Goal: Task Accomplishment & Management: Manage account settings

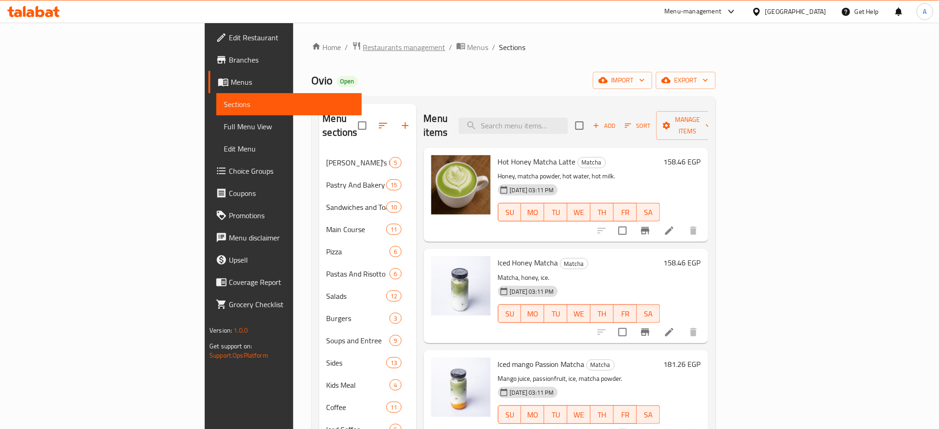
click at [363, 47] on span "Restaurants management" at bounding box center [404, 47] width 82 height 11
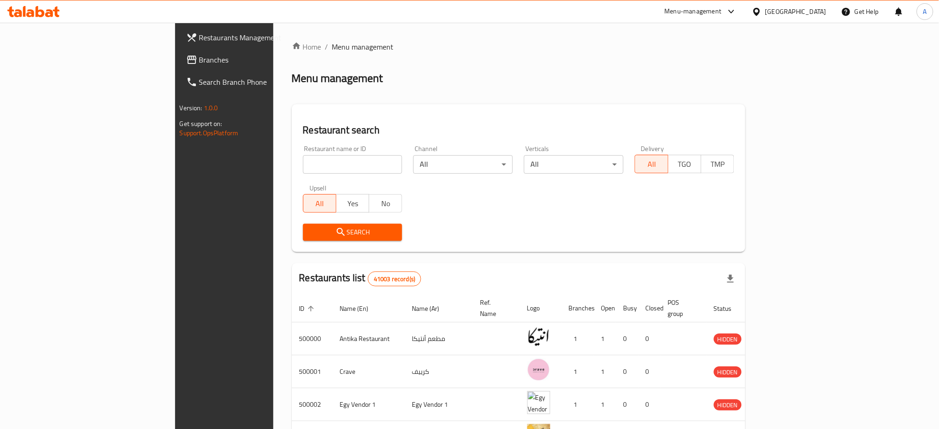
click at [303, 169] on input "search" at bounding box center [353, 164] width 100 height 19
click at [303, 167] on input "search" at bounding box center [353, 164] width 100 height 19
type input "wafflicious"
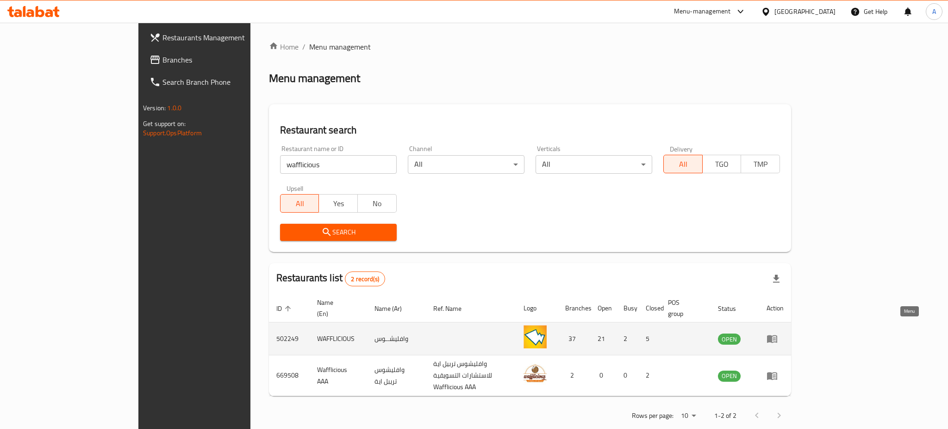
click at [778, 333] on icon "enhanced table" at bounding box center [772, 338] width 11 height 11
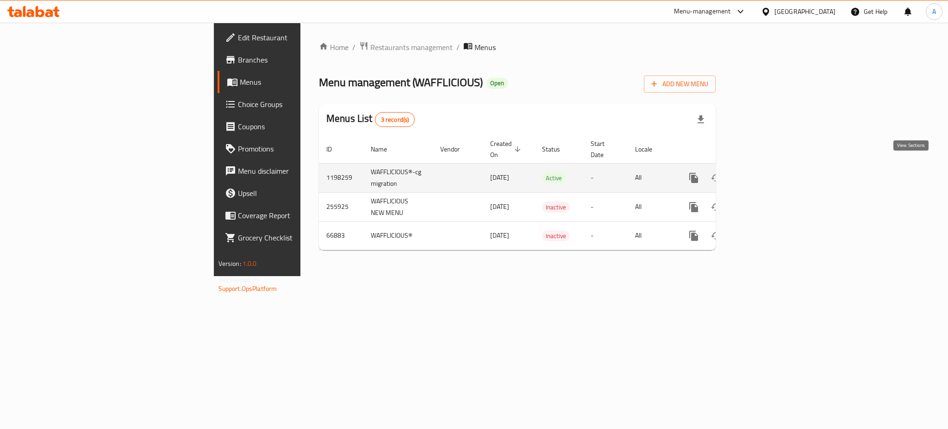
click at [765, 174] on icon "enhanced table" at bounding box center [761, 178] width 8 height 8
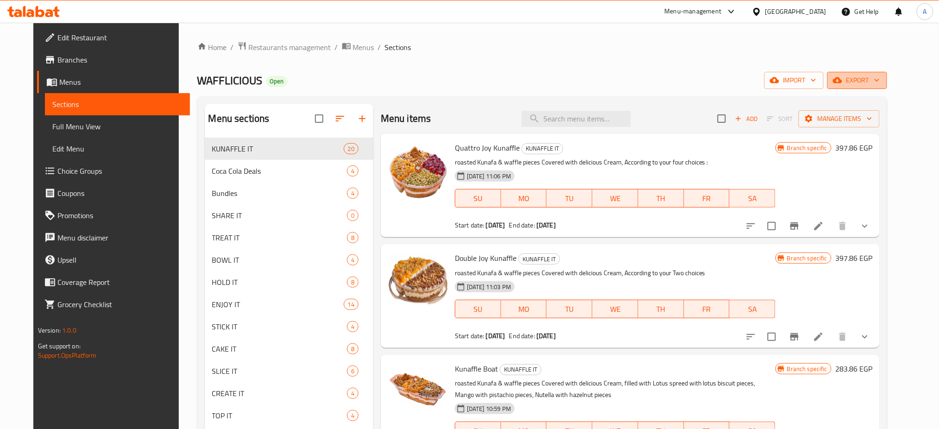
click at [879, 80] on span "export" at bounding box center [857, 81] width 45 height 12
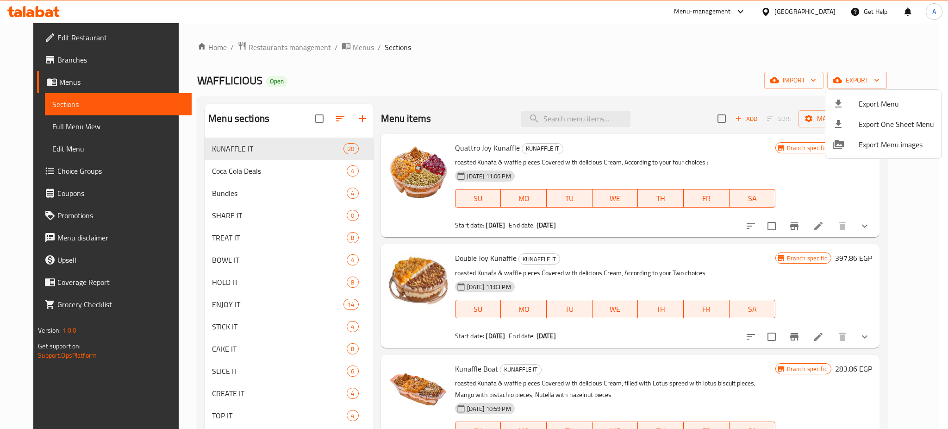
click at [847, 186] on div at bounding box center [474, 214] width 948 height 429
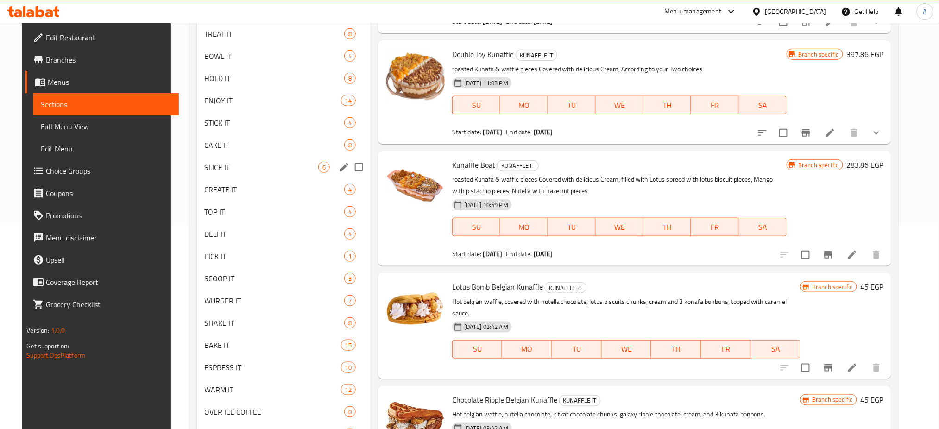
scroll to position [210, 0]
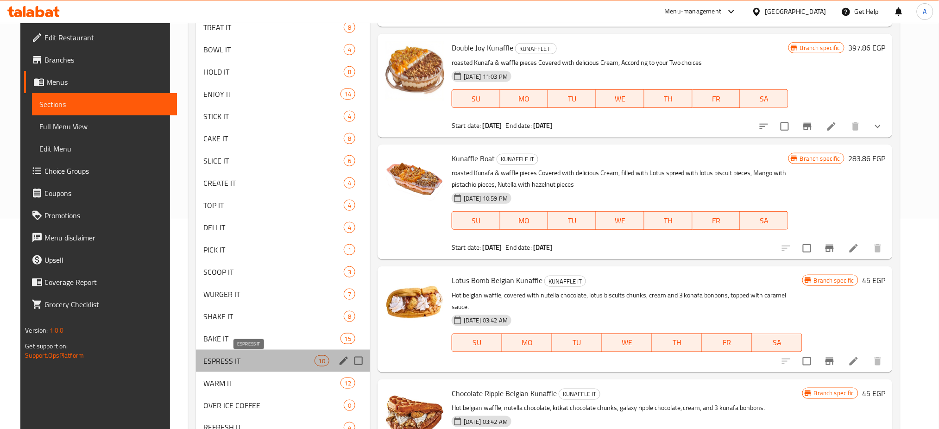
click at [250, 360] on span "ESPRESS IT" at bounding box center [258, 360] width 111 height 11
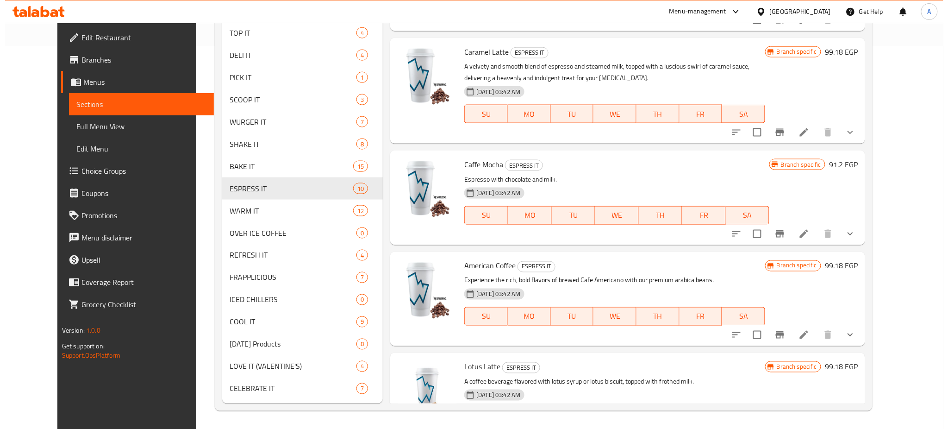
scroll to position [291, 0]
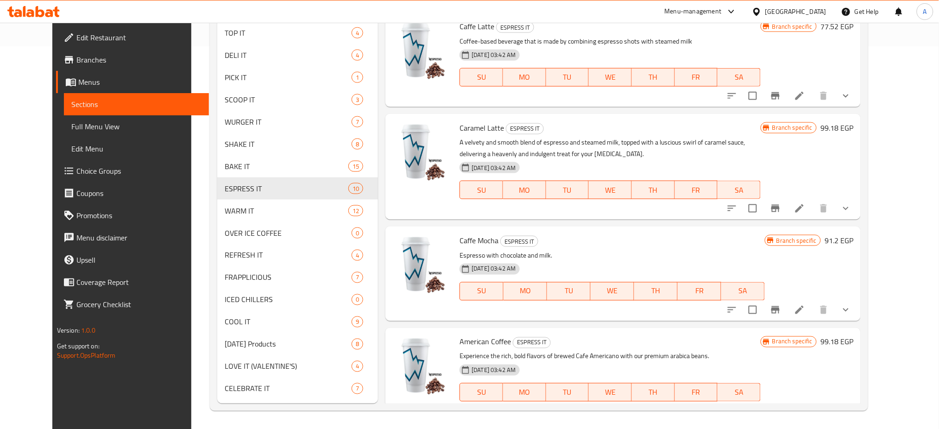
click at [781, 304] on icon "Branch-specific-item" at bounding box center [775, 309] width 11 height 11
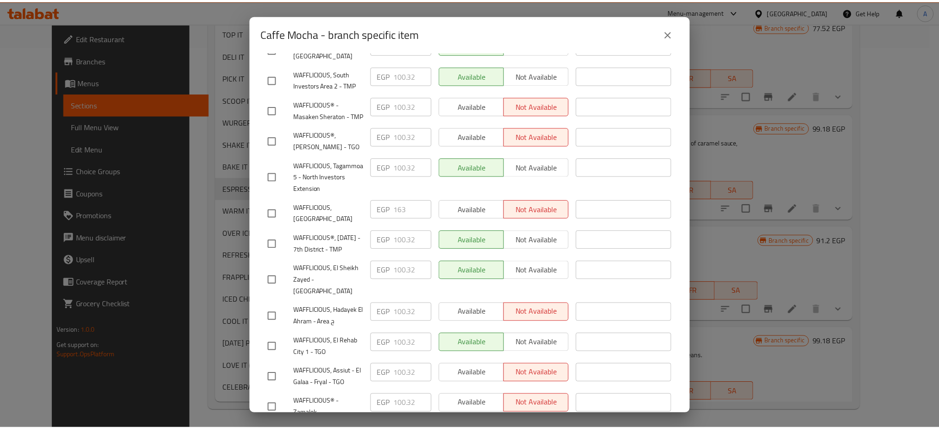
scroll to position [0, 0]
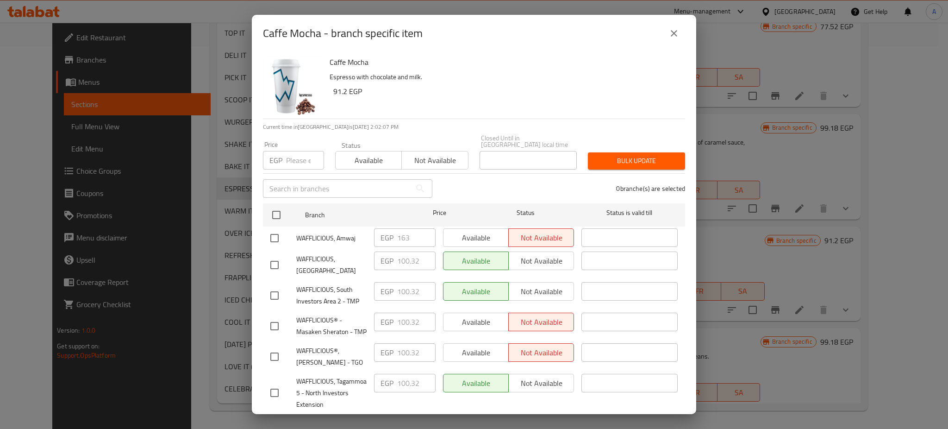
click at [295, 154] on input "number" at bounding box center [305, 160] width 38 height 19
paste input "128.82"
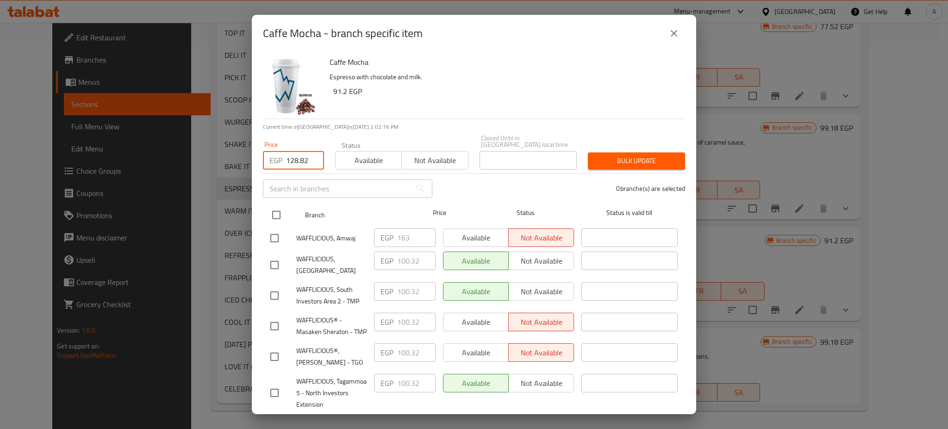
type input "128.82"
click at [274, 208] on input "checkbox" at bounding box center [276, 214] width 19 height 19
checkbox input "true"
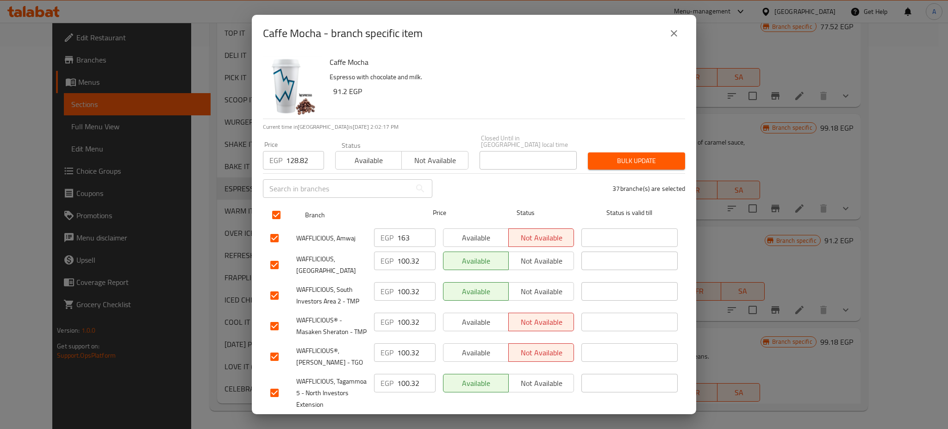
checkbox input "true"
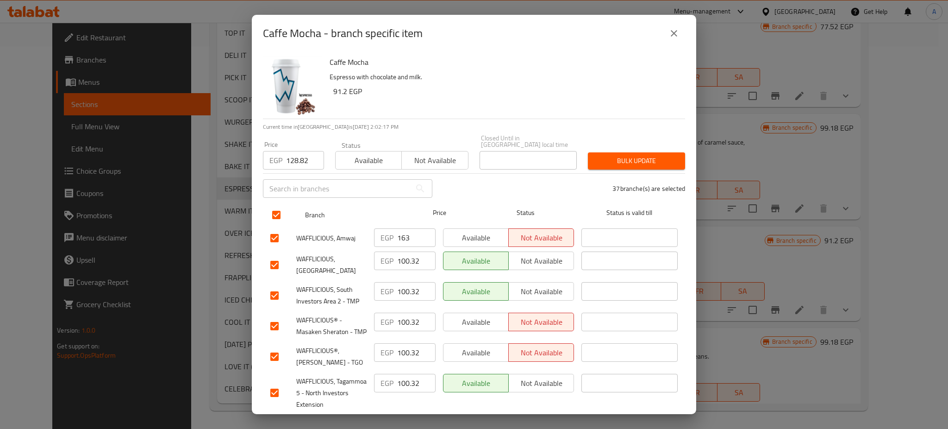
checkbox input "true"
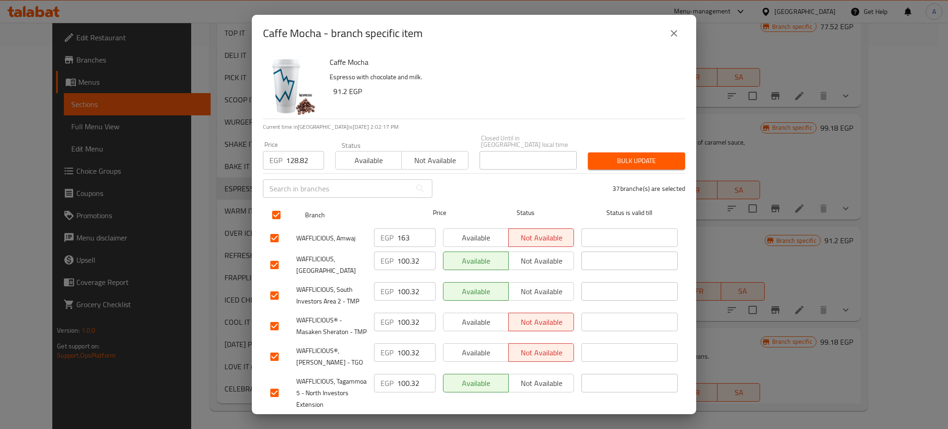
checkbox input "true"
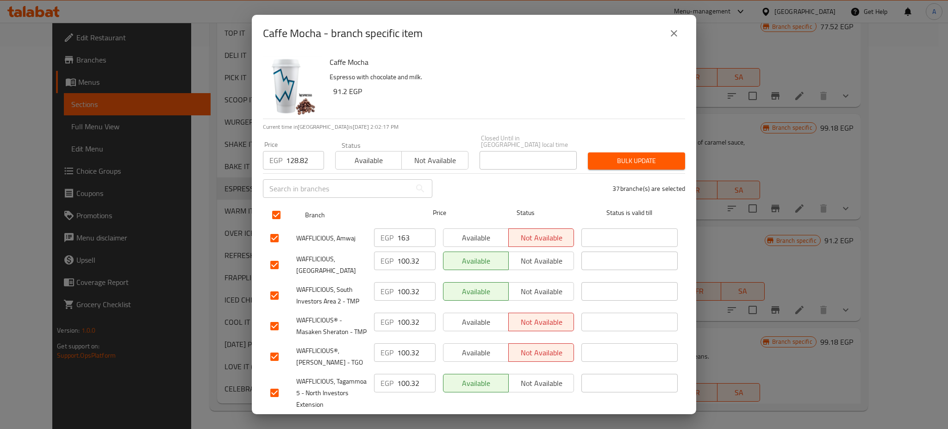
checkbox input "true"
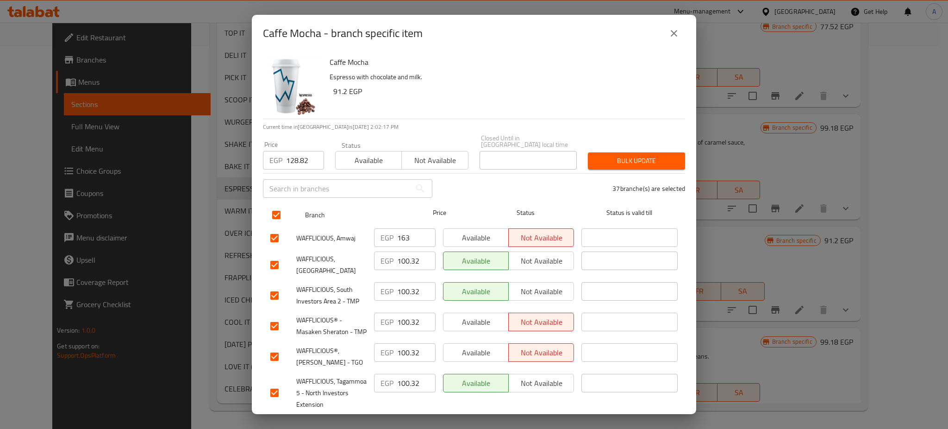
checkbox input "true"
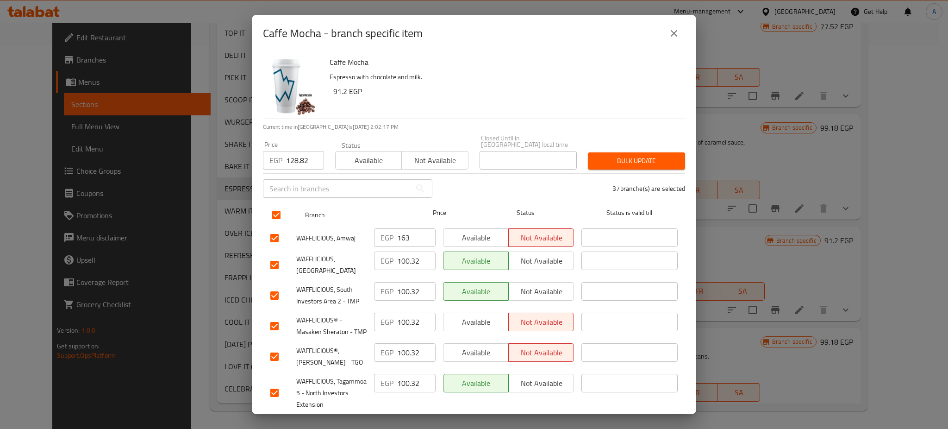
checkbox input "true"
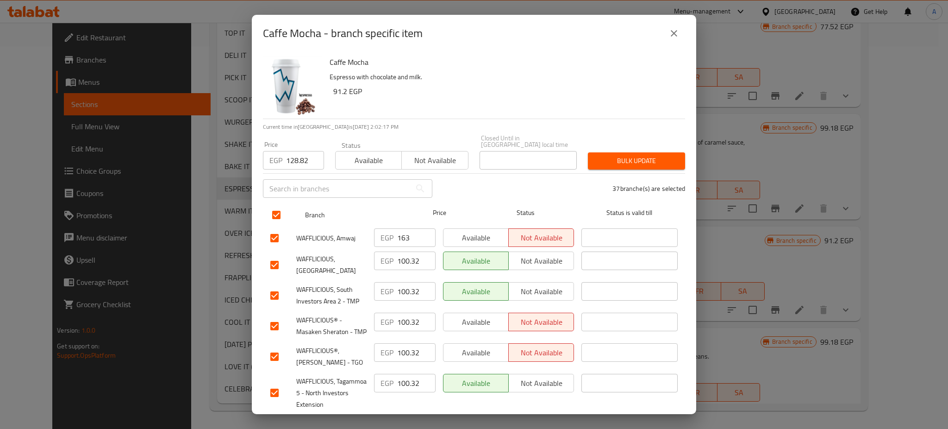
checkbox input "true"
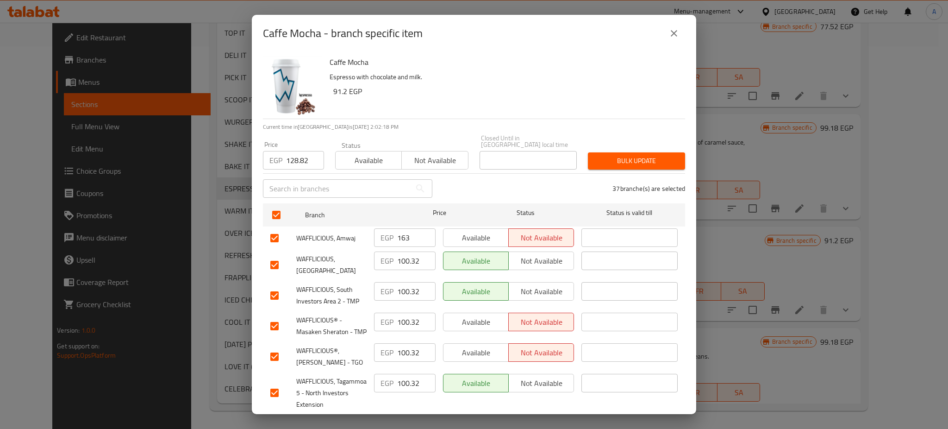
click at [651, 156] on span "Bulk update" at bounding box center [637, 161] width 82 height 12
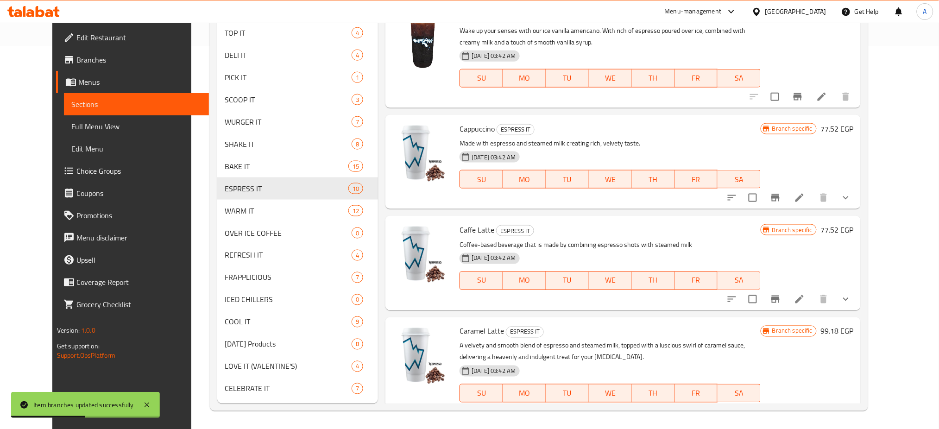
scroll to position [21, 0]
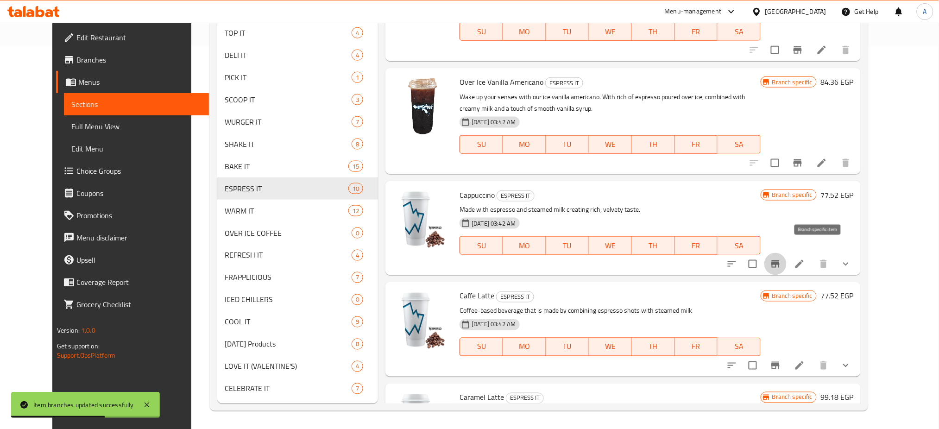
click at [781, 258] on icon "Branch-specific-item" at bounding box center [775, 263] width 11 height 11
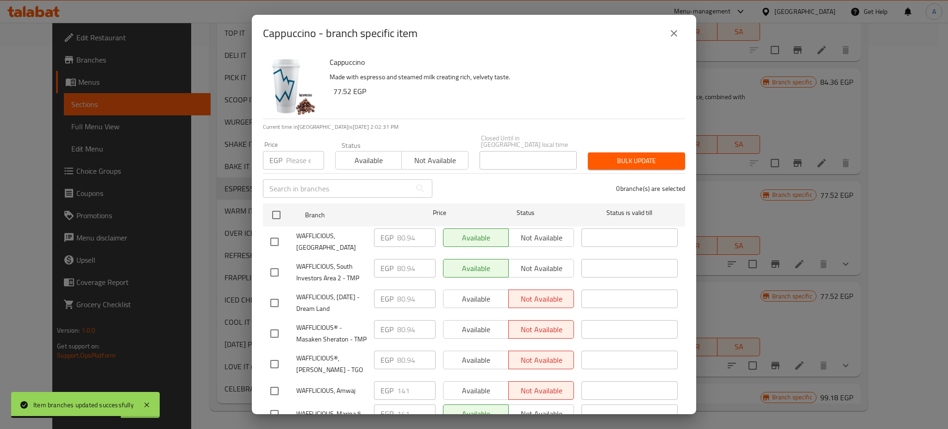
click at [302, 153] on input "number" at bounding box center [305, 160] width 38 height 19
paste input "103.74"
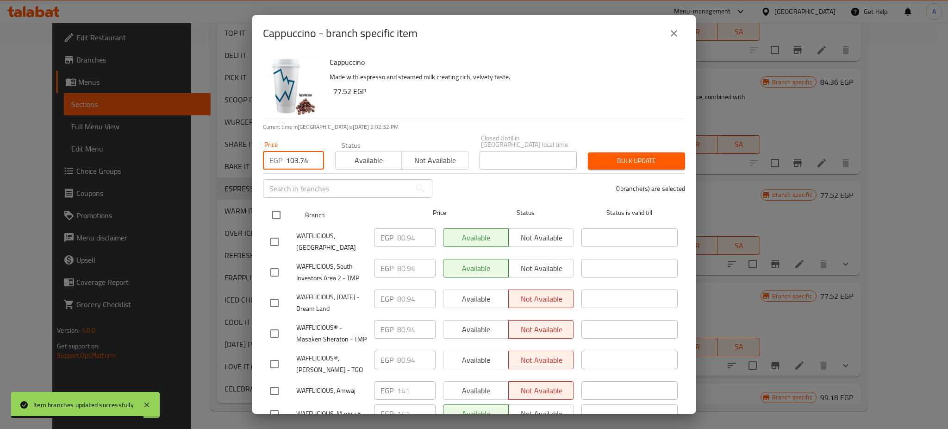
type input "103.74"
click at [276, 208] on input "checkbox" at bounding box center [276, 214] width 19 height 19
checkbox input "true"
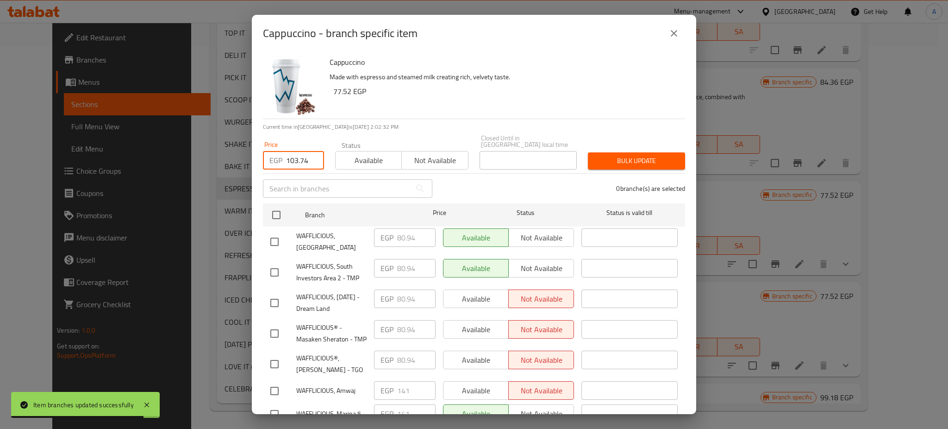
checkbox input "true"
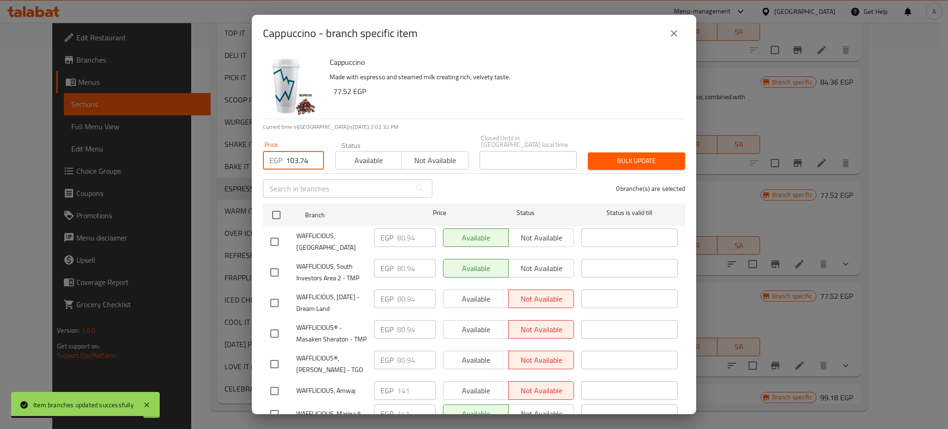
checkbox input "true"
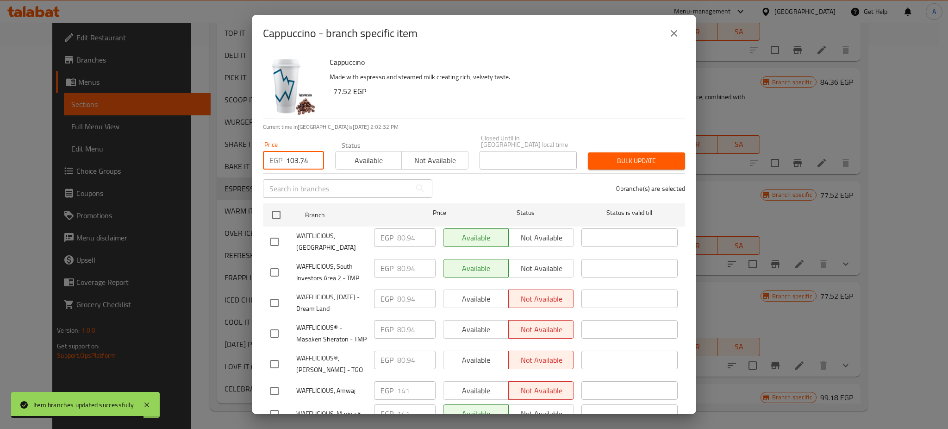
checkbox input "true"
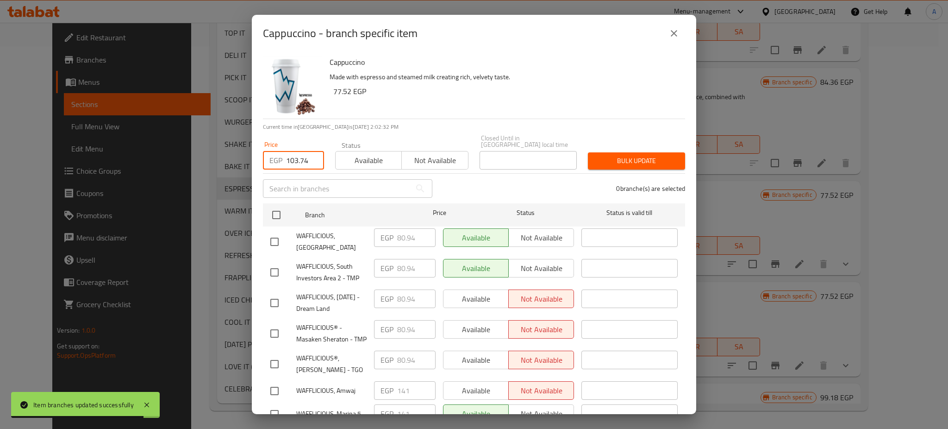
checkbox input "true"
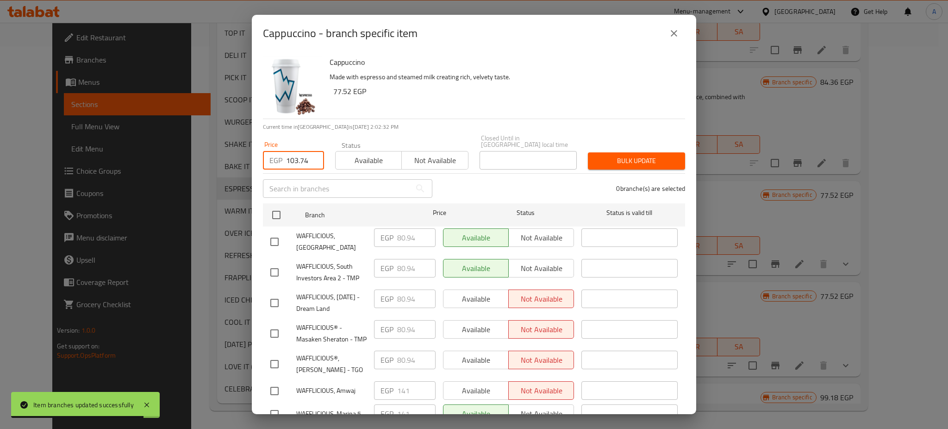
checkbox input "true"
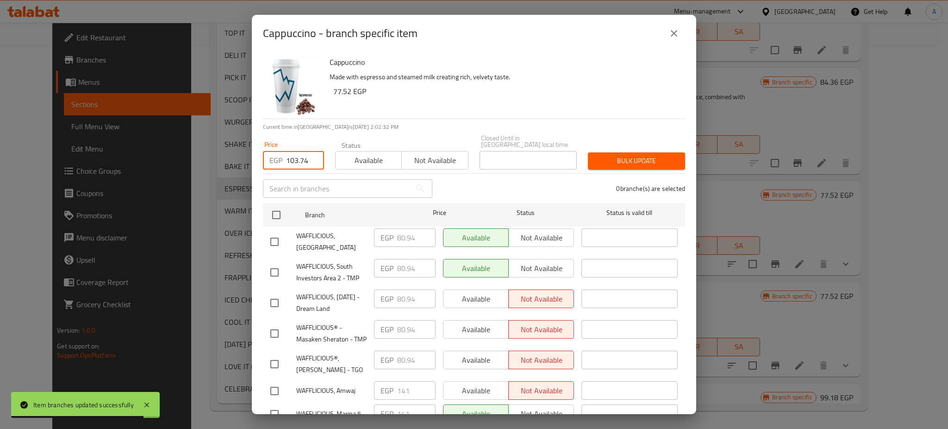
checkbox input "true"
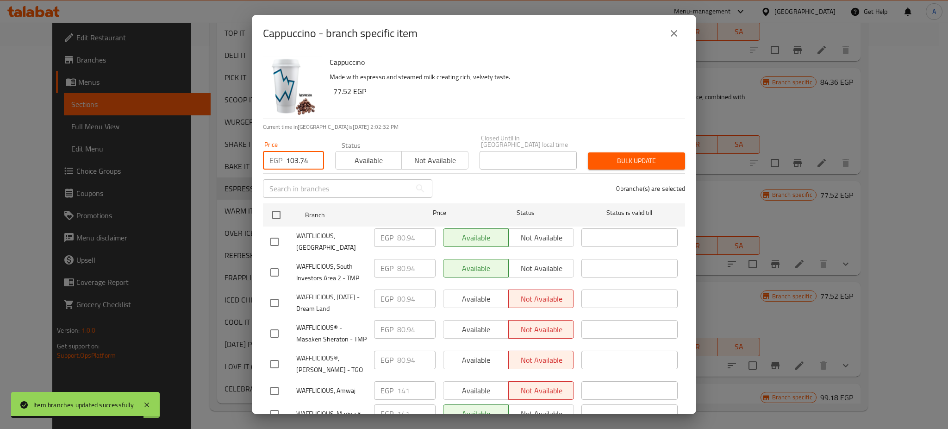
checkbox input "true"
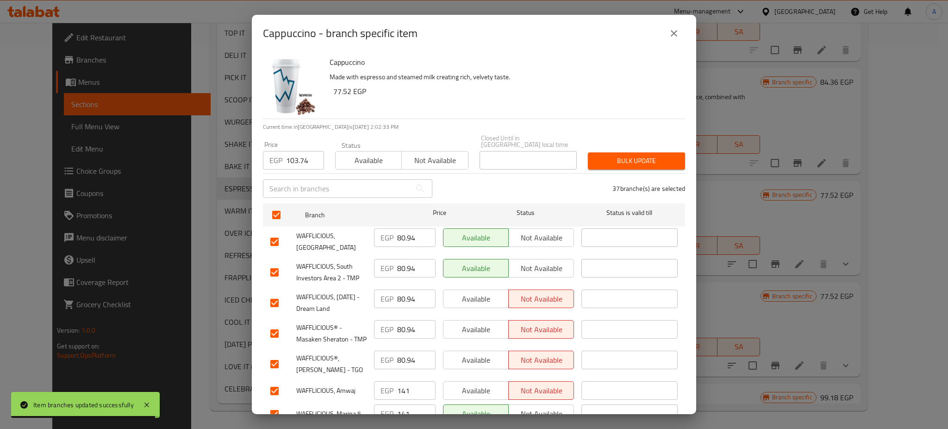
click at [618, 157] on span "Bulk update" at bounding box center [637, 161] width 82 height 12
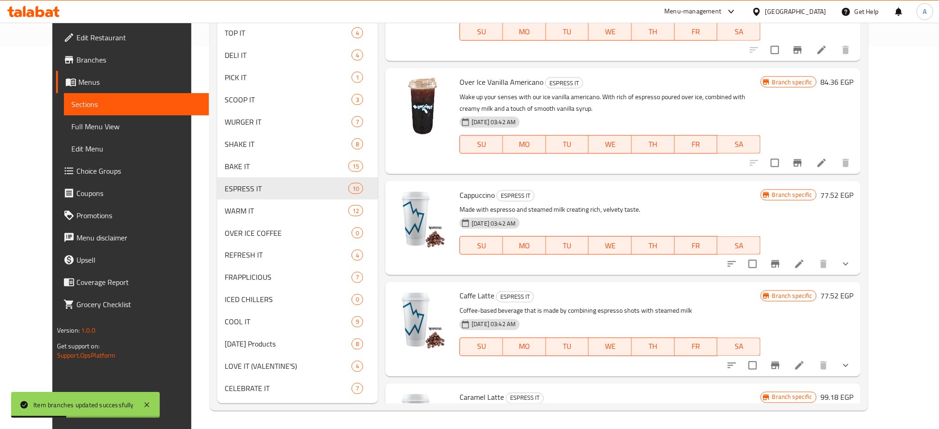
click at [781, 360] on icon "Branch-specific-item" at bounding box center [775, 365] width 11 height 11
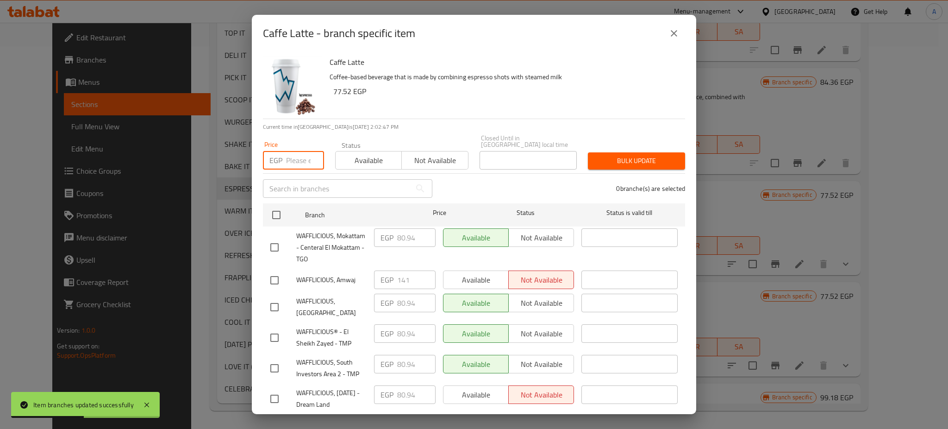
click at [302, 151] on input "number" at bounding box center [305, 160] width 38 height 19
paste input "103.74"
type input "103.74"
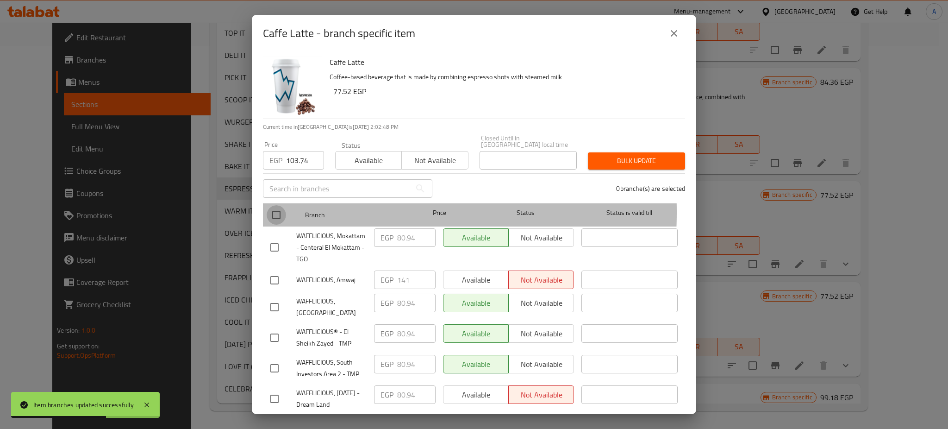
click at [274, 206] on input "checkbox" at bounding box center [276, 214] width 19 height 19
checkbox input "true"
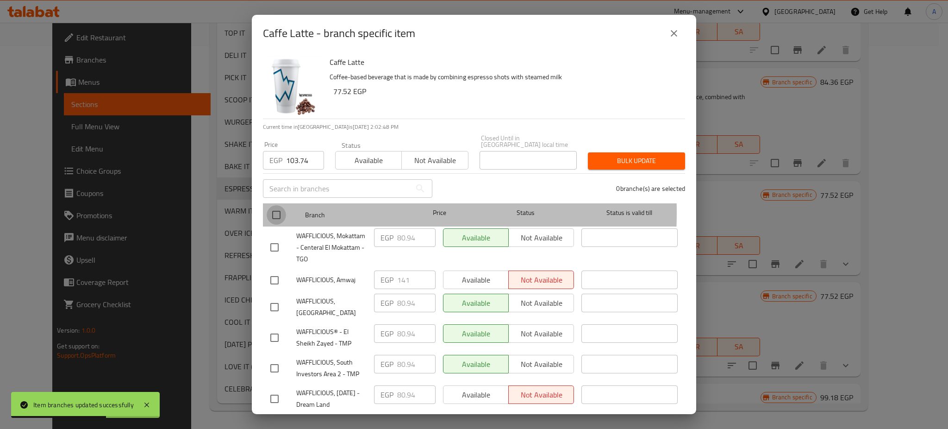
checkbox input "true"
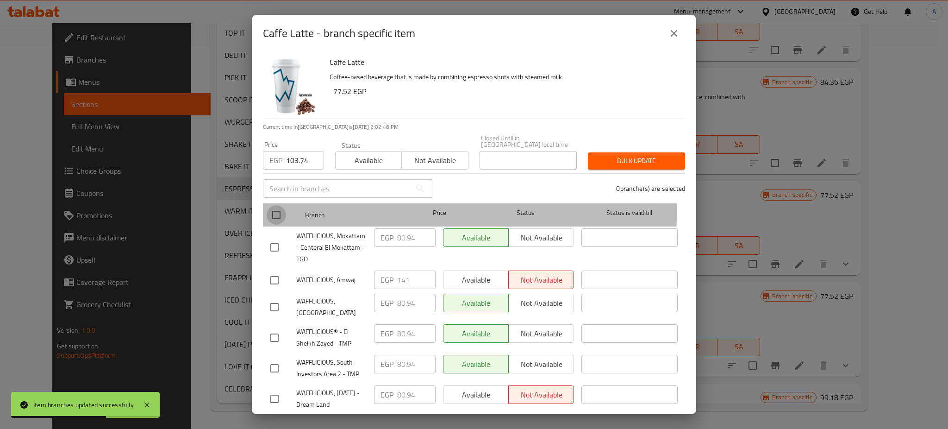
checkbox input "true"
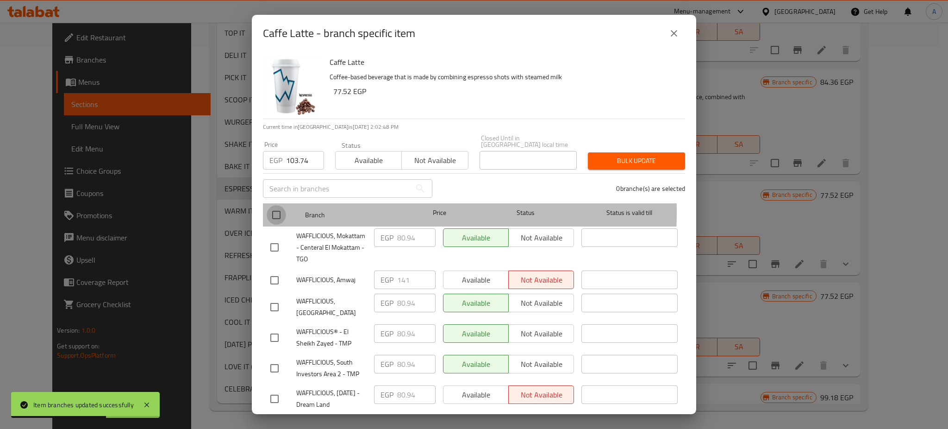
checkbox input "true"
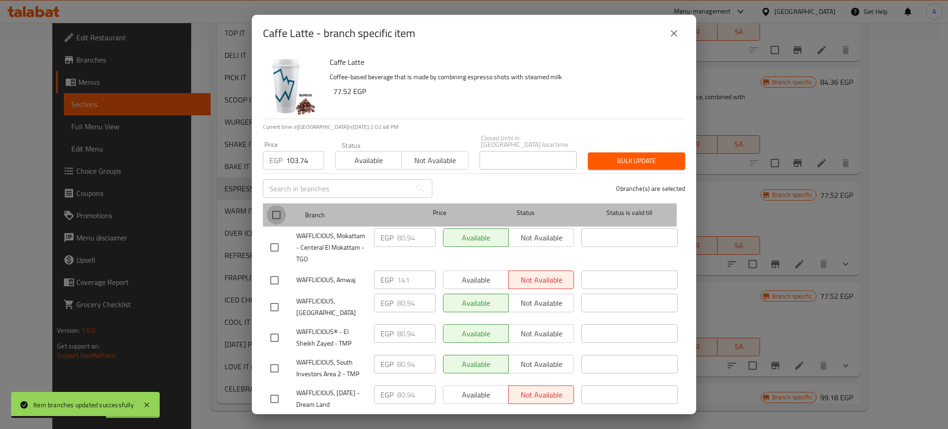
checkbox input "true"
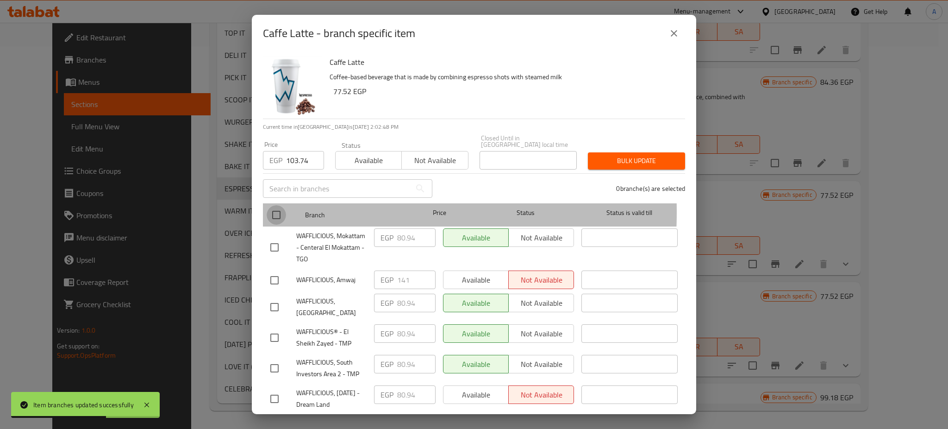
checkbox input "true"
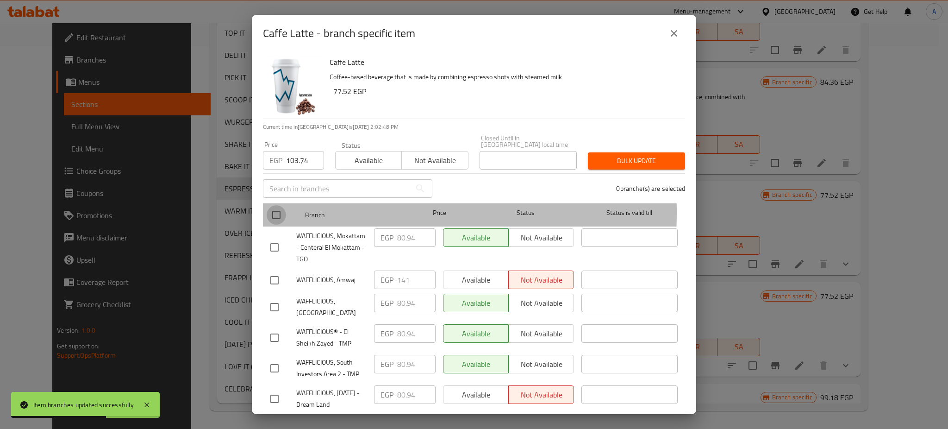
checkbox input "true"
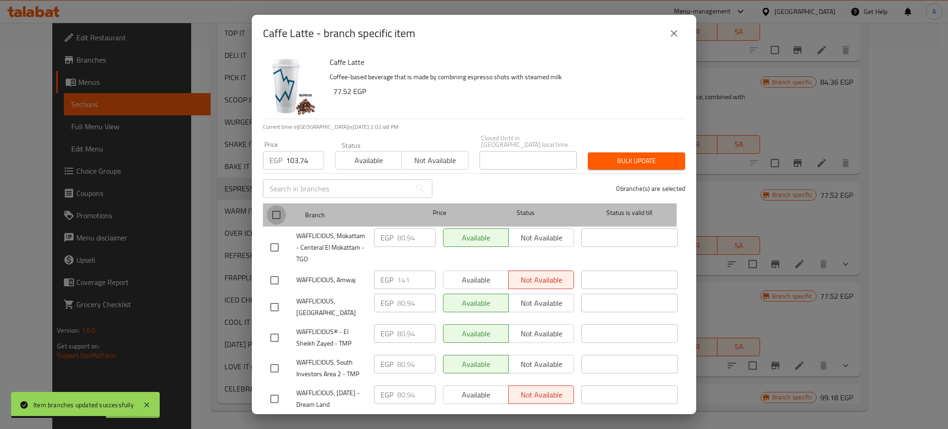
checkbox input "true"
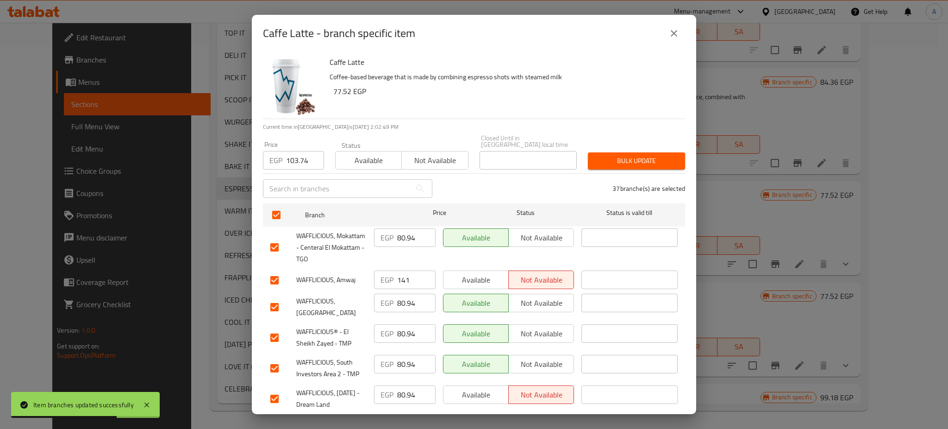
click at [609, 147] on div "Bulk update" at bounding box center [637, 161] width 108 height 28
click at [615, 155] on span "Bulk update" at bounding box center [637, 161] width 82 height 12
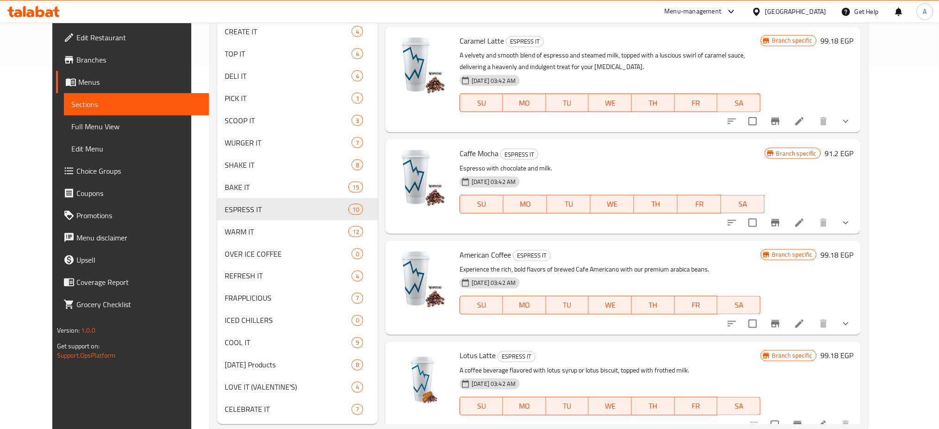
scroll to position [383, 0]
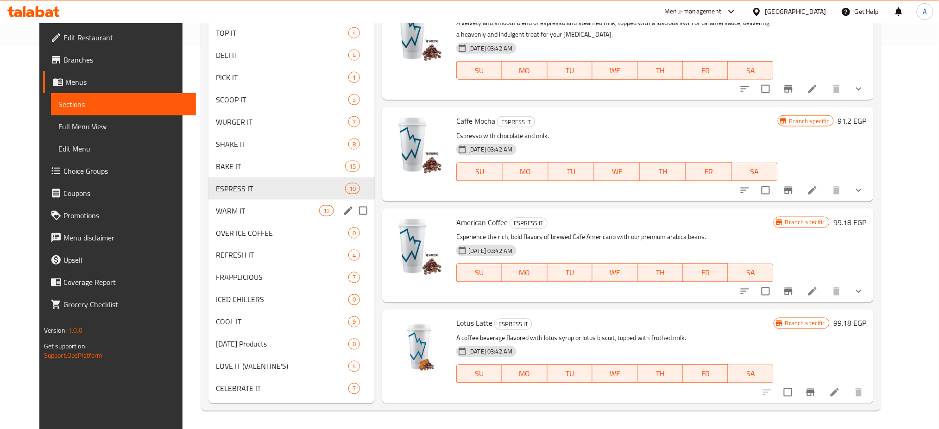
click at [254, 202] on div "WARM IT 12" at bounding box center [291, 211] width 166 height 22
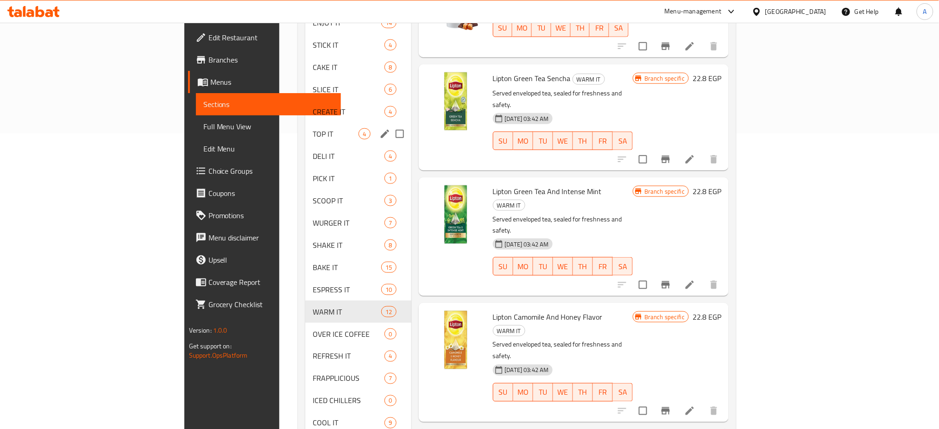
scroll to position [306, 0]
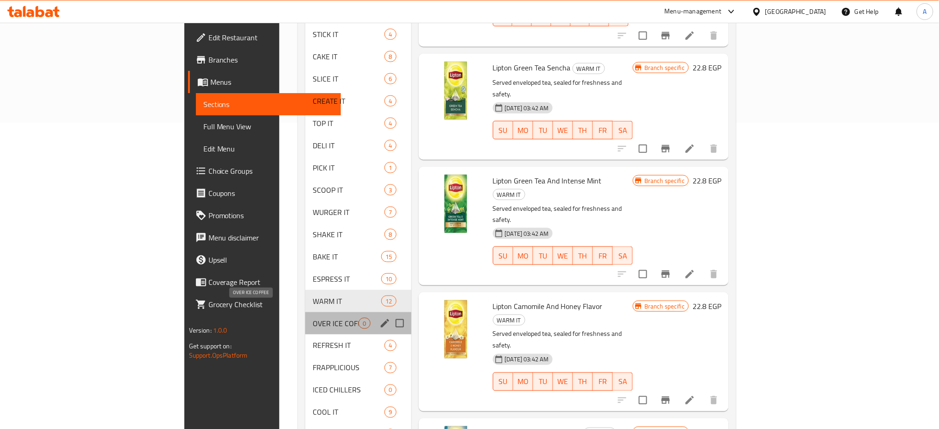
click at [313, 318] on span "OVER ICE COFFEE" at bounding box center [336, 323] width 46 height 11
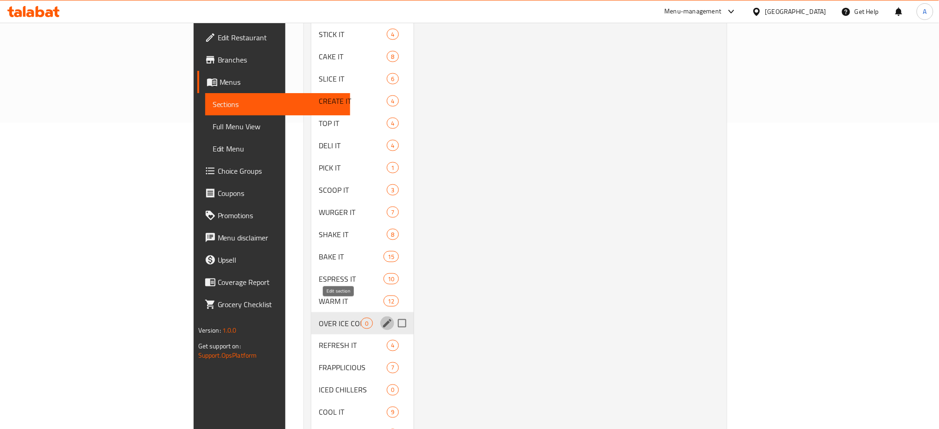
click at [382, 318] on icon "edit" at bounding box center [387, 323] width 11 height 11
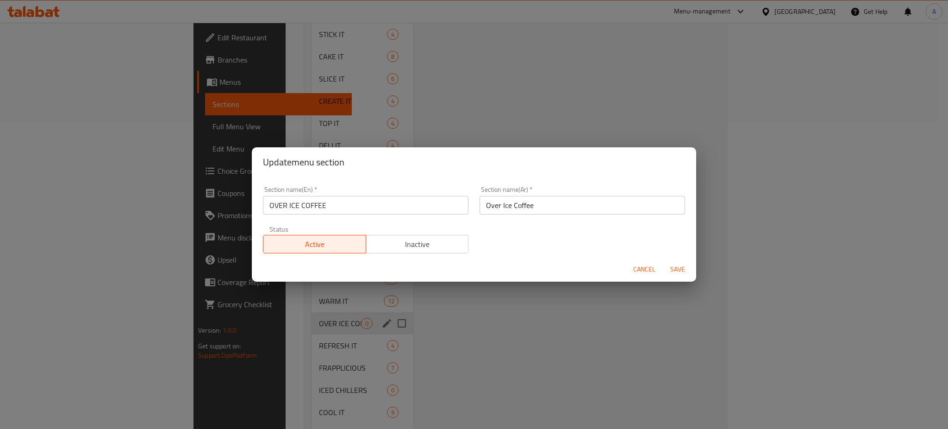
click at [404, 244] on span "Inactive" at bounding box center [417, 244] width 95 height 13
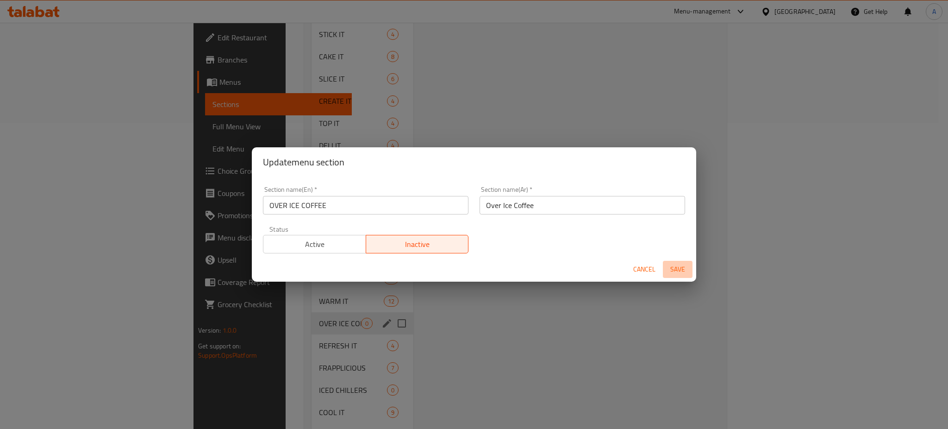
click at [675, 263] on button "Save" at bounding box center [678, 269] width 30 height 17
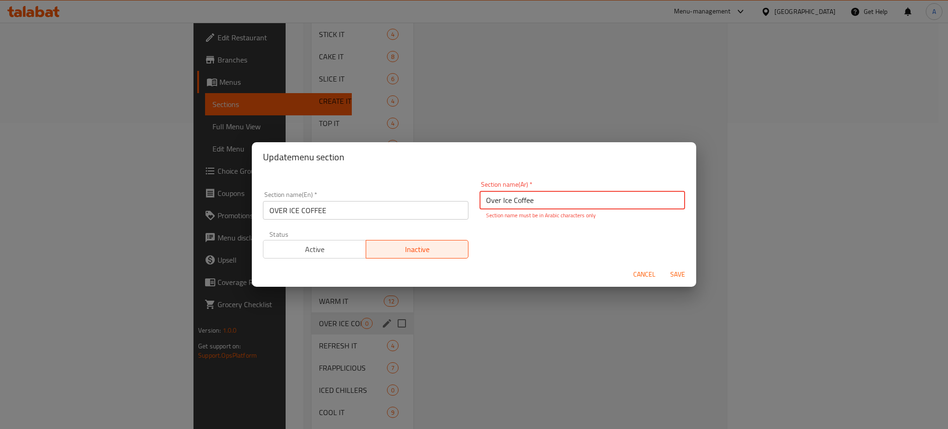
click at [537, 200] on input "Over Ice Coffee" at bounding box center [583, 200] width 206 height 19
click at [651, 279] on button "Cancel" at bounding box center [645, 274] width 30 height 17
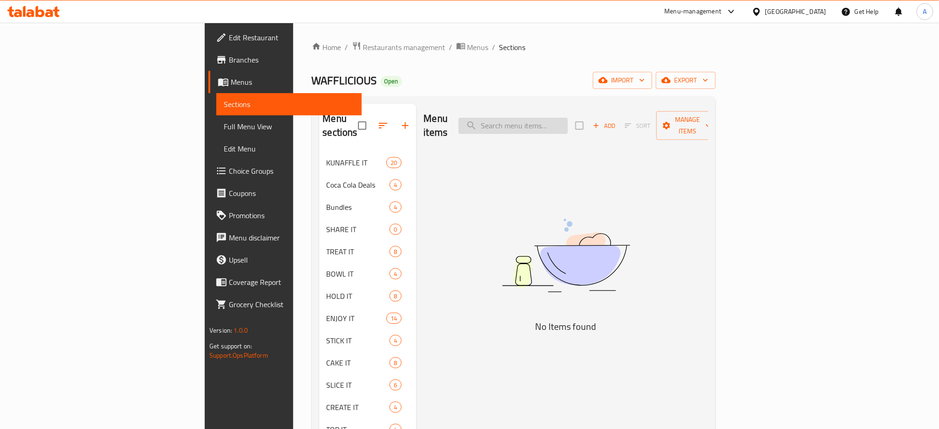
click at [565, 119] on input "search" at bounding box center [512, 126] width 109 height 16
paste input "Double Espresso"
click at [565, 119] on input "Double Espresso" at bounding box center [512, 126] width 109 height 16
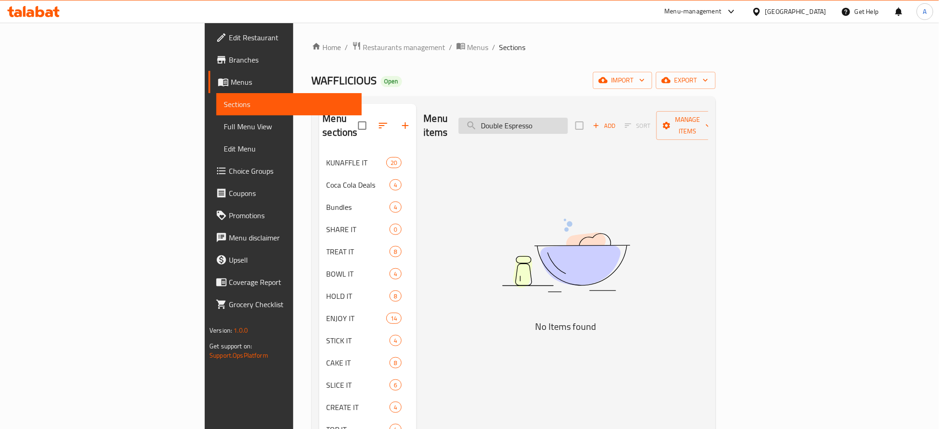
click at [565, 119] on input "Double Espresso" at bounding box center [512, 126] width 109 height 16
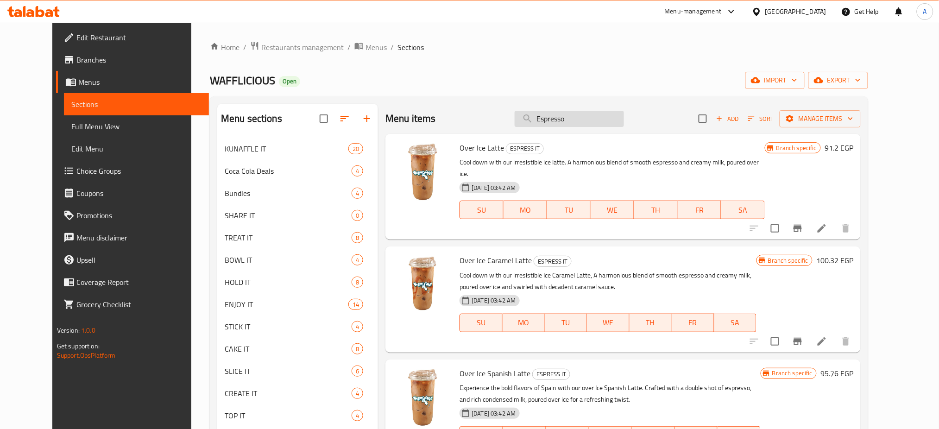
click at [605, 119] on input "Espresso" at bounding box center [569, 119] width 109 height 16
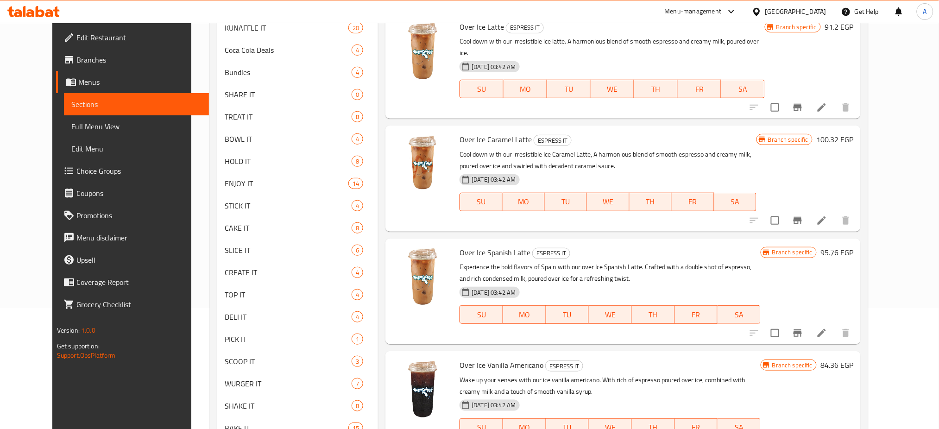
scroll to position [120, 0]
type input "Espresso"
click at [826, 217] on icon at bounding box center [821, 221] width 8 height 8
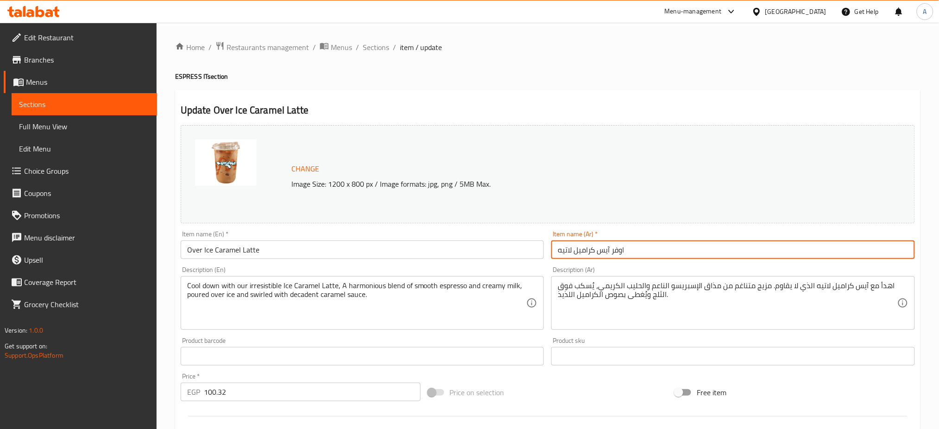
drag, startPoint x: 597, startPoint y: 251, endPoint x: 628, endPoint y: 247, distance: 31.4
click at [628, 247] on input "اوفر آيس كراميل لاتيه" at bounding box center [733, 249] width 364 height 19
click at [408, 216] on div "Change Image Size: 1200 x 800 px / Image formats: jpg, png / 5MB Max." at bounding box center [548, 174] width 734 height 98
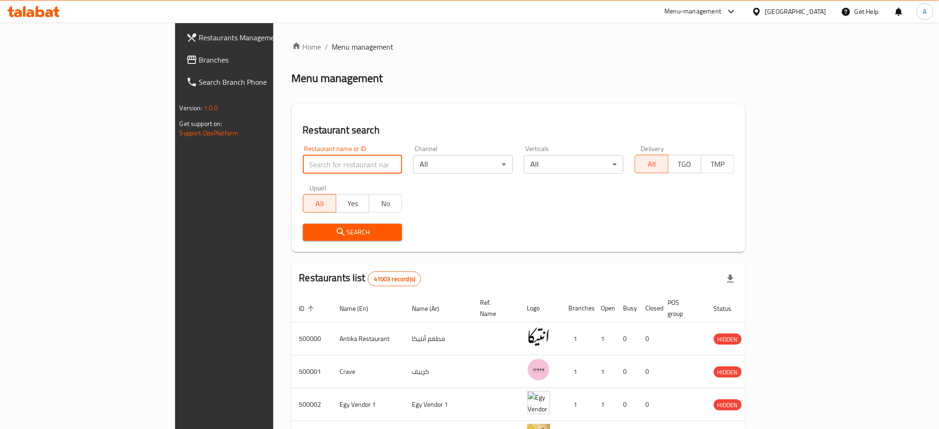
click at [306, 162] on input "search" at bounding box center [353, 164] width 100 height 19
type input "wafflicious"
click button "Search" at bounding box center [353, 232] width 100 height 17
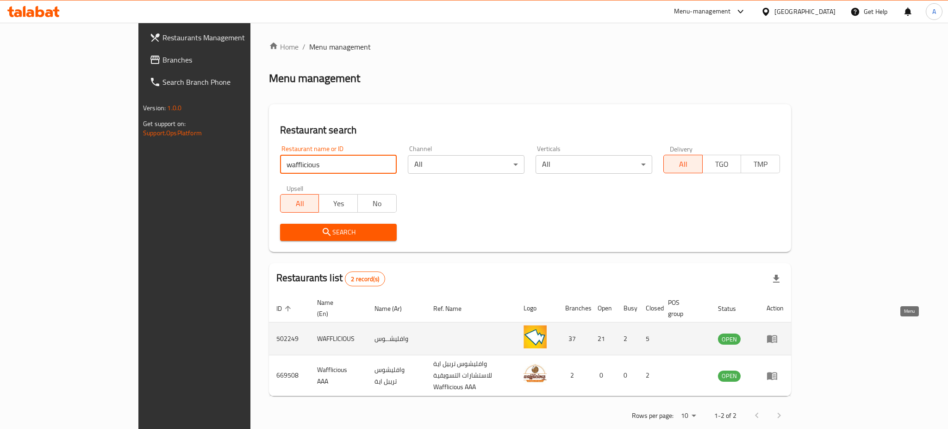
click at [784, 333] on link "enhanced table" at bounding box center [775, 338] width 17 height 11
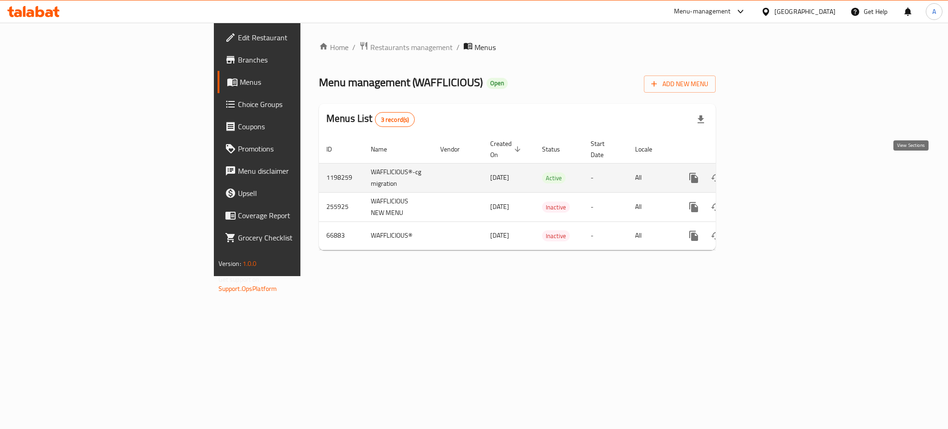
click at [772, 167] on link "enhanced table" at bounding box center [761, 178] width 22 height 22
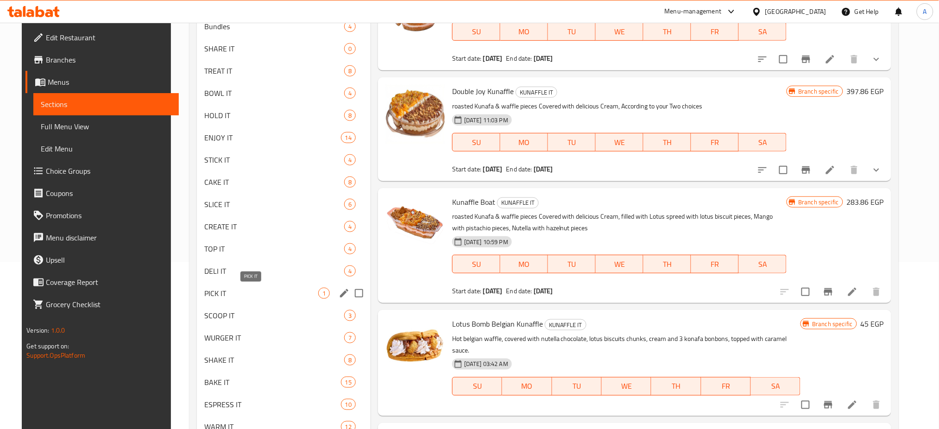
scroll to position [176, 0]
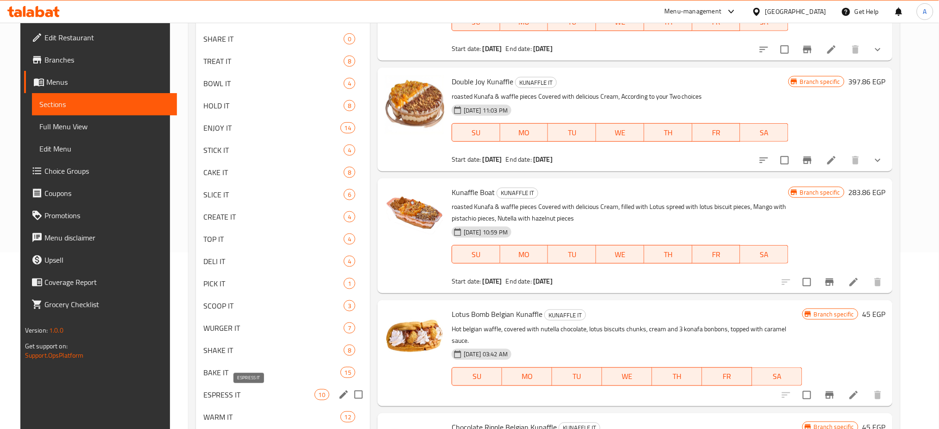
click at [238, 389] on span "ESPRESS IT" at bounding box center [258, 394] width 111 height 11
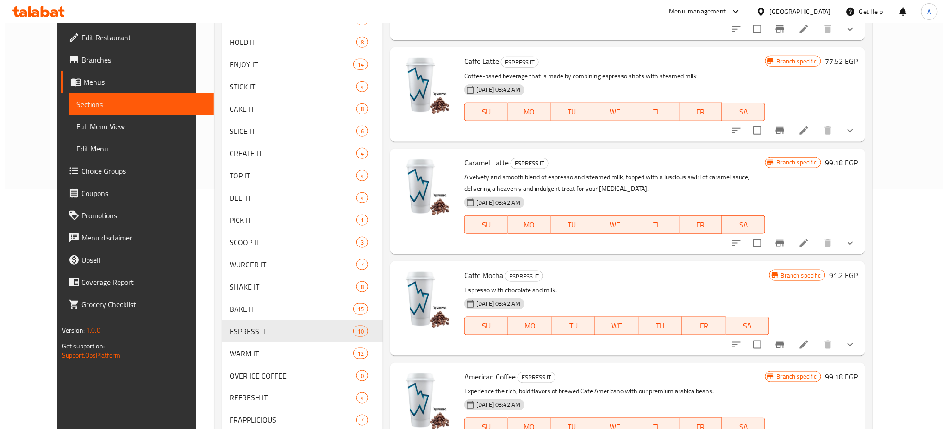
scroll to position [283, 0]
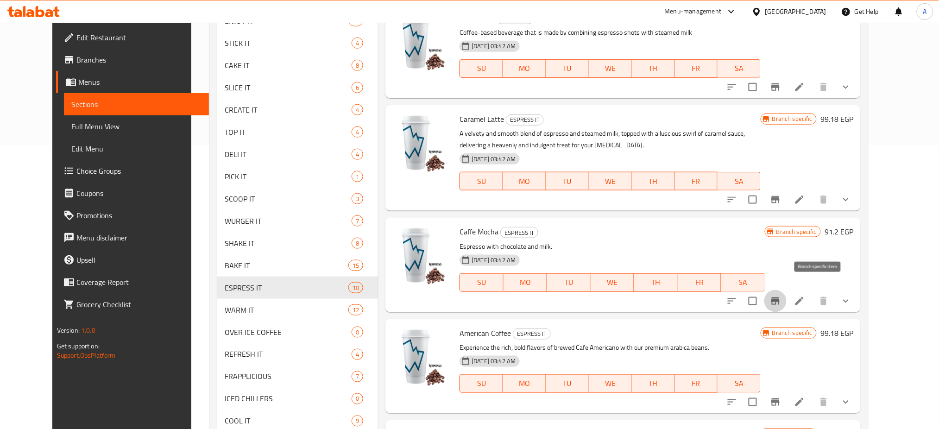
click at [786, 290] on button "Branch-specific-item" at bounding box center [775, 301] width 22 height 22
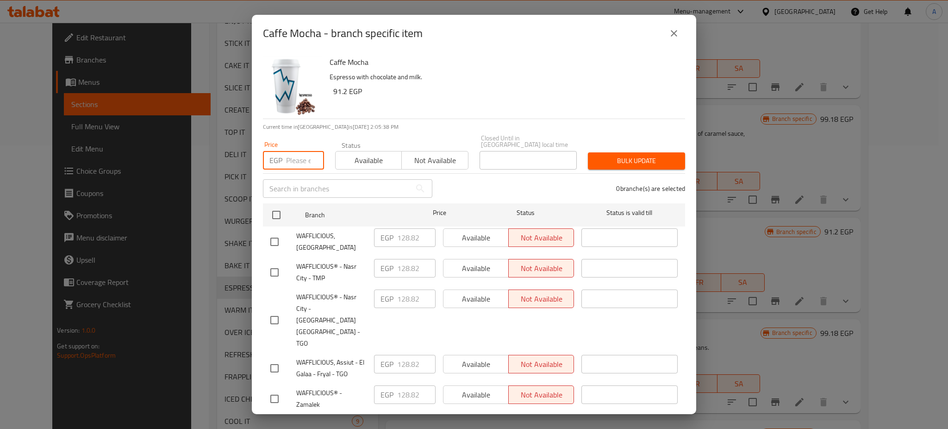
click at [301, 155] on input "number" at bounding box center [305, 160] width 38 height 19
paste input "117.42"
type input "117.42"
click at [273, 212] on input "checkbox" at bounding box center [276, 214] width 19 height 19
checkbox input "true"
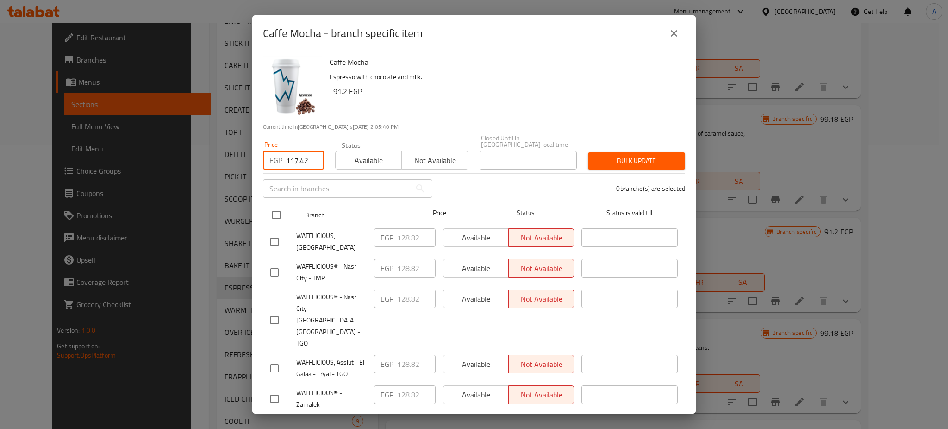
checkbox input "true"
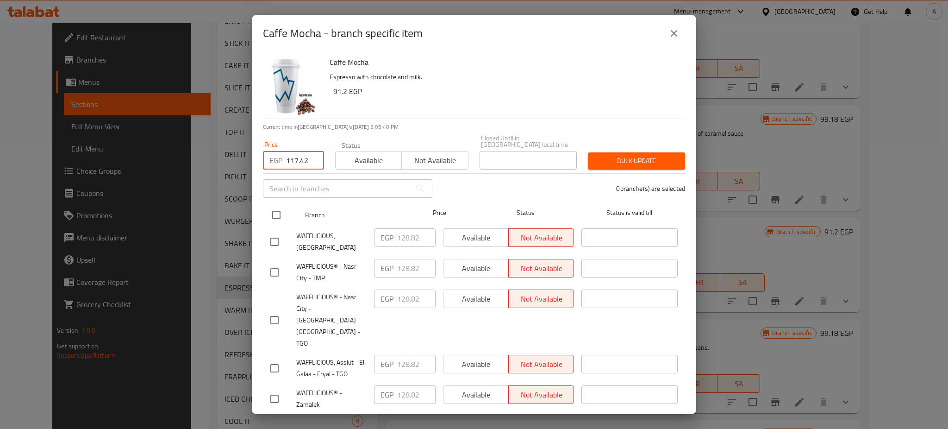
checkbox input "true"
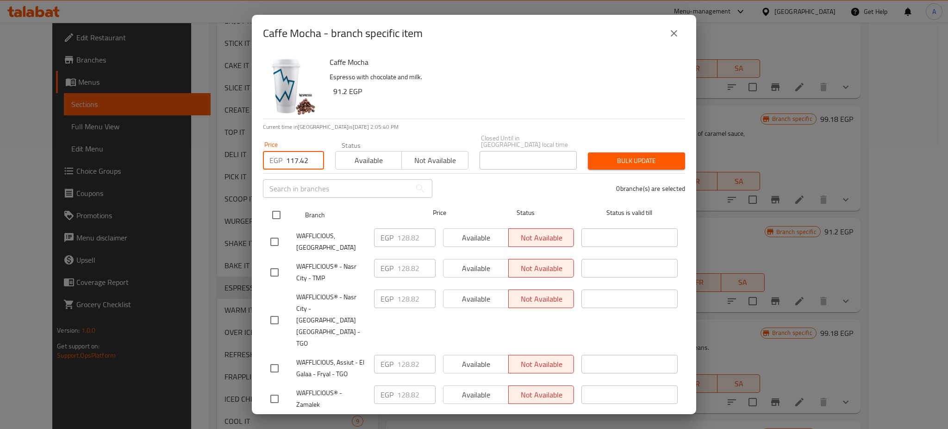
checkbox input "true"
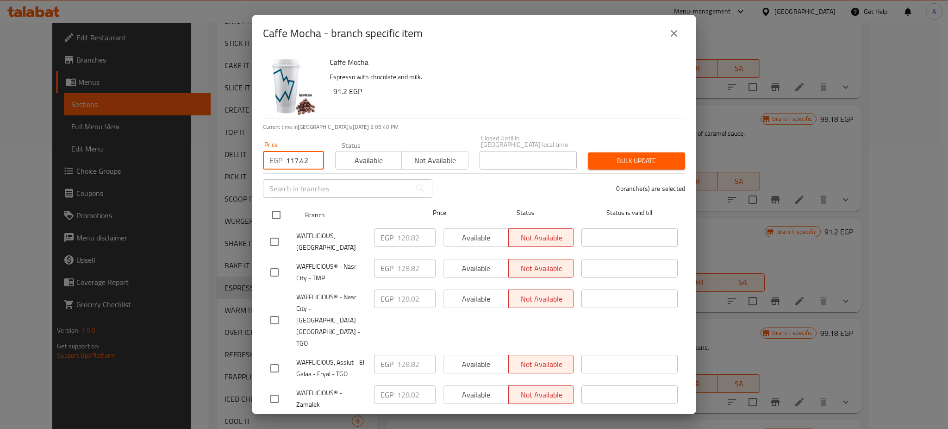
checkbox input "true"
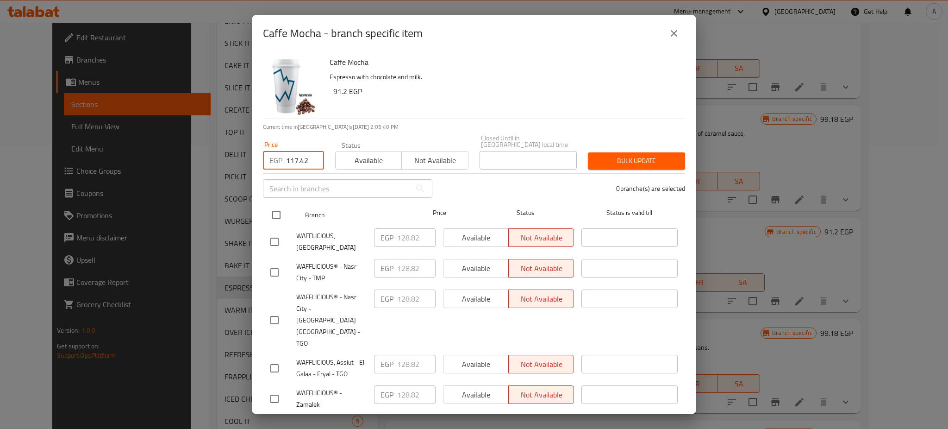
checkbox input "true"
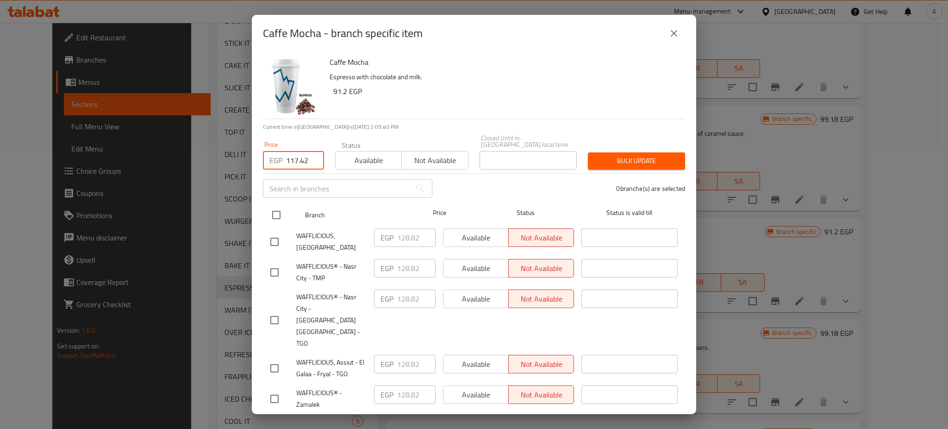
checkbox input "true"
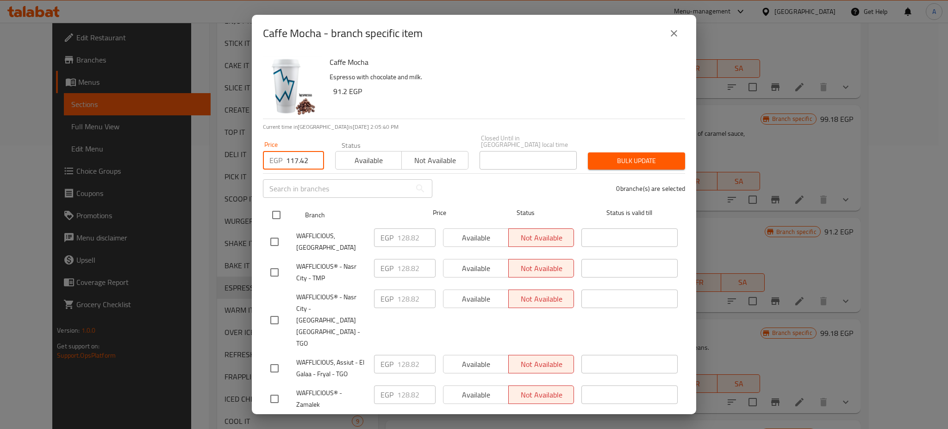
checkbox input "true"
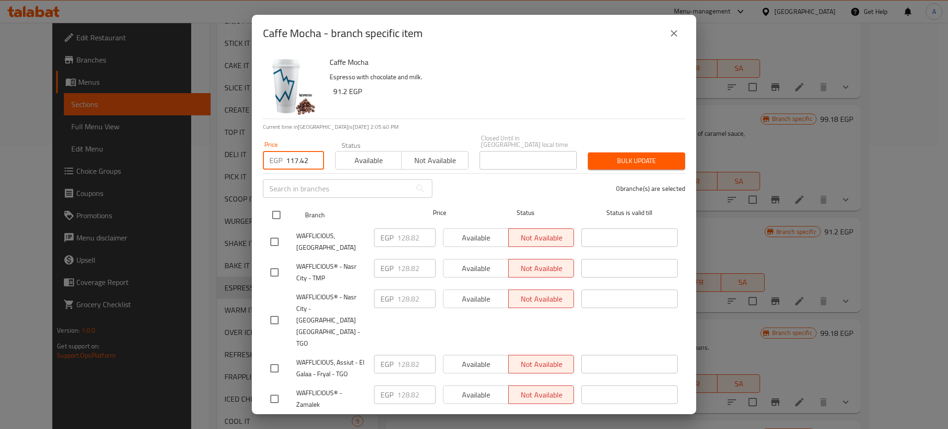
checkbox input "true"
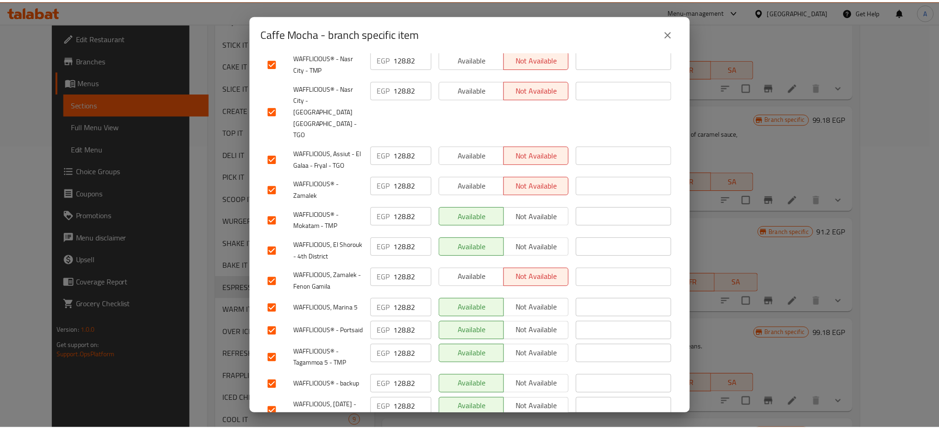
scroll to position [0, 0]
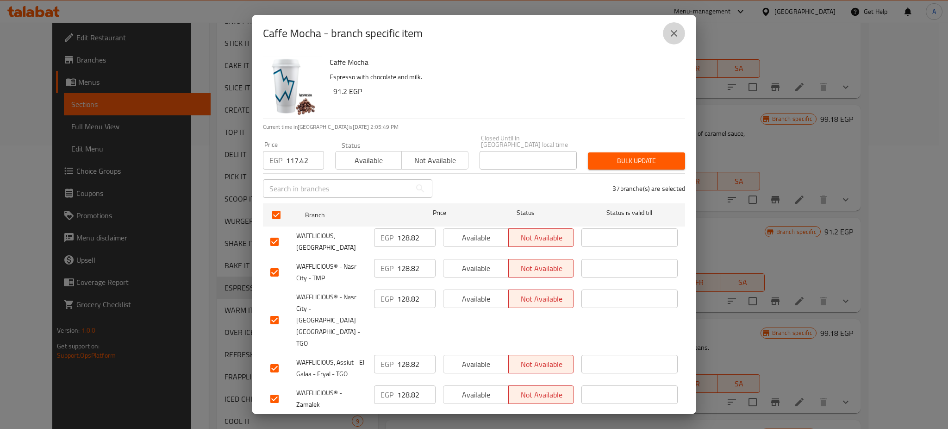
click at [679, 36] on icon "close" at bounding box center [674, 33] width 11 height 11
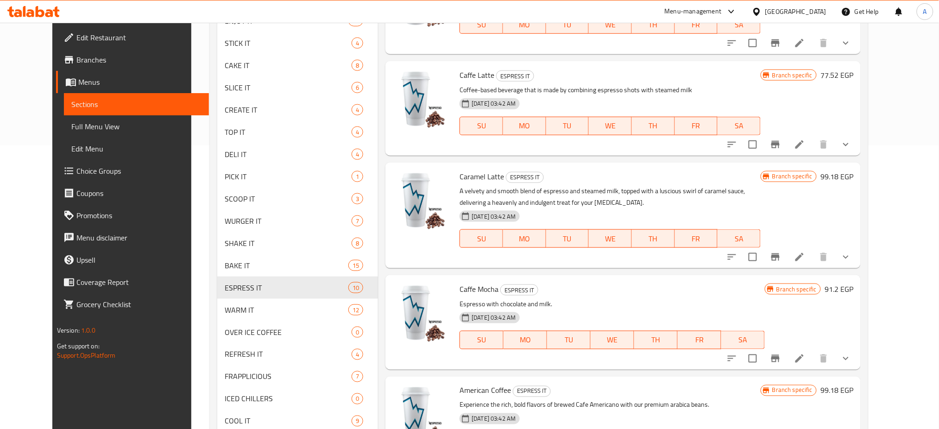
scroll to position [337, 0]
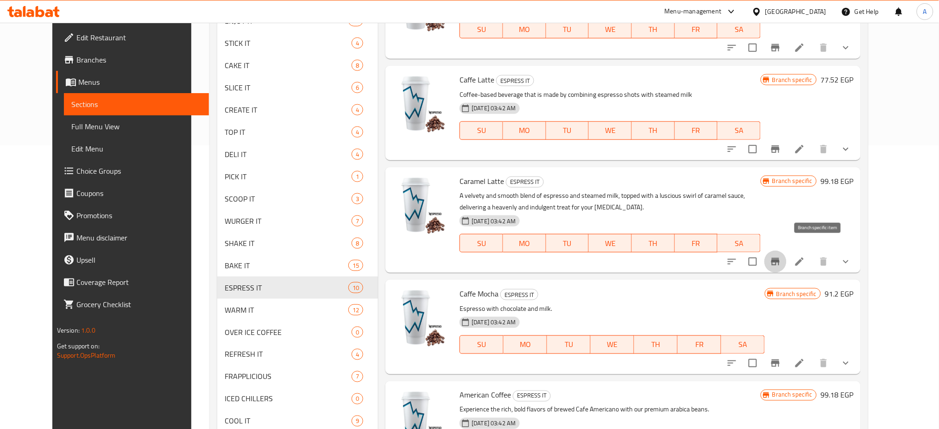
click at [781, 256] on icon "Branch-specific-item" at bounding box center [775, 261] width 11 height 11
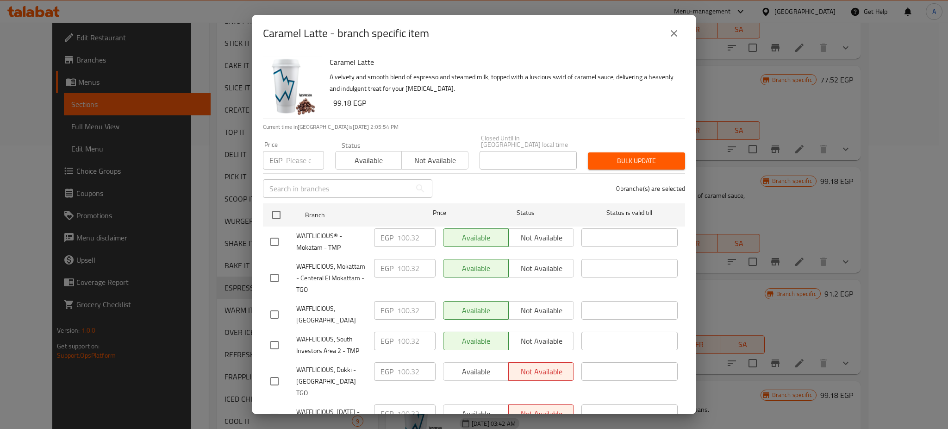
click at [293, 154] on input "number" at bounding box center [305, 160] width 38 height 19
paste input "117.42"
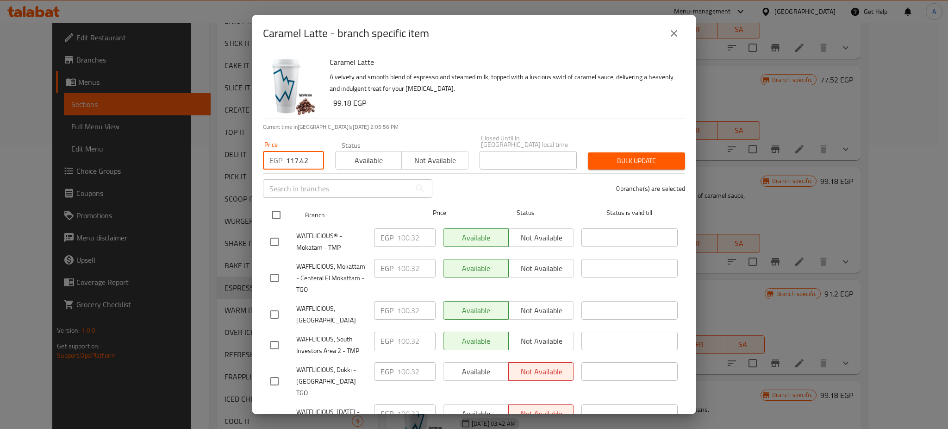
type input "117.42"
click at [280, 205] on input "checkbox" at bounding box center [276, 214] width 19 height 19
checkbox input "true"
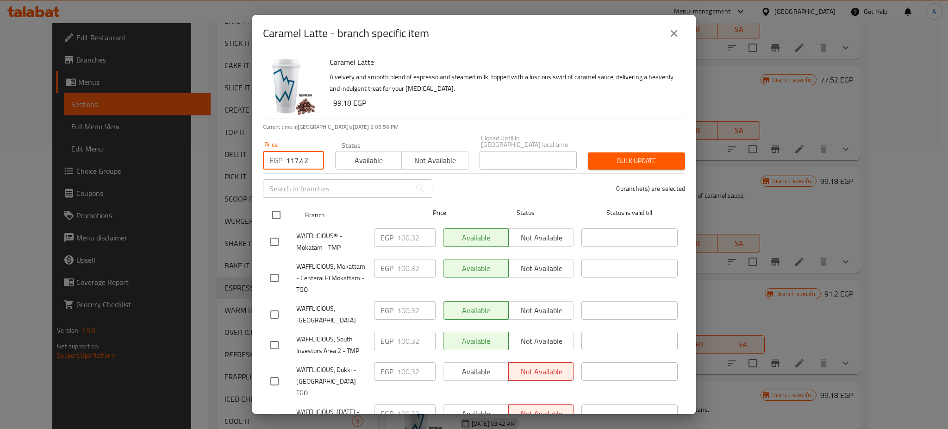
checkbox input "true"
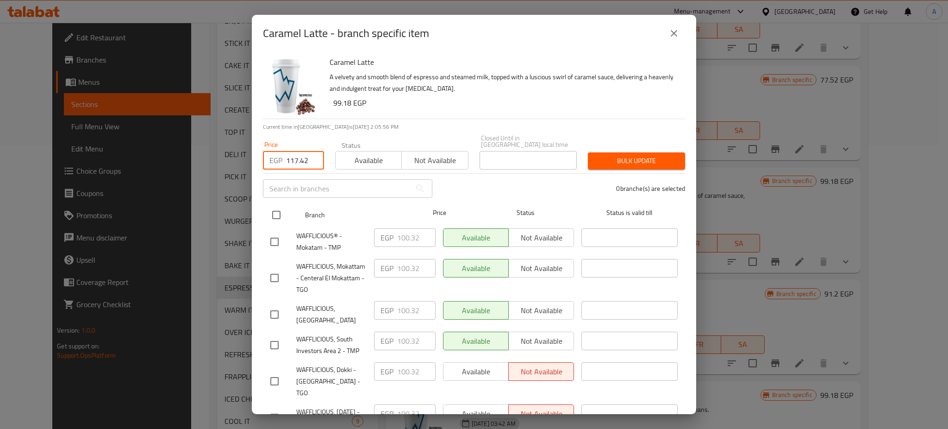
checkbox input "true"
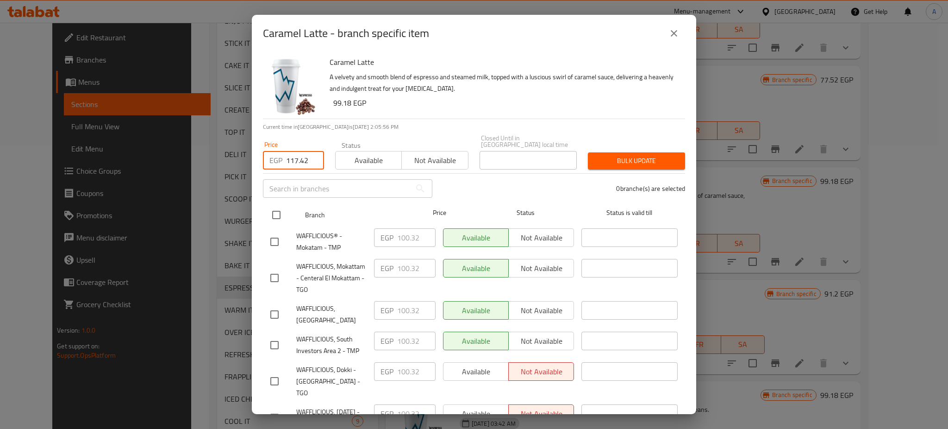
checkbox input "true"
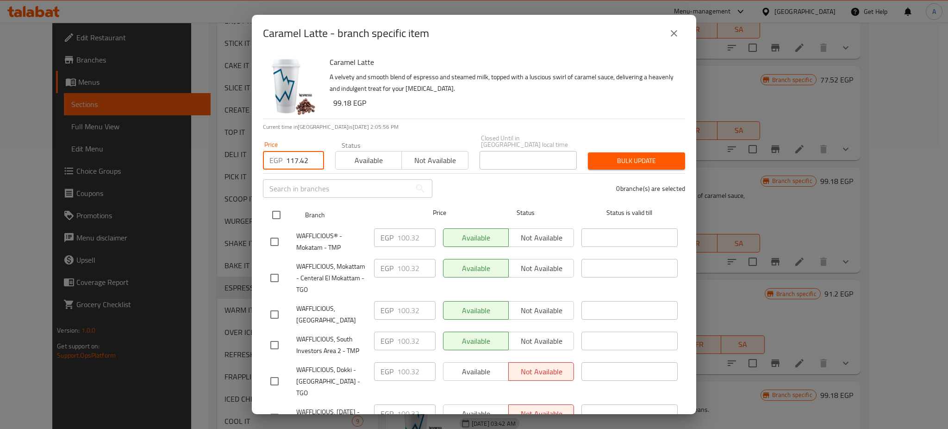
checkbox input "true"
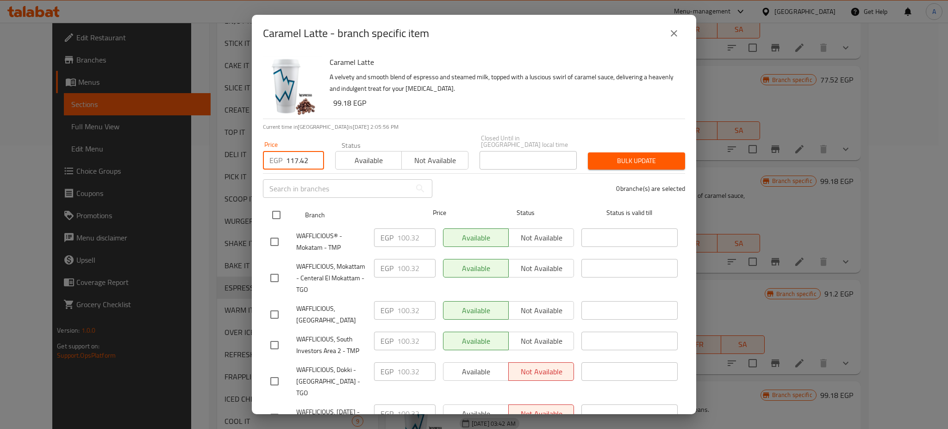
checkbox input "true"
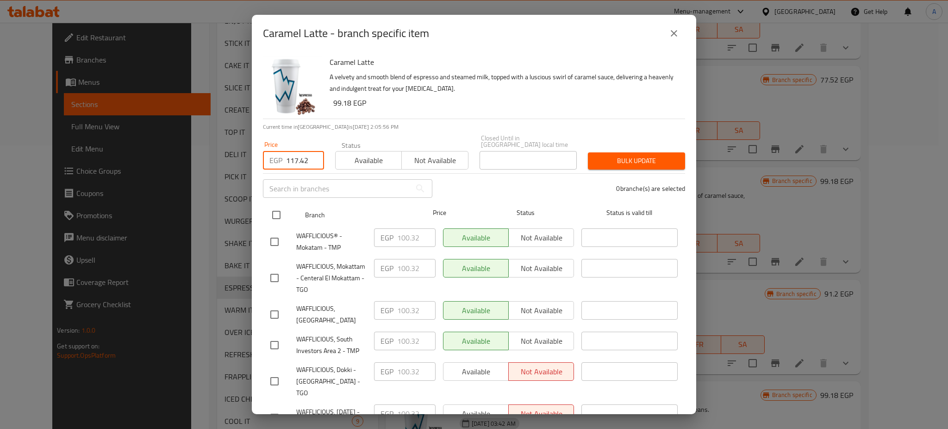
checkbox input "true"
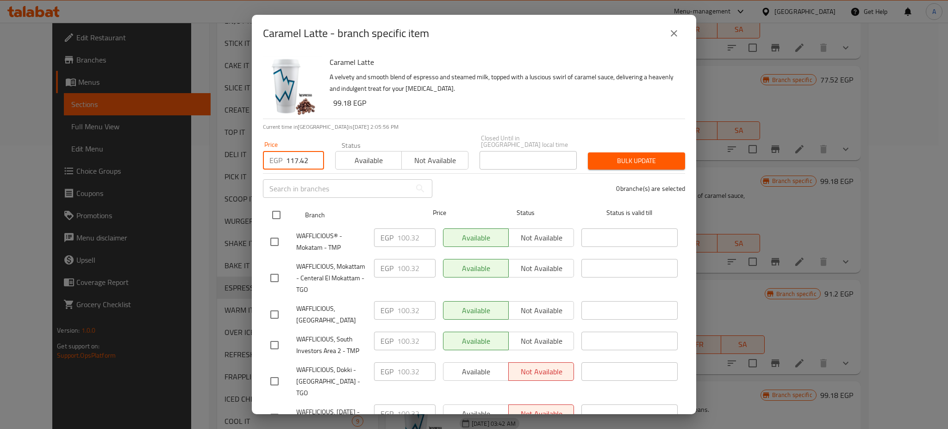
checkbox input "true"
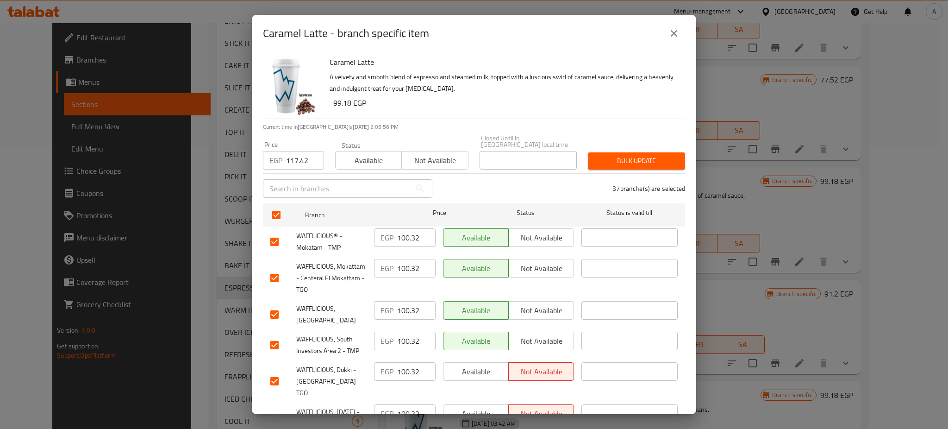
click at [616, 155] on span "Bulk update" at bounding box center [637, 161] width 82 height 12
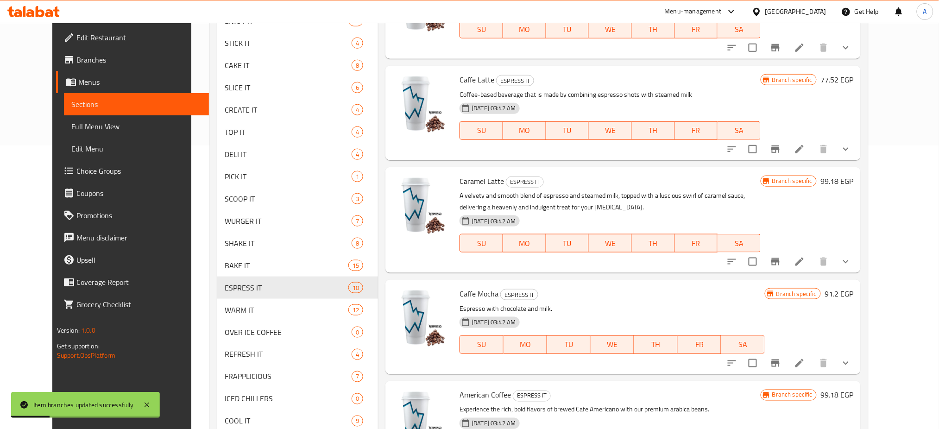
scroll to position [399, 0]
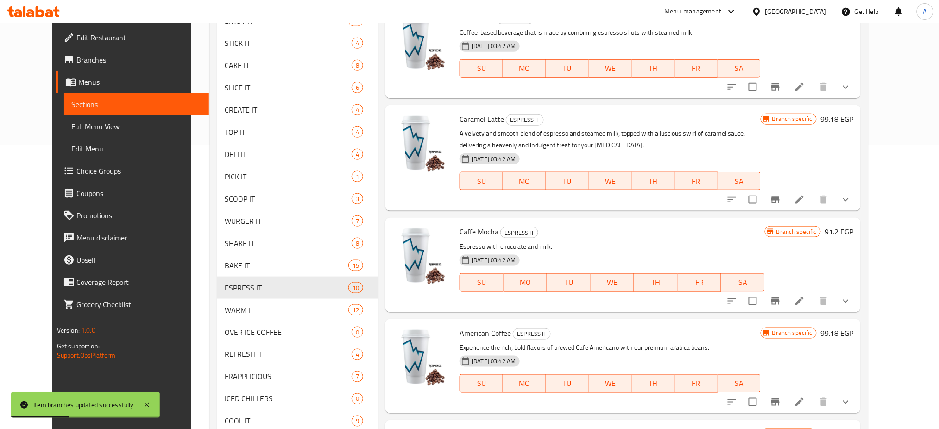
click at [781, 396] on icon "Branch-specific-item" at bounding box center [775, 401] width 11 height 11
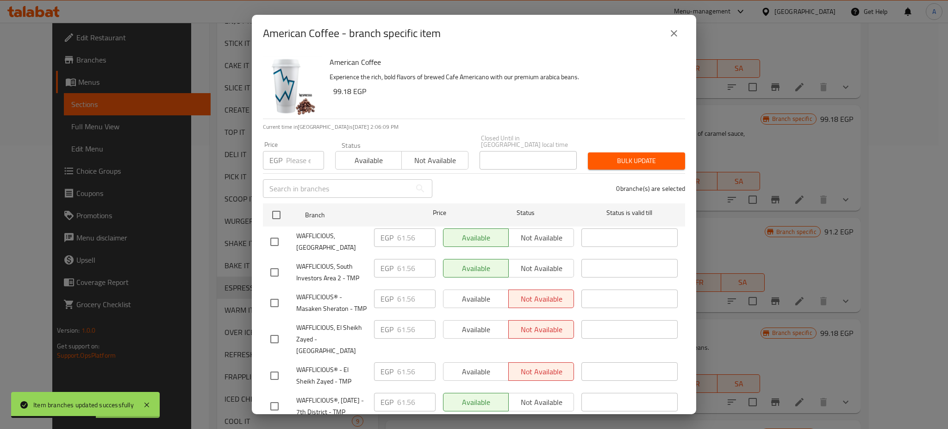
click at [302, 158] on input "number" at bounding box center [305, 160] width 38 height 19
paste input "72.96"
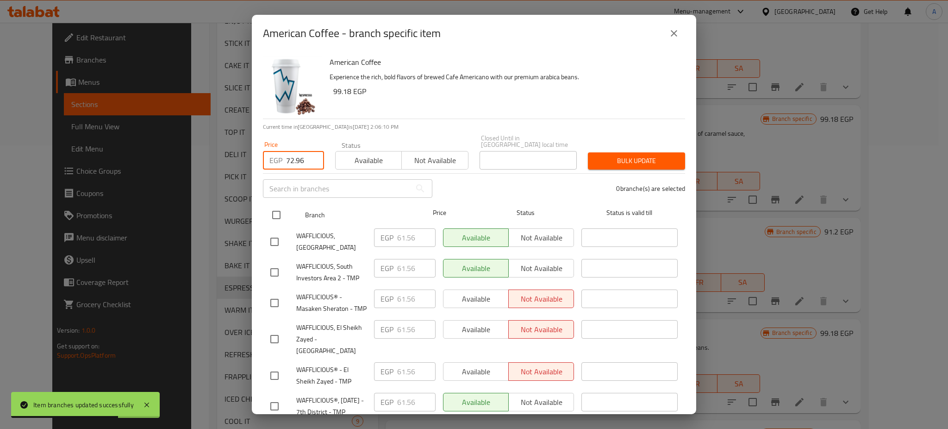
type input "72.96"
click at [276, 205] on input "checkbox" at bounding box center [276, 214] width 19 height 19
checkbox input "true"
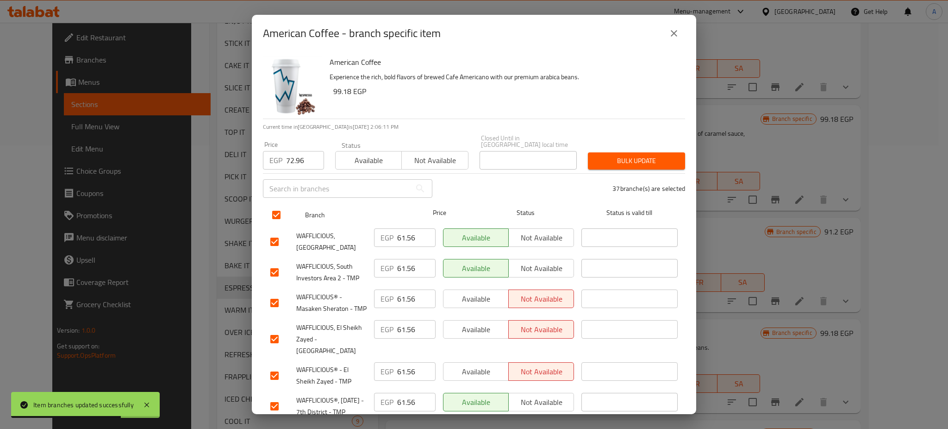
checkbox input "true"
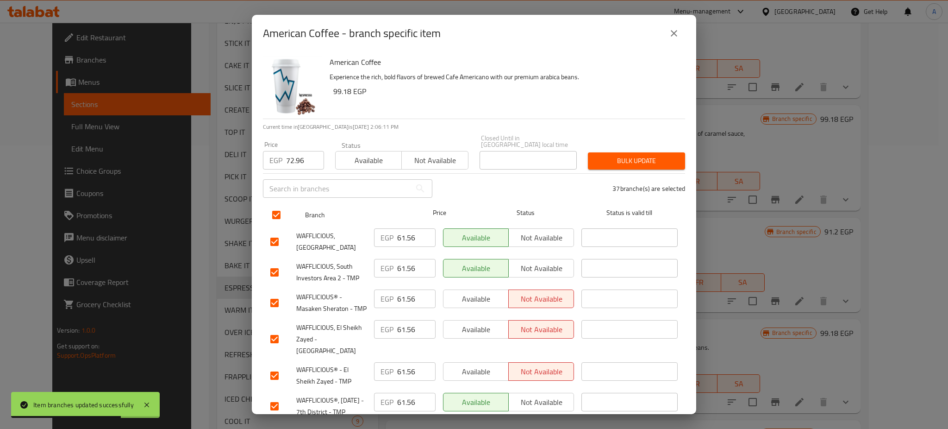
checkbox input "true"
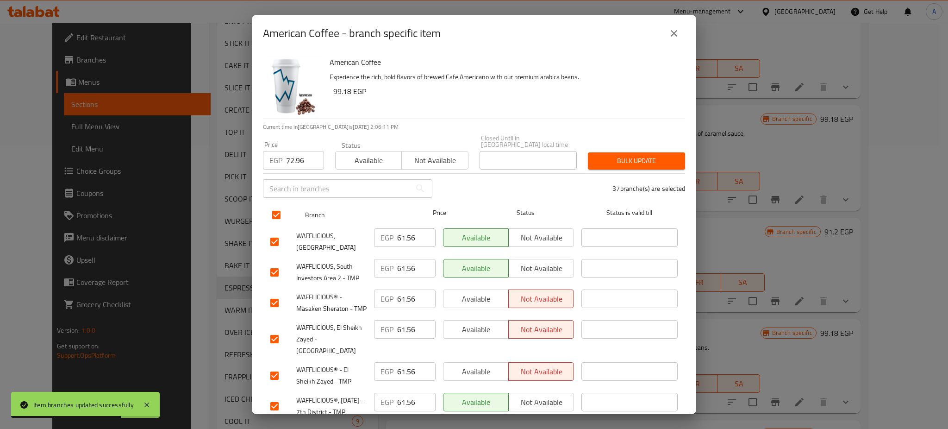
checkbox input "true"
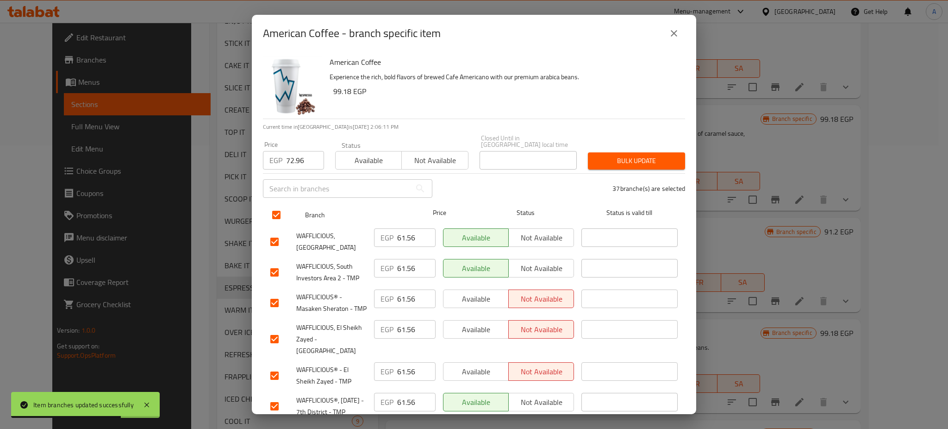
checkbox input "true"
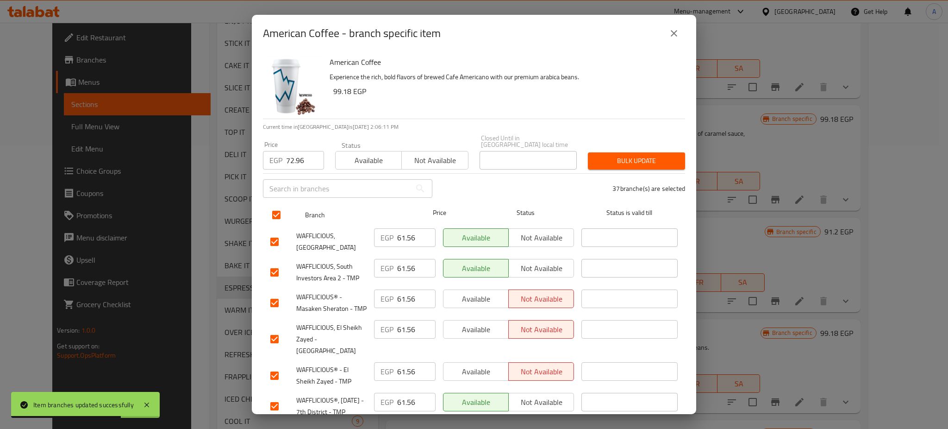
checkbox input "true"
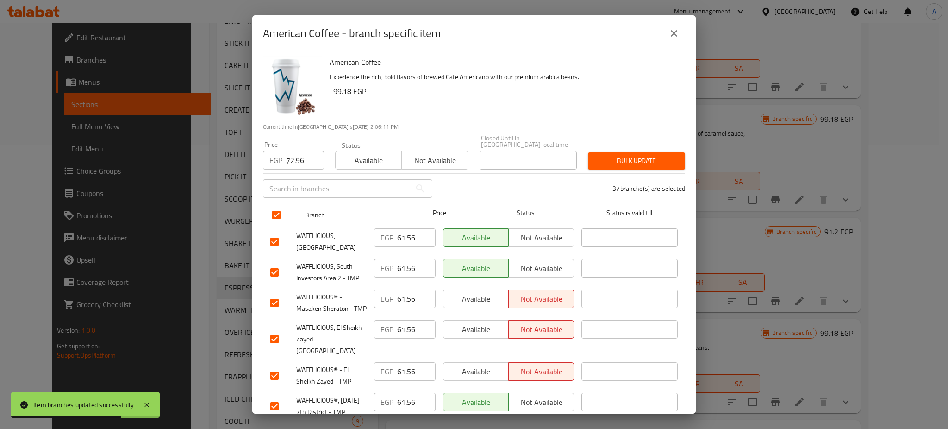
checkbox input "true"
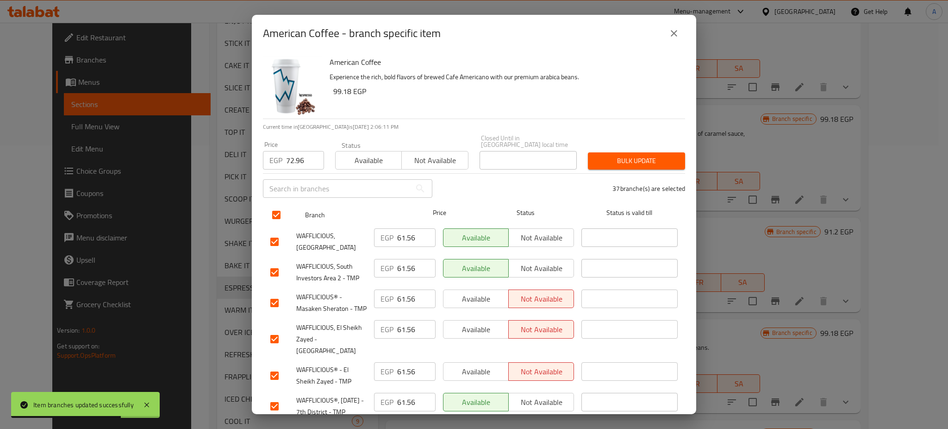
checkbox input "true"
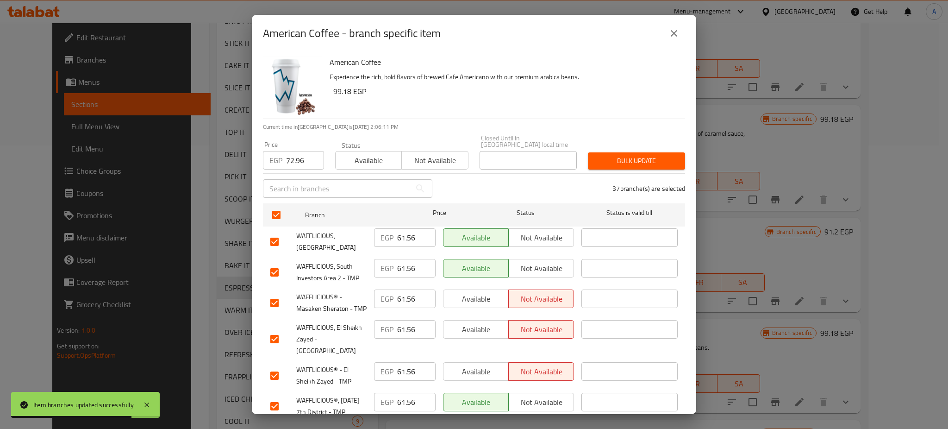
click at [615, 155] on span "Bulk update" at bounding box center [637, 161] width 82 height 12
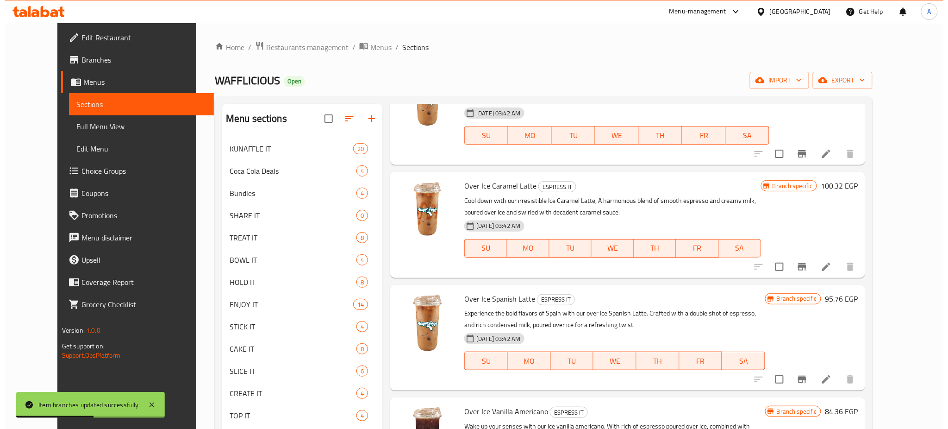
scroll to position [76, 0]
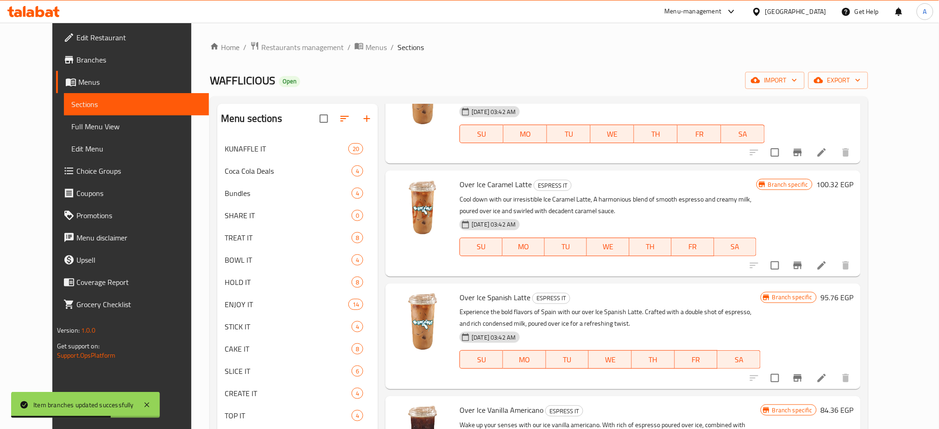
click at [802, 374] on icon "Branch-specific-item" at bounding box center [797, 377] width 8 height 7
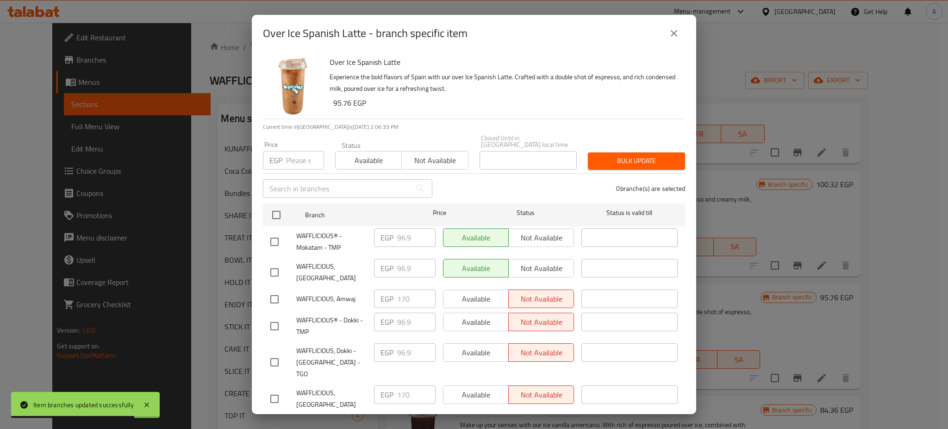
click at [299, 154] on input "number" at bounding box center [305, 160] width 38 height 19
paste input "125.4"
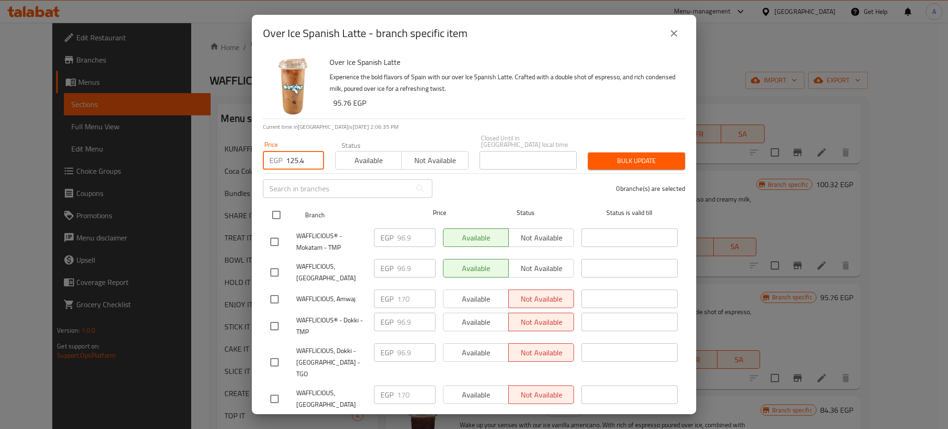
type input "125.4"
click at [276, 207] on input "checkbox" at bounding box center [276, 214] width 19 height 19
checkbox input "true"
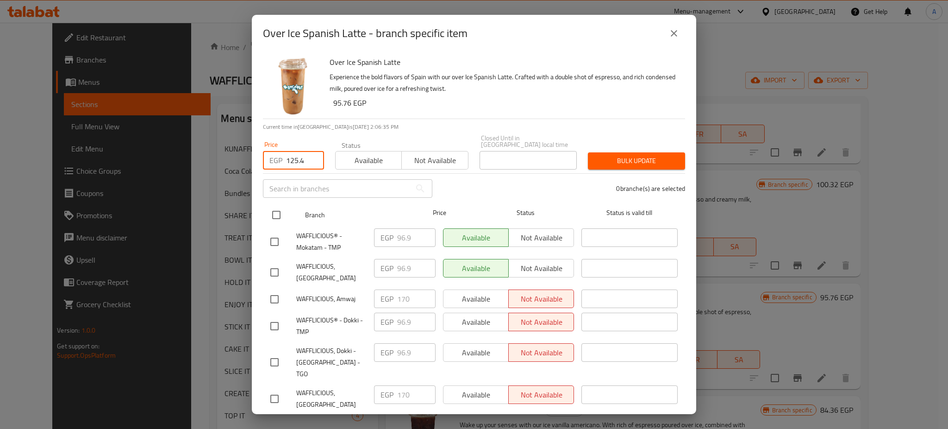
checkbox input "true"
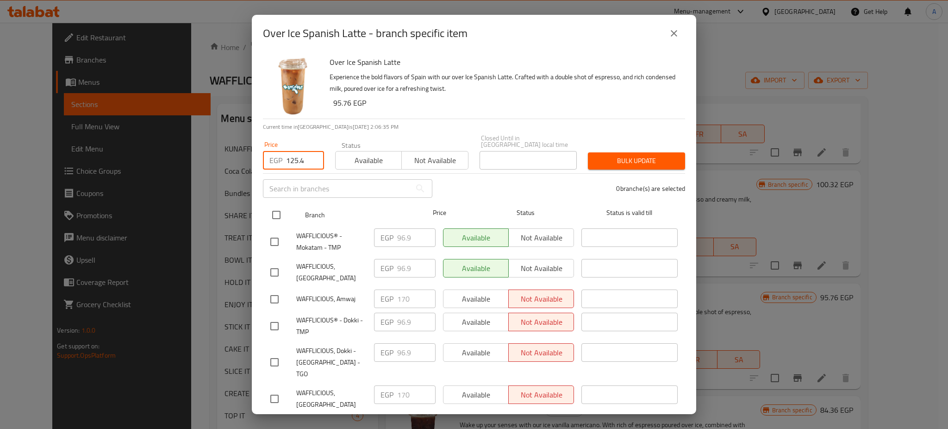
checkbox input "true"
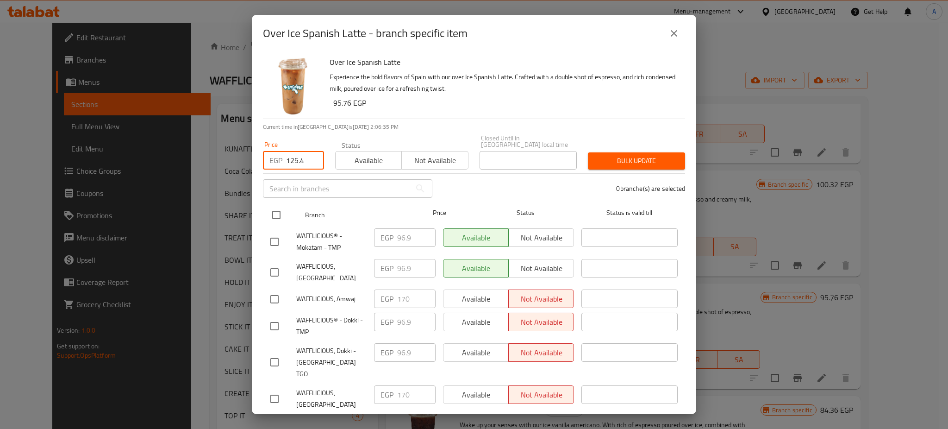
checkbox input "true"
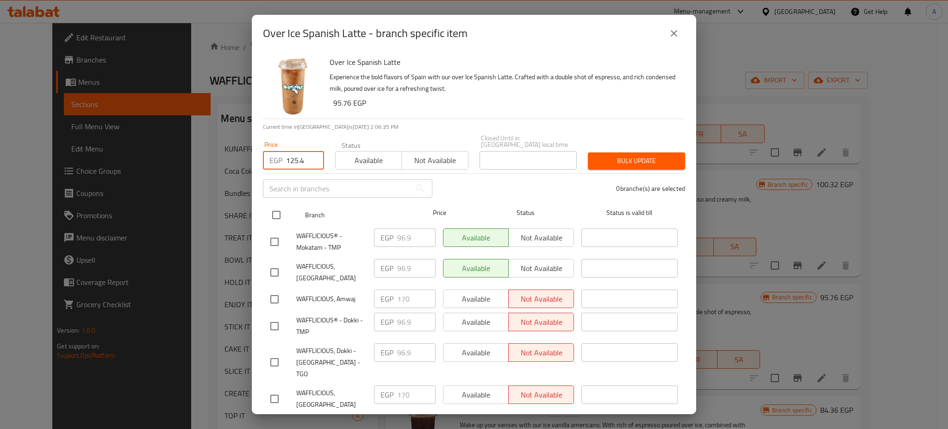
checkbox input "true"
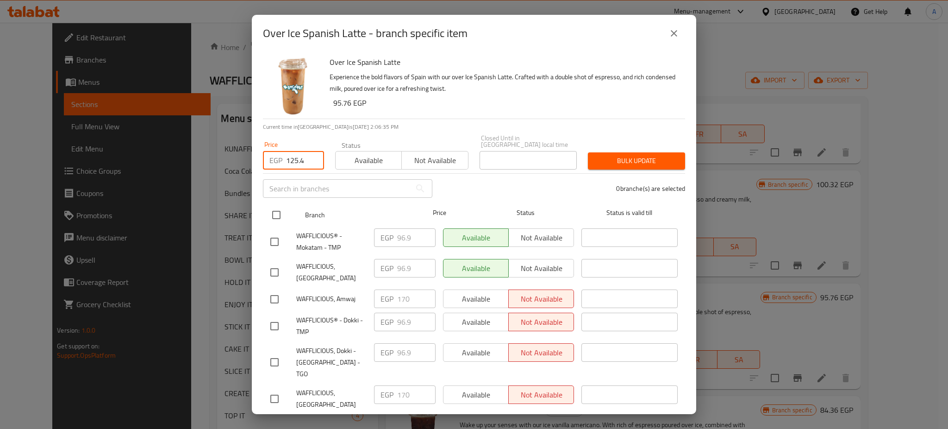
checkbox input "true"
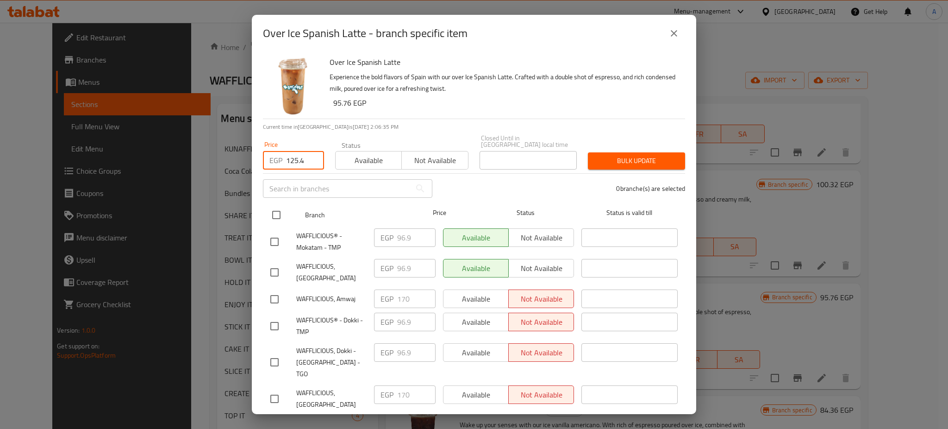
checkbox input "true"
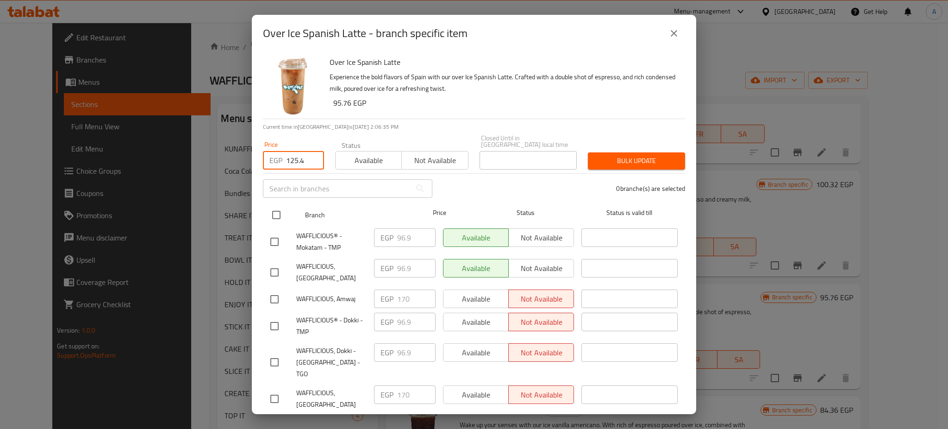
checkbox input "true"
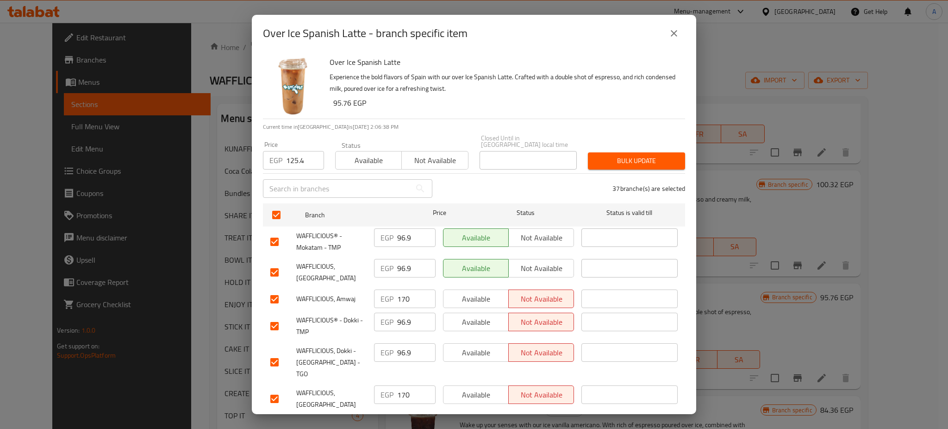
click at [273, 389] on input "checkbox" at bounding box center [274, 398] width 19 height 19
checkbox input "false"
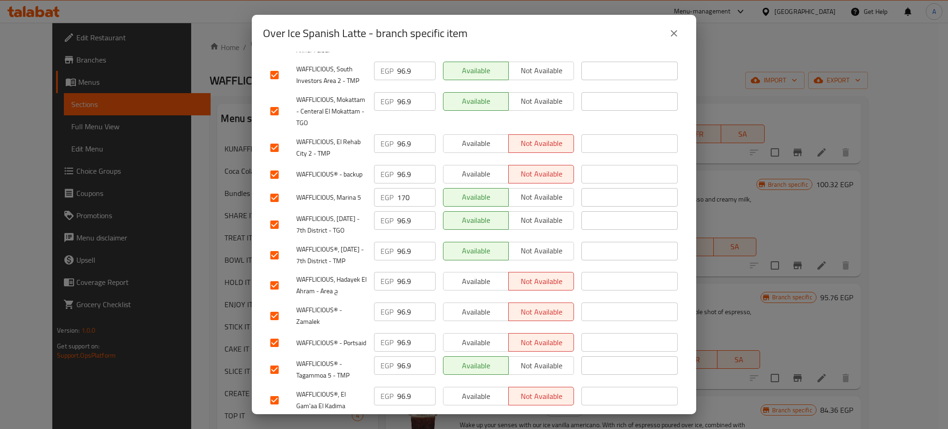
scroll to position [589, 0]
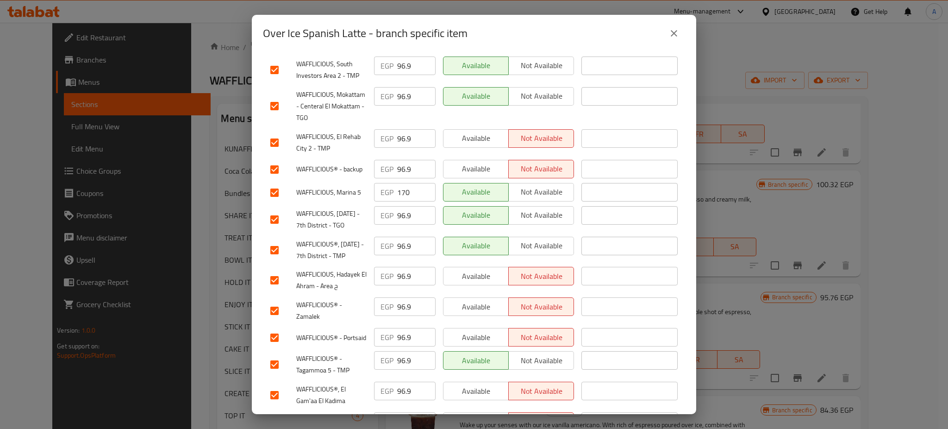
click at [272, 193] on input "checkbox" at bounding box center [274, 192] width 19 height 19
checkbox input "false"
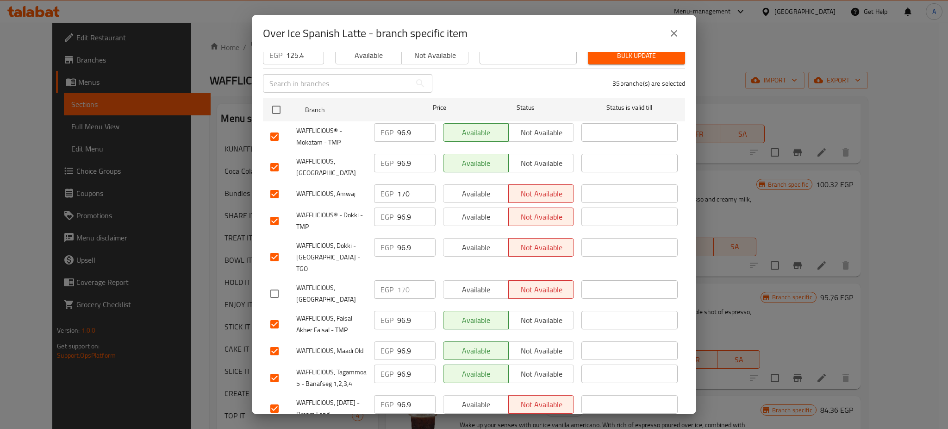
scroll to position [79, 0]
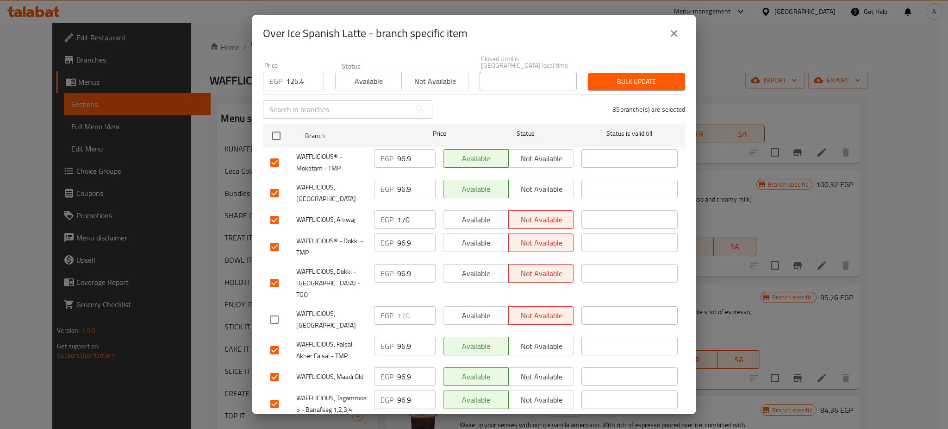
click at [275, 211] on input "checkbox" at bounding box center [274, 219] width 19 height 19
checkbox input "false"
click at [633, 76] on span "Bulk update" at bounding box center [637, 82] width 82 height 12
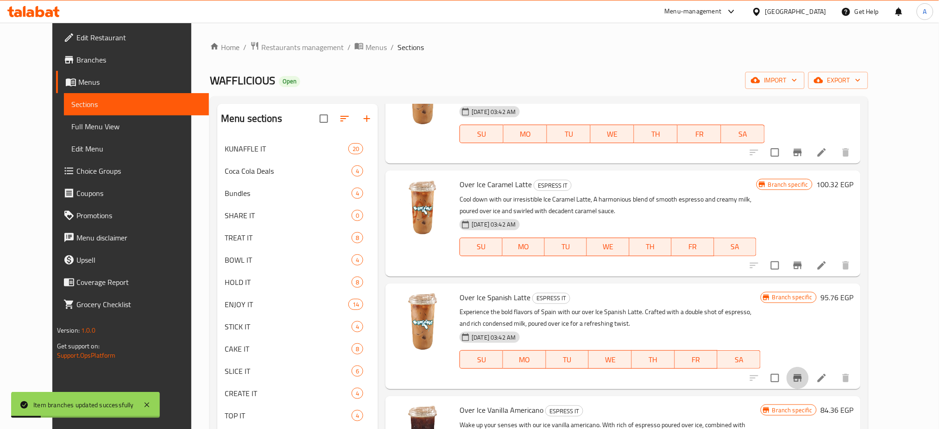
click at [809, 376] on button "Branch-specific-item" at bounding box center [797, 378] width 22 height 22
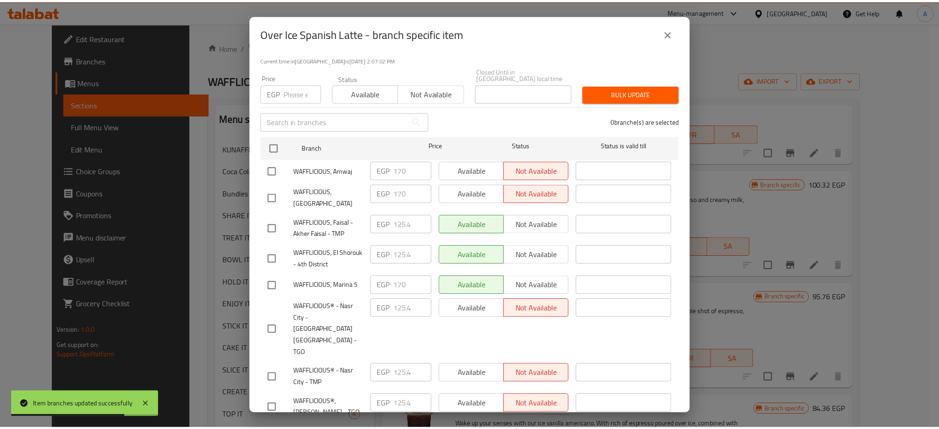
scroll to position [0, 0]
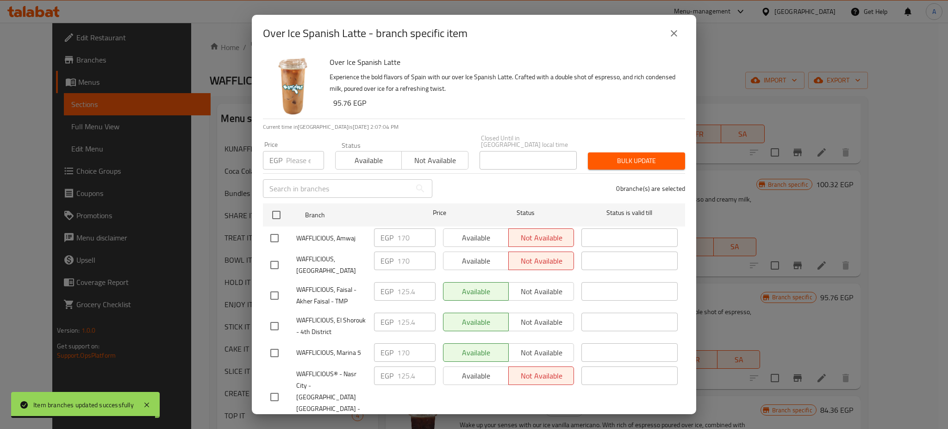
click at [674, 37] on icon "close" at bounding box center [674, 33] width 11 height 11
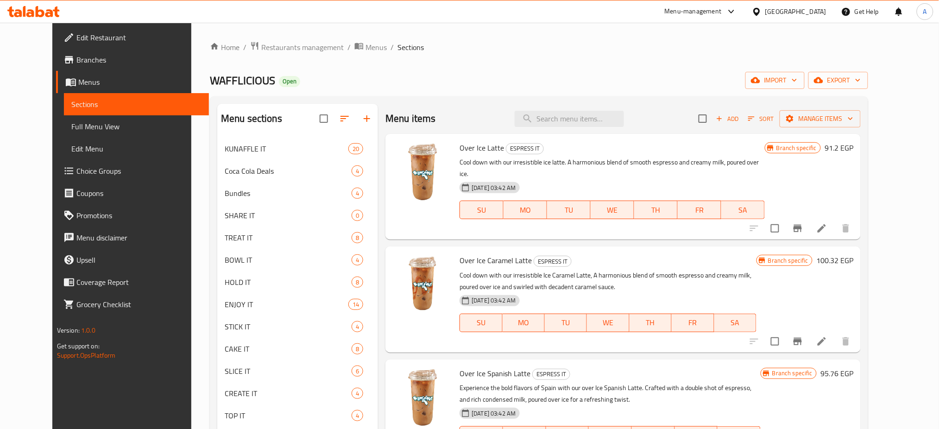
click at [802, 225] on icon "Branch-specific-item" at bounding box center [797, 228] width 8 height 7
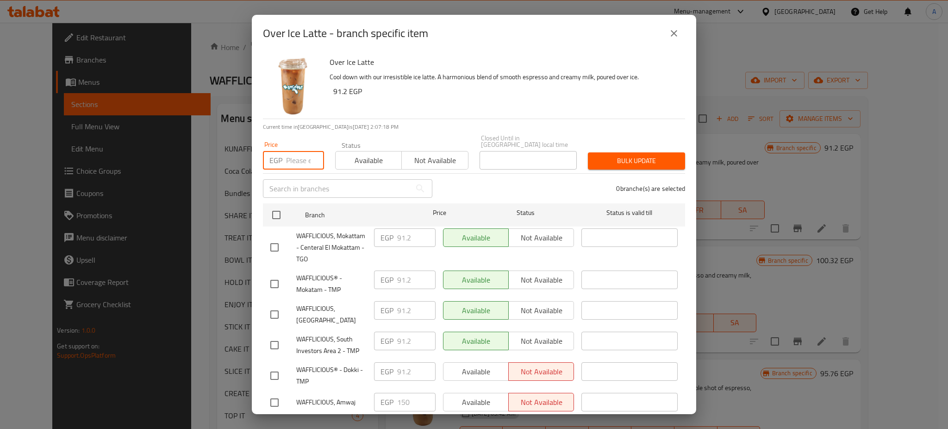
click at [293, 159] on input "number" at bounding box center [305, 160] width 38 height 19
paste input "114"
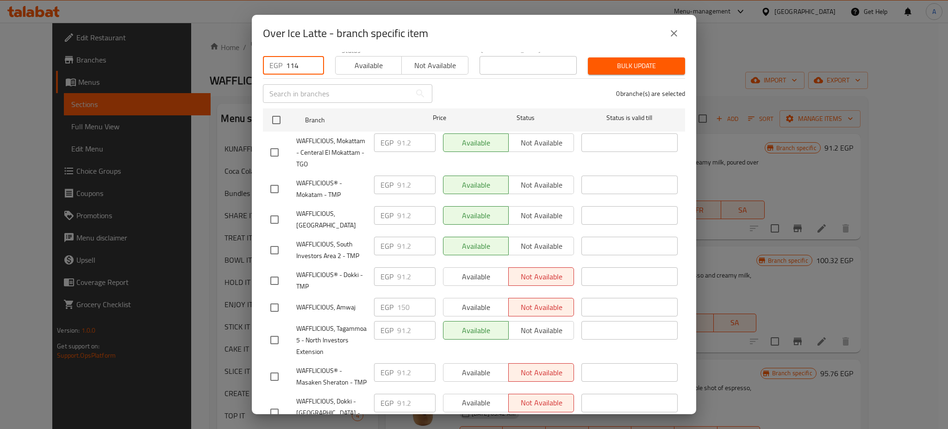
scroll to position [95, 0]
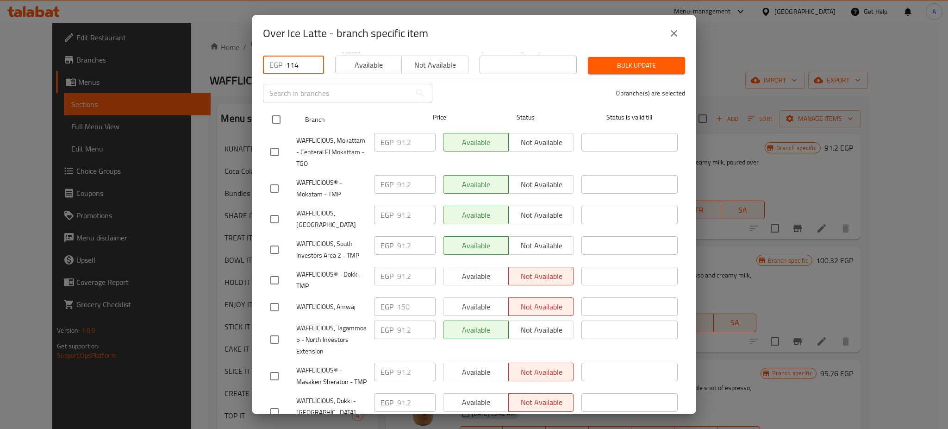
type input "114"
click at [275, 110] on input "checkbox" at bounding box center [276, 119] width 19 height 19
checkbox input "true"
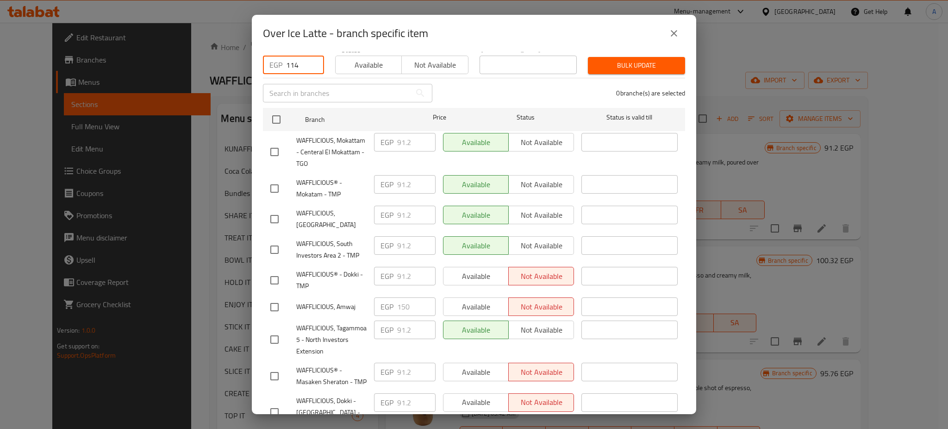
checkbox input "true"
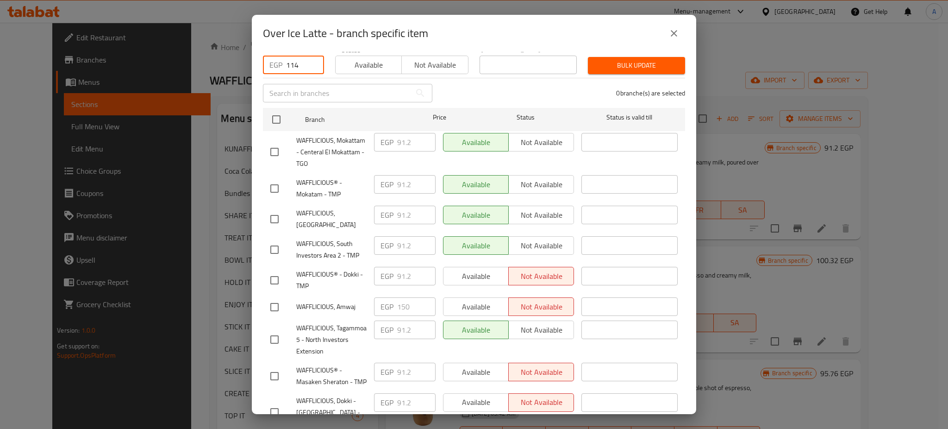
checkbox input "true"
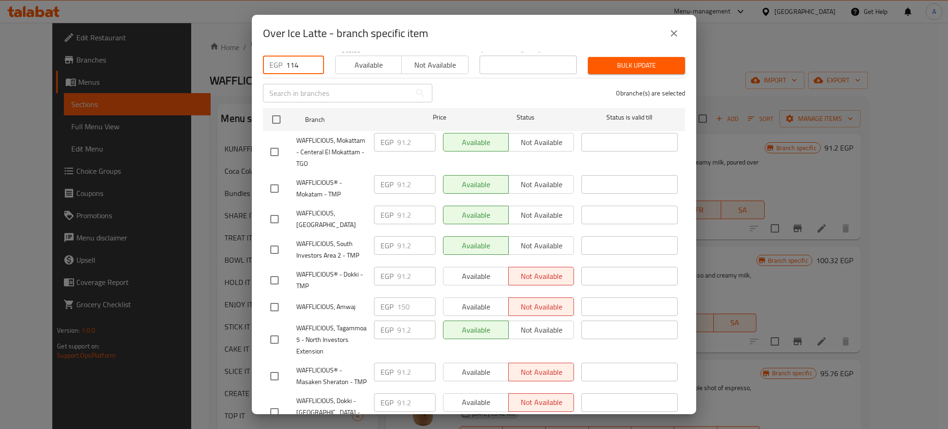
checkbox input "true"
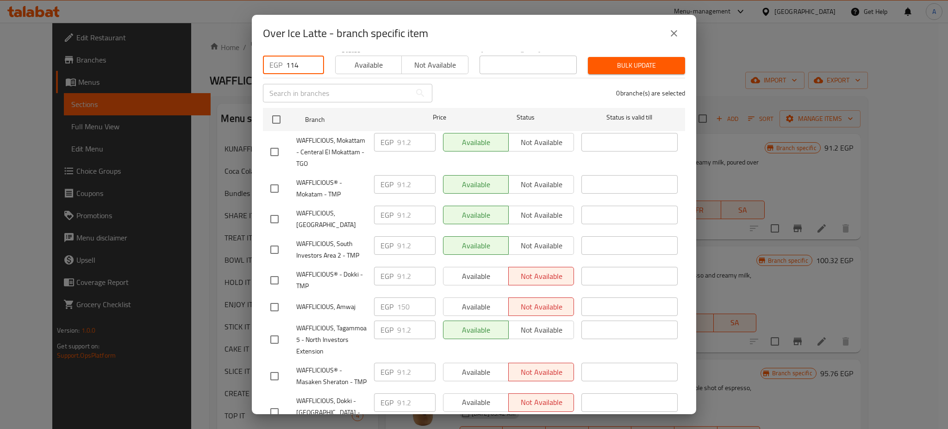
checkbox input "true"
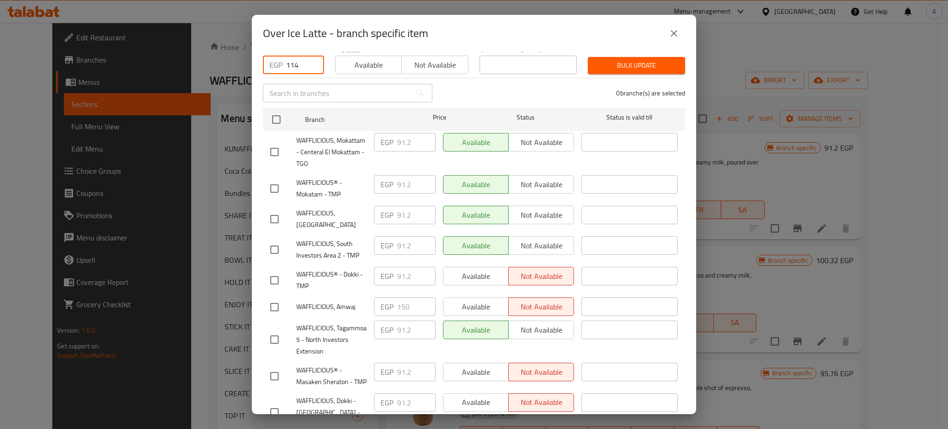
checkbox input "true"
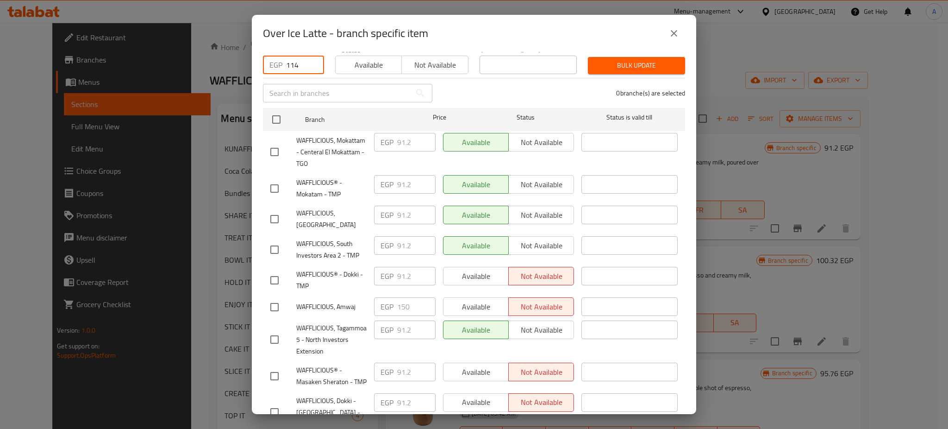
checkbox input "true"
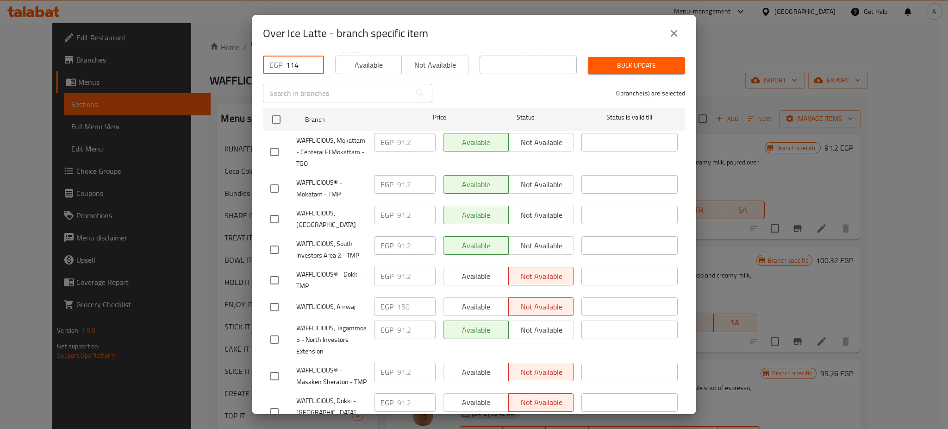
checkbox input "true"
click at [273, 302] on input "checkbox" at bounding box center [274, 306] width 19 height 19
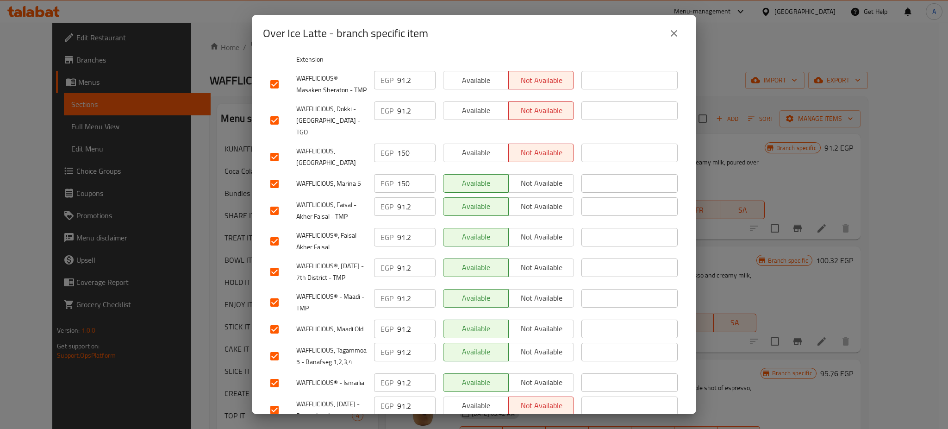
scroll to position [392, 0]
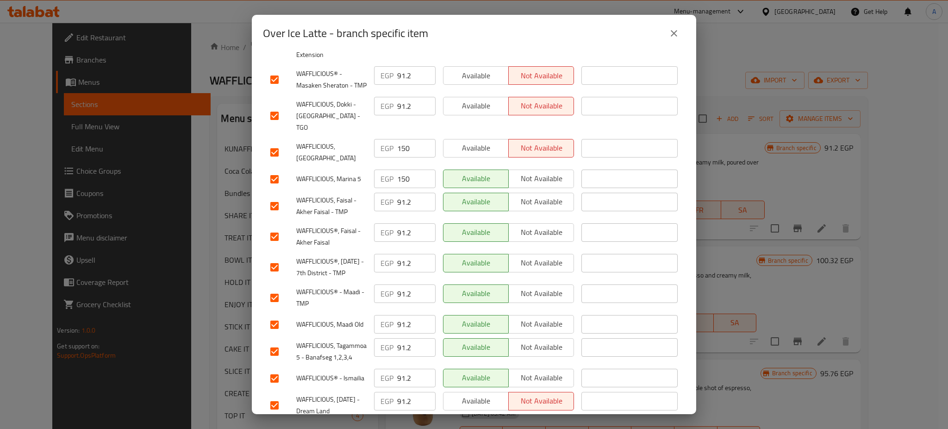
click at [274, 143] on input "checkbox" at bounding box center [274, 152] width 19 height 19
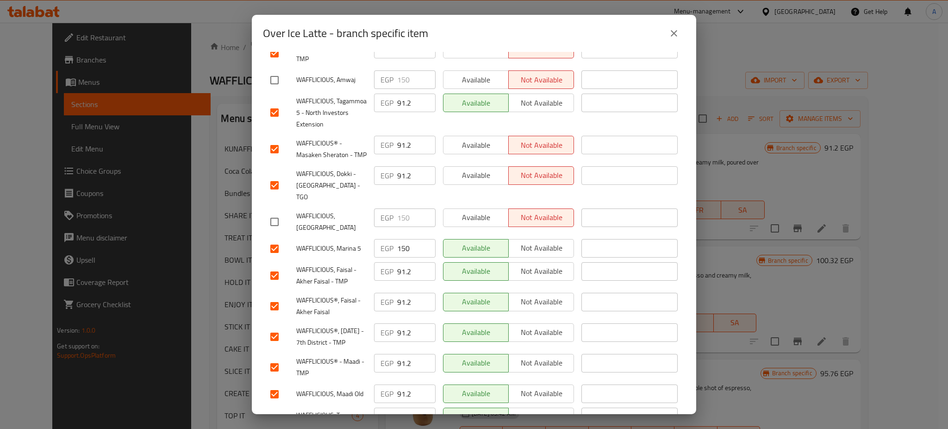
scroll to position [313, 0]
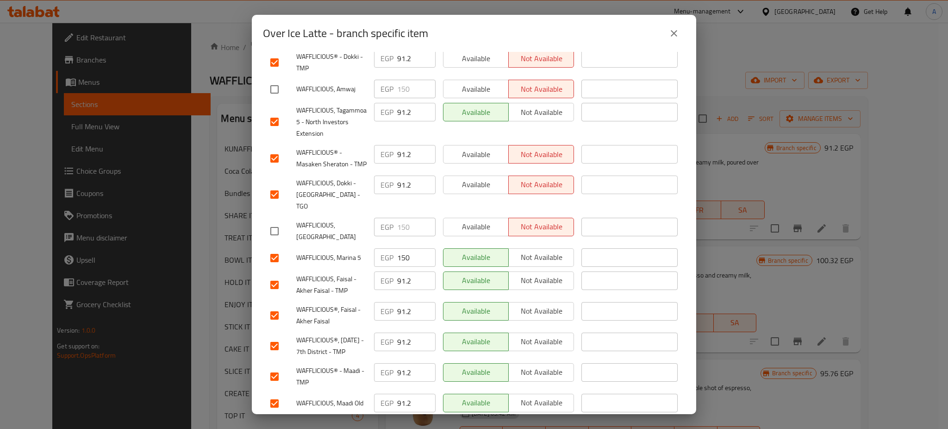
click at [272, 248] on input "checkbox" at bounding box center [274, 257] width 19 height 19
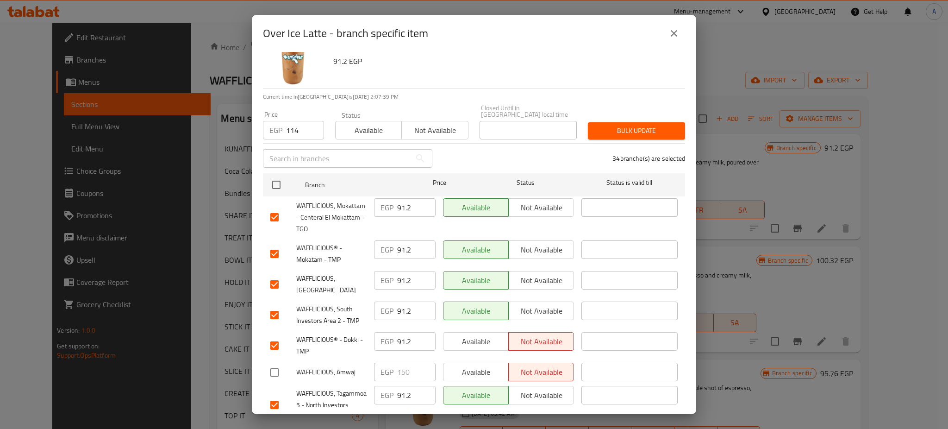
scroll to position [0, 0]
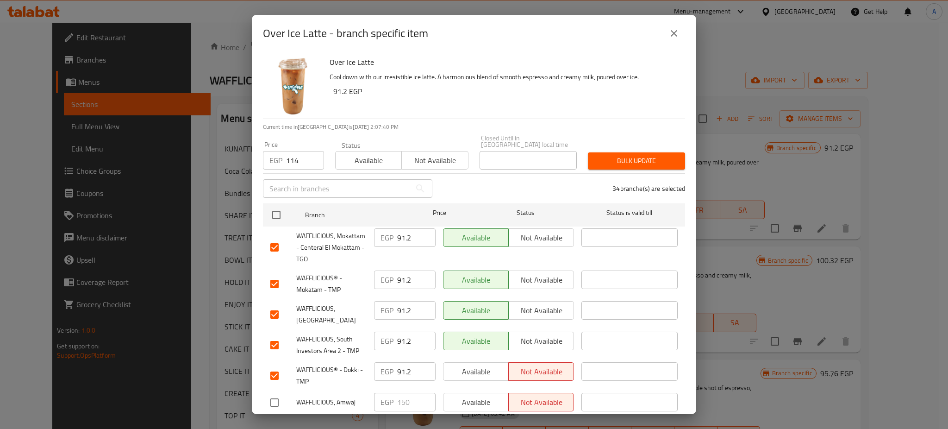
click at [626, 157] on span "Bulk update" at bounding box center [637, 161] width 82 height 12
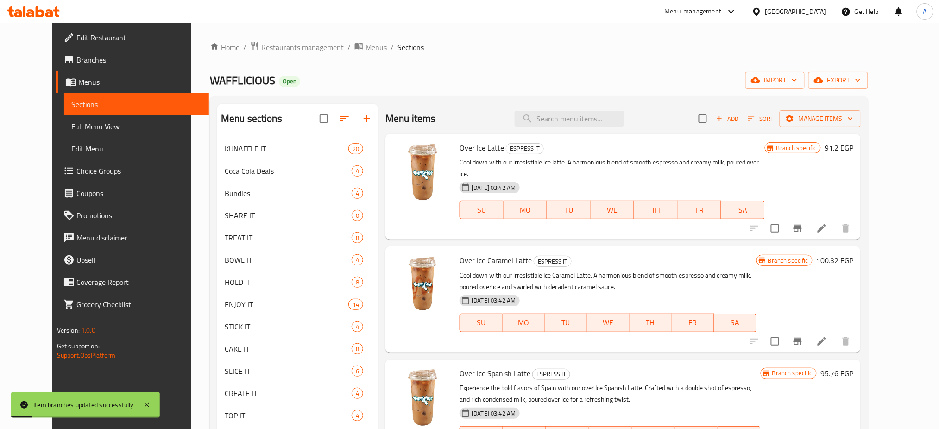
click at [802, 225] on icon "Branch-specific-item" at bounding box center [797, 228] width 8 height 7
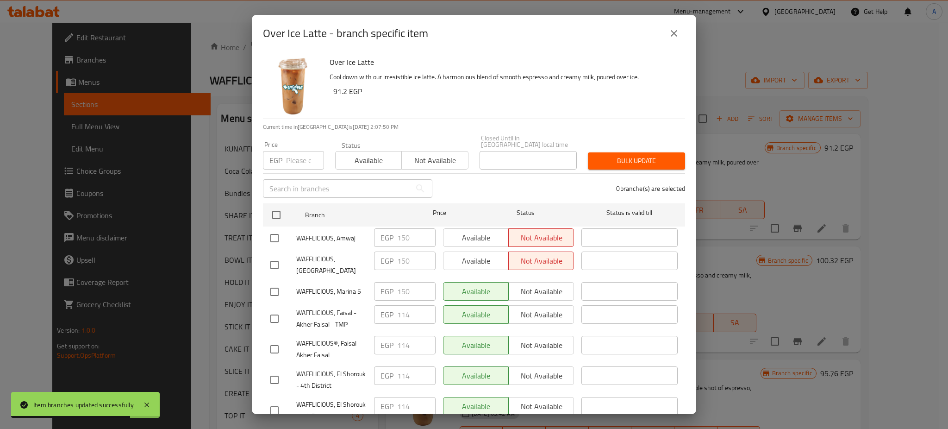
click at [679, 34] on button "close" at bounding box center [674, 33] width 22 height 22
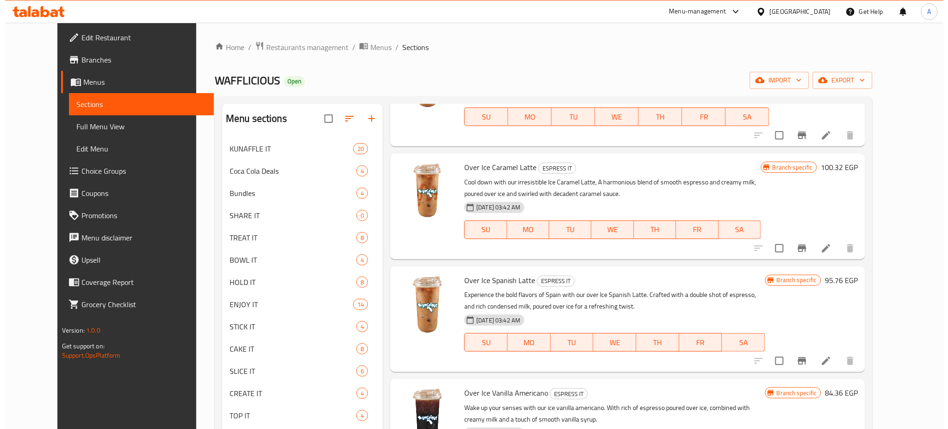
scroll to position [93, 0]
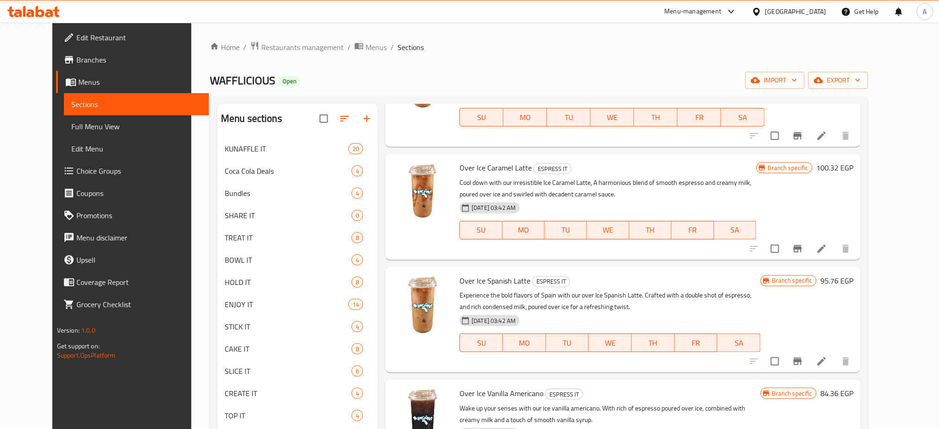
click at [803, 243] on icon "Branch-specific-item" at bounding box center [797, 248] width 11 height 11
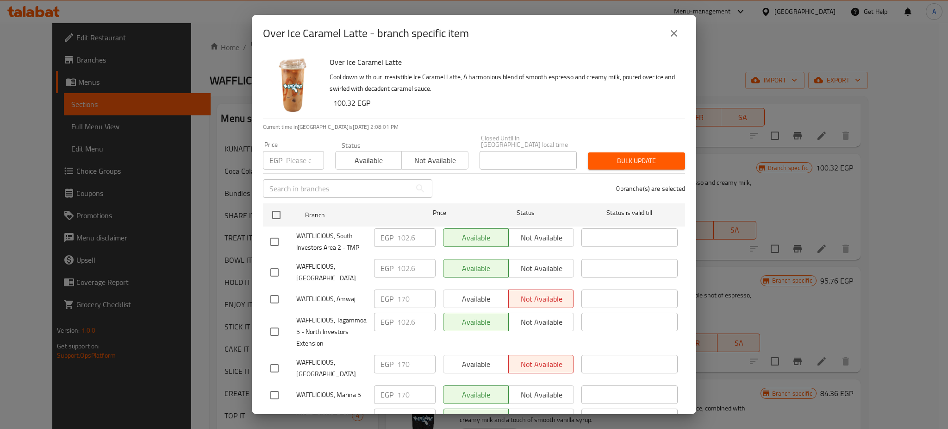
click at [297, 157] on input "number" at bounding box center [305, 160] width 38 height 19
paste input "119.7"
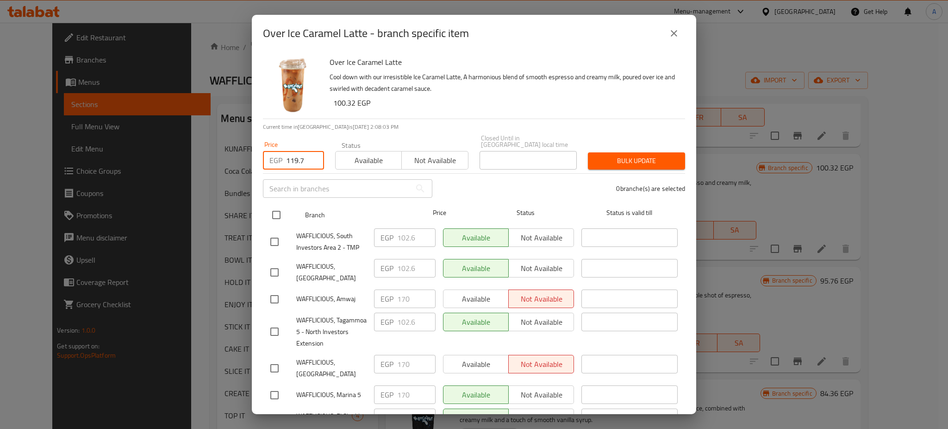
click at [276, 205] on input "checkbox" at bounding box center [276, 214] width 19 height 19
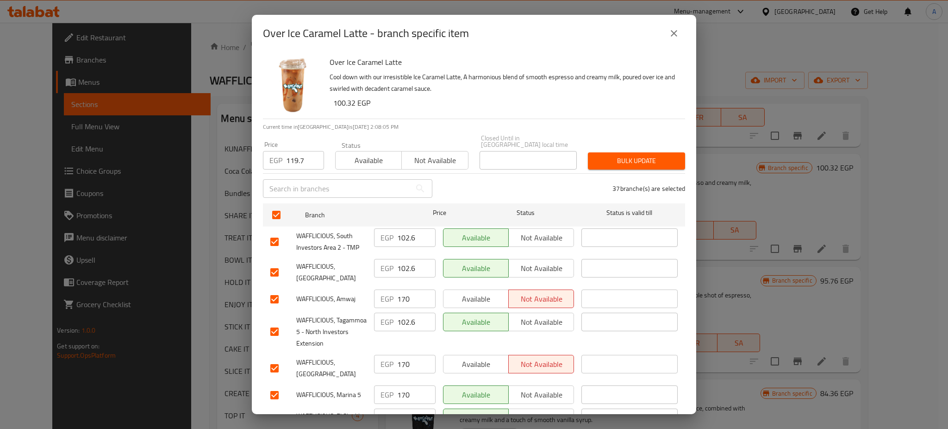
click at [272, 295] on input "checkbox" at bounding box center [274, 298] width 19 height 19
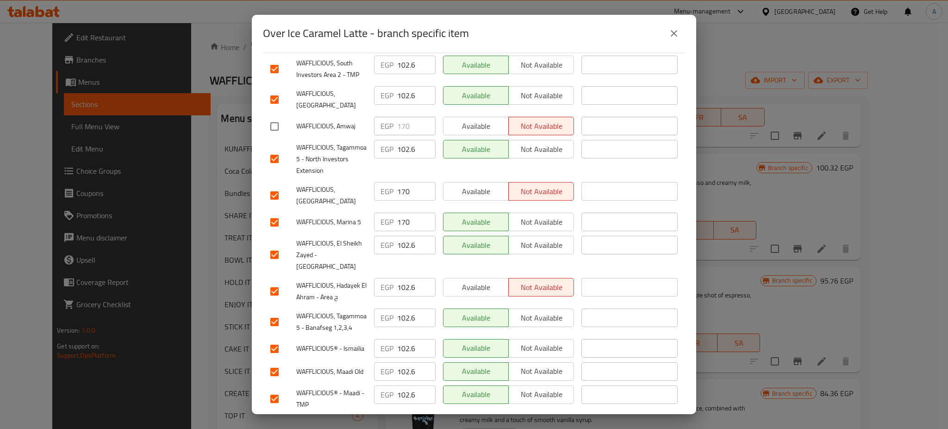
scroll to position [180, 0]
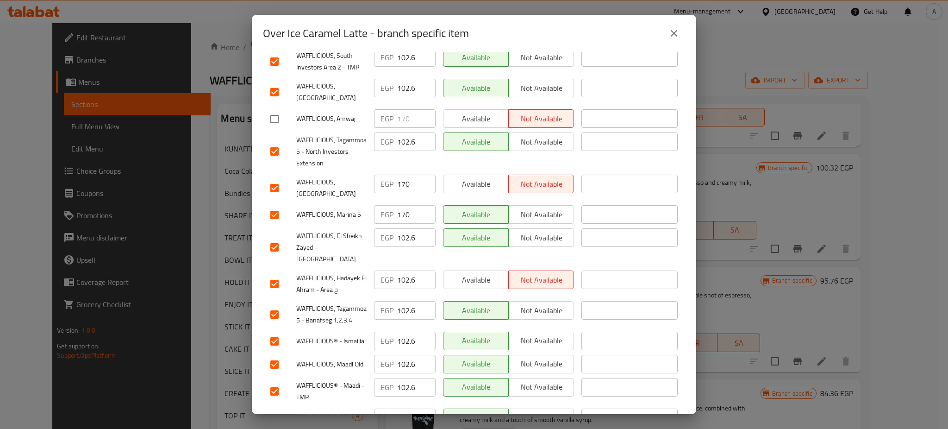
click at [278, 181] on input "checkbox" at bounding box center [274, 187] width 19 height 19
click at [273, 205] on input "checkbox" at bounding box center [274, 214] width 19 height 19
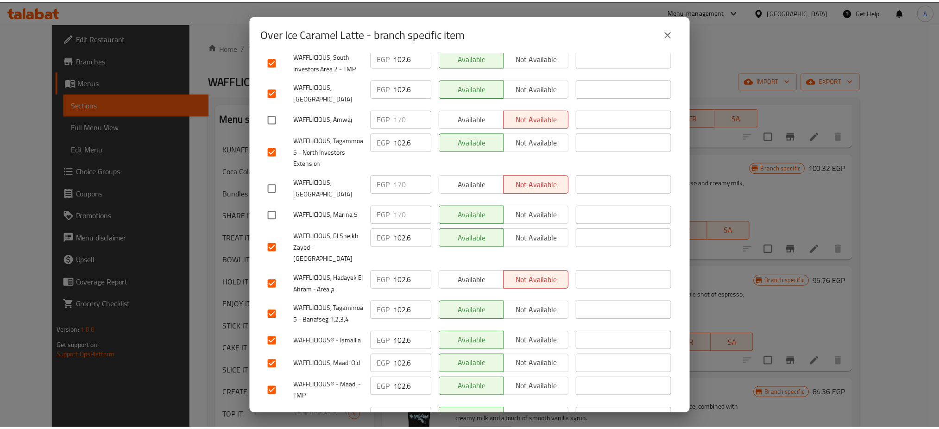
scroll to position [0, 0]
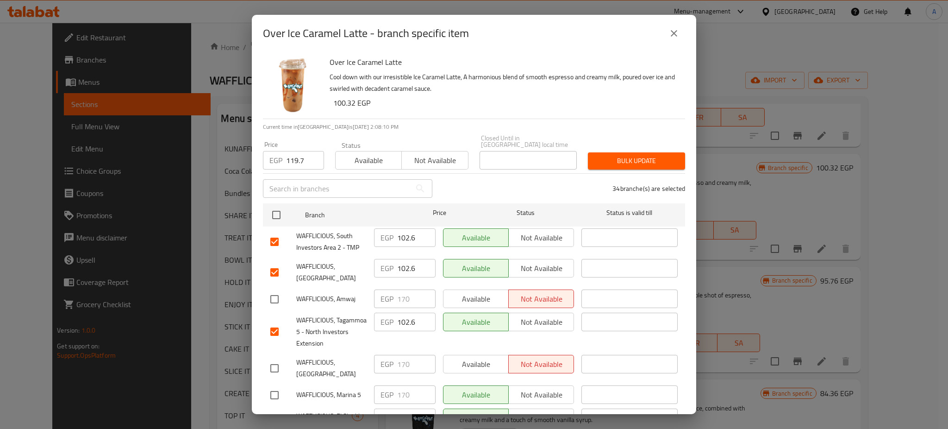
click at [624, 155] on span "Bulk update" at bounding box center [637, 161] width 82 height 12
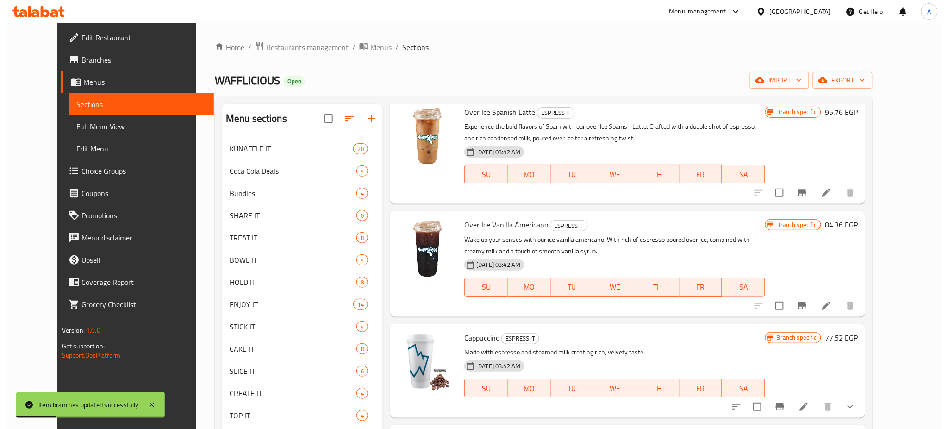
scroll to position [284, 0]
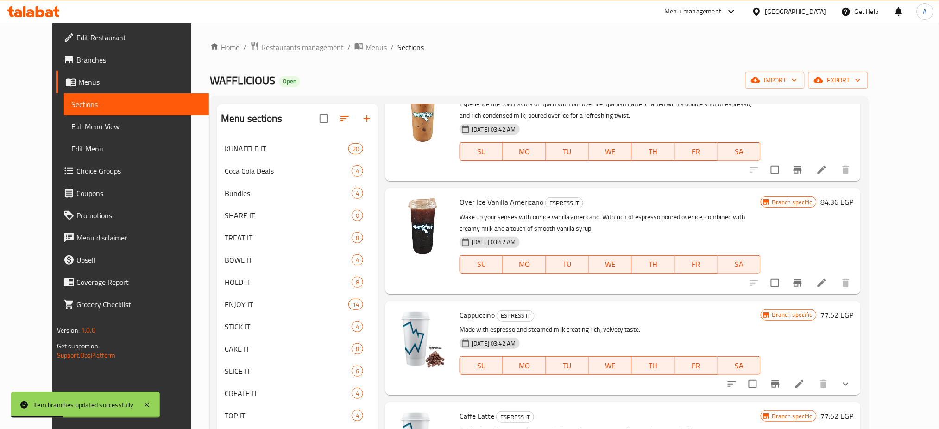
click at [802, 279] on icon "Branch-specific-item" at bounding box center [797, 282] width 8 height 7
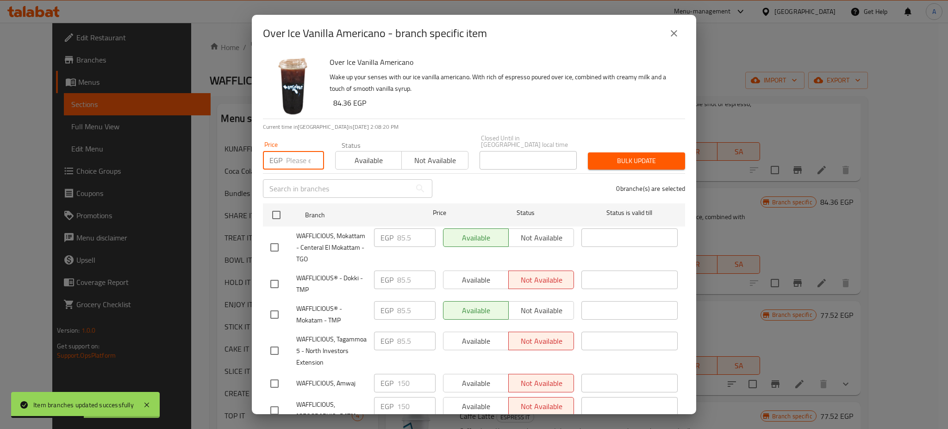
click at [295, 156] on input "number" at bounding box center [305, 160] width 38 height 19
paste input "102.6"
click at [270, 209] on input "checkbox" at bounding box center [276, 214] width 19 height 19
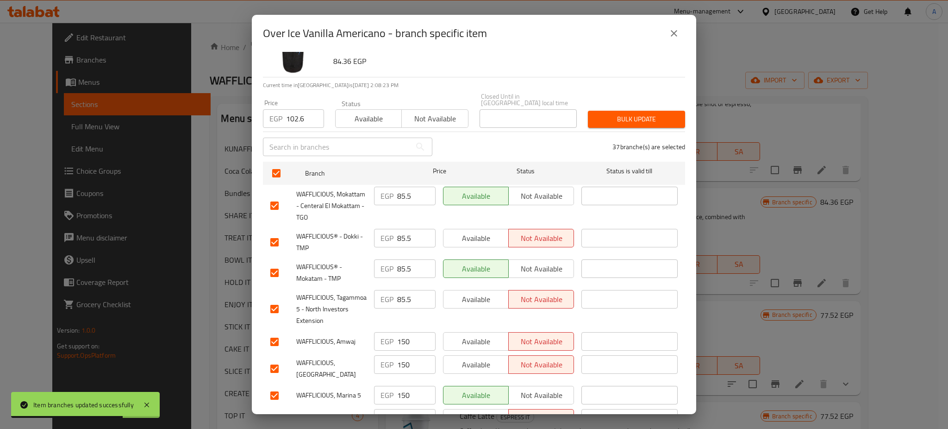
scroll to position [116, 0]
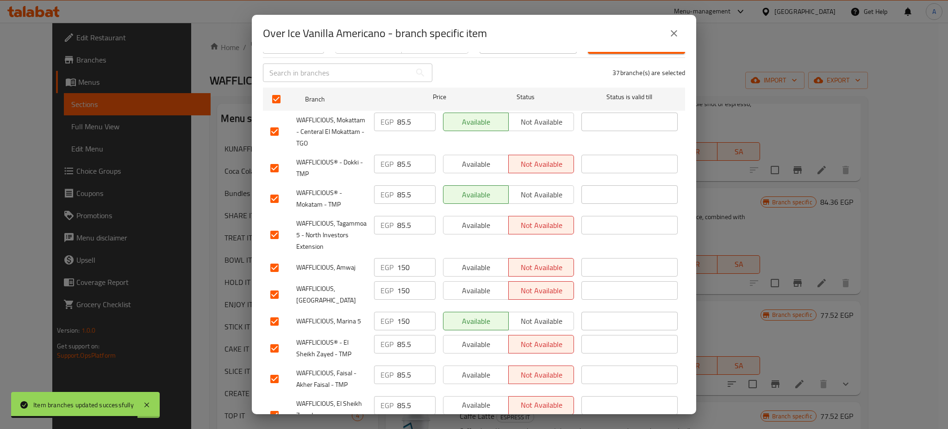
click at [275, 262] on input "checkbox" at bounding box center [274, 267] width 19 height 19
click at [275, 287] on input "checkbox" at bounding box center [274, 294] width 19 height 19
click at [274, 312] on input "checkbox" at bounding box center [274, 321] width 19 height 19
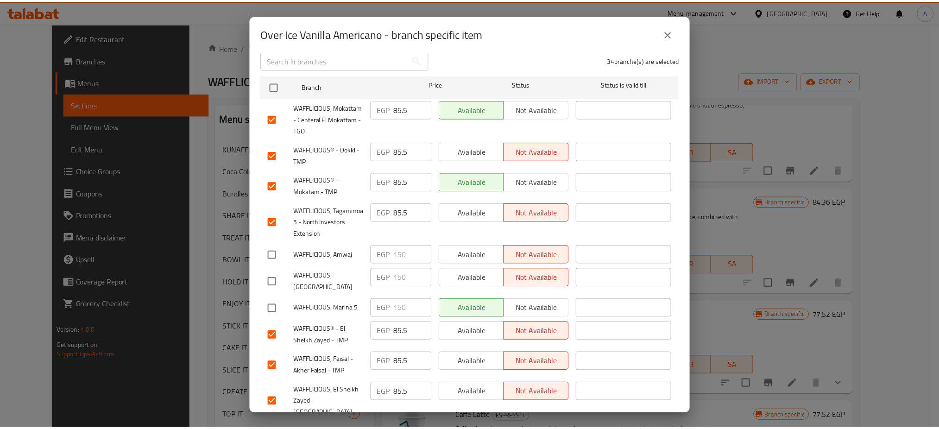
scroll to position [0, 0]
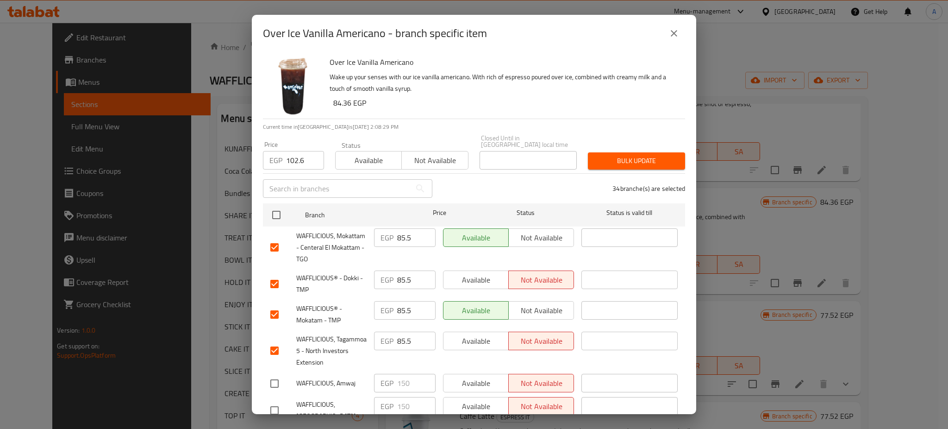
click at [647, 159] on span "Bulk update" at bounding box center [637, 161] width 82 height 12
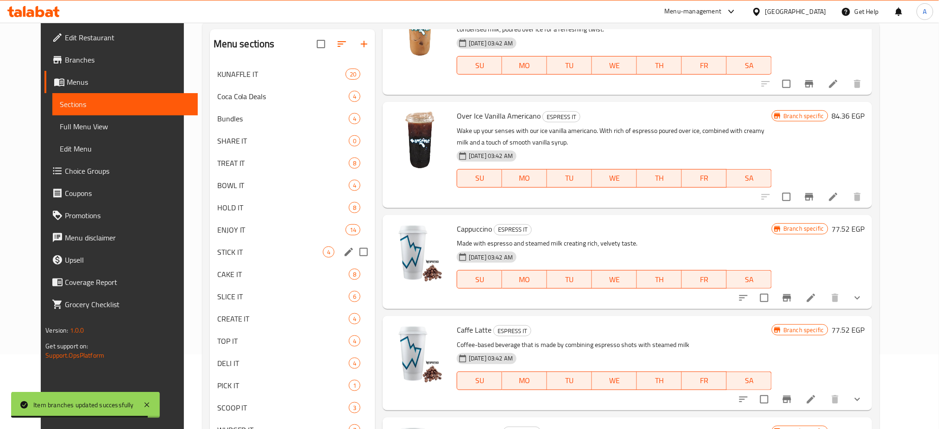
scroll to position [75, 0]
click at [248, 315] on span "CREATE IT" at bounding box center [270, 317] width 106 height 11
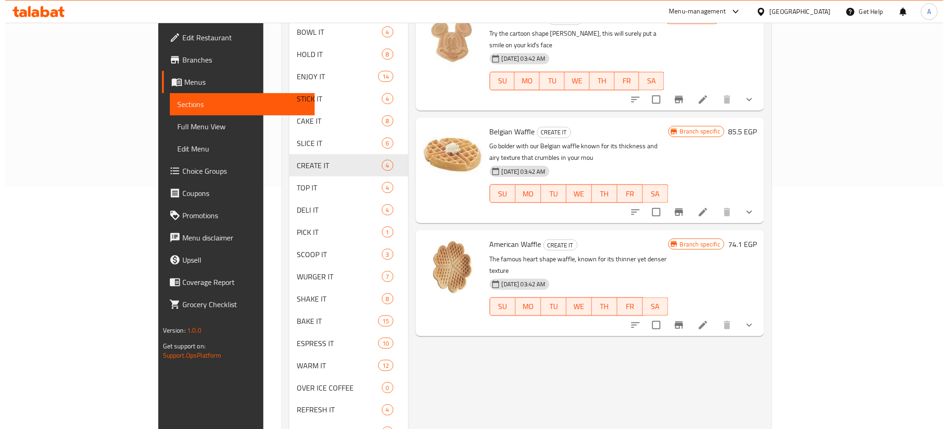
scroll to position [247, 0]
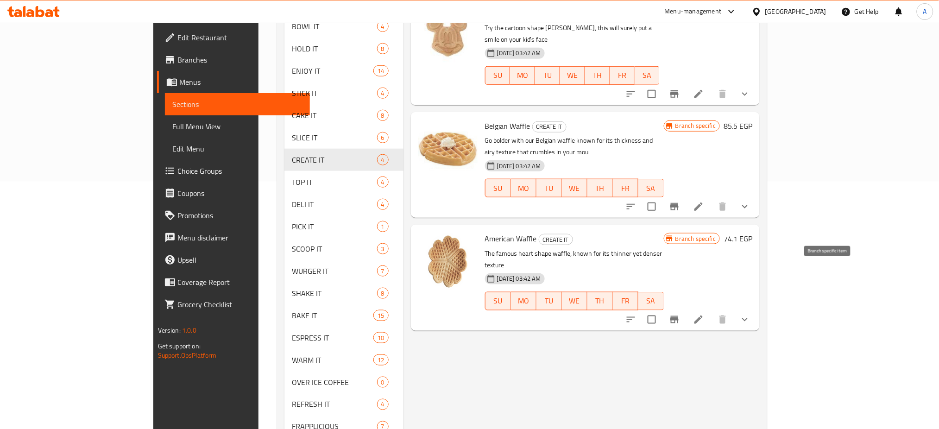
click at [678, 316] on icon "Branch-specific-item" at bounding box center [674, 319] width 8 height 7
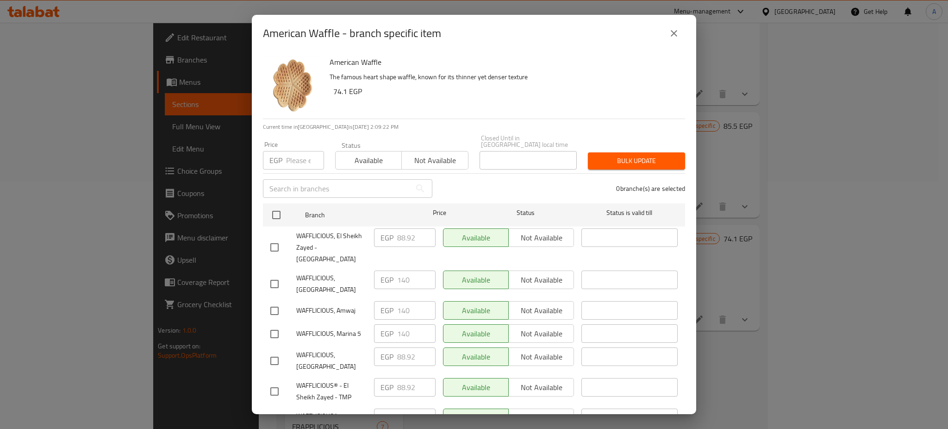
click at [291, 151] on input "number" at bounding box center [305, 160] width 38 height 19
paste input "92.34"
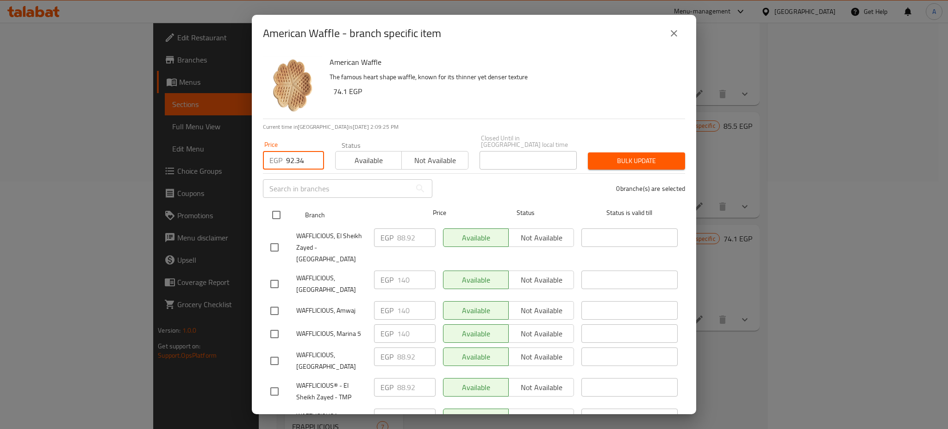
click at [277, 205] on input "checkbox" at bounding box center [276, 214] width 19 height 19
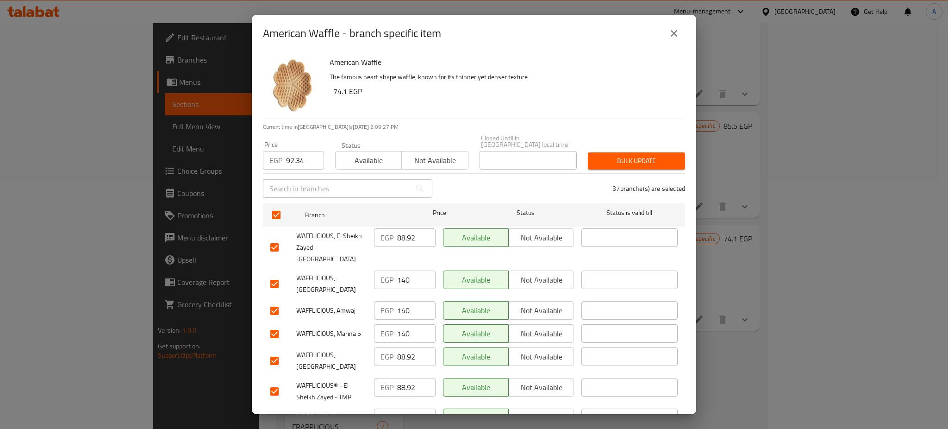
click at [275, 274] on input "checkbox" at bounding box center [274, 283] width 19 height 19
click at [275, 301] on input "checkbox" at bounding box center [274, 310] width 19 height 19
click at [275, 324] on input "checkbox" at bounding box center [274, 333] width 19 height 19
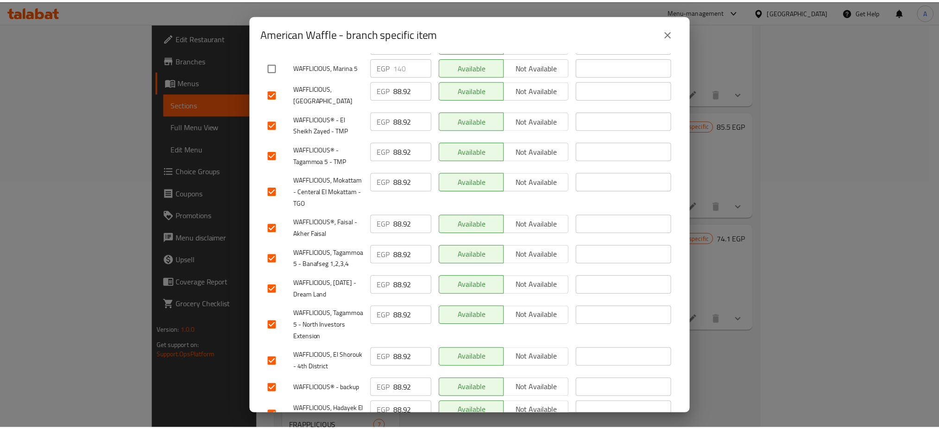
scroll to position [0, 0]
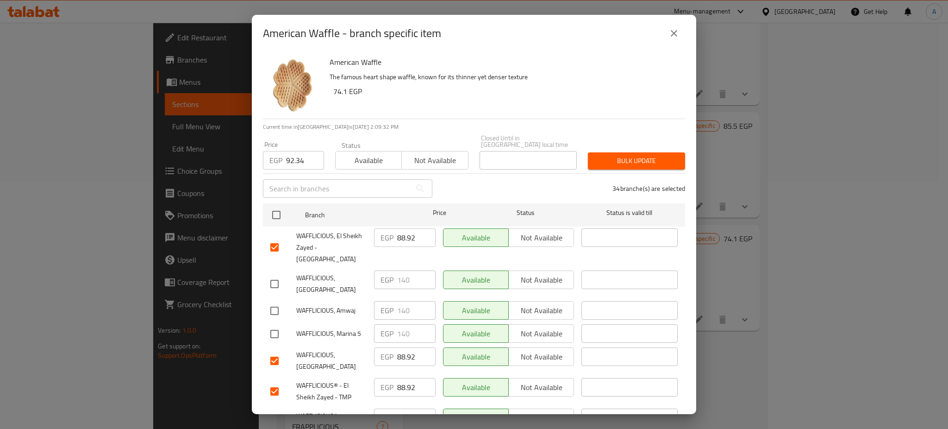
click at [636, 159] on span "Bulk update" at bounding box center [637, 161] width 82 height 12
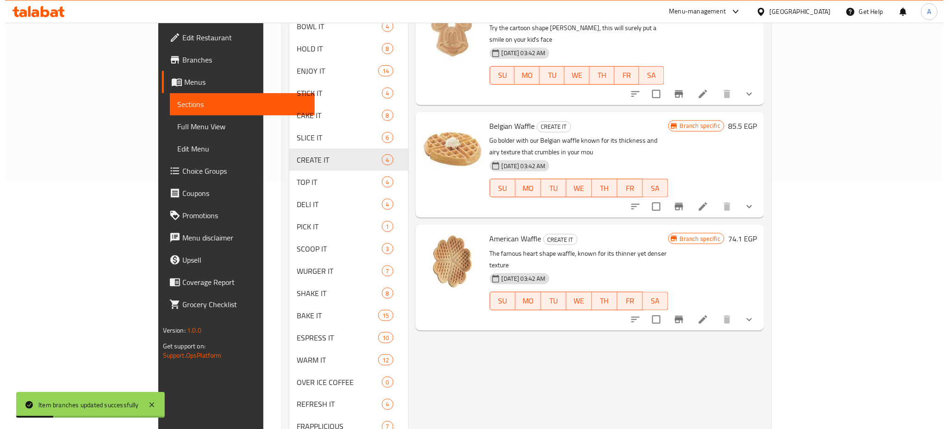
scroll to position [180, 0]
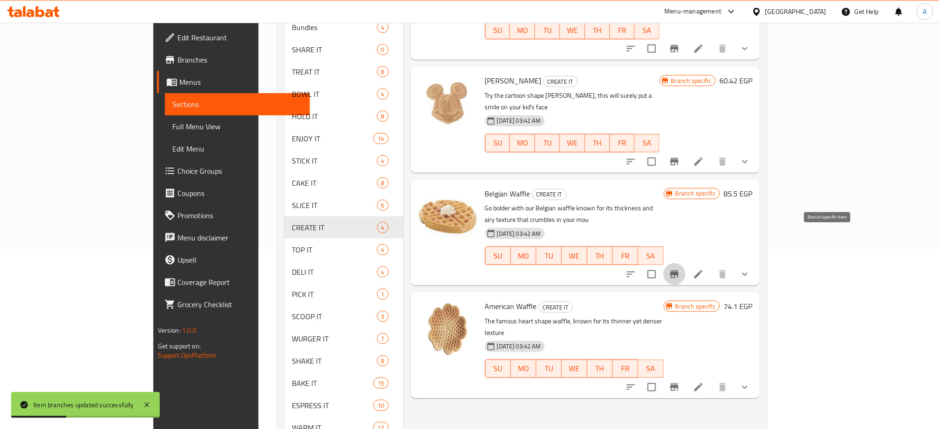
click at [680, 269] on icon "Branch-specific-item" at bounding box center [674, 274] width 11 height 11
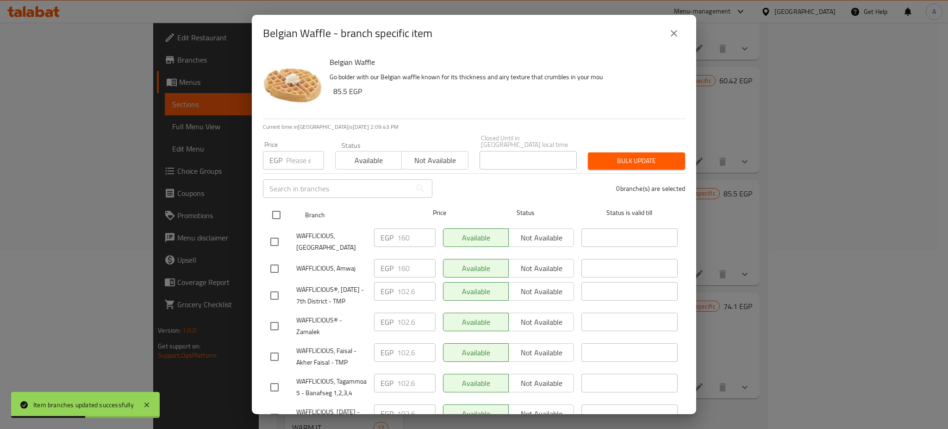
click at [277, 206] on input "checkbox" at bounding box center [276, 214] width 19 height 19
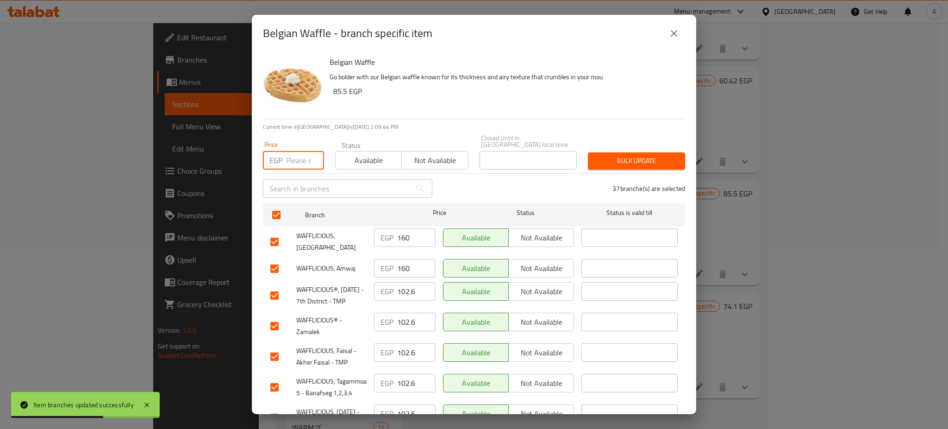
click at [291, 154] on input "number" at bounding box center [305, 160] width 38 height 19
paste input "106.02"
click at [276, 232] on input "checkbox" at bounding box center [274, 241] width 19 height 19
click at [276, 259] on input "checkbox" at bounding box center [274, 268] width 19 height 19
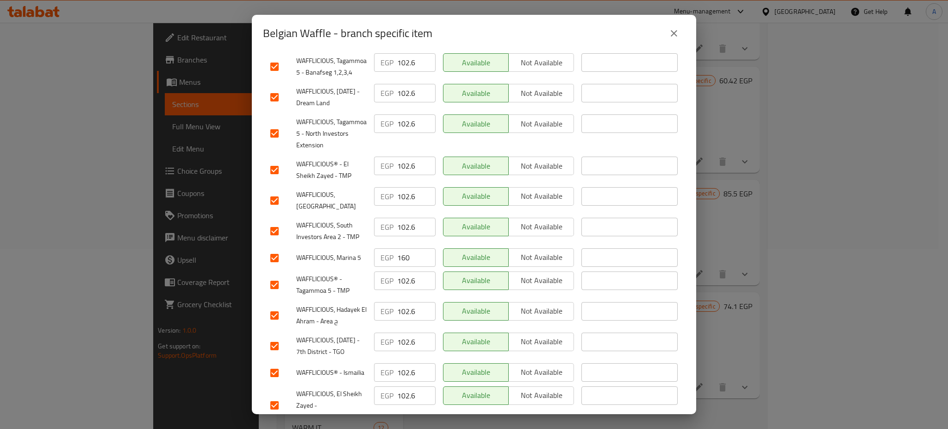
scroll to position [324, 0]
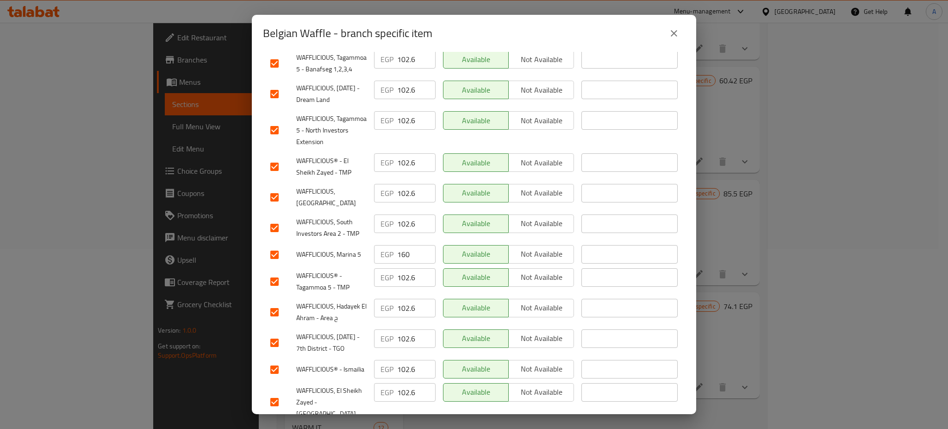
click at [273, 264] on input "checkbox" at bounding box center [274, 254] width 19 height 19
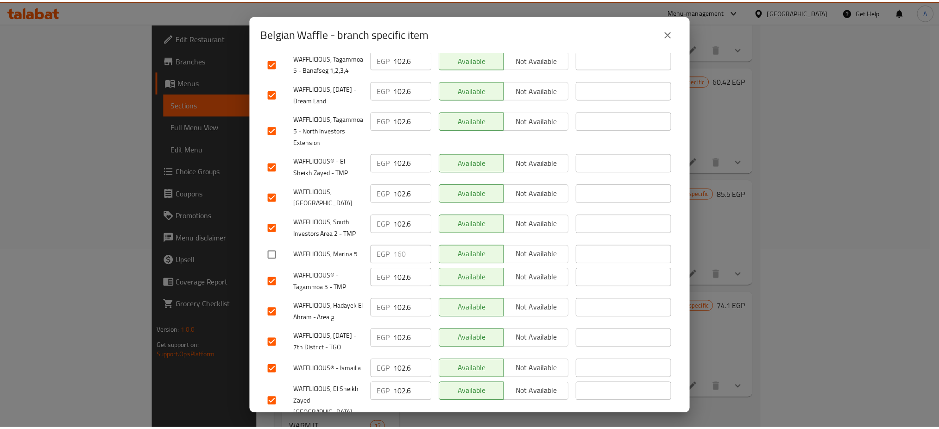
scroll to position [0, 0]
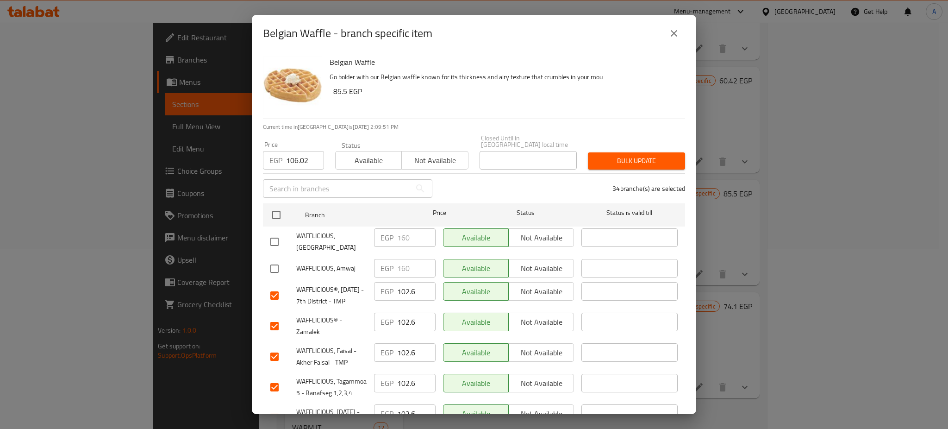
click at [636, 158] on span "Bulk update" at bounding box center [637, 161] width 82 height 12
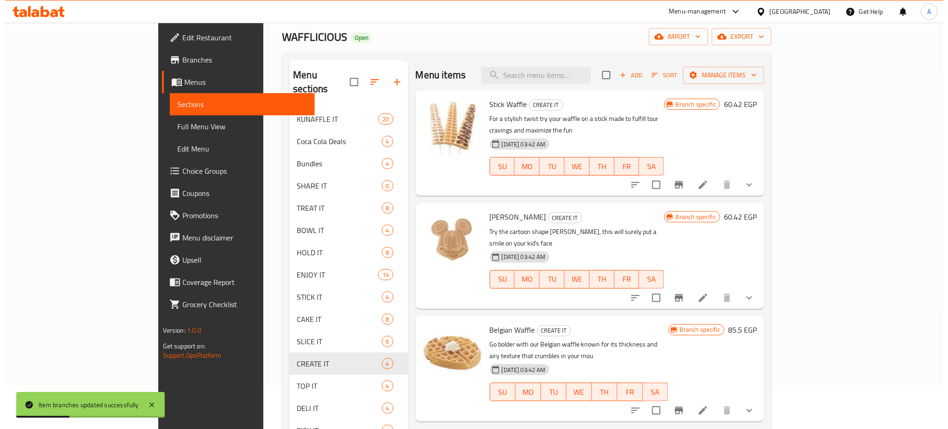
scroll to position [42, 0]
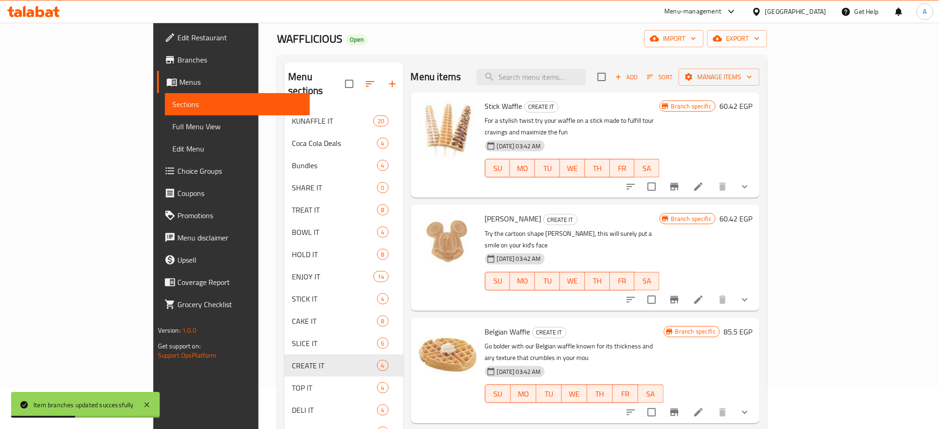
click at [685, 176] on button "Branch-specific-item" at bounding box center [674, 187] width 22 height 22
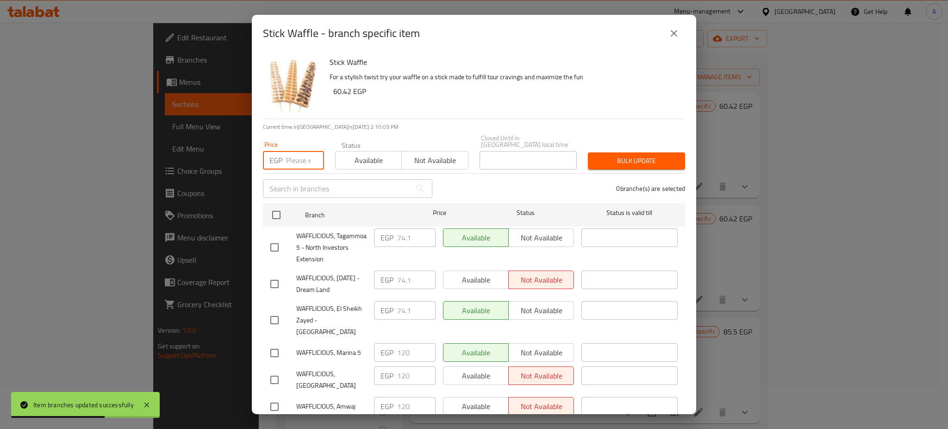
click at [298, 154] on input "number" at bounding box center [305, 160] width 38 height 19
paste input "76.38"
click at [275, 207] on input "checkbox" at bounding box center [276, 214] width 19 height 19
click at [276, 343] on input "checkbox" at bounding box center [274, 352] width 19 height 19
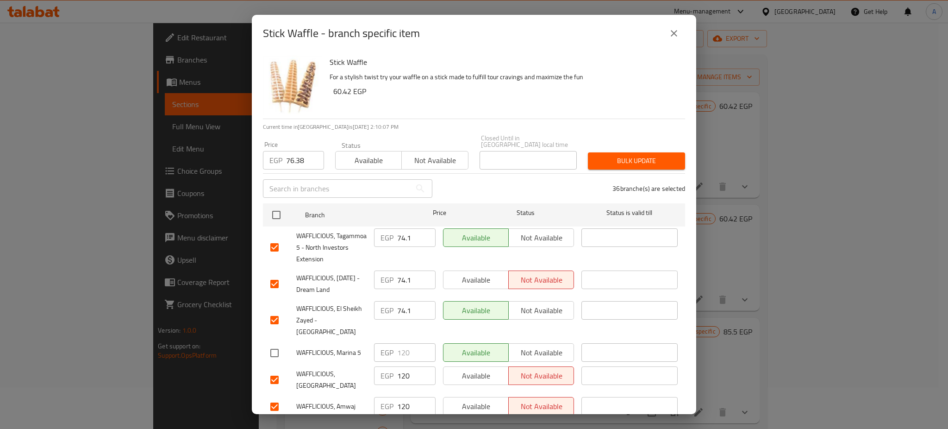
click at [273, 370] on input "checkbox" at bounding box center [274, 379] width 19 height 19
click at [274, 397] on input "checkbox" at bounding box center [274, 406] width 19 height 19
click at [642, 157] on span "Bulk update" at bounding box center [637, 161] width 82 height 12
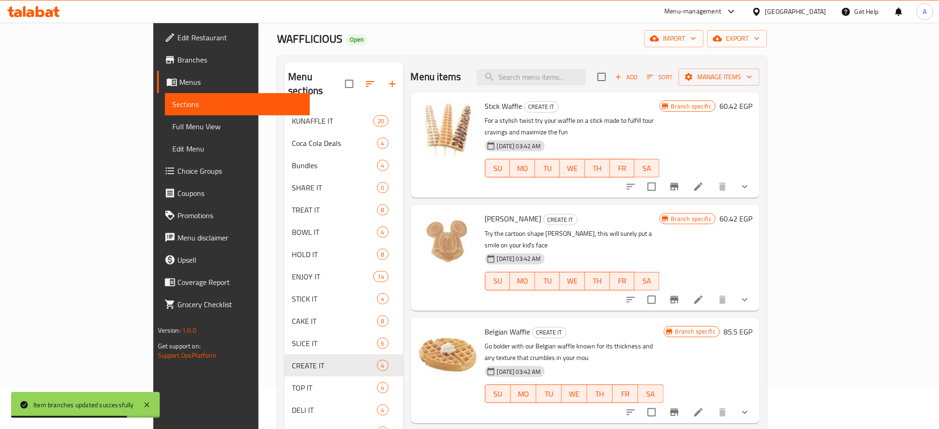
click at [680, 294] on icon "Branch-specific-item" at bounding box center [674, 299] width 11 height 11
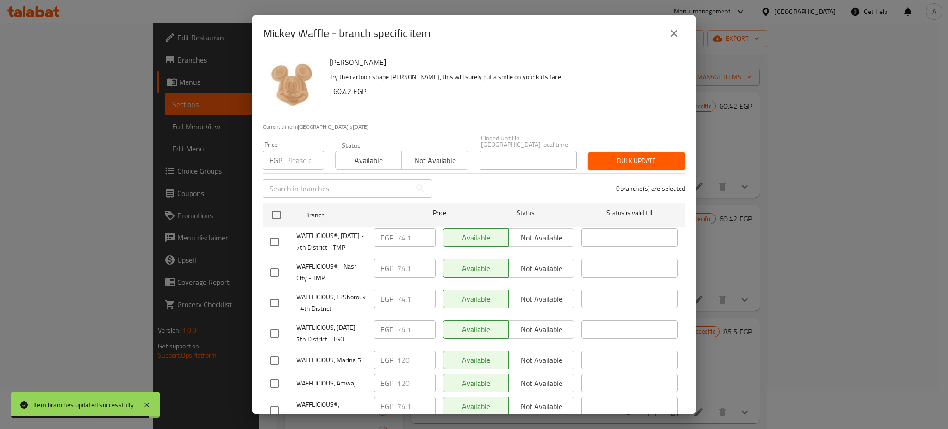
click at [306, 153] on input "number" at bounding box center [305, 160] width 38 height 19
paste input "76.38"
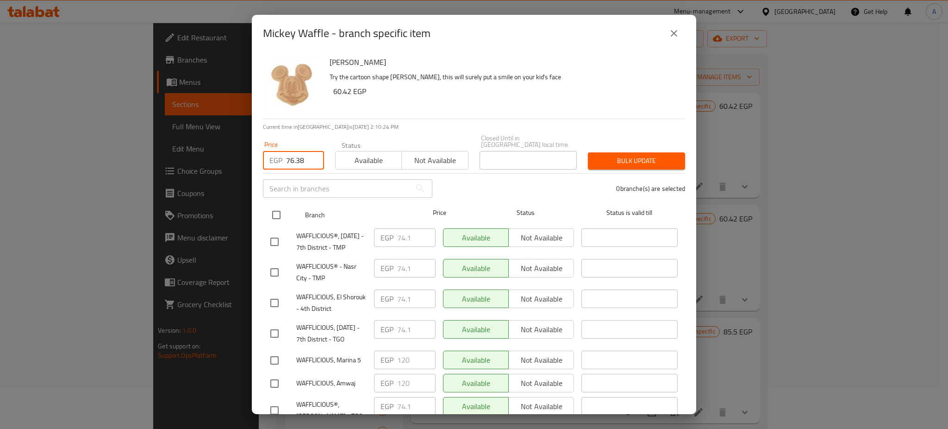
click at [272, 206] on input "checkbox" at bounding box center [276, 214] width 19 height 19
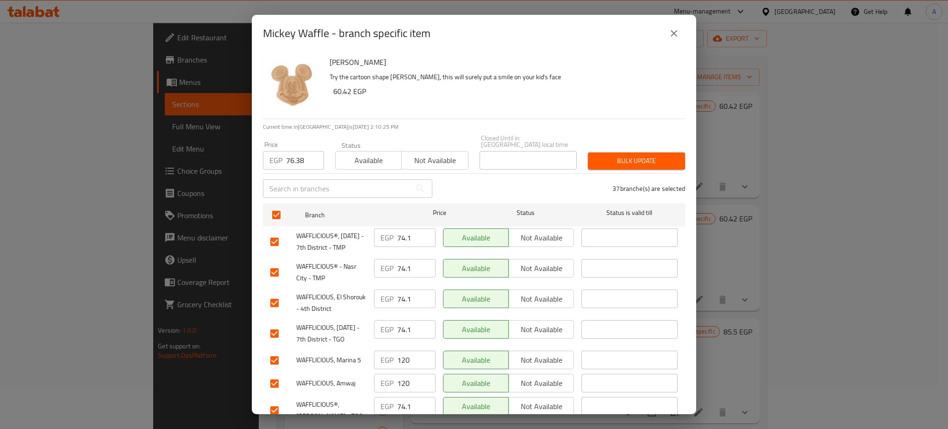
scroll to position [163, 0]
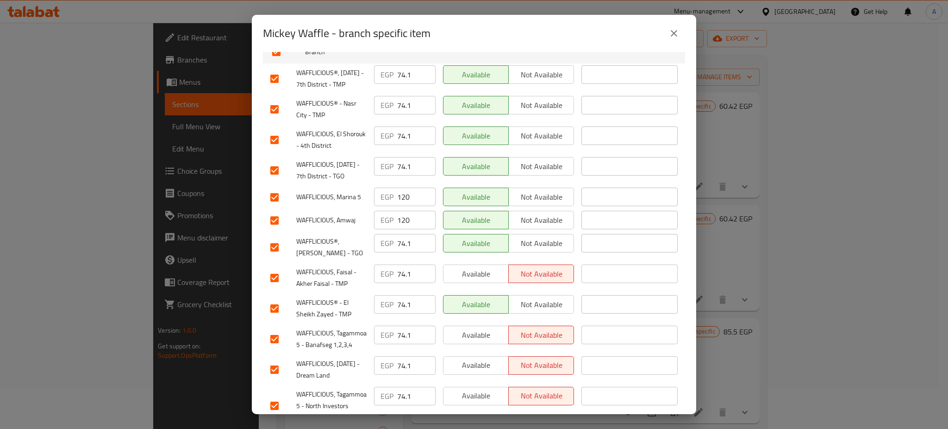
click at [272, 207] on input "checkbox" at bounding box center [274, 197] width 19 height 19
click at [272, 230] on input "checkbox" at bounding box center [274, 220] width 19 height 19
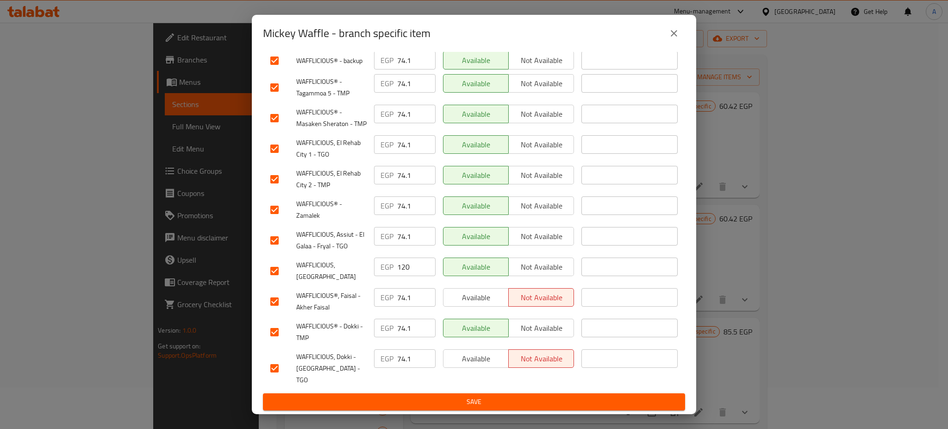
scroll to position [1035, 0]
click at [275, 281] on input "checkbox" at bounding box center [274, 270] width 19 height 19
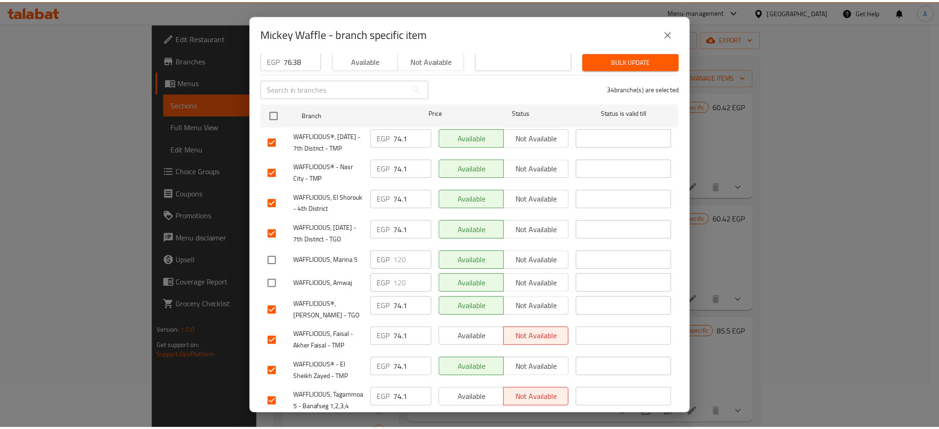
scroll to position [0, 0]
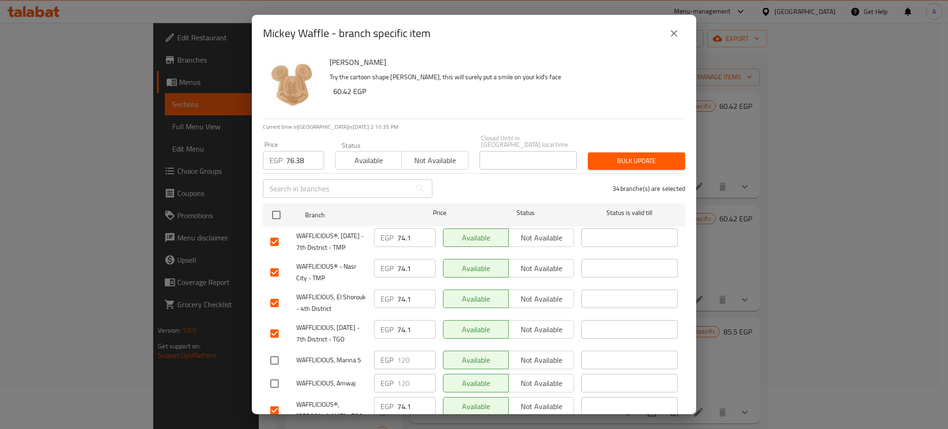
click at [631, 158] on span "Bulk update" at bounding box center [637, 161] width 82 height 12
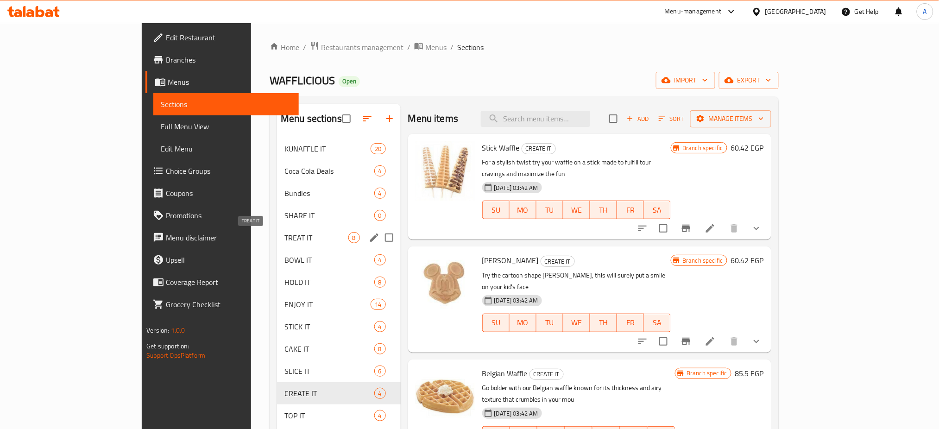
click at [284, 236] on span "TREAT IT" at bounding box center [316, 237] width 64 height 11
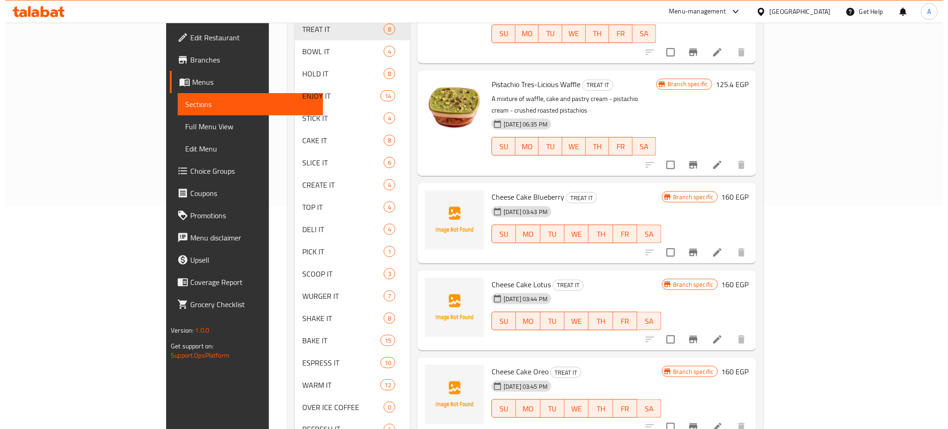
scroll to position [223, 0]
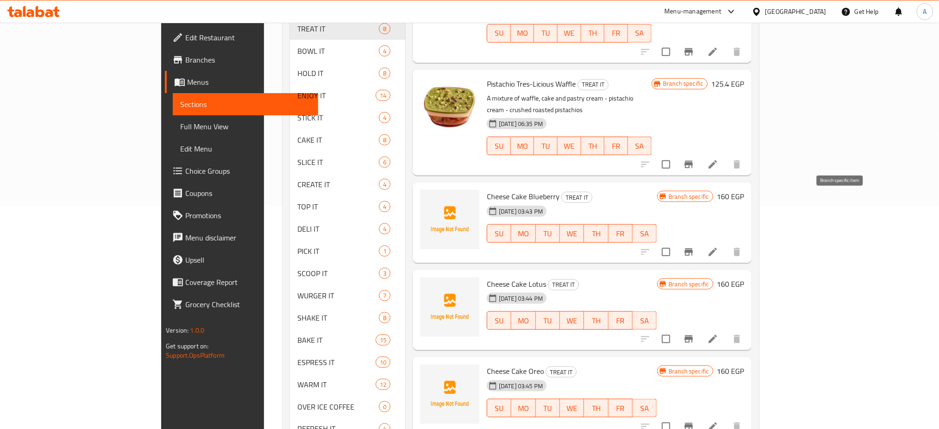
click at [700, 241] on button "Branch-specific-item" at bounding box center [689, 252] width 22 height 22
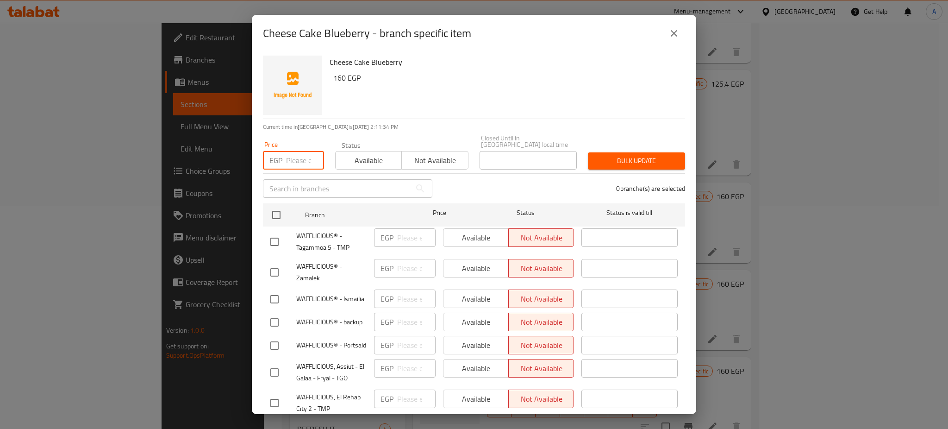
click at [293, 156] on input "number" at bounding box center [305, 160] width 38 height 19
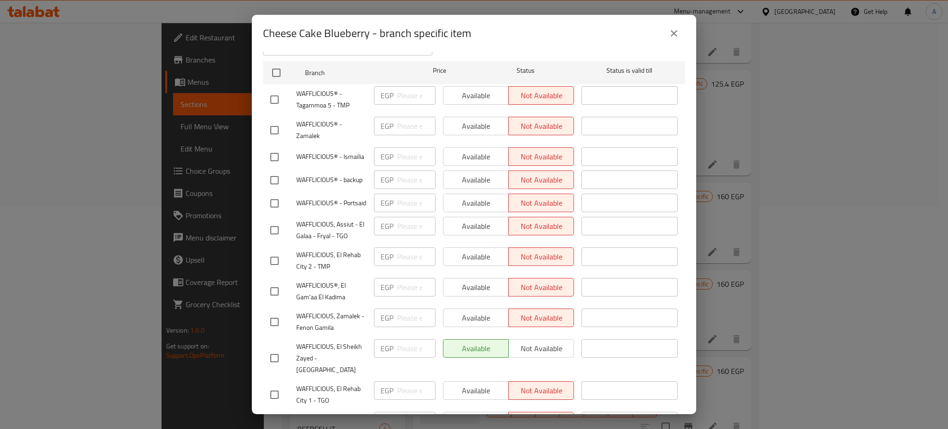
scroll to position [0, 0]
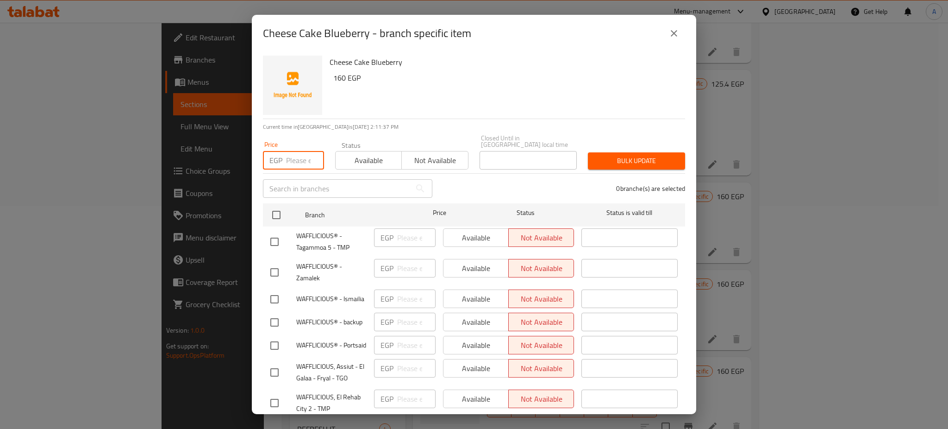
click at [676, 37] on icon "close" at bounding box center [674, 33] width 11 height 11
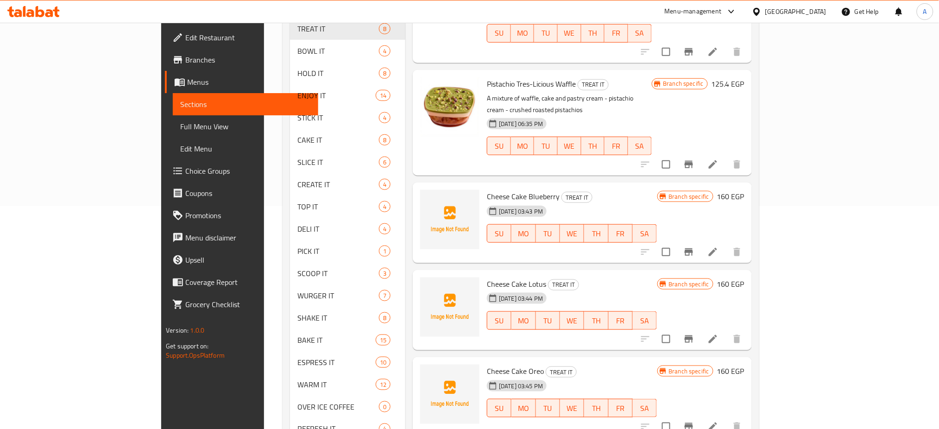
click at [744, 190] on h6 "160 EGP" at bounding box center [730, 196] width 27 height 13
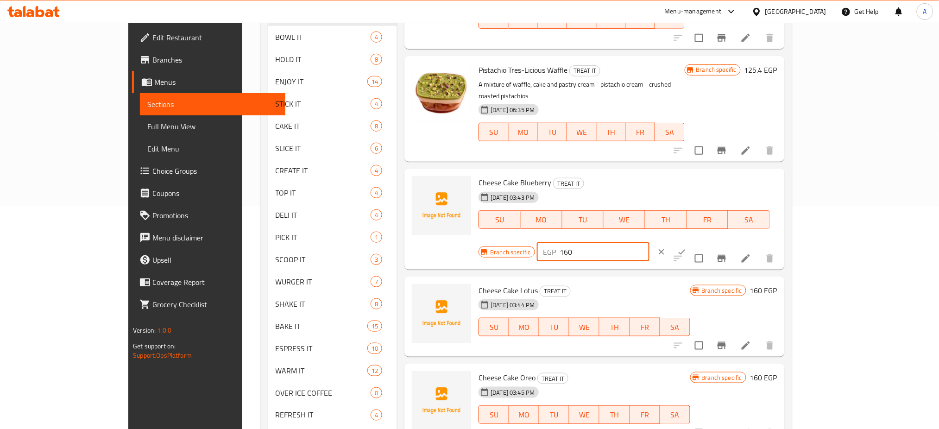
click at [649, 243] on input "160" at bounding box center [604, 252] width 89 height 19
paste input "91.2"
click at [686, 247] on icon "ok" at bounding box center [681, 251] width 9 height 9
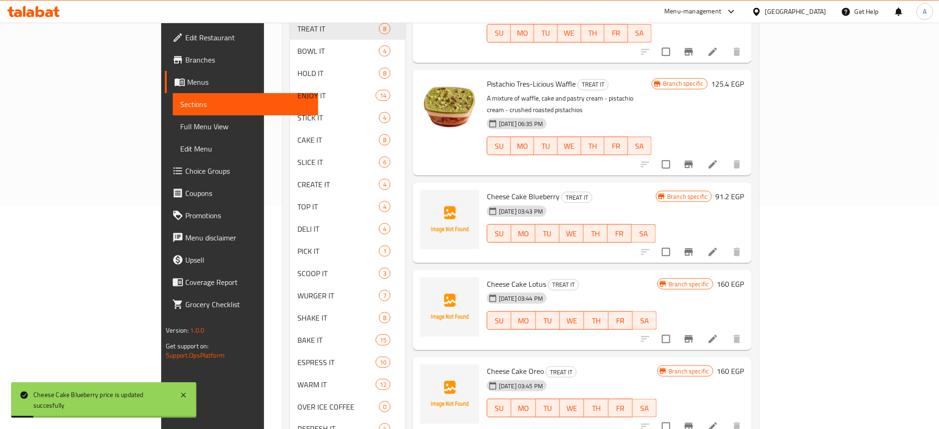
click at [693, 248] on icon "Branch-specific-item" at bounding box center [688, 251] width 8 height 7
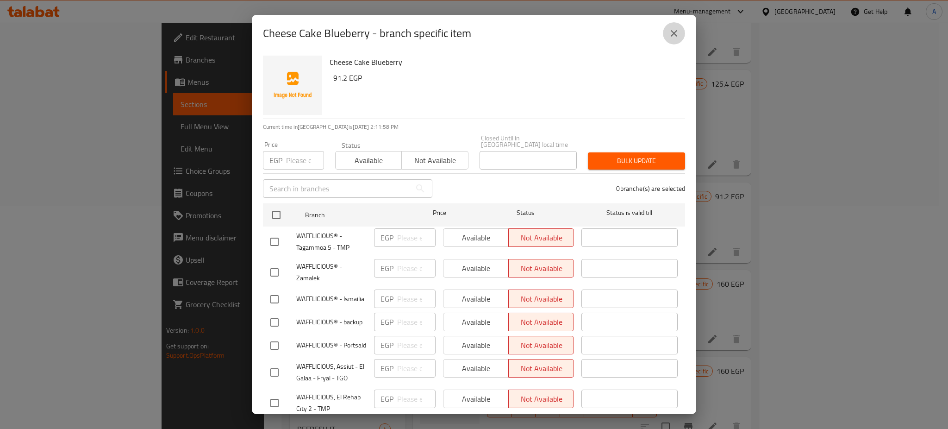
click at [675, 39] on button "close" at bounding box center [674, 33] width 22 height 22
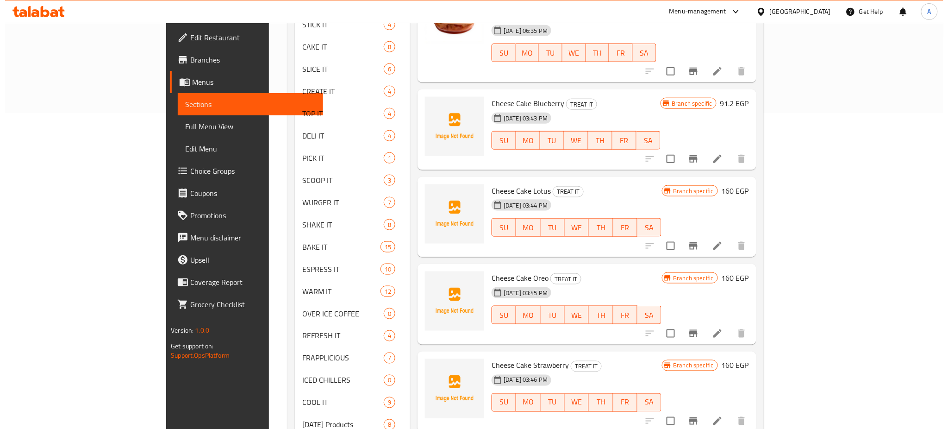
scroll to position [383, 0]
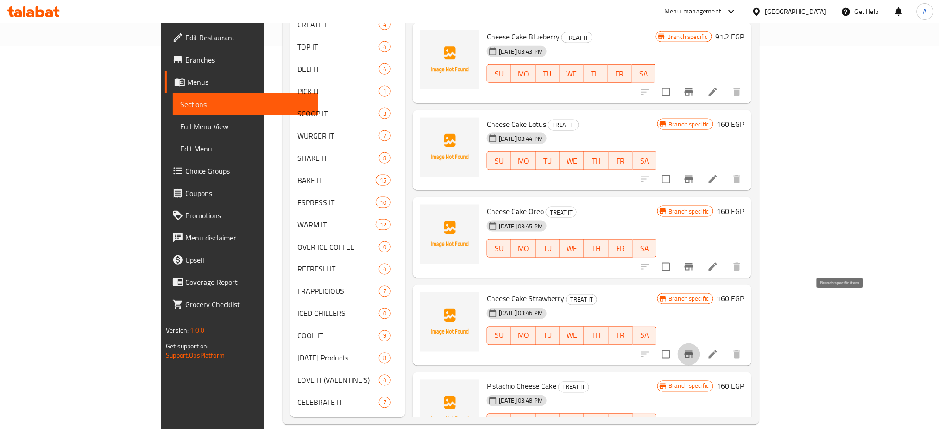
click at [693, 351] on icon "Branch-specific-item" at bounding box center [688, 354] width 8 height 7
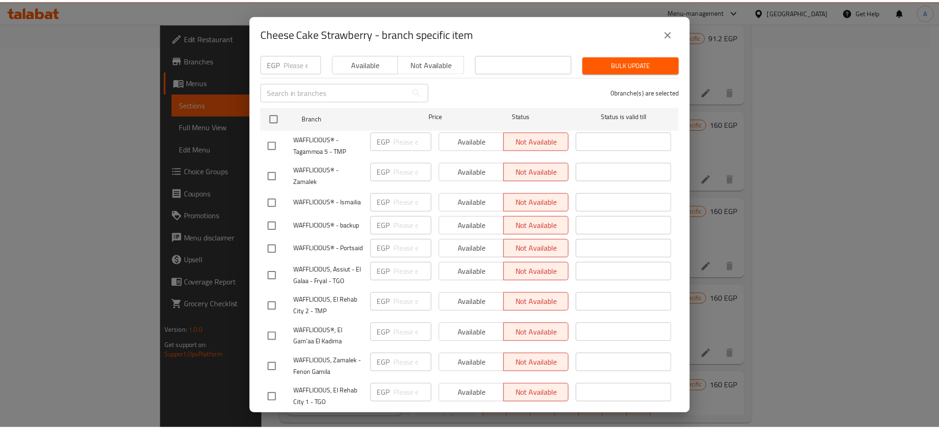
scroll to position [0, 0]
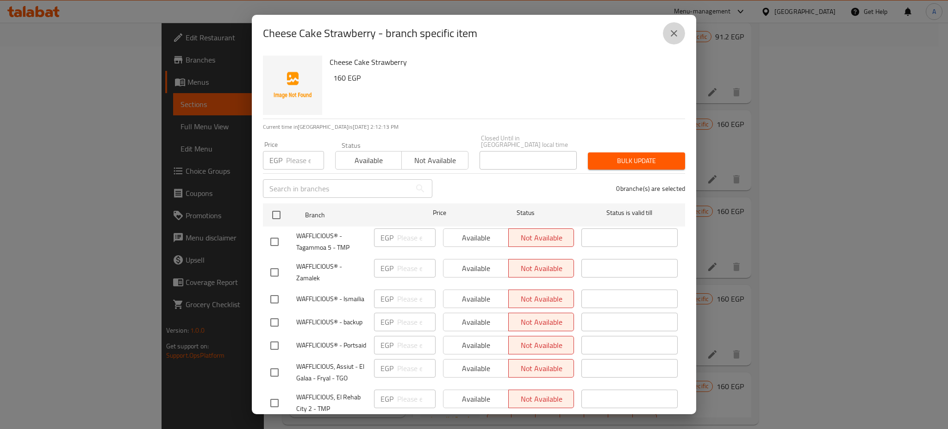
click at [674, 25] on button "close" at bounding box center [674, 33] width 22 height 22
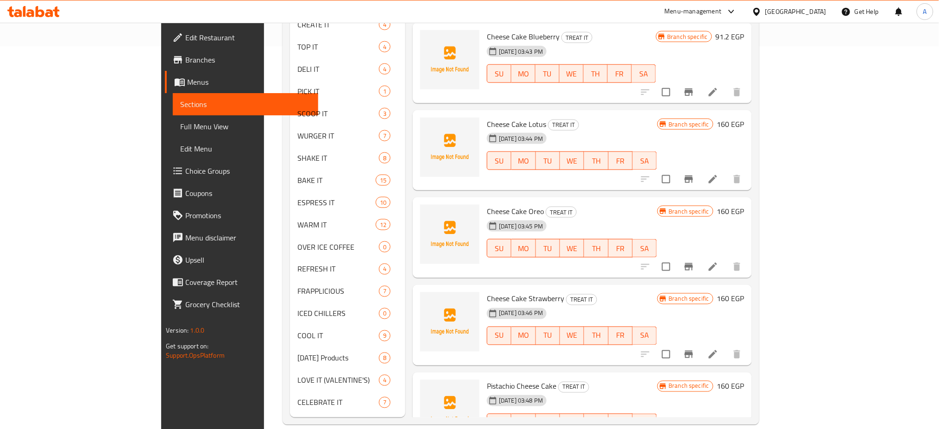
click at [744, 292] on h6 "160 EGP" at bounding box center [730, 298] width 27 height 13
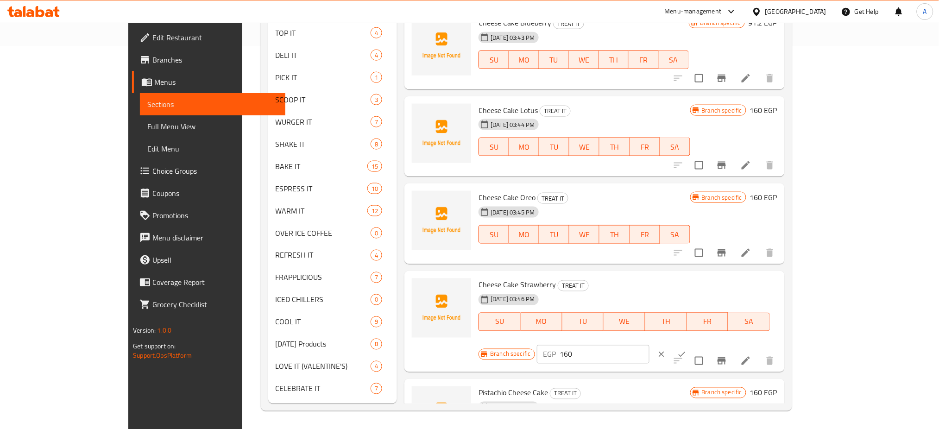
click at [649, 345] on input "160" at bounding box center [604, 354] width 89 height 19
paste input "91.2"
click at [686, 350] on icon "ok" at bounding box center [681, 354] width 9 height 9
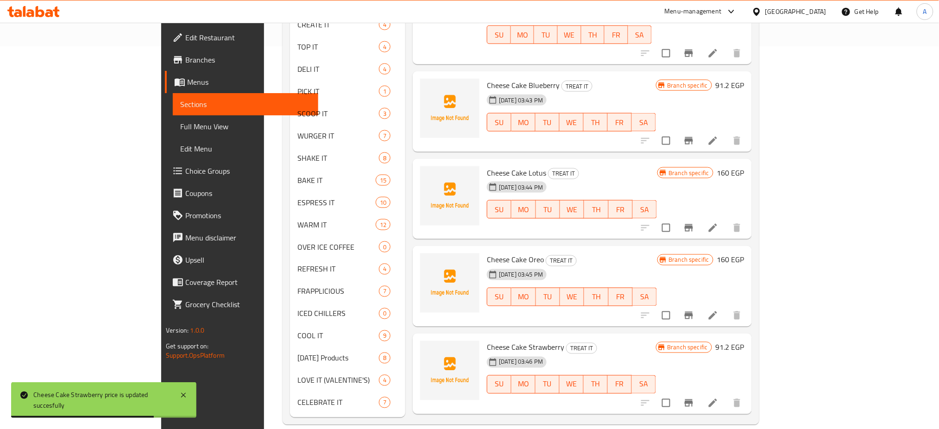
scroll to position [31, 0]
click at [744, 254] on h6 "160 EGP" at bounding box center [730, 260] width 27 height 13
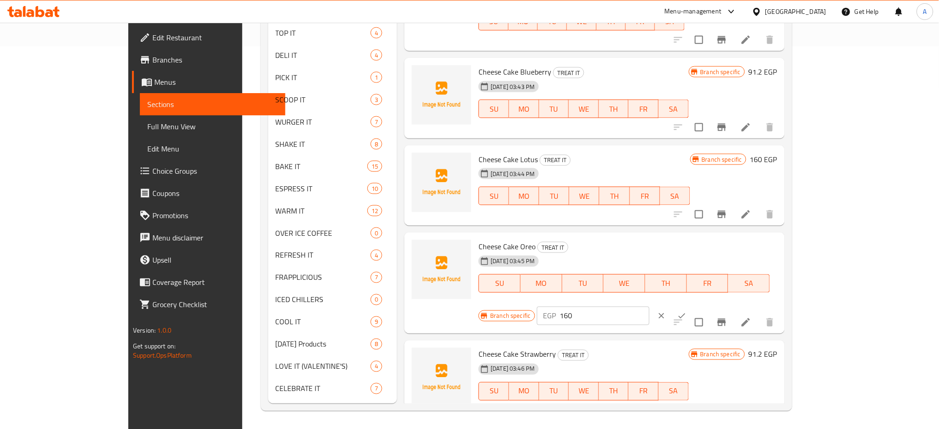
click at [649, 307] on input "160" at bounding box center [604, 316] width 89 height 19
paste input "91.2"
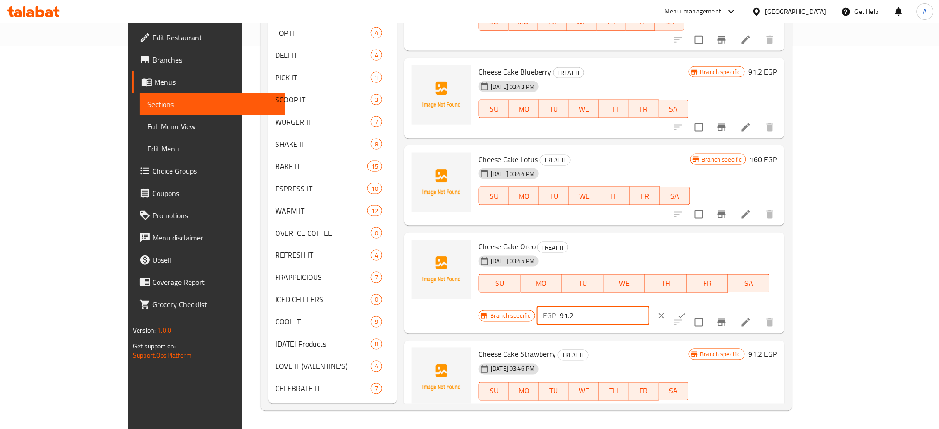
click at [686, 311] on icon "ok" at bounding box center [681, 315] width 9 height 9
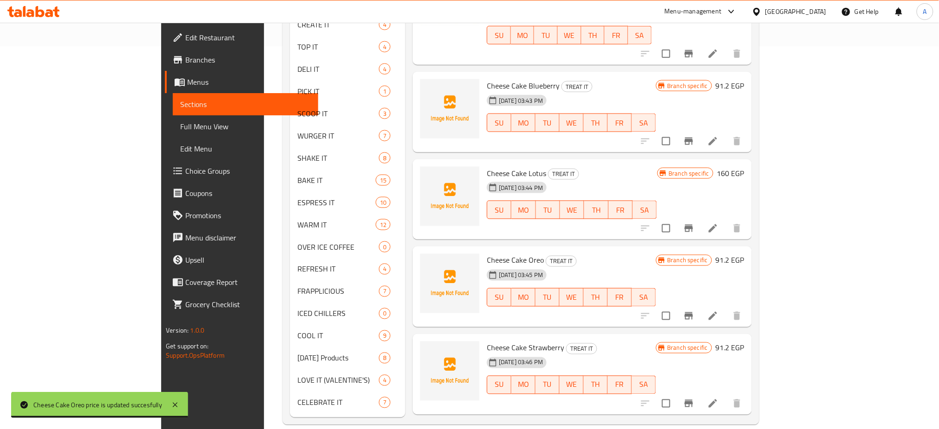
scroll to position [0, 0]
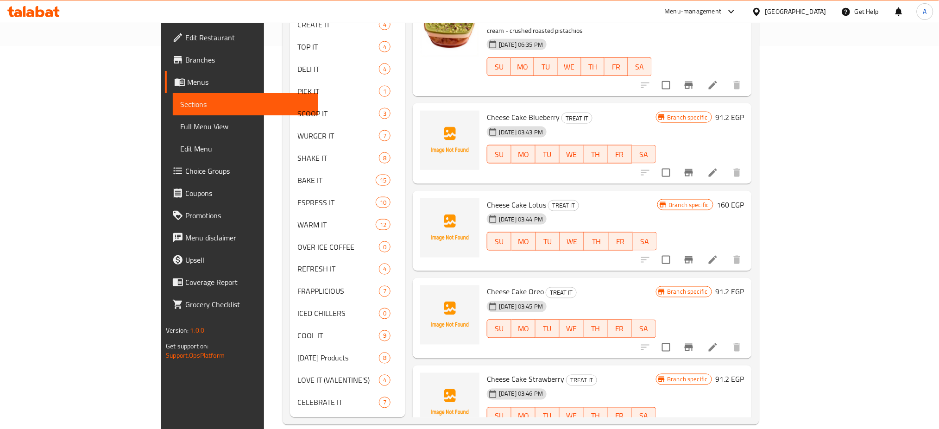
click at [744, 198] on h6 "160 EGP" at bounding box center [730, 204] width 27 height 13
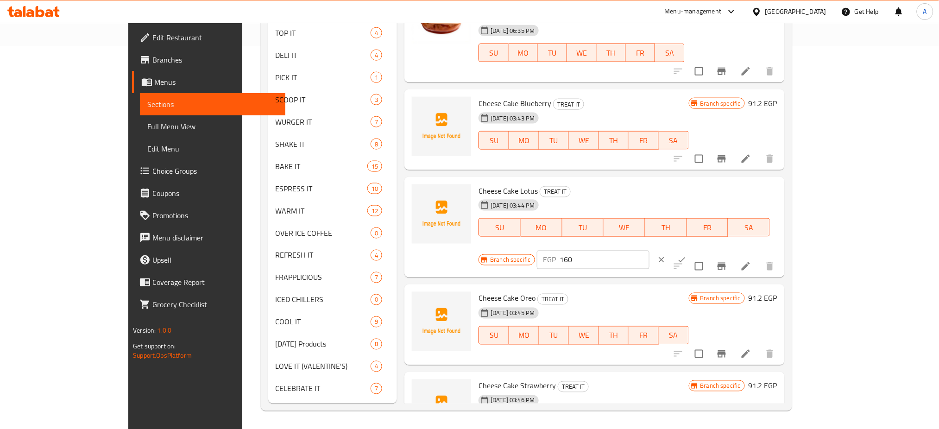
click at [649, 251] on input "160" at bounding box center [604, 260] width 89 height 19
paste input "95.76"
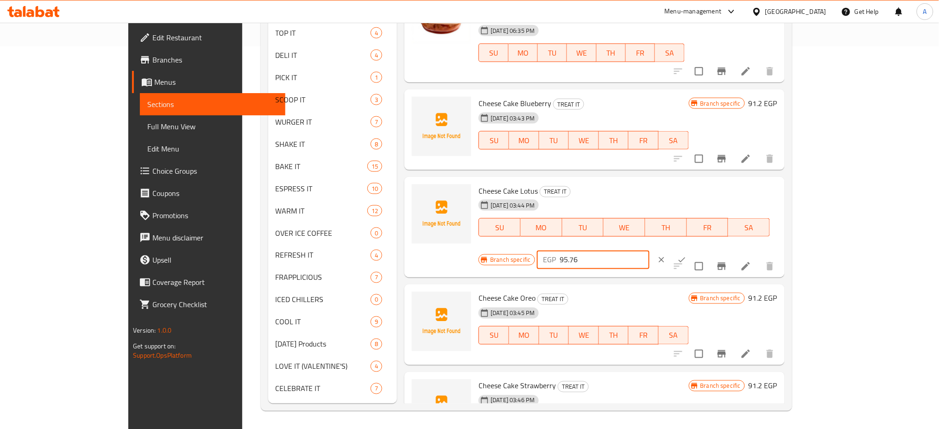
click at [706, 250] on div "EGP 95.76 ​" at bounding box center [621, 260] width 169 height 20
click at [686, 255] on icon "ok" at bounding box center [681, 259] width 9 height 9
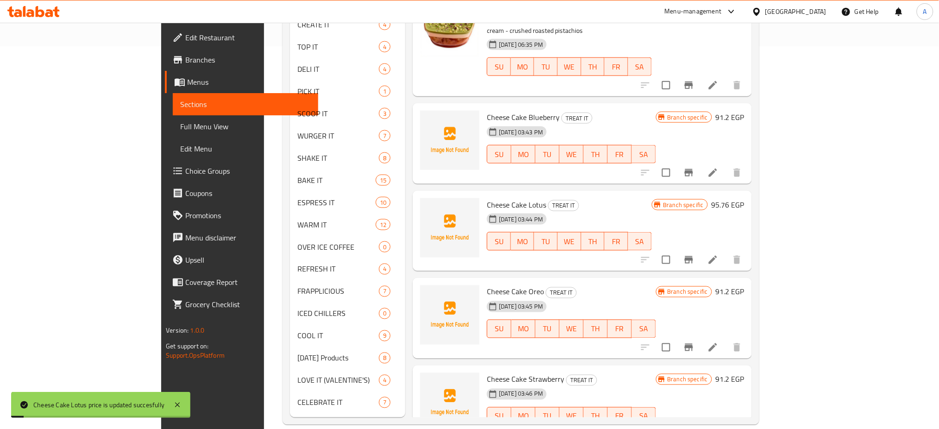
click at [694, 254] on icon "Branch-specific-item" at bounding box center [688, 259] width 11 height 11
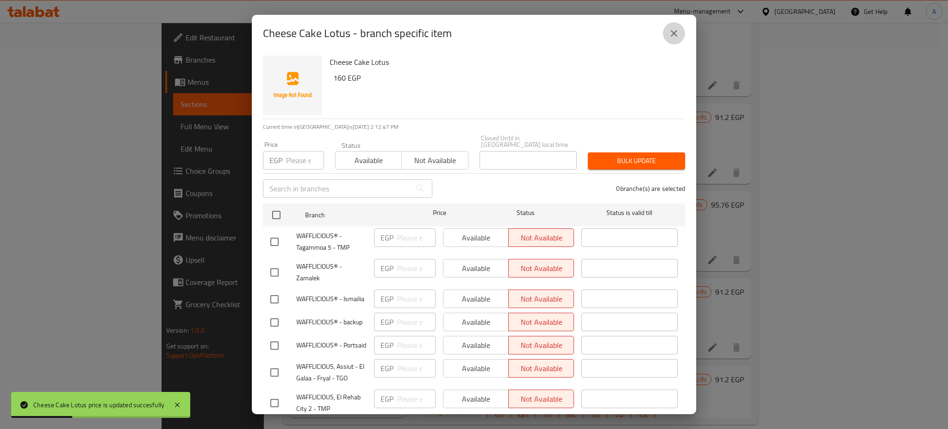
click at [677, 29] on icon "close" at bounding box center [674, 33] width 11 height 11
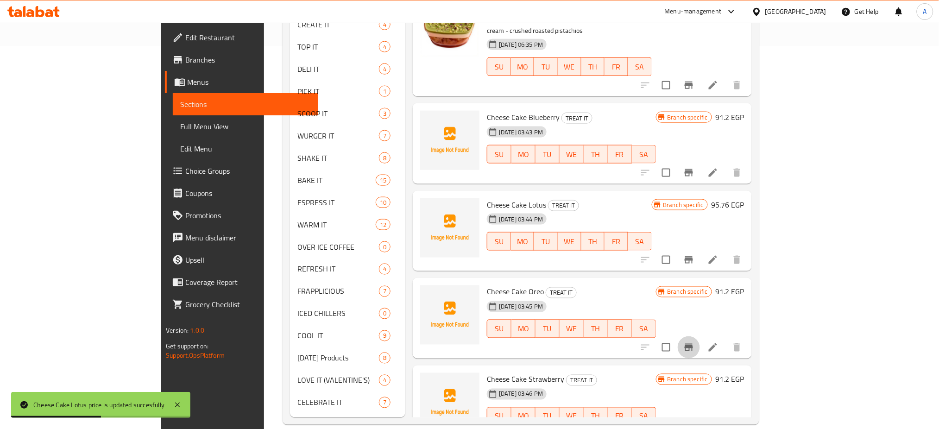
click at [694, 342] on icon "Branch-specific-item" at bounding box center [688, 347] width 11 height 11
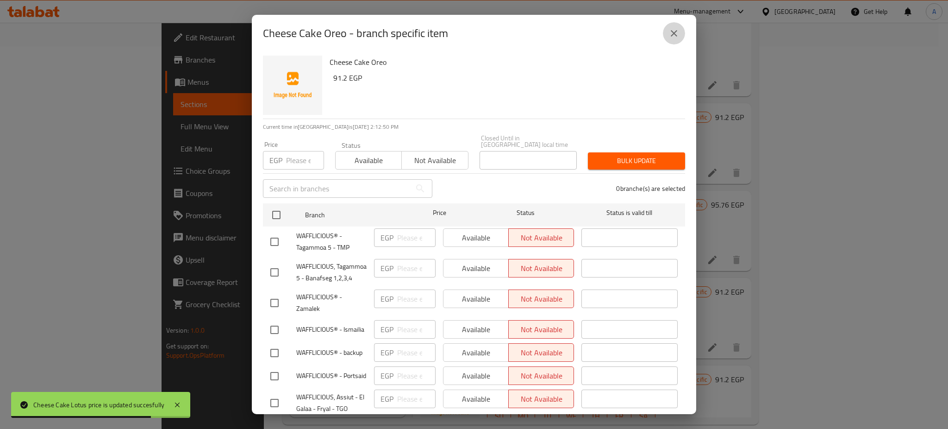
click at [673, 28] on icon "close" at bounding box center [674, 33] width 11 height 11
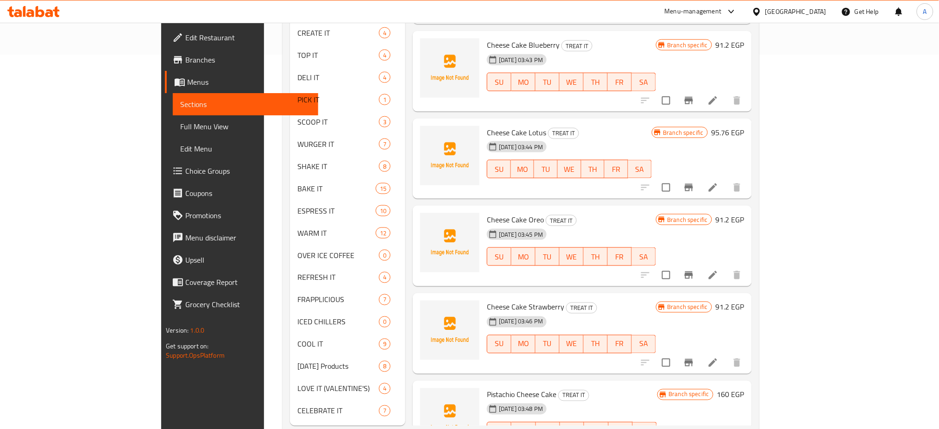
scroll to position [383, 0]
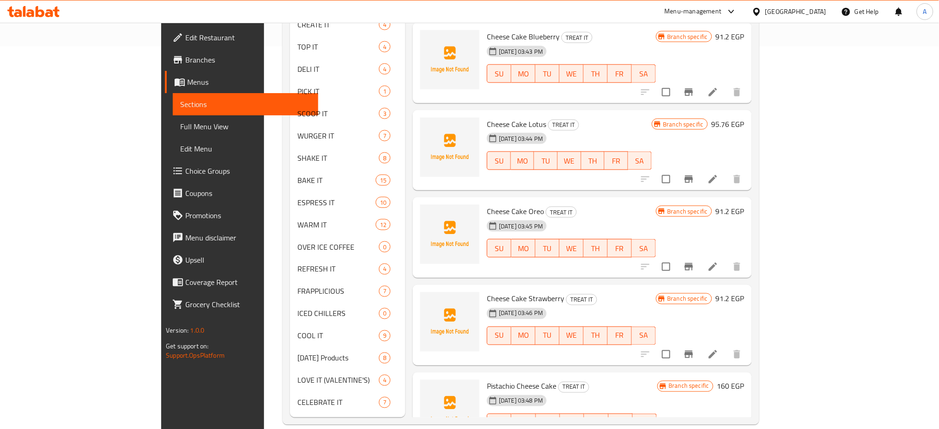
click at [748, 376] on div "Pistachio Cheese Cake TREAT IT 26-05-2025 03:48 PM SU MO TU WE TH FR SA Branch …" at bounding box center [615, 412] width 265 height 73
click at [744, 380] on h6 "160 EGP" at bounding box center [730, 386] width 27 height 13
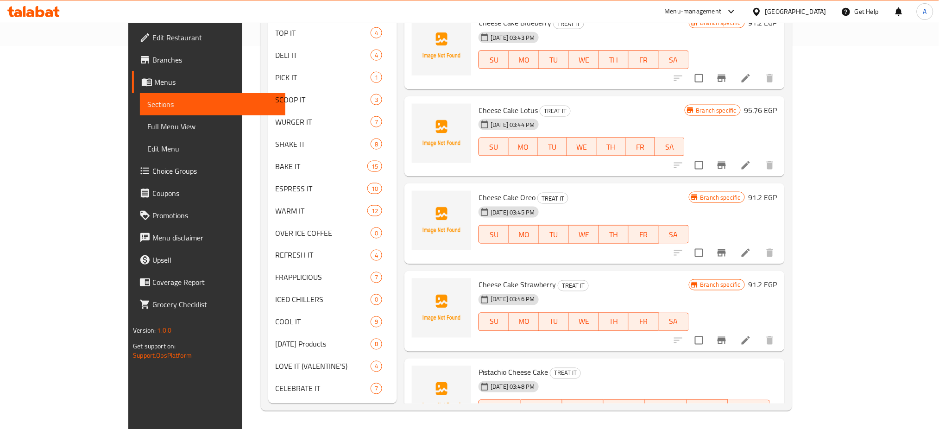
paste input "91.2"
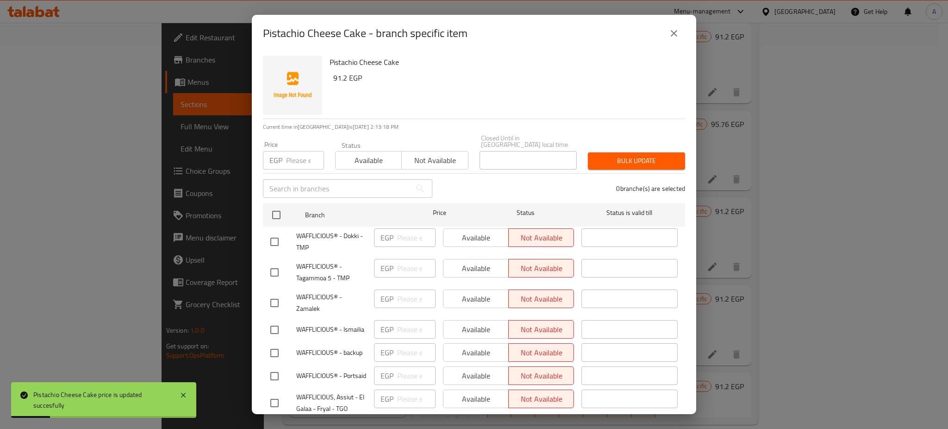
click at [673, 36] on icon "close" at bounding box center [674, 33] width 11 height 11
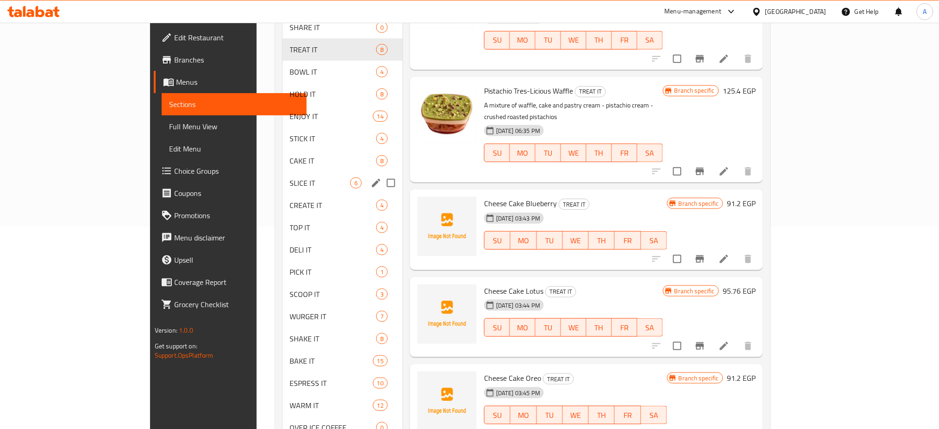
scroll to position [198, 0]
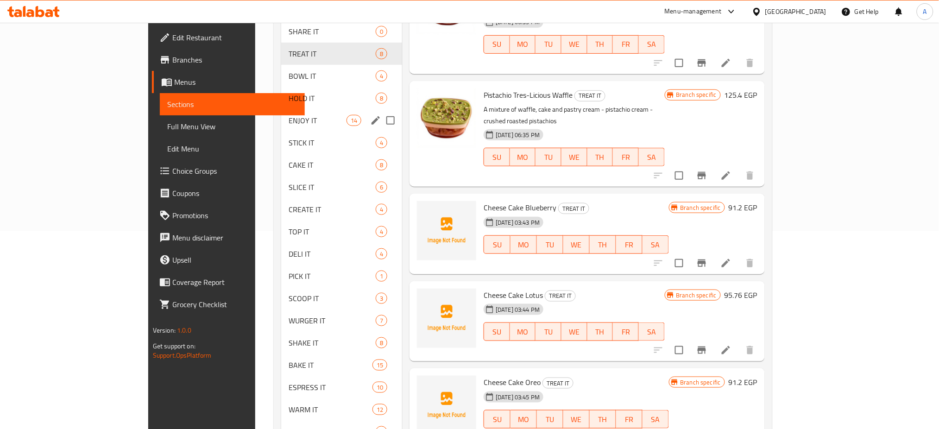
click at [289, 115] on span "ENJOY IT" at bounding box center [318, 120] width 58 height 11
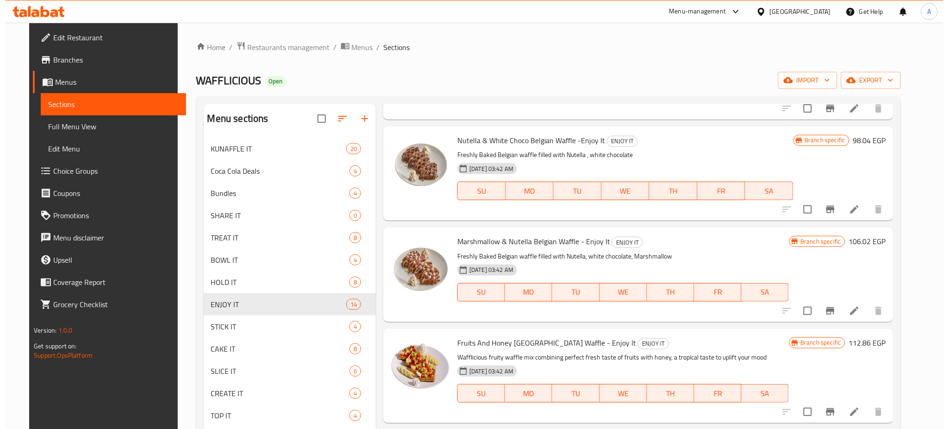
scroll to position [214, 0]
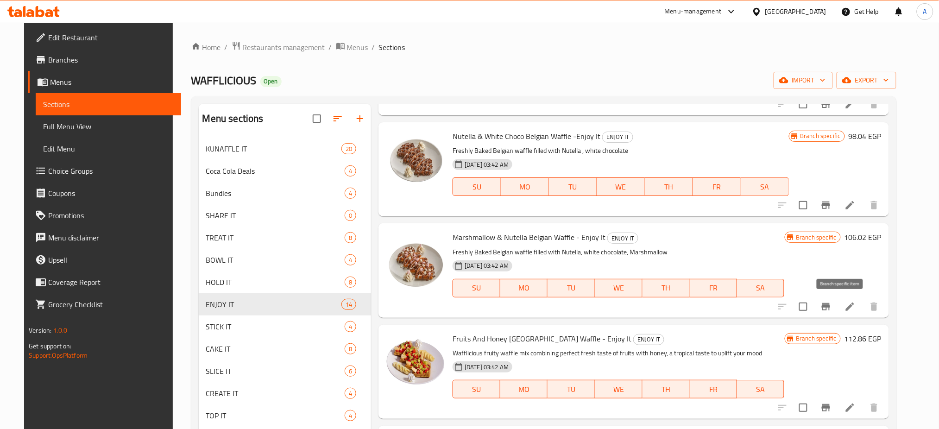
click at [831, 303] on icon "Branch-specific-item" at bounding box center [825, 306] width 11 height 11
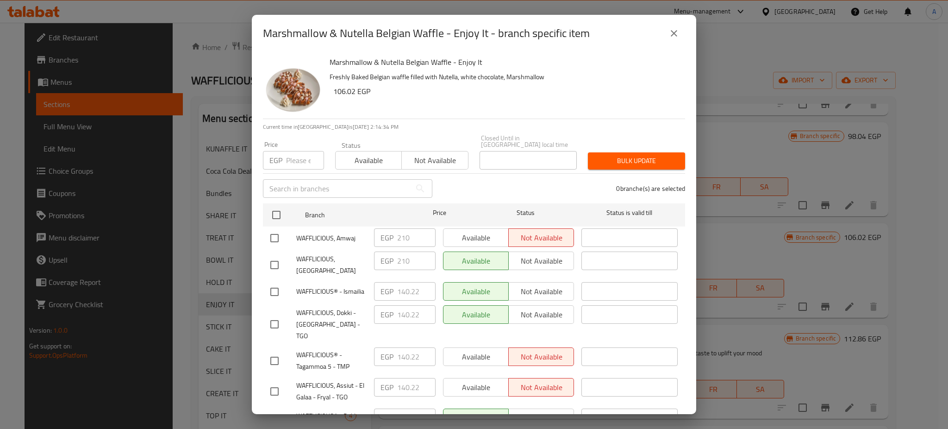
click at [298, 152] on input "number" at bounding box center [305, 160] width 38 height 19
paste input "157.32"
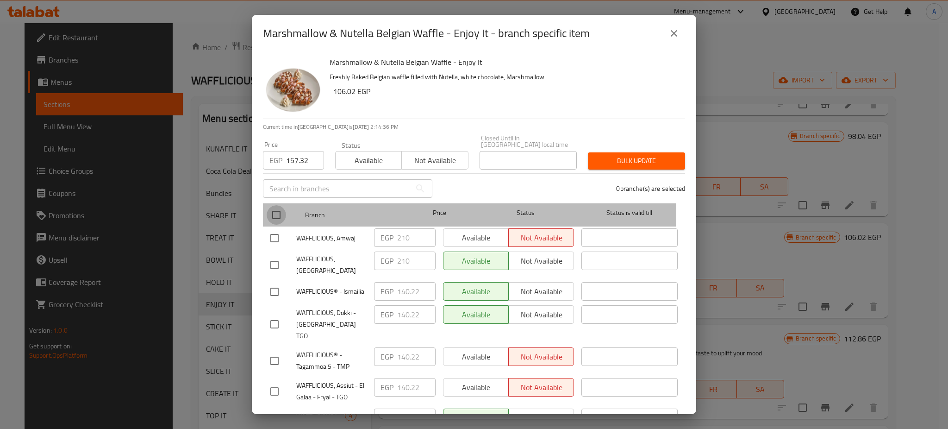
click at [276, 208] on input "checkbox" at bounding box center [276, 214] width 19 height 19
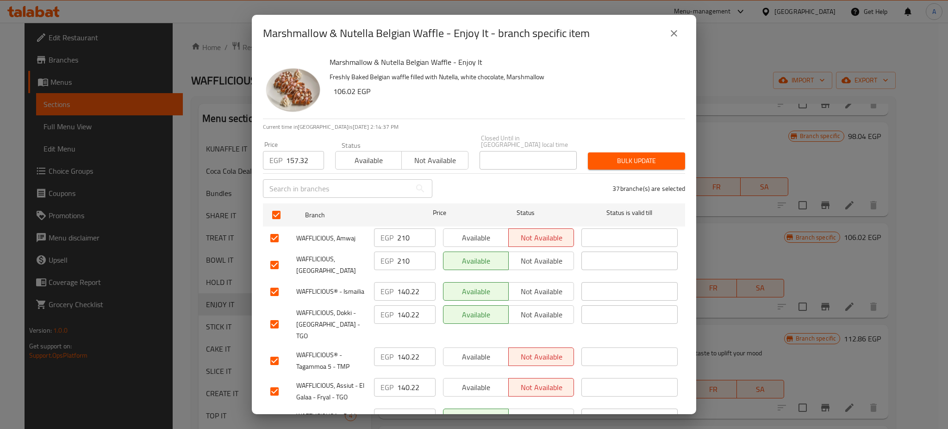
click at [275, 230] on input "checkbox" at bounding box center [274, 237] width 19 height 19
click at [277, 255] on input "checkbox" at bounding box center [274, 264] width 19 height 19
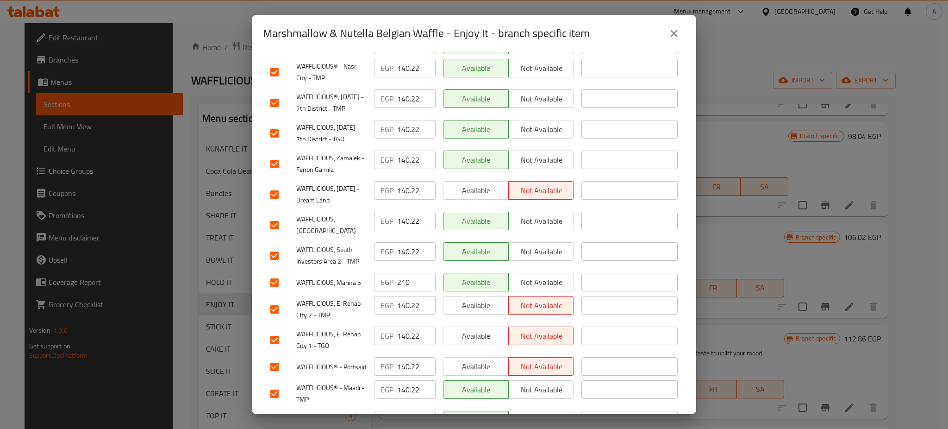
scroll to position [797, 0]
click at [279, 292] on input "checkbox" at bounding box center [274, 281] width 19 height 19
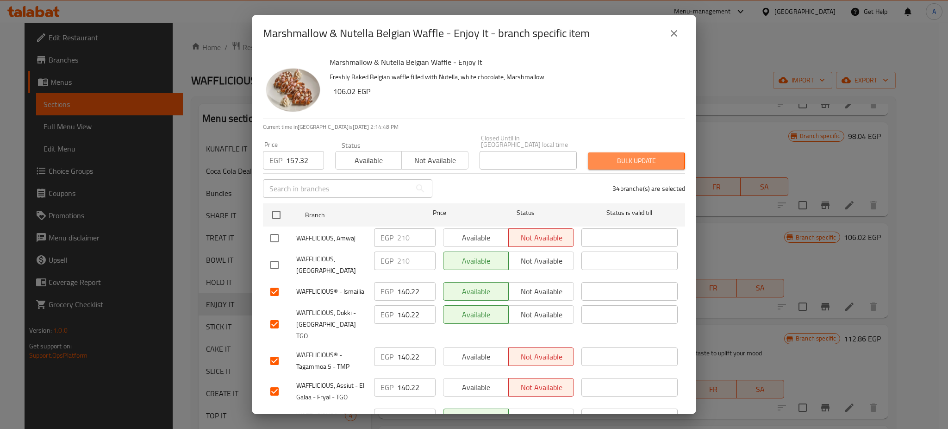
click at [614, 155] on span "Bulk update" at bounding box center [637, 161] width 82 height 12
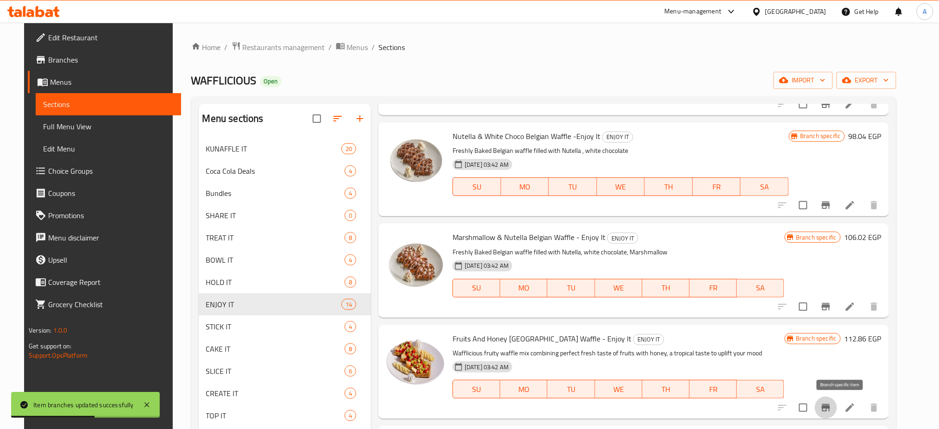
click at [831, 403] on icon "Branch-specific-item" at bounding box center [825, 407] width 11 height 11
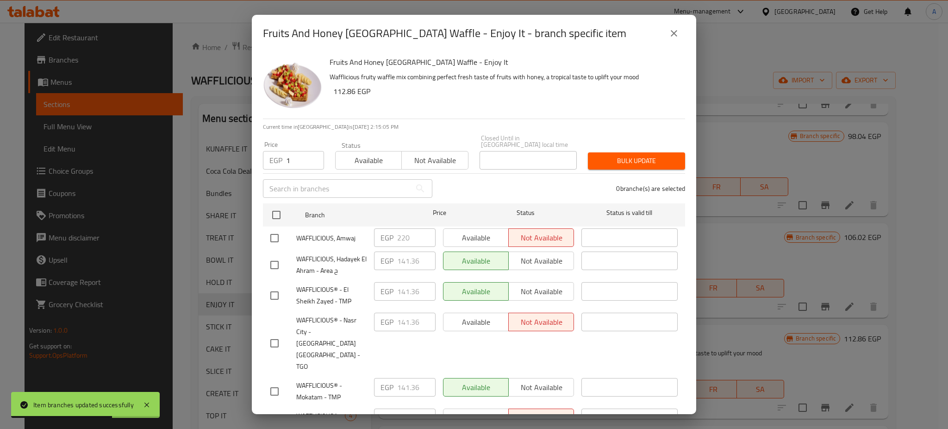
click at [308, 153] on input "1" at bounding box center [305, 160] width 38 height 19
click at [297, 152] on input "1" at bounding box center [305, 160] width 38 height 19
paste input "47.06"
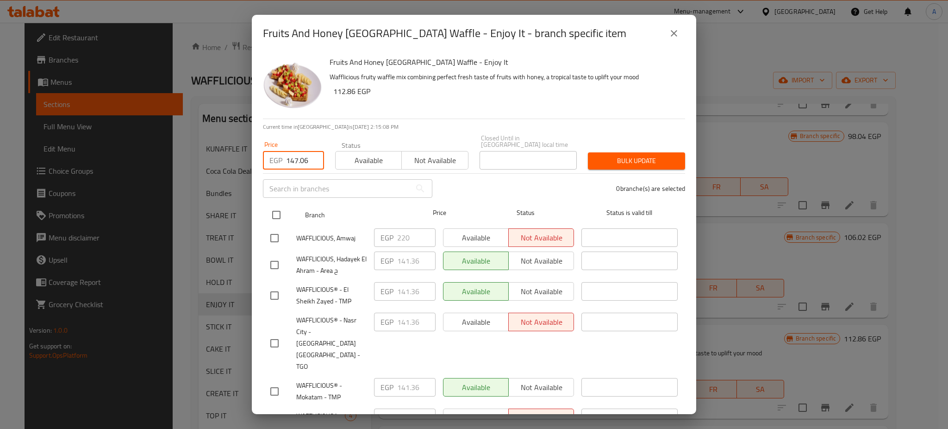
click at [277, 212] on input "checkbox" at bounding box center [276, 214] width 19 height 19
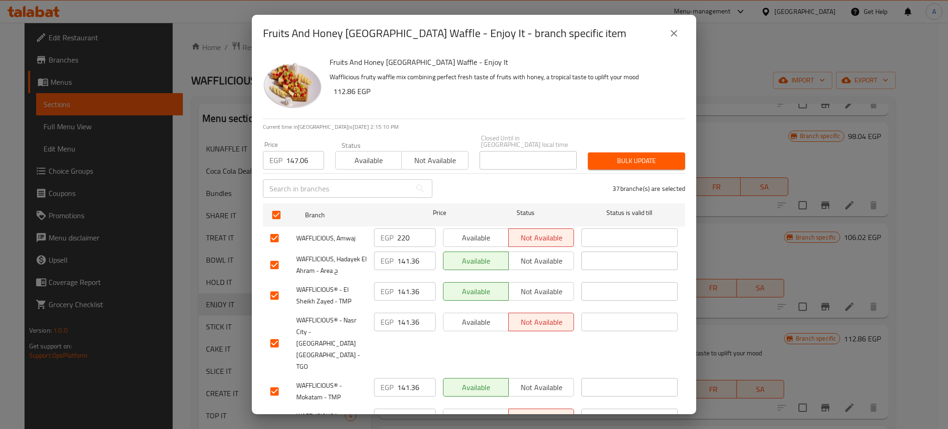
click at [278, 236] on input "checkbox" at bounding box center [274, 237] width 19 height 19
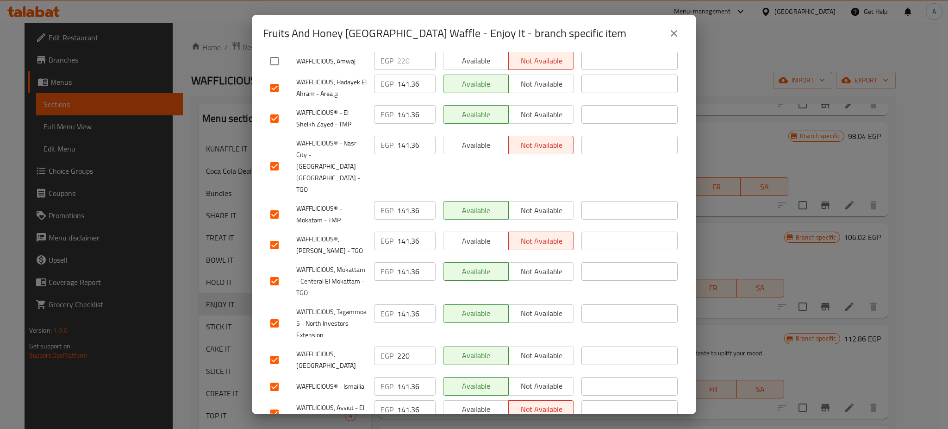
scroll to position [269, 0]
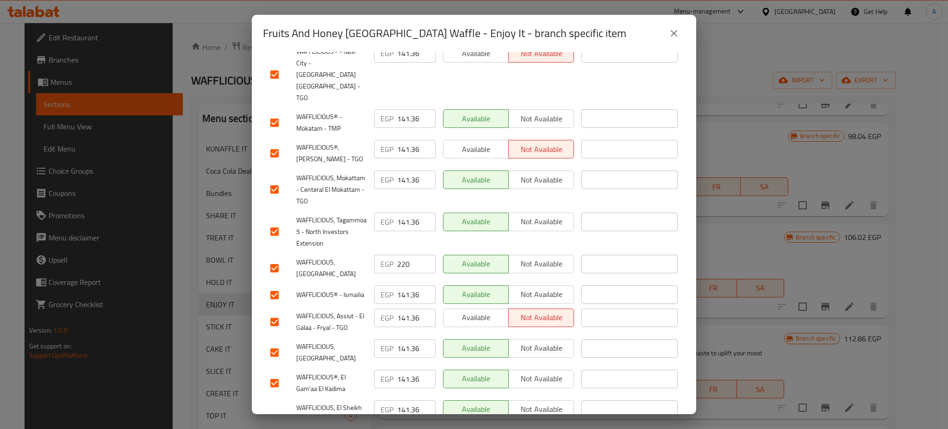
click at [274, 259] on input "checkbox" at bounding box center [274, 267] width 19 height 19
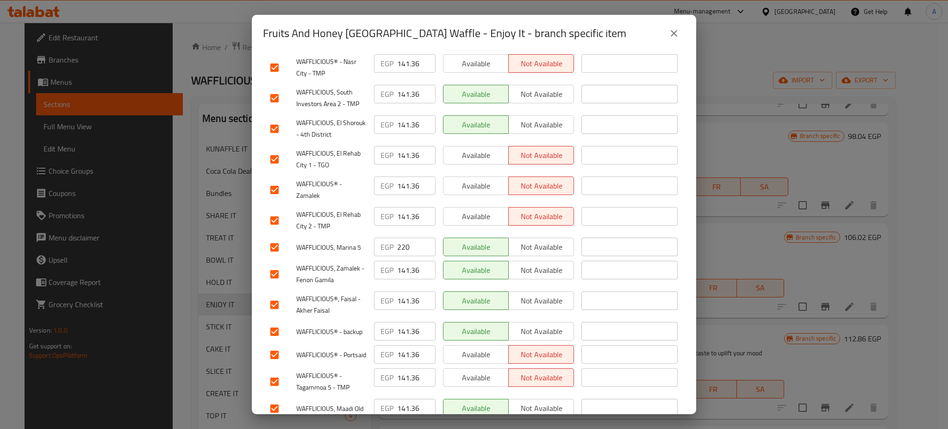
scroll to position [884, 0]
click at [273, 252] on input "checkbox" at bounding box center [274, 245] width 19 height 19
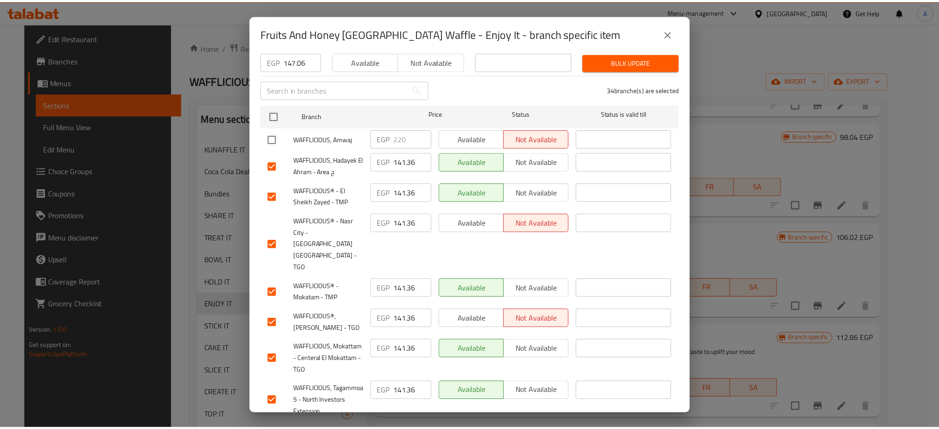
scroll to position [0, 0]
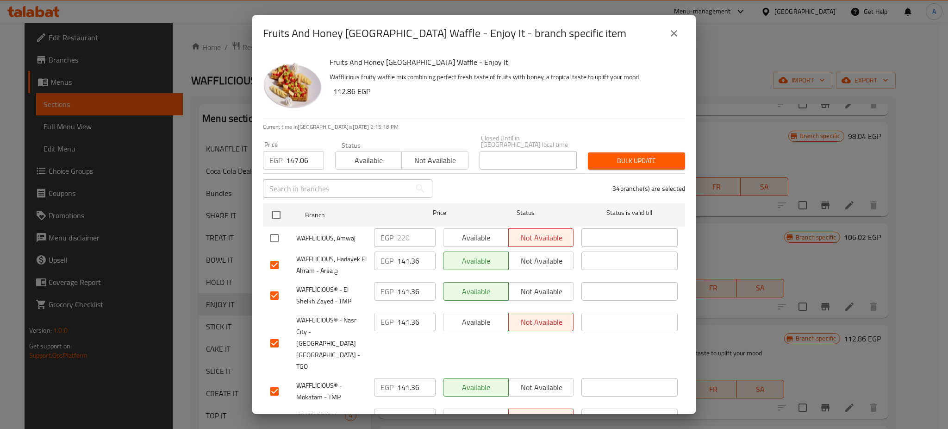
click at [619, 155] on span "Bulk update" at bounding box center [637, 161] width 82 height 12
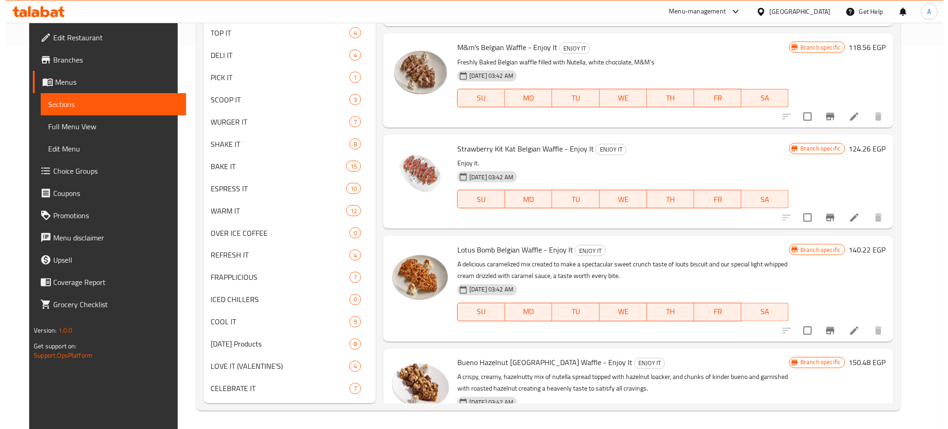
scroll to position [213, 0]
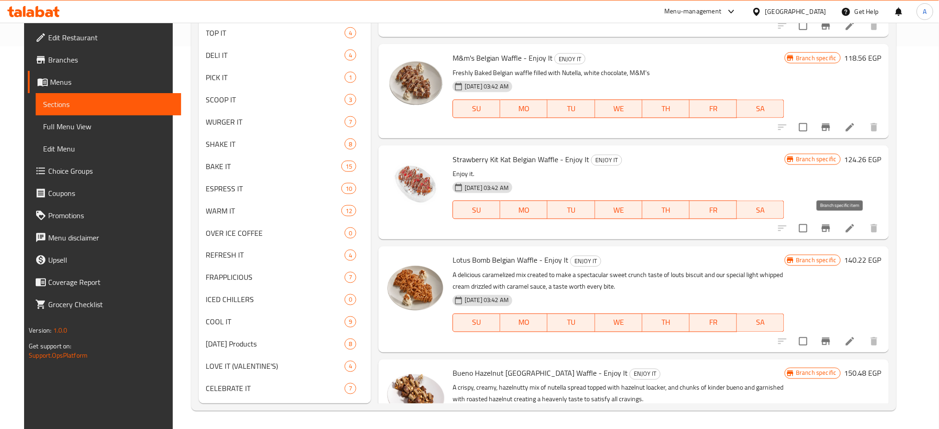
click at [833, 225] on button "Branch-specific-item" at bounding box center [826, 228] width 22 height 22
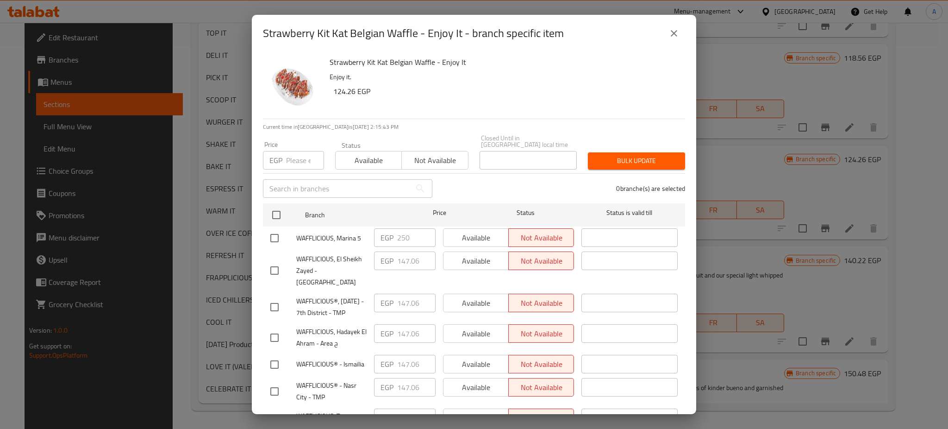
click at [292, 157] on input "number" at bounding box center [305, 160] width 38 height 19
paste input "152.76"
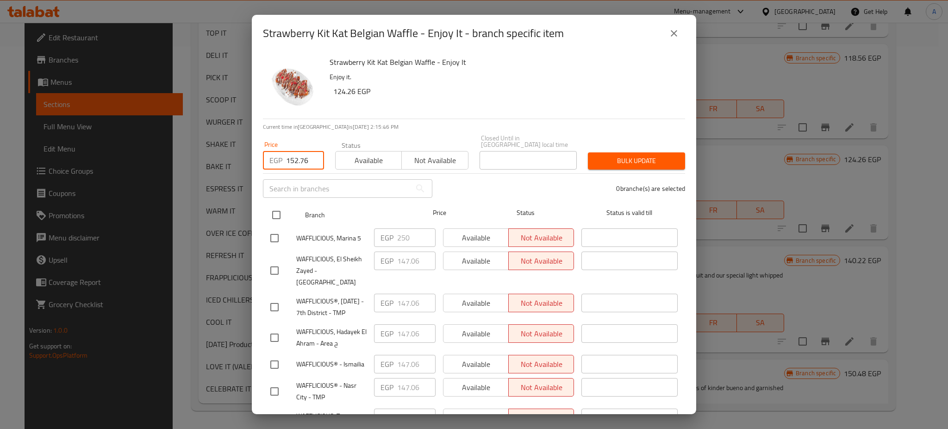
click at [276, 207] on input "checkbox" at bounding box center [276, 214] width 19 height 19
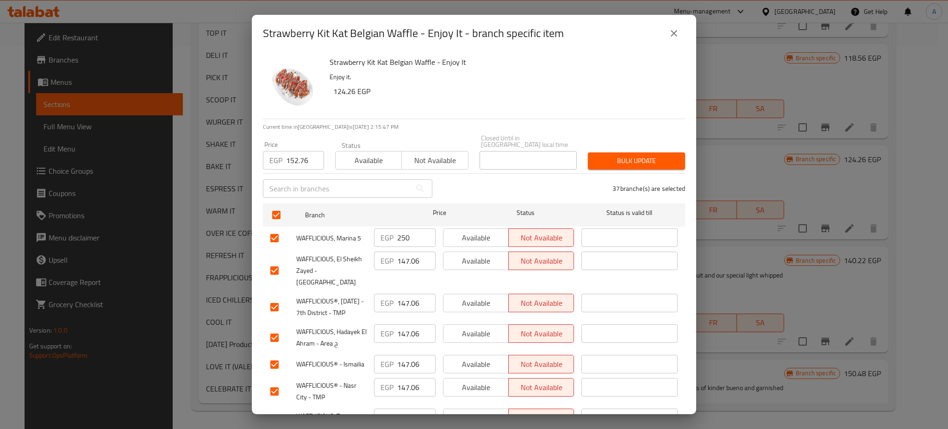
click at [275, 229] on input "checkbox" at bounding box center [274, 237] width 19 height 19
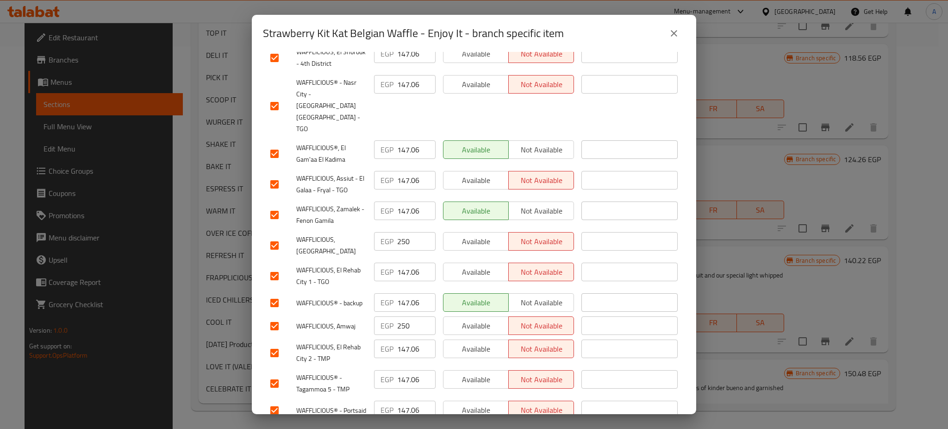
scroll to position [916, 0]
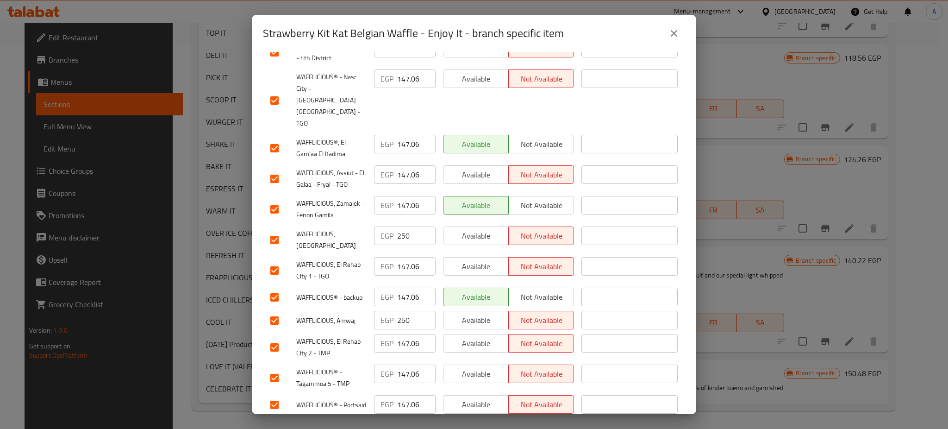
click at [272, 250] on input "checkbox" at bounding box center [274, 239] width 19 height 19
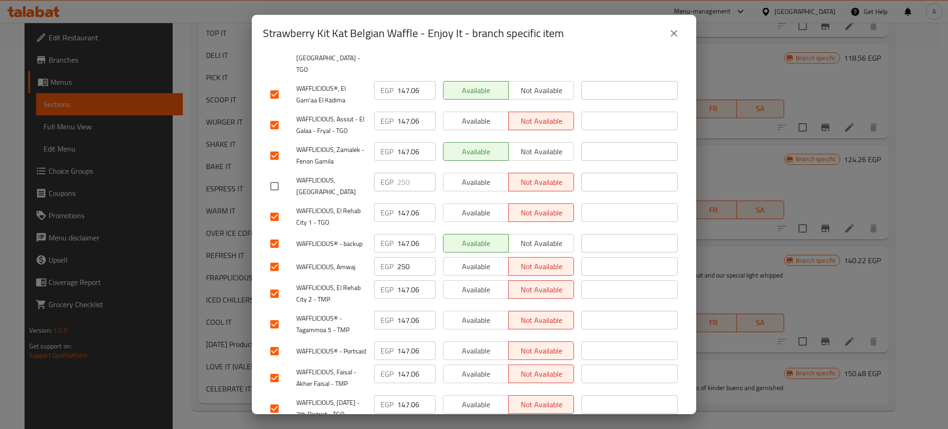
scroll to position [980, 0]
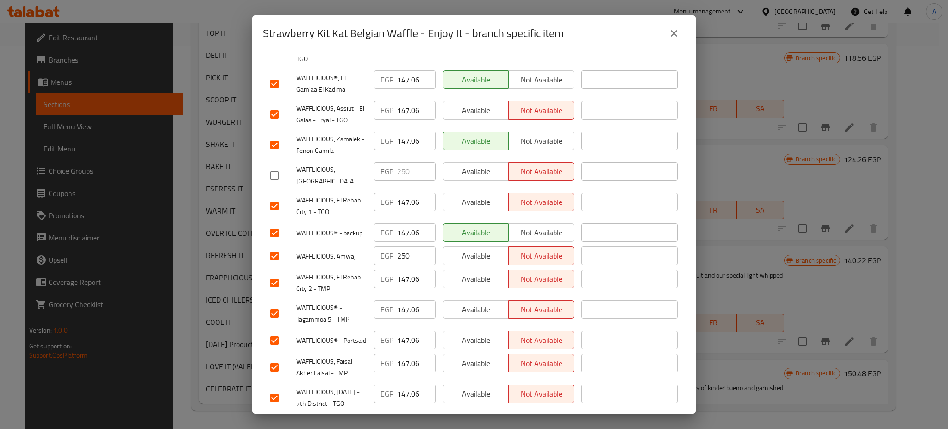
click at [275, 266] on input "checkbox" at bounding box center [274, 255] width 19 height 19
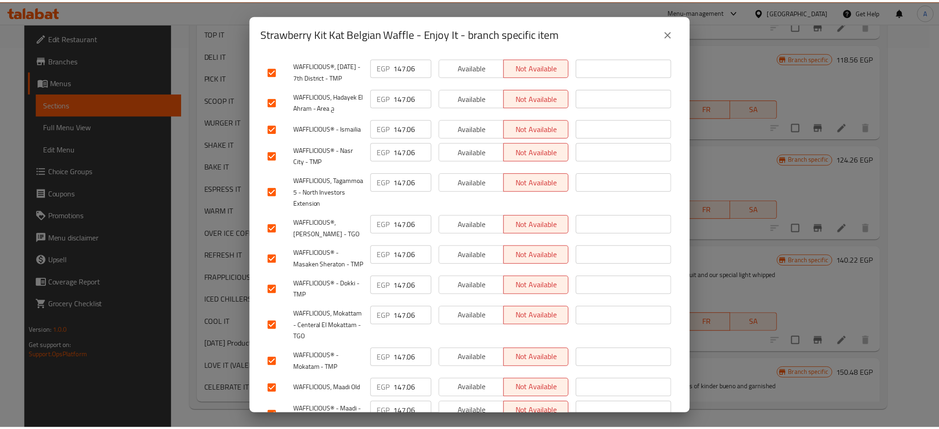
scroll to position [0, 0]
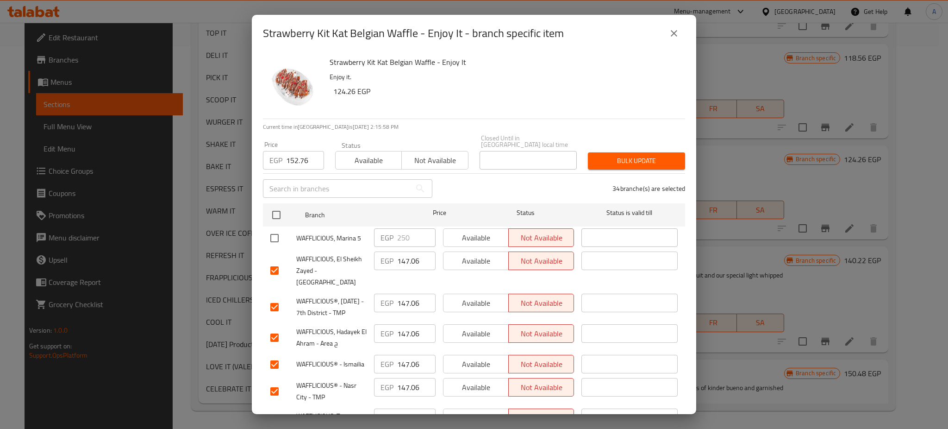
click at [626, 155] on span "Bulk update" at bounding box center [637, 161] width 82 height 12
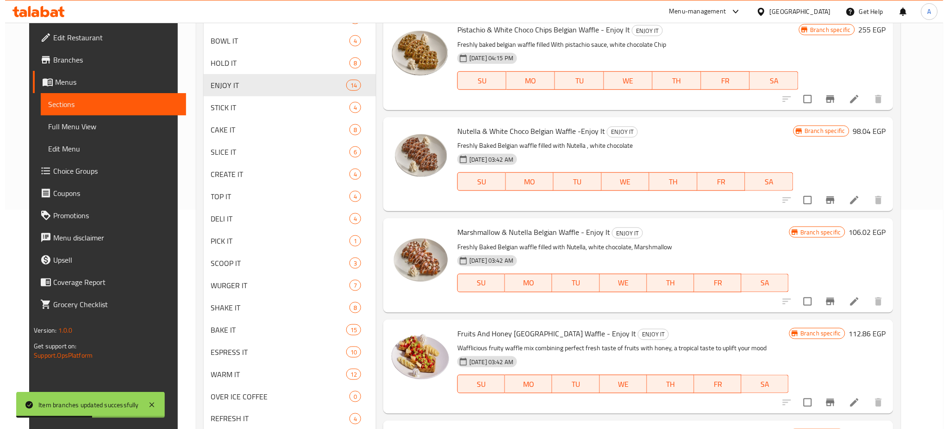
scroll to position [210, 0]
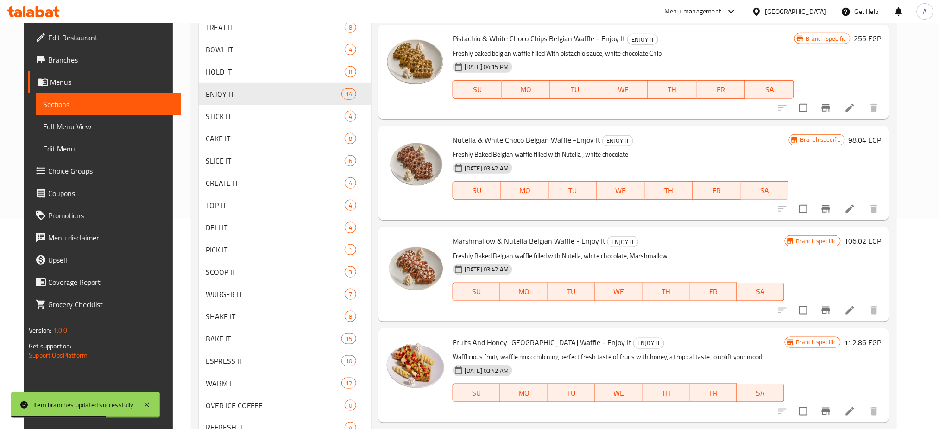
click at [830, 208] on icon "Branch-specific-item" at bounding box center [826, 208] width 8 height 7
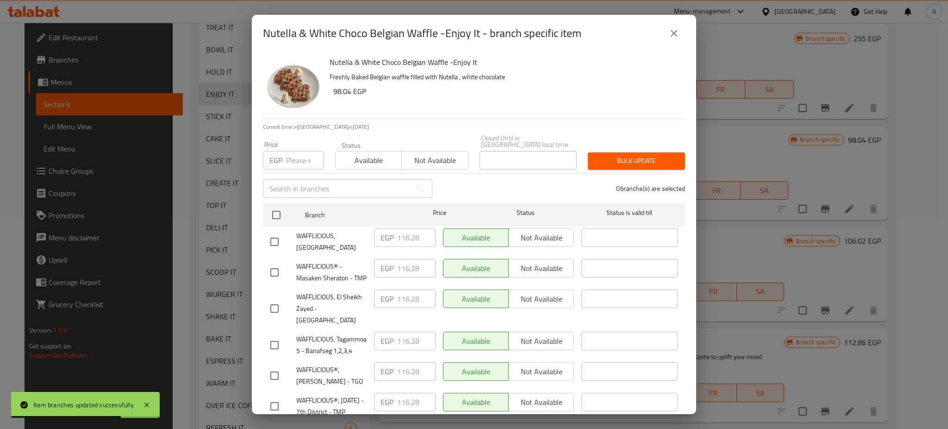
click at [300, 154] on input "number" at bounding box center [305, 160] width 38 height 19
paste input "121.98"
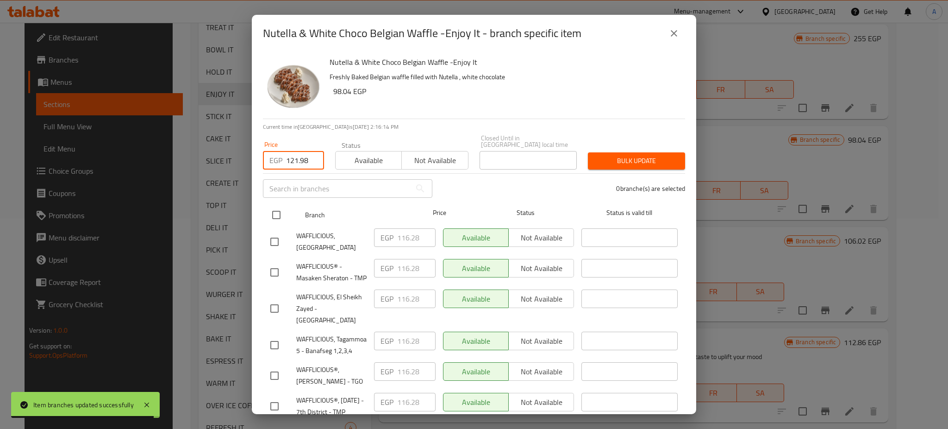
click at [276, 207] on input "checkbox" at bounding box center [276, 214] width 19 height 19
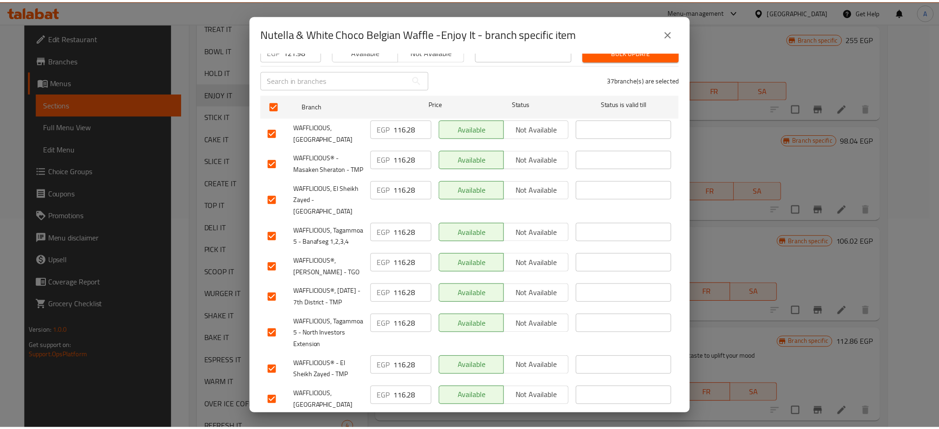
scroll to position [34, 0]
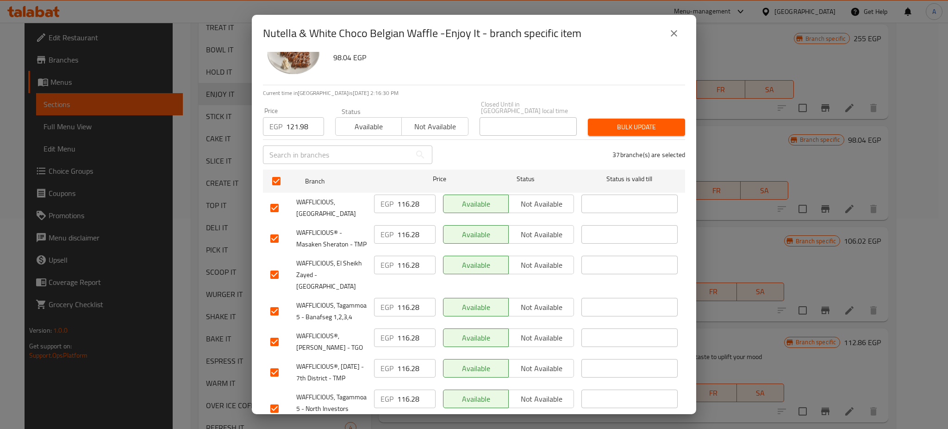
click at [615, 126] on button "Bulk update" at bounding box center [636, 127] width 97 height 17
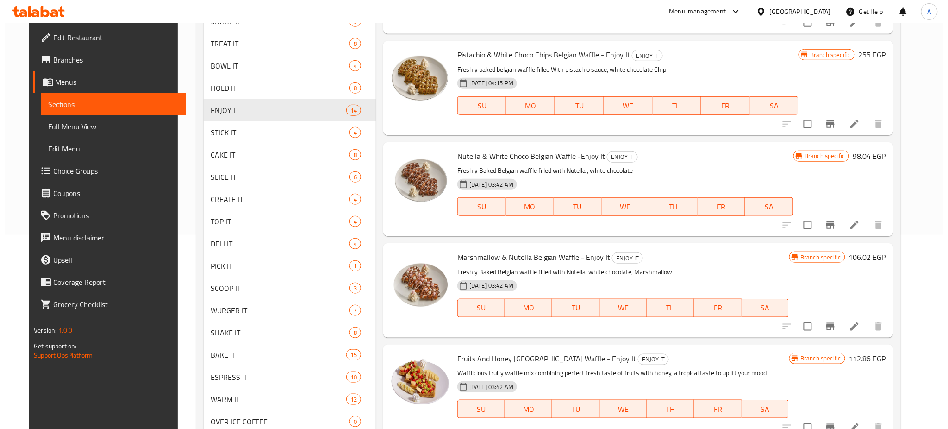
scroll to position [191, 0]
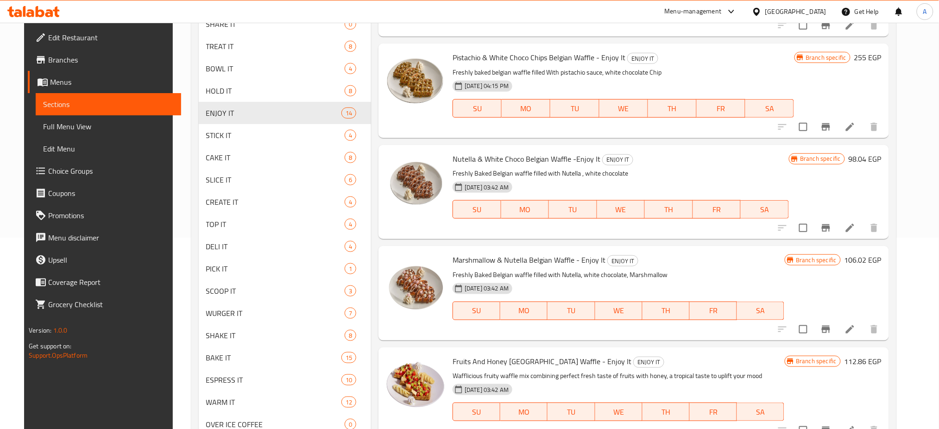
click at [830, 225] on icon "Branch-specific-item" at bounding box center [826, 227] width 8 height 7
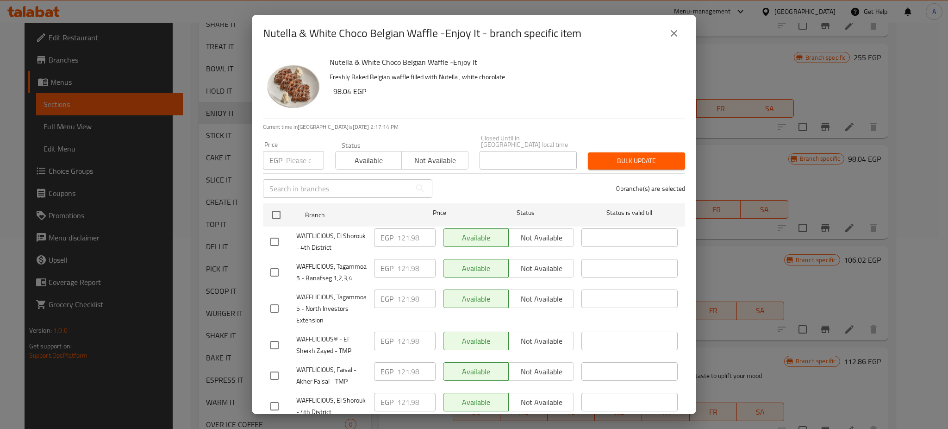
click at [287, 155] on input "number" at bounding box center [305, 160] width 38 height 19
paste input "121.98"
click at [278, 208] on input "checkbox" at bounding box center [276, 214] width 19 height 19
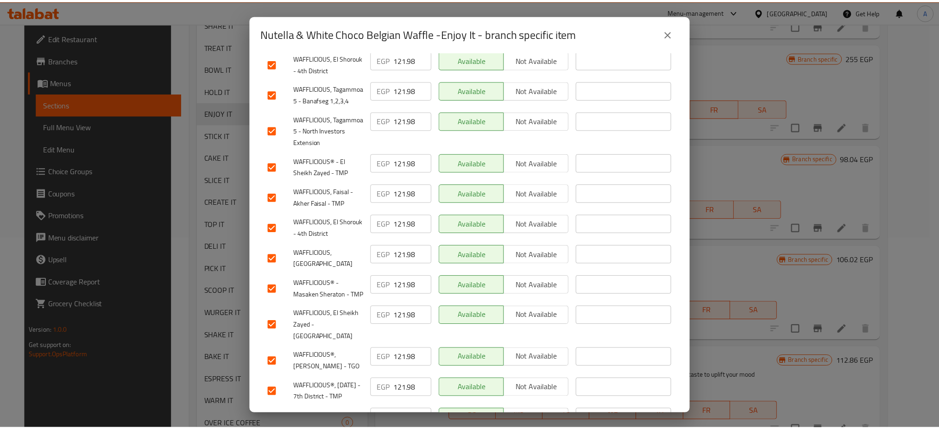
scroll to position [0, 0]
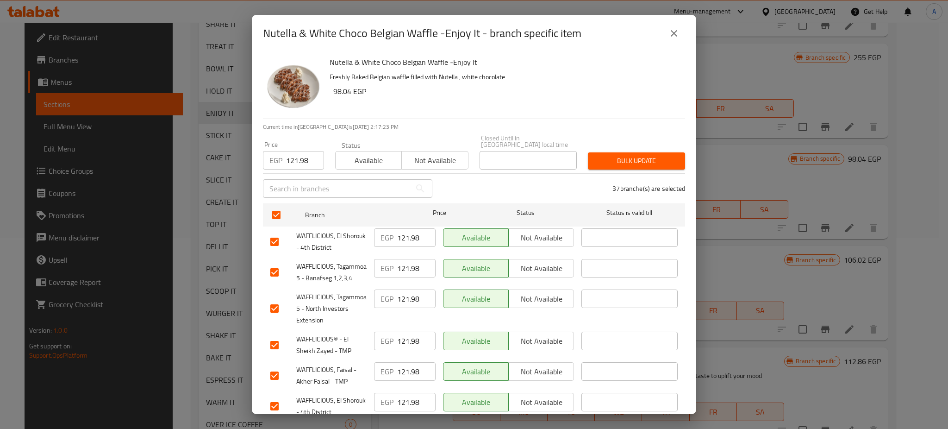
click at [633, 155] on span "Bulk update" at bounding box center [637, 161] width 82 height 12
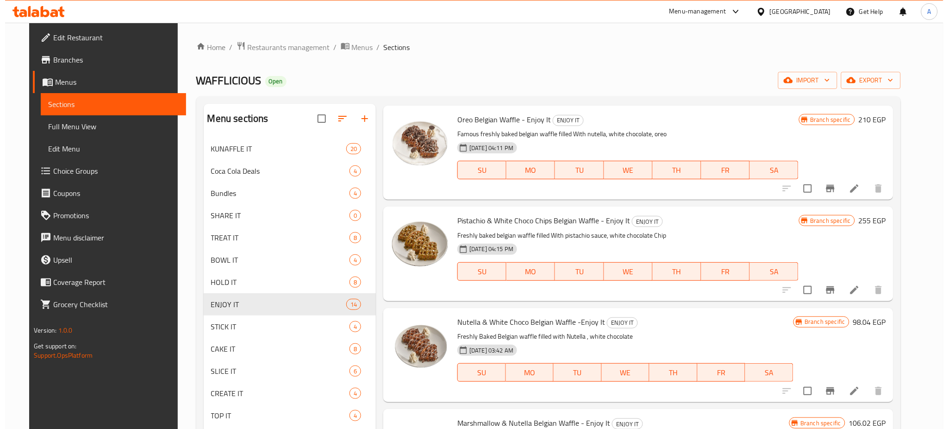
scroll to position [30, 0]
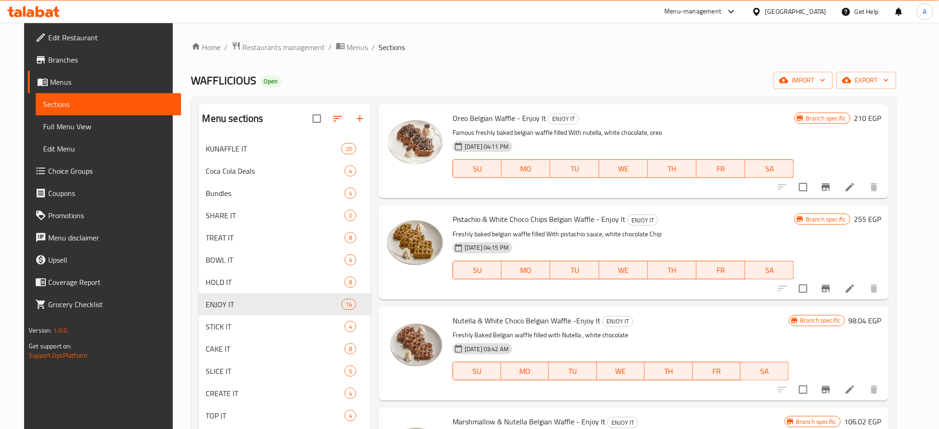
click at [830, 287] on icon "Branch-specific-item" at bounding box center [826, 288] width 8 height 7
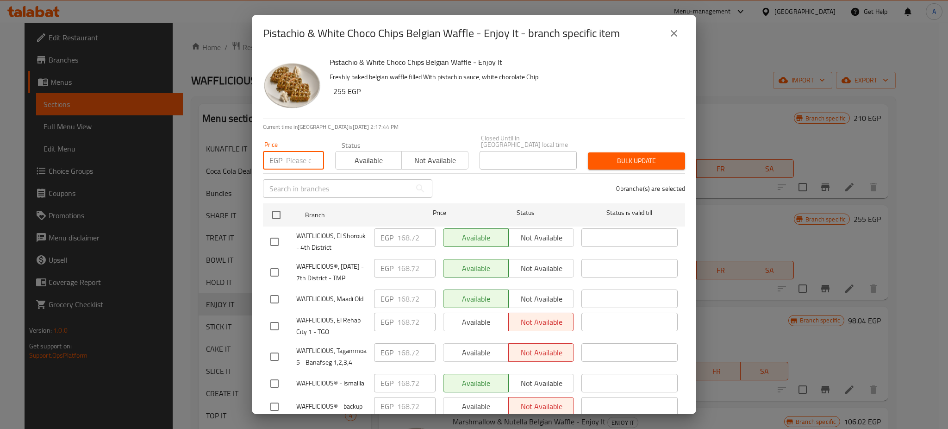
click at [292, 160] on input "number" at bounding box center [305, 160] width 38 height 19
paste input "174.42"
click at [279, 206] on input "checkbox" at bounding box center [276, 214] width 19 height 19
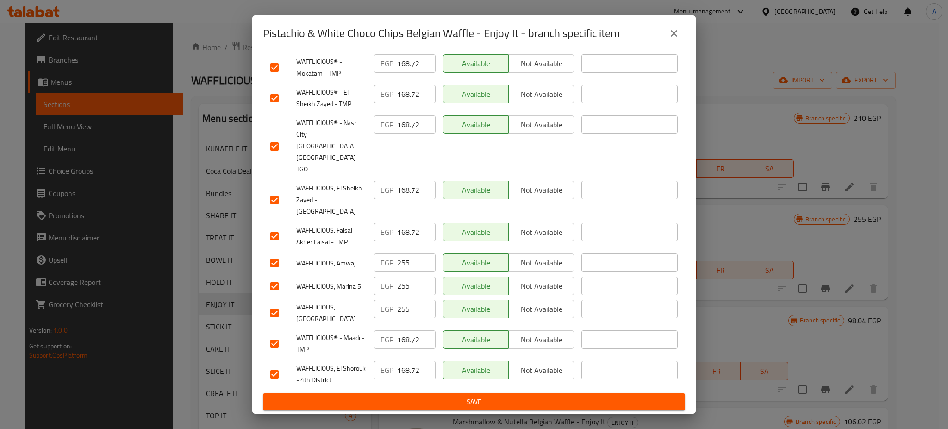
scroll to position [1035, 0]
click at [277, 270] on input "checkbox" at bounding box center [274, 262] width 19 height 19
click at [272, 290] on input "checkbox" at bounding box center [274, 285] width 19 height 19
click at [273, 315] on input "checkbox" at bounding box center [274, 312] width 19 height 19
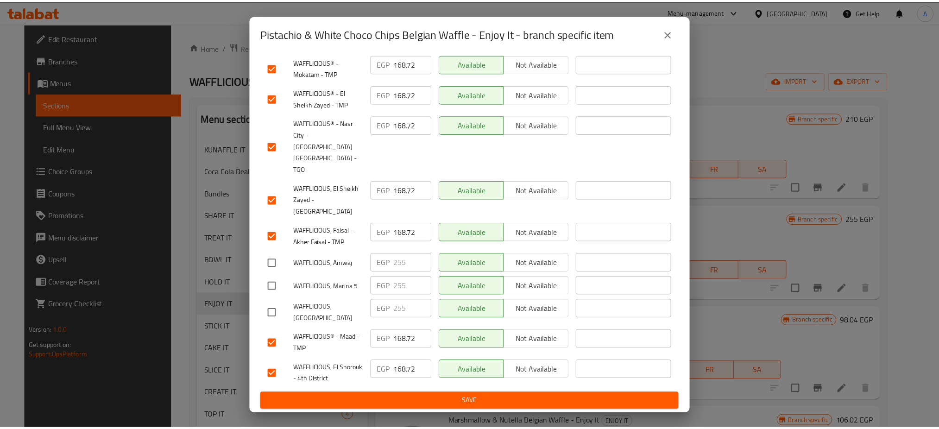
scroll to position [0, 0]
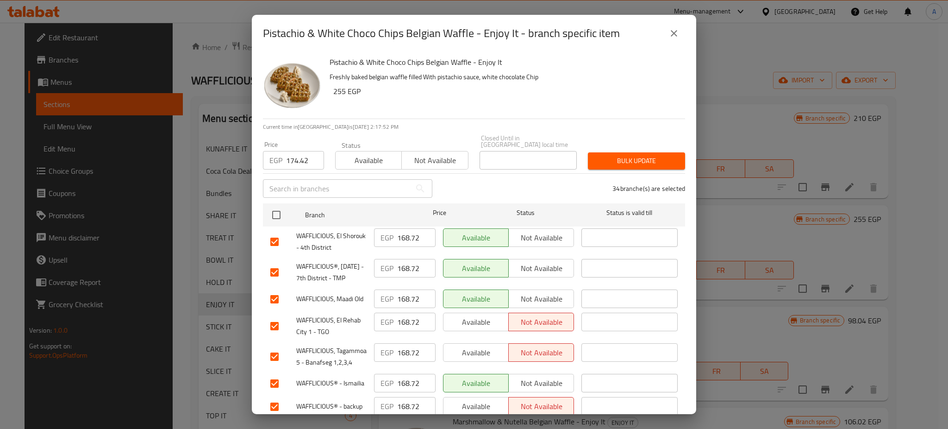
click at [634, 155] on span "Bulk update" at bounding box center [637, 161] width 82 height 12
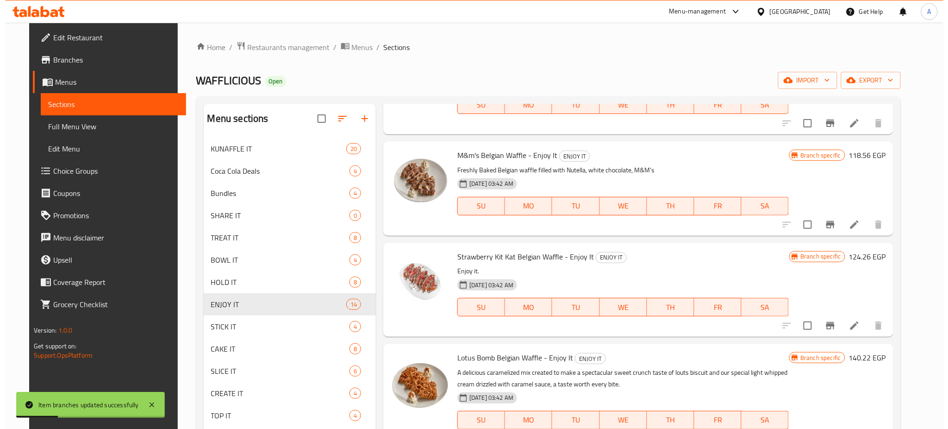
scroll to position [499, 0]
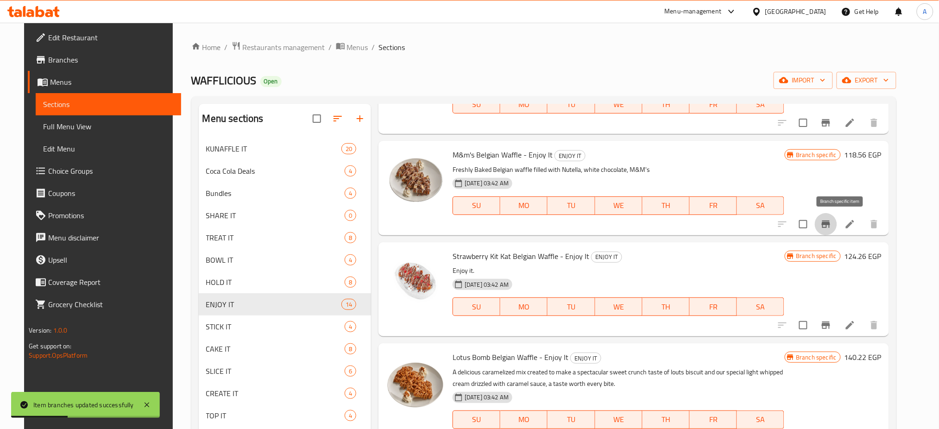
click at [837, 231] on button "Branch-specific-item" at bounding box center [826, 224] width 22 height 22
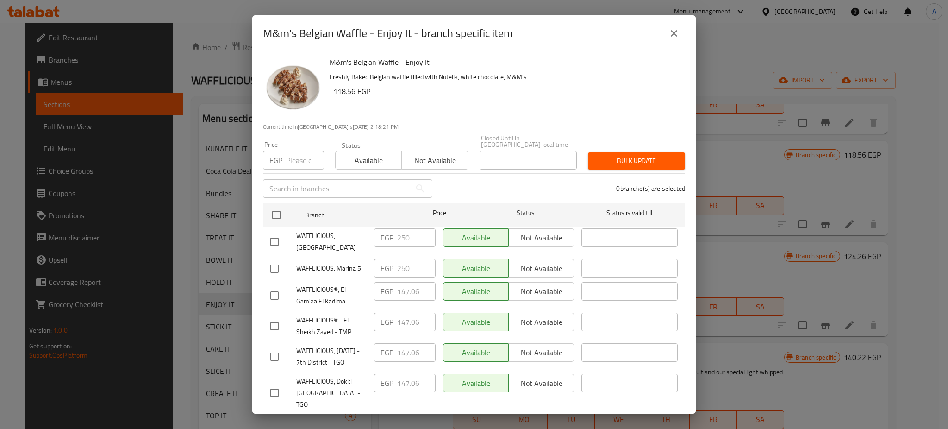
click at [279, 155] on p "EGP" at bounding box center [276, 160] width 13 height 11
click at [295, 154] on input "number" at bounding box center [305, 160] width 38 height 19
paste input "152.76"
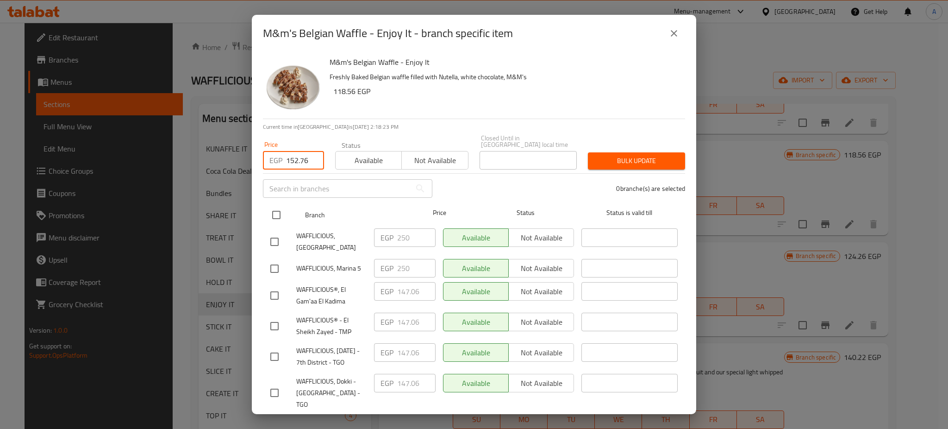
click at [276, 205] on input "checkbox" at bounding box center [276, 214] width 19 height 19
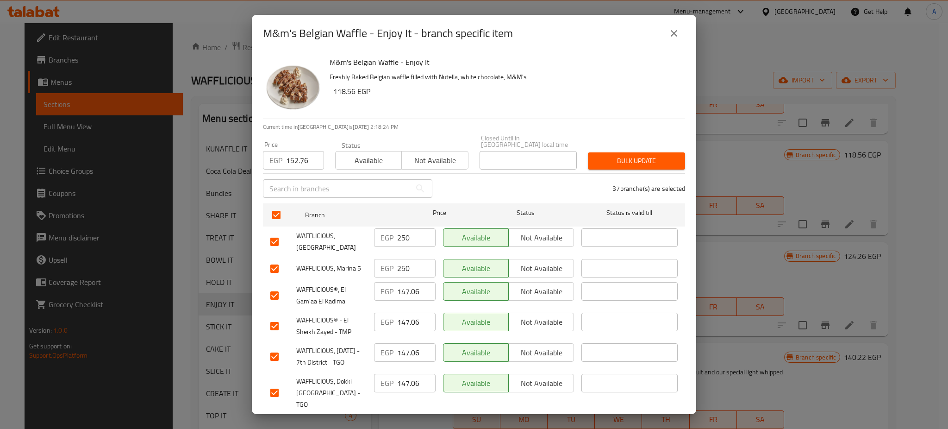
click at [277, 233] on input "checkbox" at bounding box center [274, 241] width 19 height 19
click at [276, 259] on input "checkbox" at bounding box center [274, 268] width 19 height 19
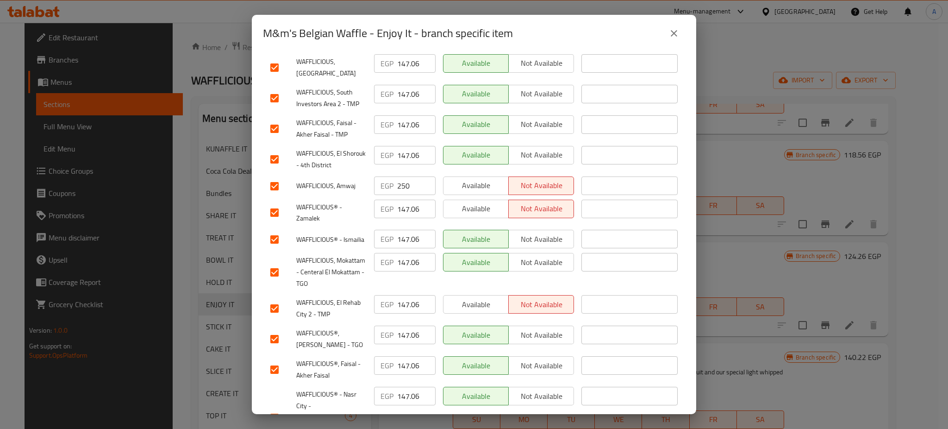
scroll to position [574, 0]
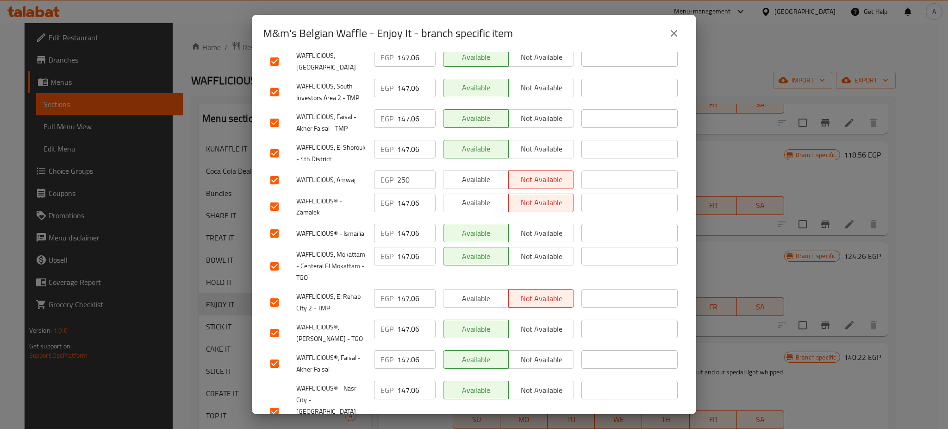
click at [276, 178] on input "checkbox" at bounding box center [274, 179] width 19 height 19
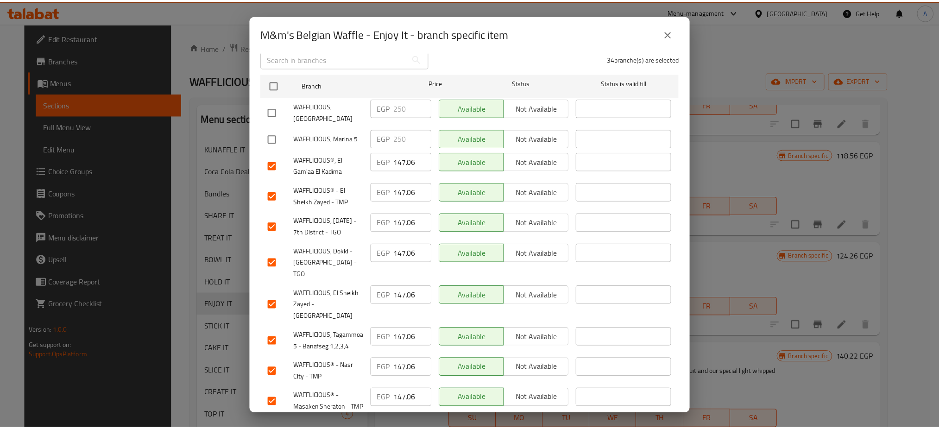
scroll to position [0, 0]
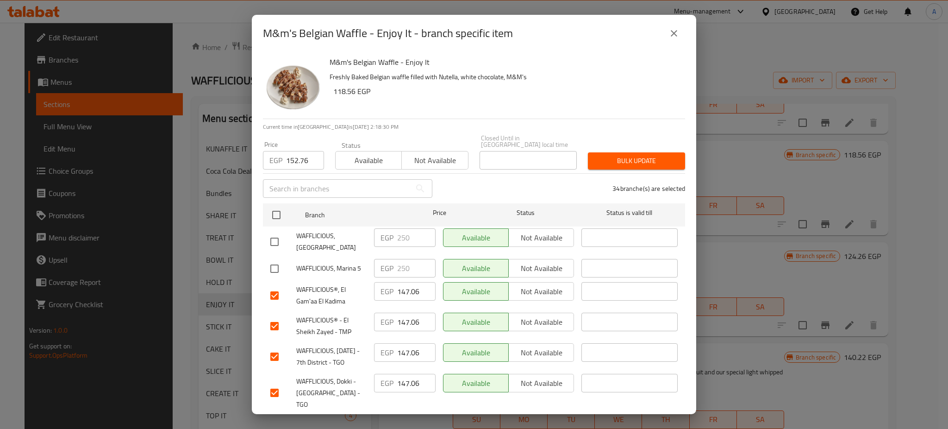
click at [619, 152] on button "Bulk update" at bounding box center [636, 160] width 97 height 17
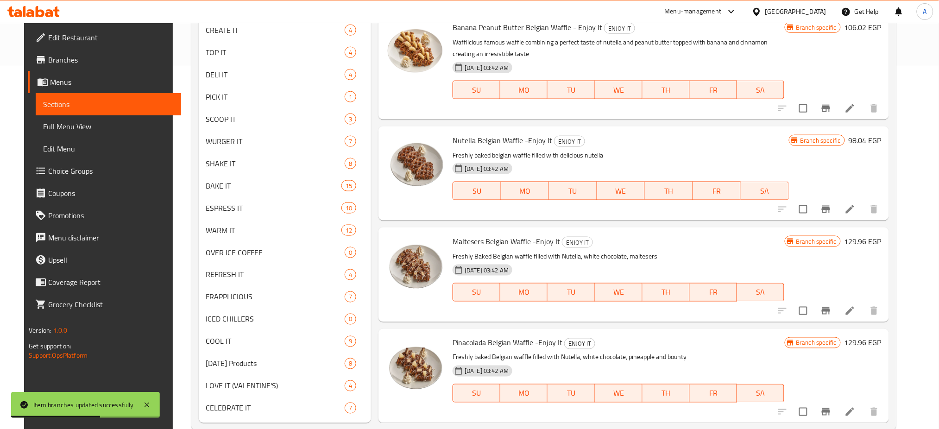
scroll to position [383, 0]
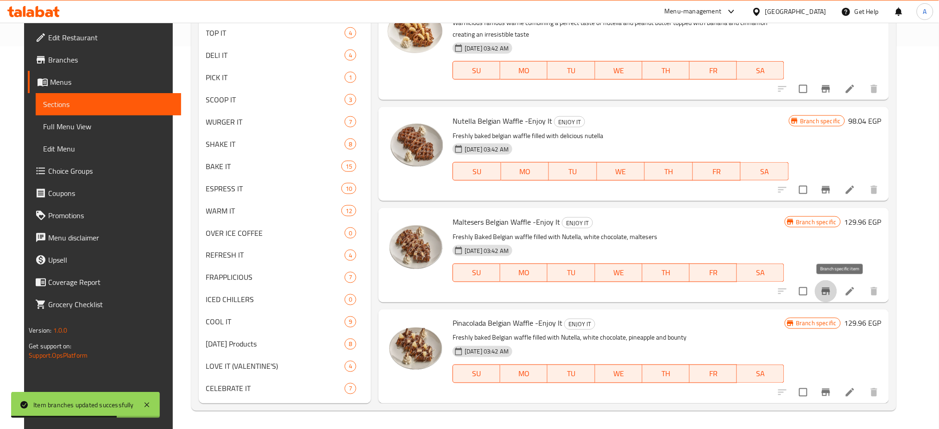
click at [831, 286] on icon "Branch-specific-item" at bounding box center [825, 291] width 11 height 11
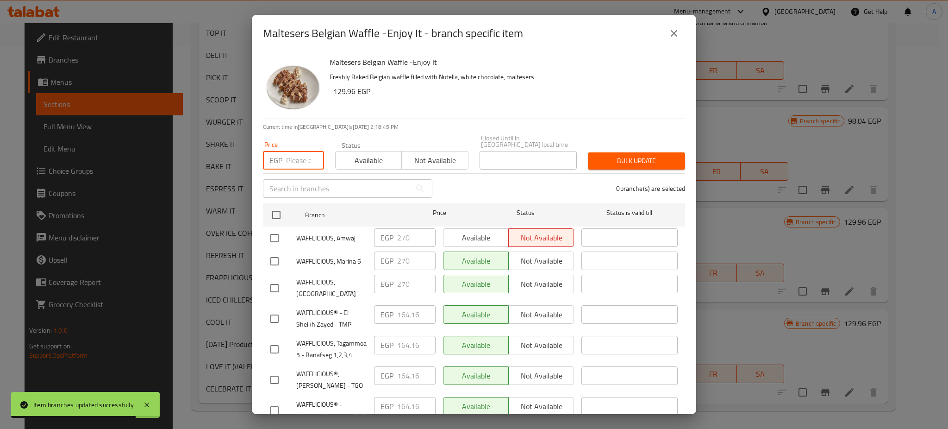
click at [305, 154] on input "number" at bounding box center [305, 160] width 38 height 19
paste input "169.86"
click at [277, 208] on input "checkbox" at bounding box center [276, 214] width 19 height 19
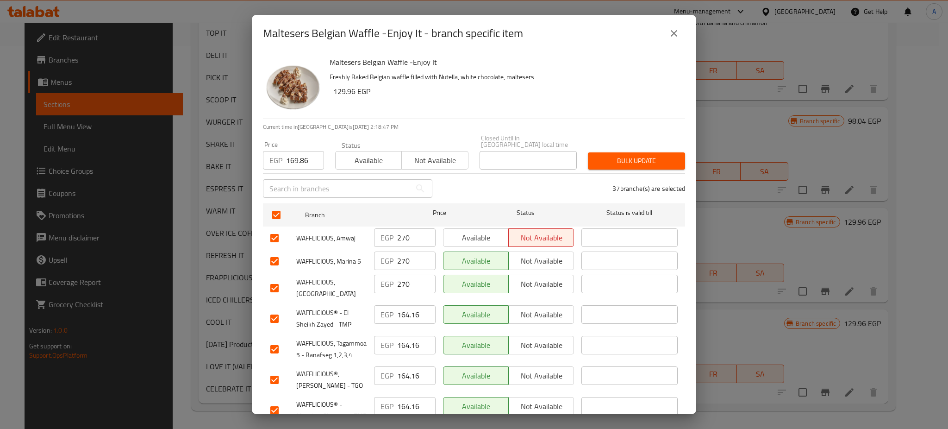
click at [273, 230] on input "checkbox" at bounding box center [274, 237] width 19 height 19
click at [277, 254] on input "checkbox" at bounding box center [274, 260] width 19 height 19
click at [276, 278] on input "checkbox" at bounding box center [274, 287] width 19 height 19
click at [627, 155] on span "Bulk update" at bounding box center [637, 161] width 82 height 12
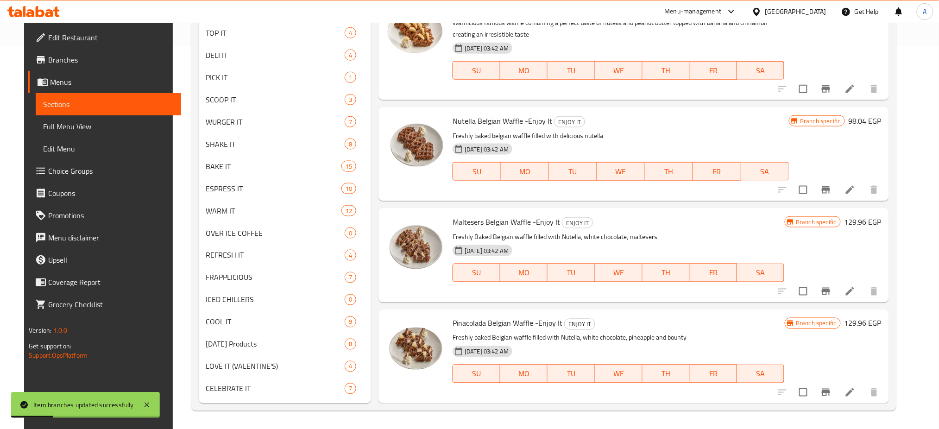
click at [830, 392] on icon "Branch-specific-item" at bounding box center [826, 392] width 8 height 7
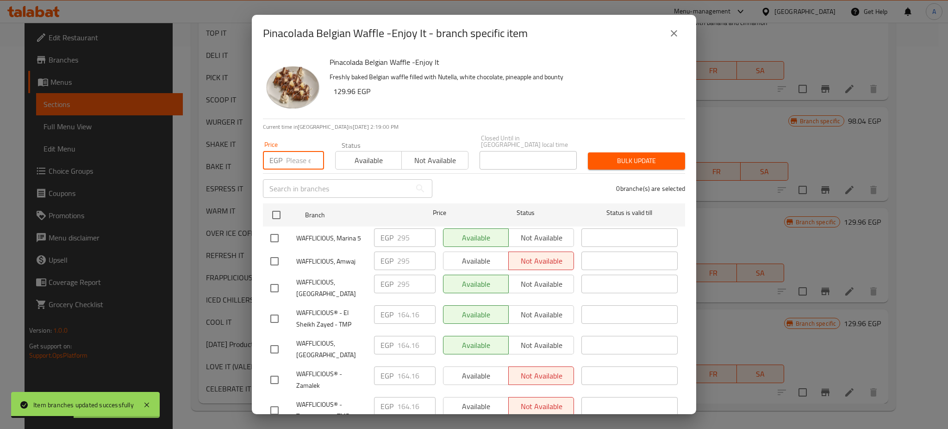
click at [301, 156] on input "number" at bounding box center [305, 160] width 38 height 19
paste input "169.86"
click at [278, 205] on input "checkbox" at bounding box center [276, 214] width 19 height 19
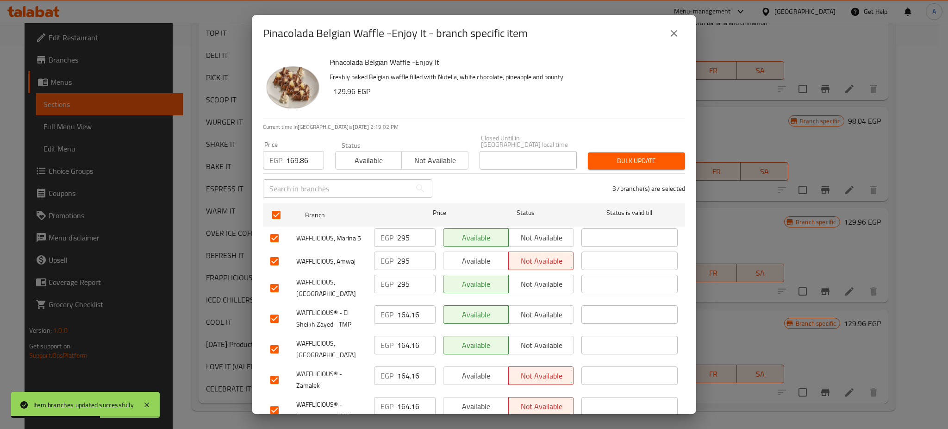
click at [273, 230] on input "checkbox" at bounding box center [274, 237] width 19 height 19
click at [274, 257] on input "checkbox" at bounding box center [274, 260] width 19 height 19
click at [275, 278] on input "checkbox" at bounding box center [274, 287] width 19 height 19
click at [645, 155] on span "Bulk update" at bounding box center [637, 161] width 82 height 12
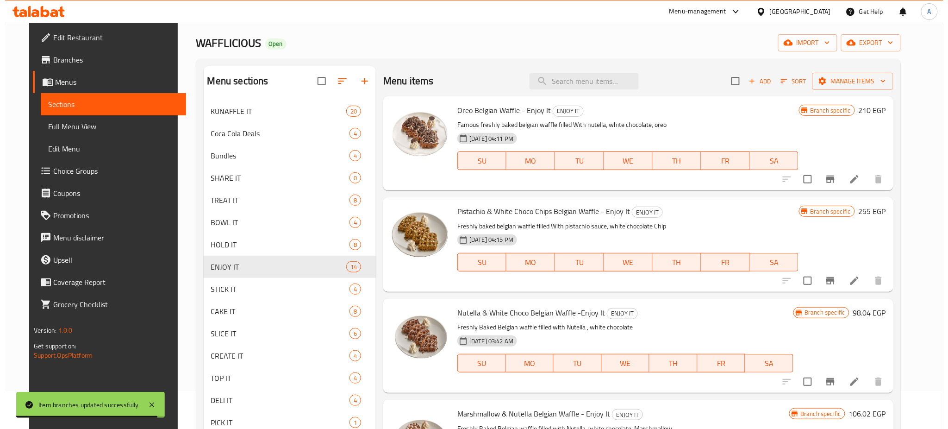
scroll to position [32, 0]
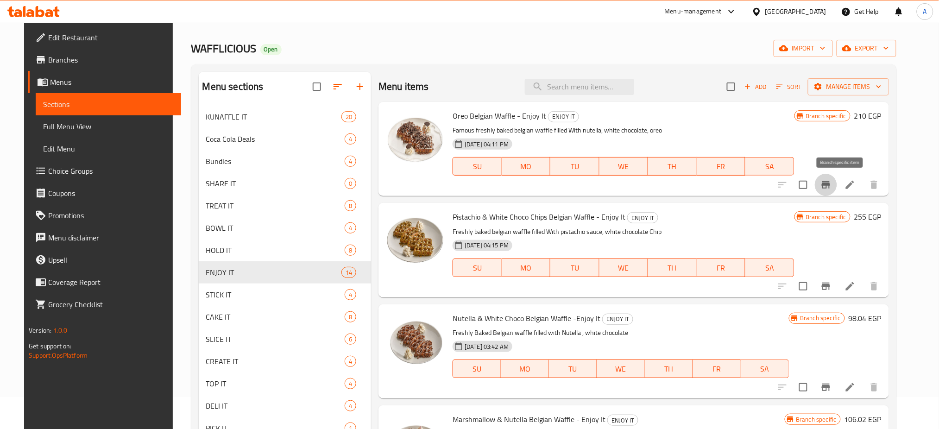
click at [830, 185] on icon "Branch-specific-item" at bounding box center [826, 184] width 8 height 7
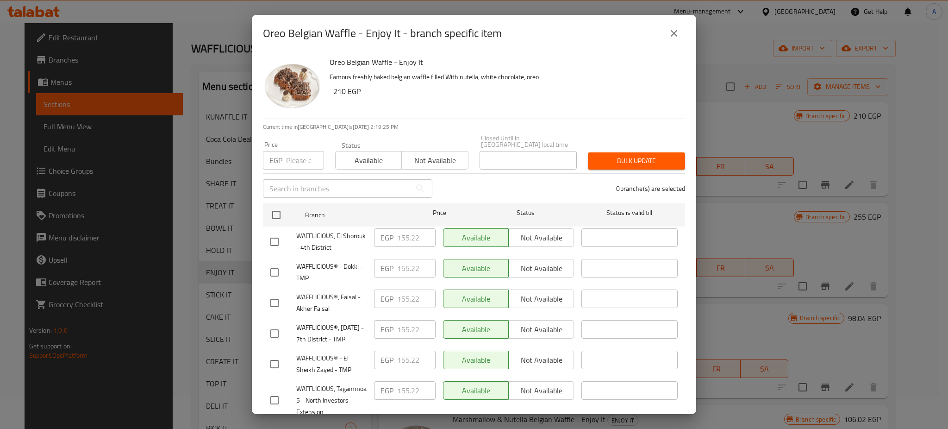
click at [298, 162] on input "number" at bounding box center [305, 160] width 38 height 19
paste input "145.92"
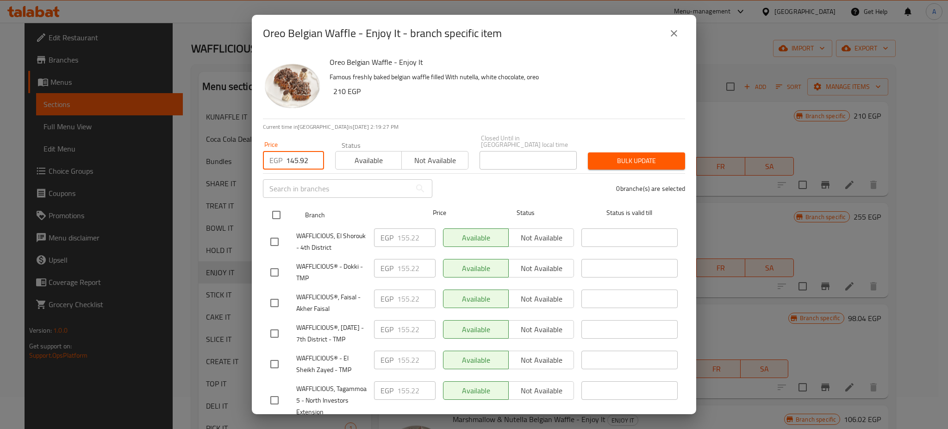
click at [272, 206] on input "checkbox" at bounding box center [276, 214] width 19 height 19
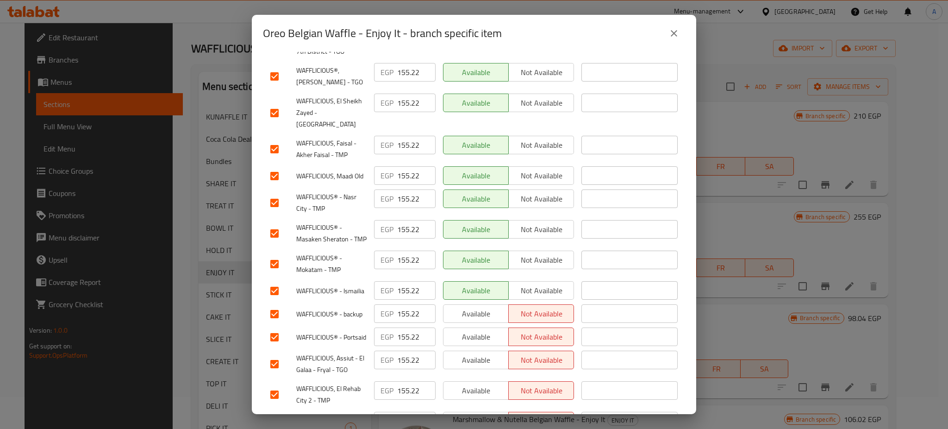
scroll to position [1035, 0]
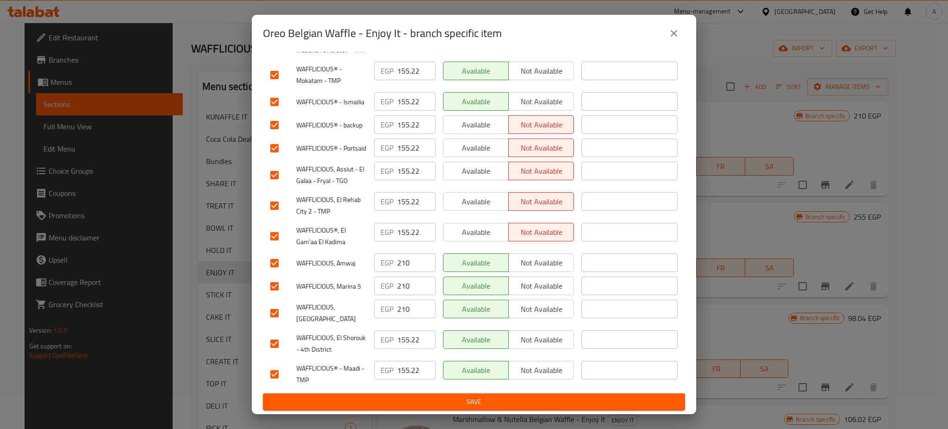
click at [275, 272] on input "checkbox" at bounding box center [274, 262] width 19 height 19
click at [275, 289] on input "checkbox" at bounding box center [274, 285] width 19 height 19
click at [277, 318] on input "checkbox" at bounding box center [274, 312] width 19 height 19
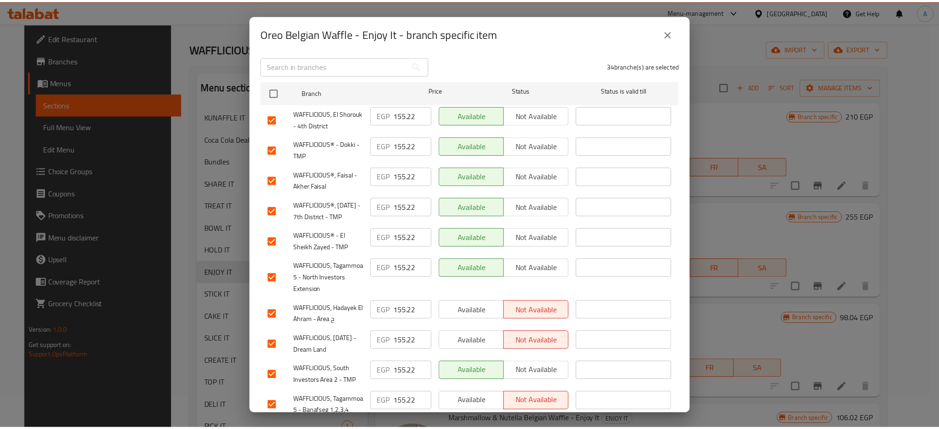
scroll to position [0, 0]
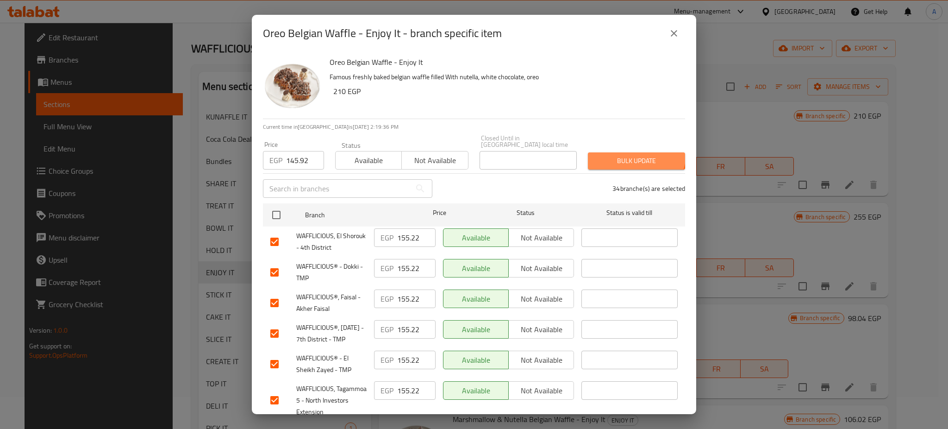
click at [622, 152] on button "Bulk update" at bounding box center [636, 160] width 97 height 17
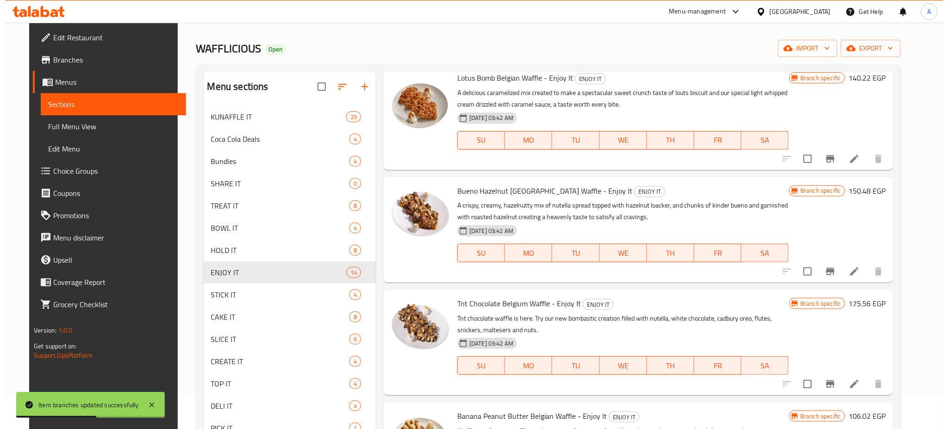
scroll to position [748, 0]
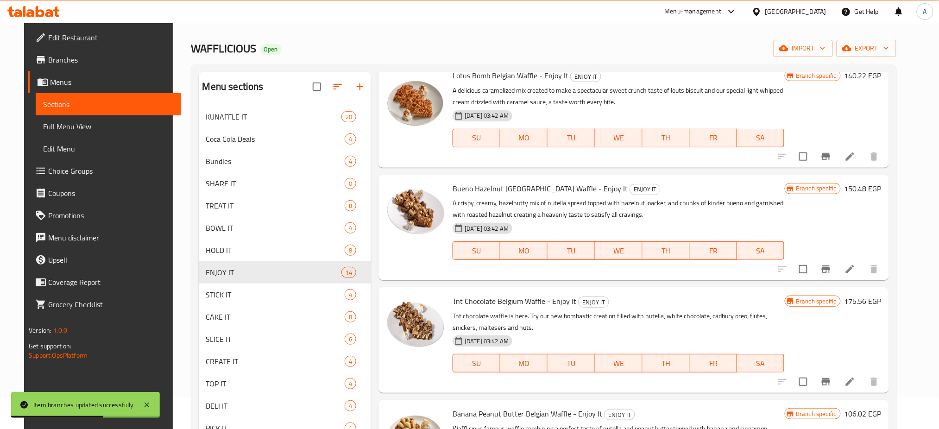
click at [835, 263] on button "Branch-specific-item" at bounding box center [826, 269] width 22 height 22
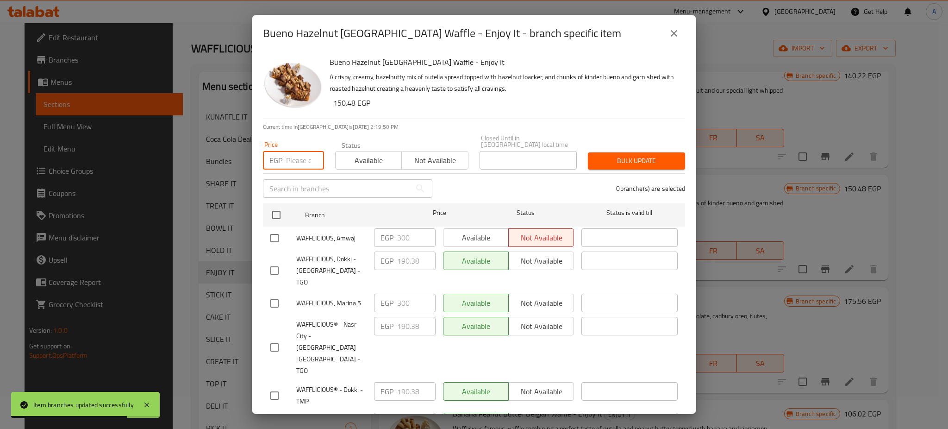
click at [300, 155] on input "number" at bounding box center [305, 160] width 38 height 19
paste input "196.08"
click at [277, 210] on input "checkbox" at bounding box center [276, 214] width 19 height 19
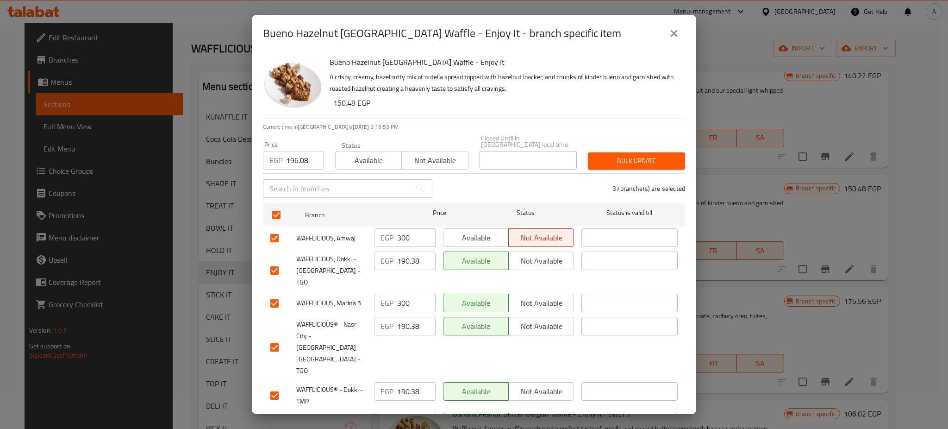
click at [275, 233] on input "checkbox" at bounding box center [274, 237] width 19 height 19
click at [275, 294] on input "checkbox" at bounding box center [274, 303] width 19 height 19
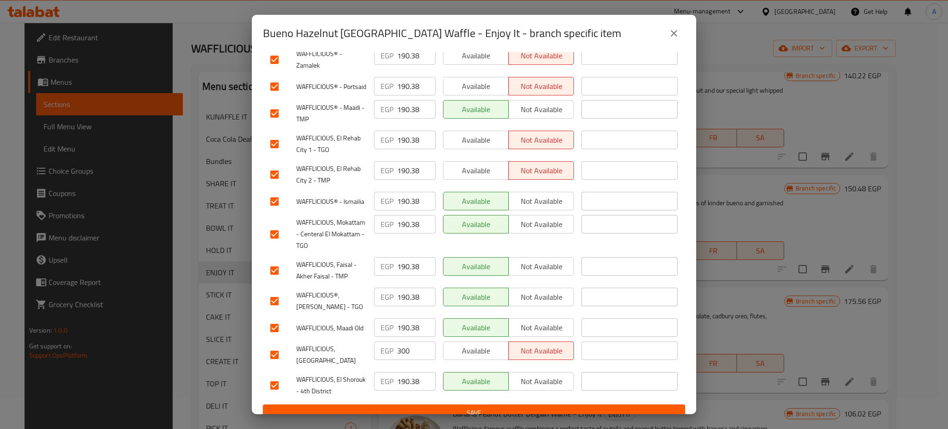
scroll to position [1035, 0]
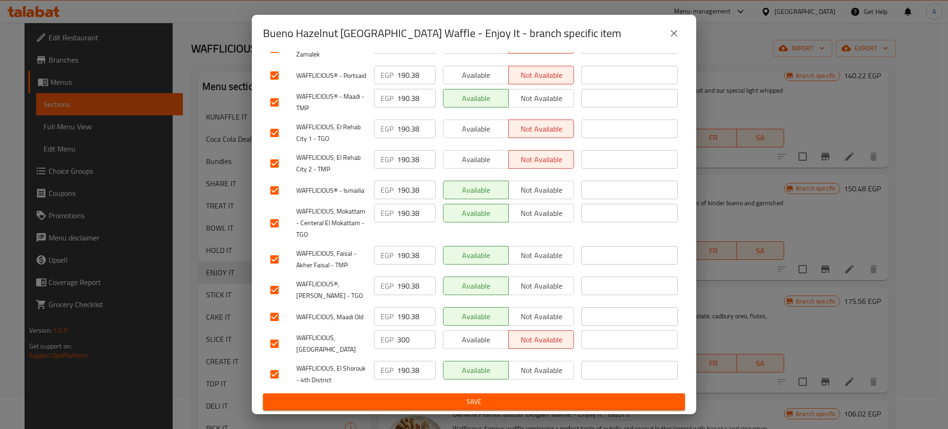
click at [276, 347] on input "checkbox" at bounding box center [274, 343] width 19 height 19
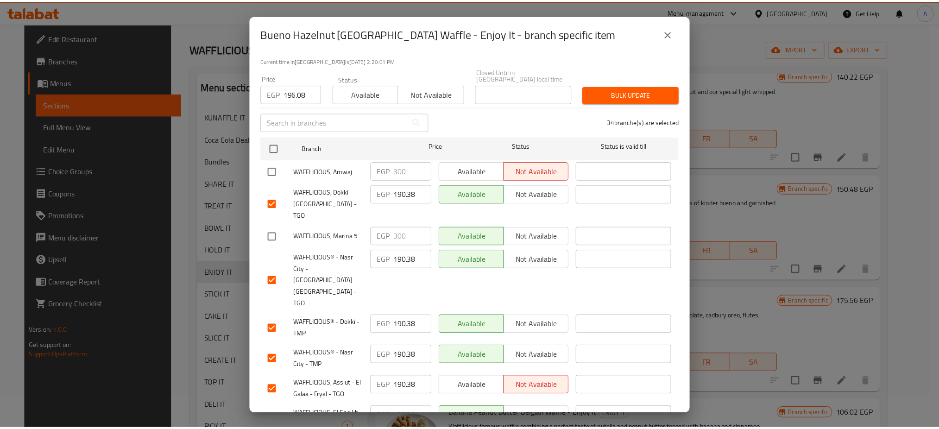
scroll to position [0, 0]
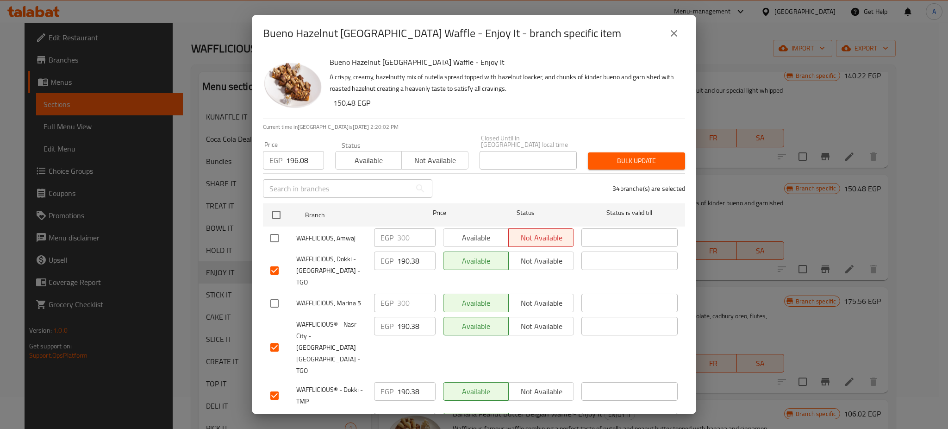
click at [639, 155] on span "Bulk update" at bounding box center [637, 161] width 82 height 12
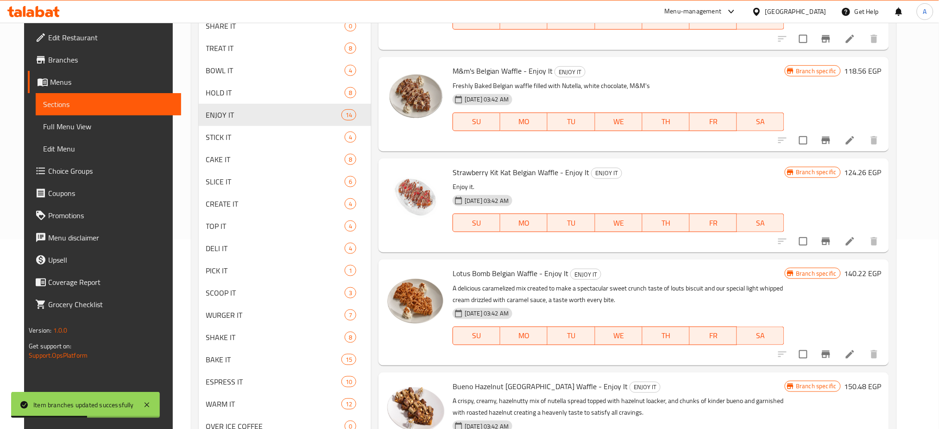
scroll to position [366, 0]
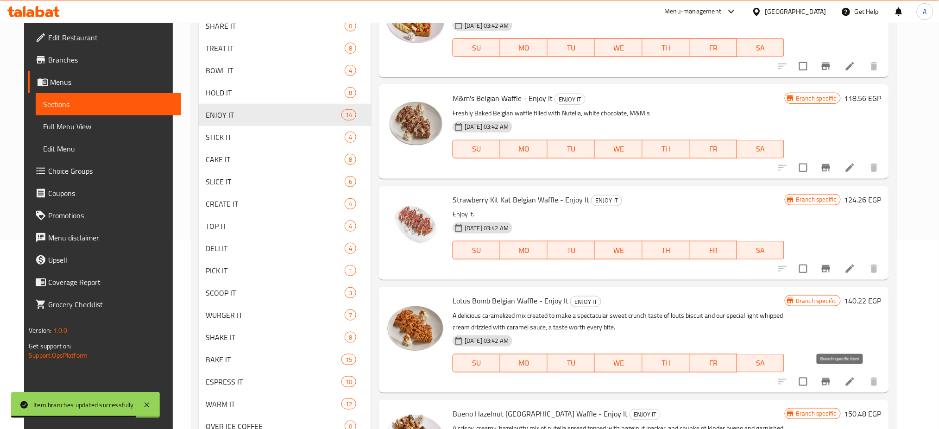
click at [830, 379] on icon "Branch-specific-item" at bounding box center [826, 381] width 8 height 7
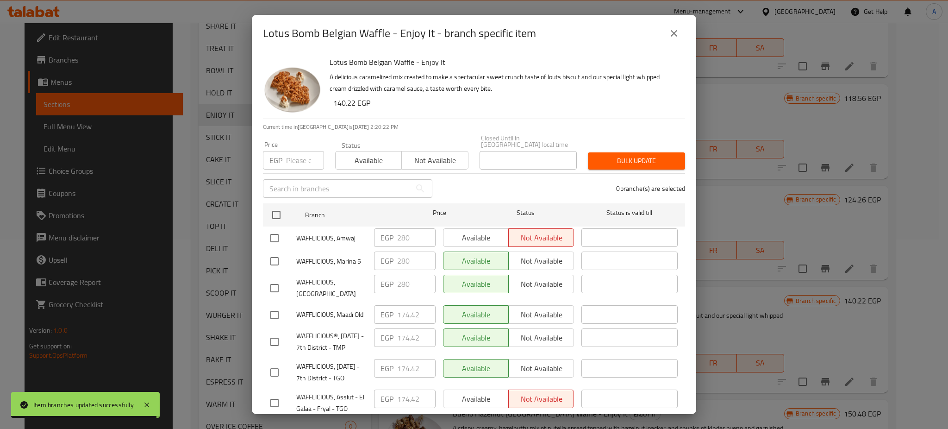
click at [298, 155] on input "number" at bounding box center [305, 160] width 38 height 19
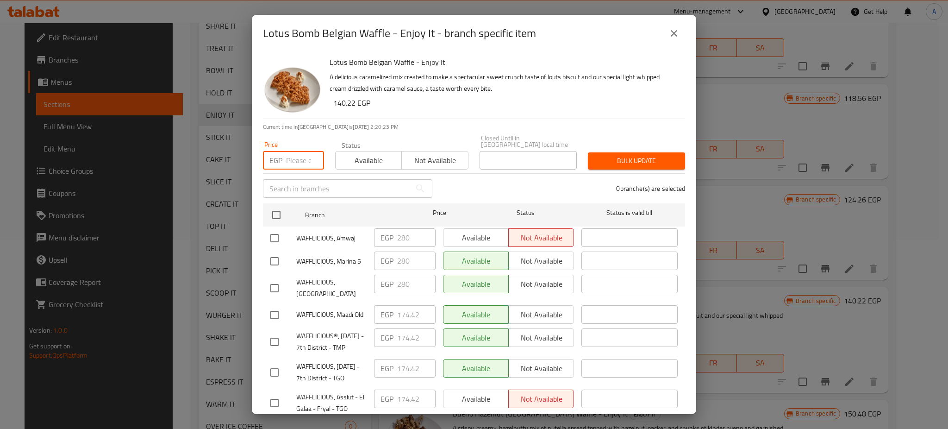
paste input "180.12"
click at [276, 206] on input "checkbox" at bounding box center [276, 214] width 19 height 19
click at [274, 229] on input "checkbox" at bounding box center [274, 237] width 19 height 19
click at [273, 251] on input "checkbox" at bounding box center [274, 260] width 19 height 19
click at [279, 278] on input "checkbox" at bounding box center [274, 287] width 19 height 19
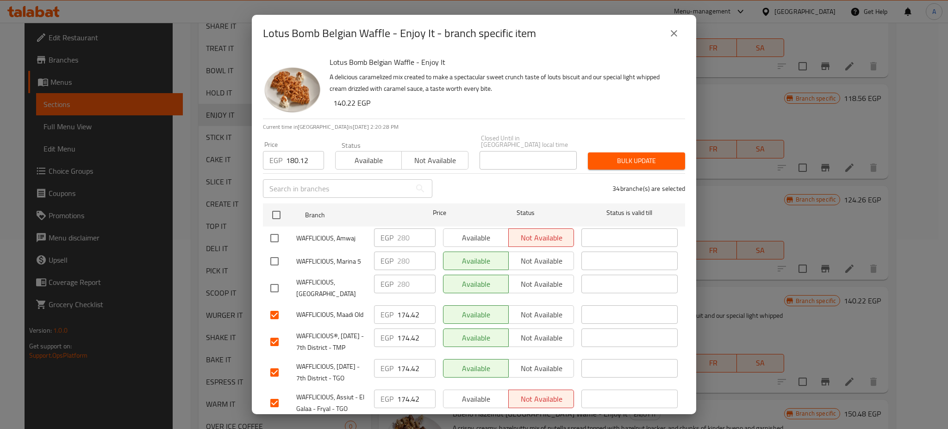
click at [625, 155] on span "Bulk update" at bounding box center [637, 161] width 82 height 12
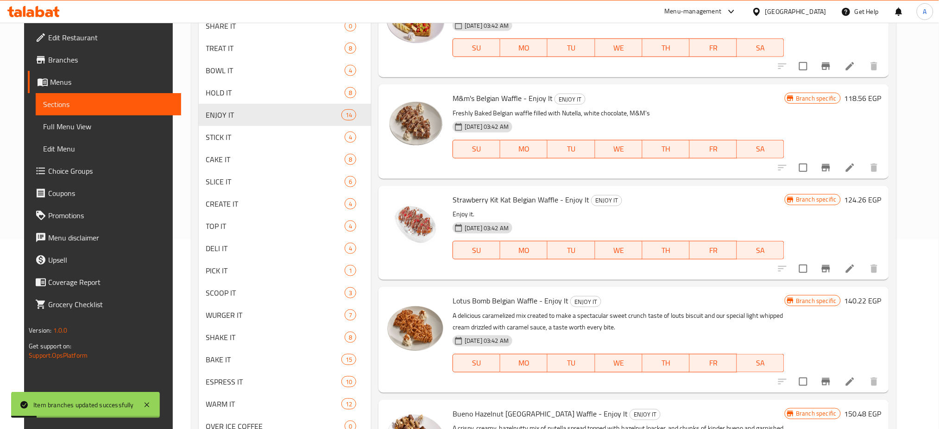
click at [831, 386] on icon "Branch-specific-item" at bounding box center [825, 381] width 11 height 11
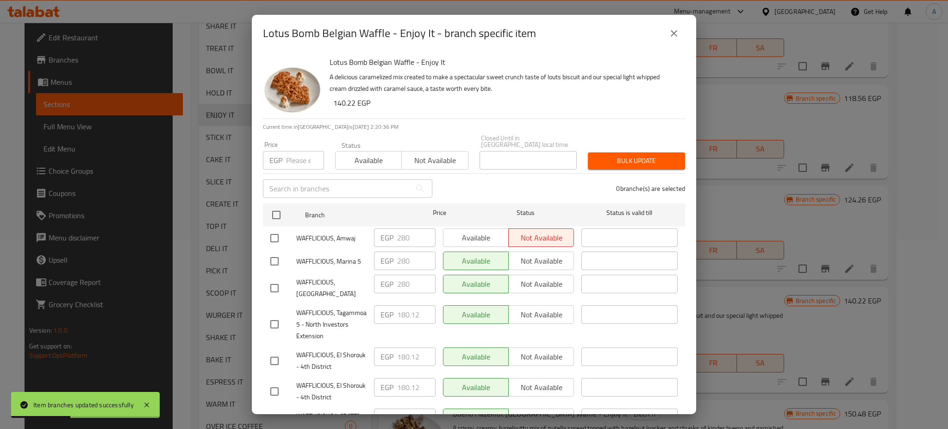
click at [677, 36] on icon "close" at bounding box center [674, 33] width 6 height 6
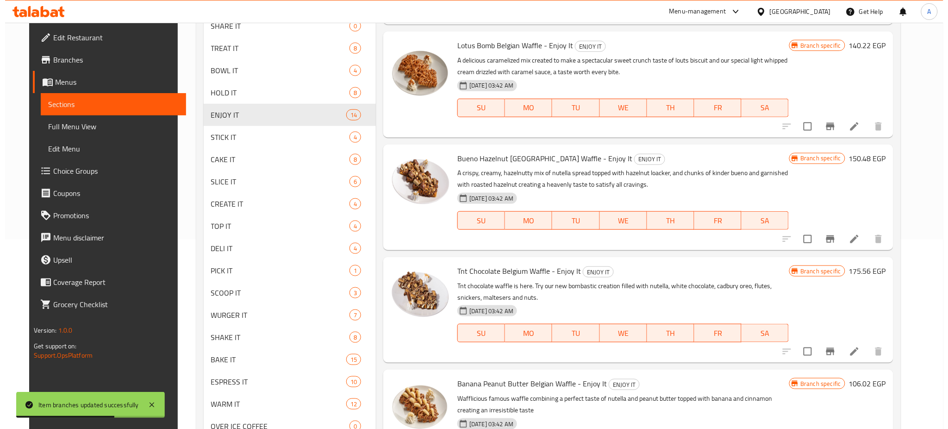
scroll to position [623, 0]
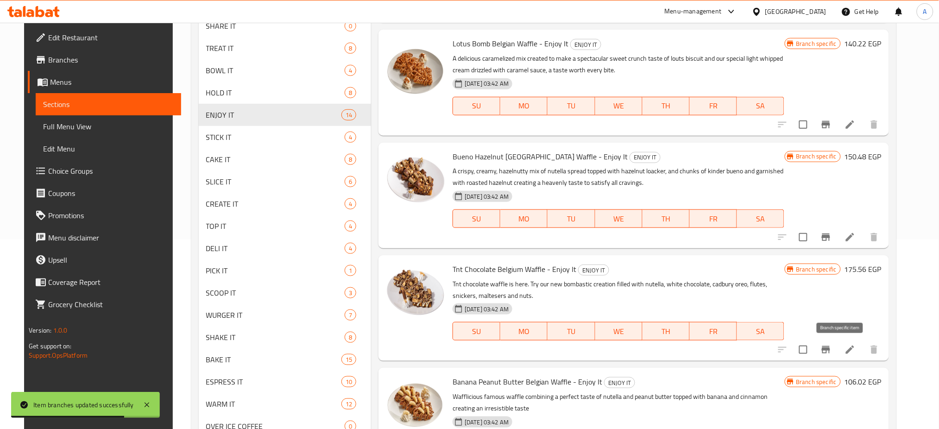
click at [832, 345] on button "Branch-specific-item" at bounding box center [826, 350] width 22 height 22
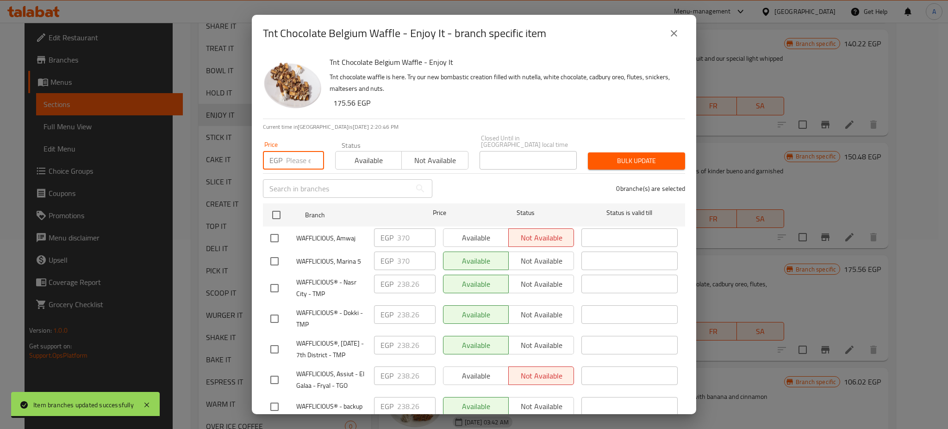
click at [306, 160] on input "number" at bounding box center [305, 160] width 38 height 19
paste input "243.96"
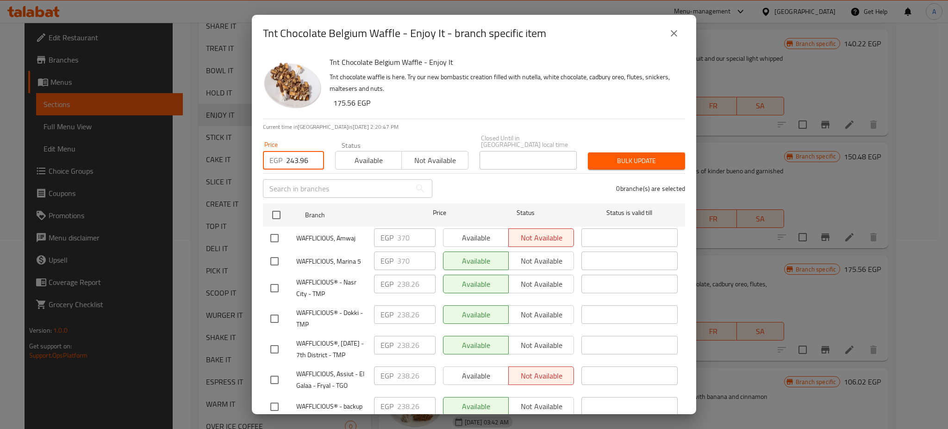
click at [277, 207] on input "checkbox" at bounding box center [276, 214] width 19 height 19
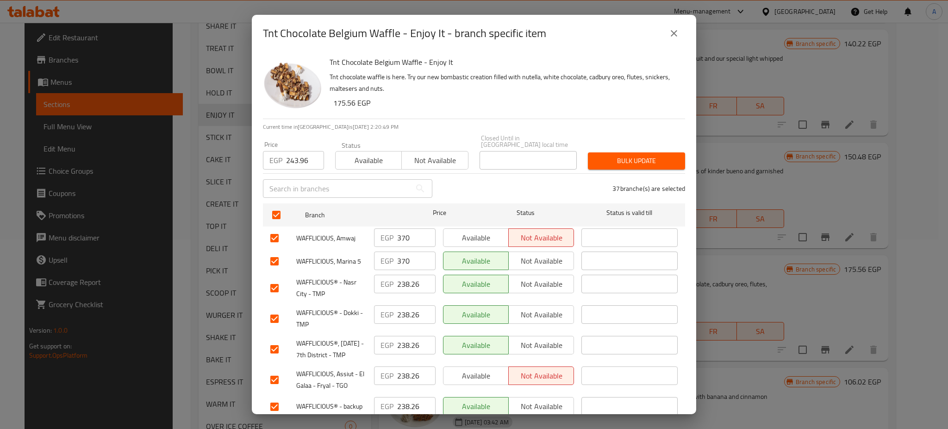
click at [277, 232] on input "checkbox" at bounding box center [274, 237] width 19 height 19
click at [276, 251] on input "checkbox" at bounding box center [274, 260] width 19 height 19
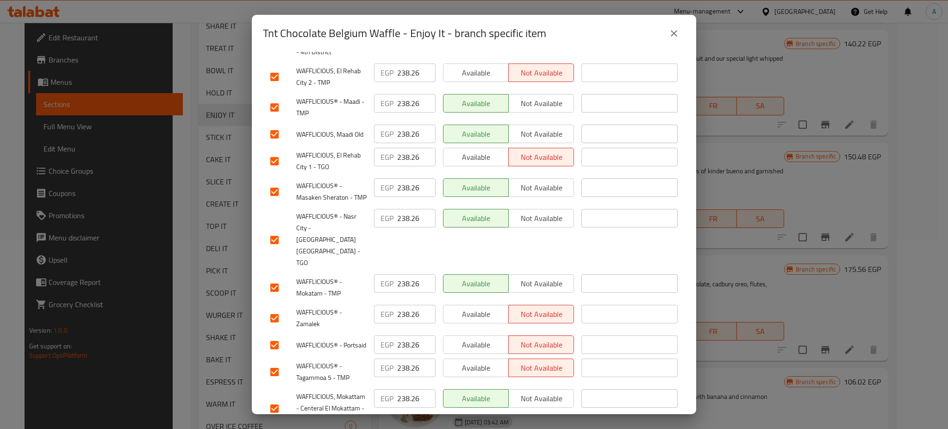
scroll to position [1035, 0]
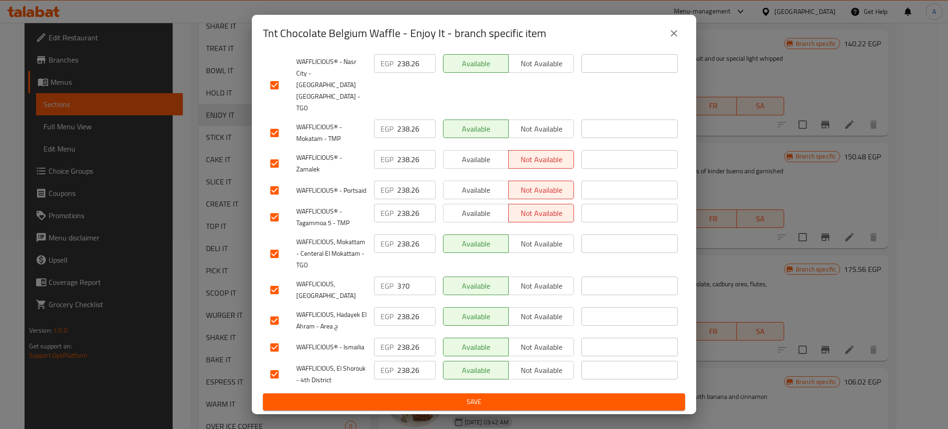
click at [275, 291] on input "checkbox" at bounding box center [274, 289] width 19 height 19
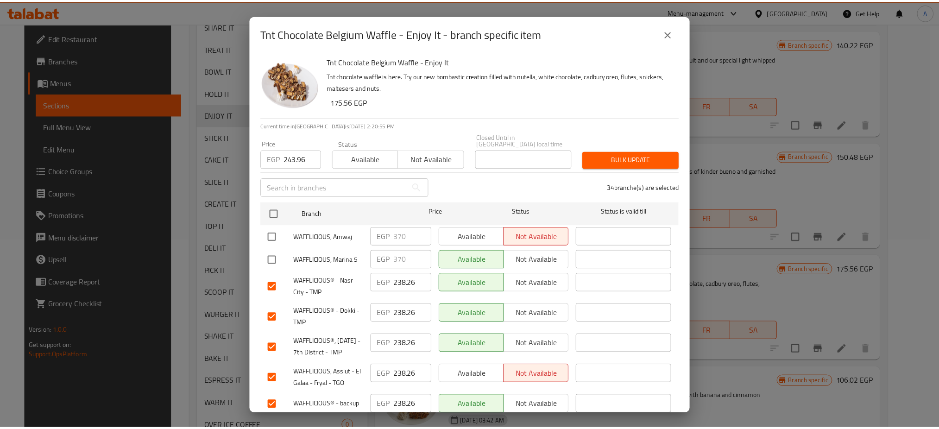
scroll to position [0, 0]
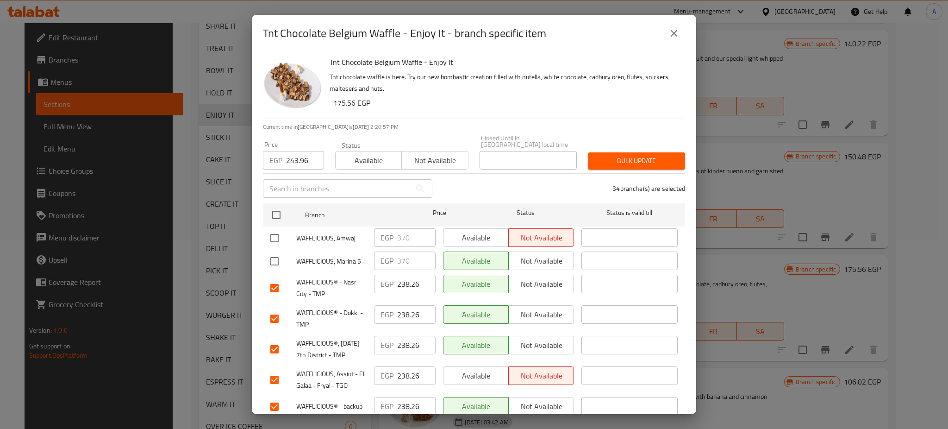
click at [621, 152] on button "Bulk update" at bounding box center [636, 160] width 97 height 17
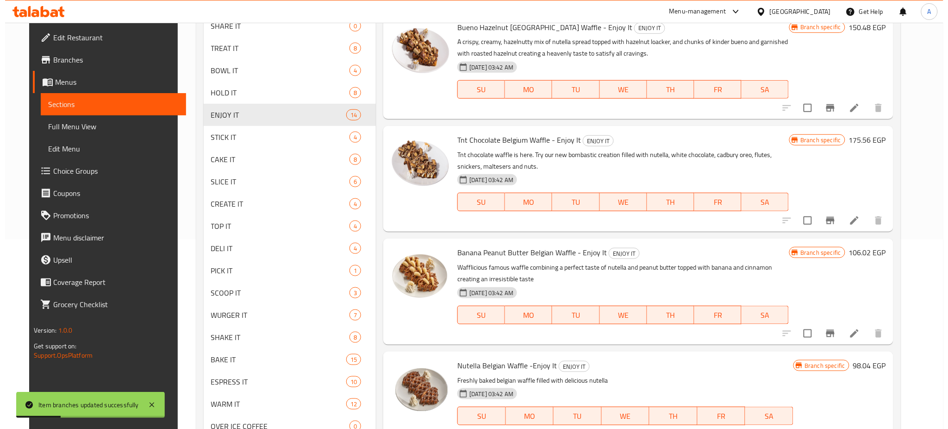
scroll to position [754, 0]
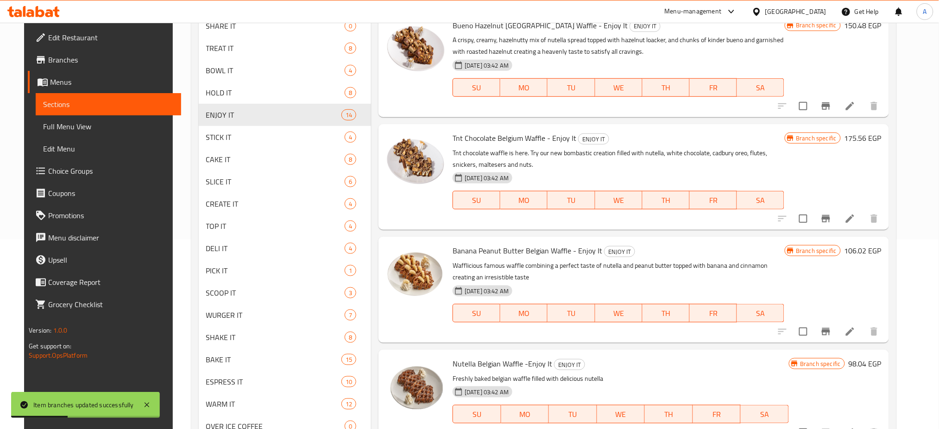
click at [837, 338] on button "Branch-specific-item" at bounding box center [826, 331] width 22 height 22
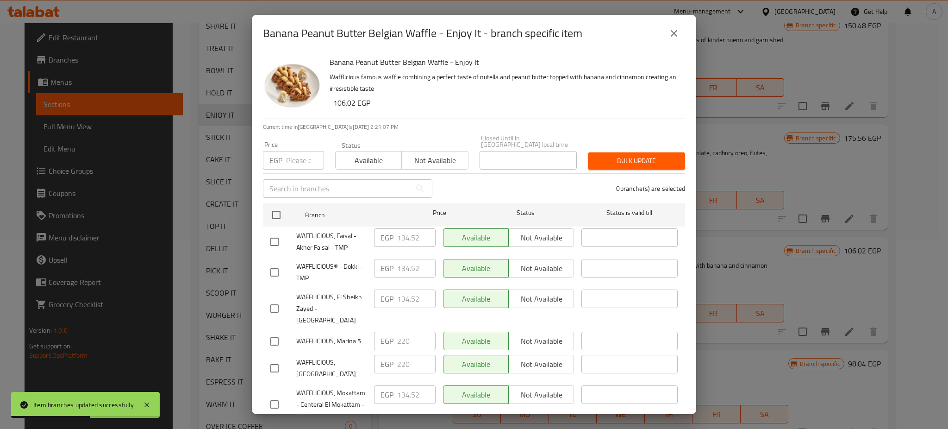
click at [297, 151] on input "number" at bounding box center [305, 160] width 38 height 19
paste input "140.22"
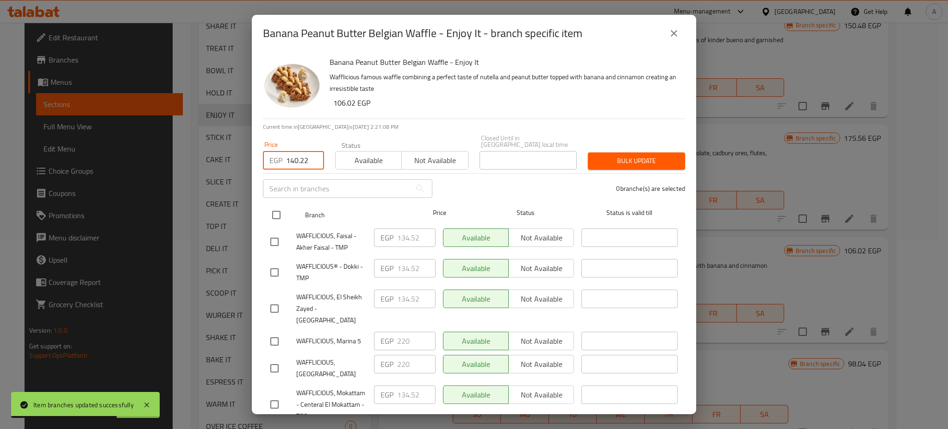
click at [277, 207] on input "checkbox" at bounding box center [276, 214] width 19 height 19
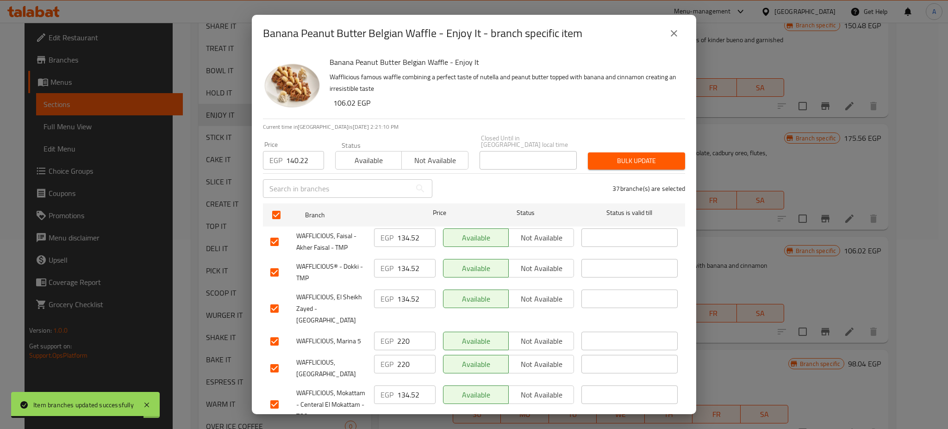
click at [273, 332] on input "checkbox" at bounding box center [274, 341] width 19 height 19
click at [277, 358] on input "checkbox" at bounding box center [274, 367] width 19 height 19
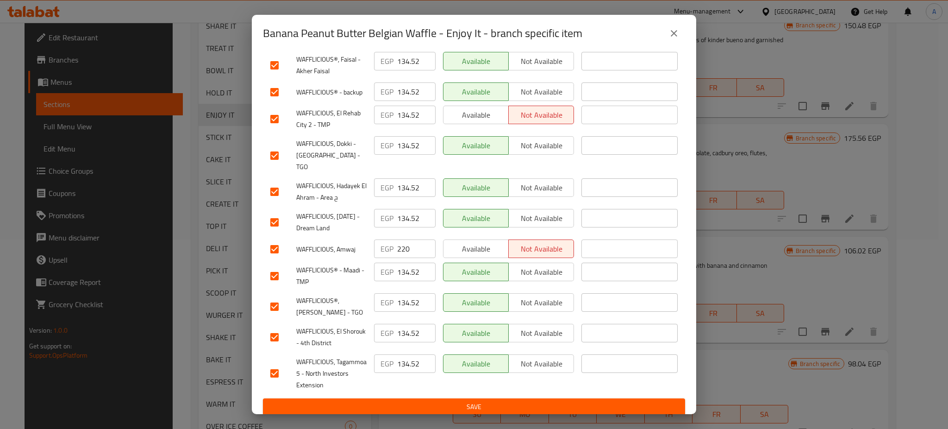
scroll to position [1035, 0]
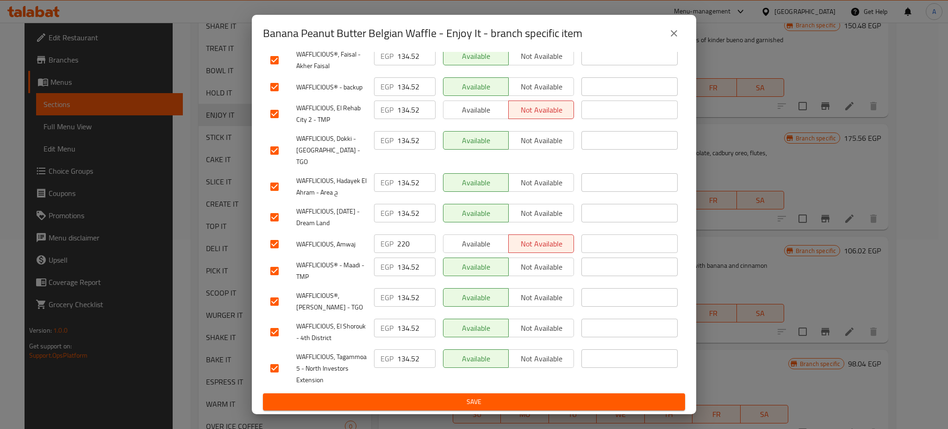
click at [274, 234] on input "checkbox" at bounding box center [274, 243] width 19 height 19
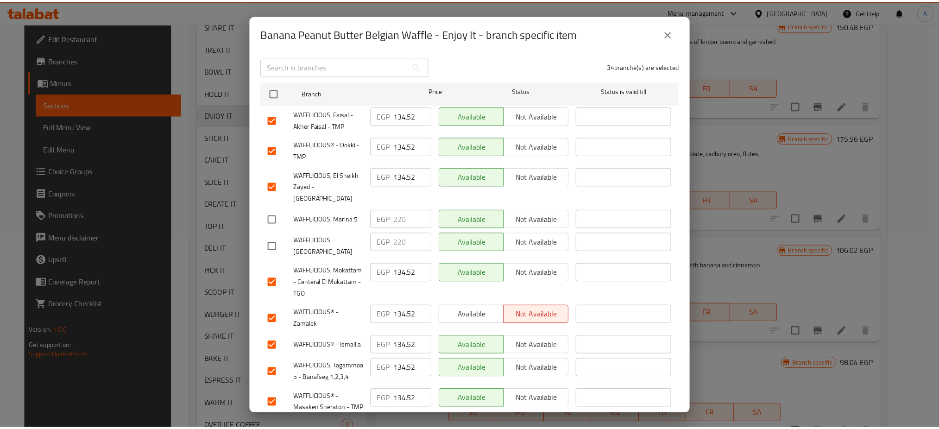
scroll to position [0, 0]
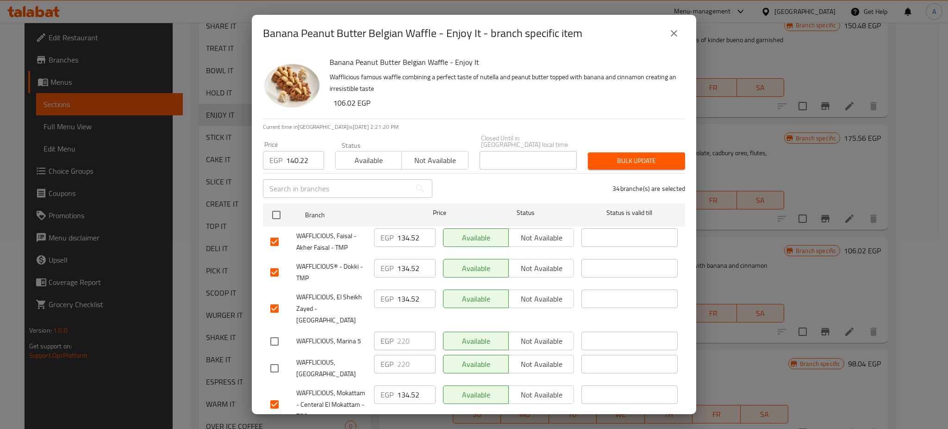
click at [646, 155] on span "Bulk update" at bounding box center [637, 161] width 82 height 12
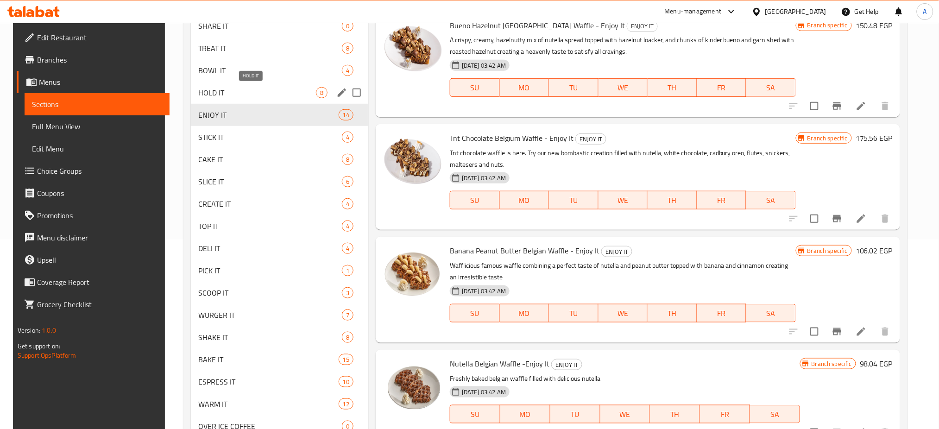
click at [261, 88] on span "HOLD IT" at bounding box center [257, 92] width 118 height 11
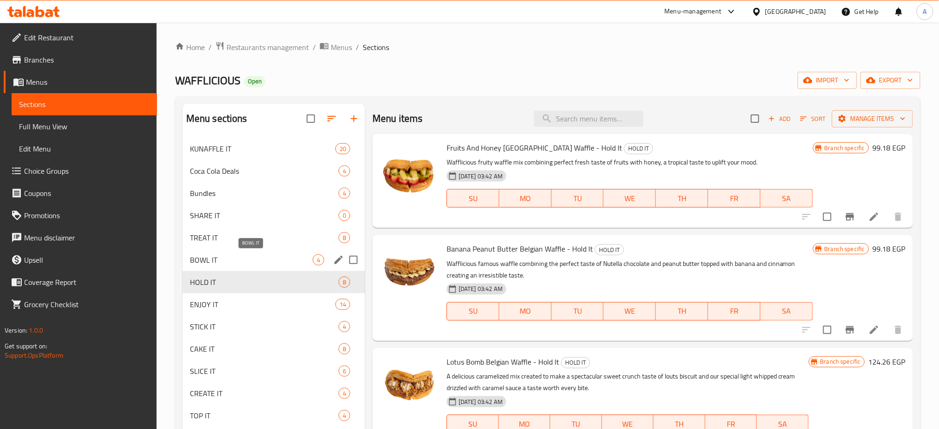
click at [224, 263] on span "BOWL IT" at bounding box center [251, 259] width 123 height 11
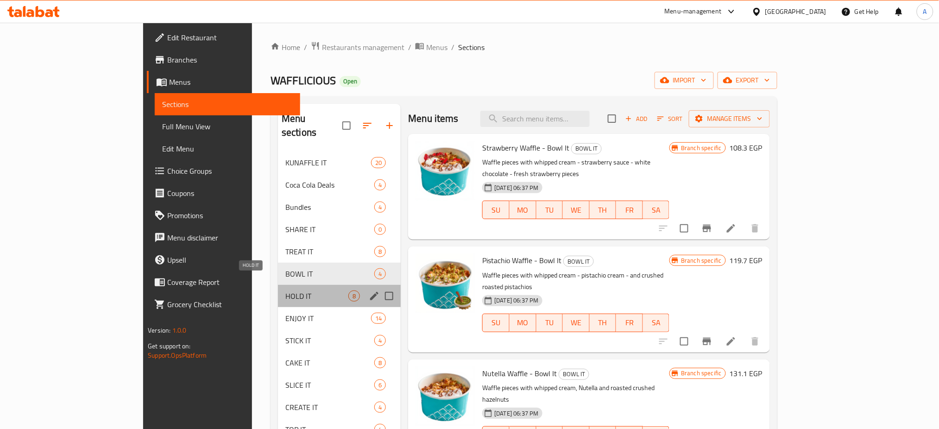
click at [285, 290] on span "HOLD IT" at bounding box center [316, 295] width 63 height 11
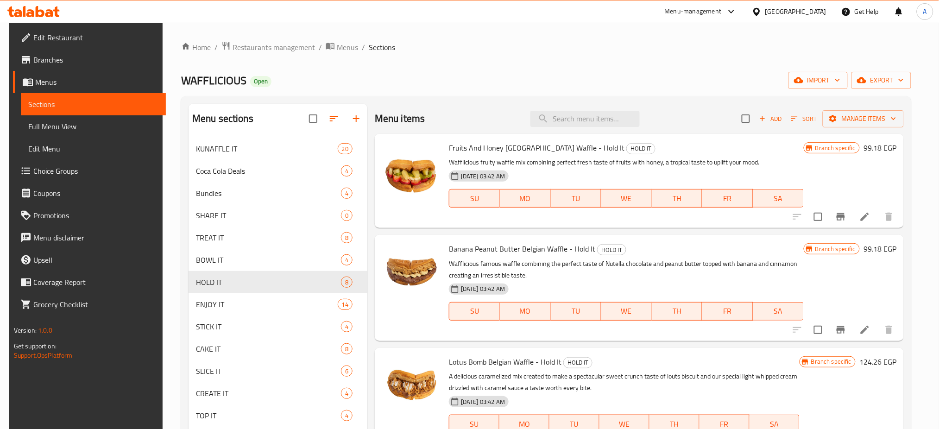
click at [841, 324] on icon "Branch-specific-item" at bounding box center [840, 329] width 11 height 11
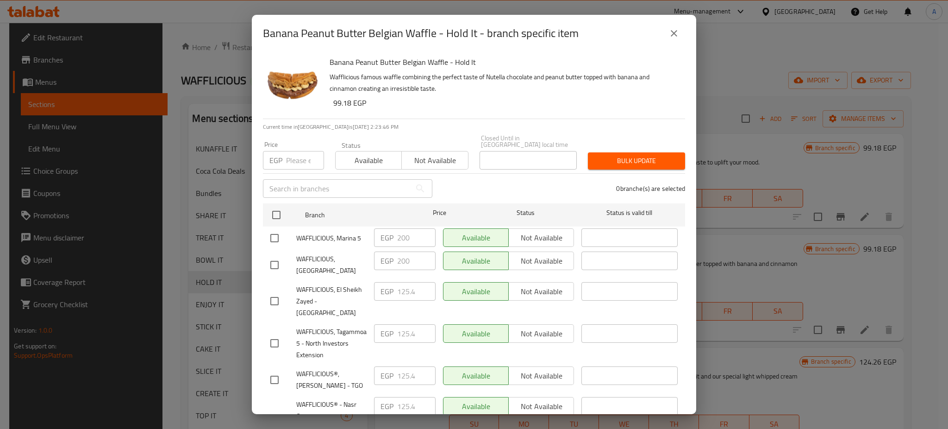
click at [295, 156] on input "number" at bounding box center [305, 160] width 38 height 19
paste input "131.1"
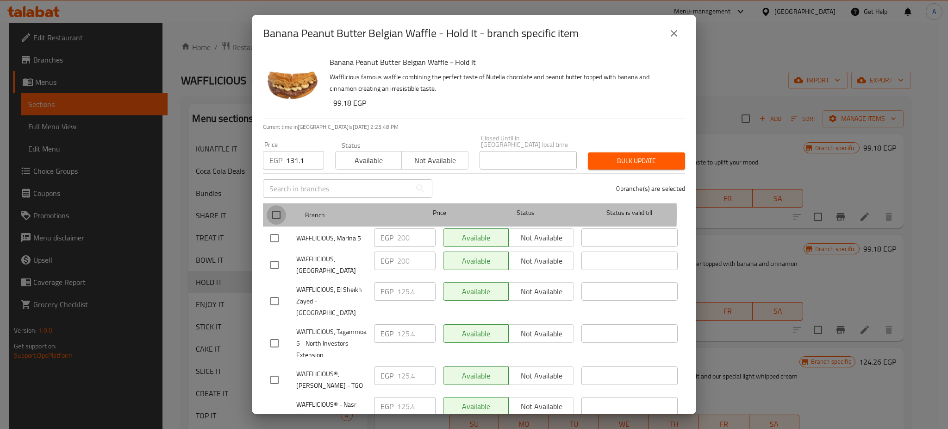
click at [271, 207] on input "checkbox" at bounding box center [276, 214] width 19 height 19
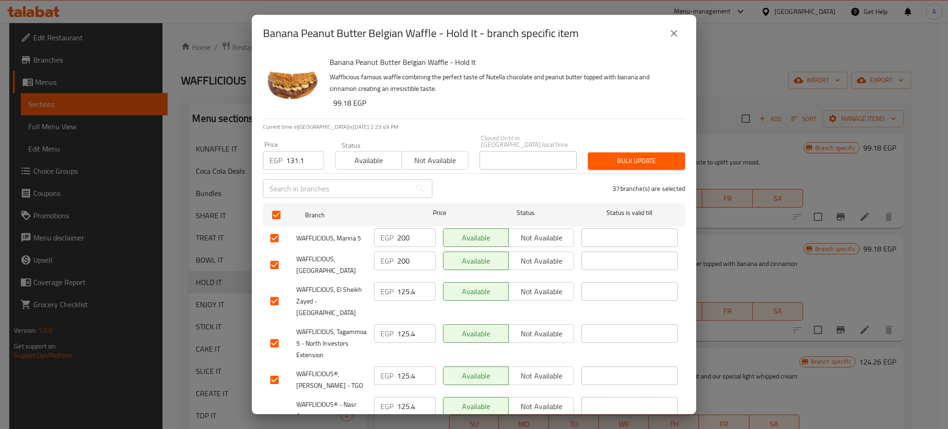
click at [271, 232] on input "checkbox" at bounding box center [274, 237] width 19 height 19
click at [275, 255] on input "checkbox" at bounding box center [274, 264] width 19 height 19
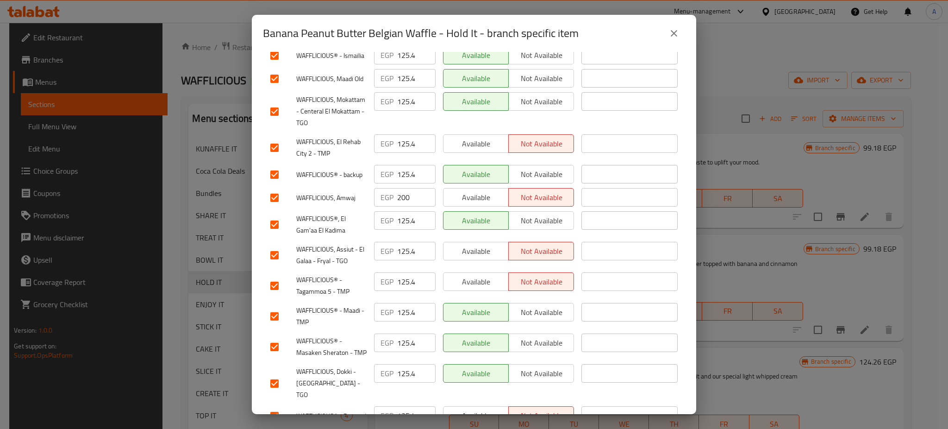
scroll to position [845, 0]
click at [280, 207] on input "checkbox" at bounding box center [274, 196] width 19 height 19
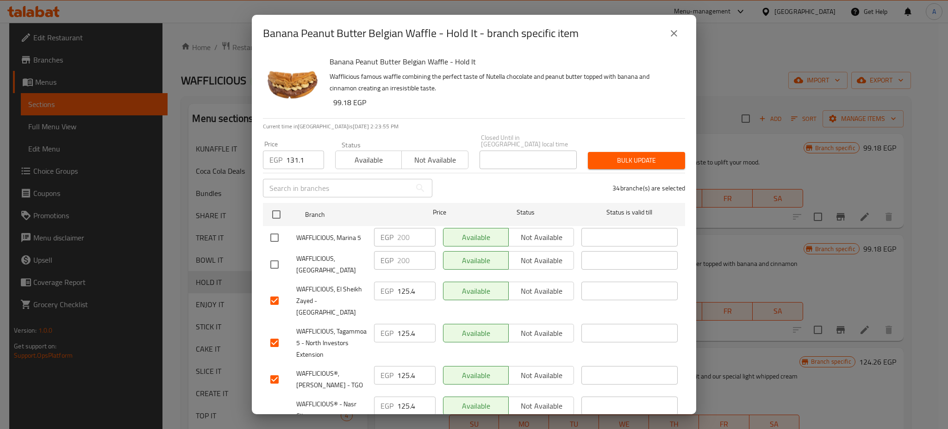
scroll to position [0, 0]
click at [630, 155] on span "Bulk update" at bounding box center [637, 161] width 82 height 12
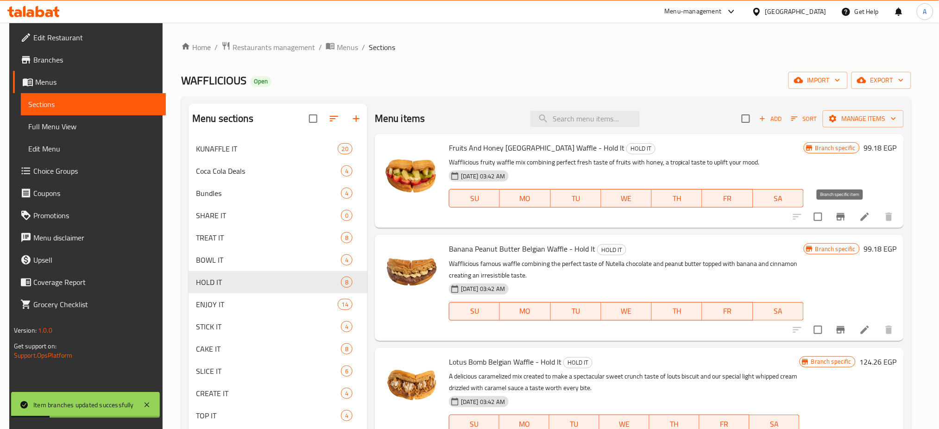
click at [836, 220] on icon "Branch-specific-item" at bounding box center [840, 216] width 11 height 11
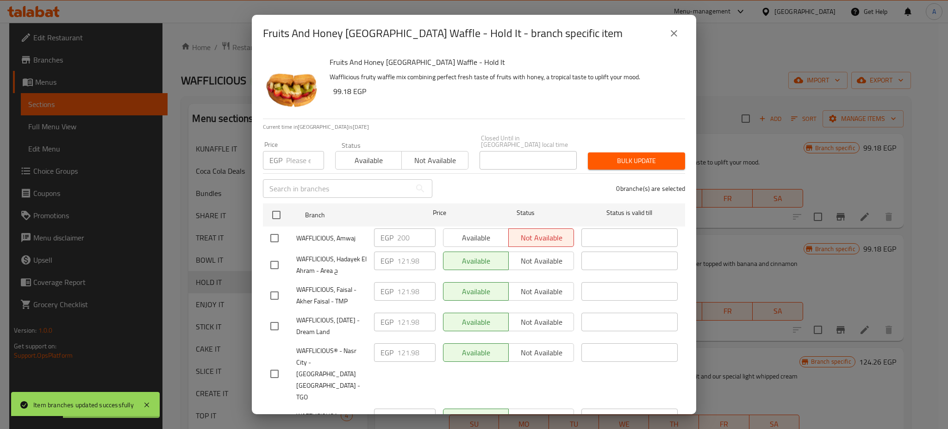
click at [298, 155] on input "number" at bounding box center [305, 160] width 38 height 19
paste input "127.68"
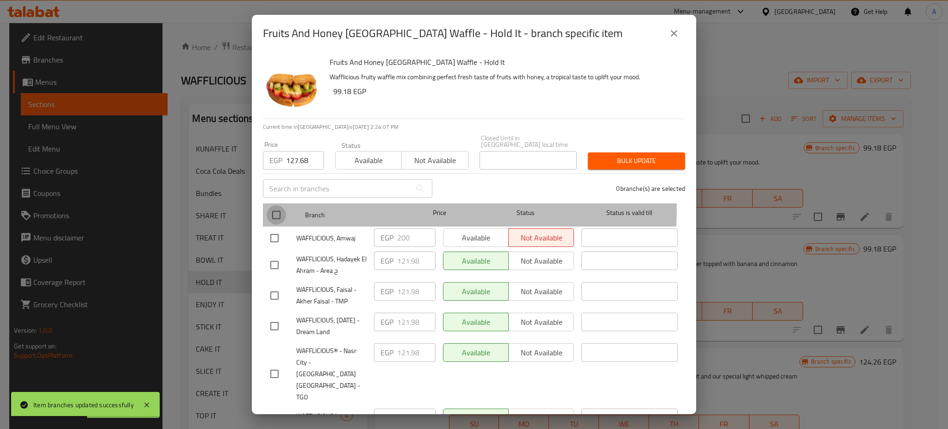
click at [278, 205] on input "checkbox" at bounding box center [276, 214] width 19 height 19
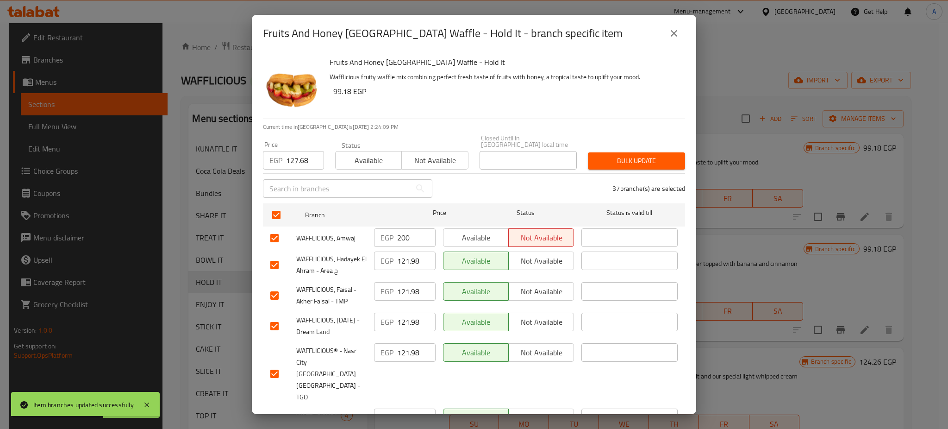
click at [271, 229] on input "checkbox" at bounding box center [274, 237] width 19 height 19
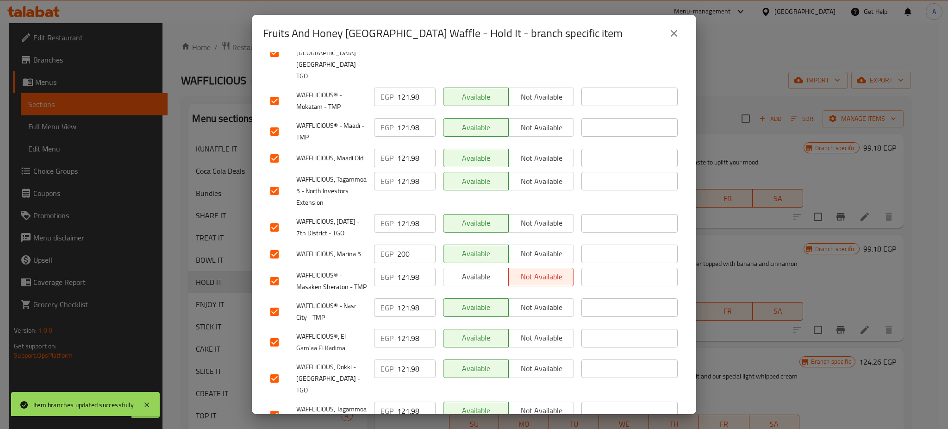
scroll to position [372, 0]
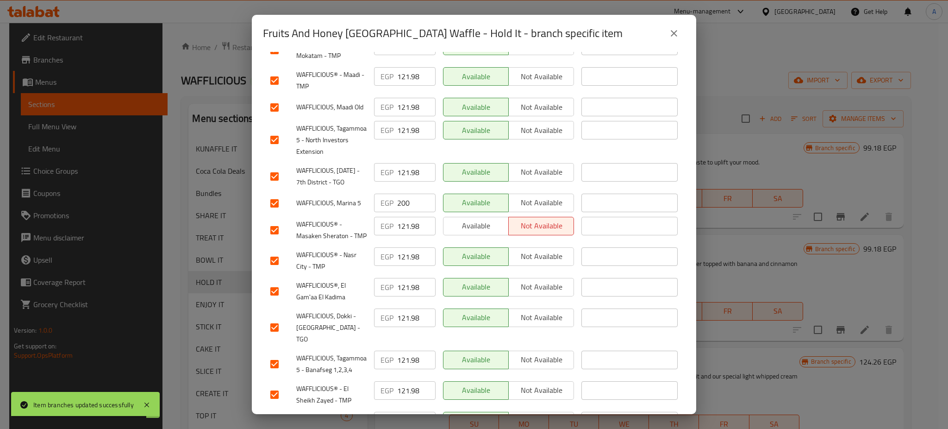
click at [274, 195] on input "checkbox" at bounding box center [274, 203] width 19 height 19
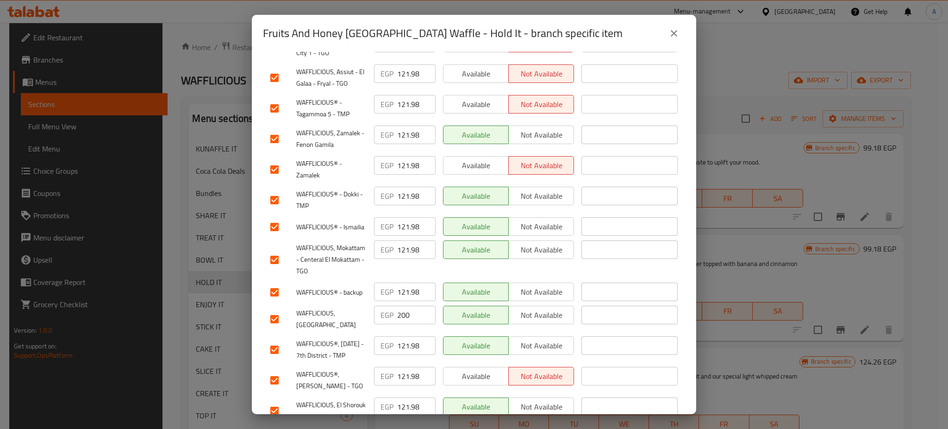
scroll to position [1035, 0]
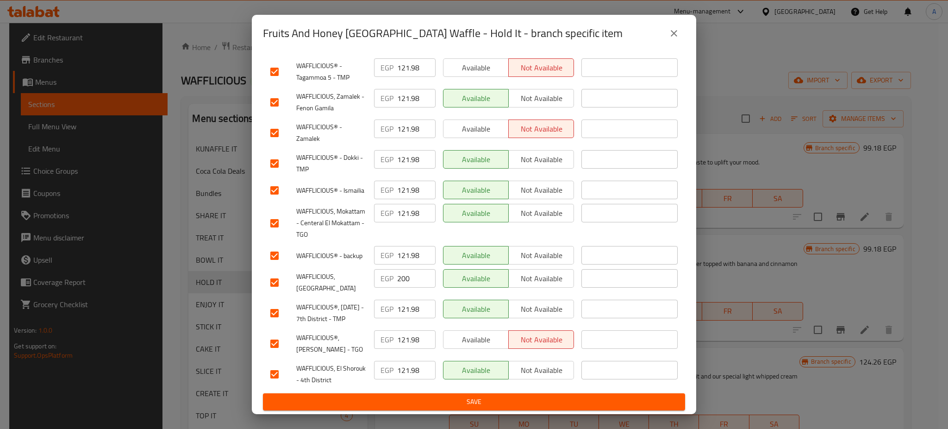
click at [278, 273] on input "checkbox" at bounding box center [274, 282] width 19 height 19
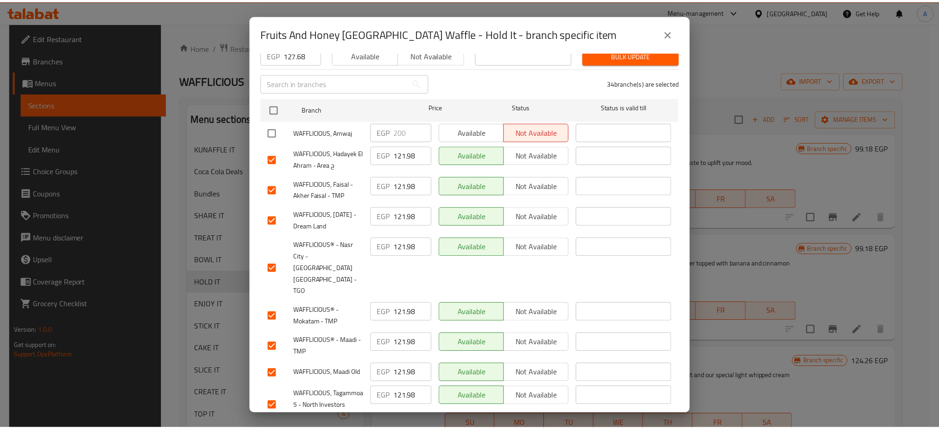
scroll to position [89, 0]
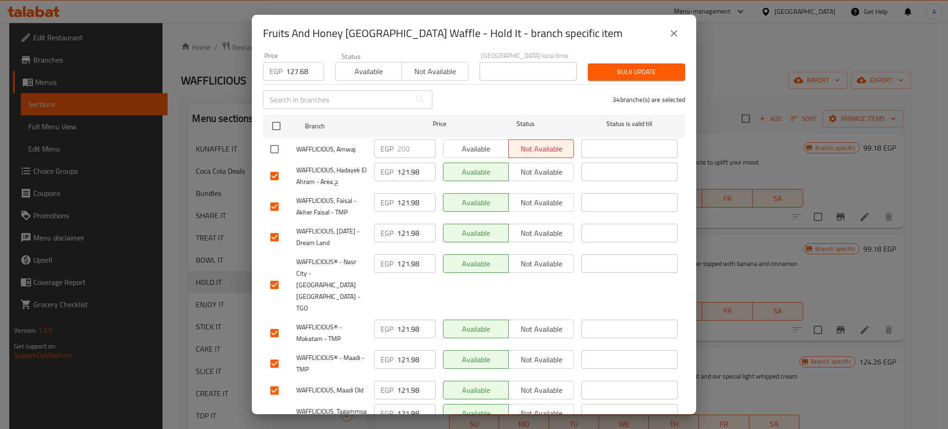
click at [624, 66] on span "Bulk update" at bounding box center [637, 72] width 82 height 12
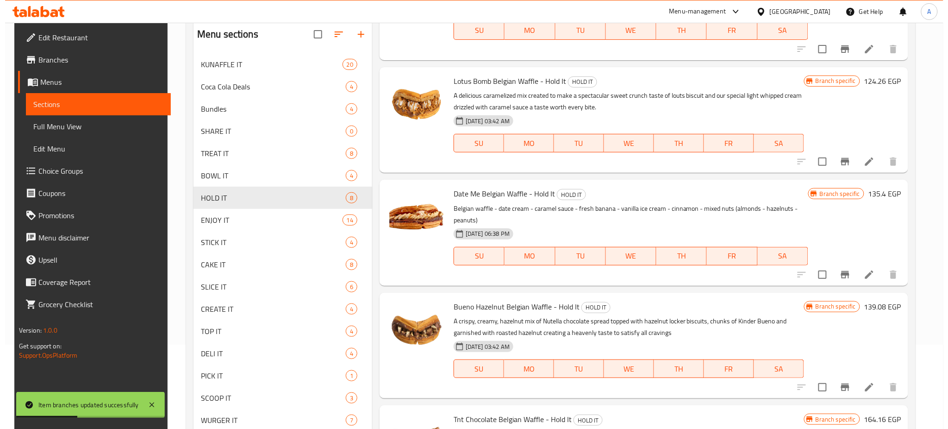
scroll to position [136, 0]
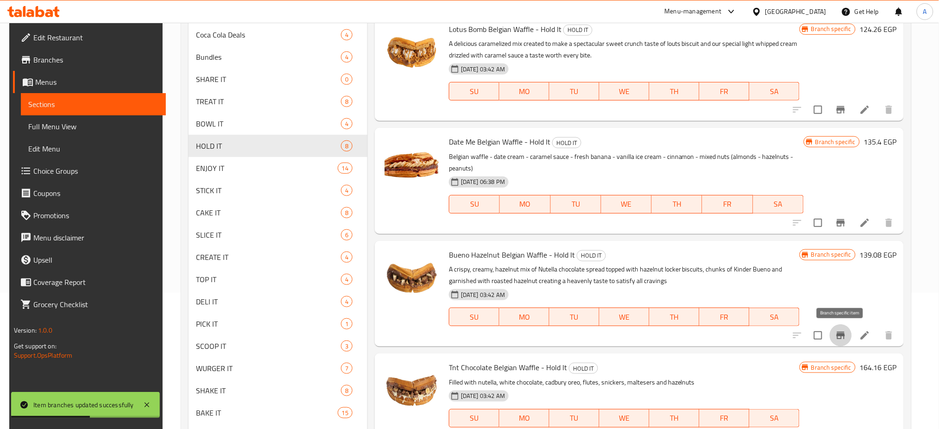
click at [834, 333] on button "Branch-specific-item" at bounding box center [840, 335] width 22 height 22
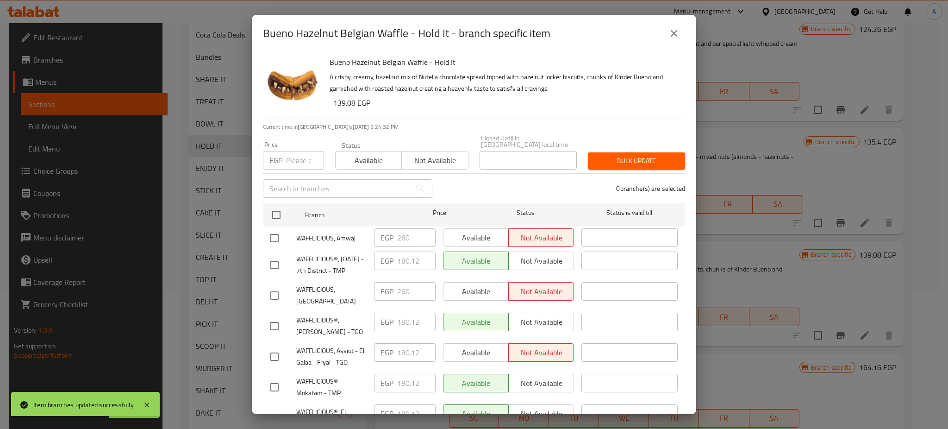
click at [296, 151] on input "number" at bounding box center [305, 160] width 38 height 19
paste input "185.82"
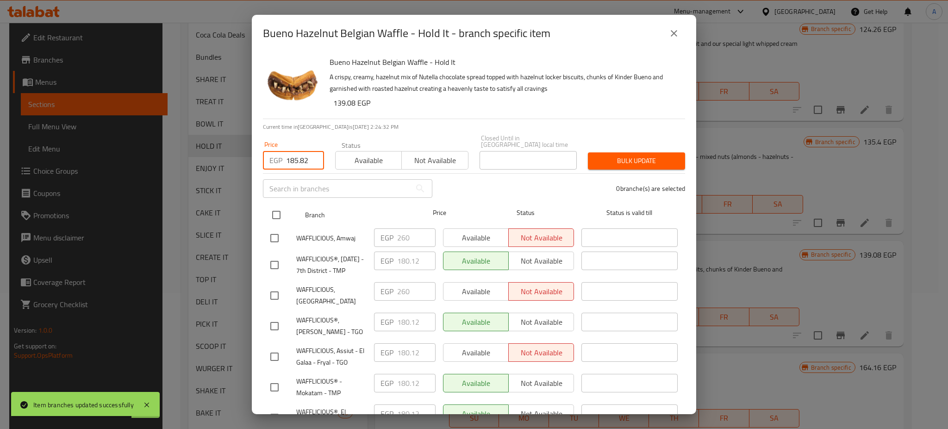
click at [279, 207] on input "checkbox" at bounding box center [276, 214] width 19 height 19
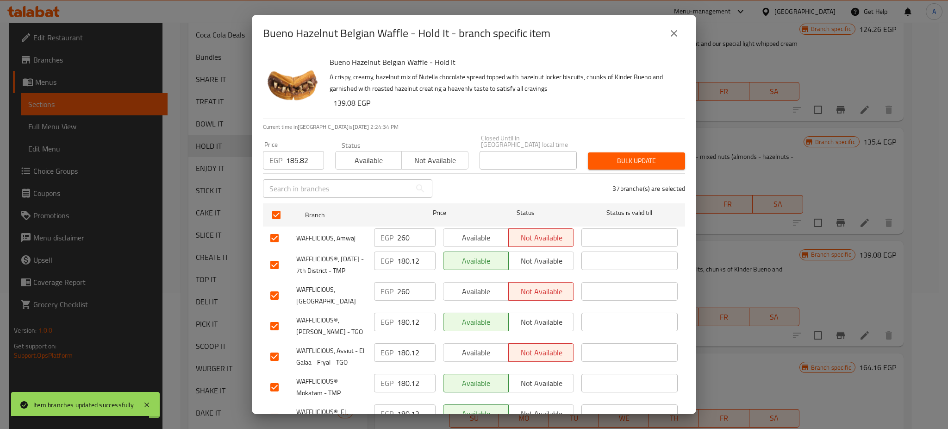
click at [274, 228] on input "checkbox" at bounding box center [274, 237] width 19 height 19
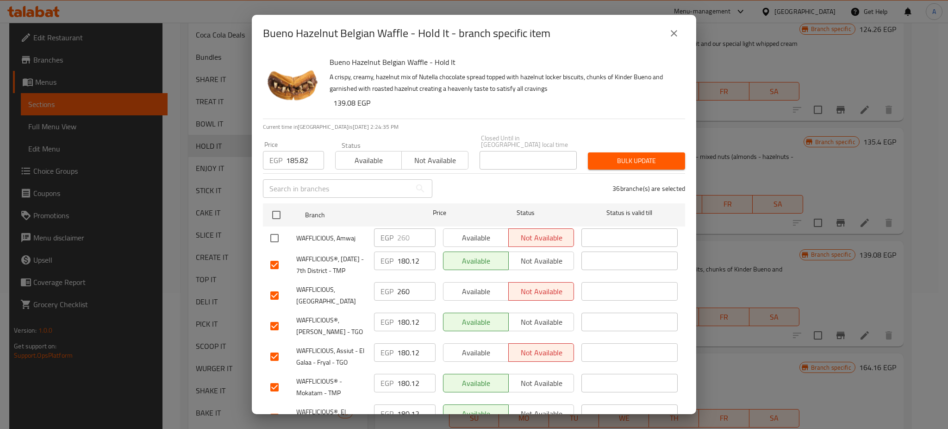
click at [276, 299] on input "checkbox" at bounding box center [274, 295] width 19 height 19
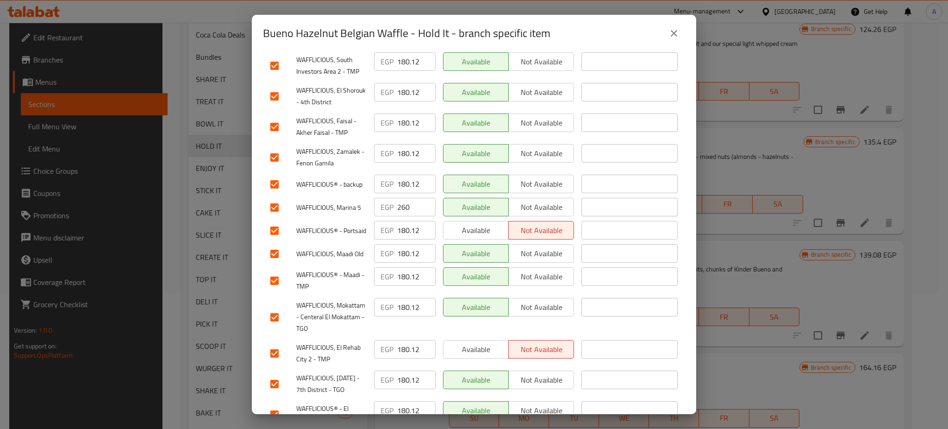
scroll to position [753, 0]
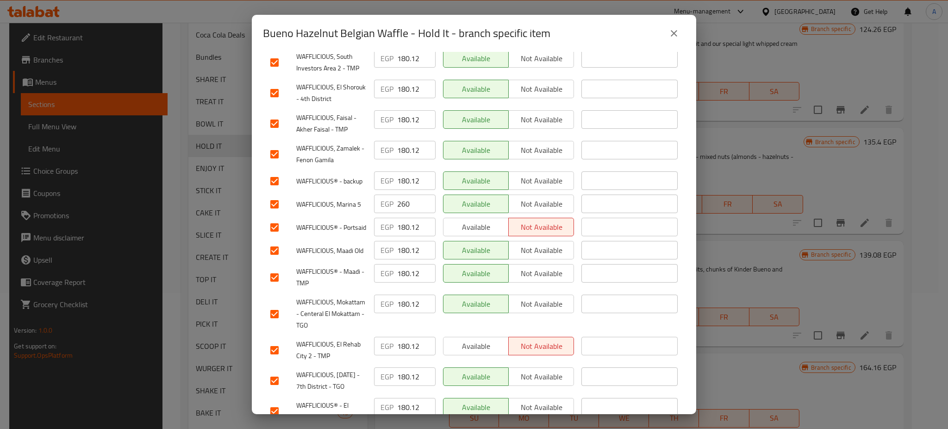
click at [271, 205] on input "checkbox" at bounding box center [274, 204] width 19 height 19
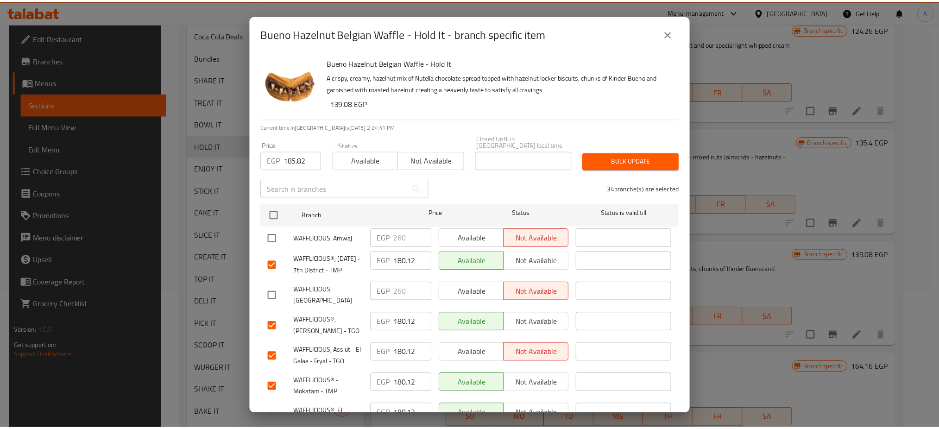
scroll to position [0, 0]
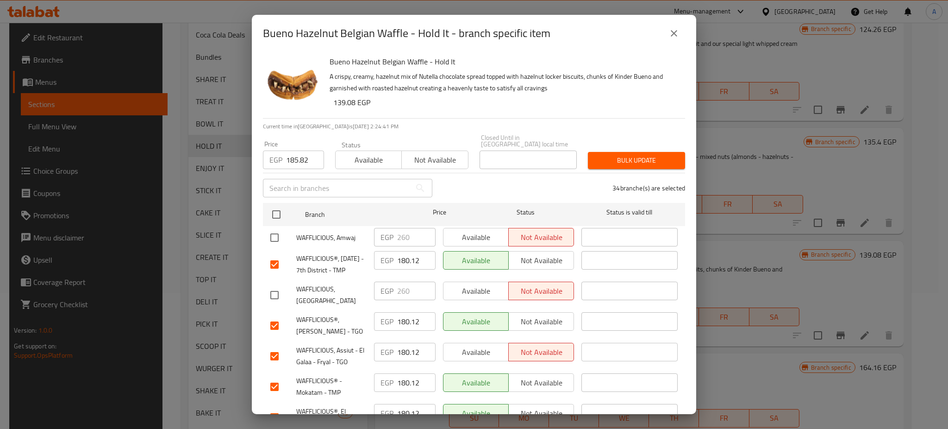
click at [641, 155] on span "Bulk update" at bounding box center [637, 161] width 82 height 12
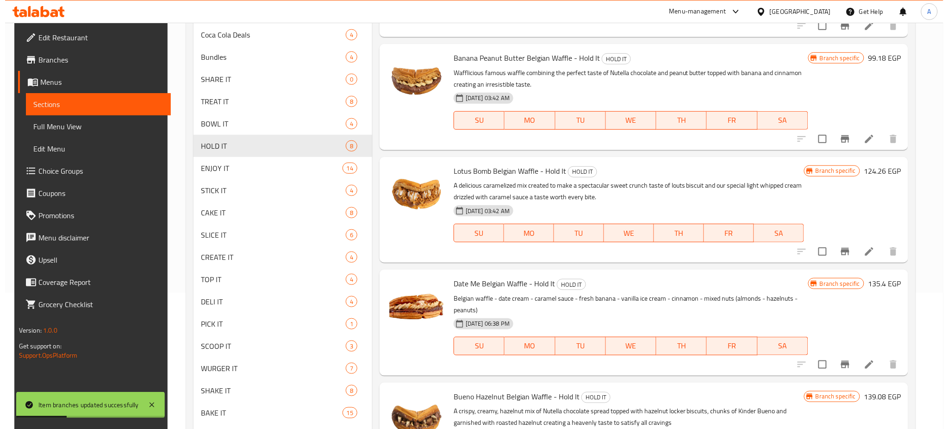
scroll to position [46, 0]
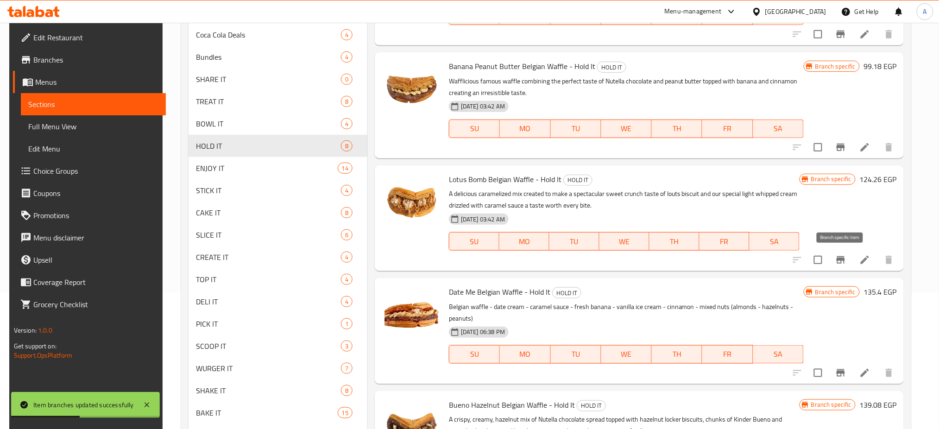
click at [843, 258] on icon "Branch-specific-item" at bounding box center [840, 259] width 8 height 7
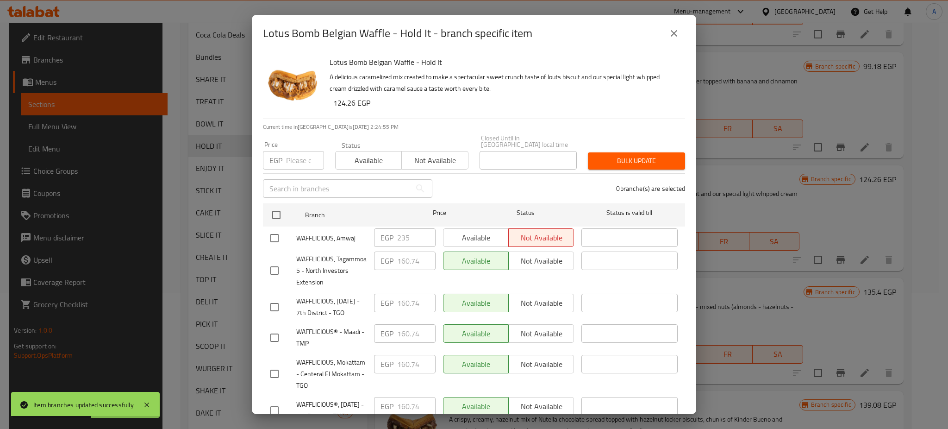
click at [301, 158] on input "number" at bounding box center [305, 160] width 38 height 19
paste input "166.44"
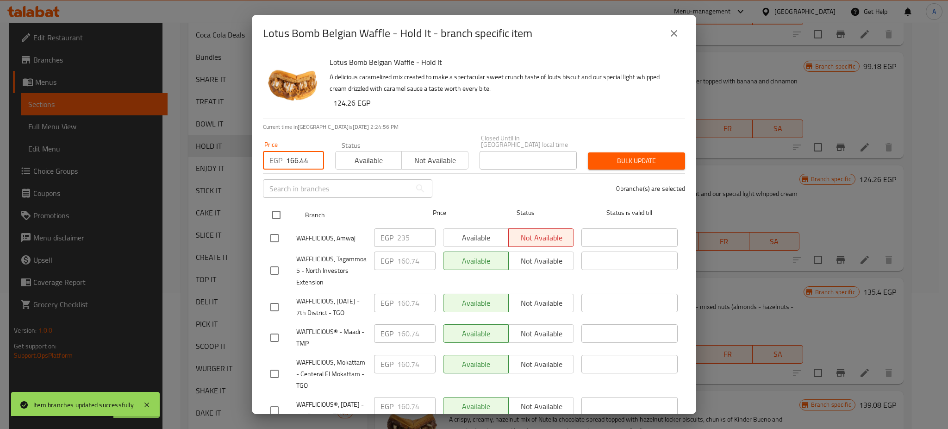
click at [278, 205] on input "checkbox" at bounding box center [276, 214] width 19 height 19
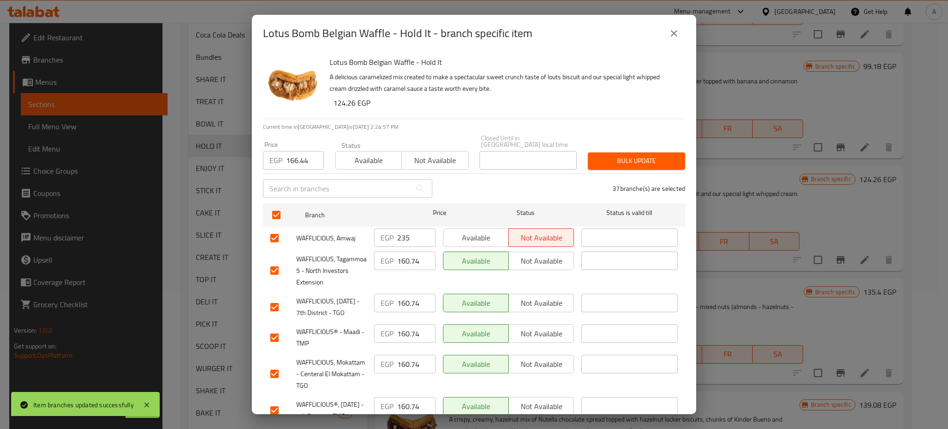
click at [273, 230] on input "checkbox" at bounding box center [274, 237] width 19 height 19
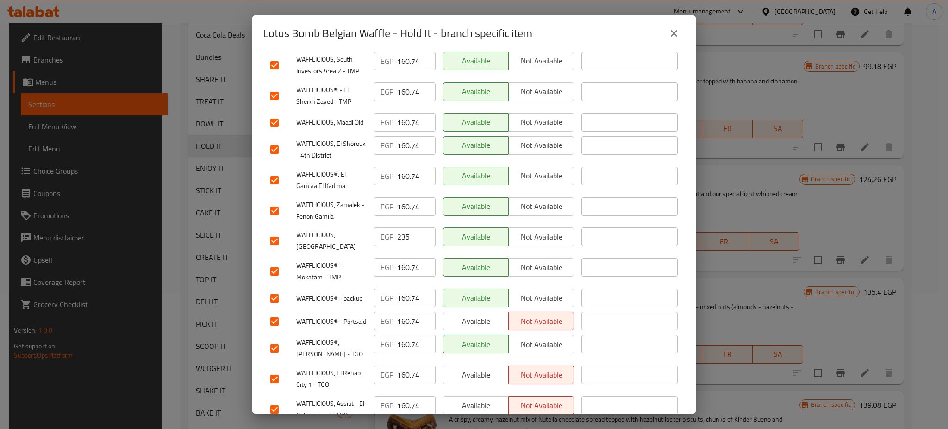
scroll to position [587, 0]
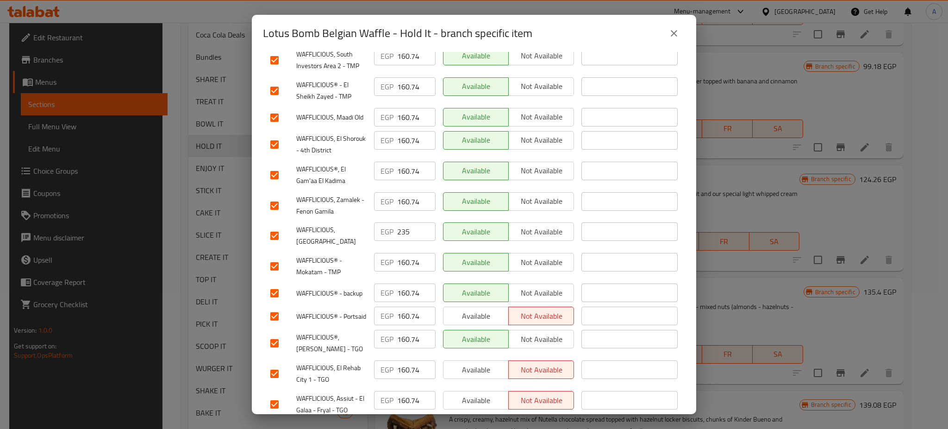
click at [275, 245] on input "checkbox" at bounding box center [274, 235] width 19 height 19
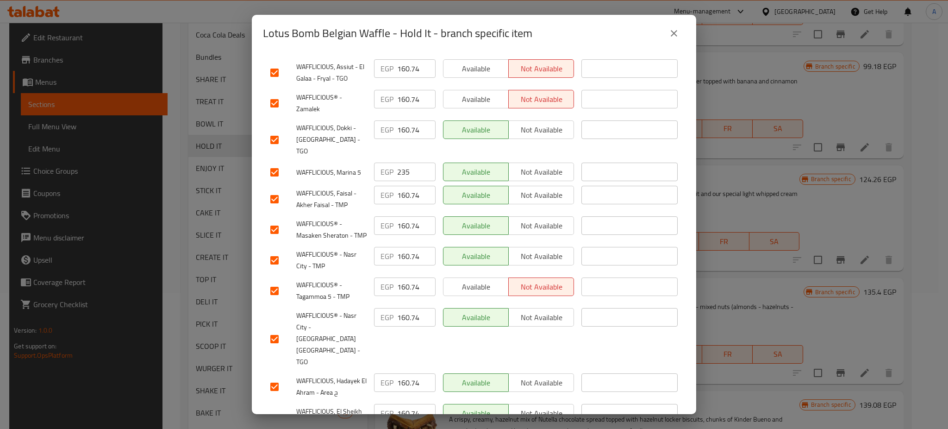
scroll to position [921, 0]
click at [276, 180] on input "checkbox" at bounding box center [274, 170] width 19 height 19
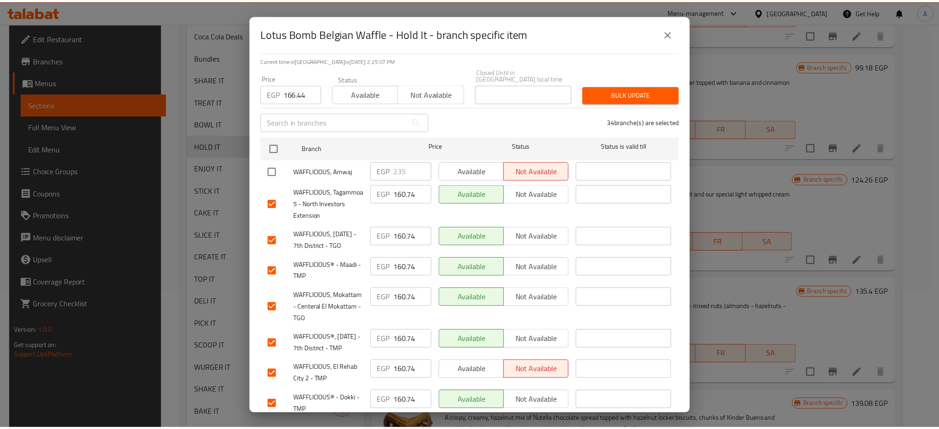
scroll to position [0, 0]
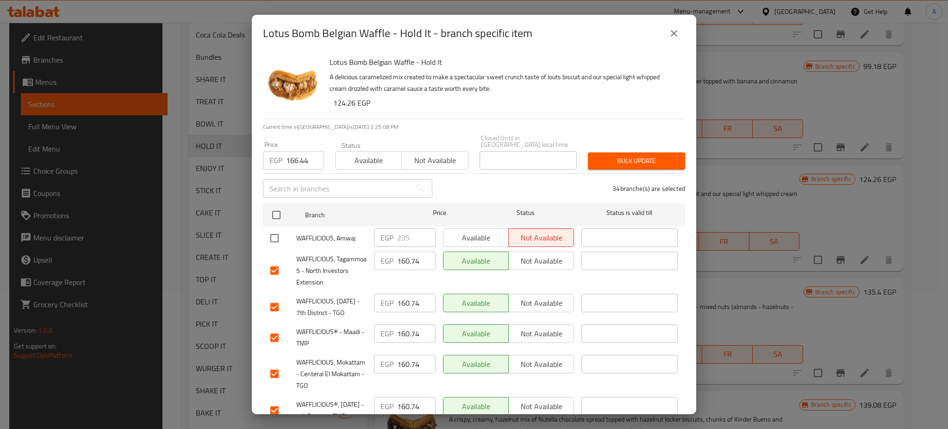
click at [621, 156] on span "Bulk update" at bounding box center [637, 161] width 82 height 12
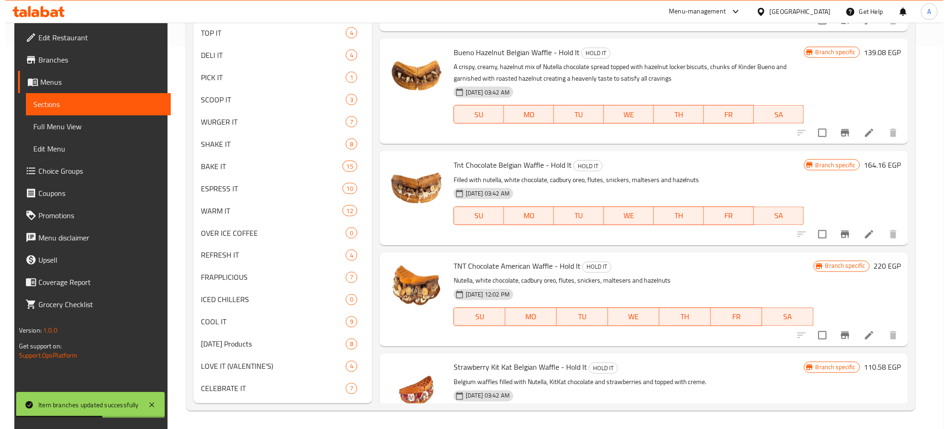
scroll to position [156, 0]
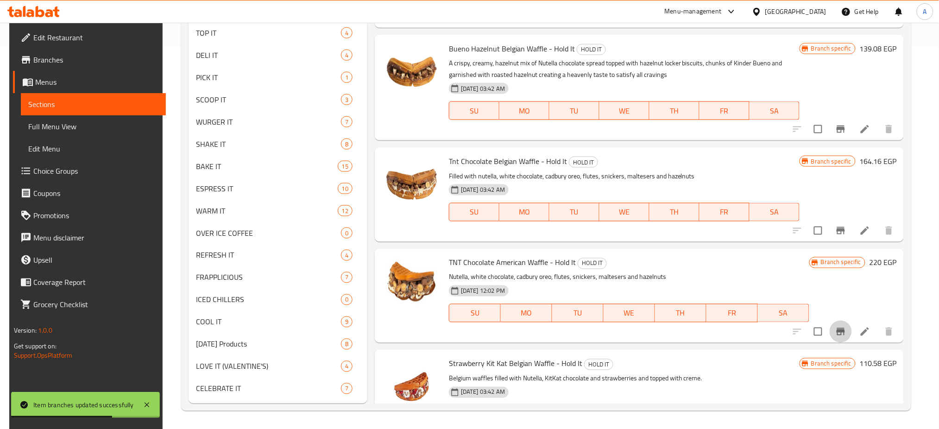
click at [841, 333] on icon "Branch-specific-item" at bounding box center [840, 331] width 11 height 11
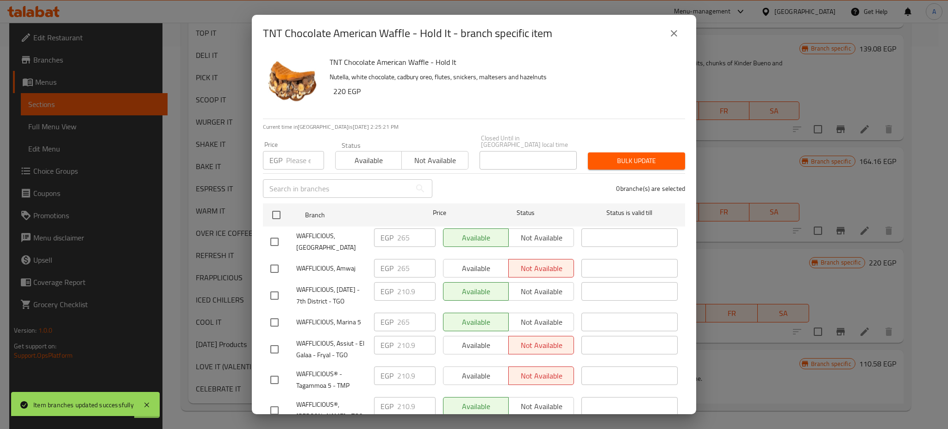
click at [301, 155] on input "number" at bounding box center [305, 160] width 38 height 19
paste input "216.6"
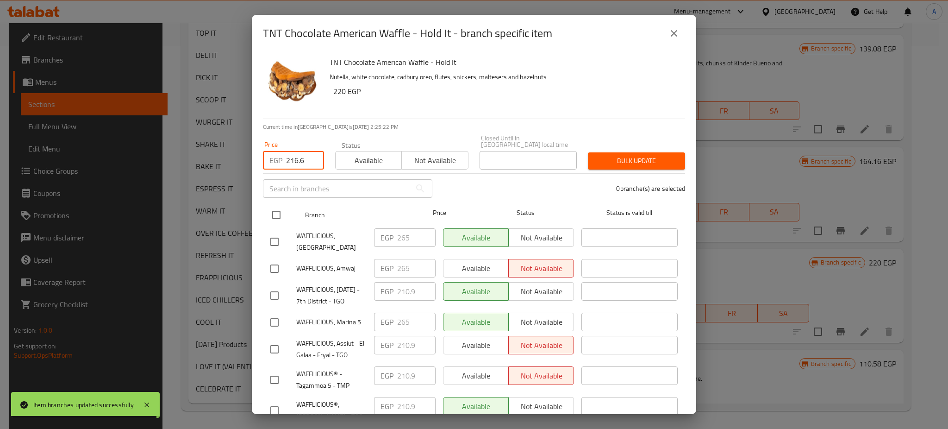
click at [275, 207] on input "checkbox" at bounding box center [276, 214] width 19 height 19
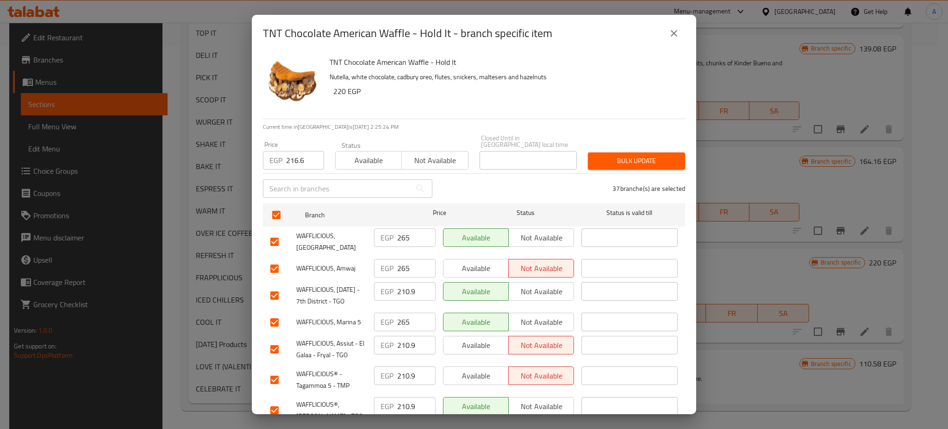
click at [278, 232] on input "checkbox" at bounding box center [274, 241] width 19 height 19
click at [278, 259] on input "checkbox" at bounding box center [274, 268] width 19 height 19
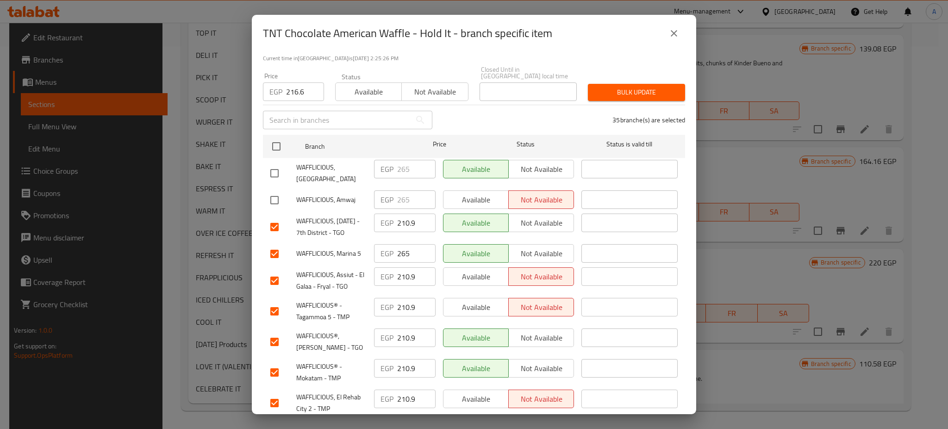
scroll to position [69, 0]
click at [272, 250] on input "checkbox" at bounding box center [274, 253] width 19 height 19
click at [633, 86] on span "Bulk update" at bounding box center [637, 92] width 82 height 12
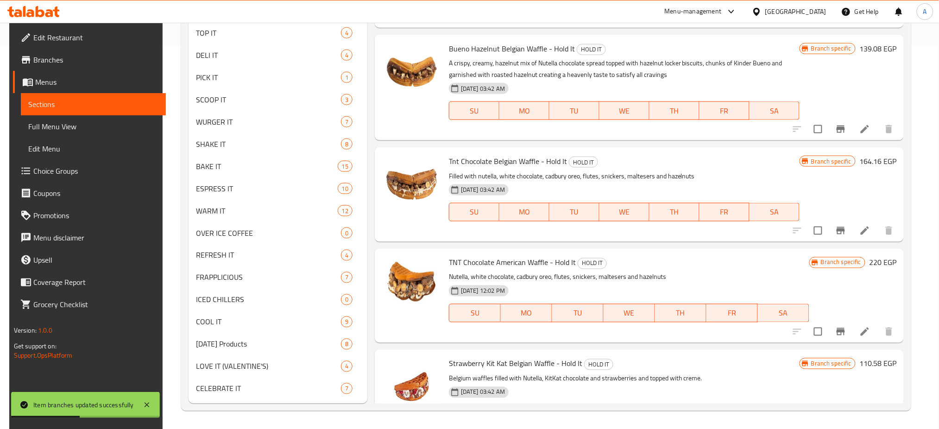
click at [841, 226] on icon "Branch-specific-item" at bounding box center [840, 230] width 11 height 11
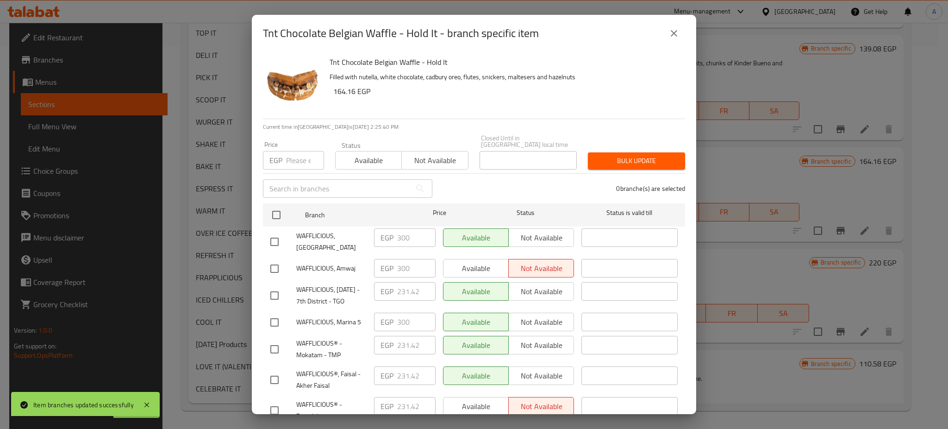
click at [294, 151] on input "number" at bounding box center [305, 160] width 38 height 19
paste input "237.12"
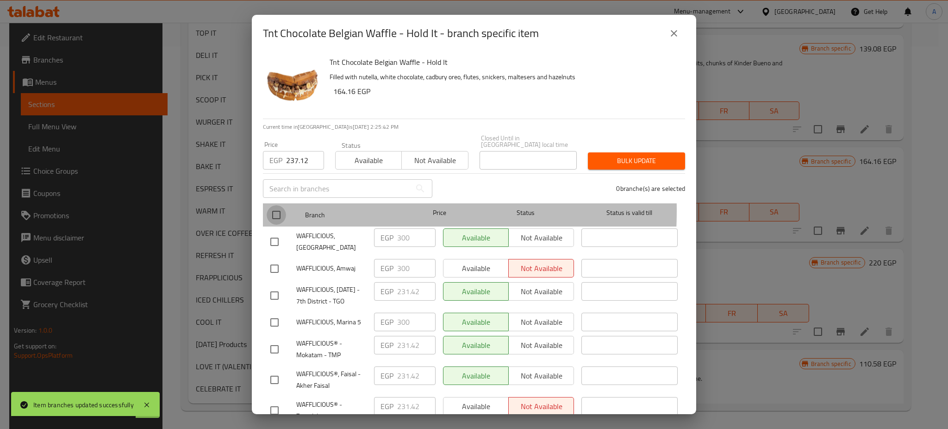
click at [279, 205] on input "checkbox" at bounding box center [276, 214] width 19 height 19
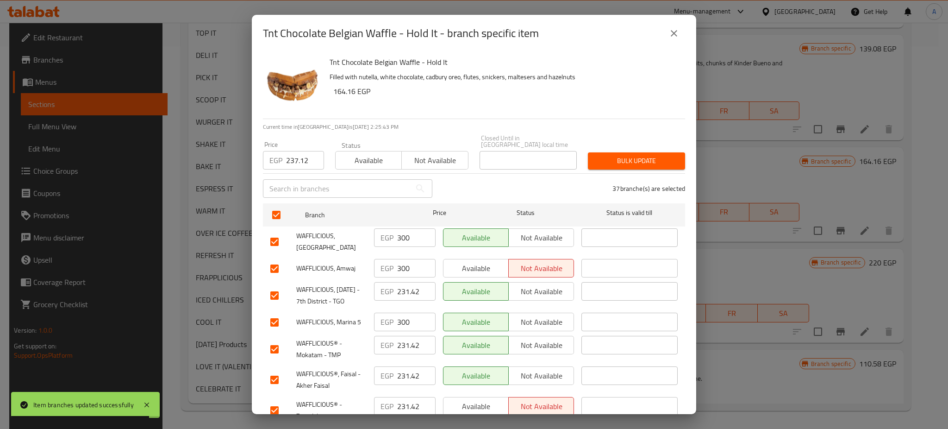
click at [271, 232] on input "checkbox" at bounding box center [274, 241] width 19 height 19
click at [275, 259] on input "checkbox" at bounding box center [274, 268] width 19 height 19
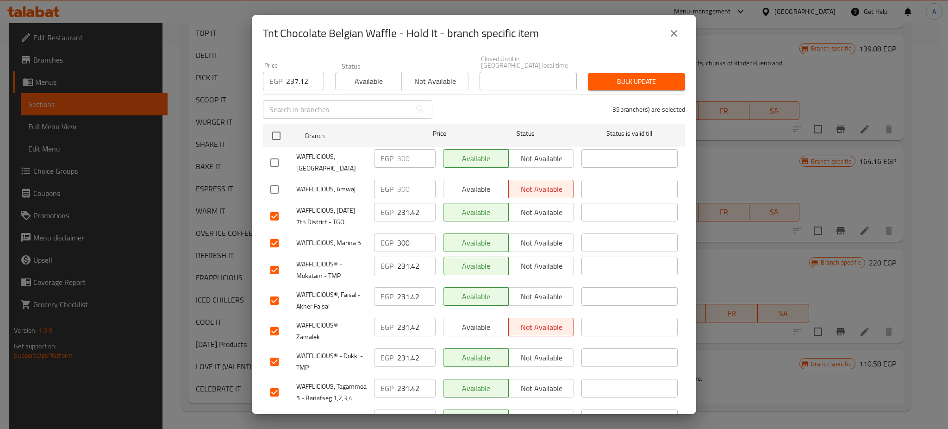
scroll to position [107, 0]
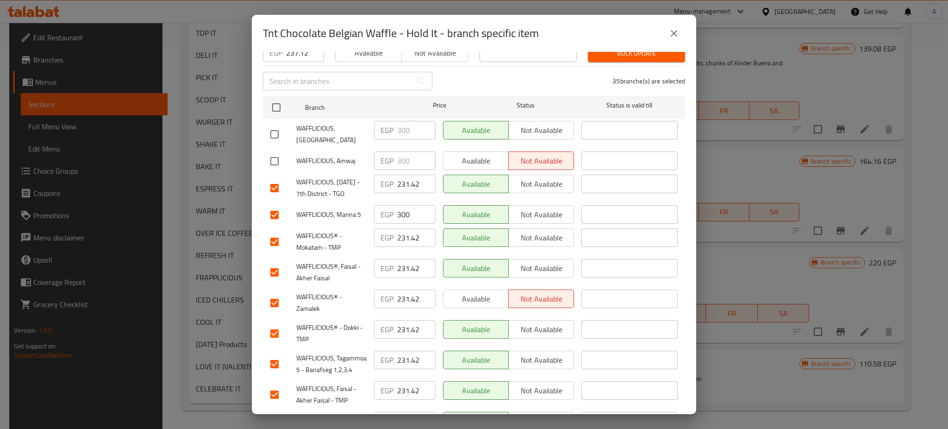
click at [276, 218] on input "checkbox" at bounding box center [274, 214] width 19 height 19
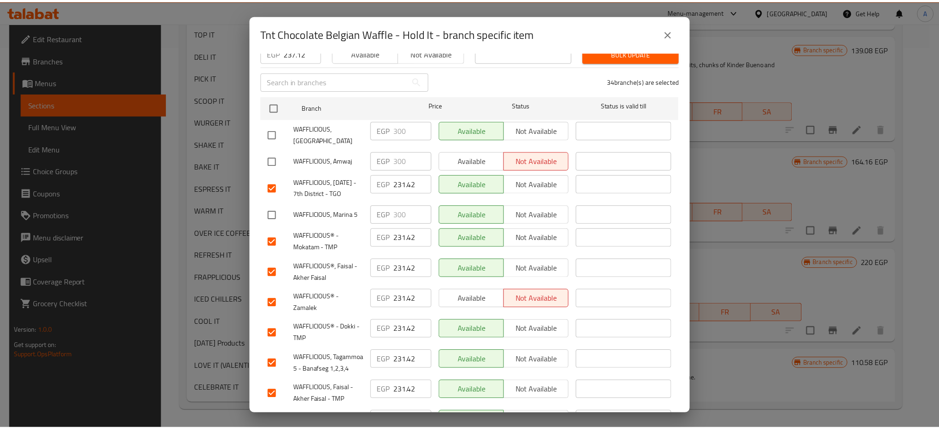
scroll to position [0, 0]
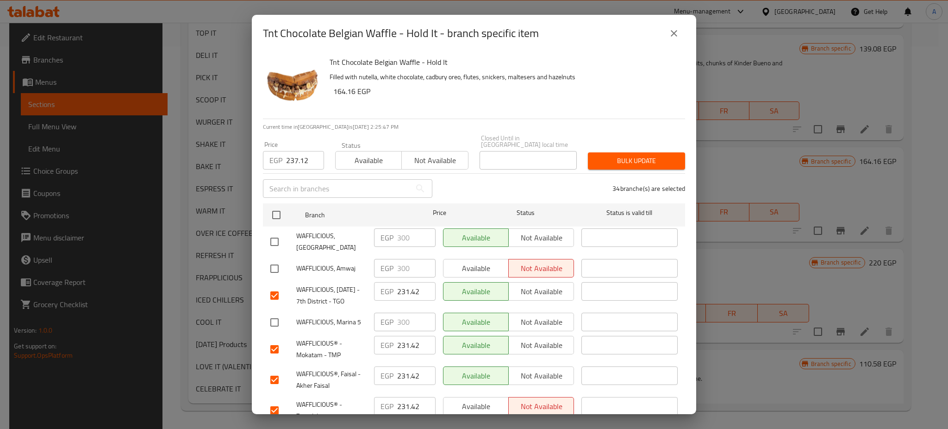
click at [632, 155] on span "Bulk update" at bounding box center [637, 161] width 82 height 12
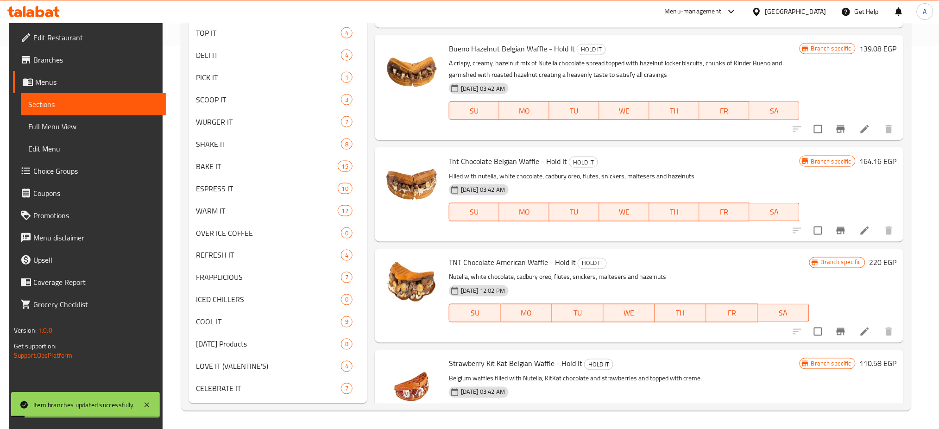
scroll to position [196, 0]
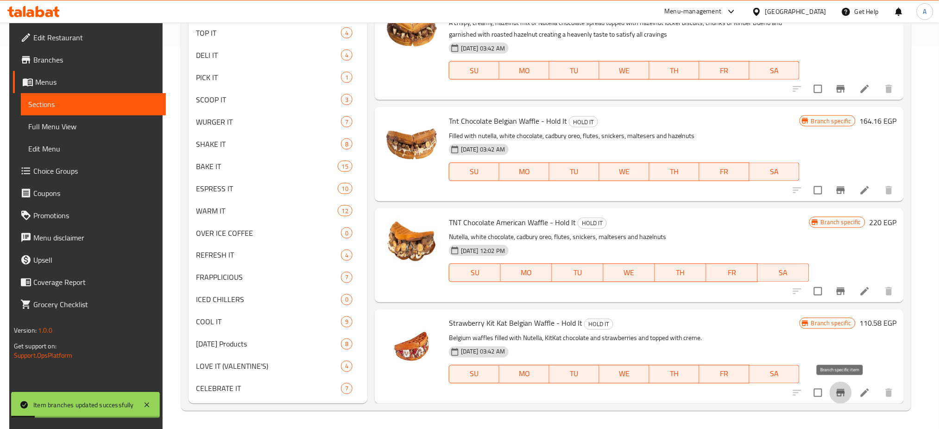
click at [841, 384] on button "Branch-specific-item" at bounding box center [840, 393] width 22 height 22
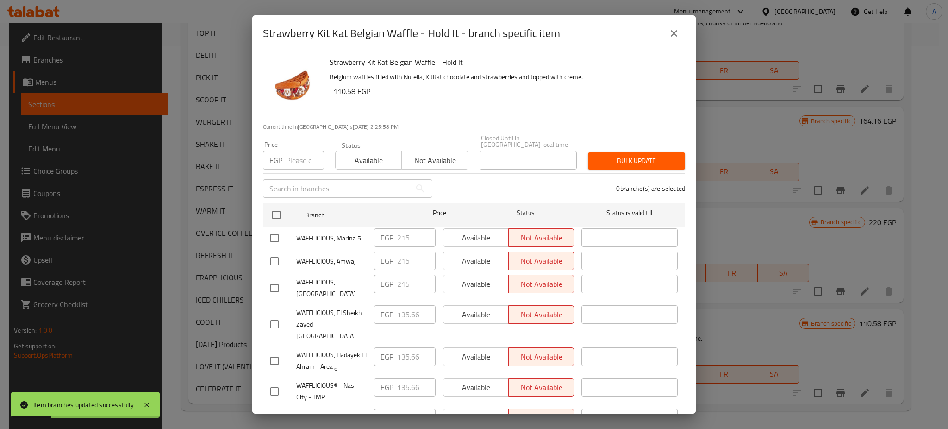
click at [295, 154] on input "number" at bounding box center [305, 160] width 38 height 19
paste input "141.36"
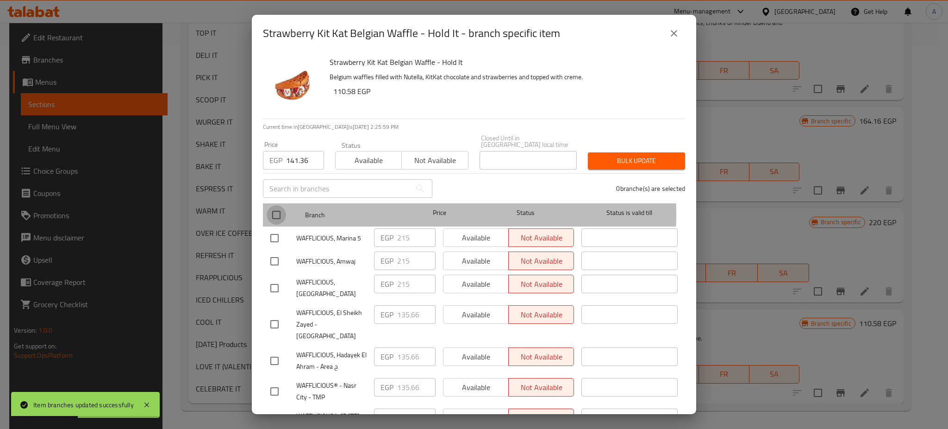
click at [276, 207] on input "checkbox" at bounding box center [276, 214] width 19 height 19
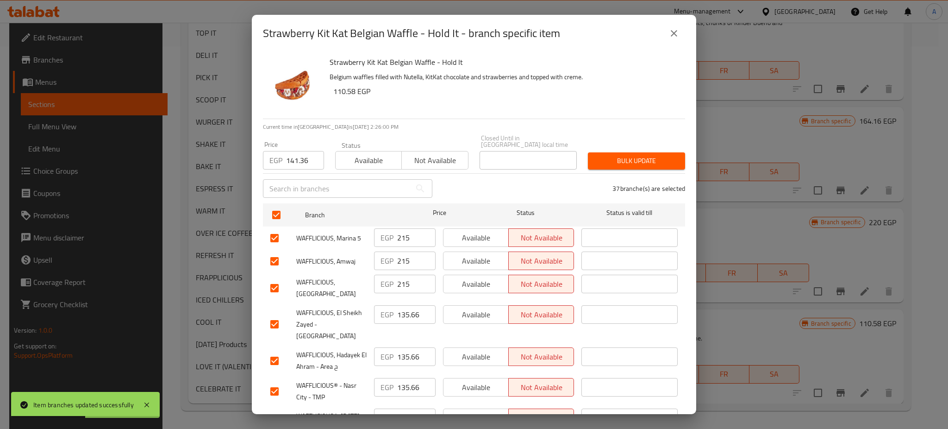
click at [272, 230] on input "checkbox" at bounding box center [274, 237] width 19 height 19
click at [273, 251] on input "checkbox" at bounding box center [274, 260] width 19 height 19
click at [272, 280] on input "checkbox" at bounding box center [274, 287] width 19 height 19
click at [628, 155] on span "Bulk update" at bounding box center [637, 161] width 82 height 12
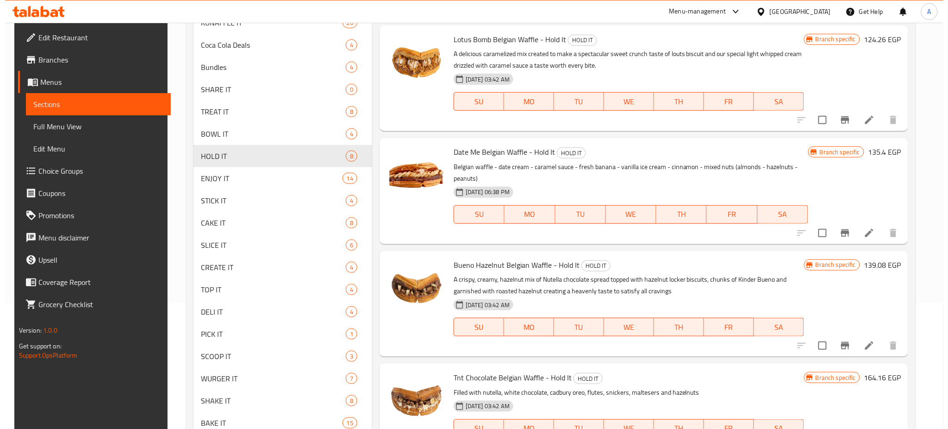
scroll to position [125, 0]
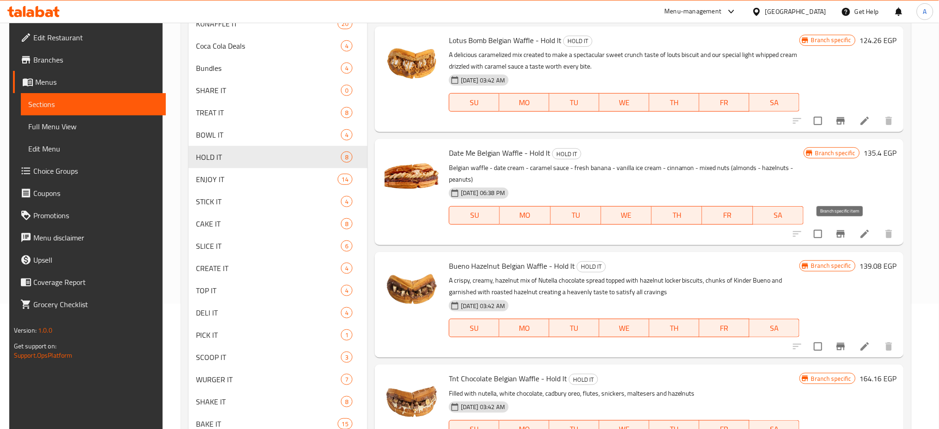
click at [841, 233] on icon "Branch-specific-item" at bounding box center [840, 233] width 8 height 7
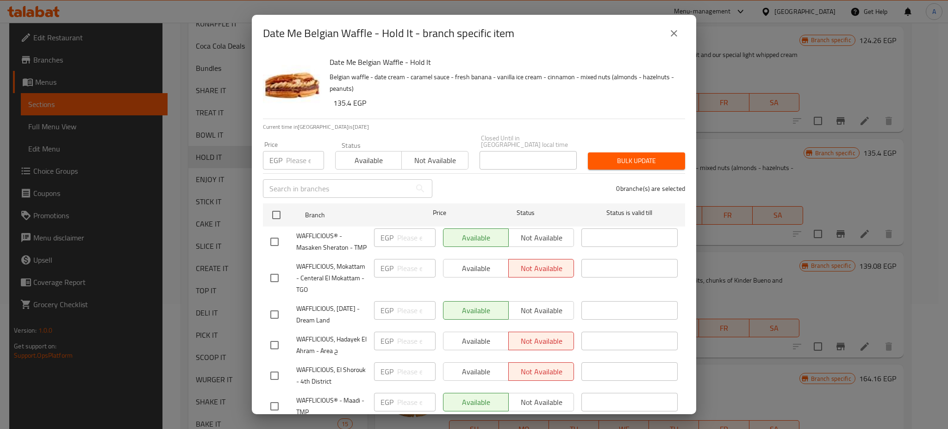
click at [293, 151] on input "number" at bounding box center [305, 160] width 38 height 19
paste input "136.8"
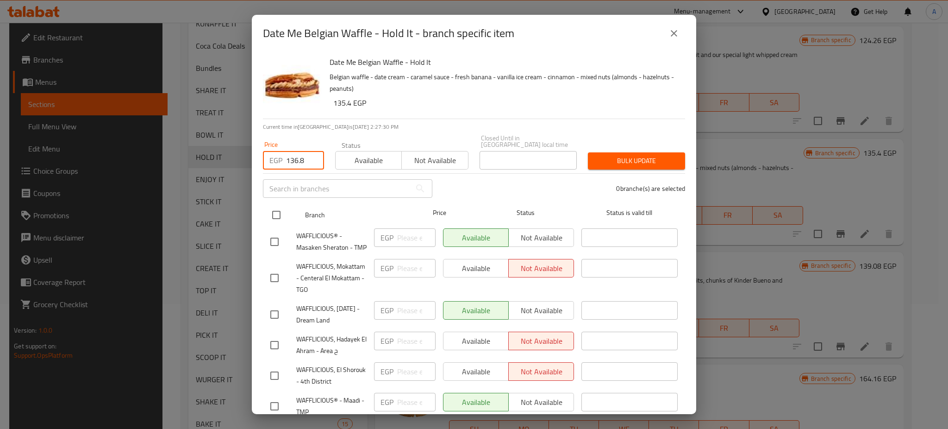
click at [277, 205] on input "checkbox" at bounding box center [276, 214] width 19 height 19
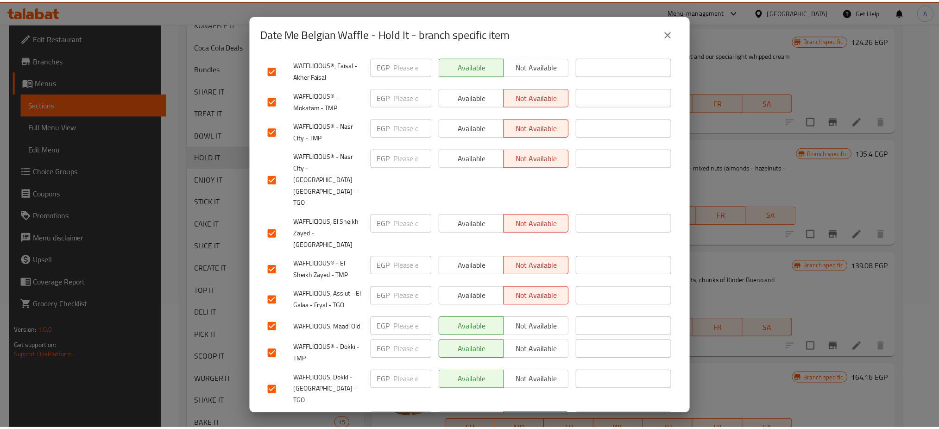
scroll to position [1035, 0]
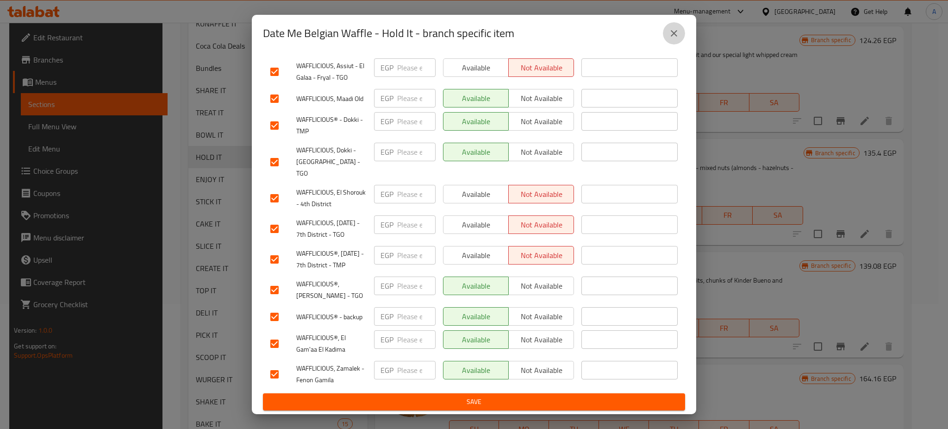
click at [680, 36] on button "close" at bounding box center [674, 33] width 22 height 22
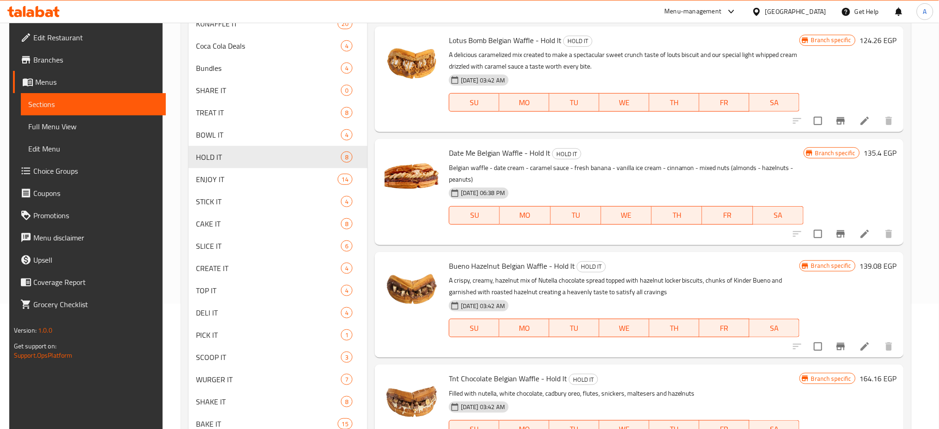
click at [872, 152] on h6 "135.4 EGP" at bounding box center [879, 152] width 33 height 13
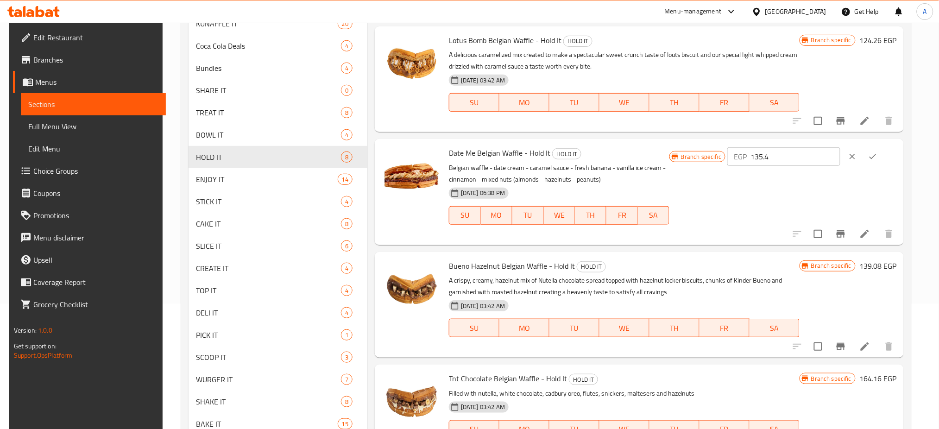
click at [791, 160] on input "135.4" at bounding box center [794, 156] width 89 height 19
paste input "6.8"
click at [877, 152] on icon "ok" at bounding box center [872, 156] width 9 height 9
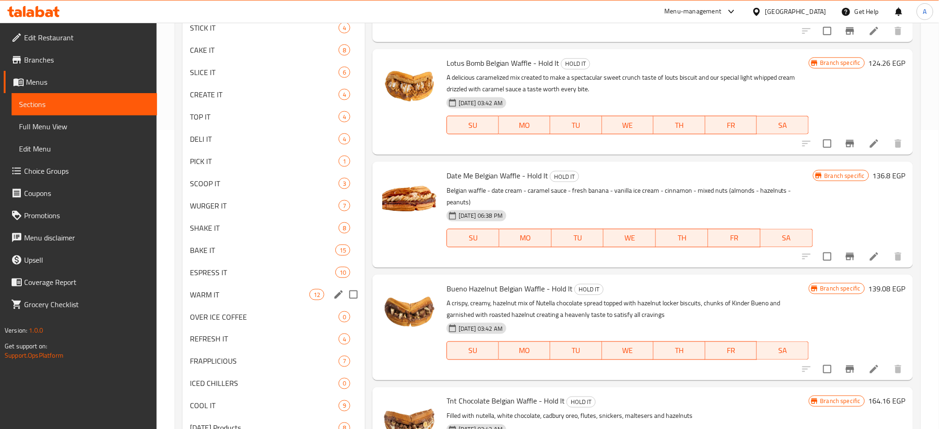
scroll to position [249, 0]
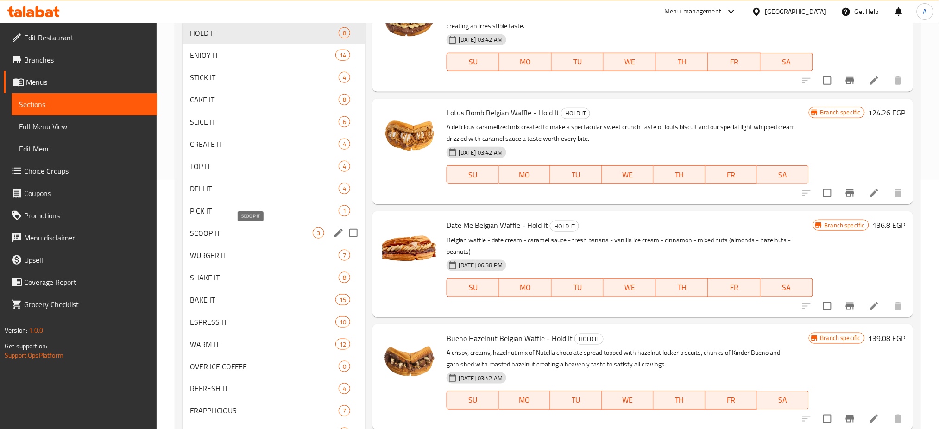
click at [265, 234] on span "SCOOP IT" at bounding box center [251, 232] width 123 height 11
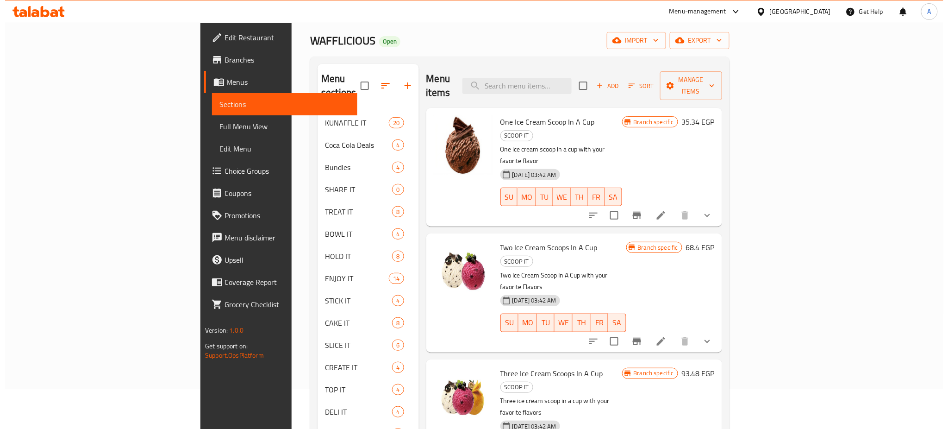
scroll to position [5, 0]
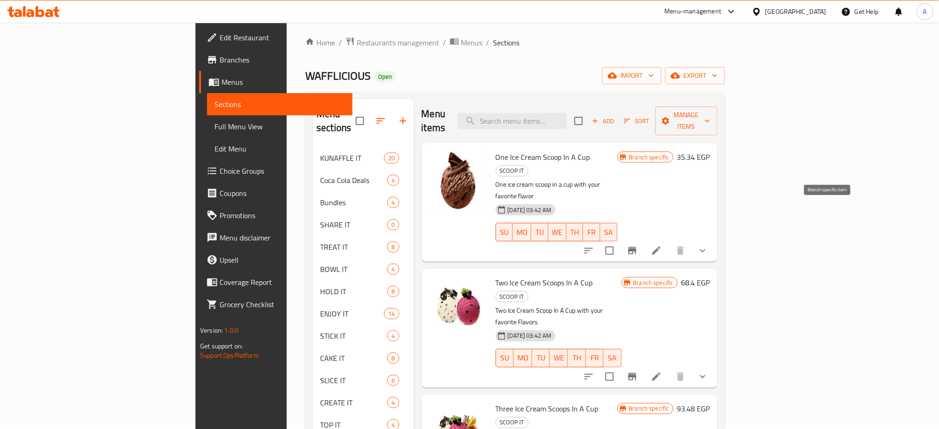
click at [638, 245] on icon "Branch-specific-item" at bounding box center [632, 250] width 11 height 11
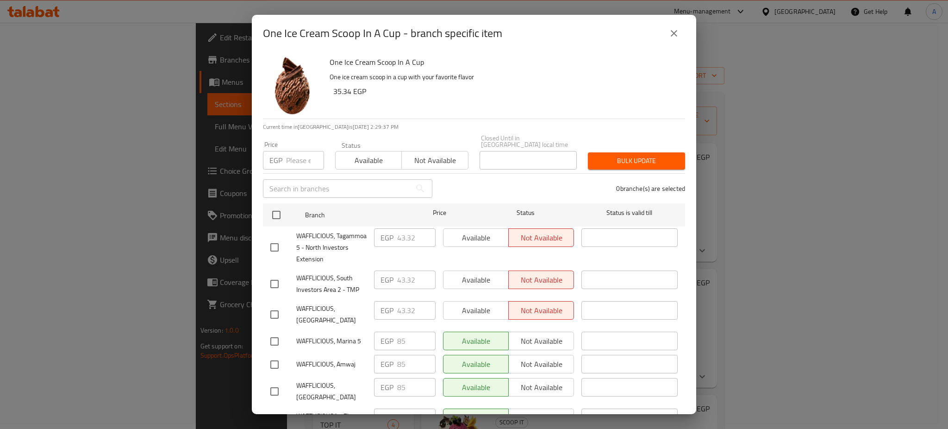
click at [294, 153] on input "number" at bounding box center [305, 160] width 38 height 19
paste input "49.02"
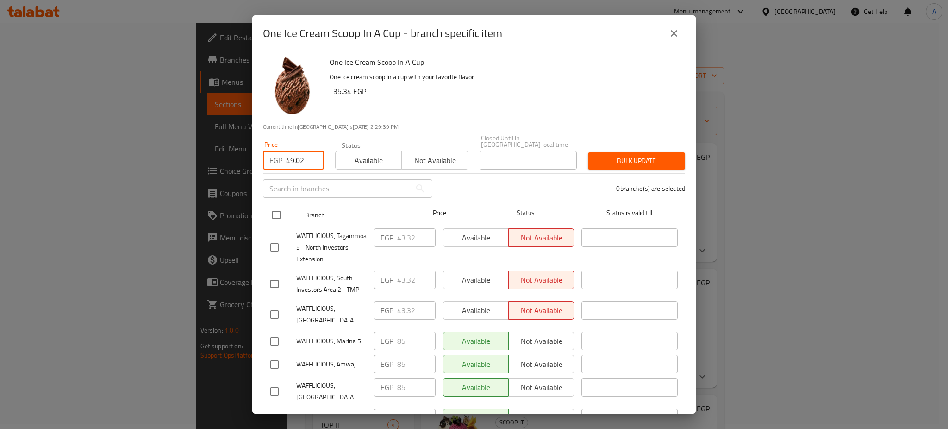
click at [276, 201] on div at bounding box center [284, 214] width 35 height 27
click at [277, 205] on input "checkbox" at bounding box center [276, 214] width 19 height 19
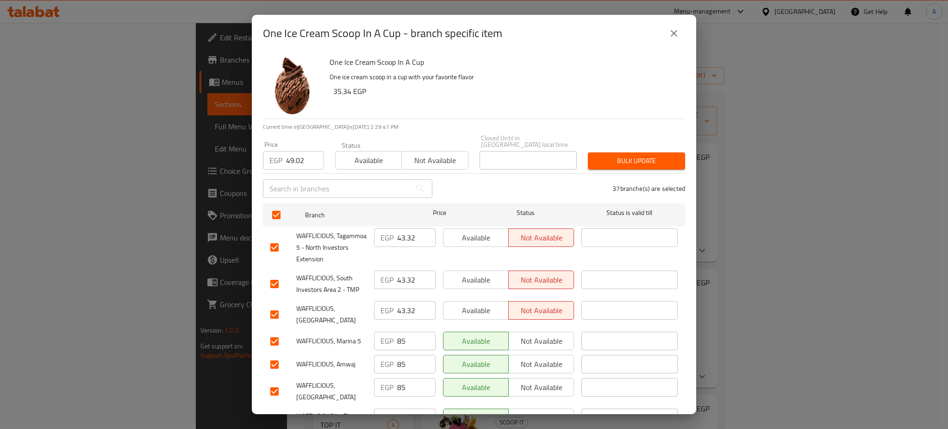
click at [269, 334] on input "checkbox" at bounding box center [274, 341] width 19 height 19
click at [273, 357] on input "checkbox" at bounding box center [274, 364] width 19 height 19
click at [272, 382] on input "checkbox" at bounding box center [274, 391] width 19 height 19
click at [625, 156] on span "Bulk update" at bounding box center [637, 161] width 82 height 12
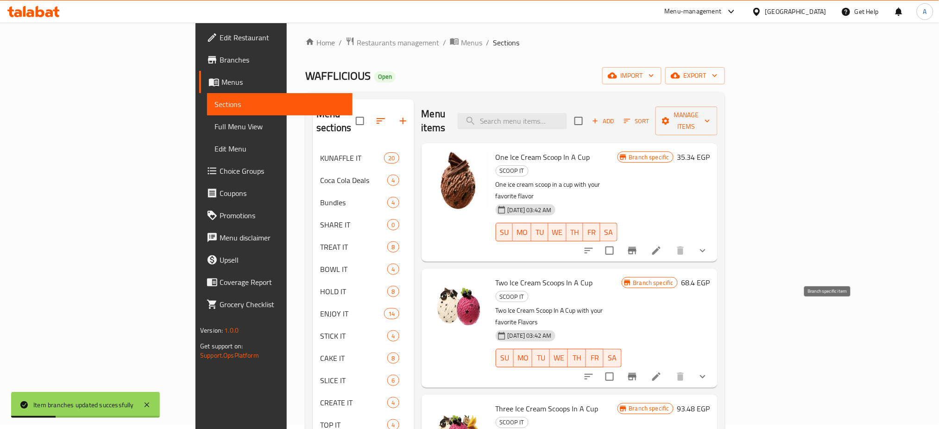
click at [638, 371] on icon "Branch-specific-item" at bounding box center [632, 376] width 11 height 11
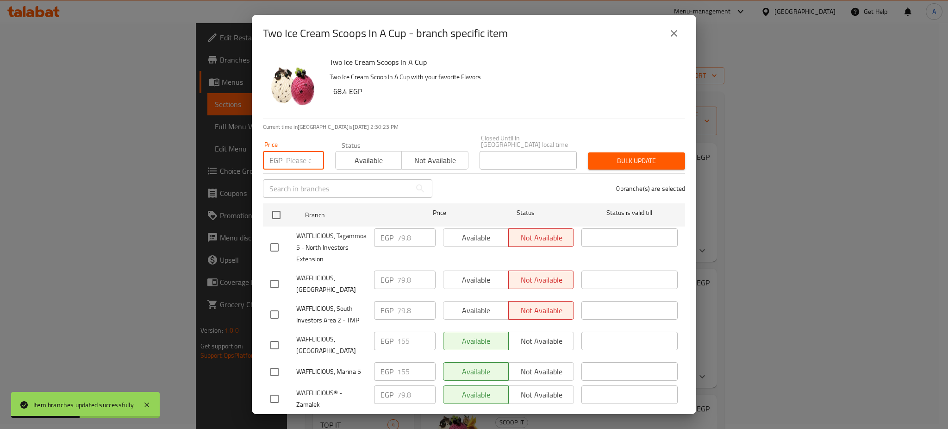
click at [294, 151] on input "number" at bounding box center [305, 160] width 38 height 19
paste input "91.2"
click at [283, 209] on input "checkbox" at bounding box center [276, 214] width 19 height 19
click at [272, 335] on input "checkbox" at bounding box center [274, 344] width 19 height 19
click at [278, 362] on input "checkbox" at bounding box center [274, 371] width 19 height 19
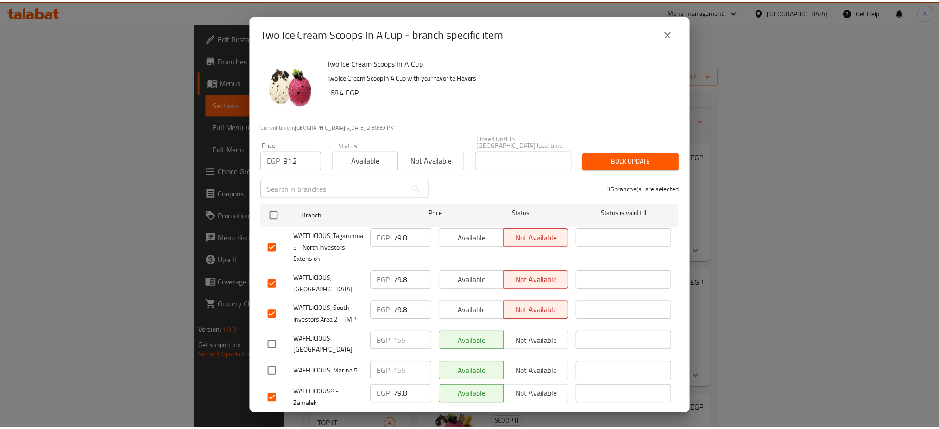
scroll to position [0, 0]
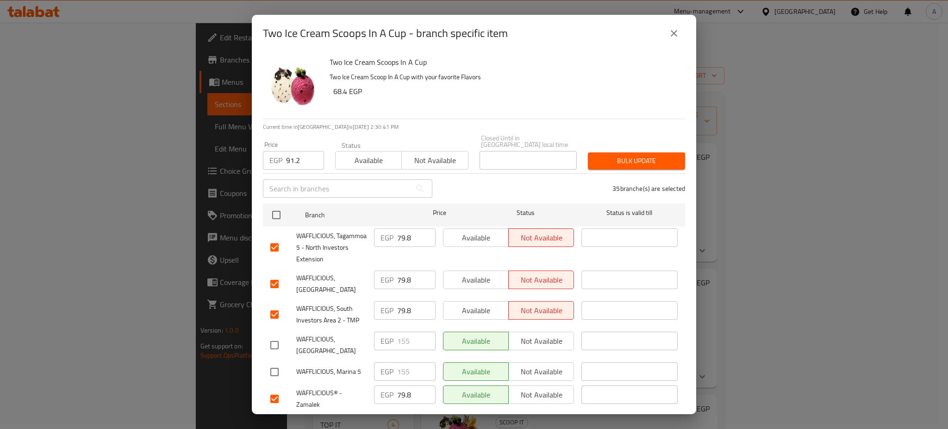
click at [641, 155] on span "Bulk update" at bounding box center [637, 161] width 82 height 12
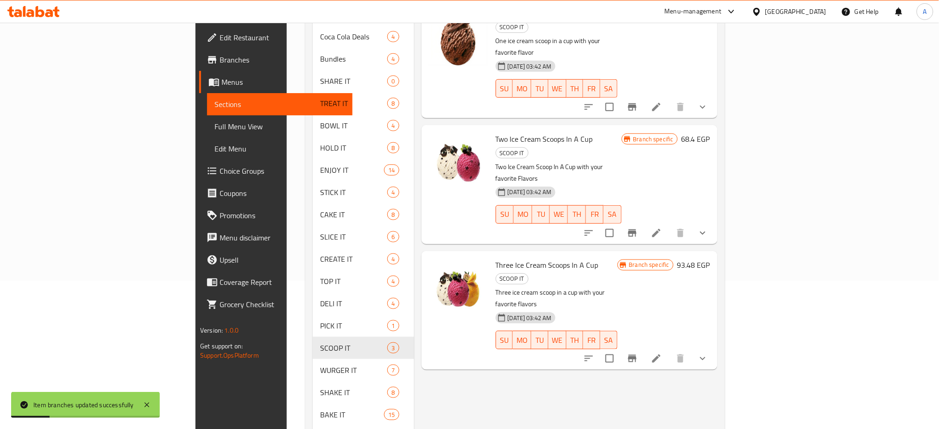
scroll to position [149, 0]
click at [643, 347] on button "Branch-specific-item" at bounding box center [632, 358] width 22 height 22
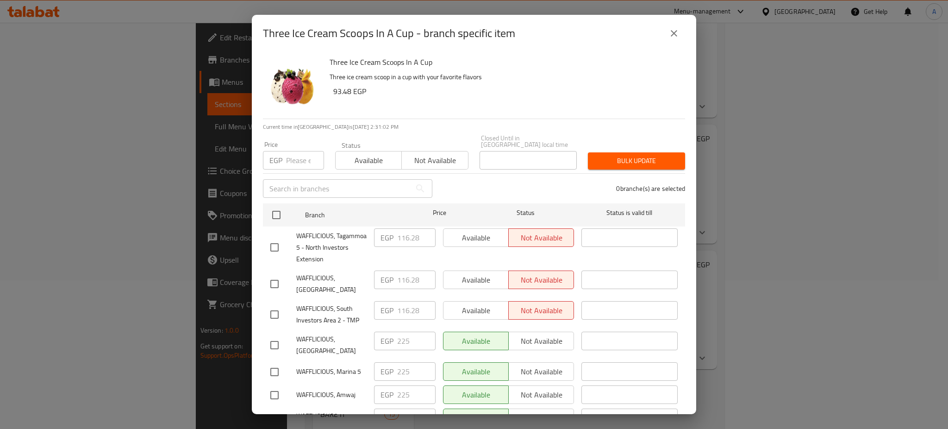
click at [298, 159] on input "number" at bounding box center [305, 160] width 38 height 19
paste input "133.38"
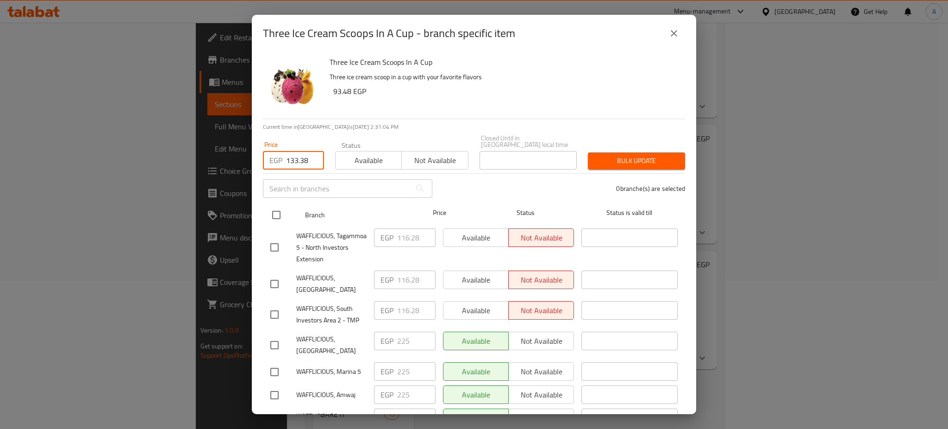
click at [276, 205] on input "checkbox" at bounding box center [276, 214] width 19 height 19
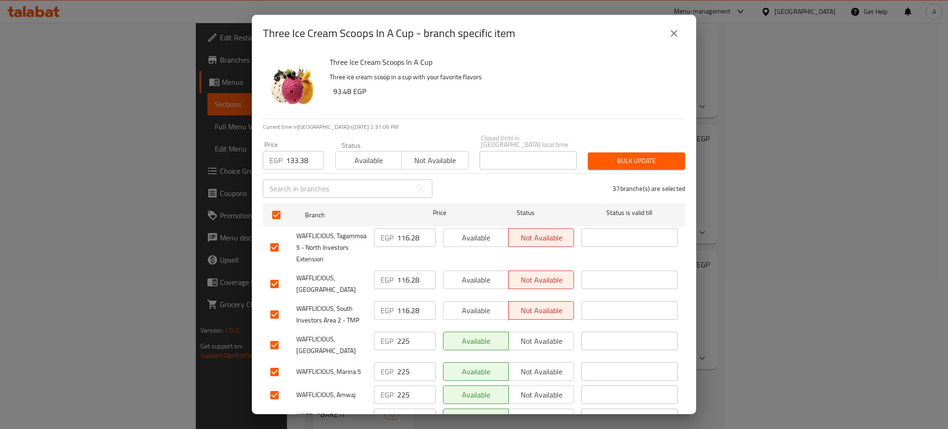
click at [275, 336] on input "checkbox" at bounding box center [274, 344] width 19 height 19
click at [275, 362] on input "checkbox" at bounding box center [274, 371] width 19 height 19
click at [273, 385] on input "checkbox" at bounding box center [274, 394] width 19 height 19
click at [621, 155] on span "Bulk update" at bounding box center [637, 161] width 82 height 12
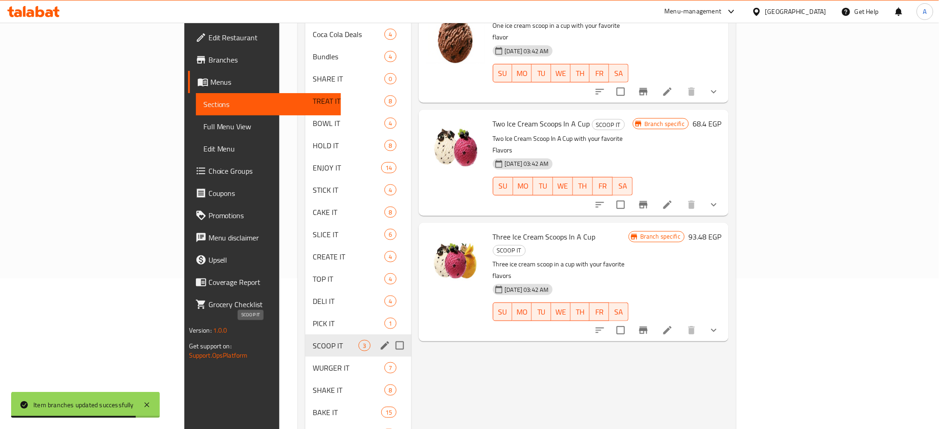
scroll to position [166, 0]
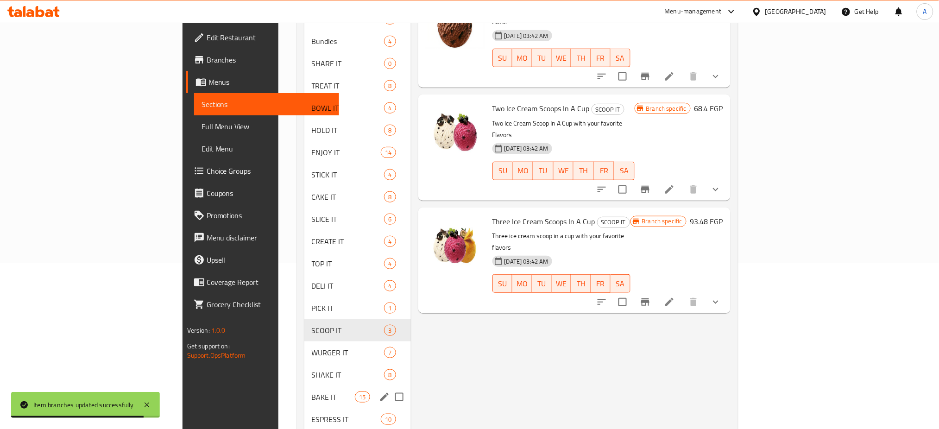
drag, startPoint x: 257, startPoint y: 377, endPoint x: 326, endPoint y: 279, distance: 120.3
click at [312, 391] on span "BAKE IT" at bounding box center [334, 396] width 44 height 11
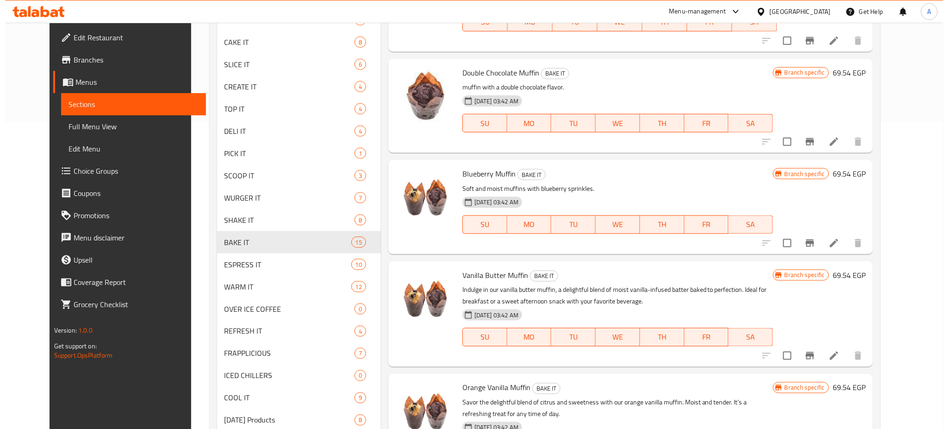
scroll to position [307, 0]
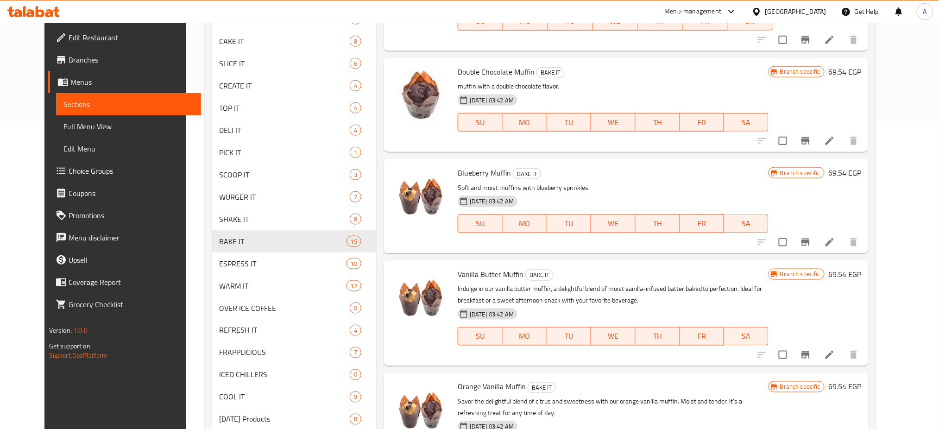
click at [811, 357] on icon "Branch-specific-item" at bounding box center [805, 354] width 11 height 11
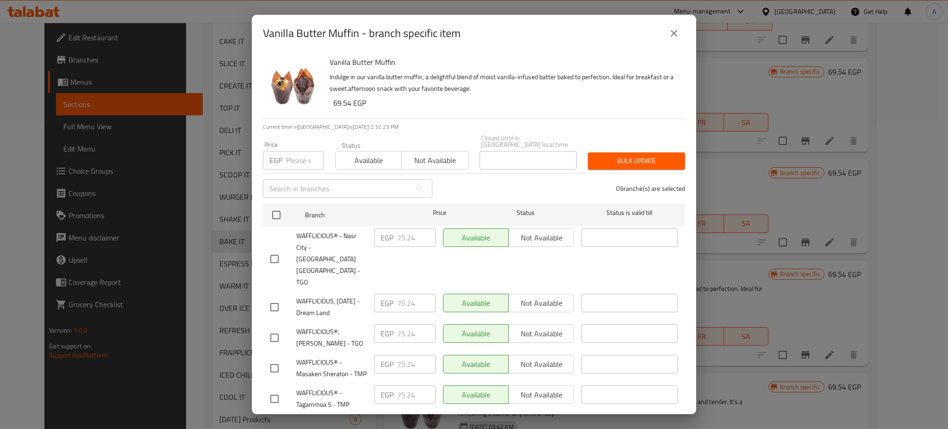
click at [292, 151] on input "number" at bounding box center [305, 160] width 38 height 19
paste input "80.94"
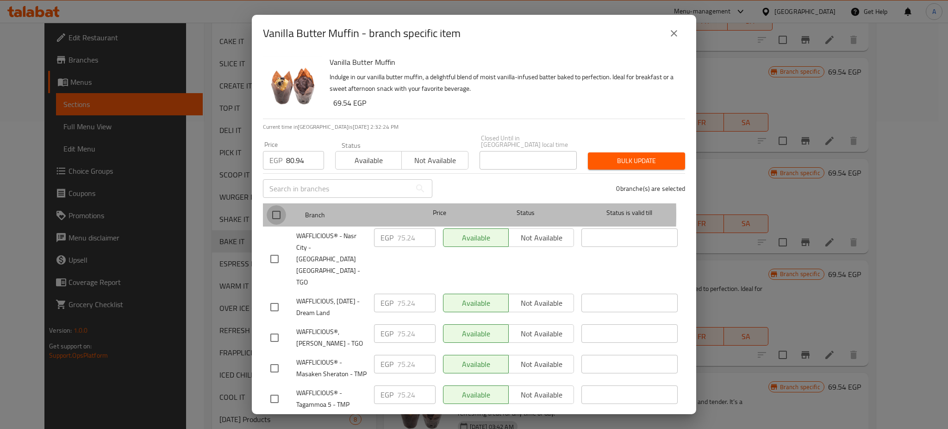
click at [279, 208] on input "checkbox" at bounding box center [276, 214] width 19 height 19
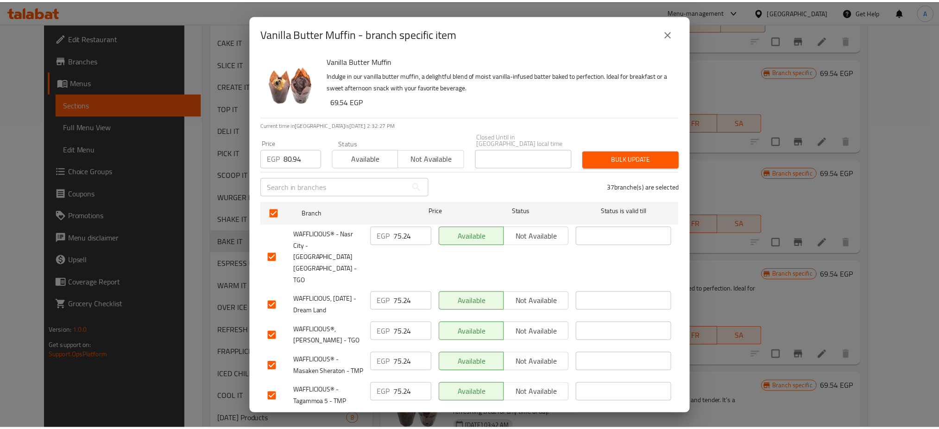
scroll to position [0, 0]
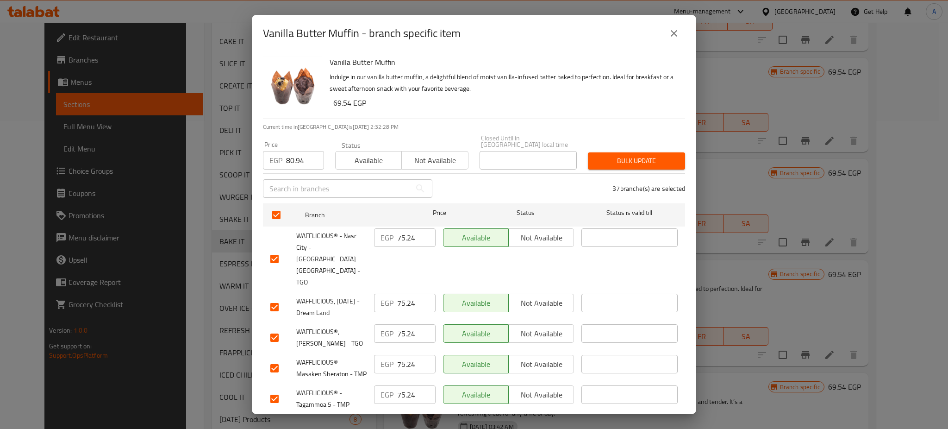
click at [631, 155] on span "Bulk update" at bounding box center [637, 161] width 82 height 12
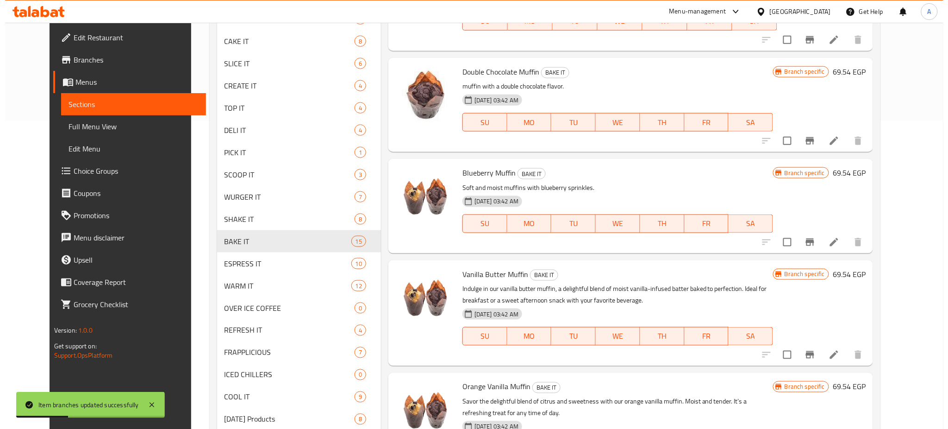
scroll to position [795, 0]
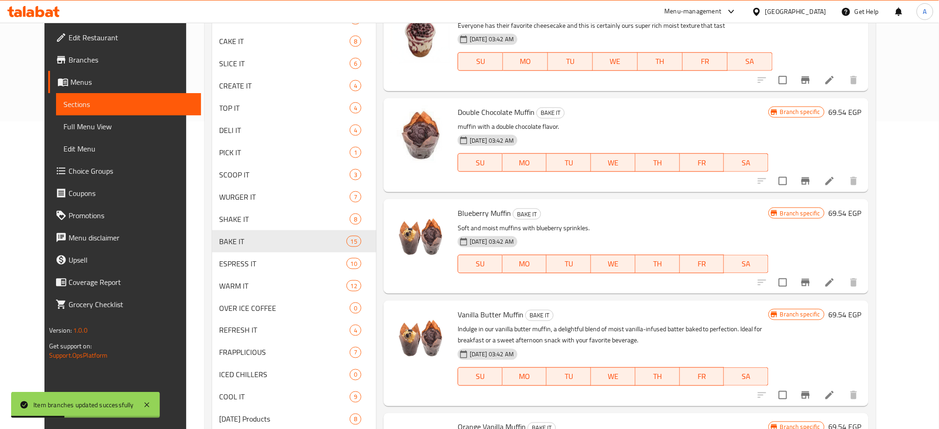
click at [811, 183] on icon "Branch-specific-item" at bounding box center [805, 181] width 11 height 11
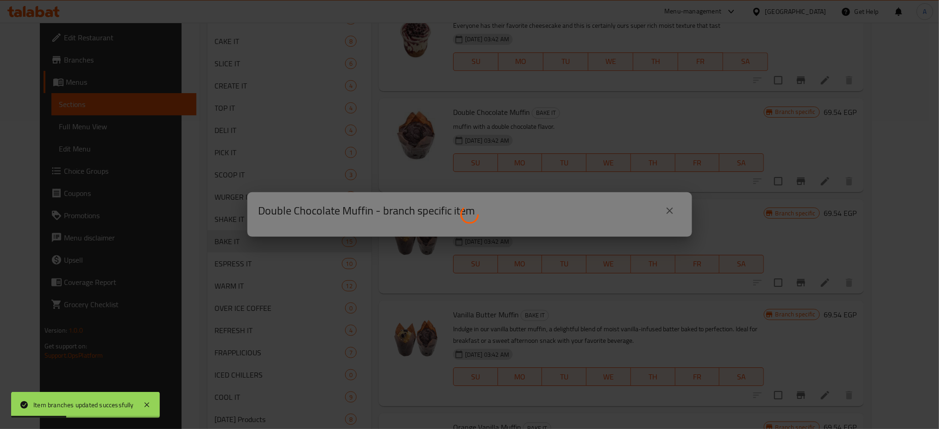
scroll to position [790, 0]
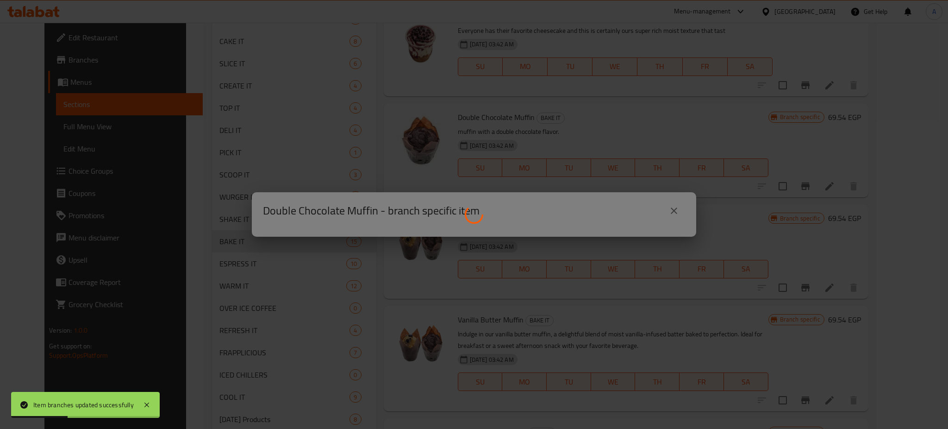
click at [837, 182] on div "Double Chocolate Muffin - branch specific item" at bounding box center [474, 214] width 948 height 429
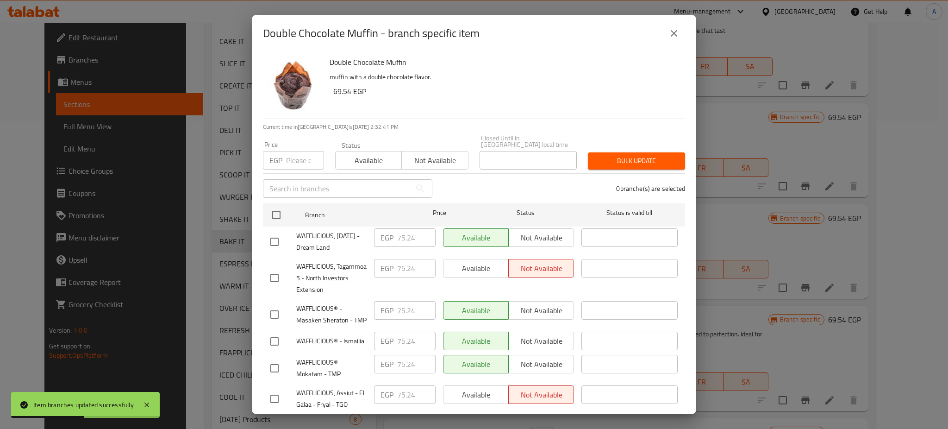
click at [298, 154] on input "number" at bounding box center [305, 160] width 38 height 19
paste input "80.94"
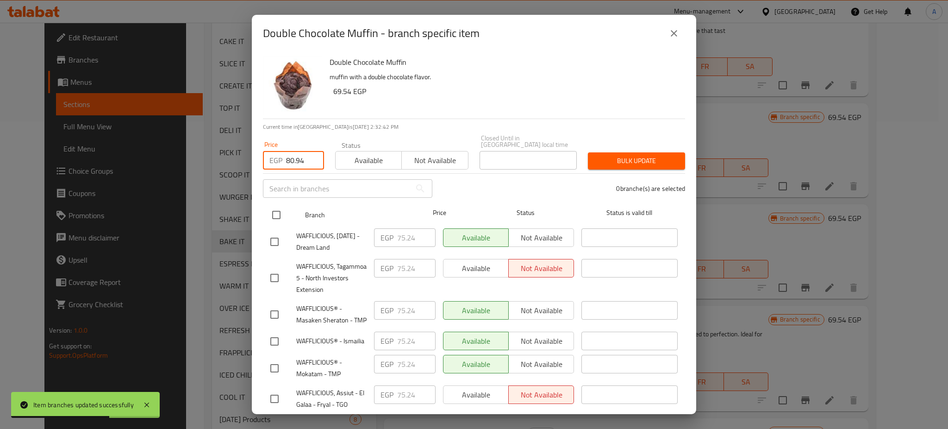
click at [285, 210] on input "checkbox" at bounding box center [276, 214] width 19 height 19
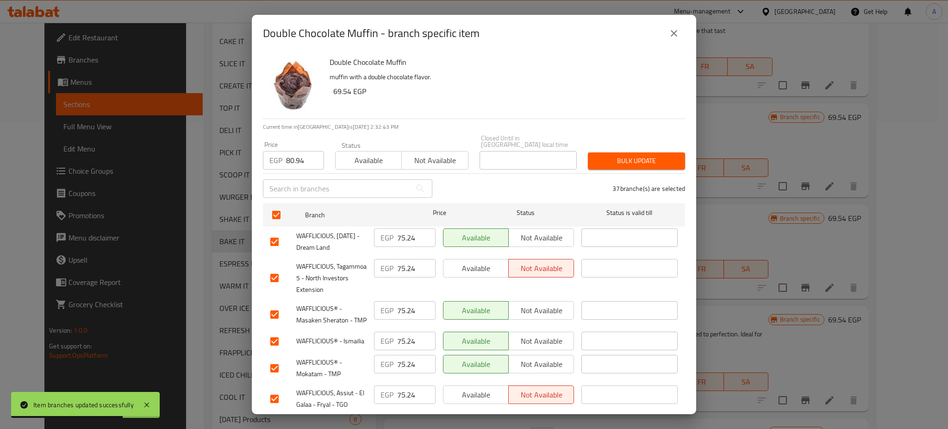
click at [621, 155] on span "Bulk update" at bounding box center [637, 161] width 82 height 12
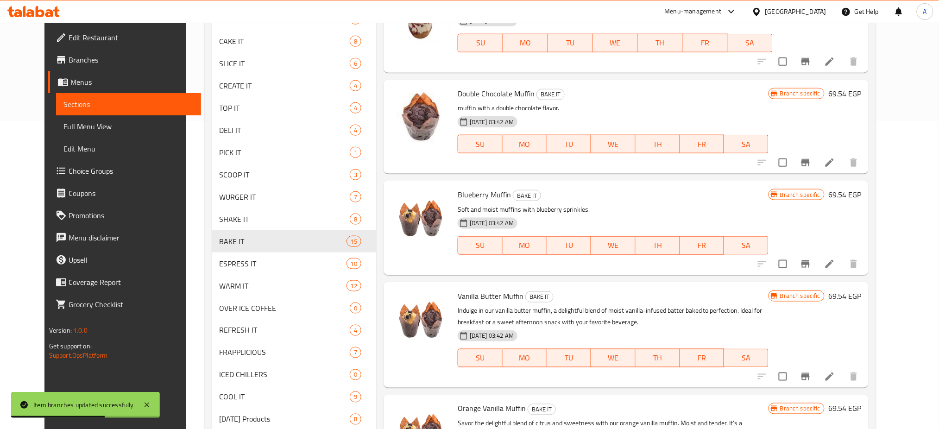
scroll to position [815, 0]
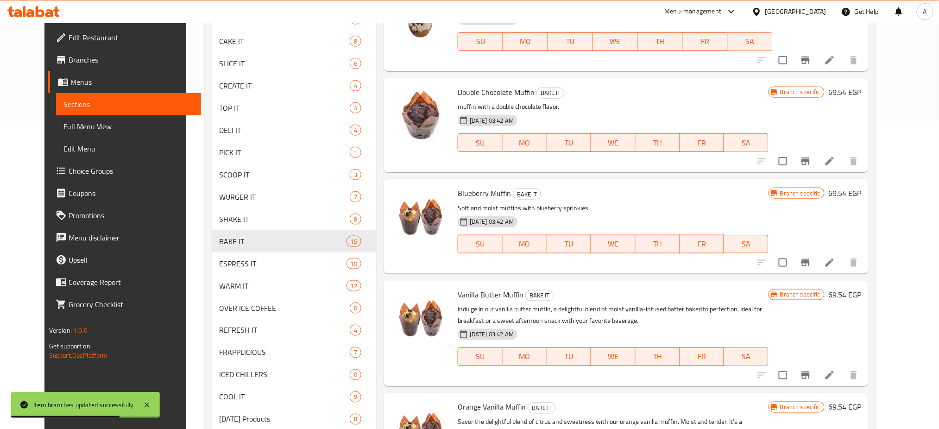
click at [811, 258] on icon "Branch-specific-item" at bounding box center [805, 262] width 11 height 11
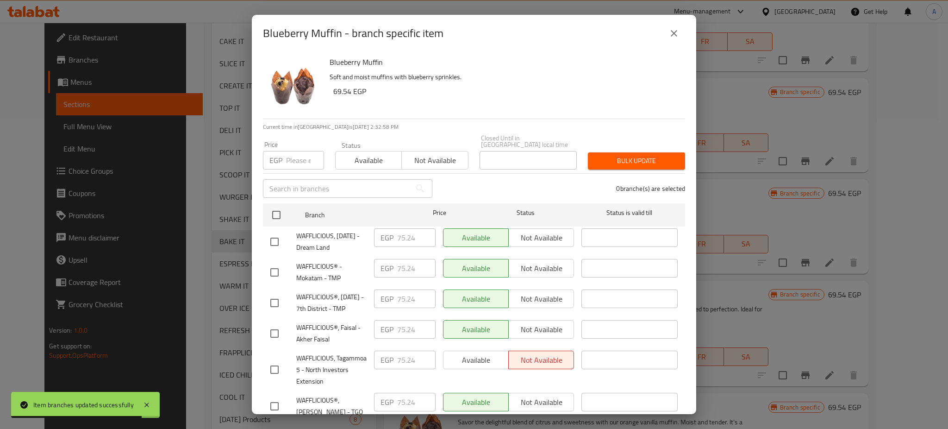
click at [301, 152] on input "number" at bounding box center [305, 160] width 38 height 19
paste input "80.94"
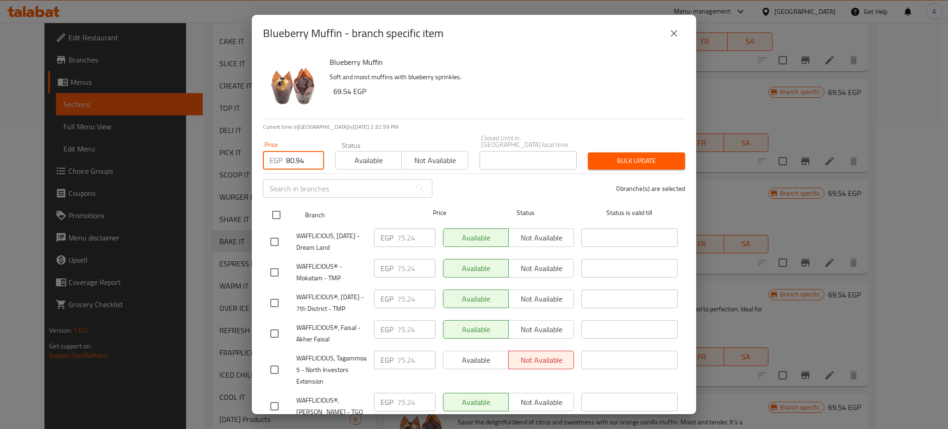
click at [280, 209] on input "checkbox" at bounding box center [276, 214] width 19 height 19
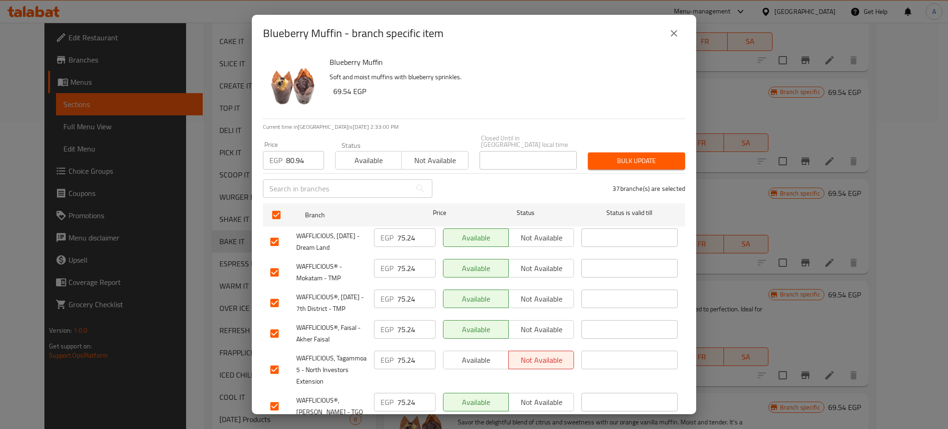
click at [647, 155] on span "Bulk update" at bounding box center [637, 161] width 82 height 12
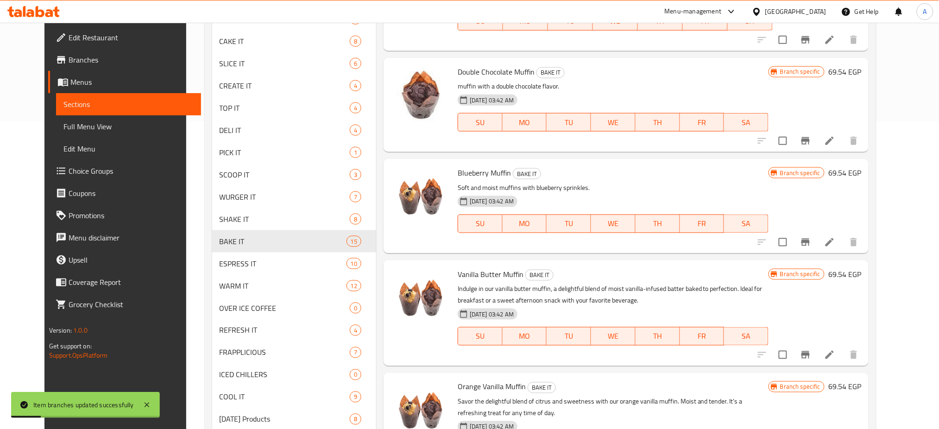
scroll to position [383, 0]
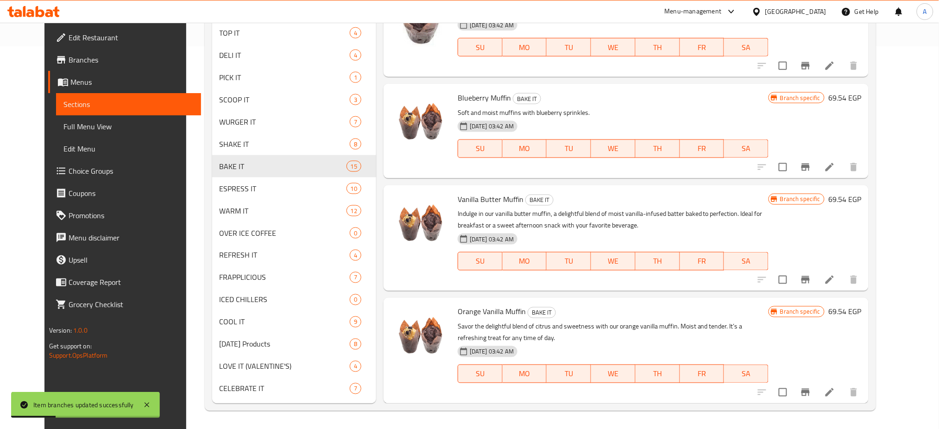
click at [810, 392] on icon "Branch-specific-item" at bounding box center [805, 392] width 8 height 7
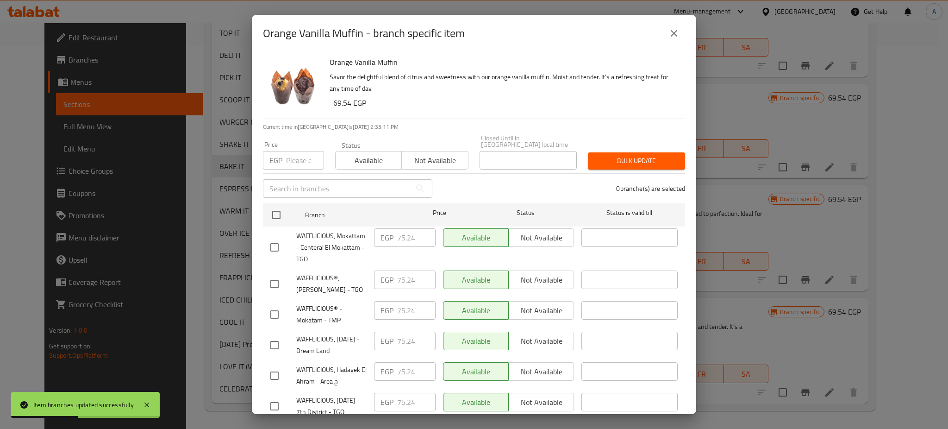
click at [300, 156] on input "number" at bounding box center [305, 160] width 38 height 19
paste input "80.94"
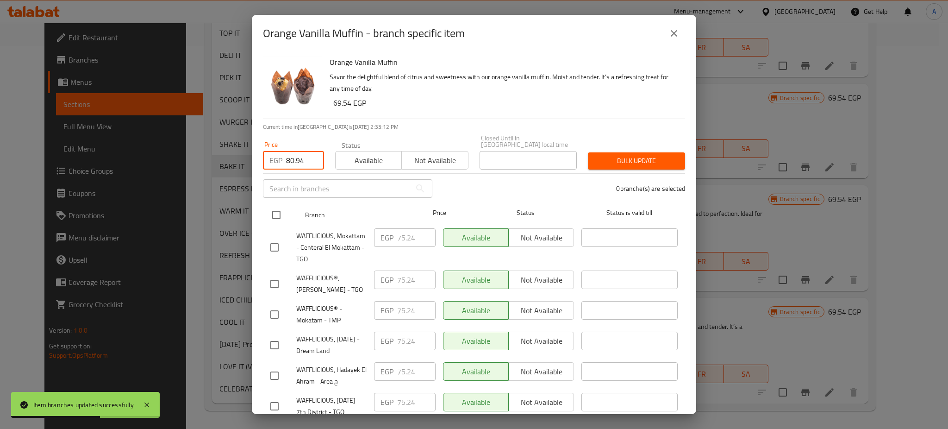
click at [278, 212] on input "checkbox" at bounding box center [276, 214] width 19 height 19
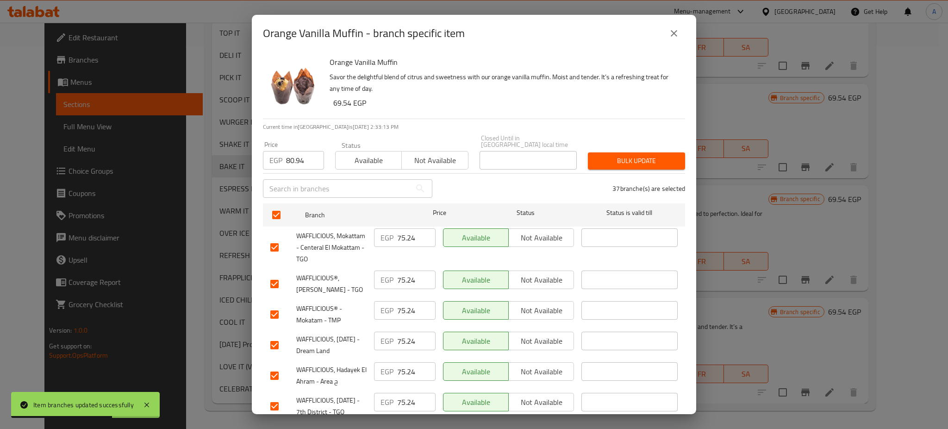
click at [645, 147] on div "Bulk update" at bounding box center [637, 161] width 108 height 28
click at [624, 157] on span "Bulk update" at bounding box center [637, 161] width 82 height 12
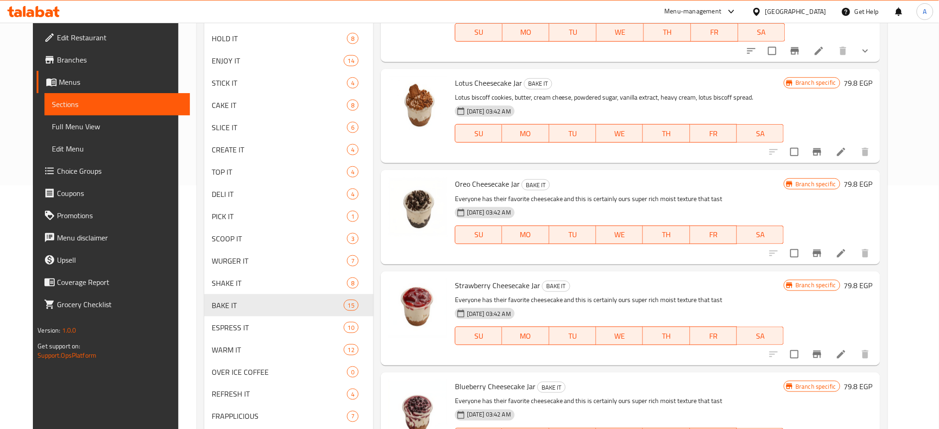
scroll to position [257, 0]
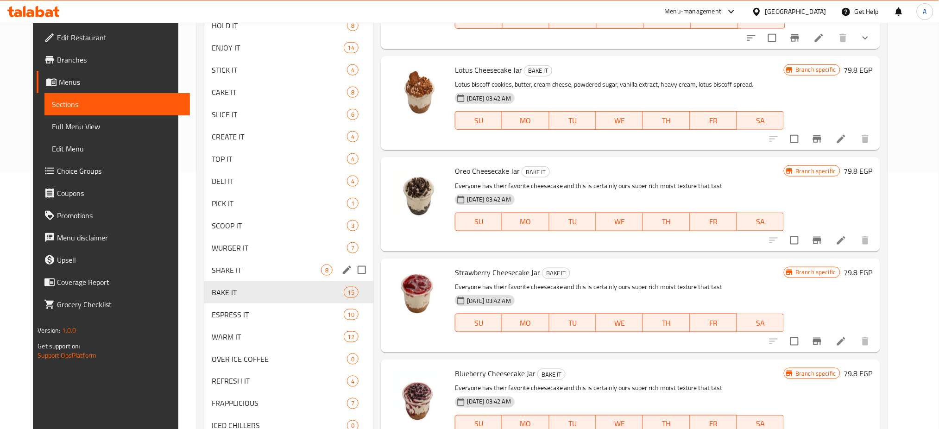
click at [239, 262] on div "SHAKE IT 8" at bounding box center [288, 270] width 169 height 22
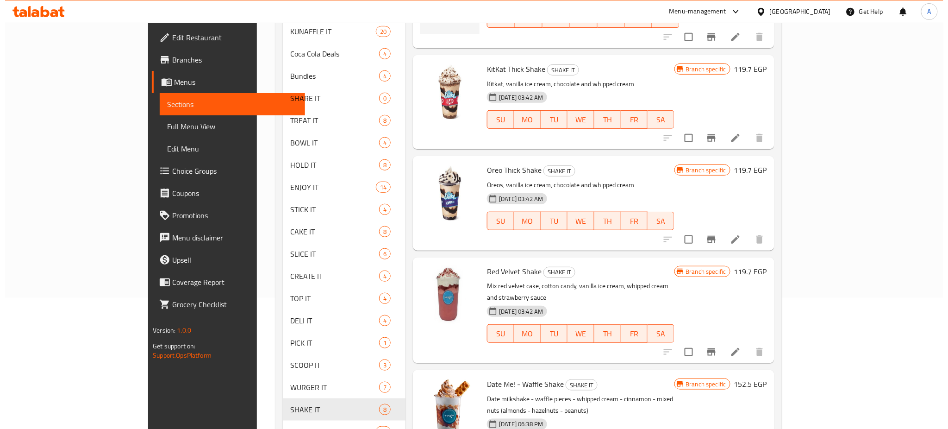
scroll to position [383, 0]
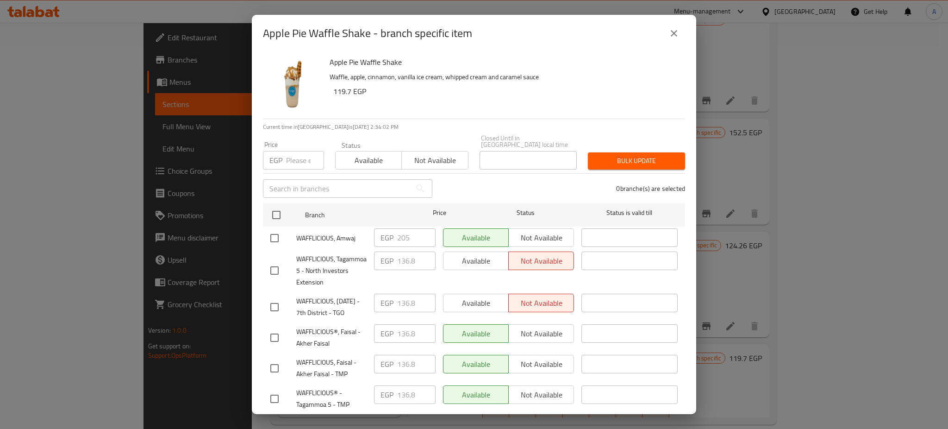
click at [302, 161] on input "number" at bounding box center [305, 160] width 38 height 19
paste input "153.9"
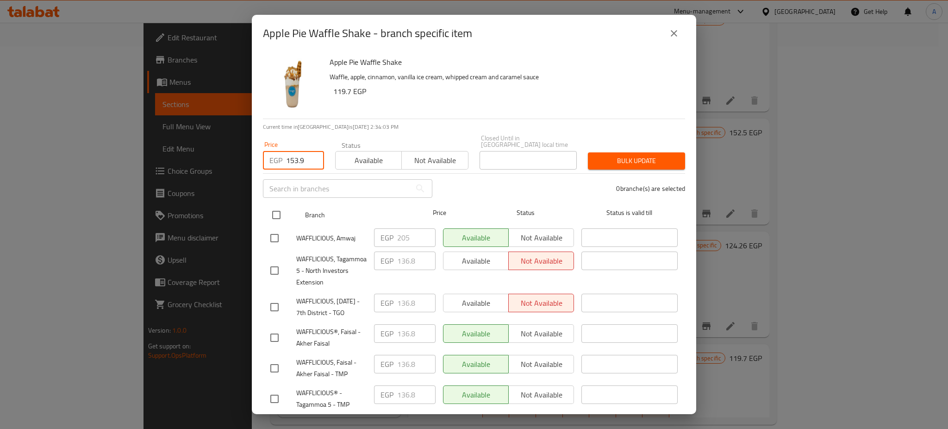
click at [275, 206] on input "checkbox" at bounding box center [276, 214] width 19 height 19
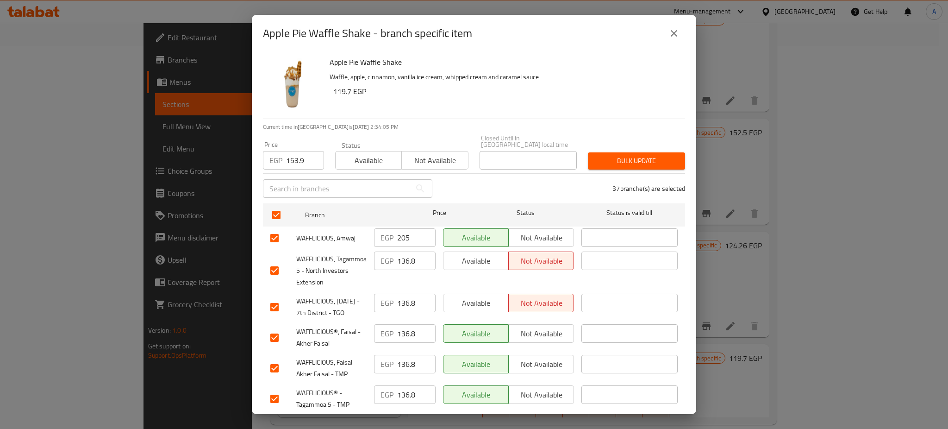
click at [276, 229] on input "checkbox" at bounding box center [274, 237] width 19 height 19
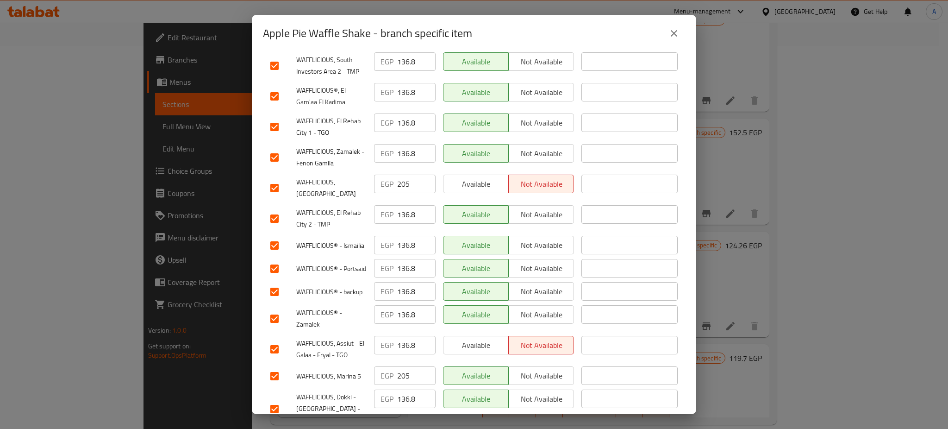
scroll to position [842, 0]
click at [279, 197] on input "checkbox" at bounding box center [274, 186] width 19 height 19
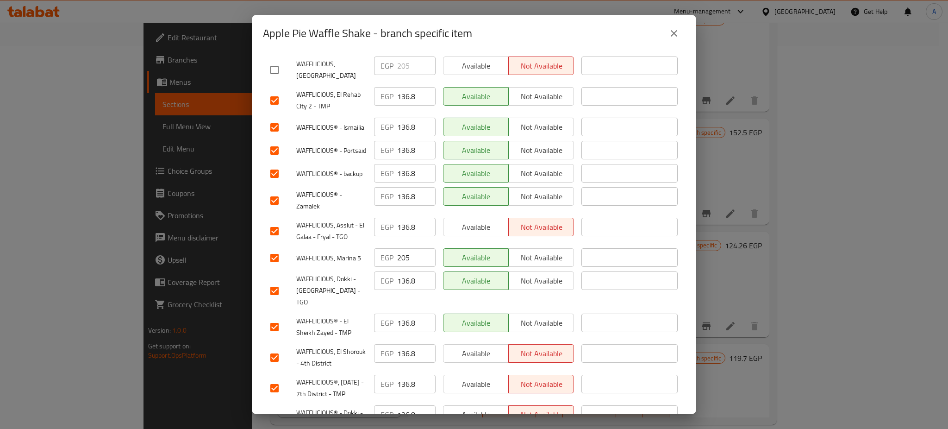
click at [276, 268] on input "checkbox" at bounding box center [274, 257] width 19 height 19
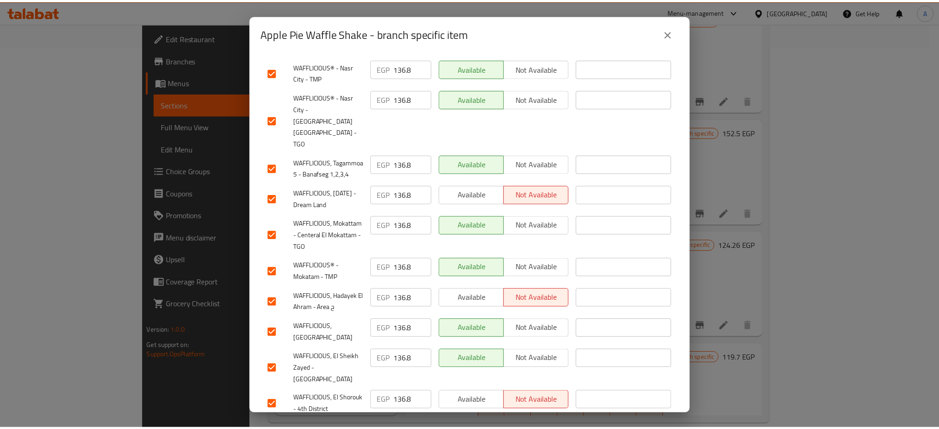
scroll to position [0, 0]
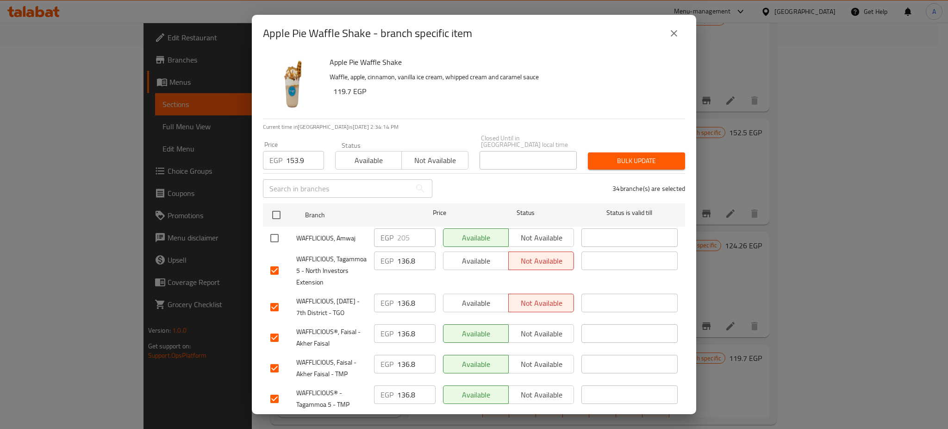
click at [637, 155] on span "Bulk update" at bounding box center [637, 161] width 82 height 12
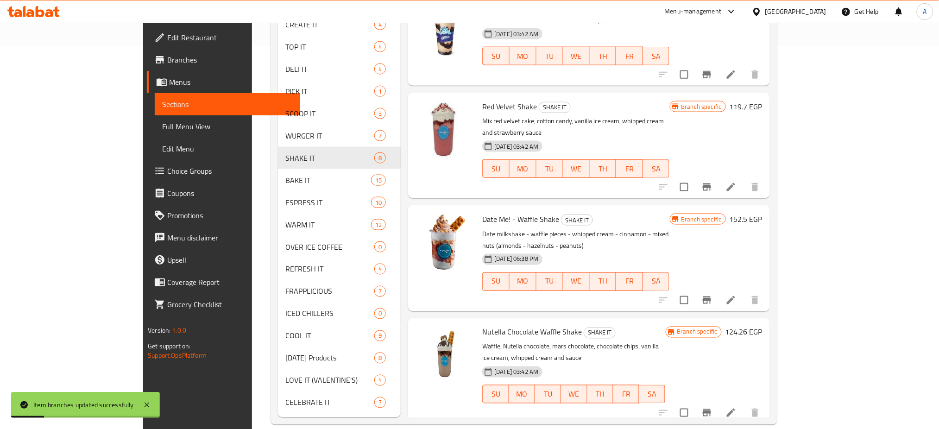
scroll to position [1, 0]
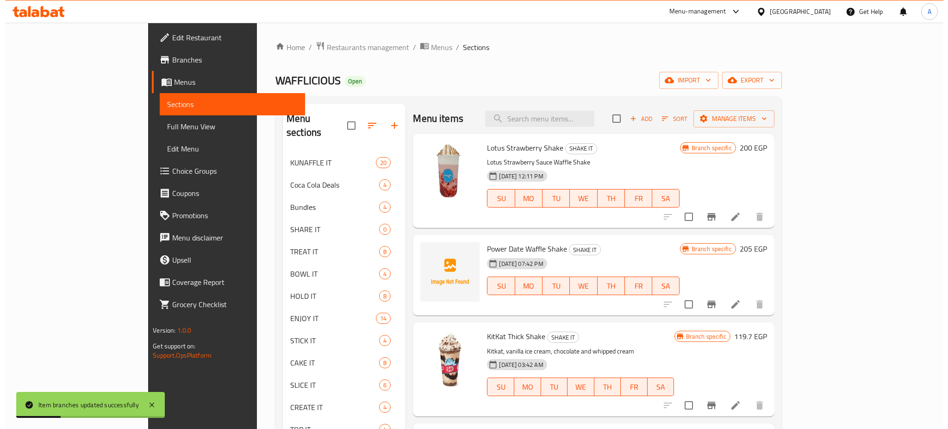
scroll to position [383, 0]
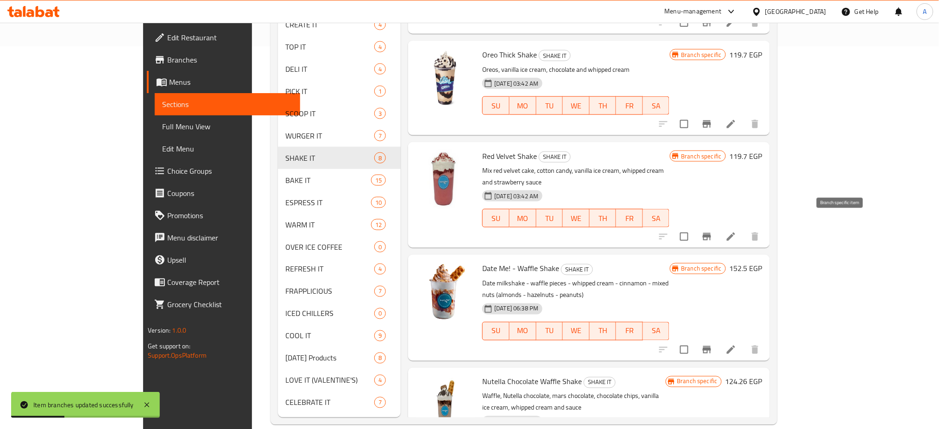
click at [711, 233] on icon "Branch-specific-item" at bounding box center [707, 236] width 8 height 7
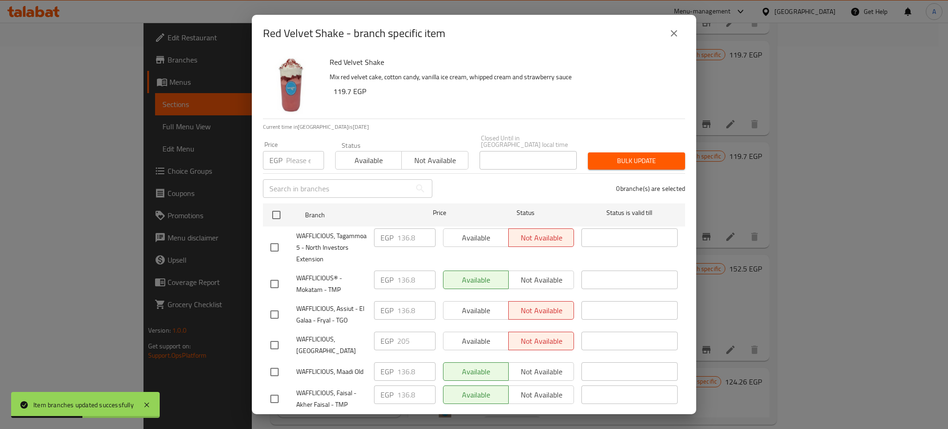
click at [295, 152] on input "number" at bounding box center [305, 160] width 38 height 19
paste input "153.9"
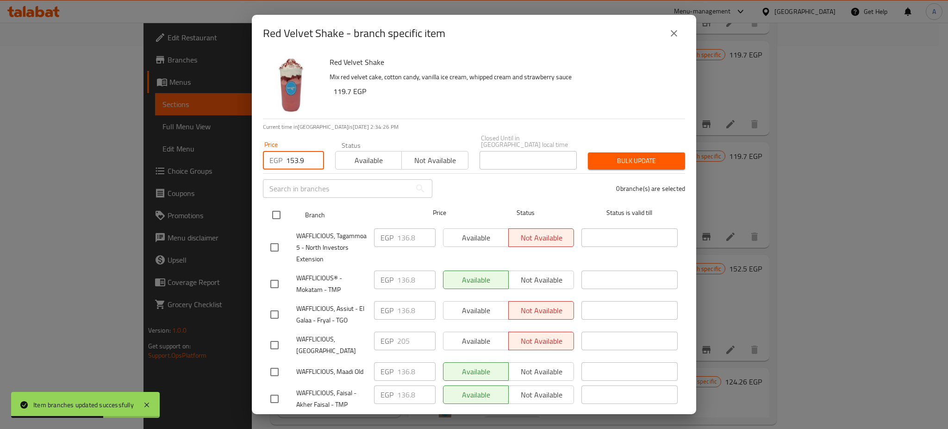
type input "153.9"
click at [272, 210] on input "checkbox" at bounding box center [276, 214] width 19 height 19
checkbox input "true"
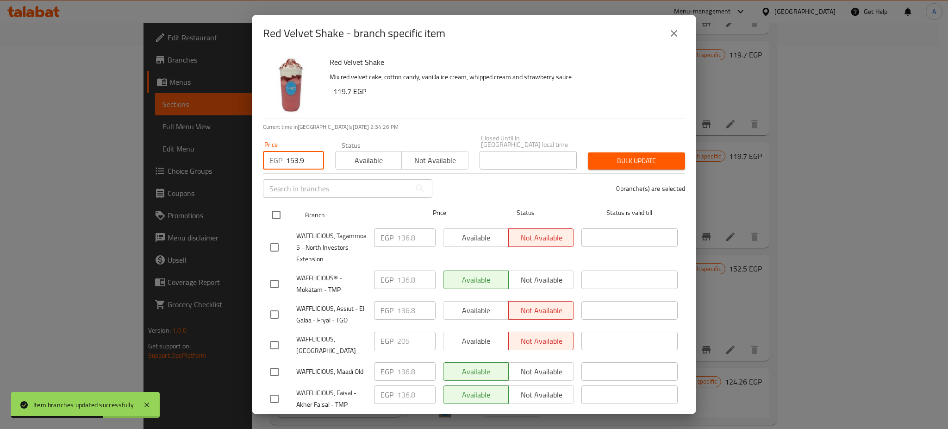
checkbox input "true"
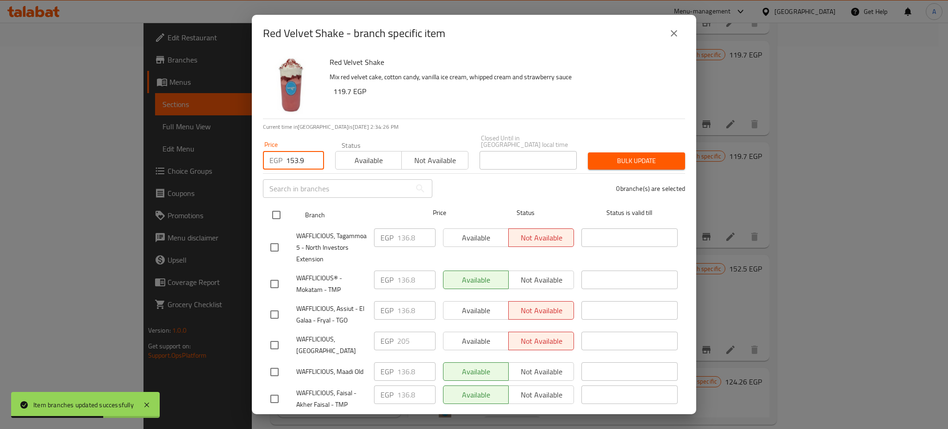
checkbox input "true"
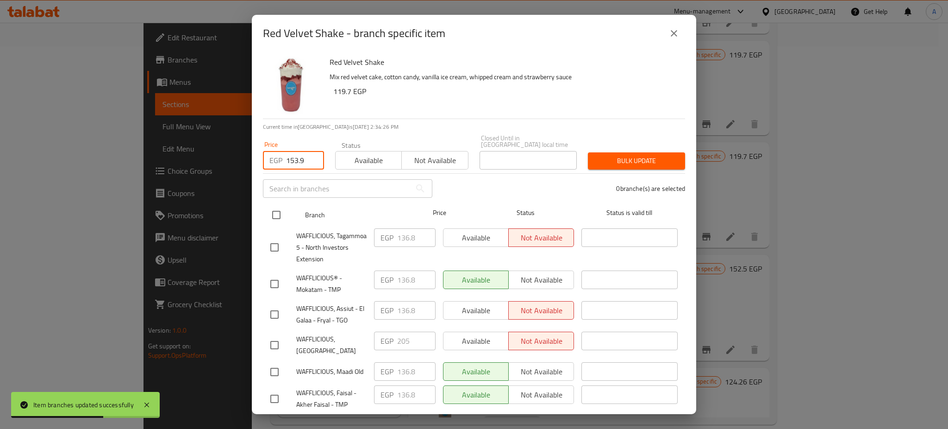
checkbox input "true"
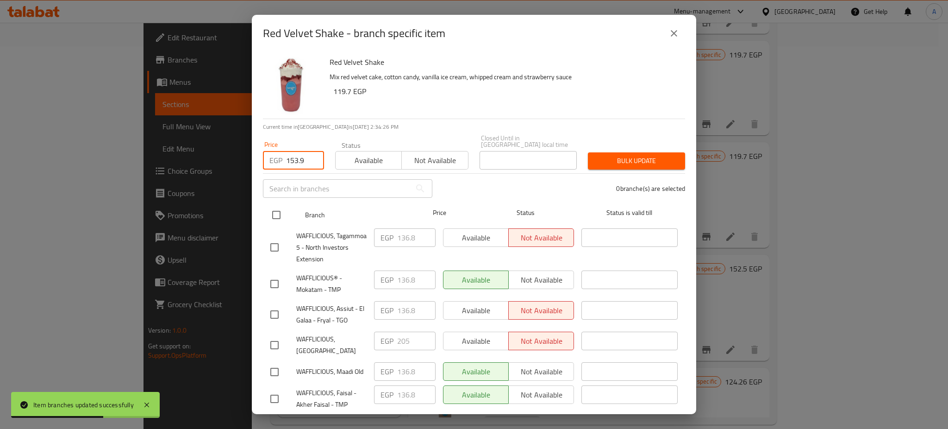
checkbox input "true"
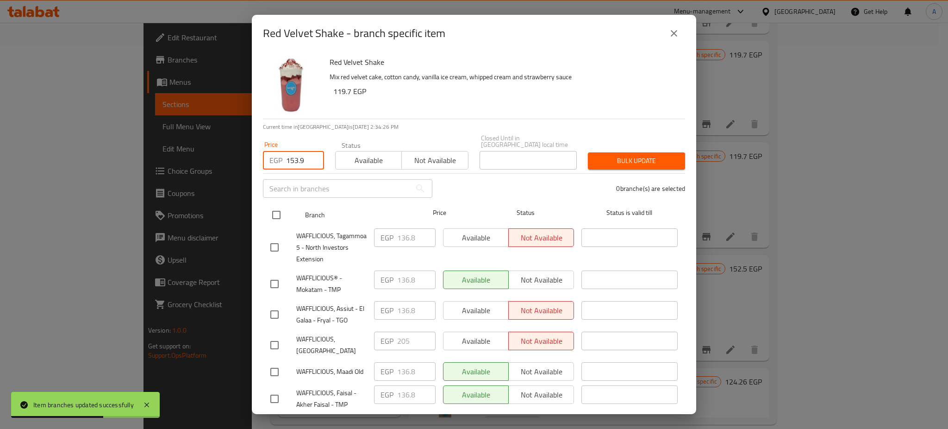
checkbox input "true"
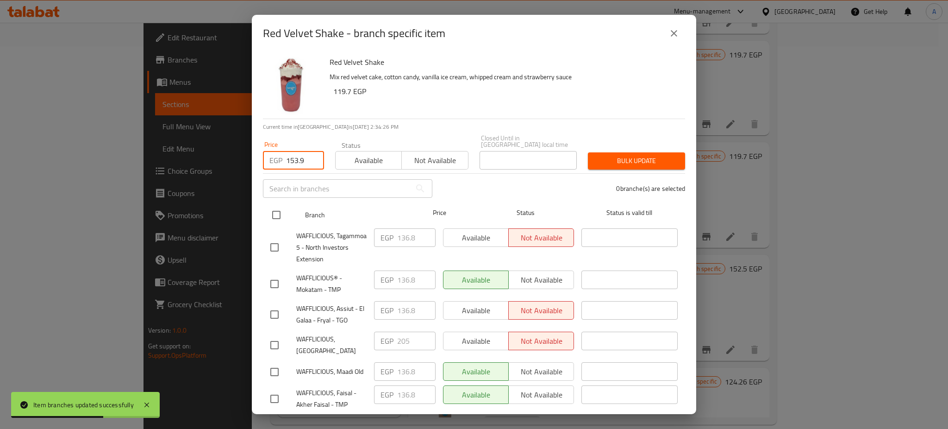
checkbox input "true"
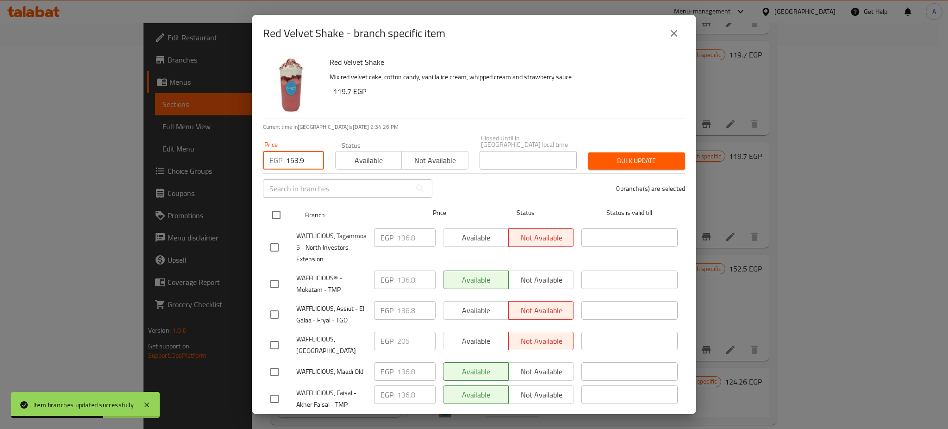
checkbox input "true"
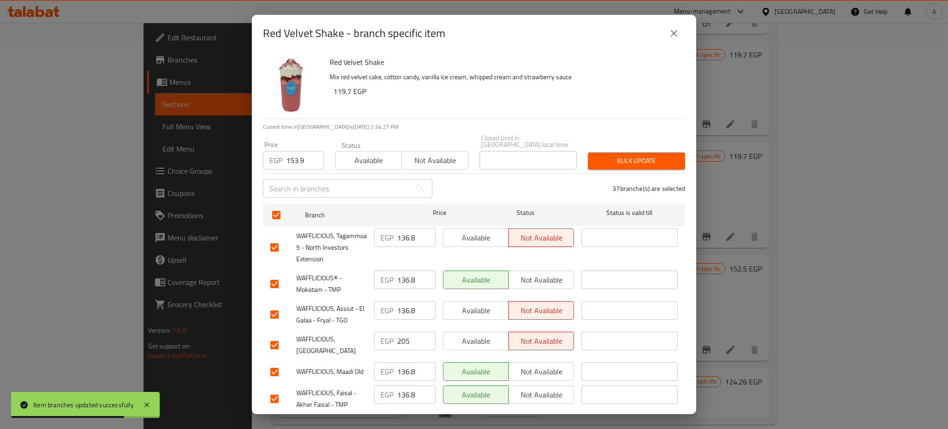
click at [276, 336] on input "checkbox" at bounding box center [274, 344] width 19 height 19
checkbox input "false"
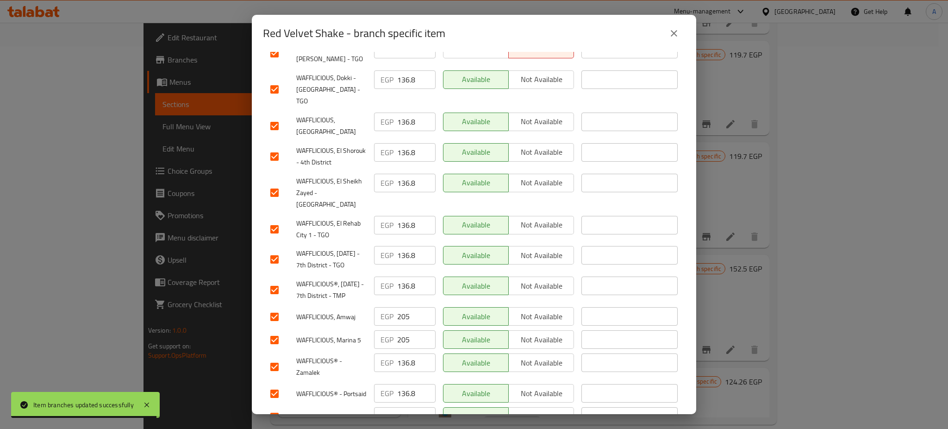
scroll to position [516, 0]
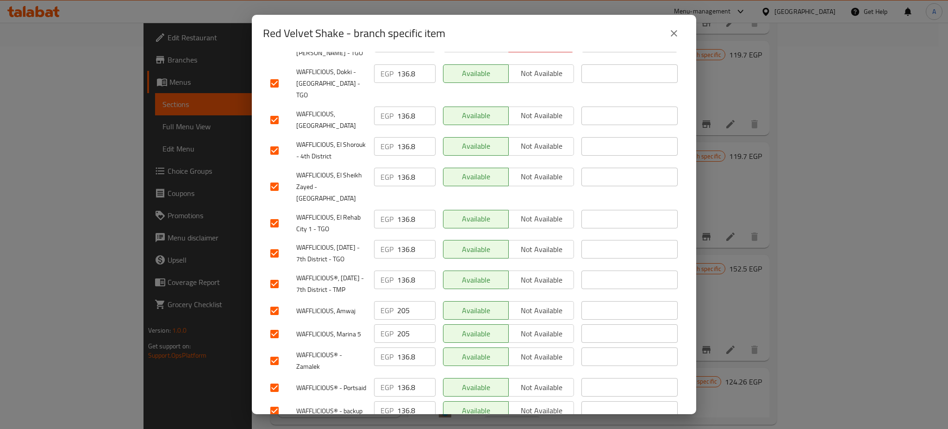
click at [276, 320] on input "checkbox" at bounding box center [274, 310] width 19 height 19
checkbox input "false"
click at [276, 344] on input "checkbox" at bounding box center [274, 333] width 19 height 19
checkbox input "false"
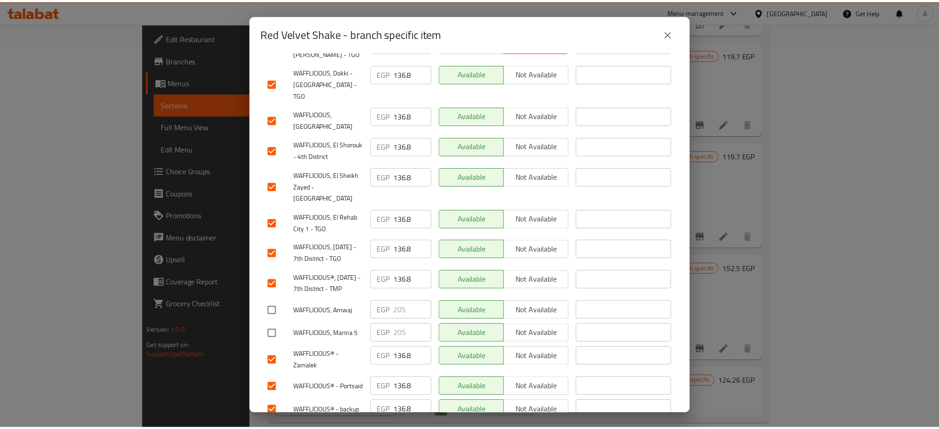
scroll to position [0, 0]
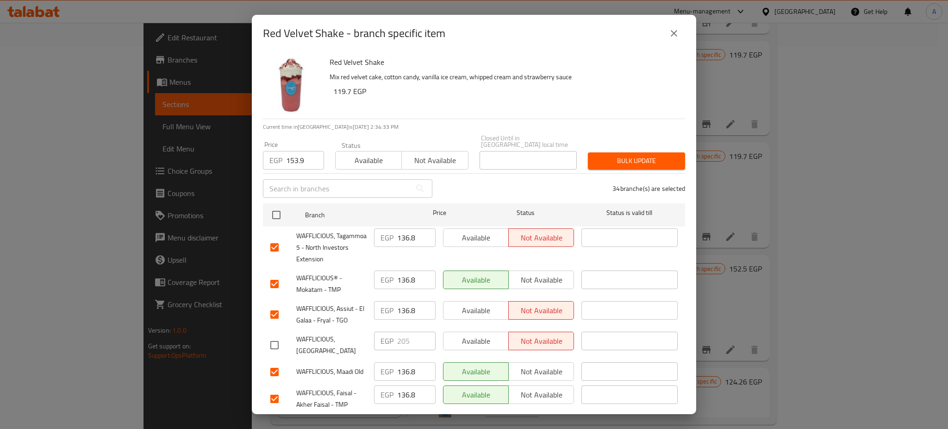
click at [631, 163] on div "Bulk update" at bounding box center [637, 161] width 108 height 28
click at [638, 155] on span "Bulk update" at bounding box center [637, 161] width 82 height 12
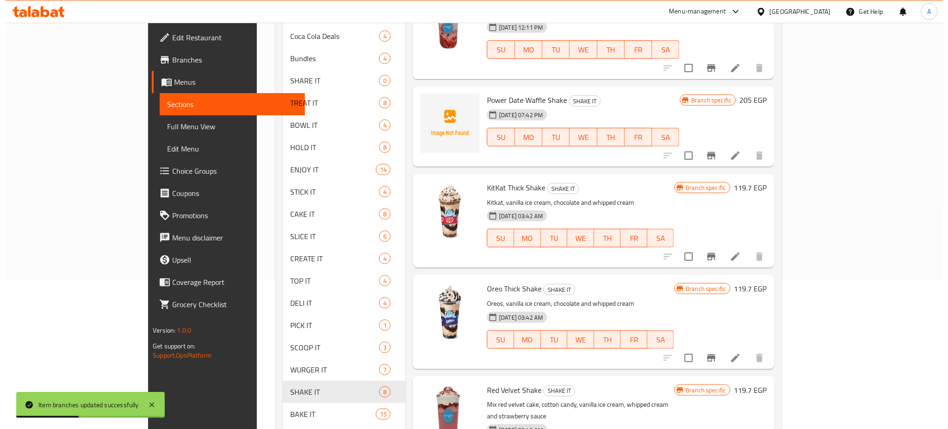
scroll to position [119, 0]
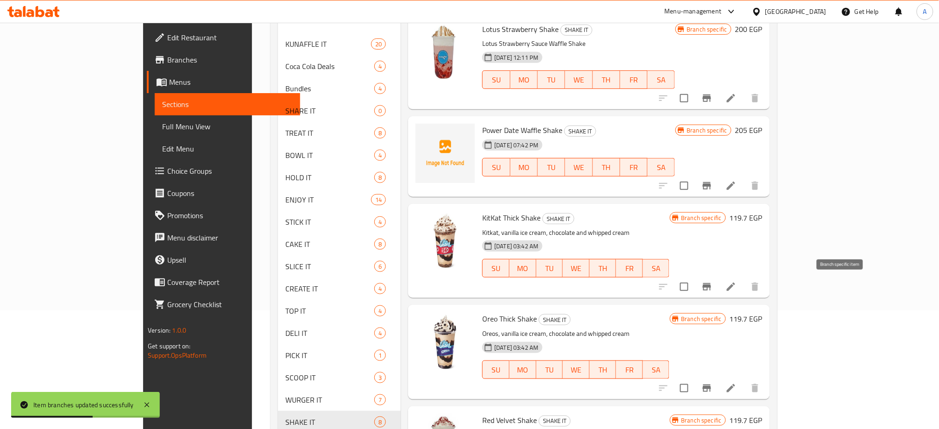
click at [711, 286] on icon "Branch-specific-item" at bounding box center [707, 286] width 8 height 7
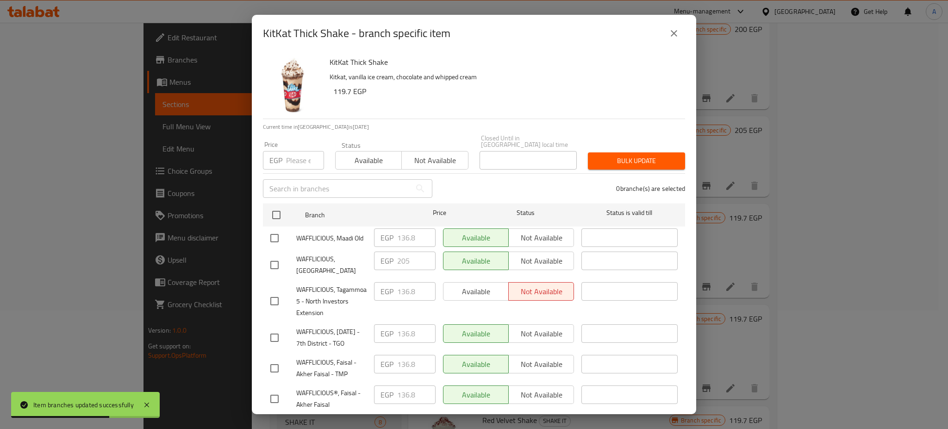
click at [300, 152] on input "number" at bounding box center [305, 160] width 38 height 19
paste input "153.9"
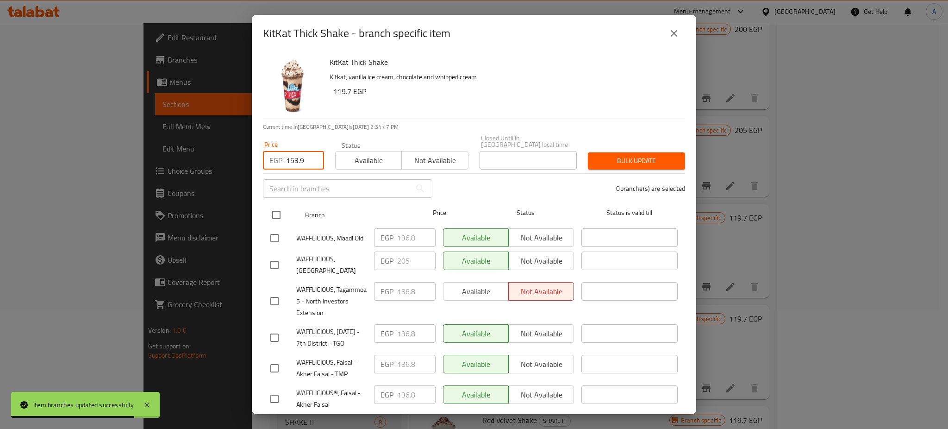
type input "153.9"
click at [278, 209] on input "checkbox" at bounding box center [276, 214] width 19 height 19
checkbox input "true"
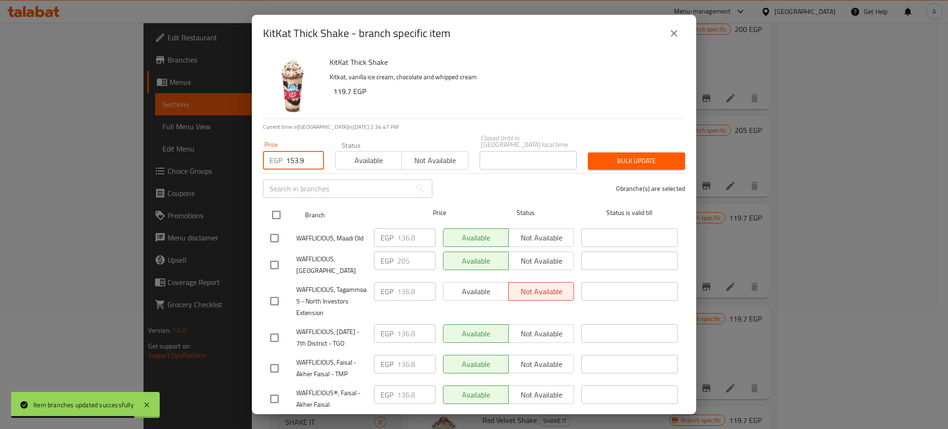
checkbox input "true"
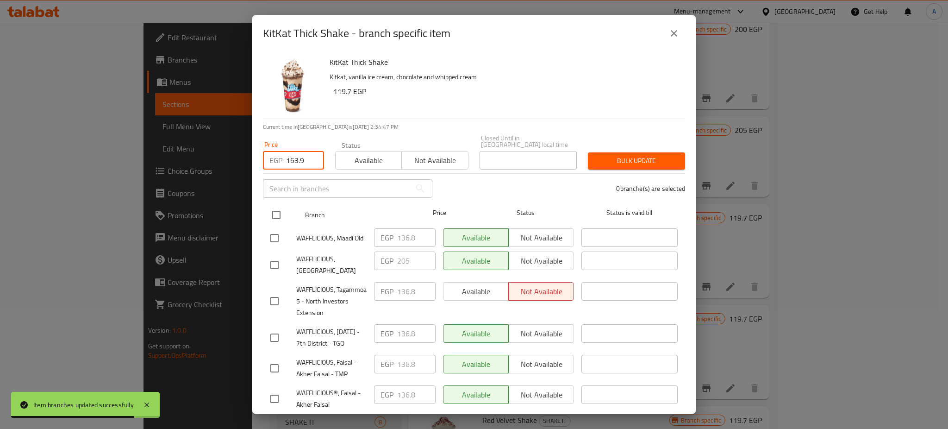
checkbox input "true"
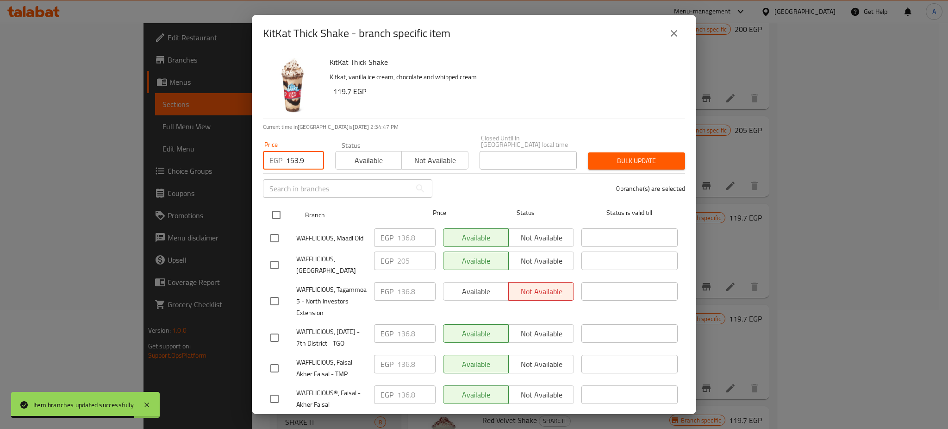
checkbox input "true"
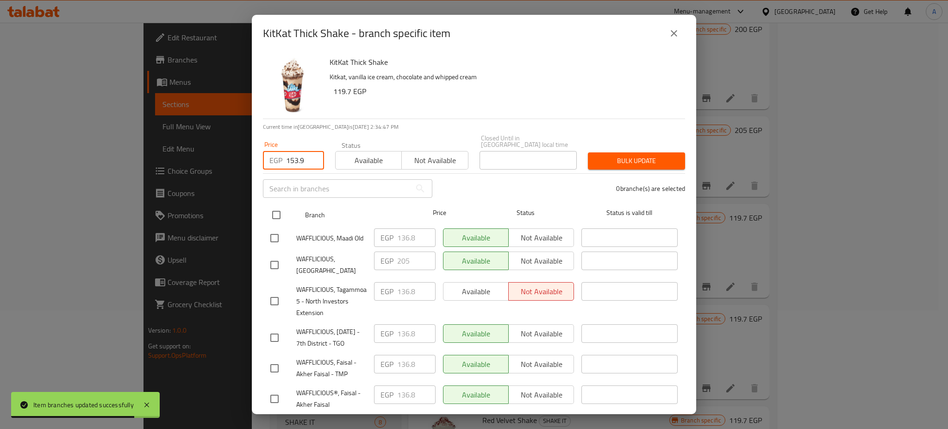
checkbox input "true"
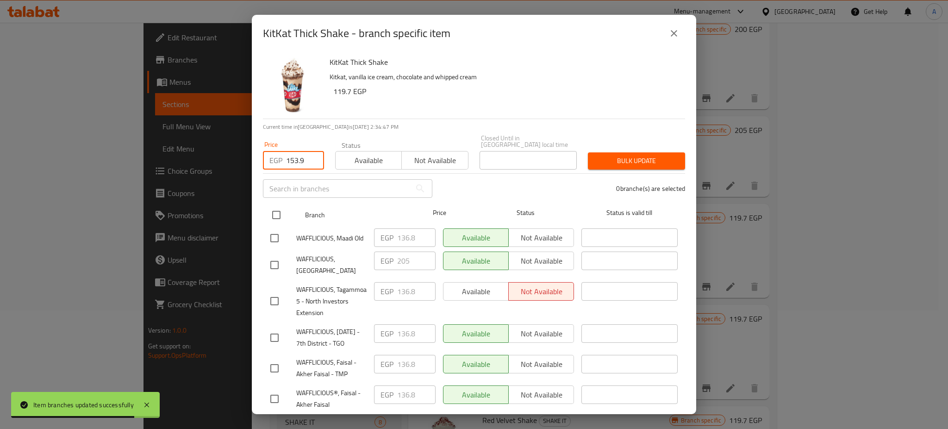
checkbox input "true"
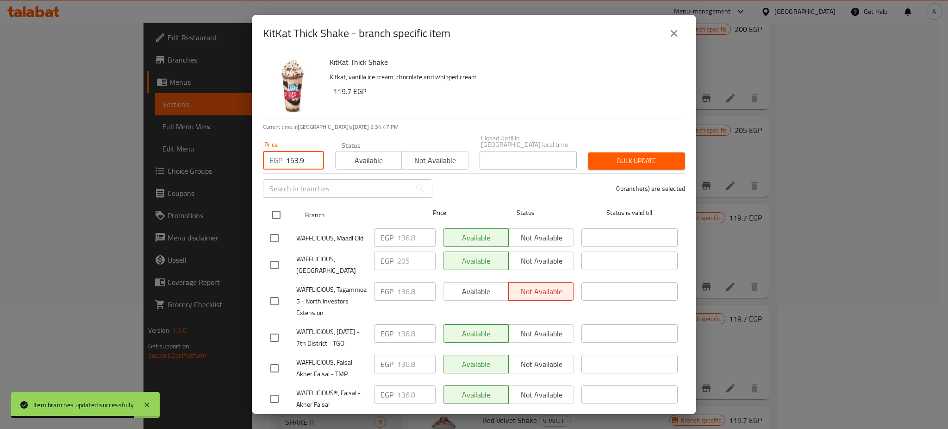
checkbox input "true"
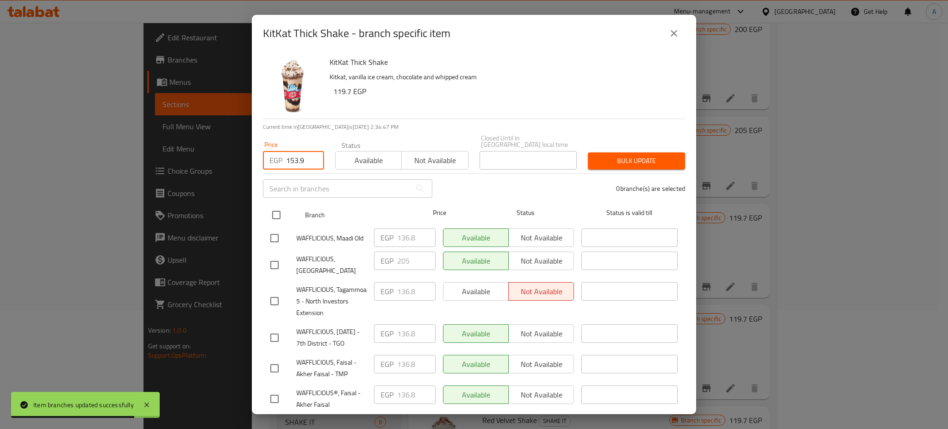
checkbox input "true"
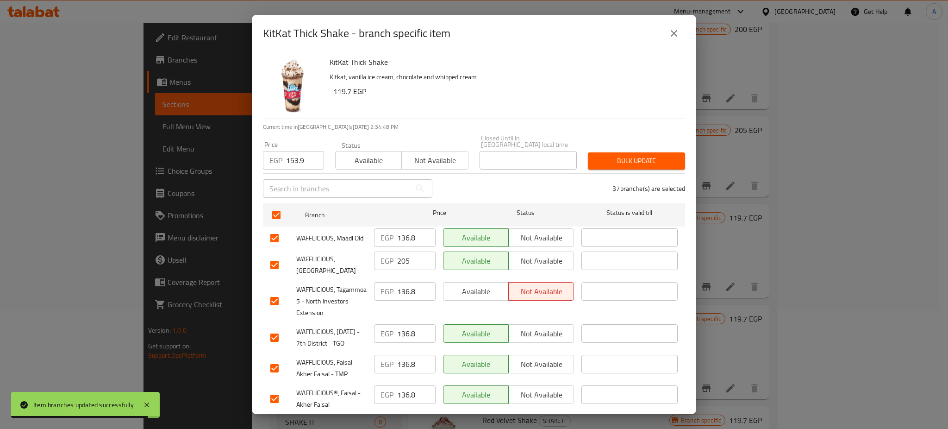
click at [275, 257] on input "checkbox" at bounding box center [274, 264] width 19 height 19
checkbox input "false"
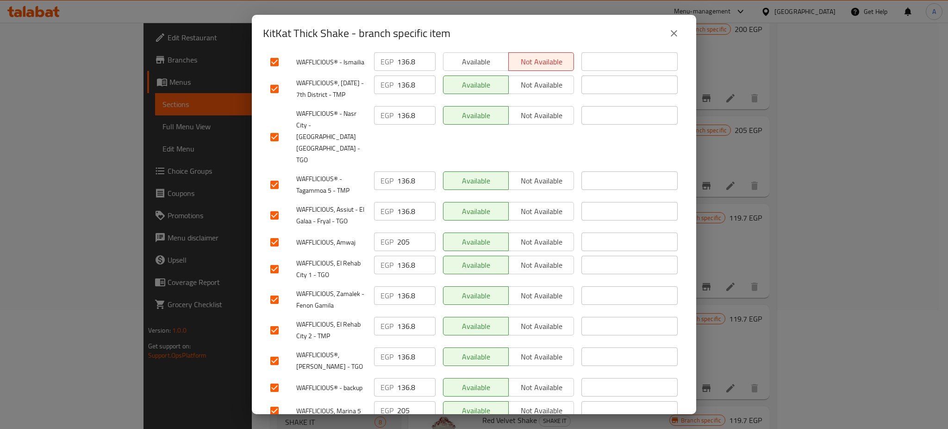
scroll to position [767, 0]
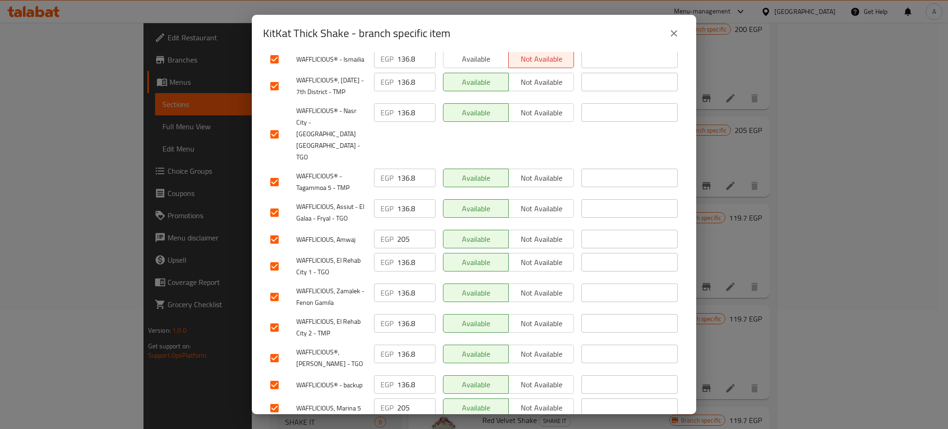
click at [275, 239] on input "checkbox" at bounding box center [274, 239] width 19 height 19
checkbox input "false"
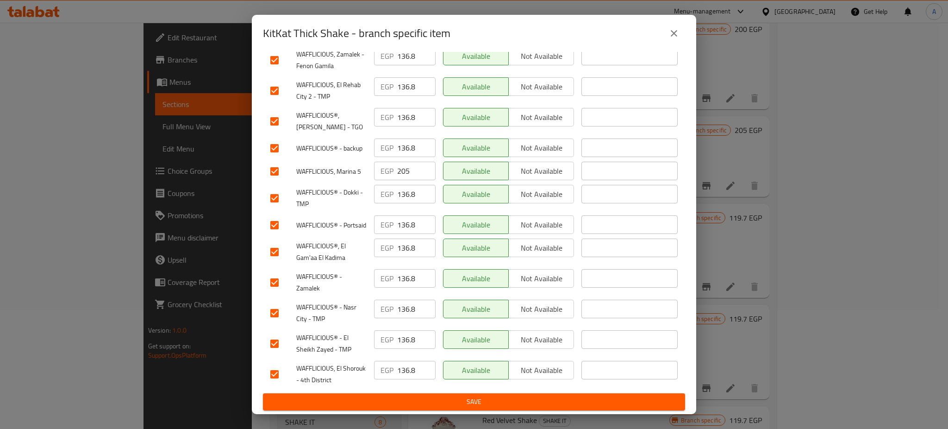
scroll to position [1035, 0]
click at [276, 170] on input "checkbox" at bounding box center [274, 171] width 19 height 19
checkbox input "false"
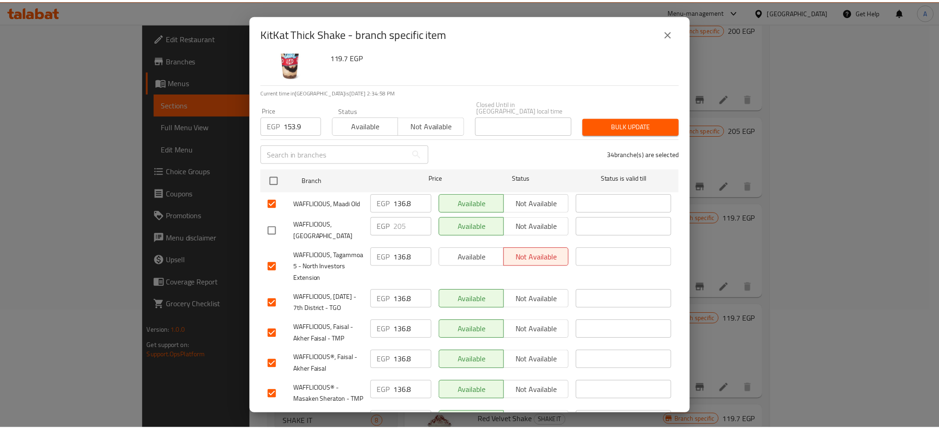
scroll to position [0, 0]
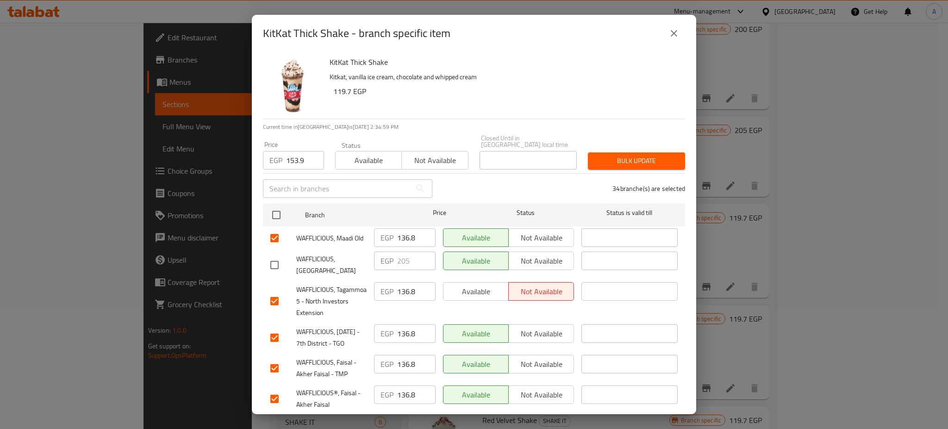
click at [616, 155] on span "Bulk update" at bounding box center [637, 161] width 82 height 12
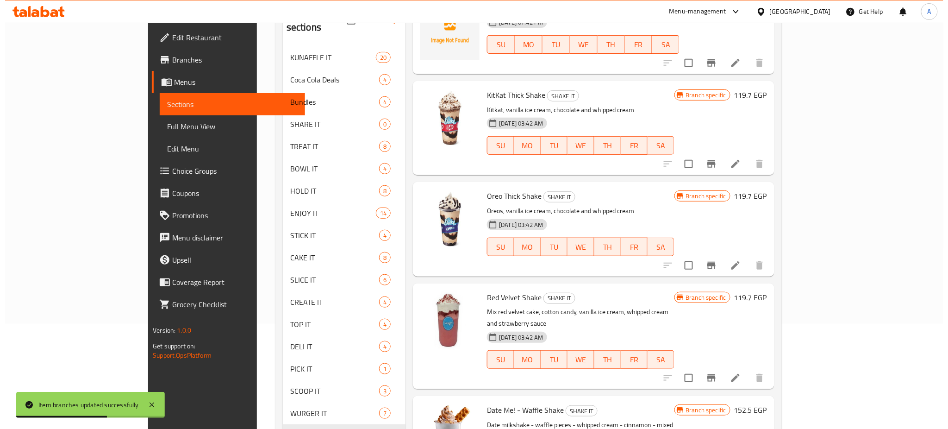
scroll to position [106, 0]
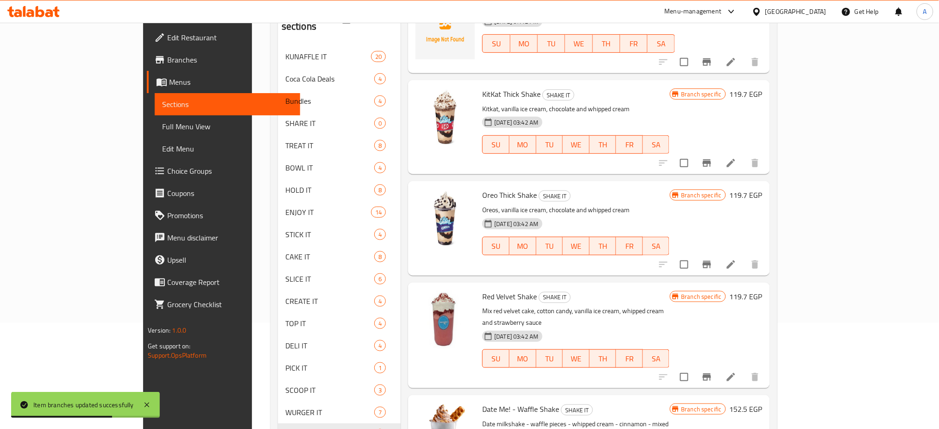
click at [712, 266] on icon "Branch-specific-item" at bounding box center [706, 264] width 11 height 11
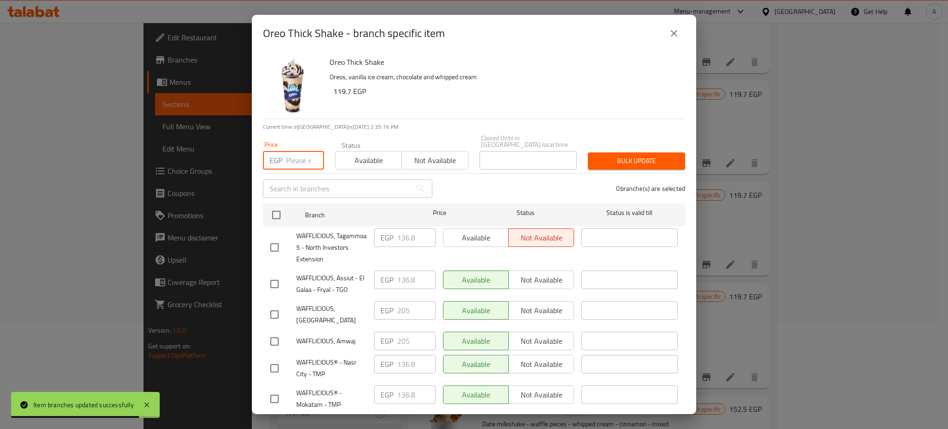
click at [291, 154] on input "number" at bounding box center [305, 160] width 38 height 19
paste input "153.9"
type input "153.9"
click at [278, 212] on input "checkbox" at bounding box center [276, 214] width 19 height 19
checkbox input "true"
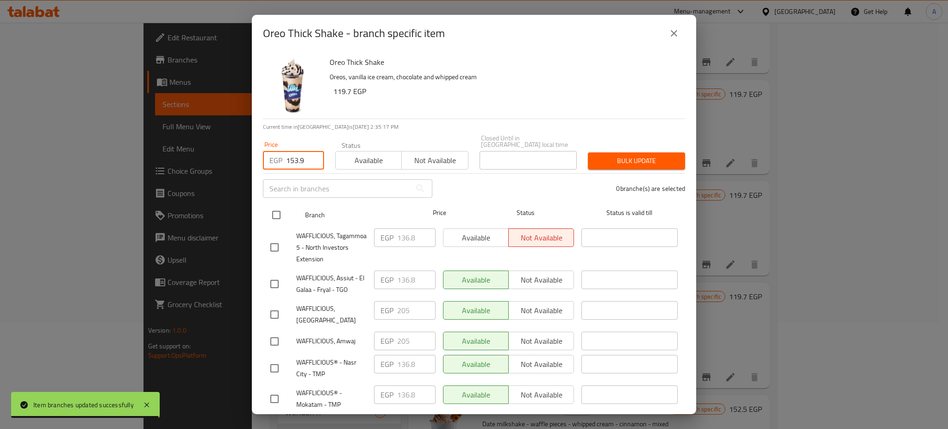
checkbox input "true"
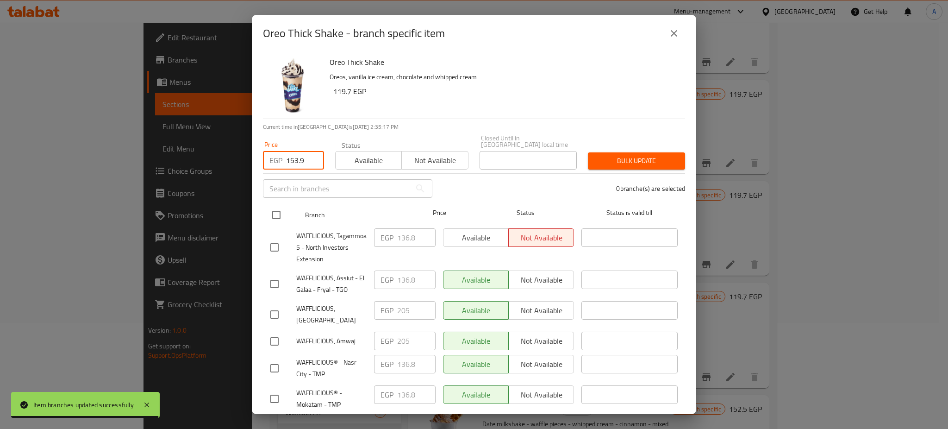
checkbox input "true"
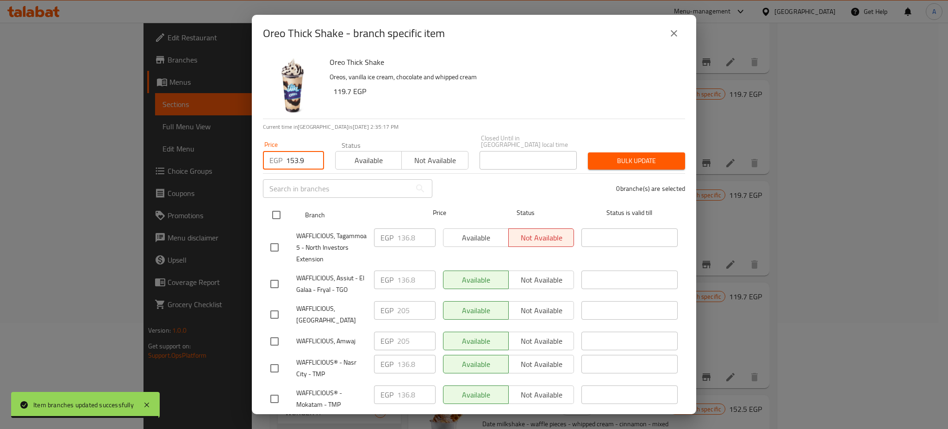
checkbox input "true"
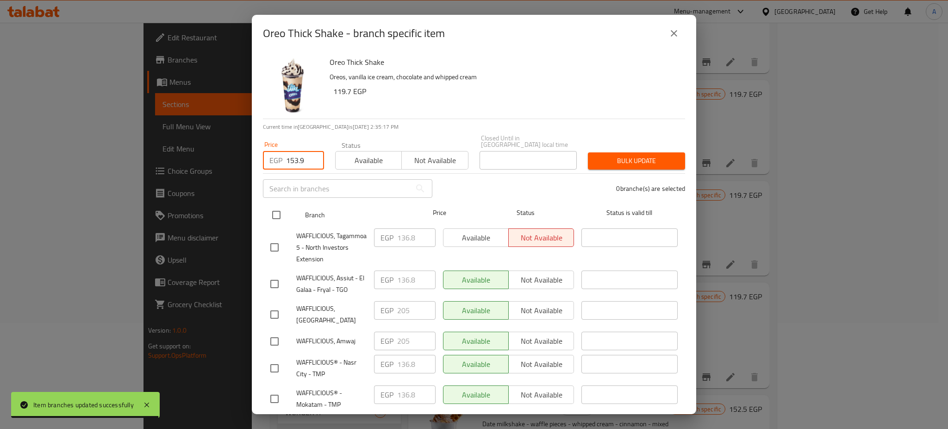
checkbox input "true"
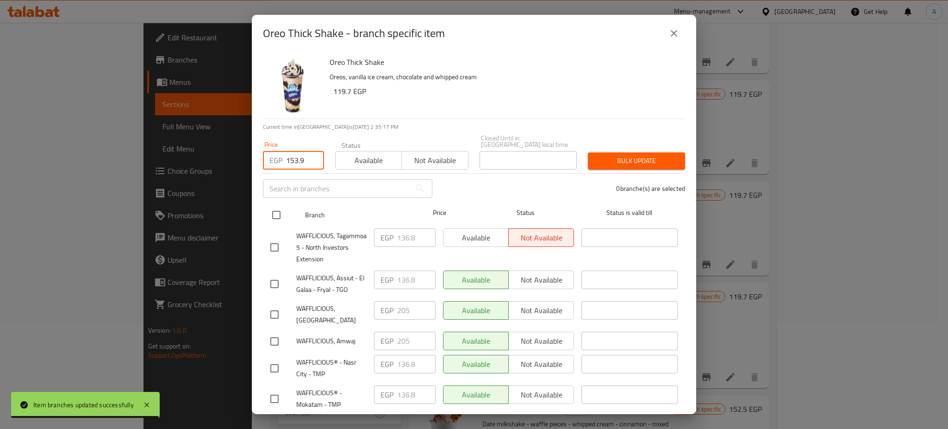
checkbox input "true"
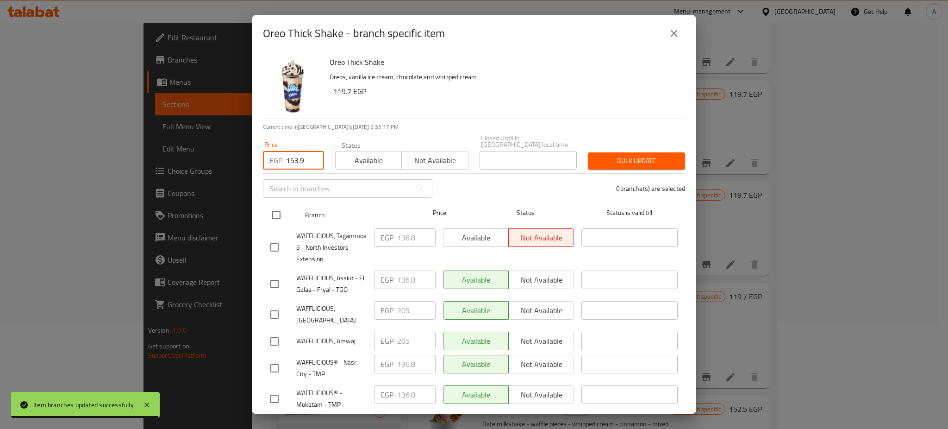
checkbox input "true"
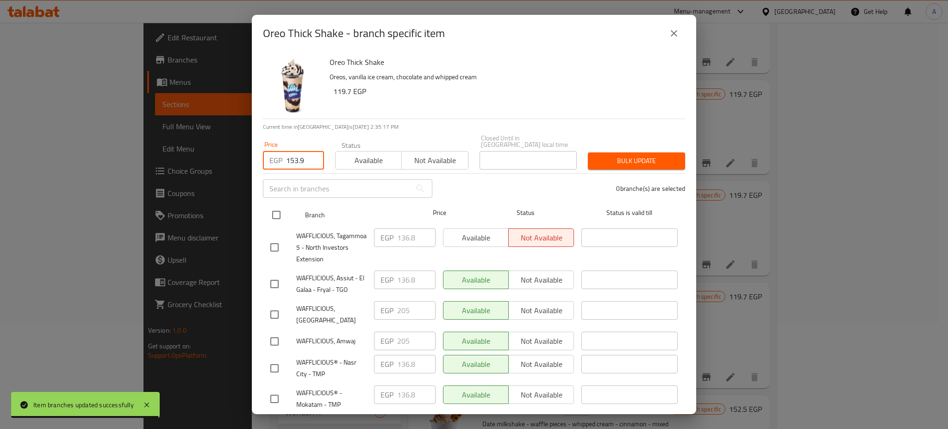
checkbox input "true"
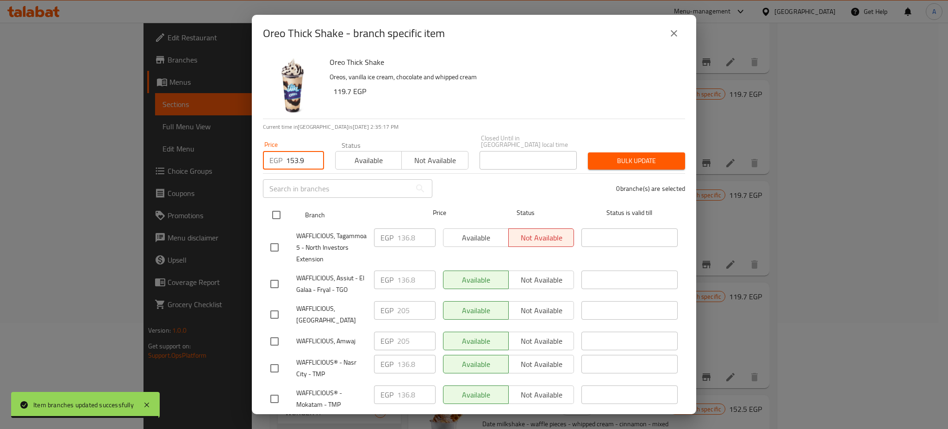
checkbox input "true"
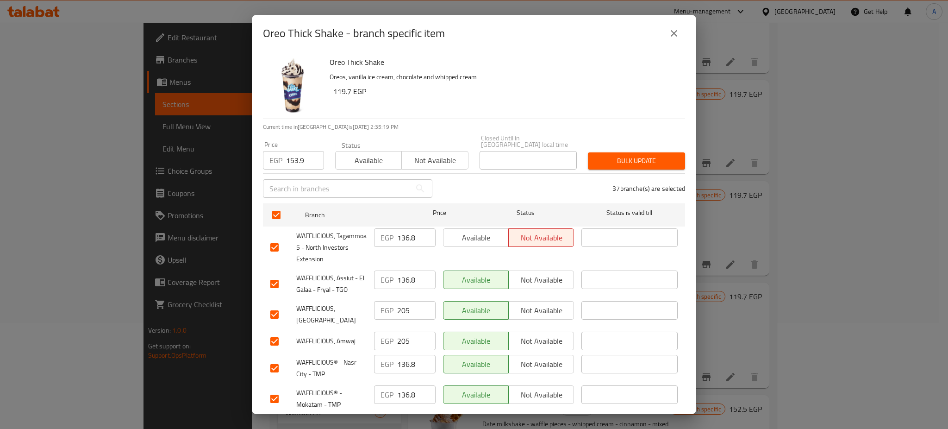
click at [276, 305] on input "checkbox" at bounding box center [274, 314] width 19 height 19
checkbox input "false"
click at [273, 332] on input "checkbox" at bounding box center [274, 341] width 19 height 19
checkbox input "false"
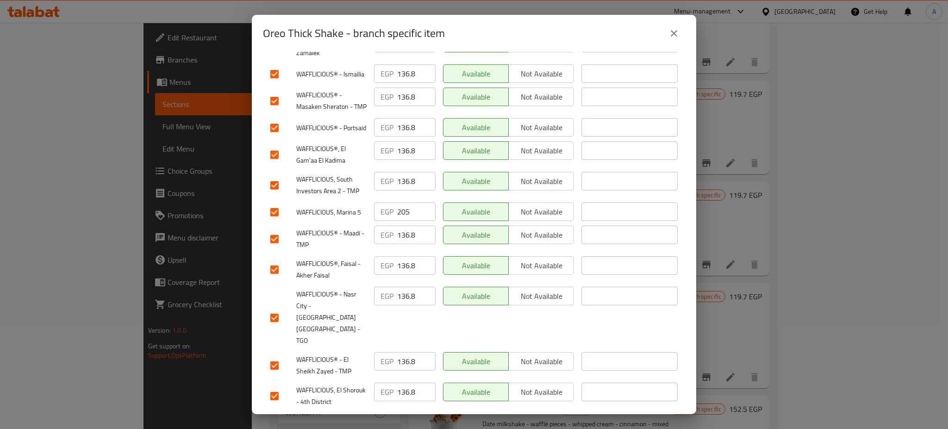
scroll to position [984, 0]
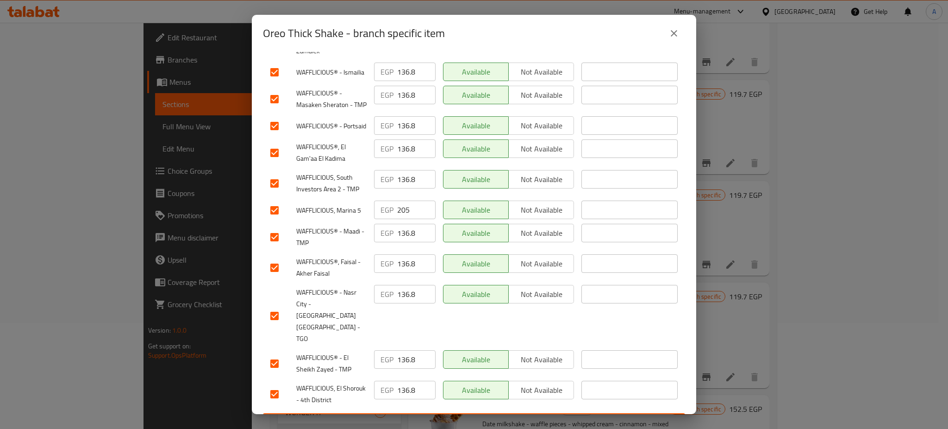
click at [275, 220] on input "checkbox" at bounding box center [274, 210] width 19 height 19
checkbox input "false"
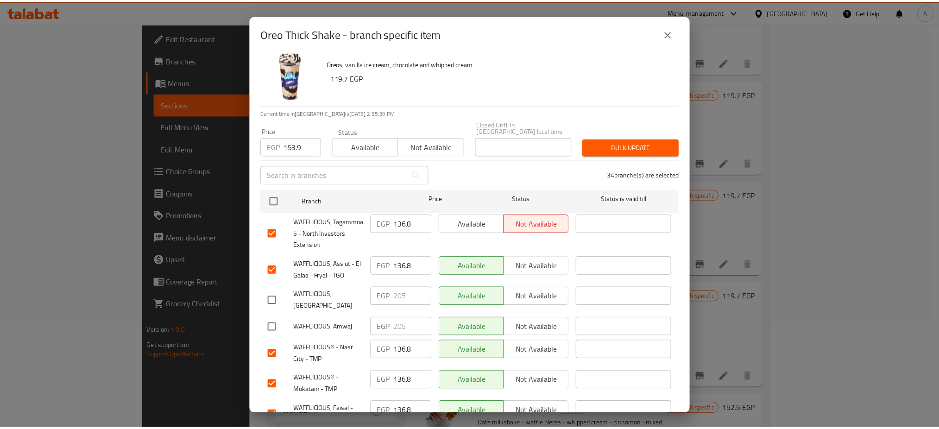
scroll to position [0, 0]
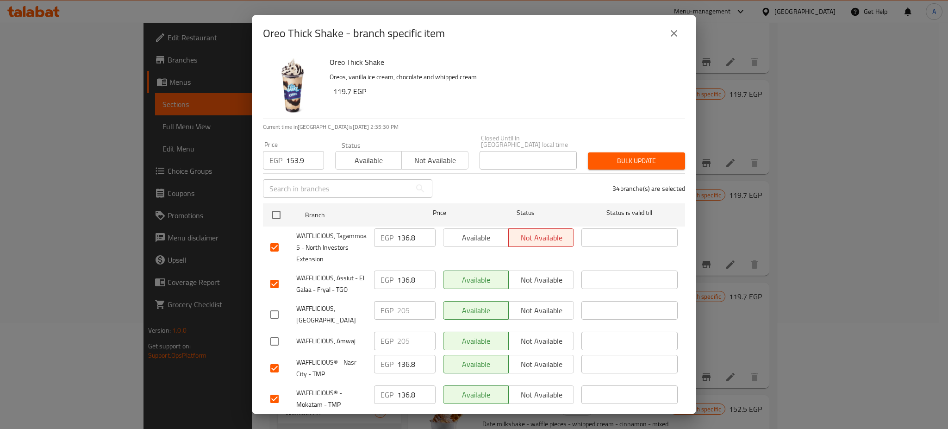
click at [617, 155] on span "Bulk update" at bounding box center [637, 161] width 82 height 12
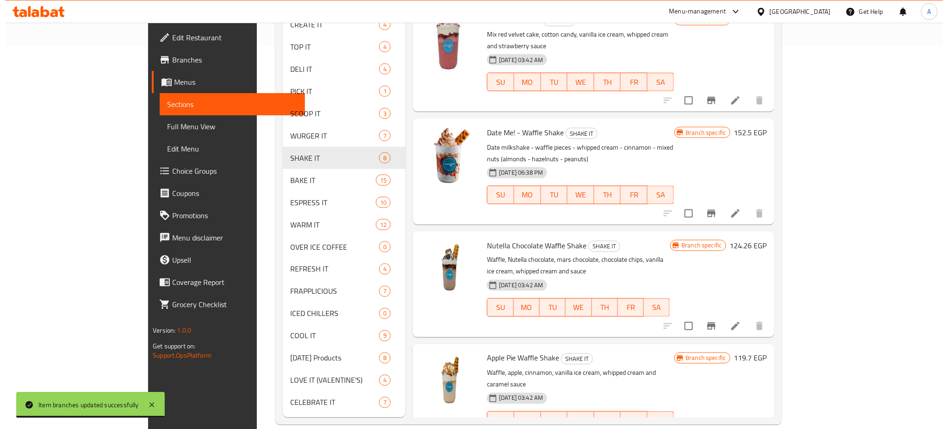
scroll to position [383, 0]
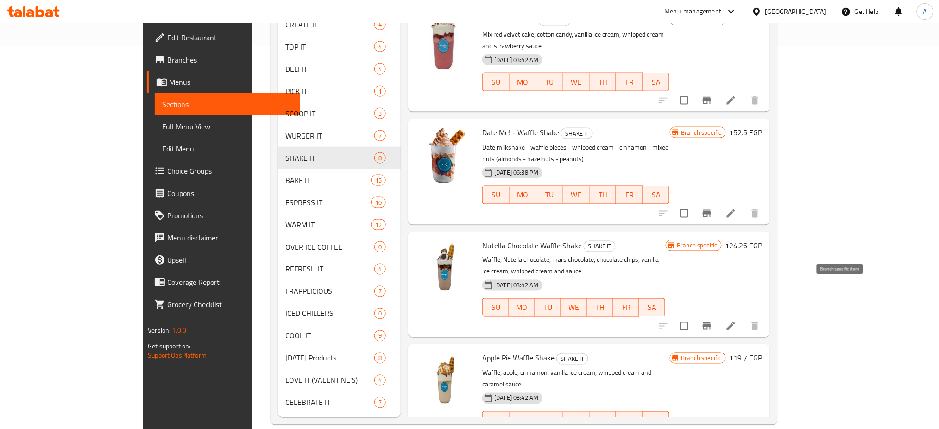
click at [711, 322] on icon "Branch-specific-item" at bounding box center [707, 325] width 8 height 7
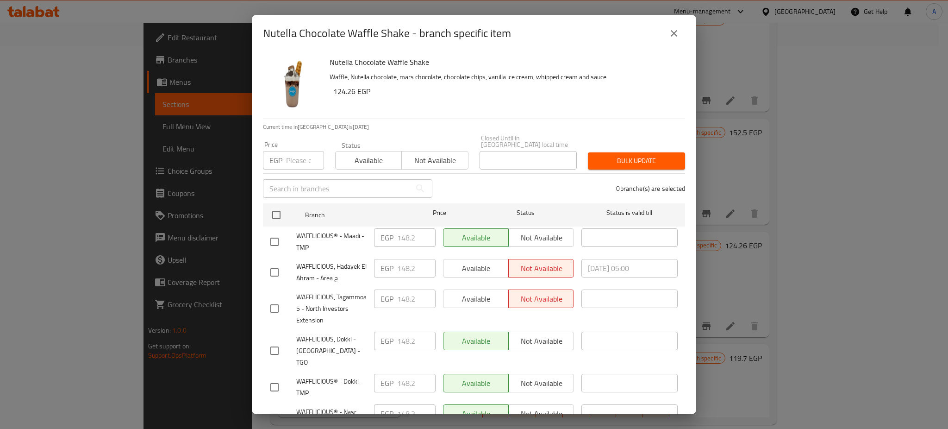
click at [299, 158] on input "number" at bounding box center [305, 160] width 38 height 19
paste input "153.9"
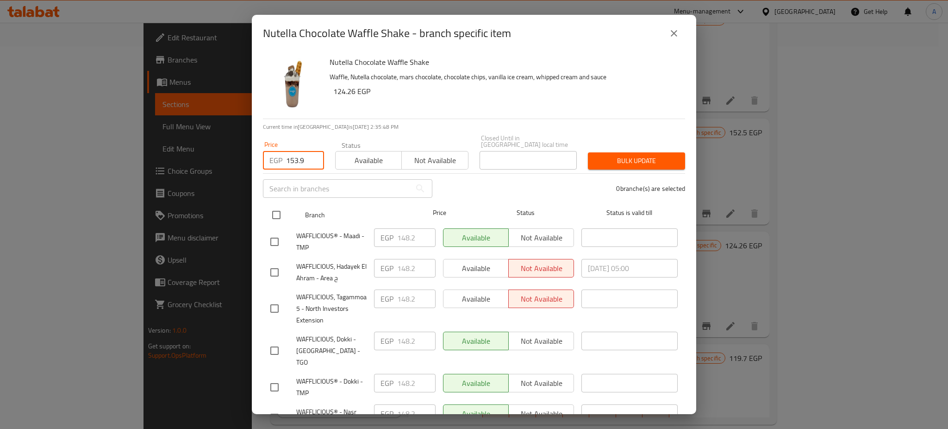
type input "153.9"
click at [275, 205] on input "checkbox" at bounding box center [276, 214] width 19 height 19
checkbox input "true"
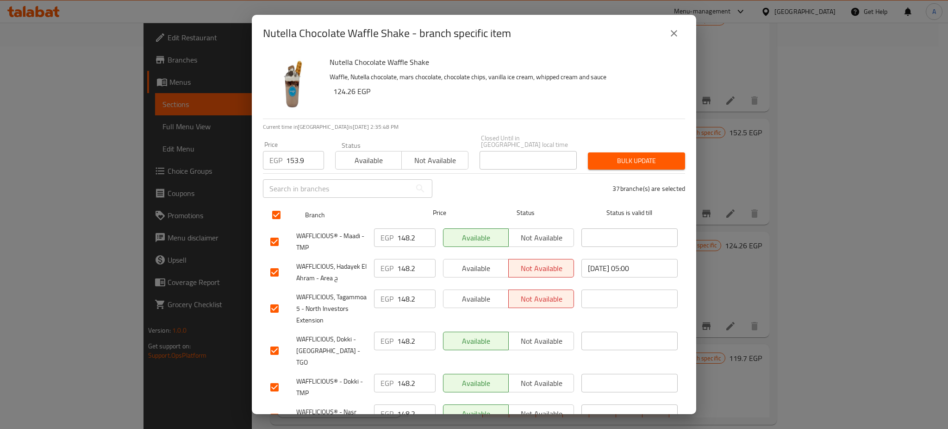
checkbox input "true"
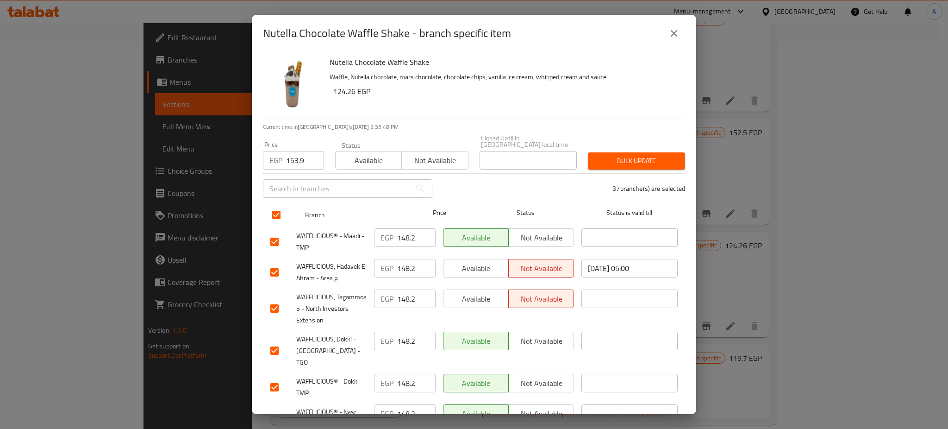
checkbox input "true"
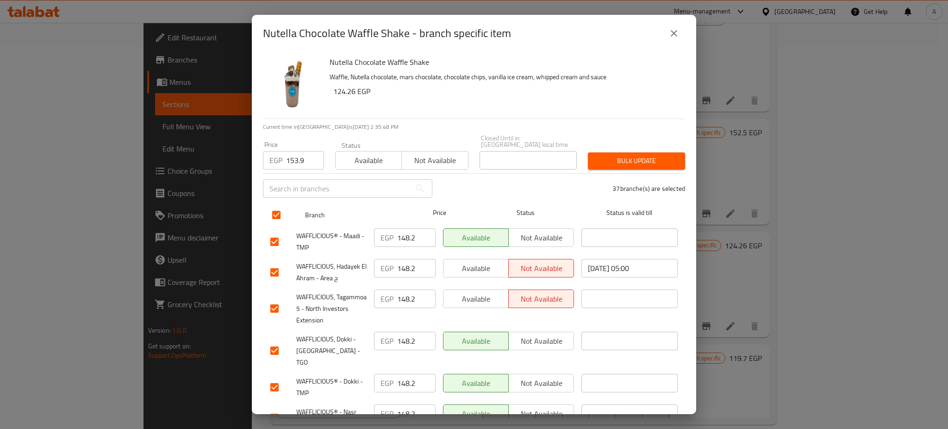
checkbox input "true"
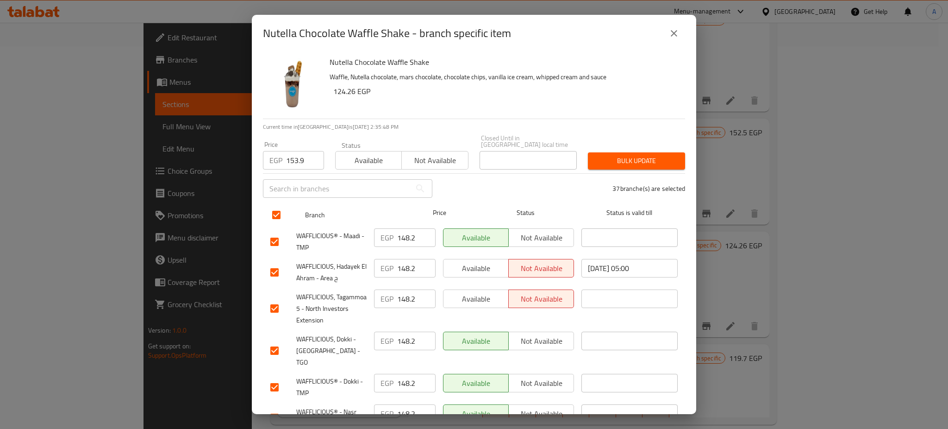
checkbox input "true"
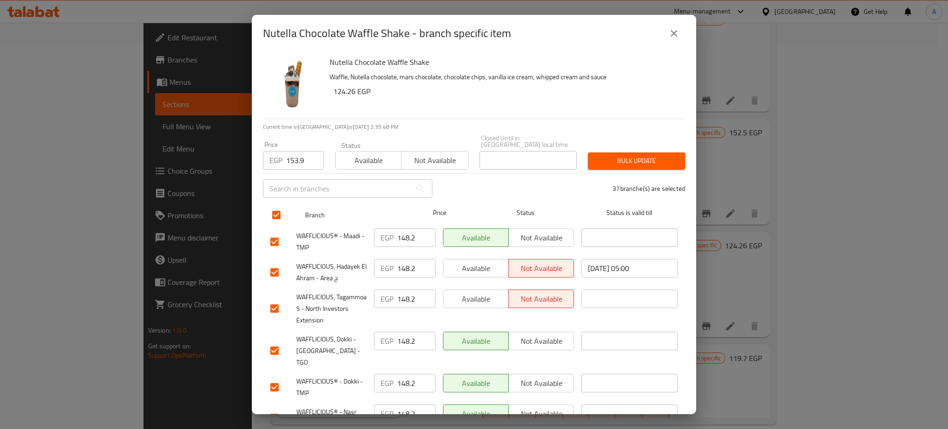
checkbox input "true"
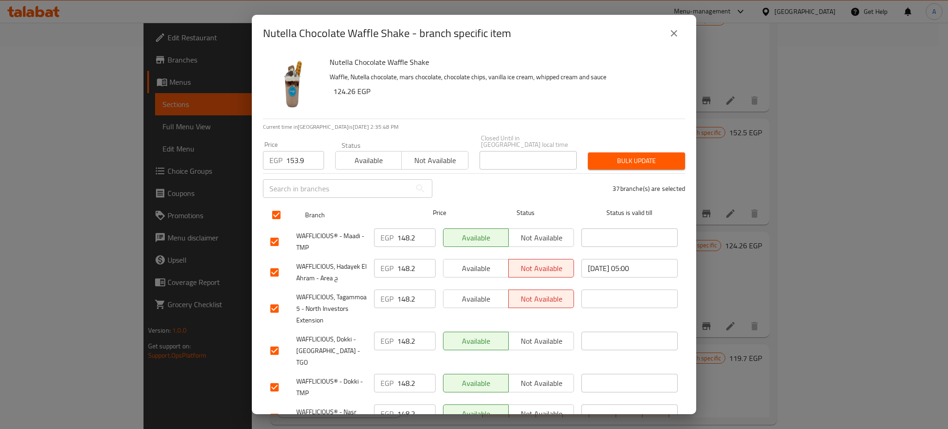
checkbox input "true"
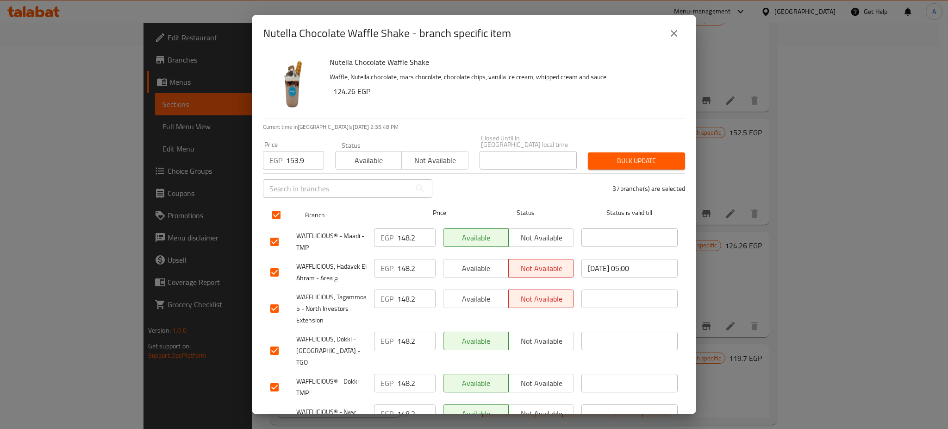
checkbox input "true"
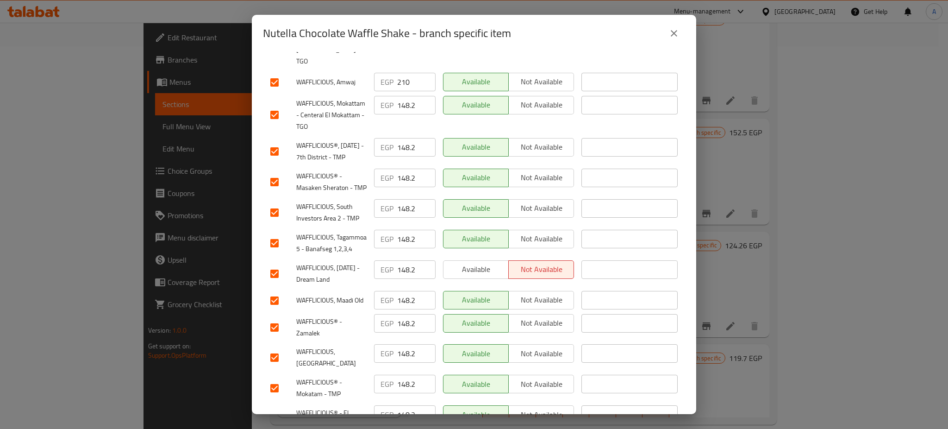
scroll to position [289, 0]
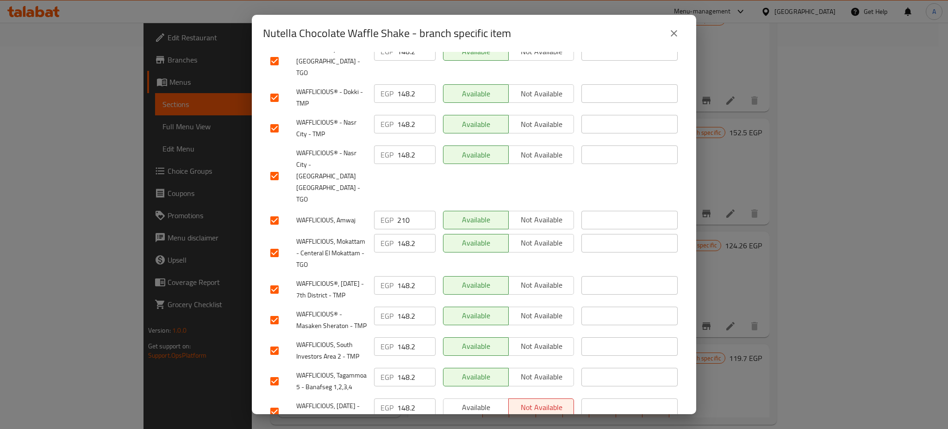
click at [276, 211] on input "checkbox" at bounding box center [274, 220] width 19 height 19
checkbox input "false"
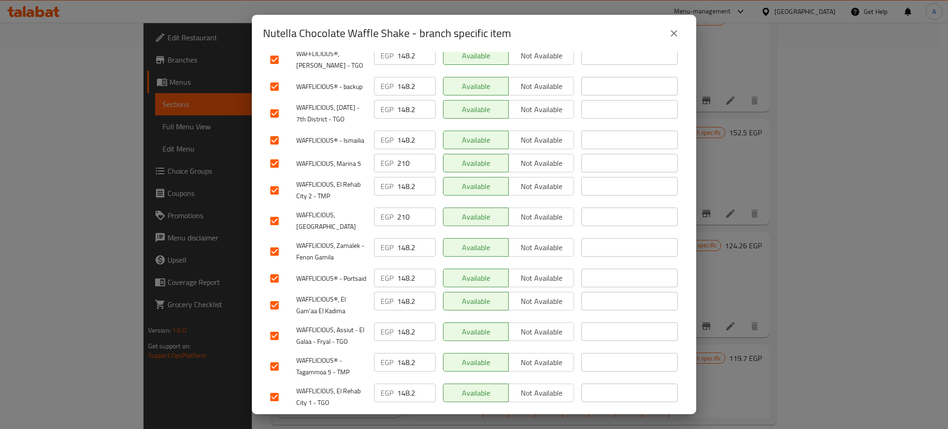
scroll to position [936, 0]
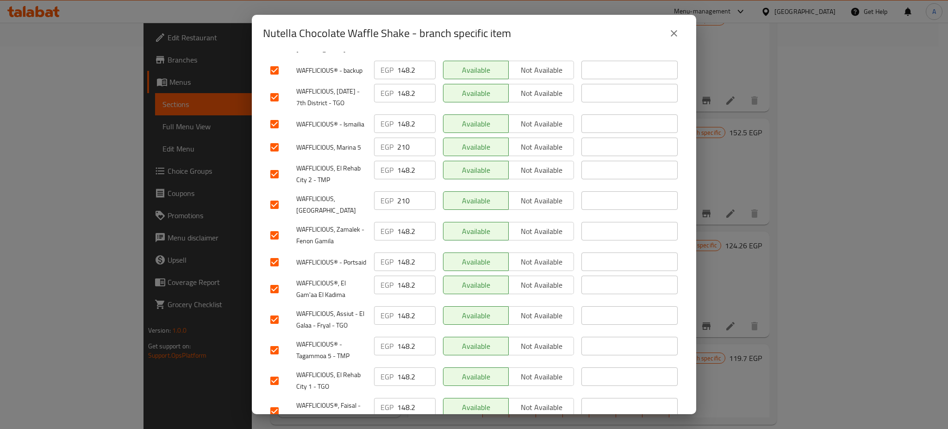
click at [276, 214] on input "checkbox" at bounding box center [274, 204] width 19 height 19
checkbox input "false"
click at [275, 157] on input "checkbox" at bounding box center [274, 147] width 19 height 19
checkbox input "false"
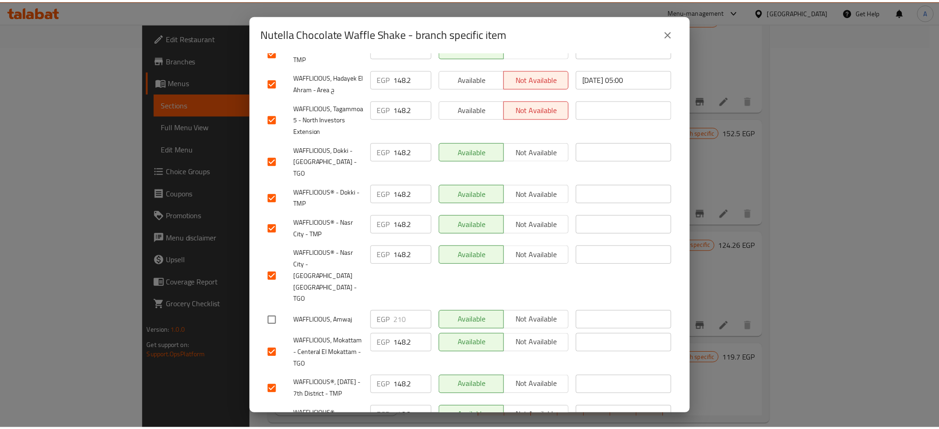
scroll to position [0, 0]
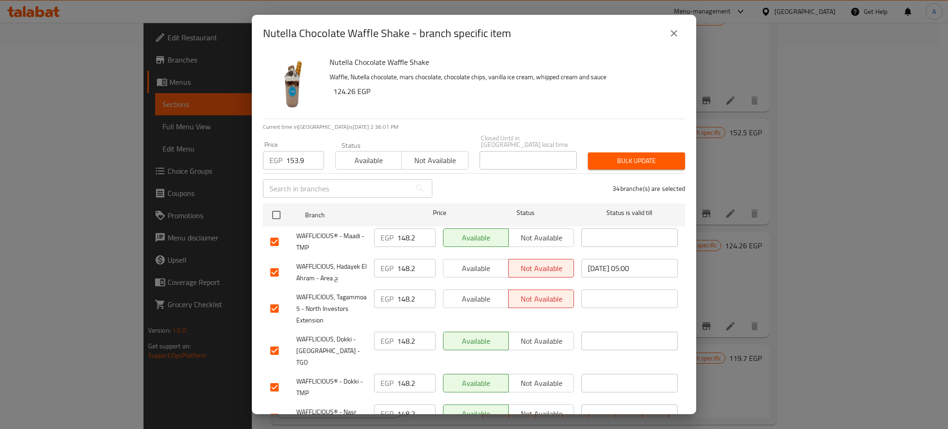
click at [651, 155] on span "Bulk update" at bounding box center [637, 161] width 82 height 12
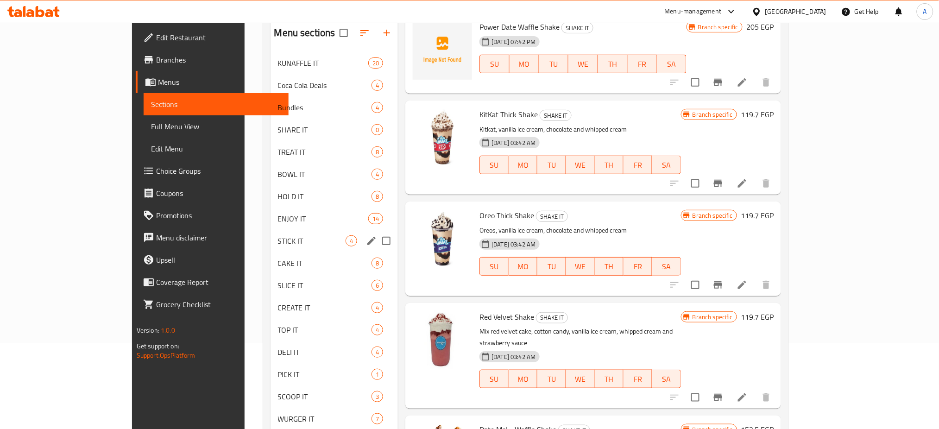
scroll to position [118, 0]
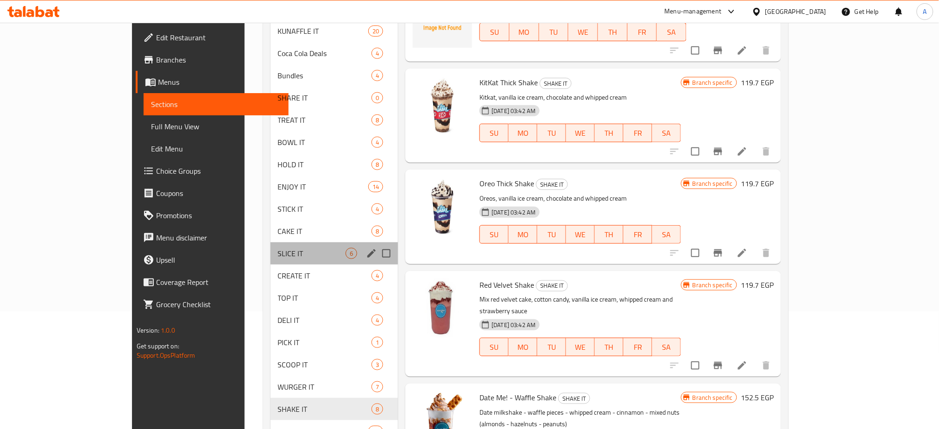
click at [270, 245] on div "SLICE IT 6" at bounding box center [334, 253] width 128 height 22
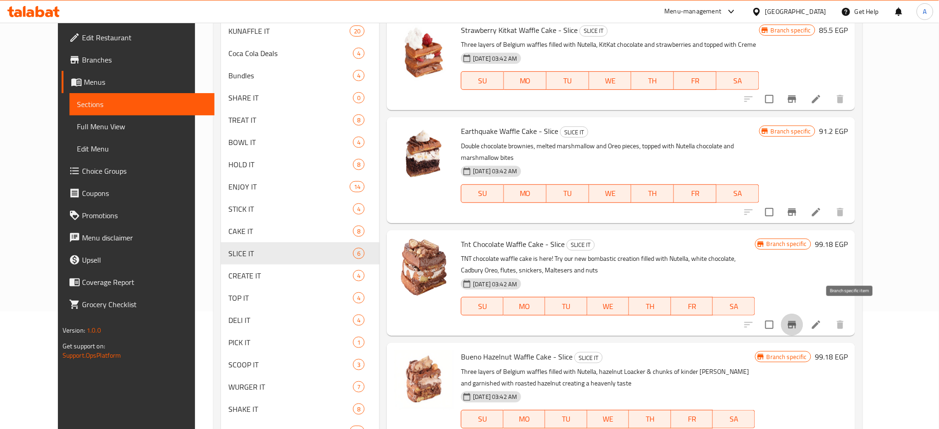
click at [803, 314] on button "Branch-specific-item" at bounding box center [792, 325] width 22 height 22
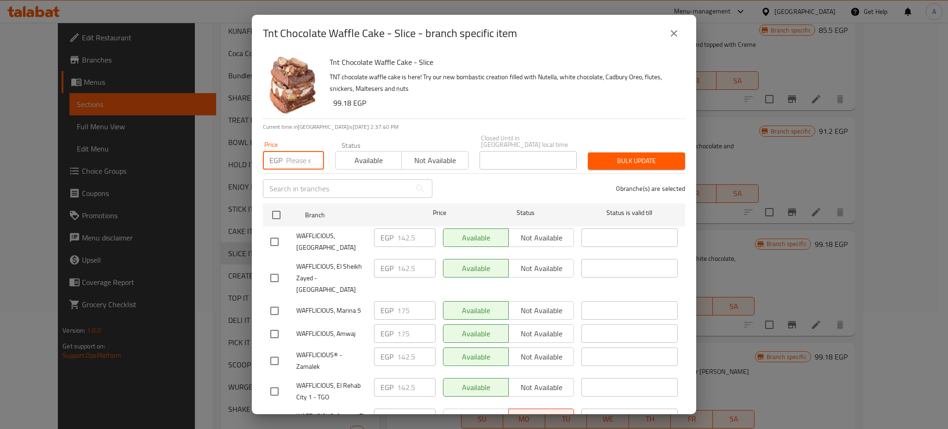
click at [289, 159] on input "number" at bounding box center [305, 160] width 38 height 19
paste input "153.9"
type input "153.9"
click at [276, 206] on input "checkbox" at bounding box center [276, 214] width 19 height 19
checkbox input "true"
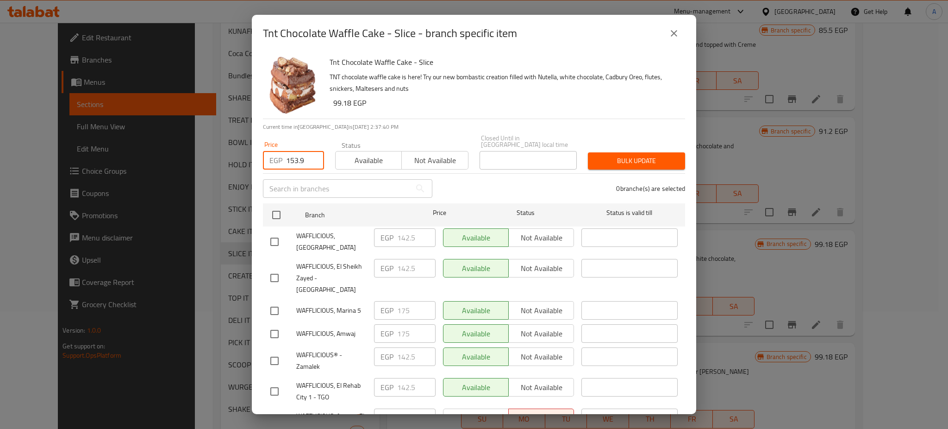
checkbox input "true"
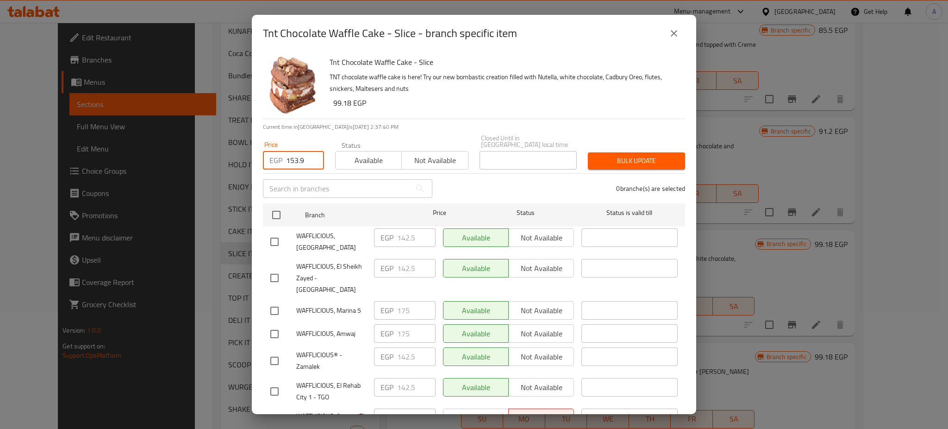
checkbox input "true"
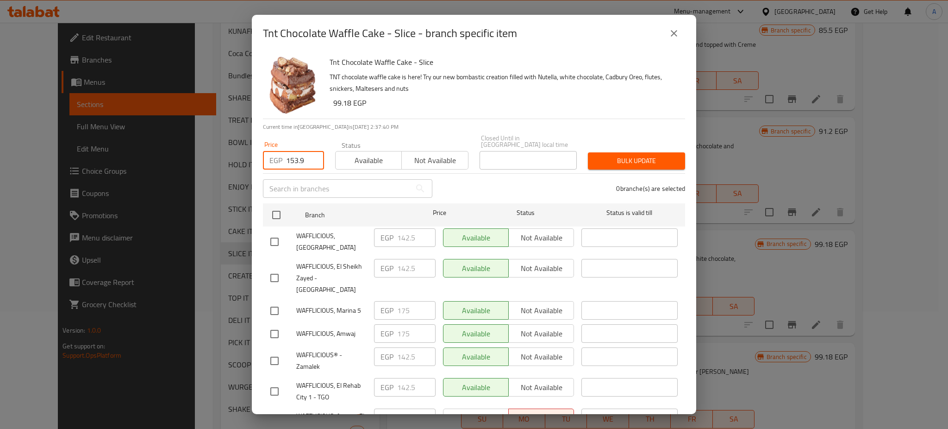
checkbox input "true"
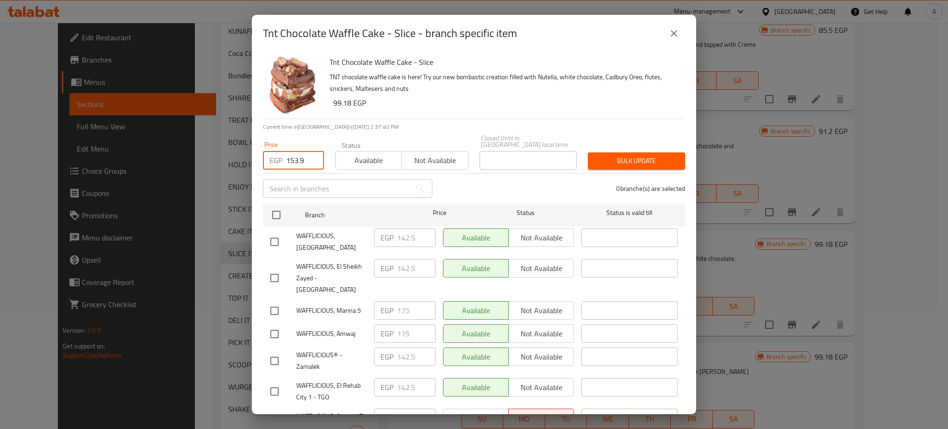
checkbox input "true"
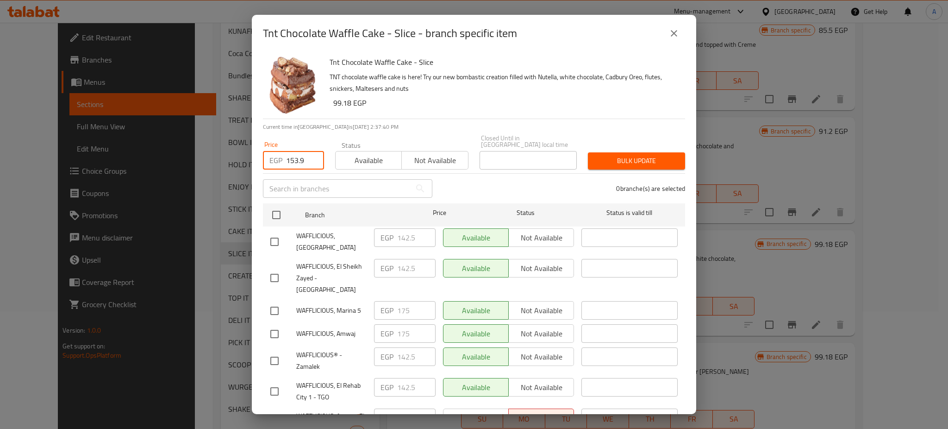
checkbox input "true"
click at [273, 301] on input "checkbox" at bounding box center [274, 310] width 19 height 19
click at [284, 324] on input "checkbox" at bounding box center [274, 333] width 19 height 19
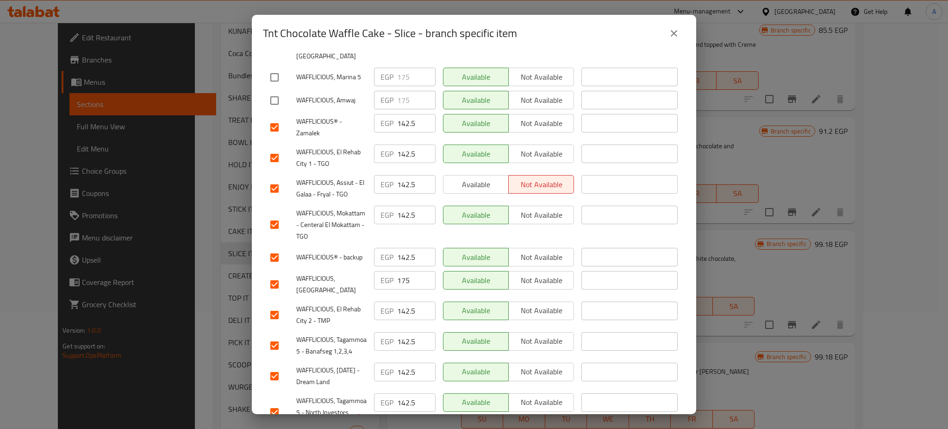
scroll to position [234, 0]
click at [278, 274] on input "checkbox" at bounding box center [274, 283] width 19 height 19
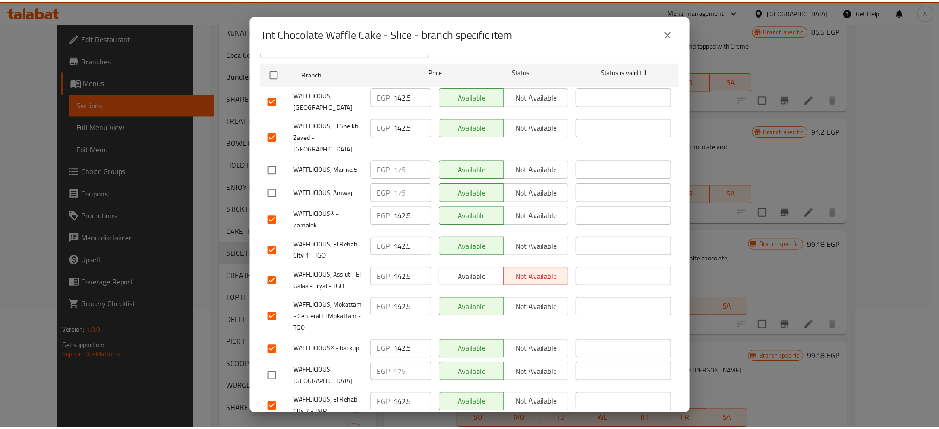
scroll to position [0, 0]
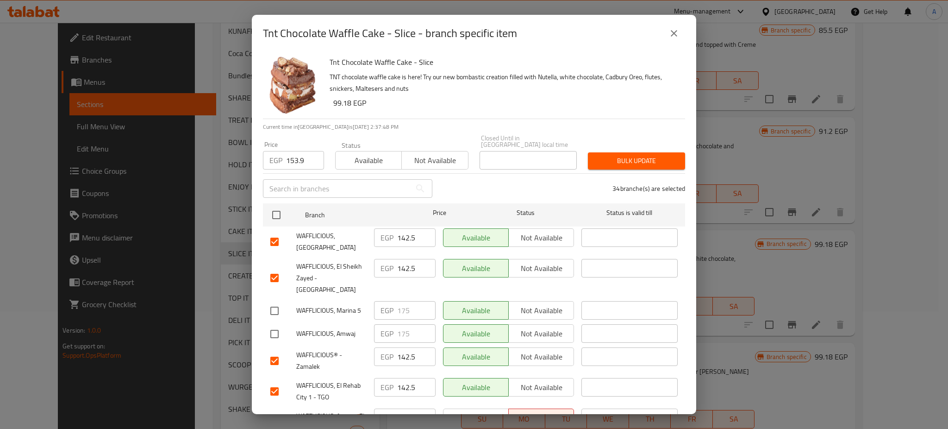
click at [630, 156] on span "Bulk update" at bounding box center [637, 161] width 82 height 12
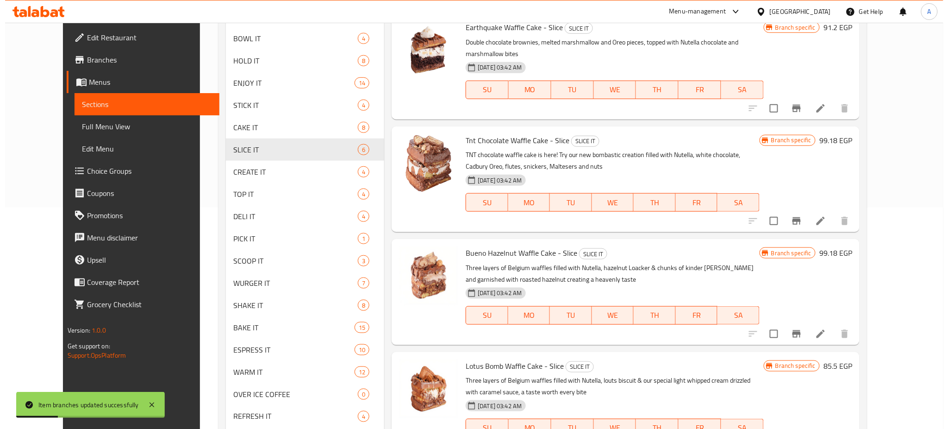
scroll to position [223, 0]
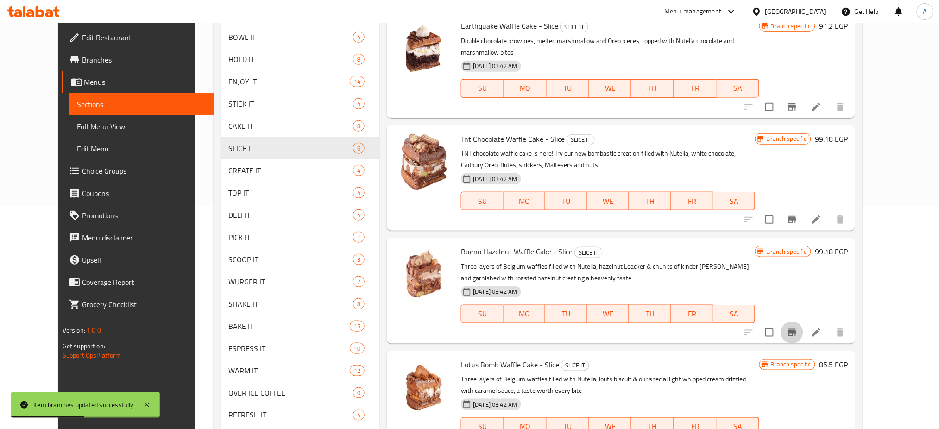
click at [796, 329] on icon "Branch-specific-item" at bounding box center [792, 332] width 8 height 7
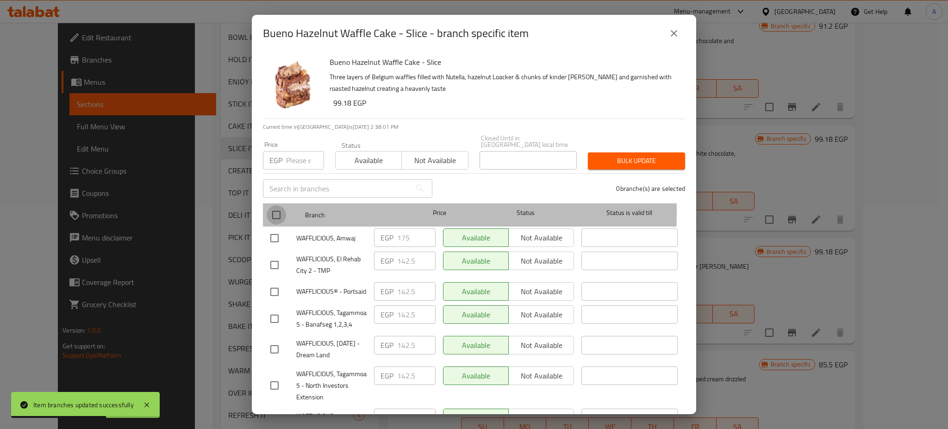
click at [276, 205] on input "checkbox" at bounding box center [276, 214] width 19 height 19
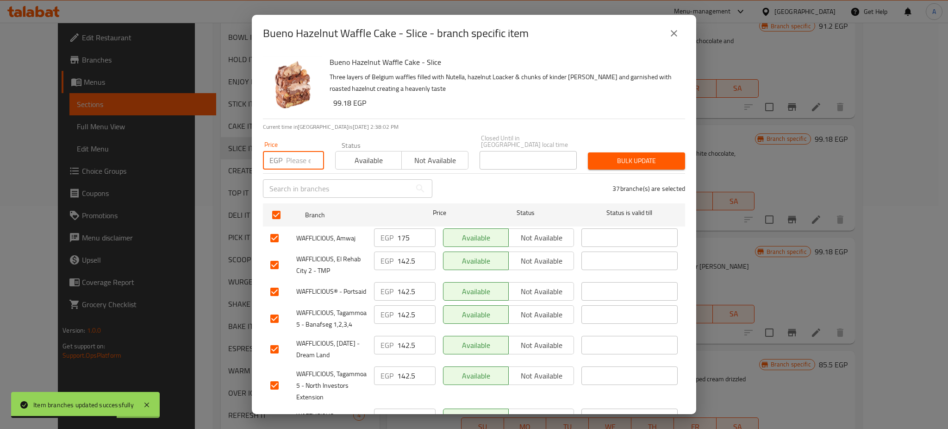
click at [293, 151] on input "number" at bounding box center [305, 160] width 38 height 19
paste input "153.9"
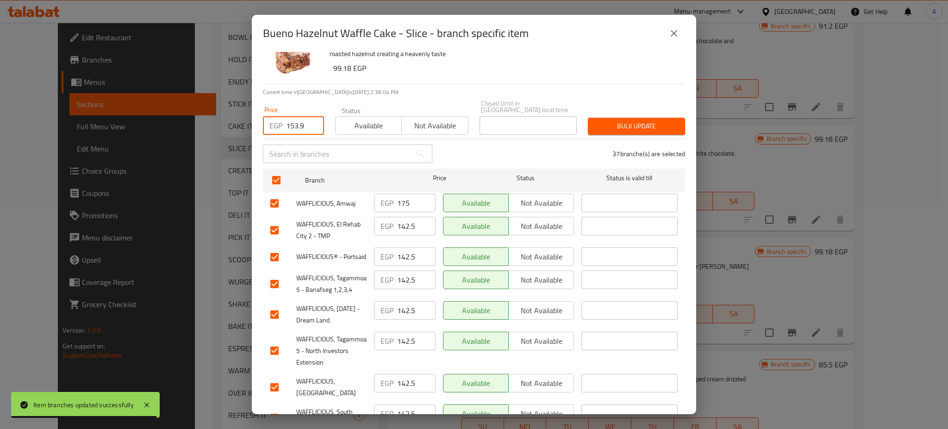
scroll to position [36, 0]
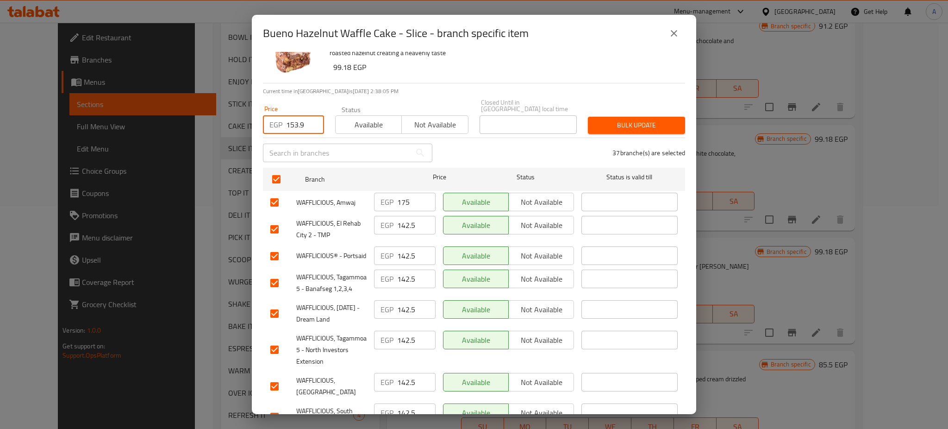
click at [272, 194] on input "checkbox" at bounding box center [274, 202] width 19 height 19
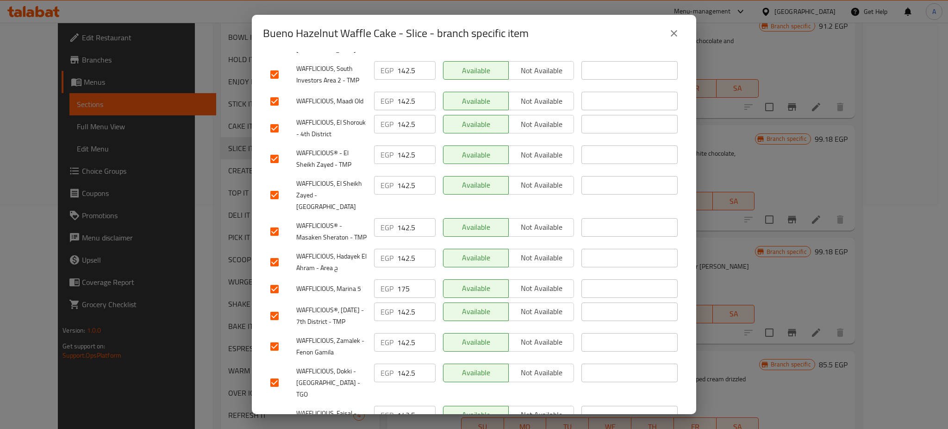
scroll to position [385, 0]
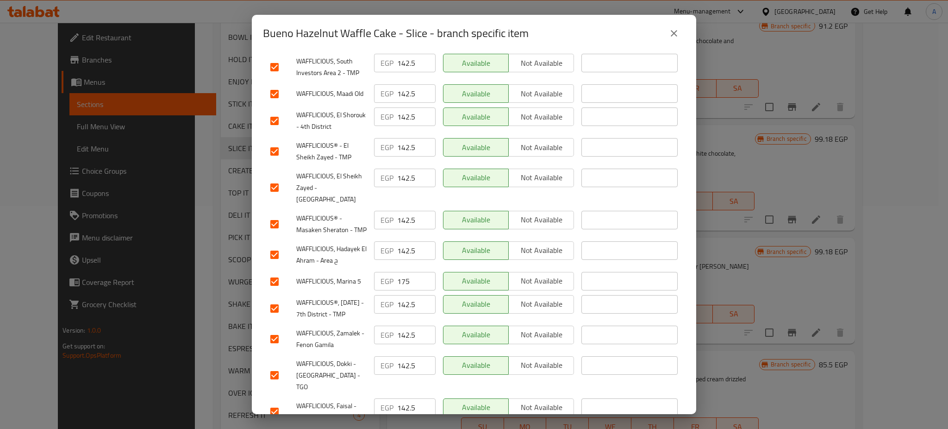
click at [276, 291] on input "checkbox" at bounding box center [274, 281] width 19 height 19
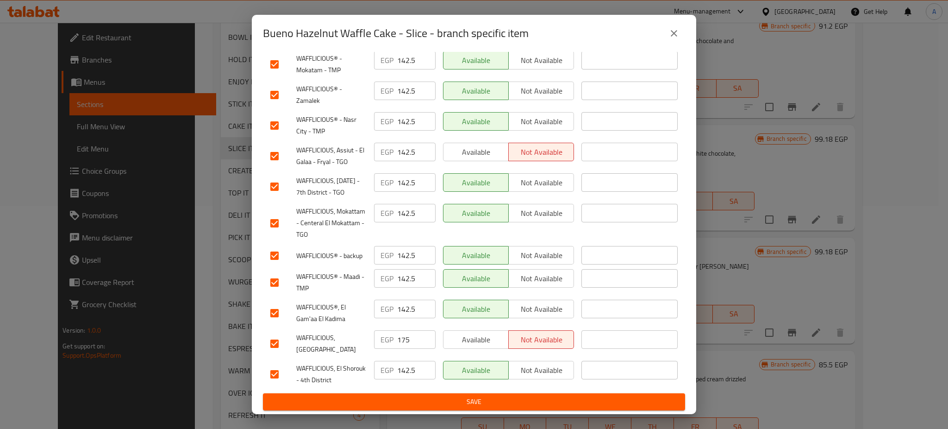
scroll to position [1035, 0]
click at [276, 348] on input "checkbox" at bounding box center [274, 343] width 19 height 19
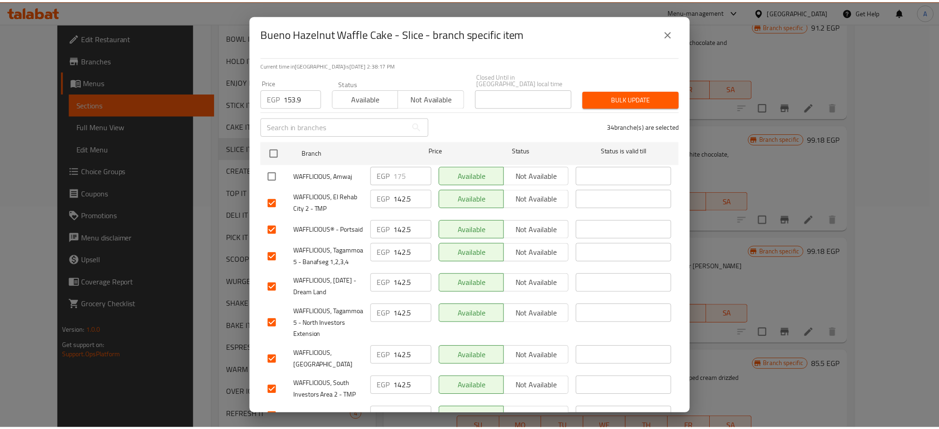
scroll to position [0, 0]
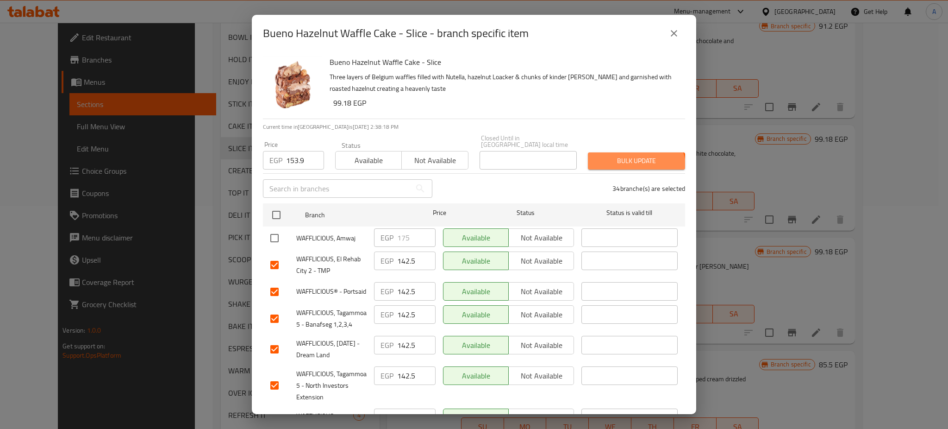
click at [626, 163] on button "Bulk update" at bounding box center [636, 160] width 97 height 17
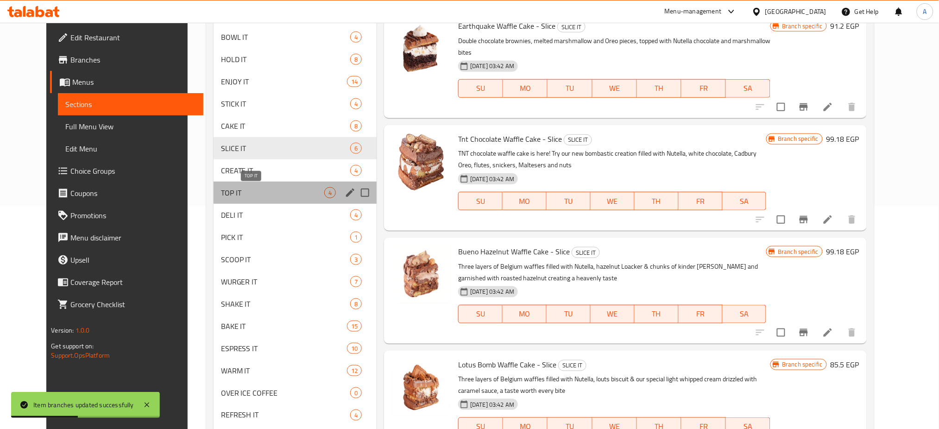
click at [256, 195] on span "TOP IT" at bounding box center [272, 192] width 103 height 11
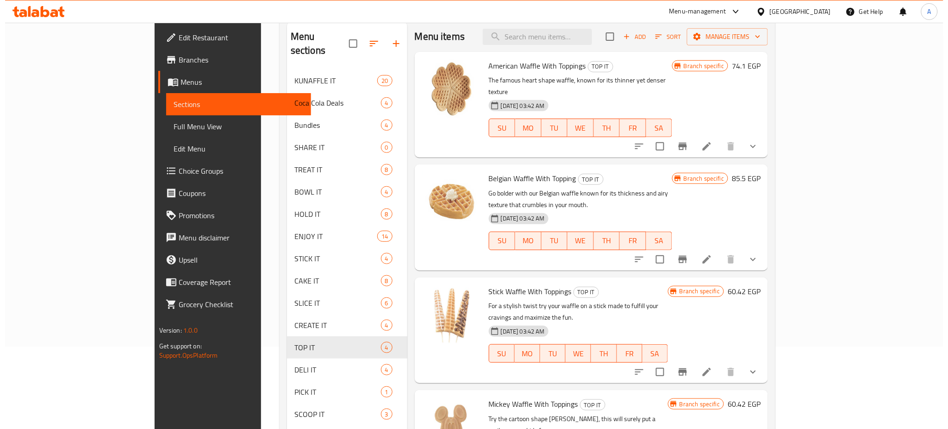
scroll to position [57, 0]
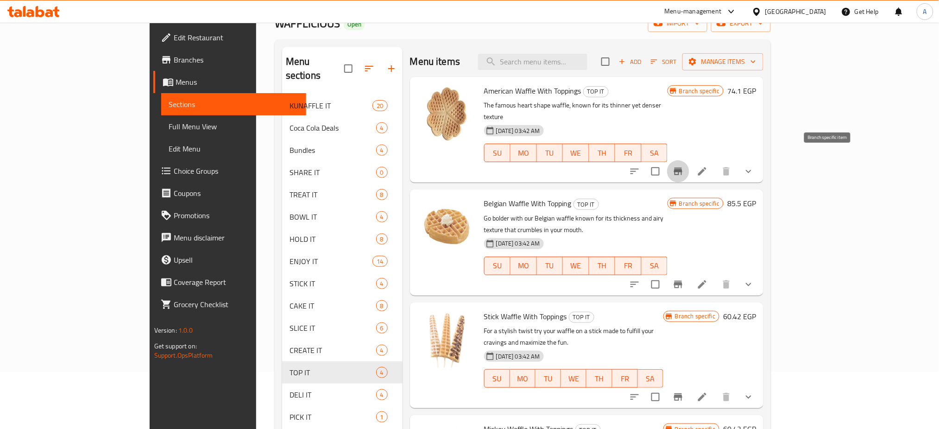
click at [684, 166] on icon "Branch-specific-item" at bounding box center [677, 171] width 11 height 11
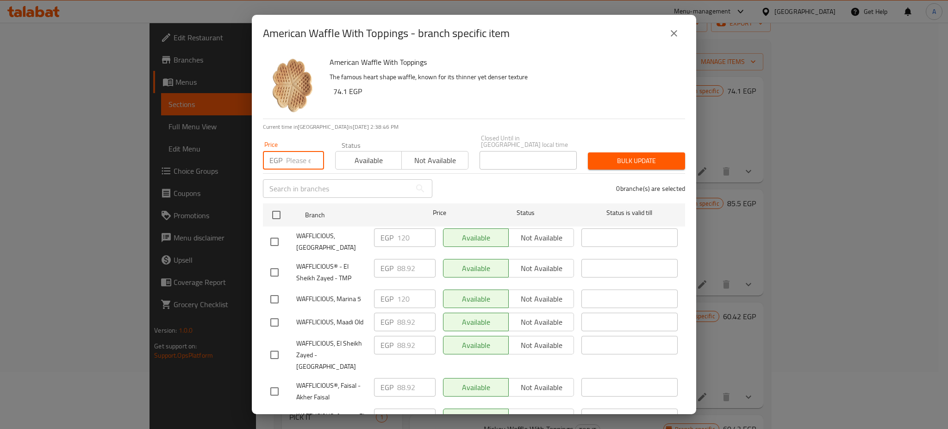
click at [288, 151] on input "number" at bounding box center [305, 160] width 38 height 19
paste input "92.34"
click at [279, 205] on input "checkbox" at bounding box center [276, 214] width 19 height 19
click at [275, 232] on input "checkbox" at bounding box center [274, 241] width 19 height 19
click at [276, 289] on input "checkbox" at bounding box center [274, 298] width 19 height 19
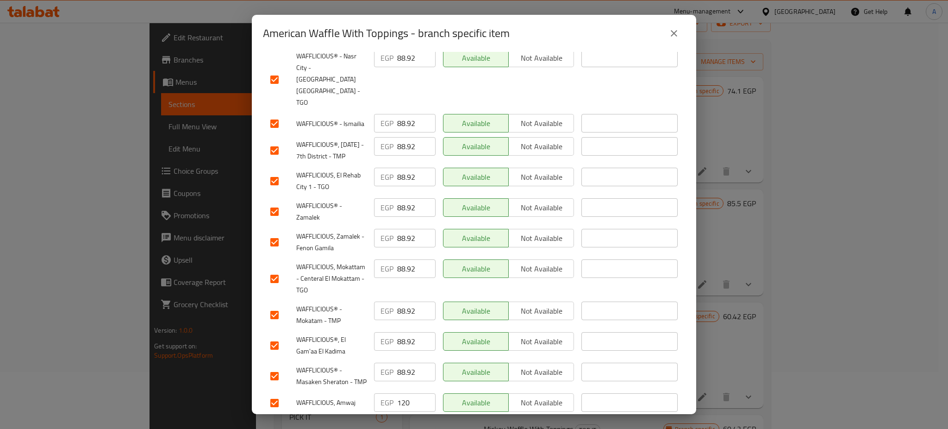
scroll to position [1035, 0]
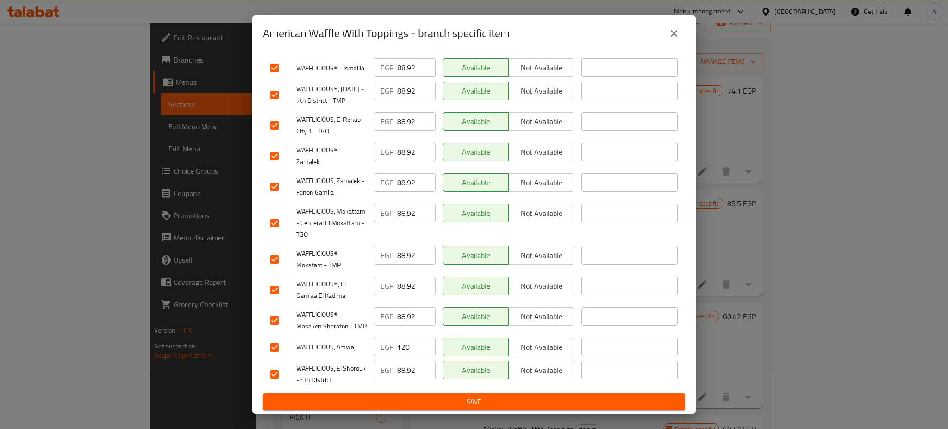
click at [277, 347] on input "checkbox" at bounding box center [274, 347] width 19 height 19
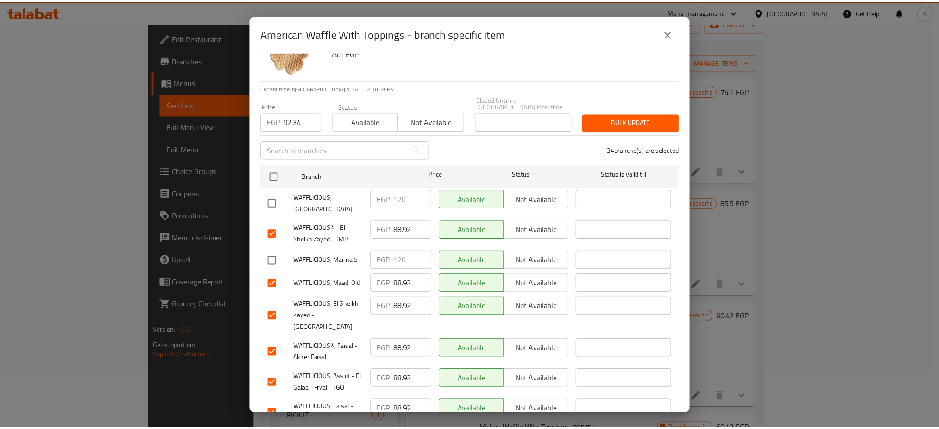
scroll to position [0, 0]
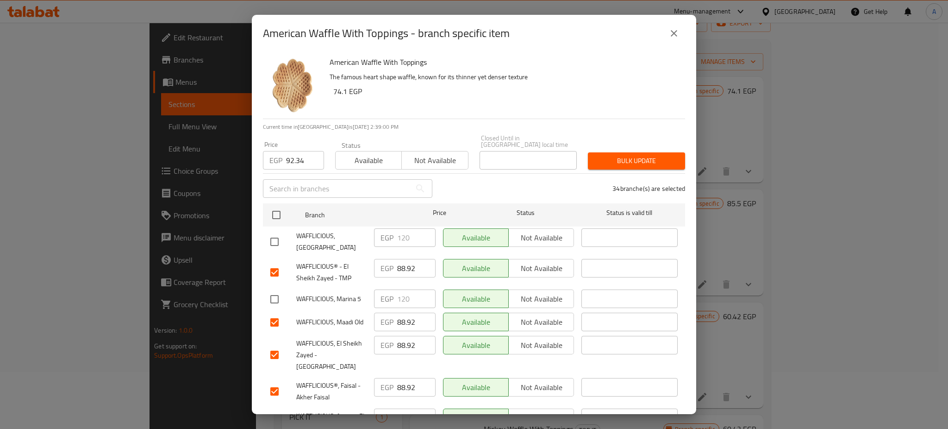
click at [643, 147] on div "Bulk update" at bounding box center [637, 161] width 108 height 28
click at [634, 155] on span "Bulk update" at bounding box center [637, 161] width 82 height 12
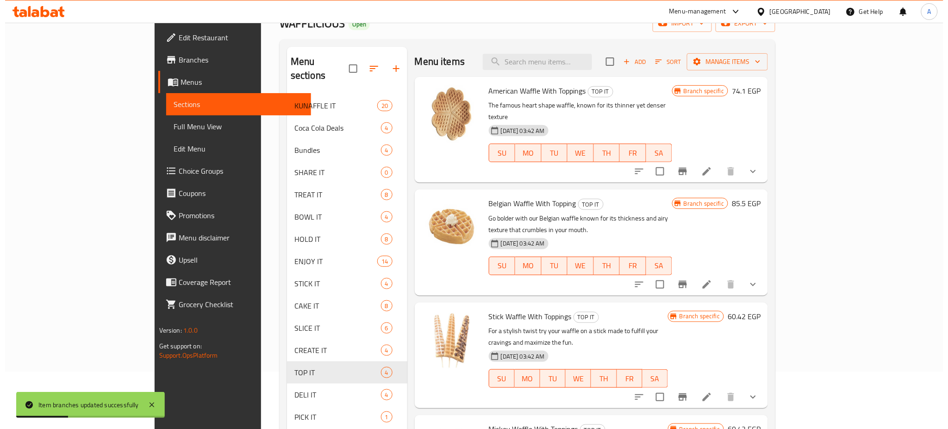
scroll to position [77, 0]
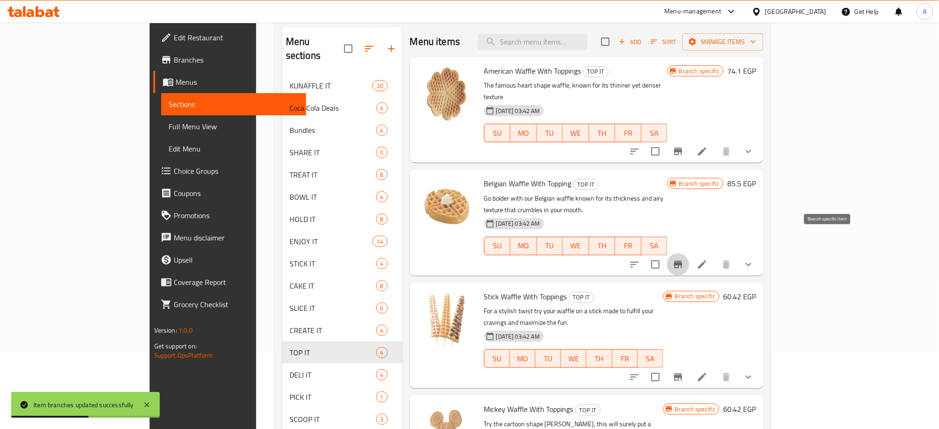
click at [682, 261] on icon "Branch-specific-item" at bounding box center [678, 264] width 8 height 7
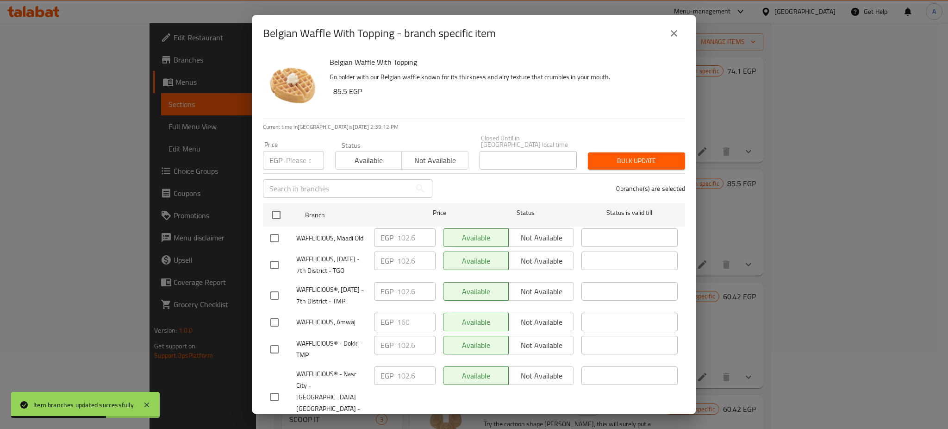
click at [297, 155] on input "number" at bounding box center [305, 160] width 38 height 19
paste input "106.02"
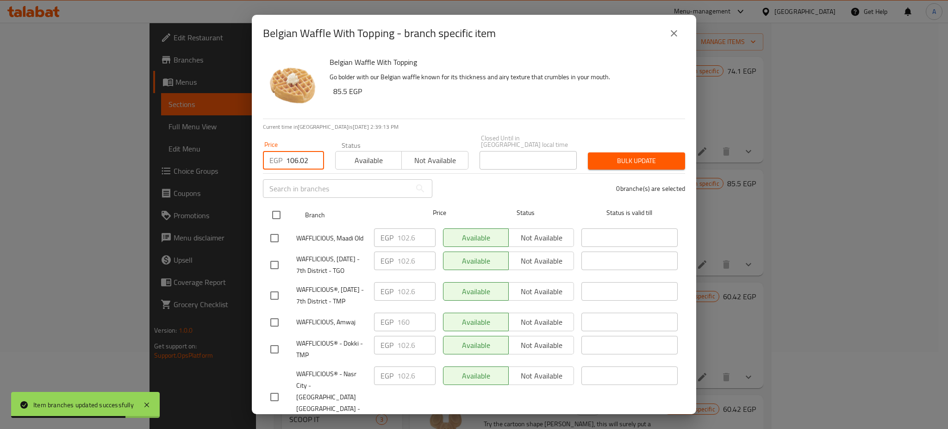
click at [275, 212] on input "checkbox" at bounding box center [276, 214] width 19 height 19
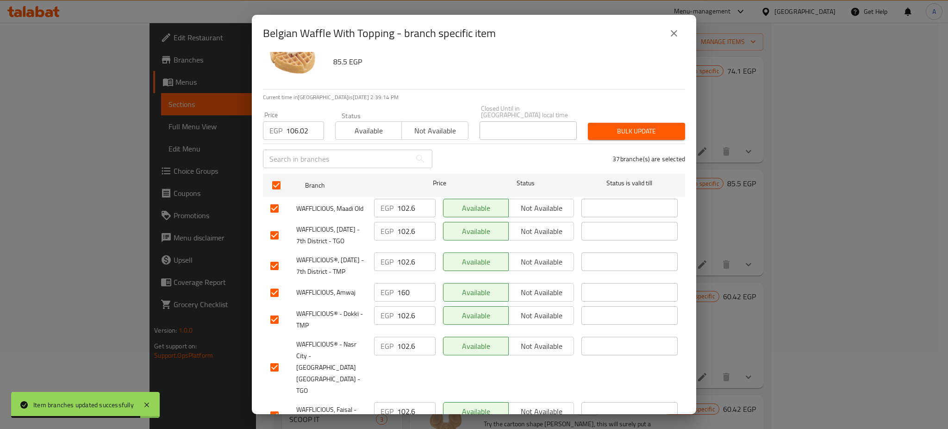
scroll to position [34, 0]
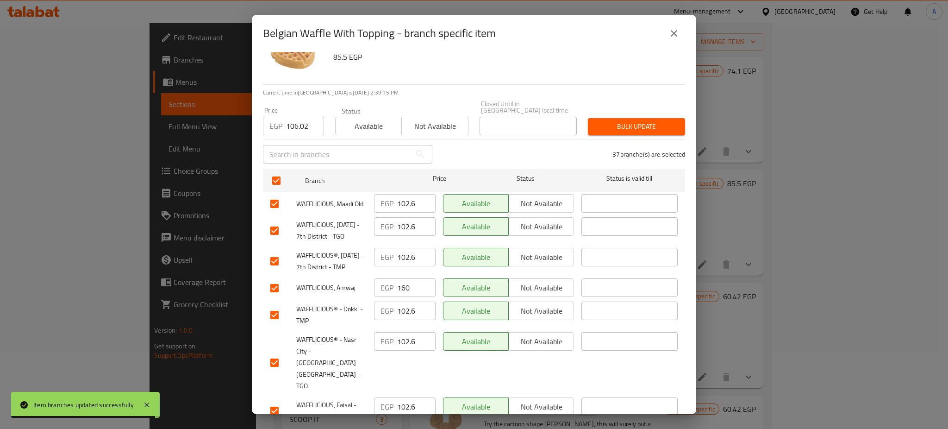
click at [276, 298] on input "checkbox" at bounding box center [274, 287] width 19 height 19
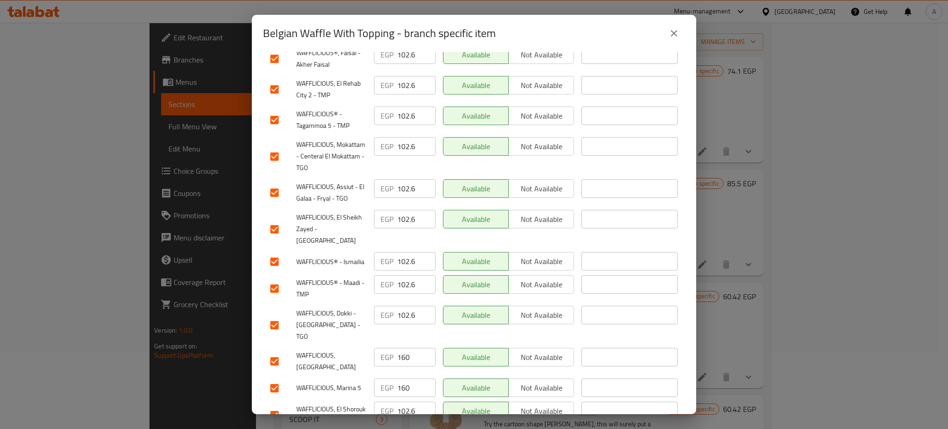
scroll to position [1035, 0]
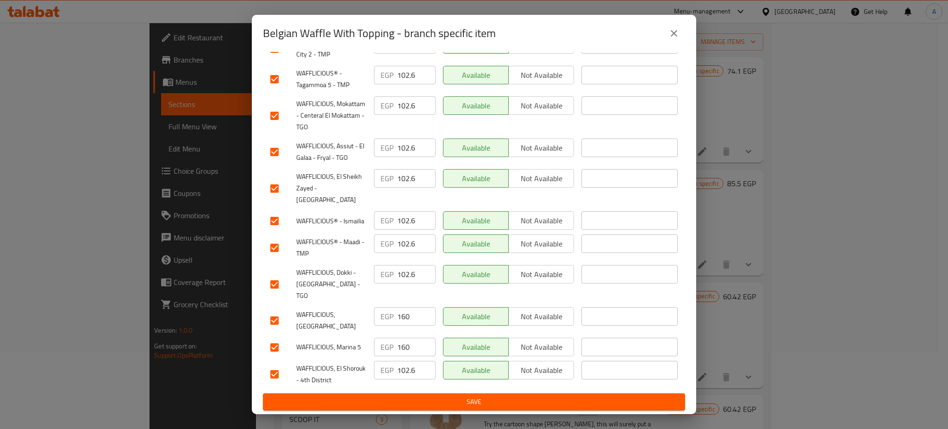
click at [276, 326] on input "checkbox" at bounding box center [274, 320] width 19 height 19
click at [275, 346] on input "checkbox" at bounding box center [274, 347] width 19 height 19
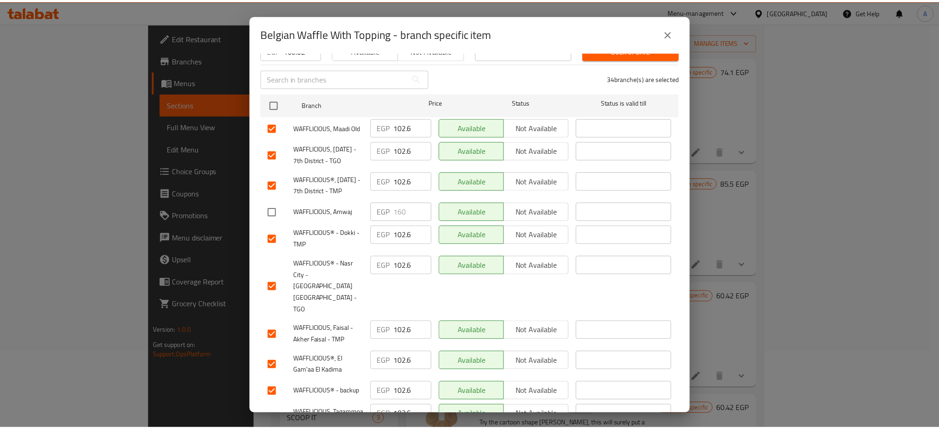
scroll to position [0, 0]
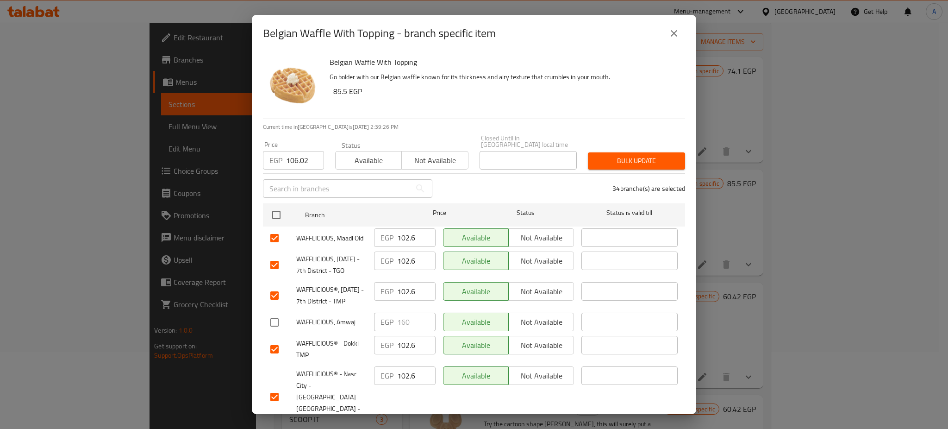
click at [619, 147] on div "Bulk update" at bounding box center [637, 161] width 108 height 28
click at [616, 156] on span "Bulk update" at bounding box center [637, 161] width 82 height 12
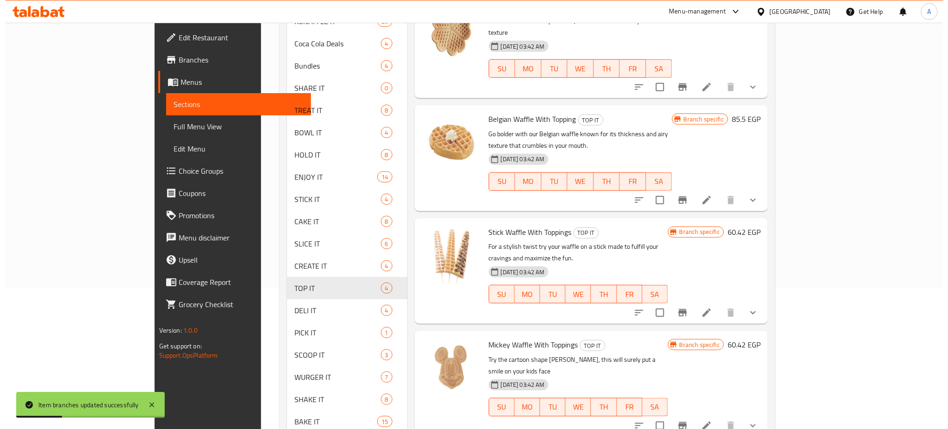
scroll to position [157, 0]
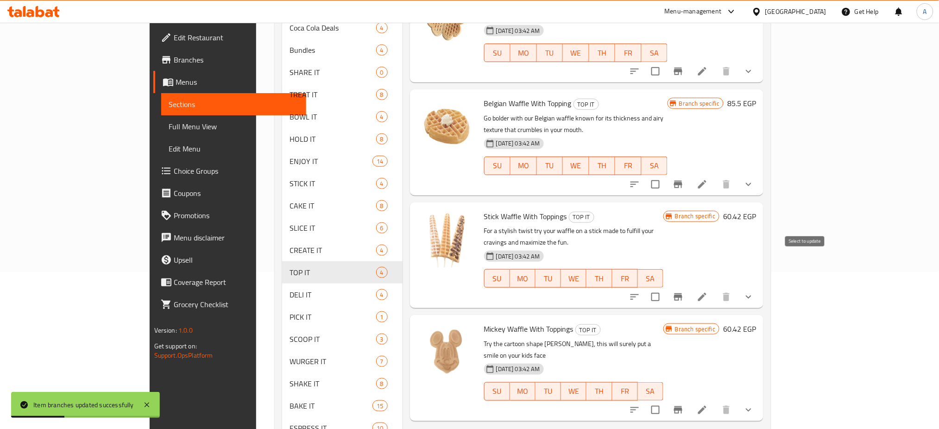
click at [684, 291] on icon "Branch-specific-item" at bounding box center [677, 296] width 11 height 11
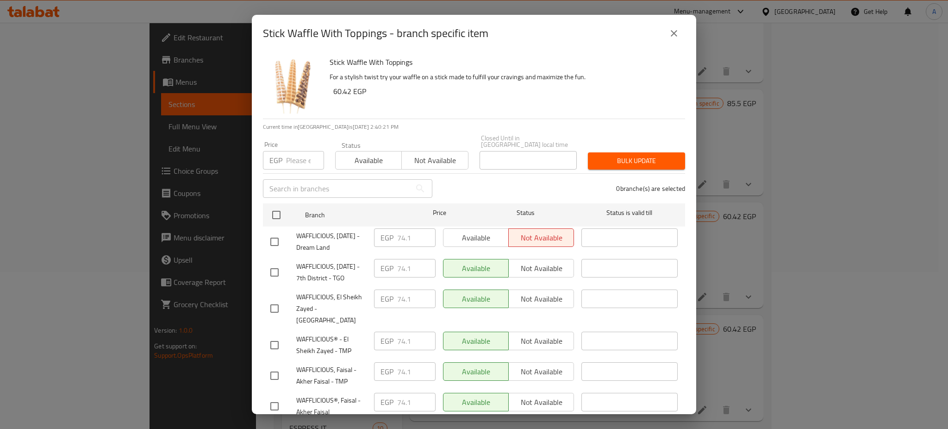
click at [302, 155] on input "number" at bounding box center [305, 160] width 38 height 19
paste input "76.38"
click at [272, 208] on input "checkbox" at bounding box center [276, 214] width 19 height 19
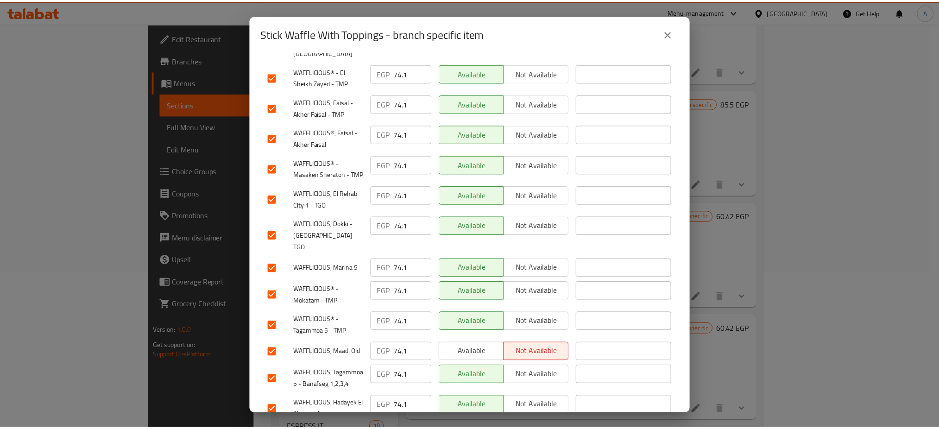
scroll to position [0, 0]
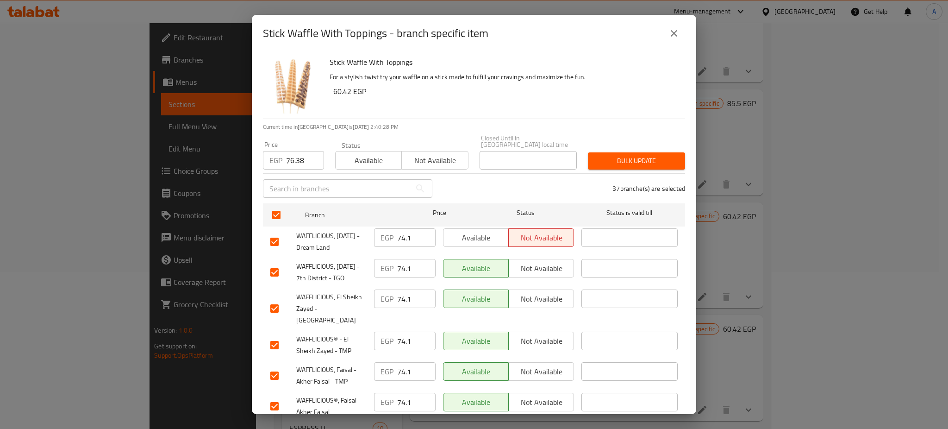
click at [645, 158] on span "Bulk update" at bounding box center [637, 161] width 82 height 12
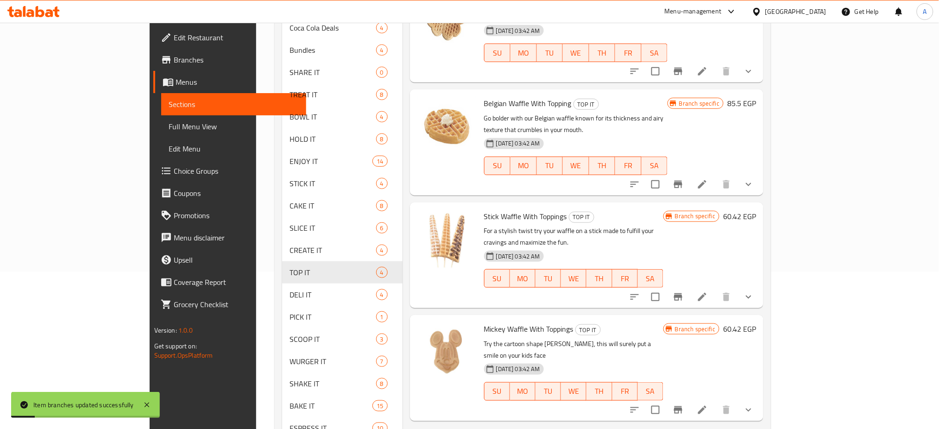
click at [682, 406] on icon "Branch-specific-item" at bounding box center [678, 409] width 8 height 7
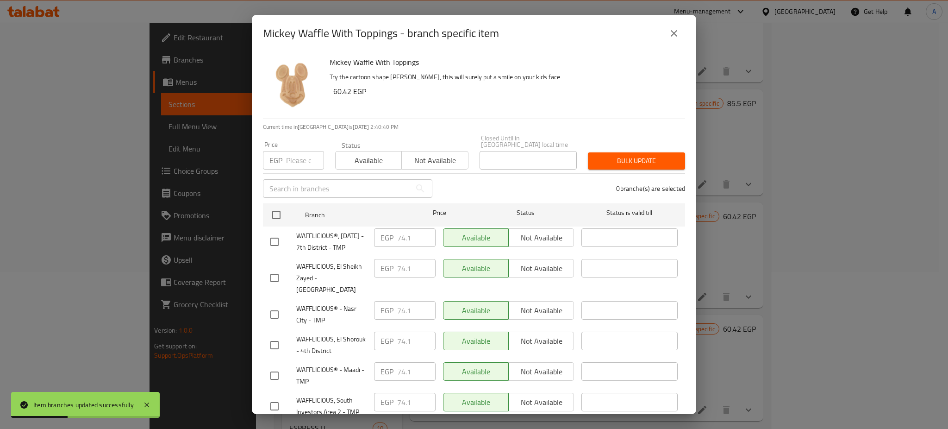
click at [290, 156] on input "number" at bounding box center [305, 160] width 38 height 19
paste input "76.38"
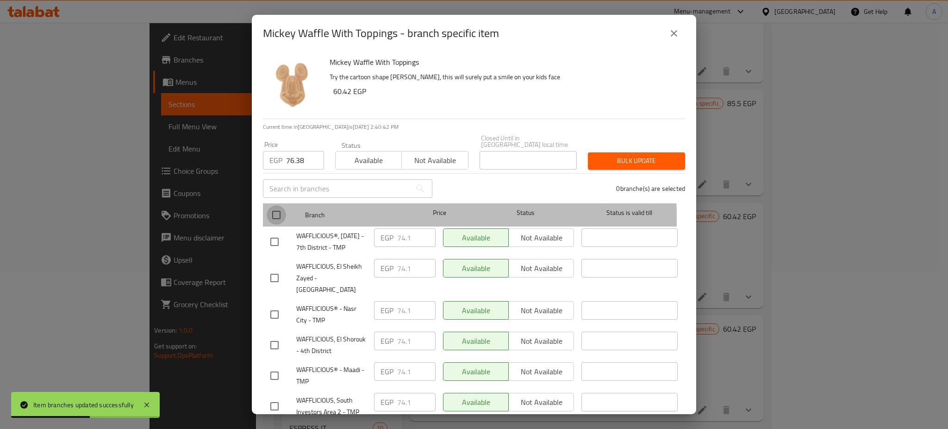
click at [279, 211] on input "checkbox" at bounding box center [276, 214] width 19 height 19
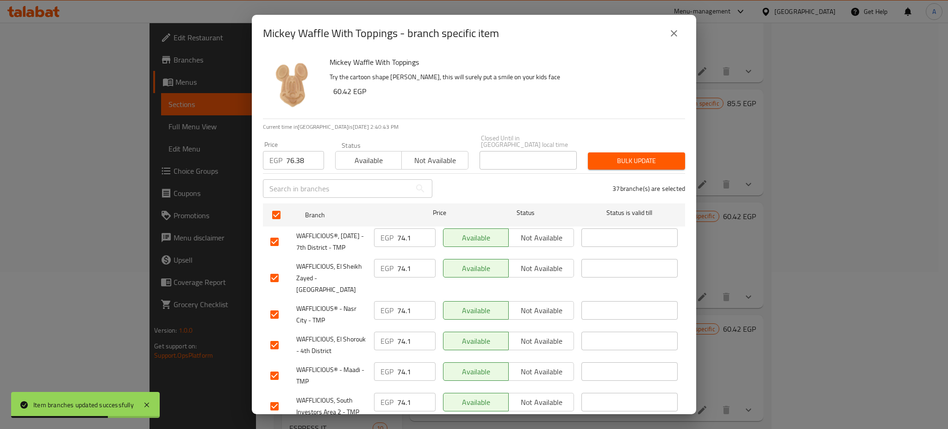
click at [636, 155] on span "Bulk update" at bounding box center [637, 161] width 82 height 12
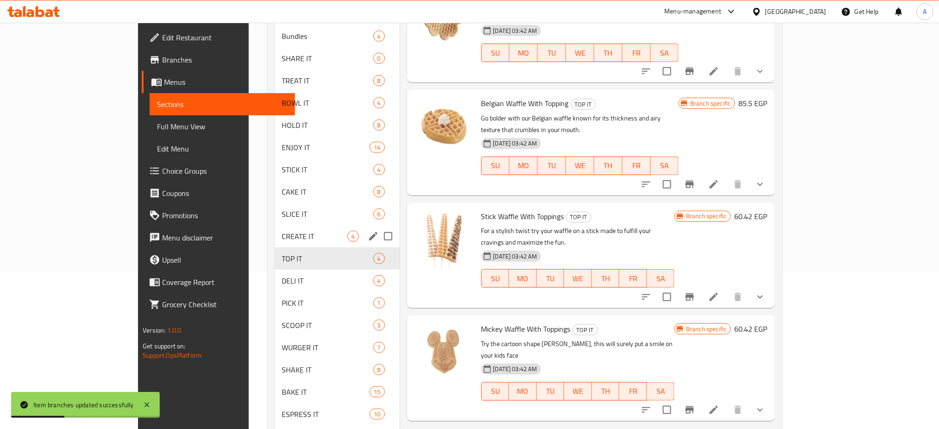
click at [275, 228] on div "CREATE IT 4" at bounding box center [337, 236] width 125 height 22
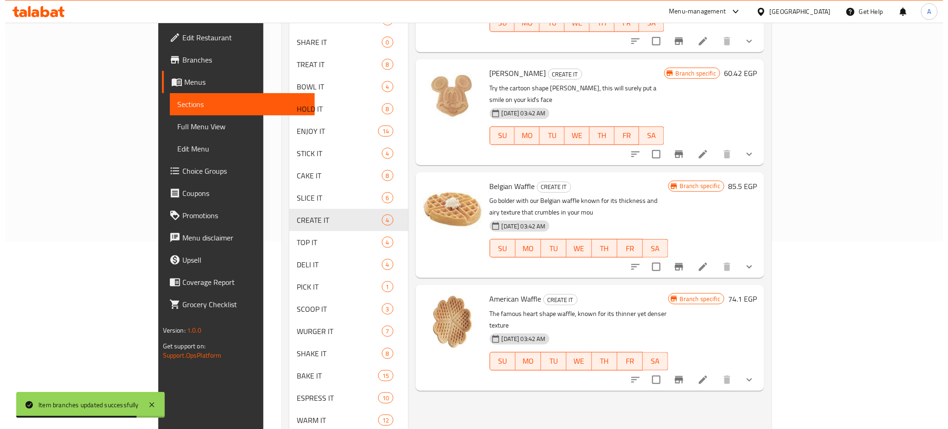
scroll to position [209, 0]
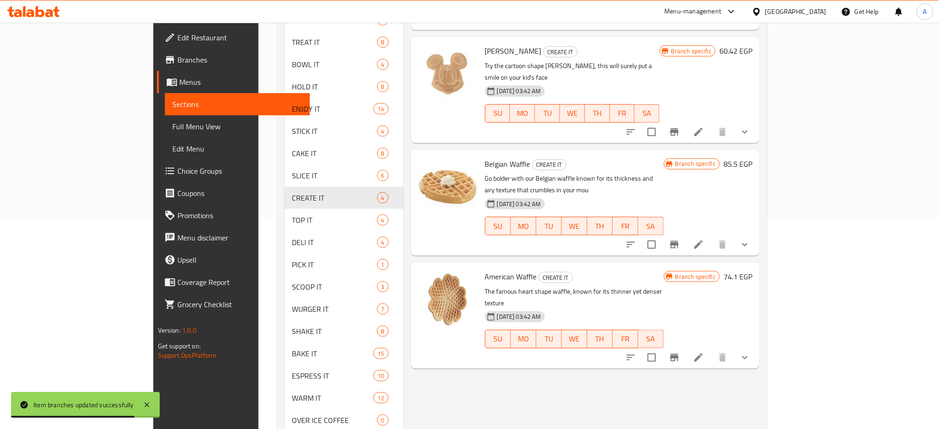
click at [680, 352] on icon "Branch-specific-item" at bounding box center [674, 357] width 11 height 11
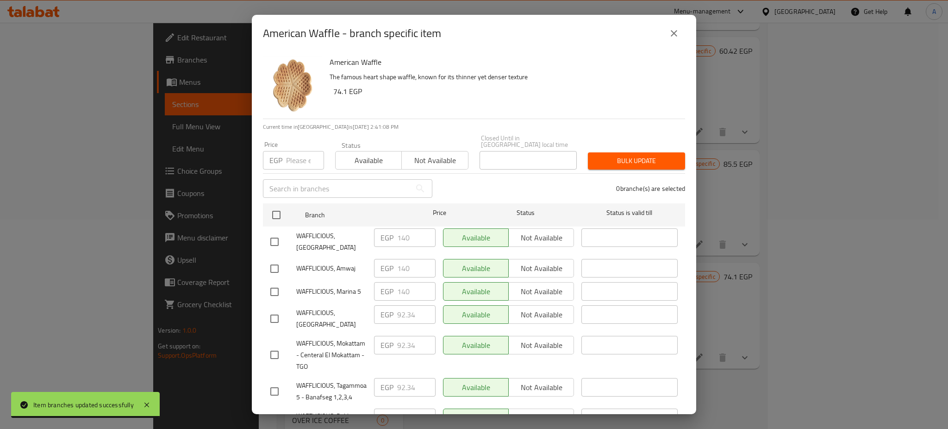
click at [285, 154] on div "EGP Price" at bounding box center [293, 160] width 61 height 19
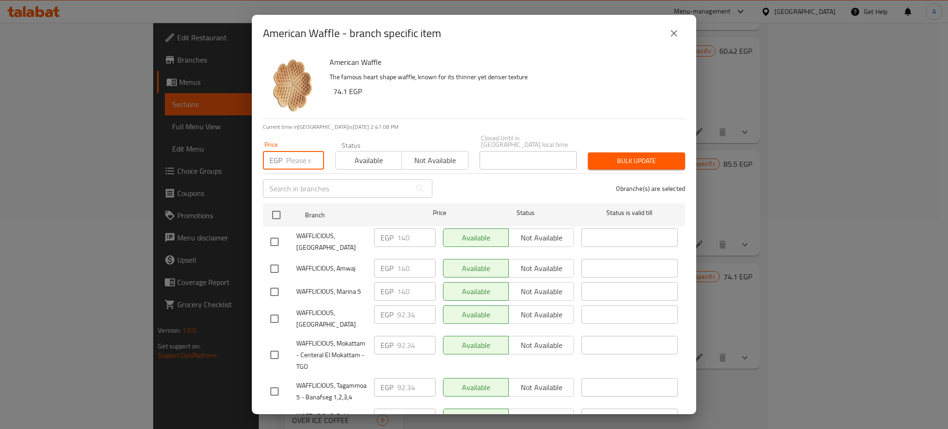
paste input "92.34"
click at [278, 211] on input "checkbox" at bounding box center [276, 214] width 19 height 19
click at [276, 235] on input "checkbox" at bounding box center [274, 241] width 19 height 19
click at [276, 259] on input "checkbox" at bounding box center [274, 268] width 19 height 19
click at [273, 282] on input "checkbox" at bounding box center [274, 291] width 19 height 19
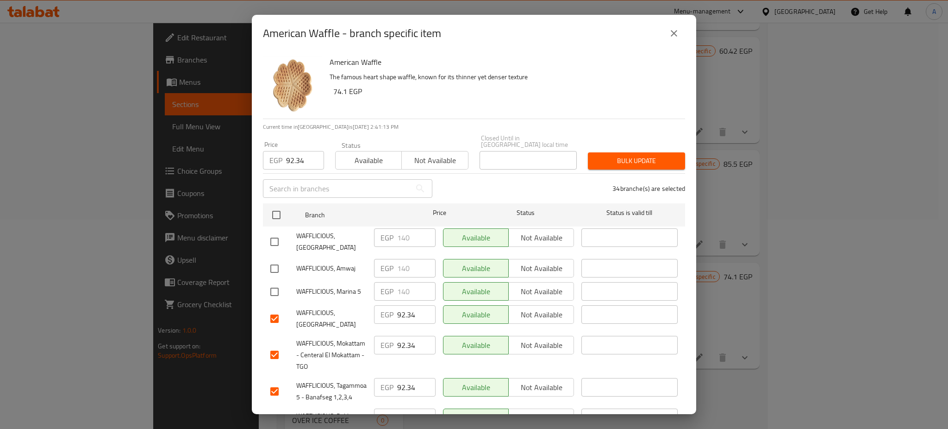
click at [628, 155] on span "Bulk update" at bounding box center [637, 161] width 82 height 12
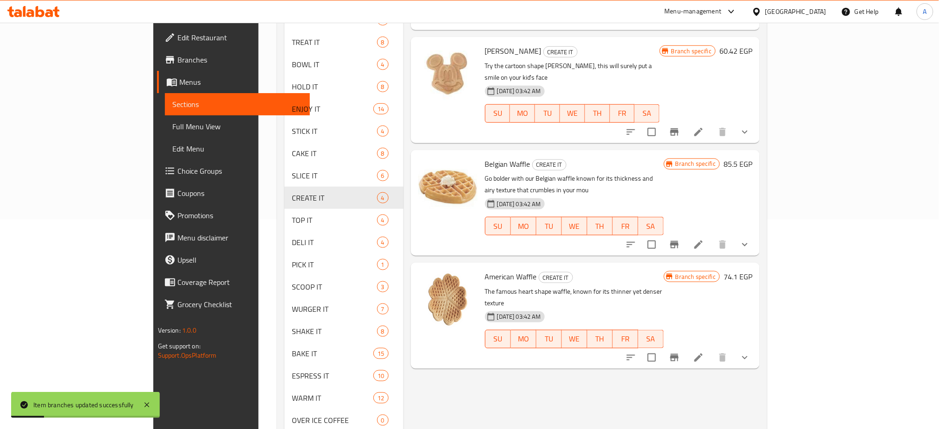
click at [680, 239] on icon "Branch-specific-item" at bounding box center [674, 244] width 11 height 11
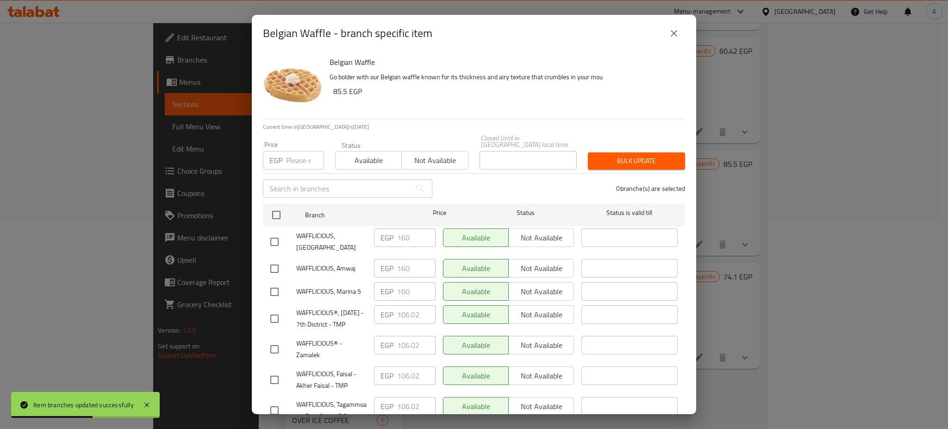
click at [298, 158] on input "number" at bounding box center [305, 160] width 38 height 19
paste input "106.02"
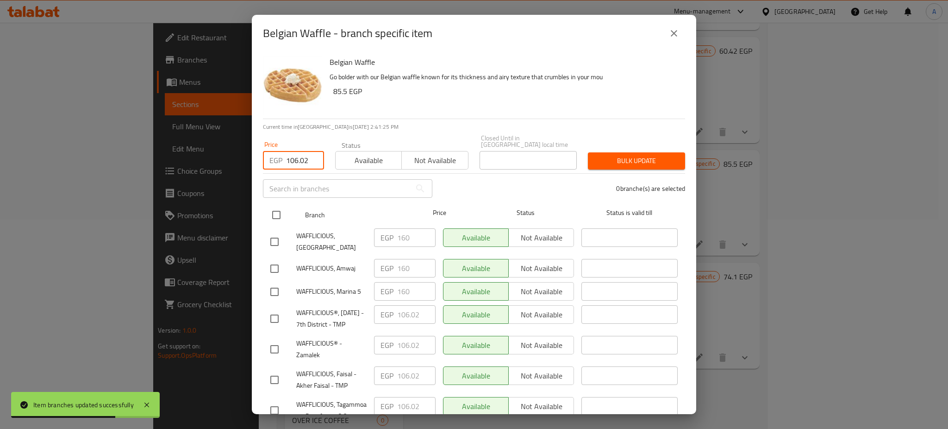
click at [276, 208] on input "checkbox" at bounding box center [276, 214] width 19 height 19
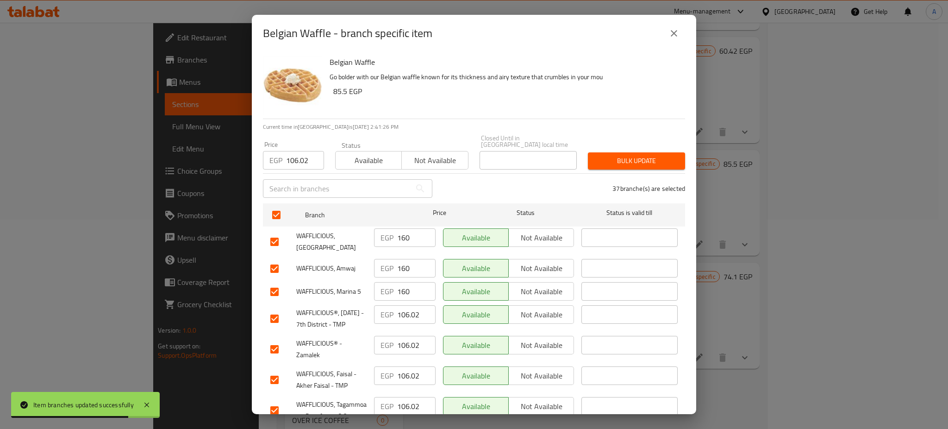
click at [281, 233] on input "checkbox" at bounding box center [274, 241] width 19 height 19
click at [278, 259] on input "checkbox" at bounding box center [274, 268] width 19 height 19
click at [273, 282] on input "checkbox" at bounding box center [274, 291] width 19 height 19
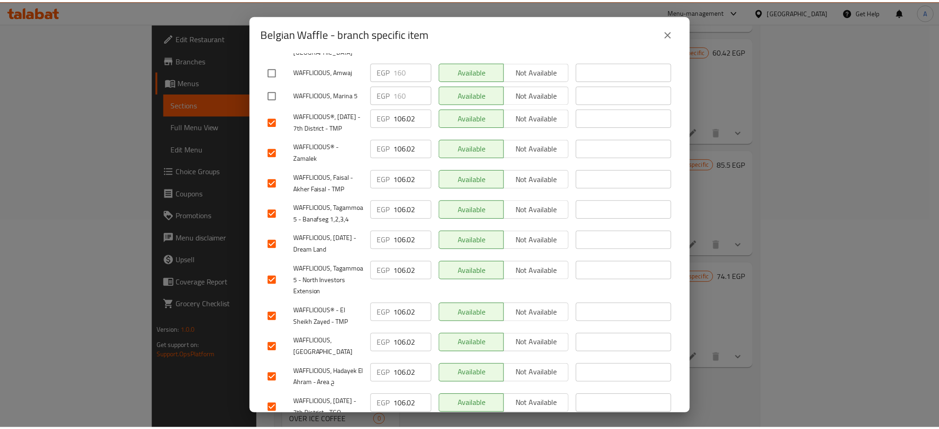
scroll to position [0, 0]
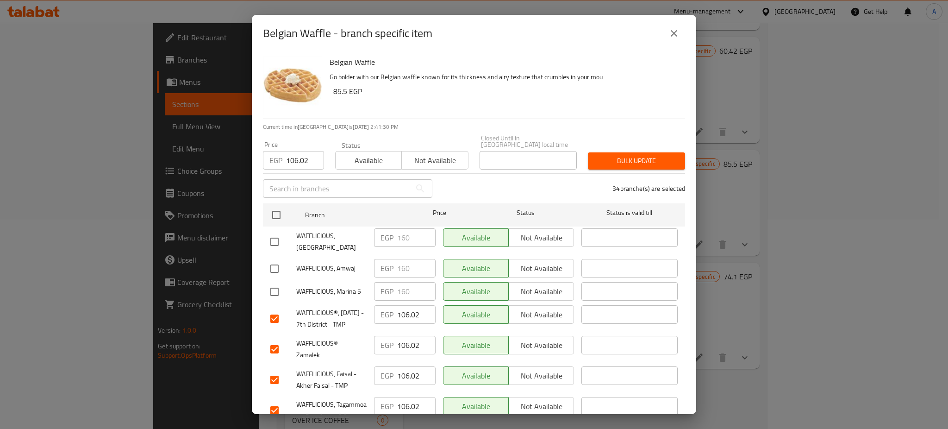
click at [643, 155] on span "Bulk update" at bounding box center [637, 161] width 82 height 12
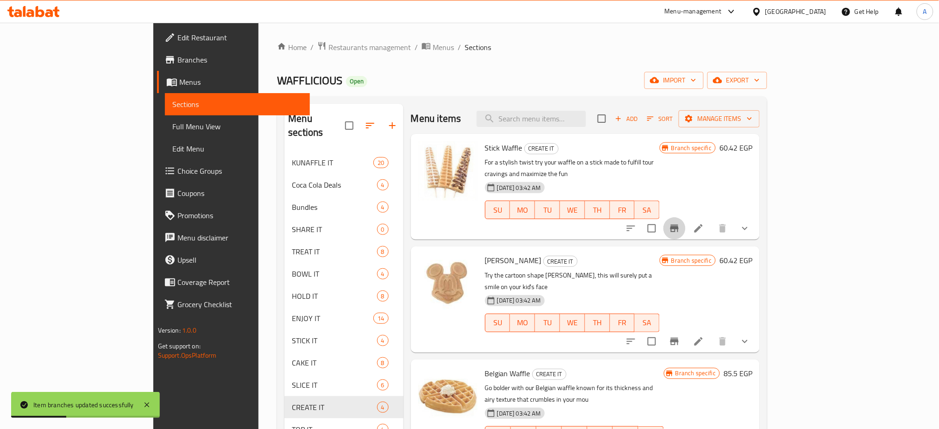
click at [680, 223] on icon "Branch-specific-item" at bounding box center [674, 228] width 11 height 11
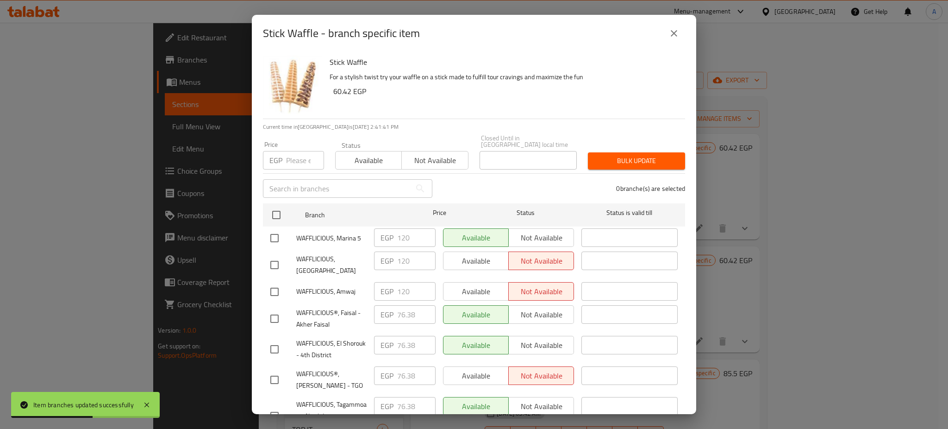
click at [301, 151] on input "number" at bounding box center [305, 160] width 38 height 19
paste input "76.38"
click at [677, 31] on button "close" at bounding box center [674, 33] width 22 height 22
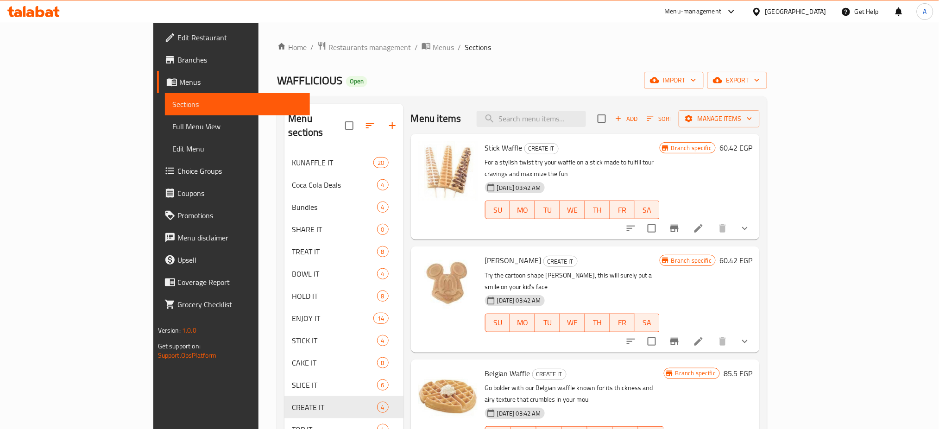
click at [678, 338] on icon "Branch-specific-item" at bounding box center [674, 341] width 8 height 7
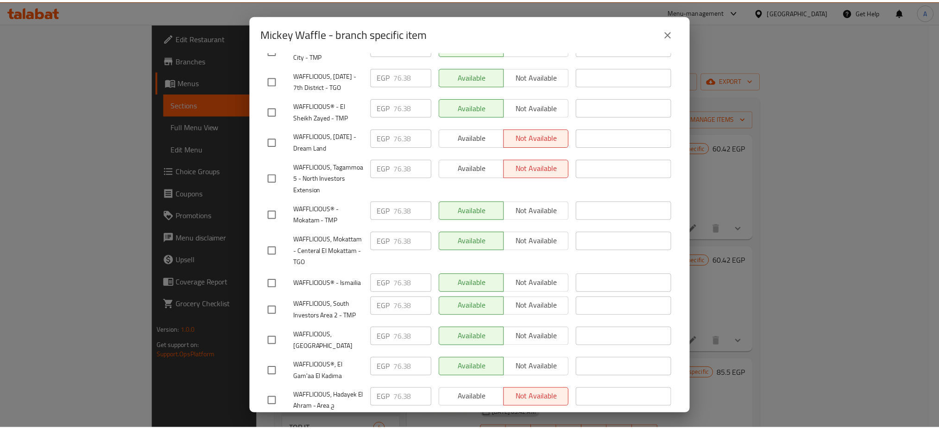
scroll to position [309, 0]
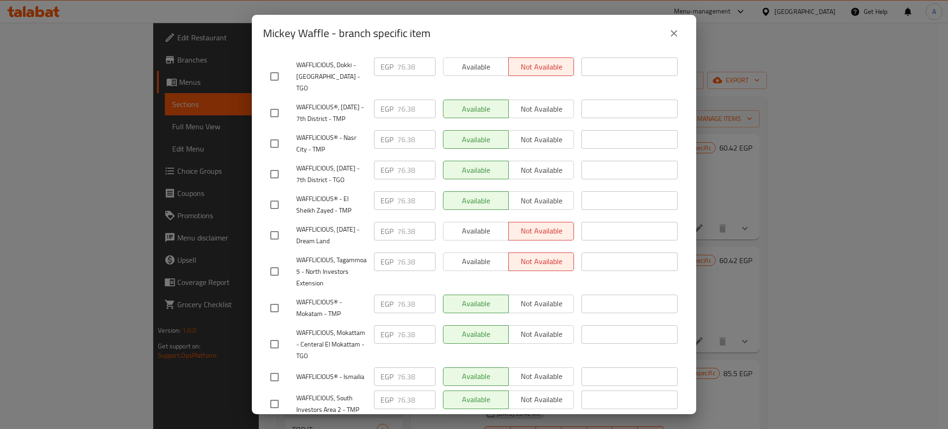
click at [674, 32] on icon "close" at bounding box center [674, 33] width 11 height 11
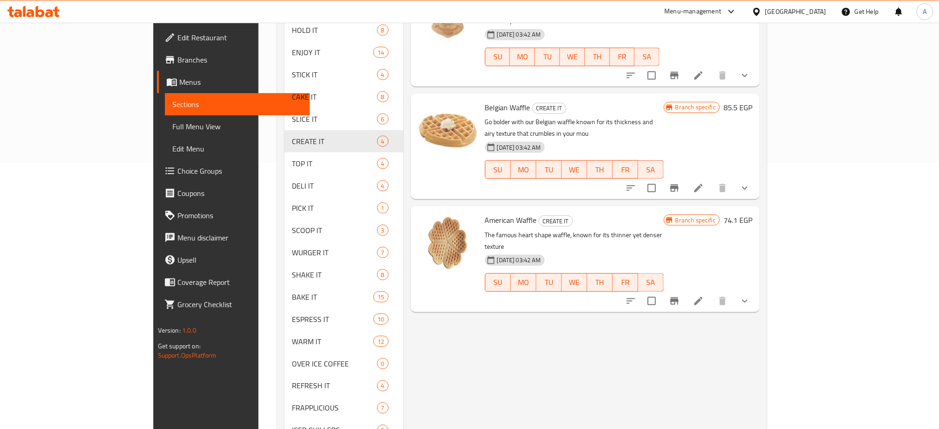
scroll to position [264, 0]
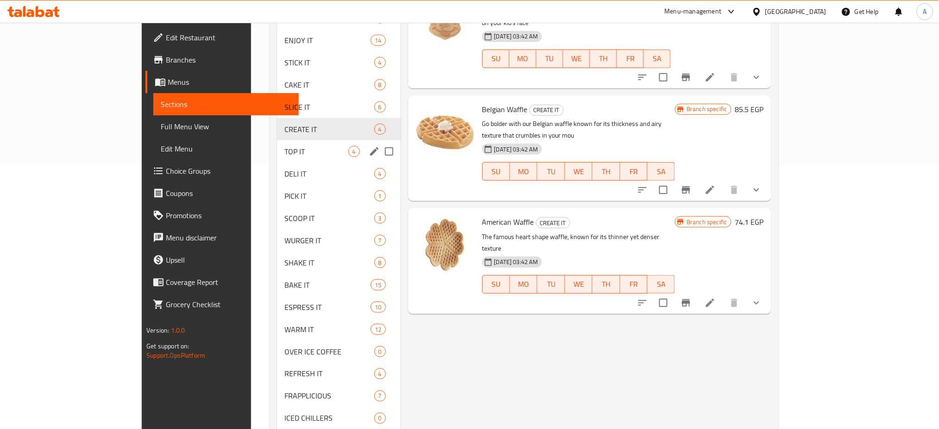
click at [284, 156] on span "TOP IT" at bounding box center [316, 151] width 64 height 11
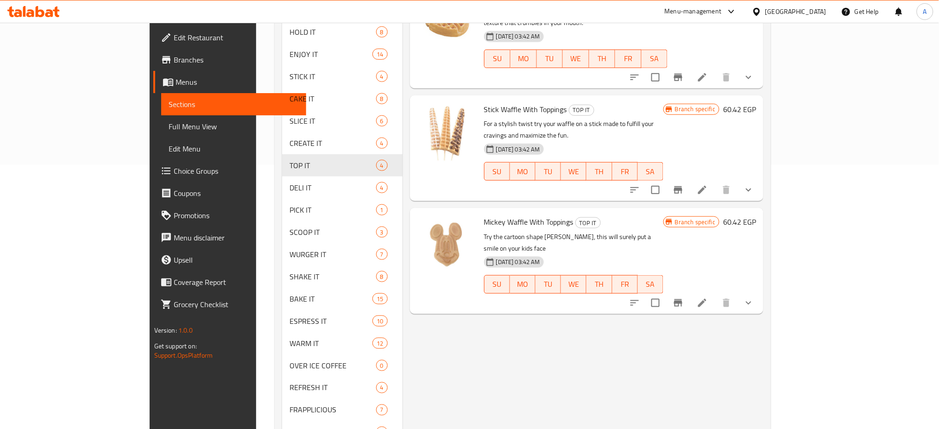
click at [754, 184] on icon "show more" at bounding box center [748, 189] width 11 height 11
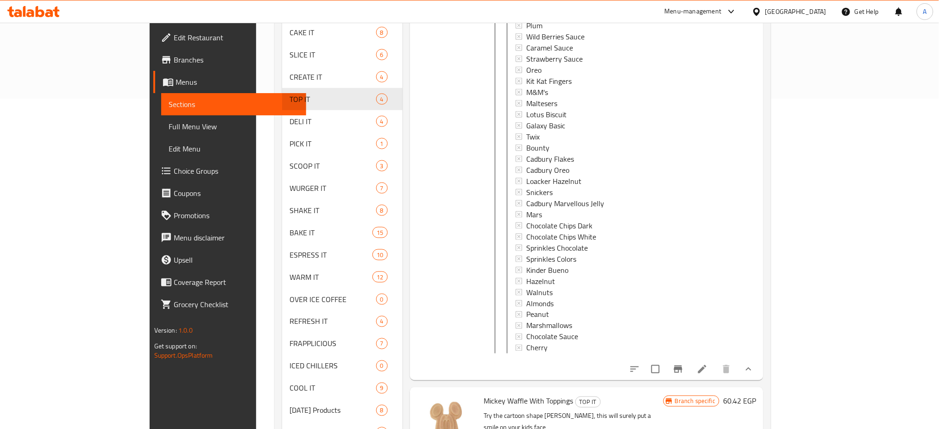
scroll to position [331, 0]
click at [526, 186] on div "Snickers" at bounding box center [591, 191] width 130 height 11
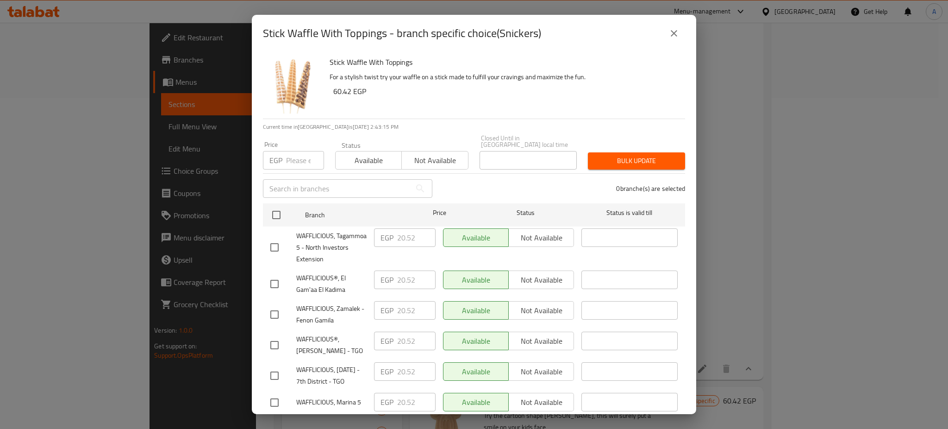
click at [300, 151] on input "number" at bounding box center [305, 160] width 38 height 19
paste input "28.5"
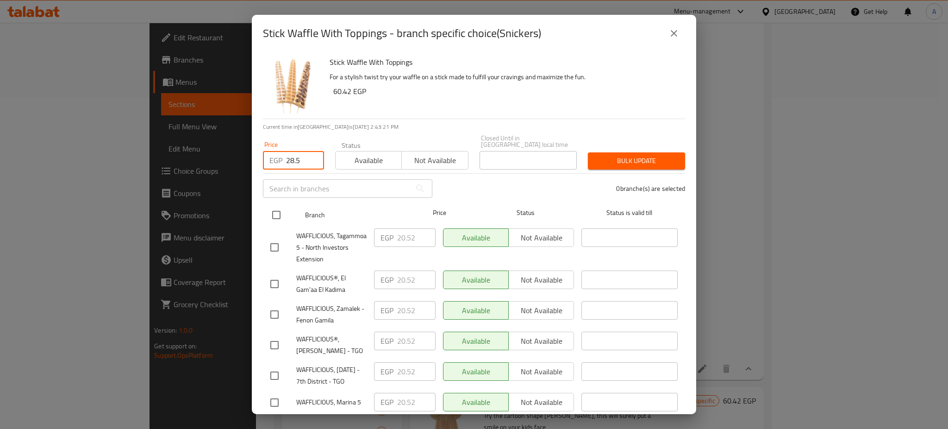
click at [275, 205] on input "checkbox" at bounding box center [276, 214] width 19 height 19
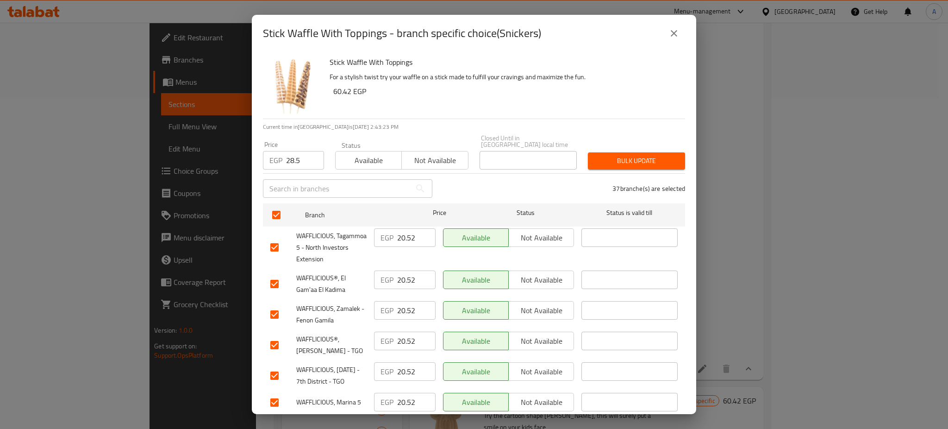
click at [639, 155] on span "Bulk update" at bounding box center [637, 161] width 82 height 12
click at [672, 37] on icon "close" at bounding box center [674, 33] width 11 height 11
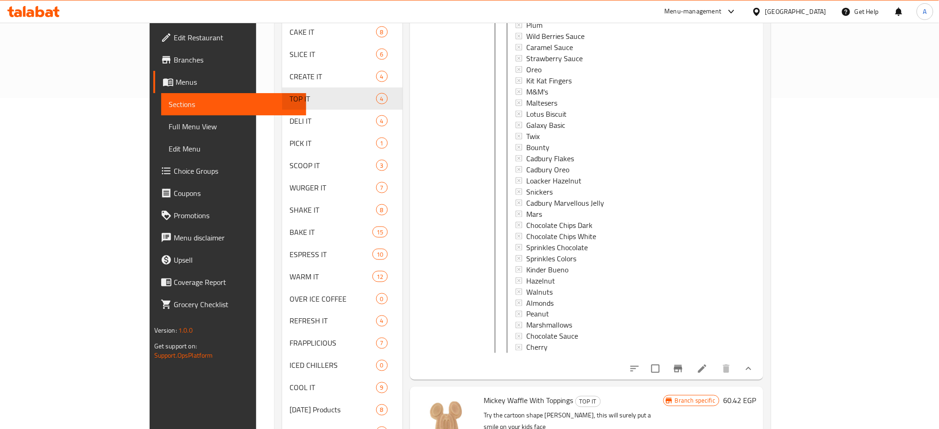
scroll to position [0, 0]
click at [708, 363] on icon at bounding box center [702, 368] width 11 height 11
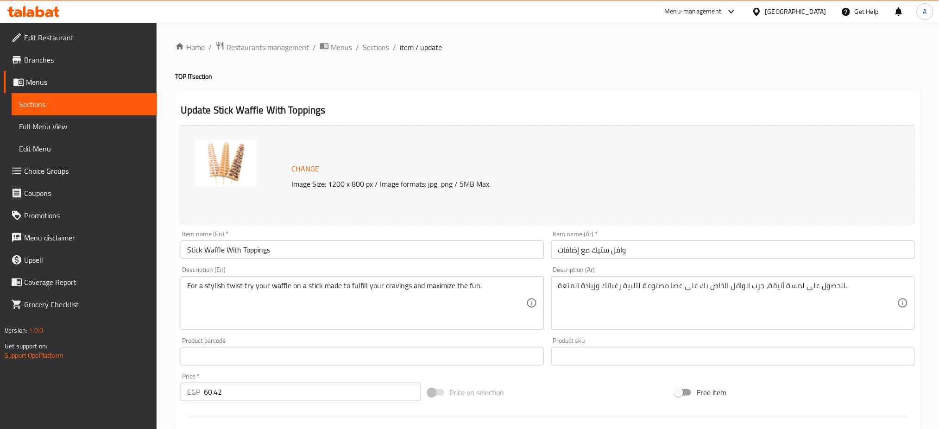
scroll to position [330, 0]
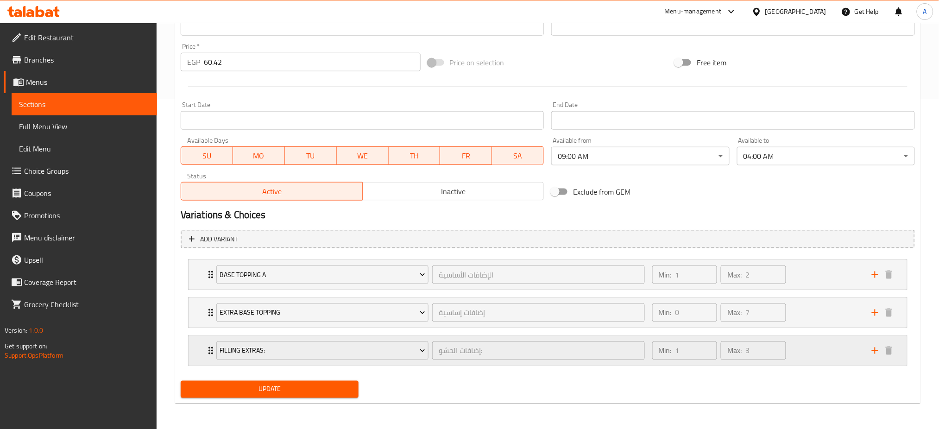
click at [199, 352] on div "Filling Extras: إضافات الحشو: ​ Min: 1 ​ Max: 3 ​" at bounding box center [547, 351] width 718 height 30
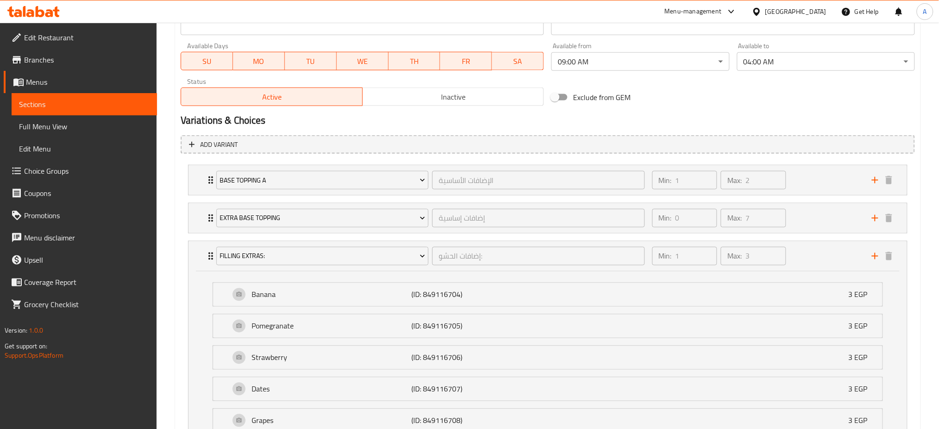
scroll to position [423, 0]
click at [206, 218] on icon "Expand" at bounding box center [210, 218] width 11 height 11
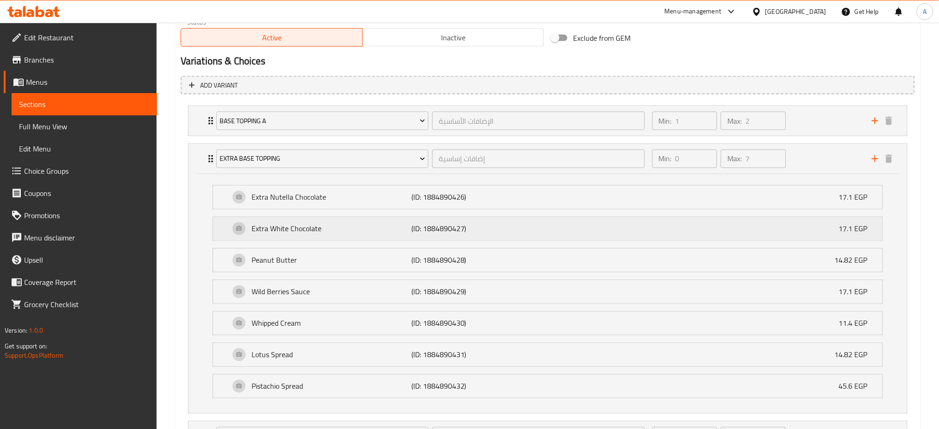
scroll to position [476, 0]
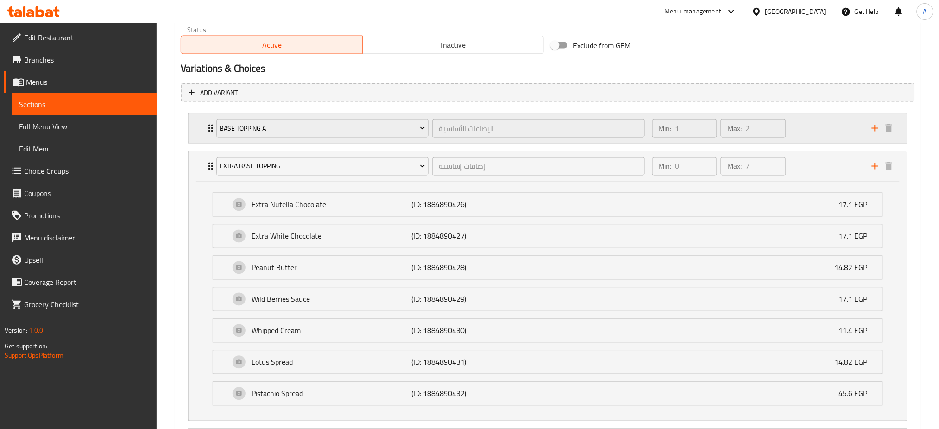
click at [204, 125] on div "Base Topping A الإضافات الأساسية ​ Min: 1 ​ Max: 2 ​" at bounding box center [547, 128] width 718 height 30
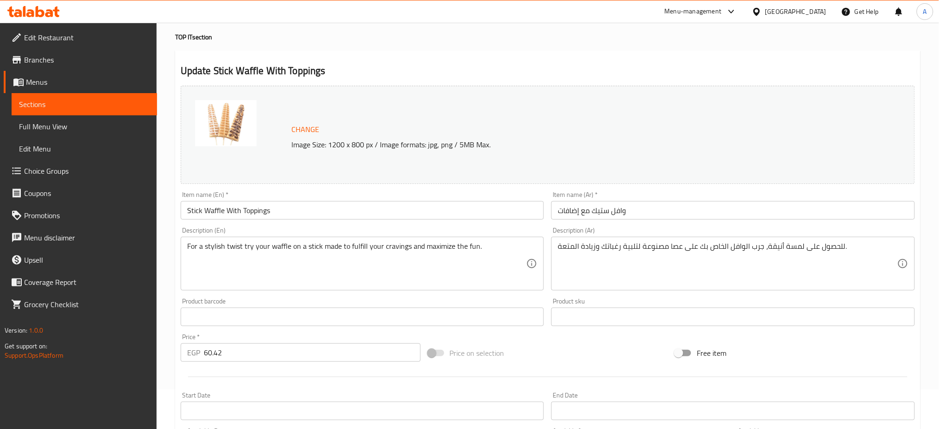
scroll to position [0, 0]
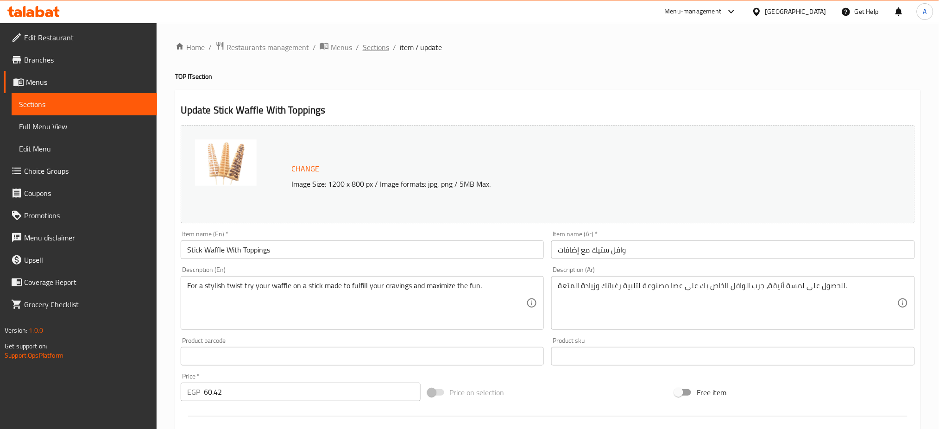
click at [375, 42] on span "Sections" at bounding box center [376, 47] width 26 height 11
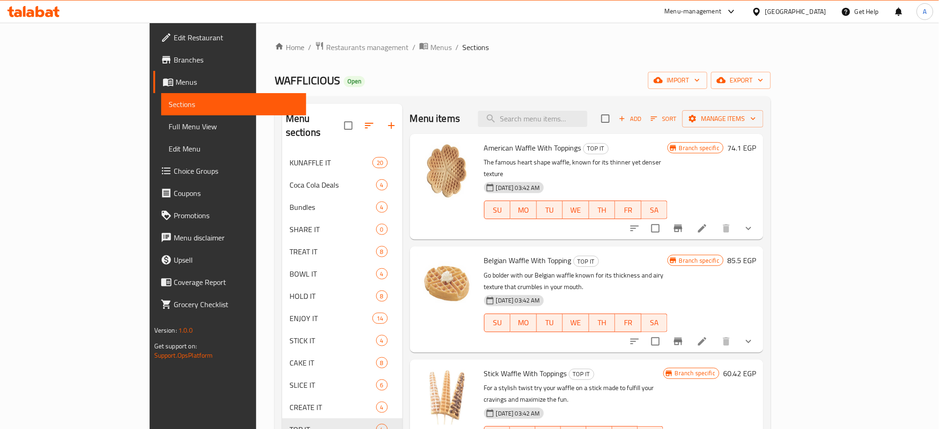
click at [174, 165] on span "Choice Groups" at bounding box center [237, 170] width 126 height 11
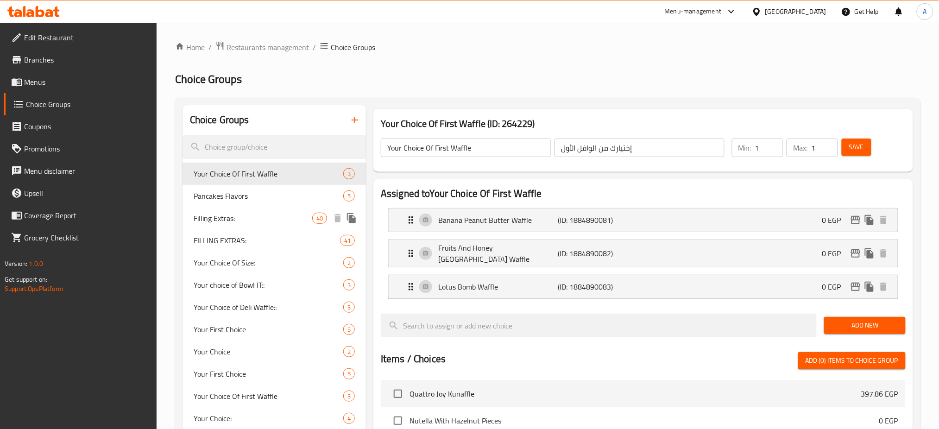
click at [265, 218] on span "Filling Extras:" at bounding box center [253, 218] width 119 height 11
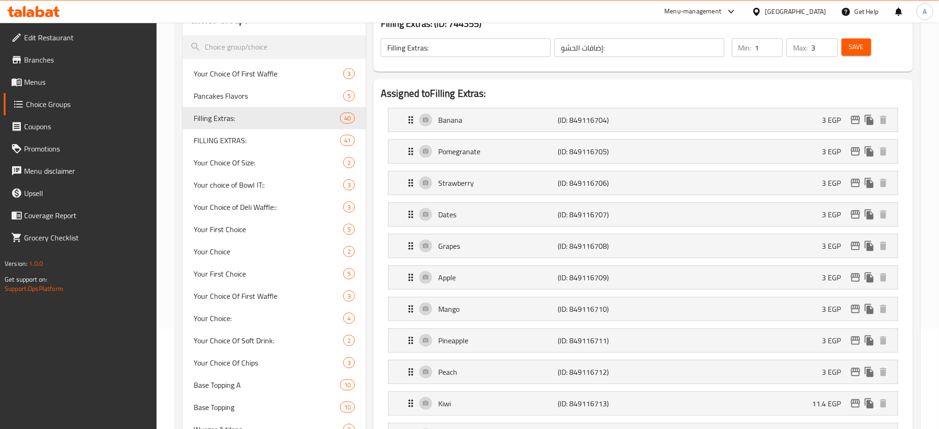
scroll to position [80, 0]
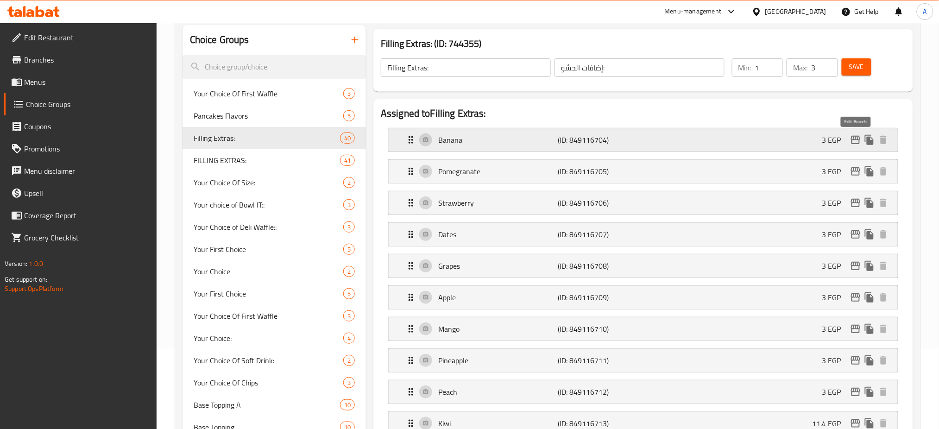
click at [860, 139] on icon "edit" at bounding box center [855, 140] width 9 height 8
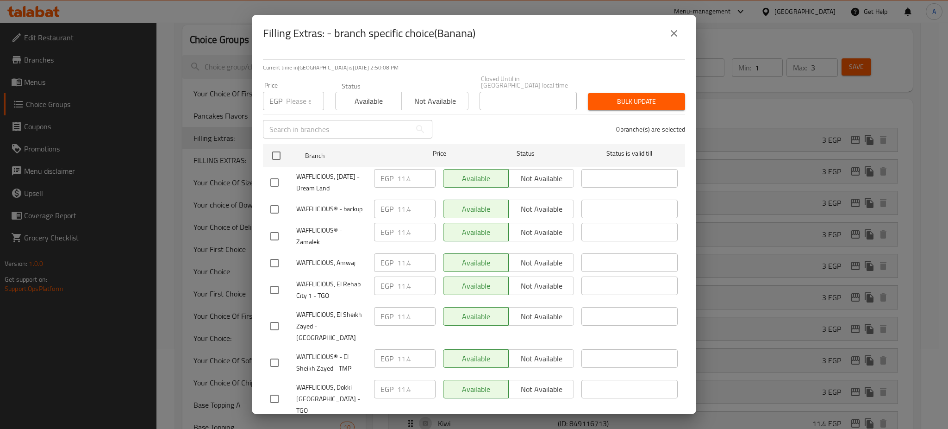
click at [678, 33] on icon "close" at bounding box center [674, 33] width 11 height 11
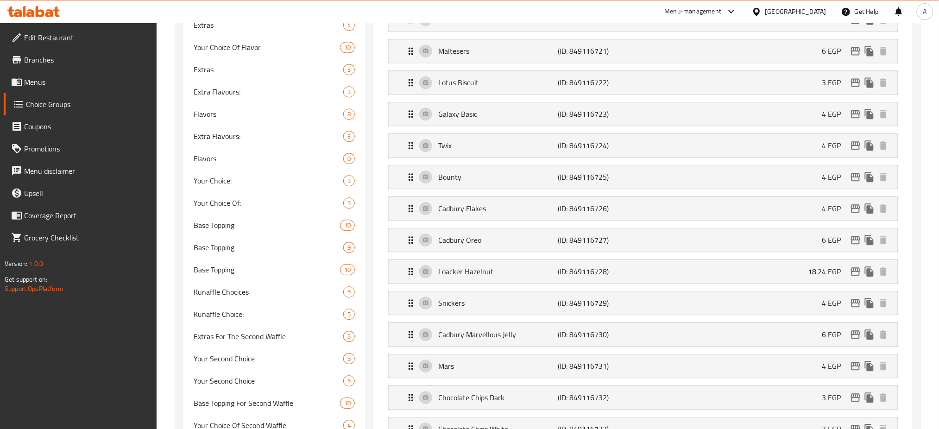
scroll to position [708, 0]
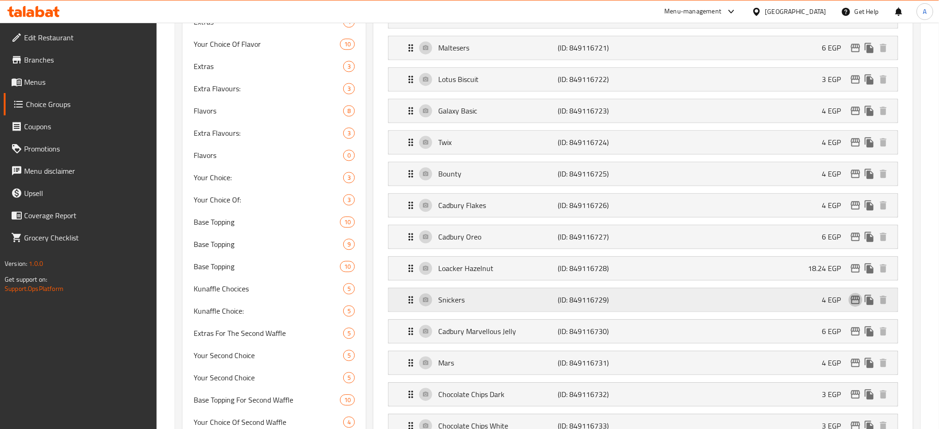
click at [855, 299] on icon "edit" at bounding box center [855, 299] width 9 height 8
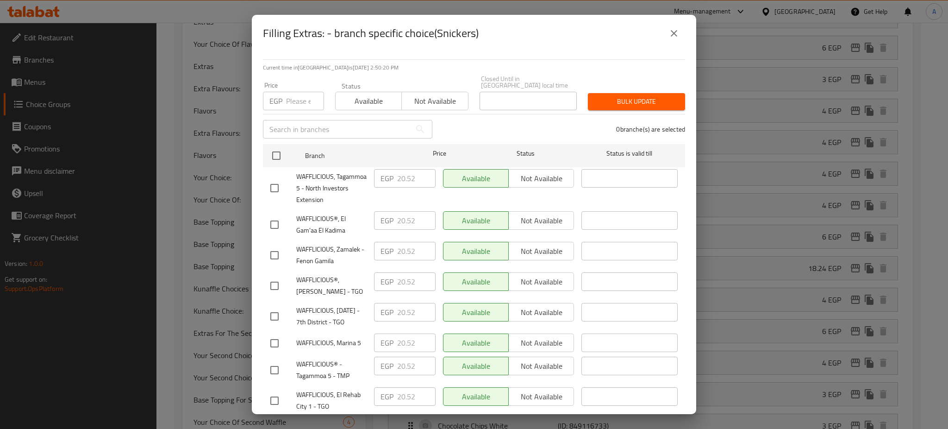
click at [293, 97] on input "number" at bounding box center [305, 101] width 38 height 19
paste input "28.5"
click at [278, 149] on input "checkbox" at bounding box center [276, 155] width 19 height 19
click at [634, 96] on span "Bulk update" at bounding box center [637, 102] width 82 height 12
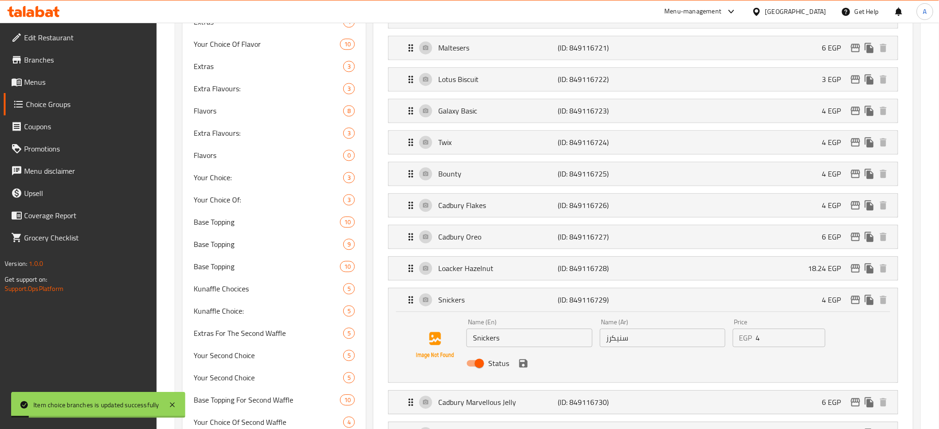
click at [790, 331] on input "4" at bounding box center [790, 337] width 69 height 19
paste input "28.5"
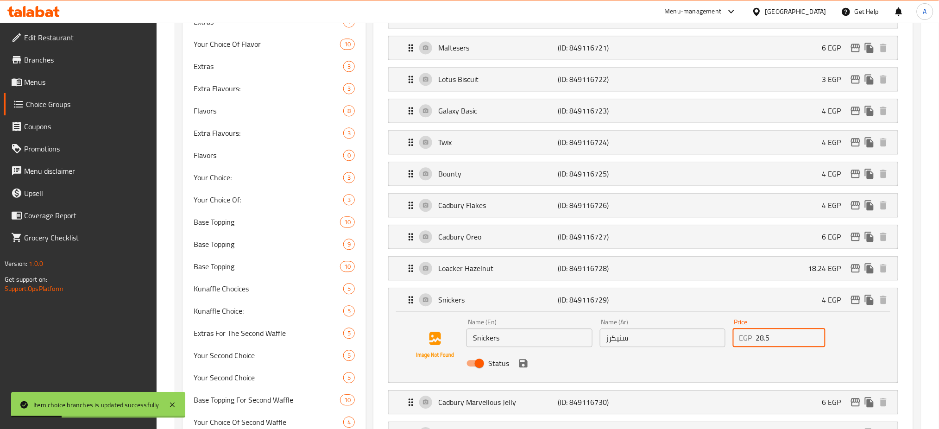
click at [526, 365] on icon "save" at bounding box center [523, 363] width 8 height 8
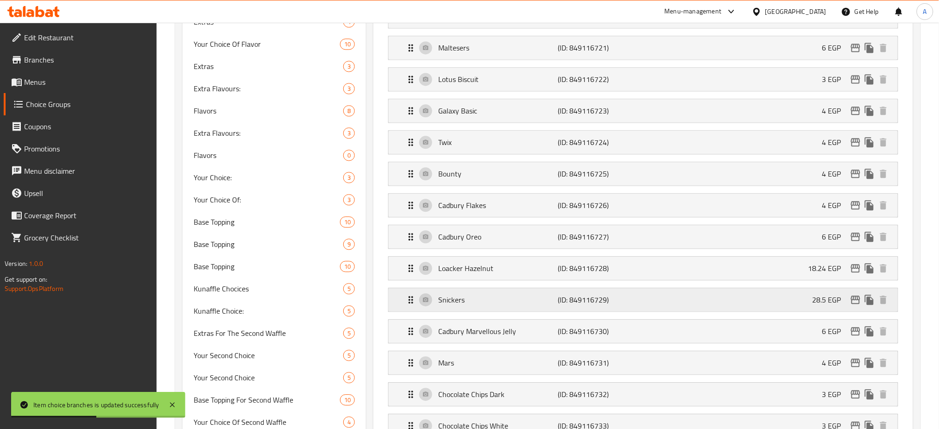
click at [854, 299] on icon "edit" at bounding box center [855, 299] width 11 height 11
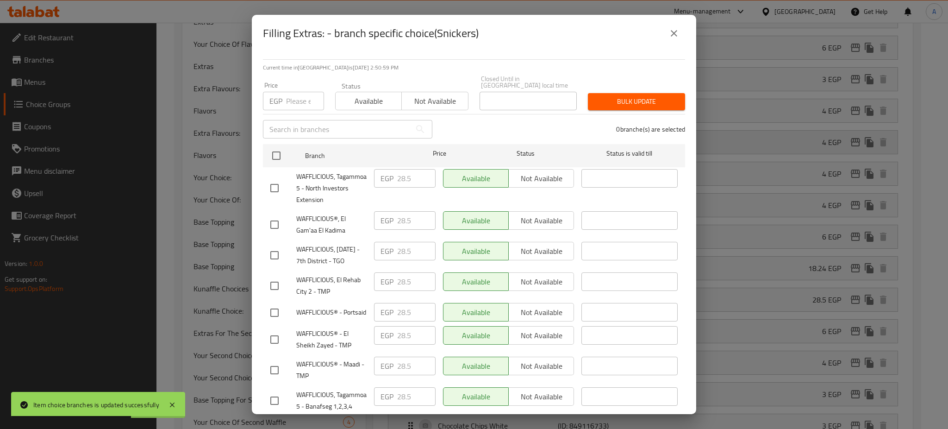
click at [673, 32] on icon "close" at bounding box center [674, 33] width 11 height 11
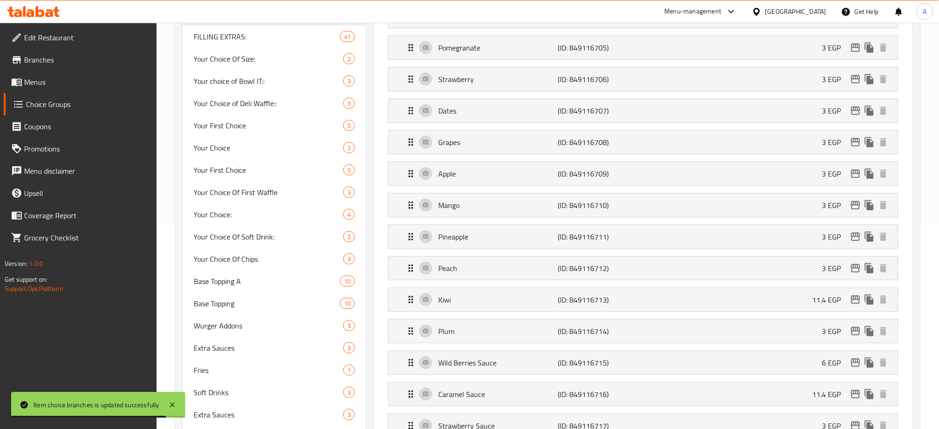
scroll to position [0, 0]
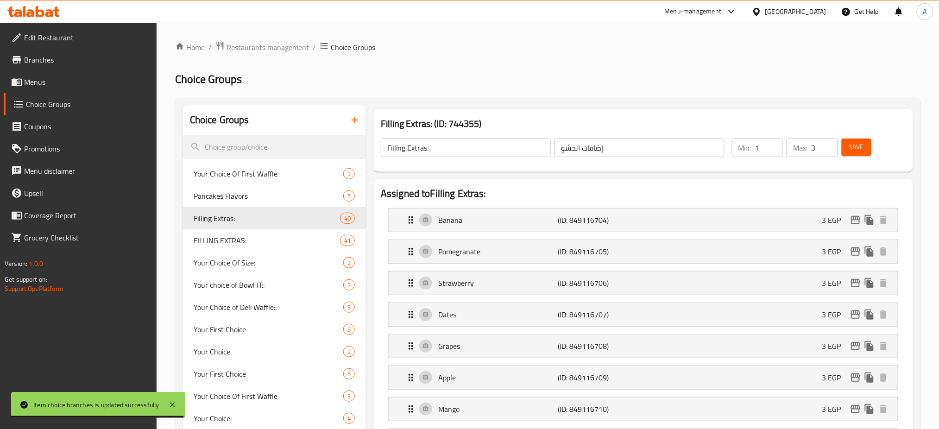
click at [845, 154] on button "Save" at bounding box center [856, 146] width 30 height 17
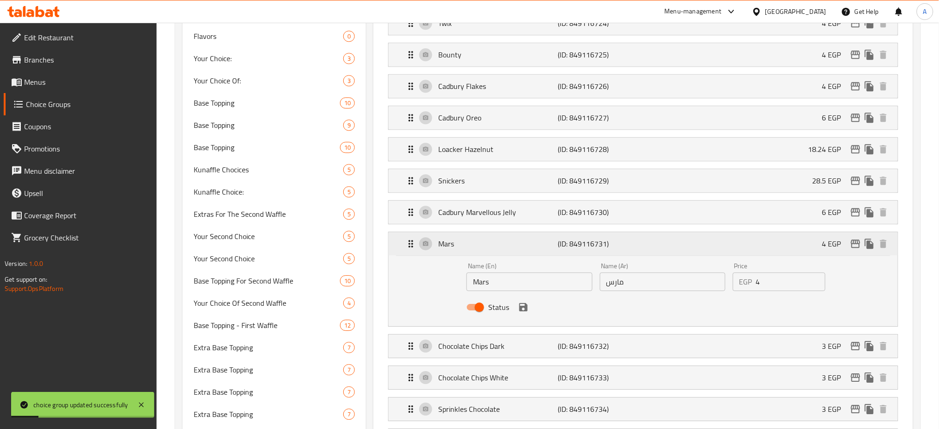
click at [804, 247] on div "Mars (ID: 849116731) 4 EGP" at bounding box center [645, 243] width 481 height 23
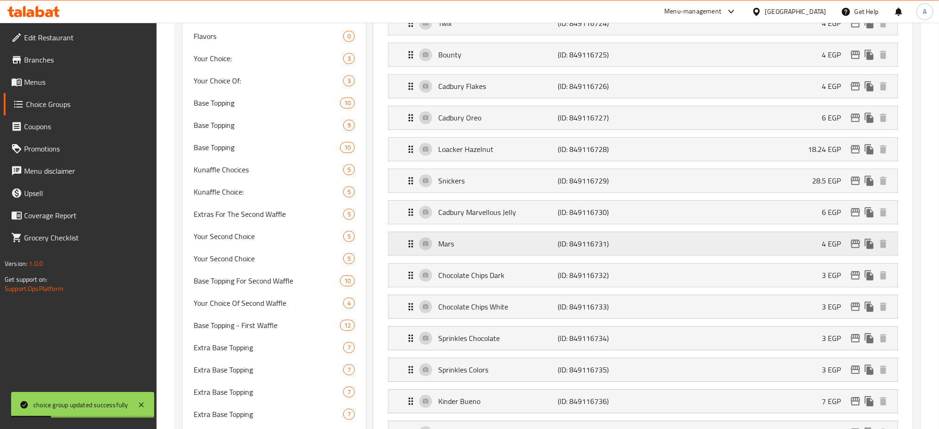
click at [803, 249] on div "Mars (ID: 849116731) 4 EGP" at bounding box center [645, 243] width 481 height 23
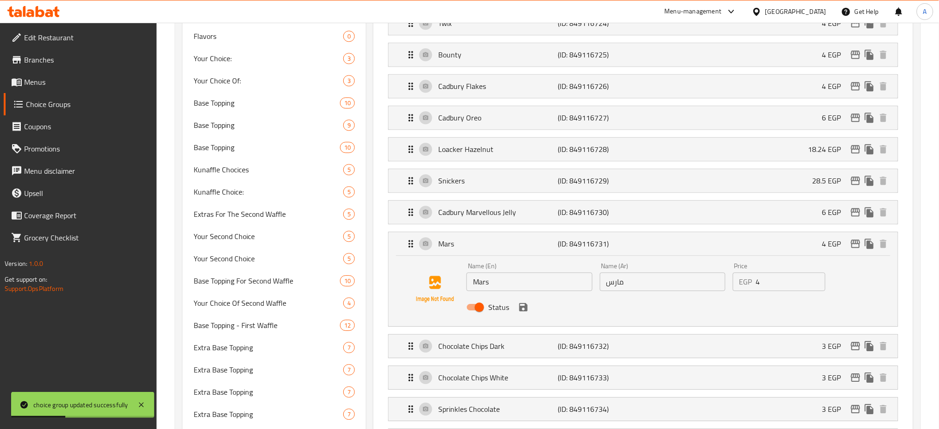
click at [778, 289] on input "4" at bounding box center [790, 281] width 69 height 19
paste input "28.5"
click at [524, 311] on icon "save" at bounding box center [523, 306] width 11 height 11
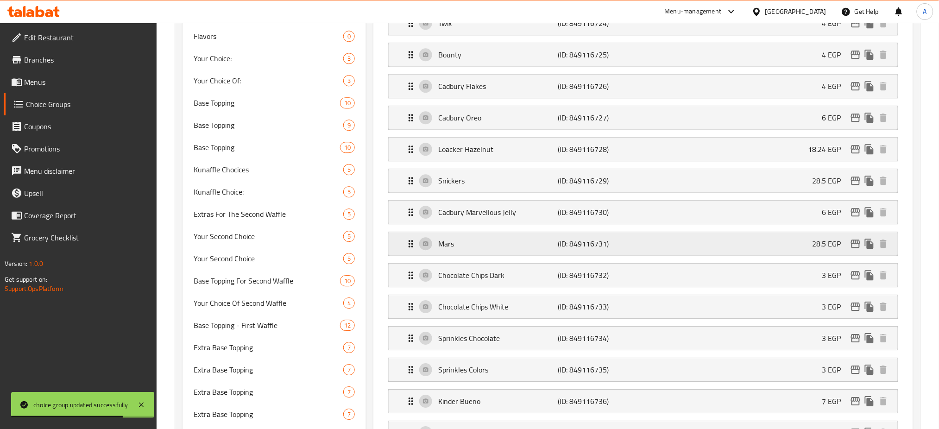
click at [856, 245] on icon "edit" at bounding box center [855, 243] width 11 height 11
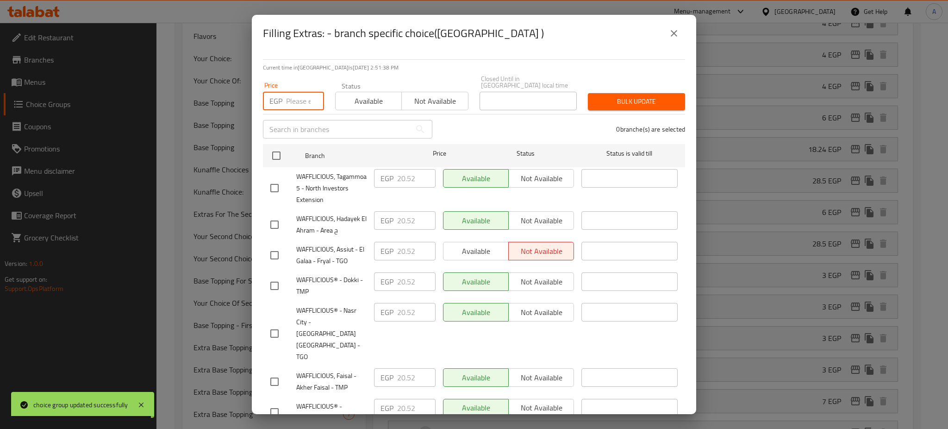
click at [299, 96] on input "number" at bounding box center [305, 101] width 38 height 19
paste input "28.5"
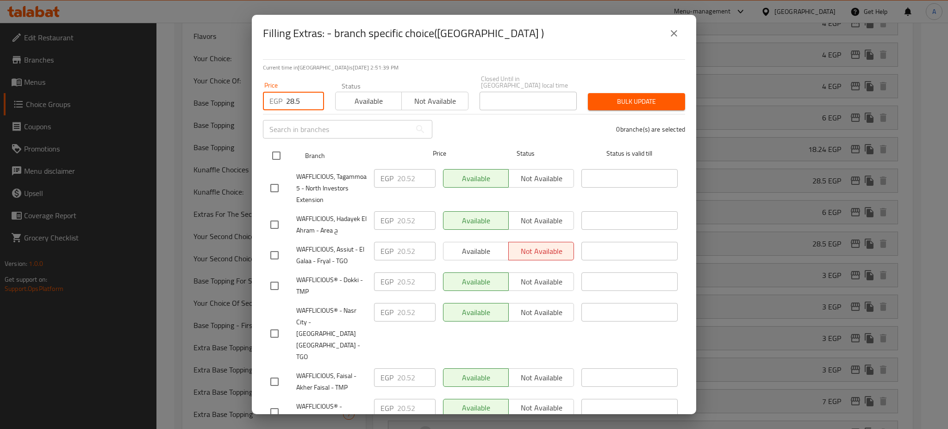
click at [278, 151] on input "checkbox" at bounding box center [276, 155] width 19 height 19
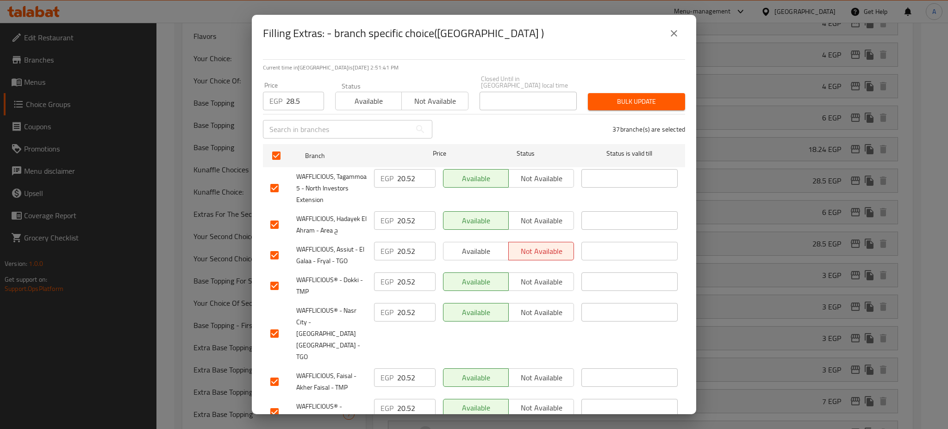
click at [614, 96] on span "Bulk update" at bounding box center [637, 102] width 82 height 12
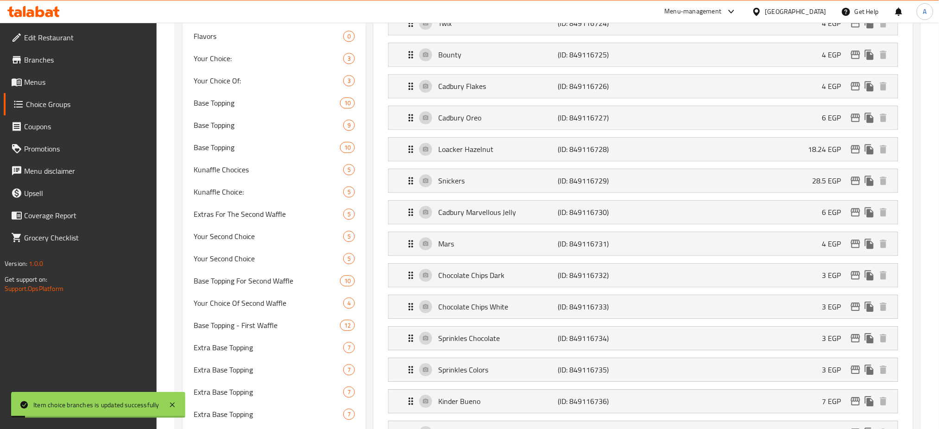
scroll to position [778, 0]
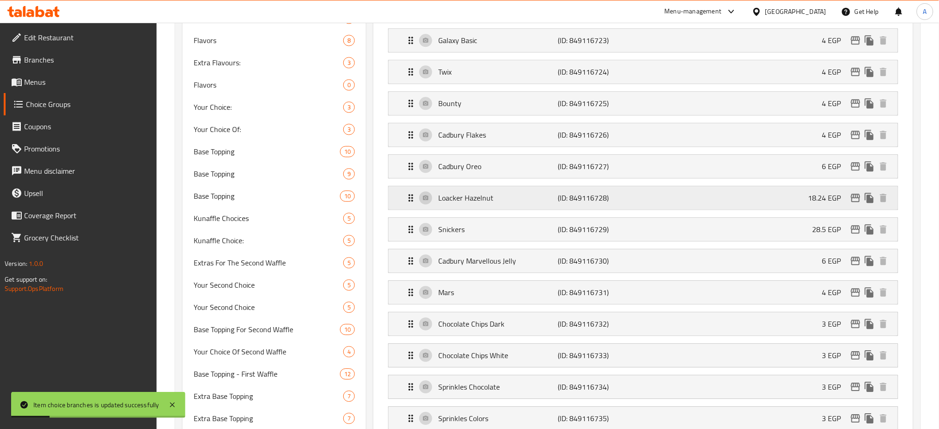
click at [803, 202] on div "Loacker Hazelnut (ID: 849116728) 18.24 EGP" at bounding box center [645, 197] width 481 height 23
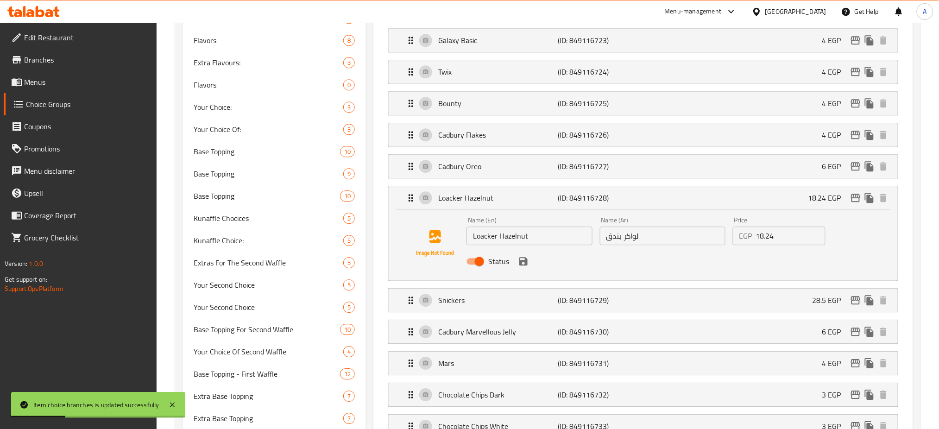
click at [784, 240] on input "18.24" at bounding box center [790, 235] width 69 height 19
paste input "28.5"
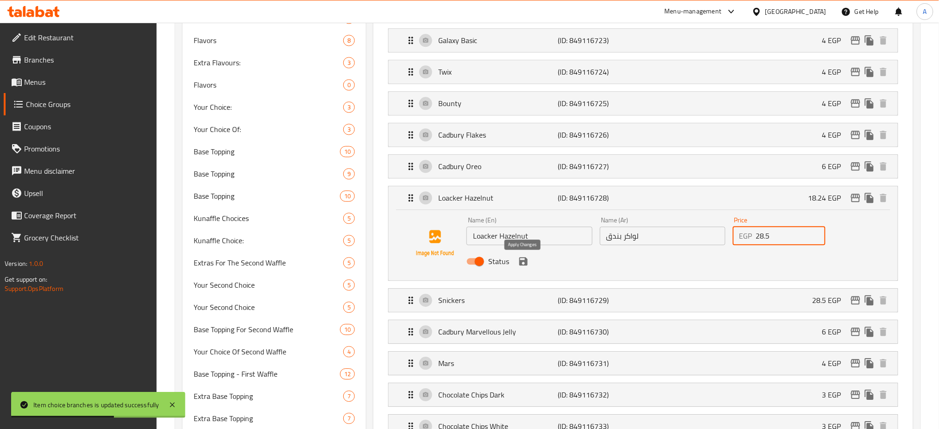
click at [525, 263] on icon "save" at bounding box center [523, 261] width 8 height 8
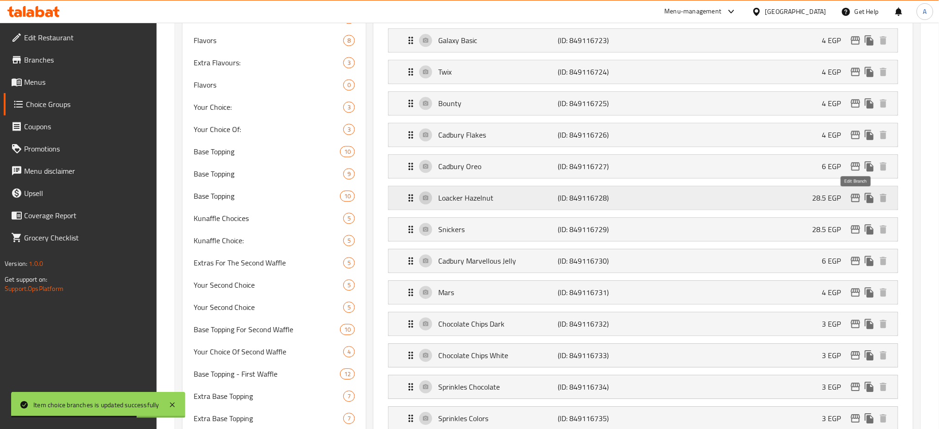
click at [855, 201] on icon "edit" at bounding box center [855, 197] width 11 height 11
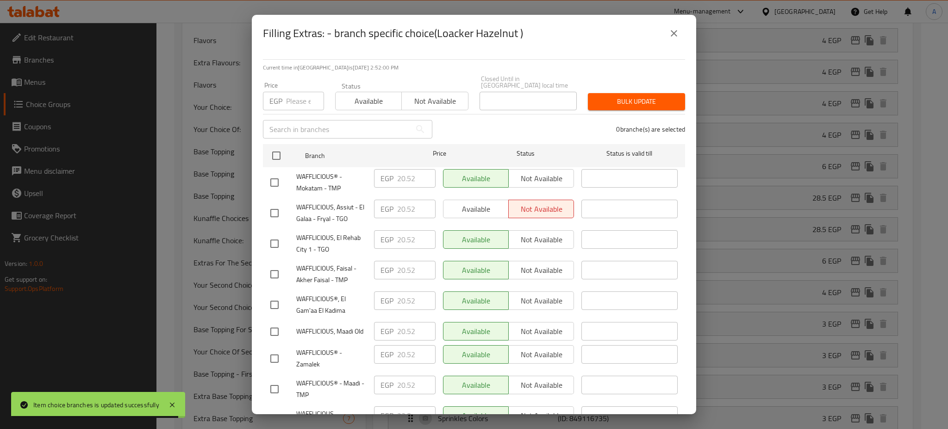
click at [298, 101] on input "number" at bounding box center [305, 101] width 38 height 19
paste input "28.5"
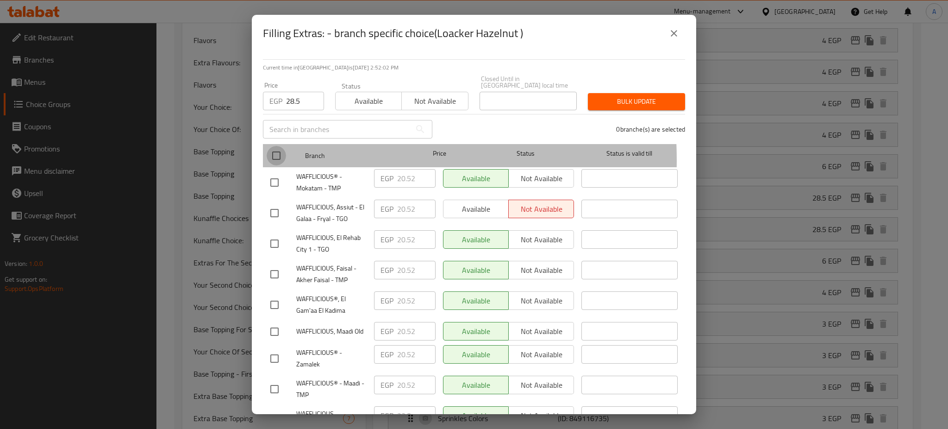
click at [277, 154] on input "checkbox" at bounding box center [276, 155] width 19 height 19
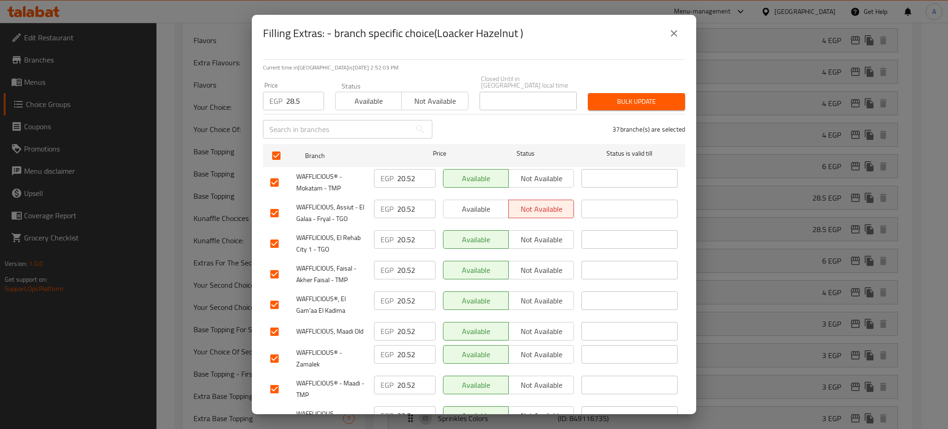
click at [632, 96] on span "Bulk update" at bounding box center [637, 102] width 82 height 12
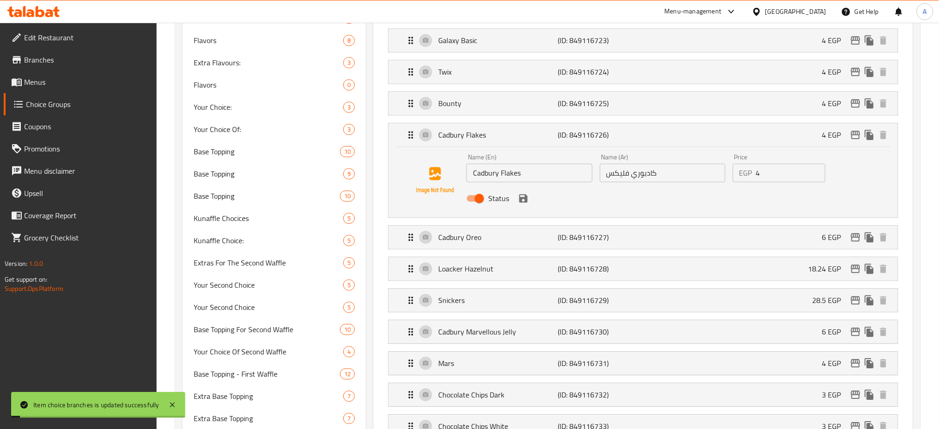
scroll to position [516, 0]
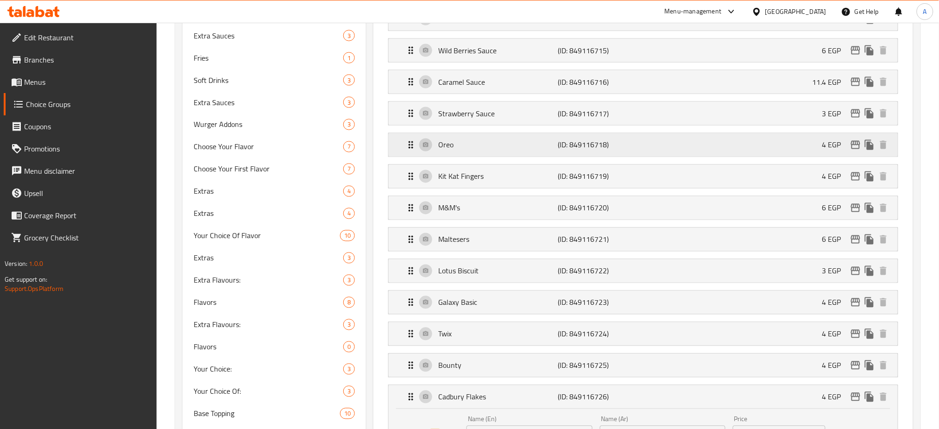
click at [808, 150] on div "Oreo (ID: 849116718) 4 EGP" at bounding box center [645, 144] width 481 height 23
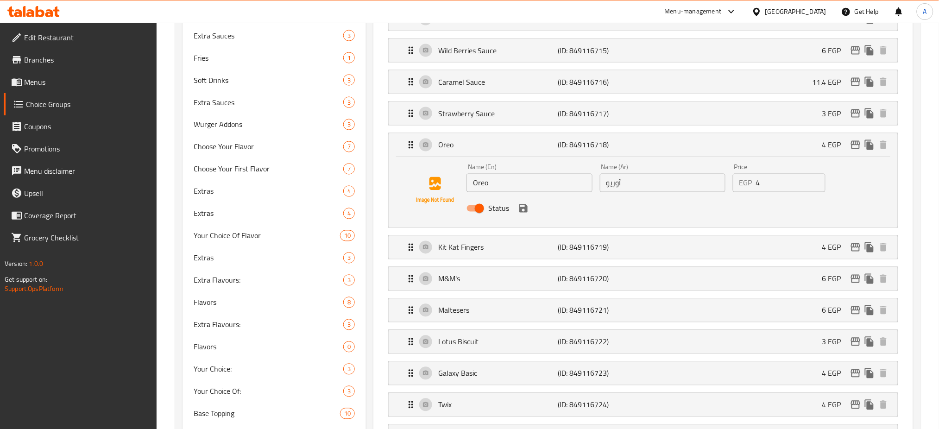
click at [774, 181] on input "4" at bounding box center [790, 183] width 69 height 19
paste input "17.1"
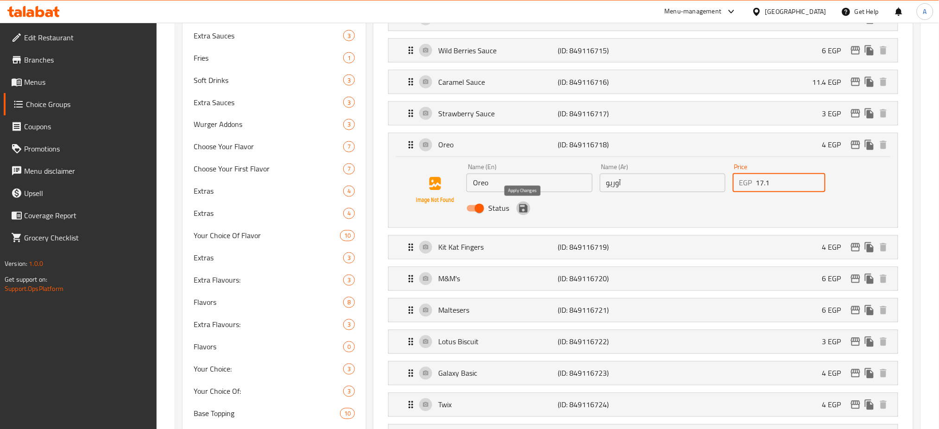
click at [524, 212] on icon "save" at bounding box center [523, 208] width 8 height 8
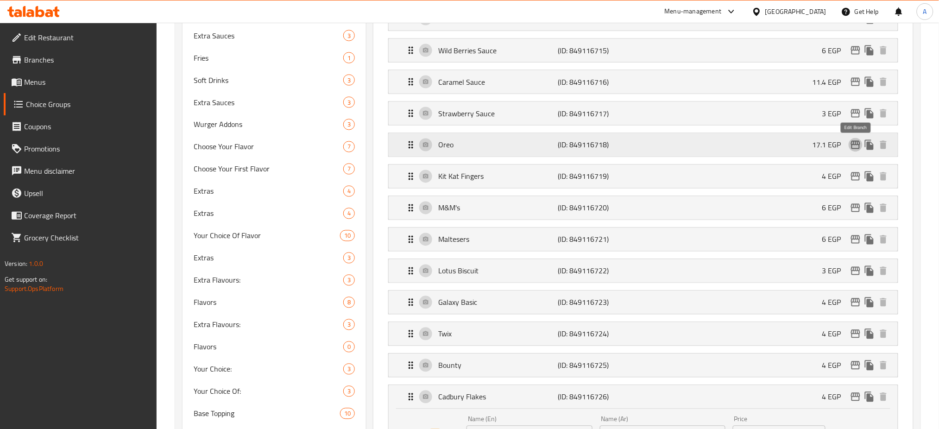
click at [857, 149] on icon "edit" at bounding box center [855, 144] width 11 height 11
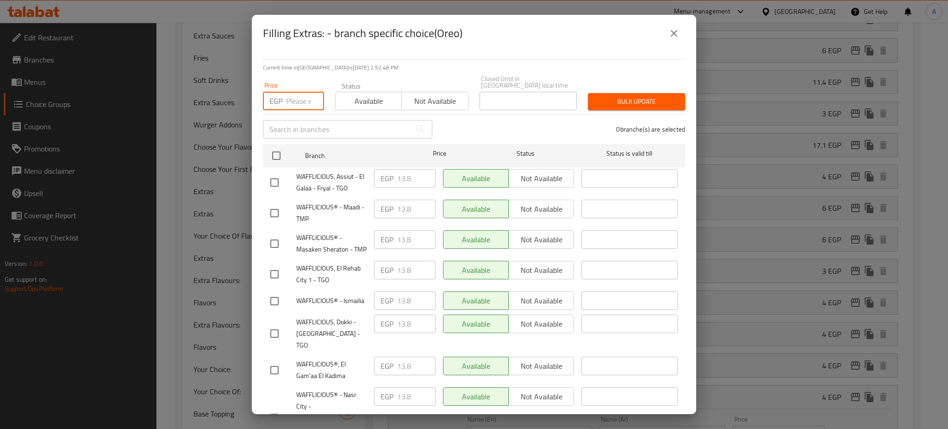
click at [295, 98] on input "number" at bounding box center [305, 101] width 38 height 19
paste input "17.1"
click at [277, 151] on input "checkbox" at bounding box center [276, 155] width 19 height 19
click at [631, 96] on span "Bulk update" at bounding box center [637, 102] width 82 height 12
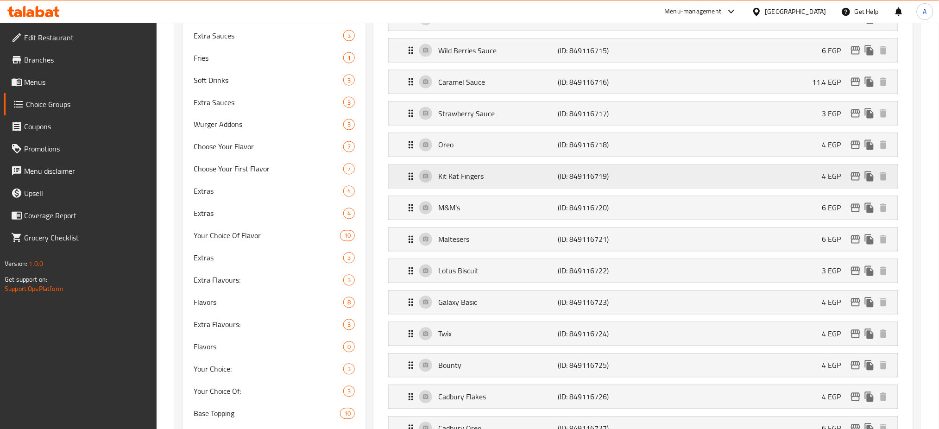
click at [802, 176] on div "Kit Kat Fingers (ID: 849116719) 4 EGP" at bounding box center [645, 176] width 481 height 23
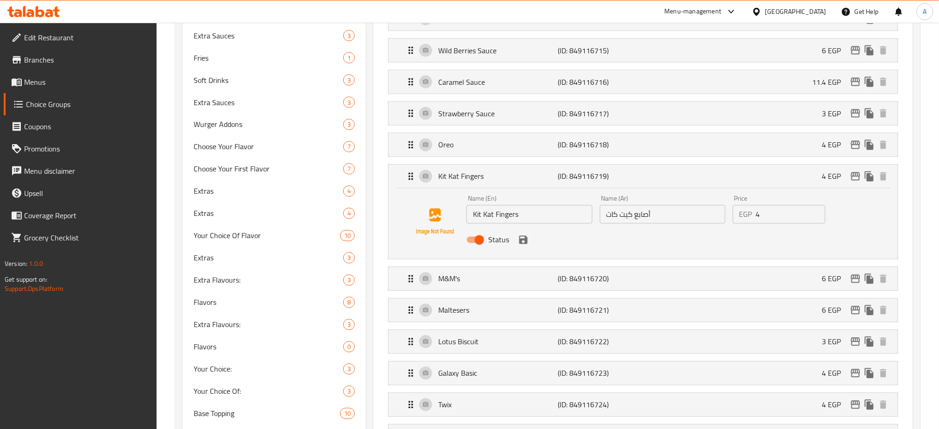
click at [769, 214] on input "4" at bounding box center [790, 214] width 69 height 19
paste input "17.1"
click at [852, 182] on icon "edit" at bounding box center [855, 176] width 11 height 11
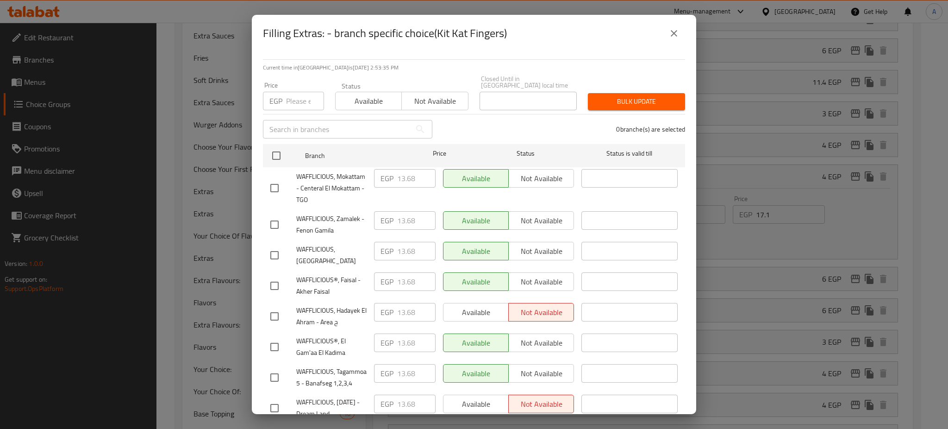
click at [290, 95] on input "number" at bounding box center [305, 101] width 38 height 19
paste input "17.1"
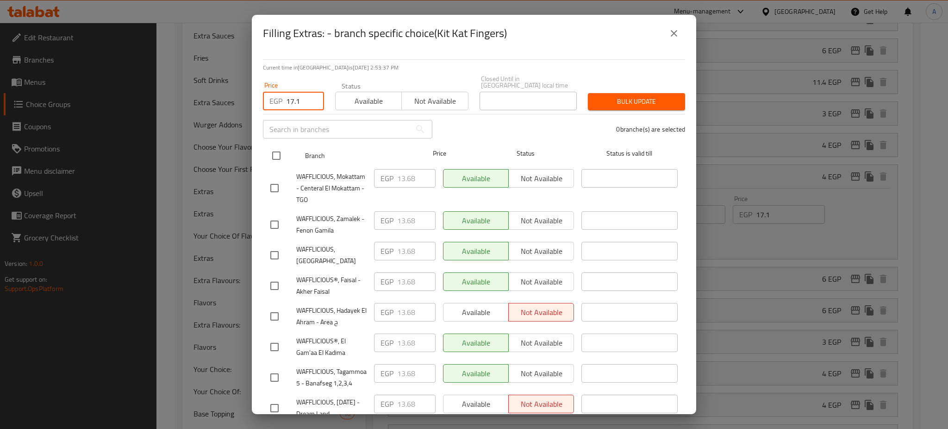
drag, startPoint x: 271, startPoint y: 148, endPoint x: 280, endPoint y: 148, distance: 8.8
click at [270, 148] on input "checkbox" at bounding box center [276, 155] width 19 height 19
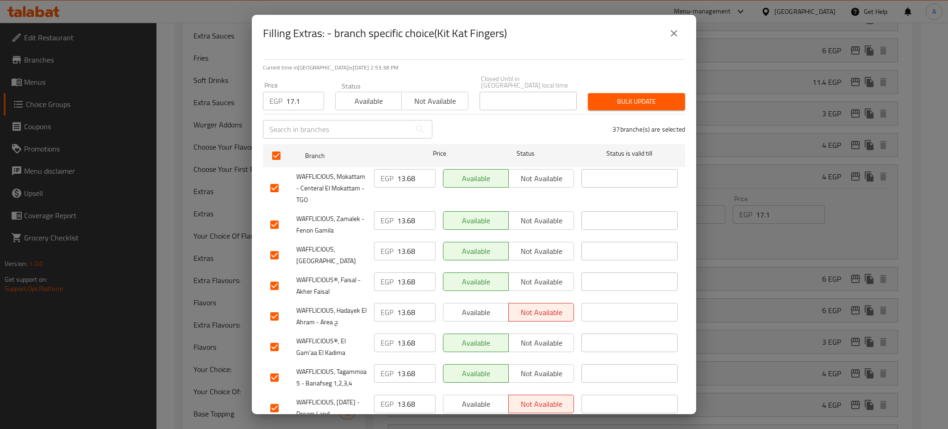
click at [626, 96] on span "Bulk update" at bounding box center [637, 102] width 82 height 12
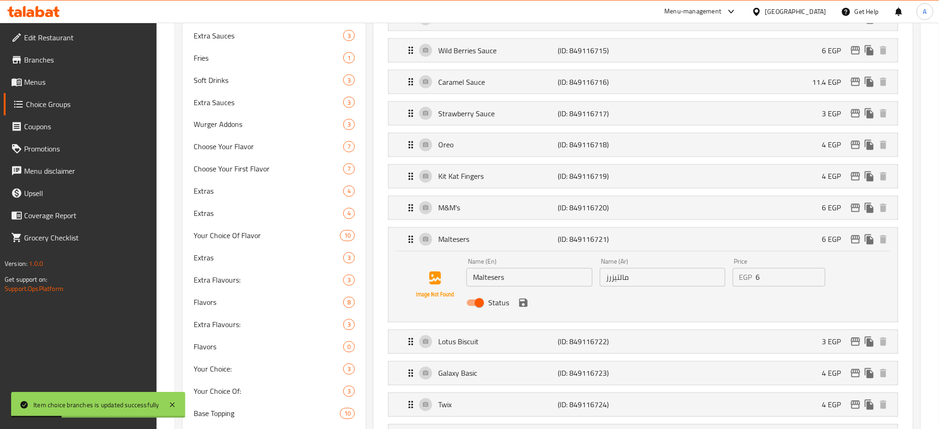
click at [866, 275] on div "Name (En) Maltesers Name (En) Name (Ar) مالتيزرز Name (Ar) Price EGP 6 Price St…" at bounding box center [642, 284] width 479 height 63
click at [801, 245] on div "Maltesers (ID: 849116721) 6 EGP" at bounding box center [645, 239] width 481 height 23
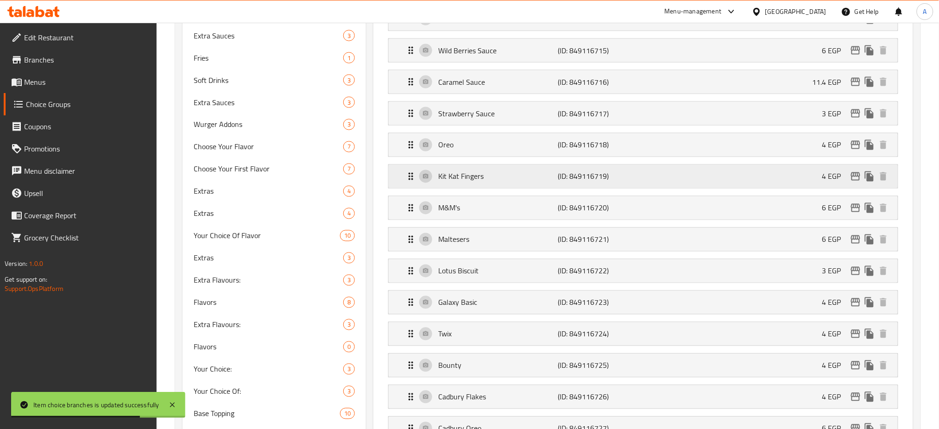
click at [806, 175] on div "Kit Kat Fingers (ID: 849116719) 4 EGP" at bounding box center [645, 176] width 481 height 23
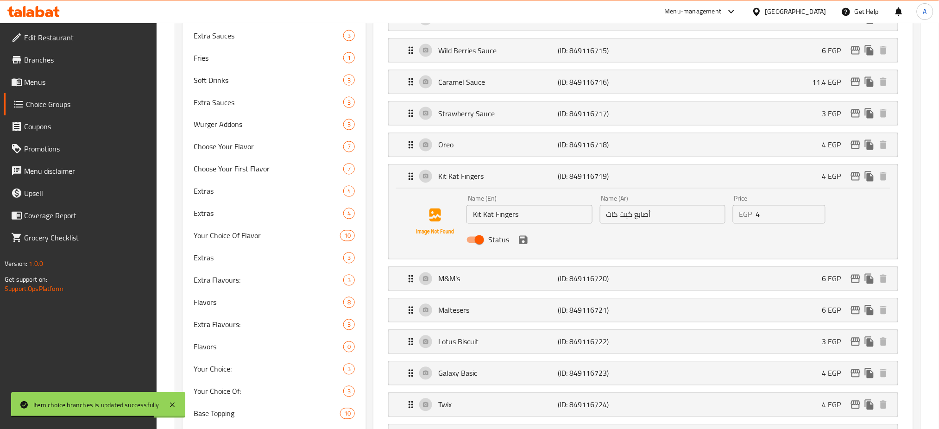
click at [779, 209] on input "4" at bounding box center [790, 214] width 69 height 19
click at [779, 210] on input "4" at bounding box center [790, 214] width 69 height 19
paste input "17.1"
click at [521, 243] on icon "save" at bounding box center [523, 240] width 8 height 8
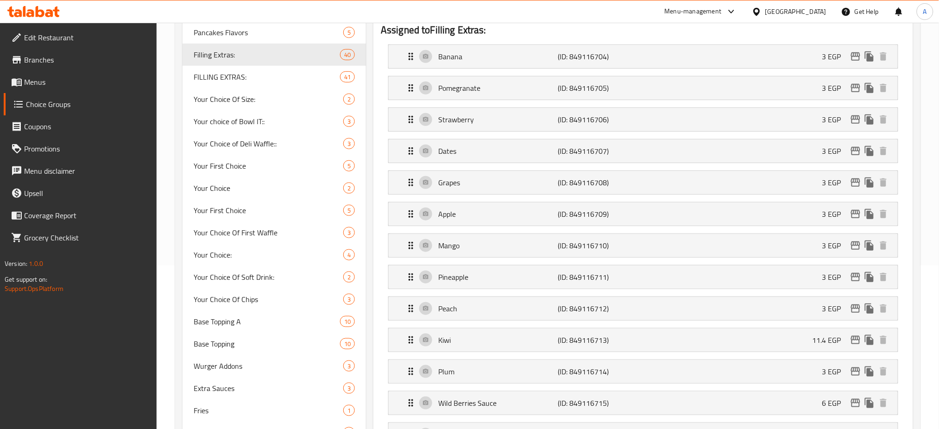
scroll to position [0, 0]
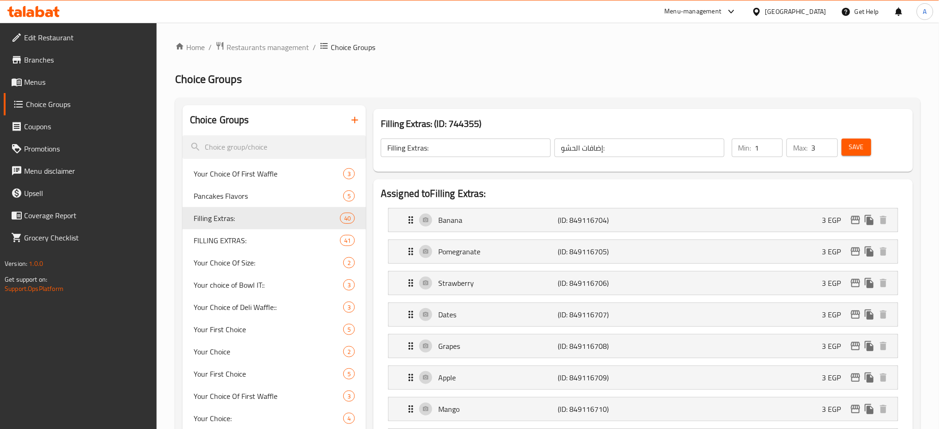
click at [855, 140] on button "Save" at bounding box center [856, 146] width 30 height 17
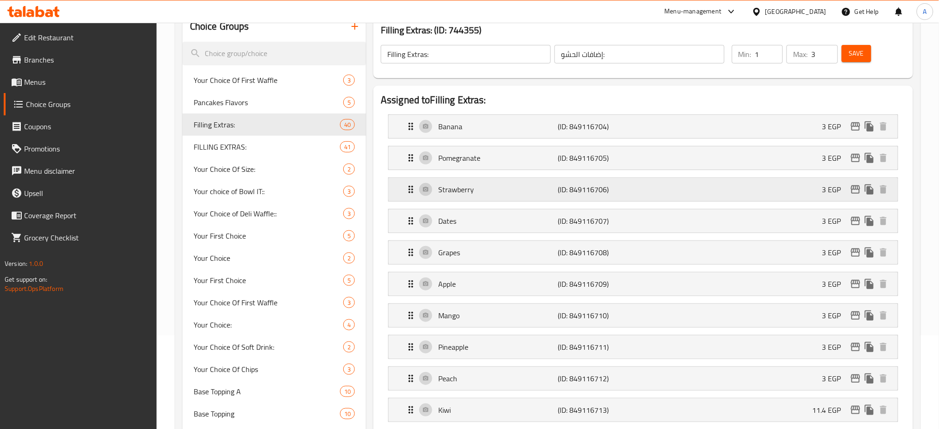
scroll to position [97, 0]
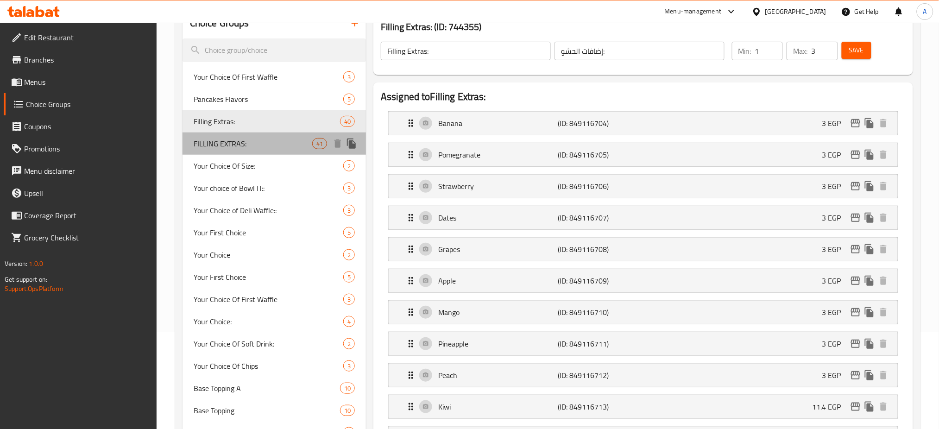
click at [259, 148] on span "FILLING EXTRAS:" at bounding box center [253, 143] width 119 height 11
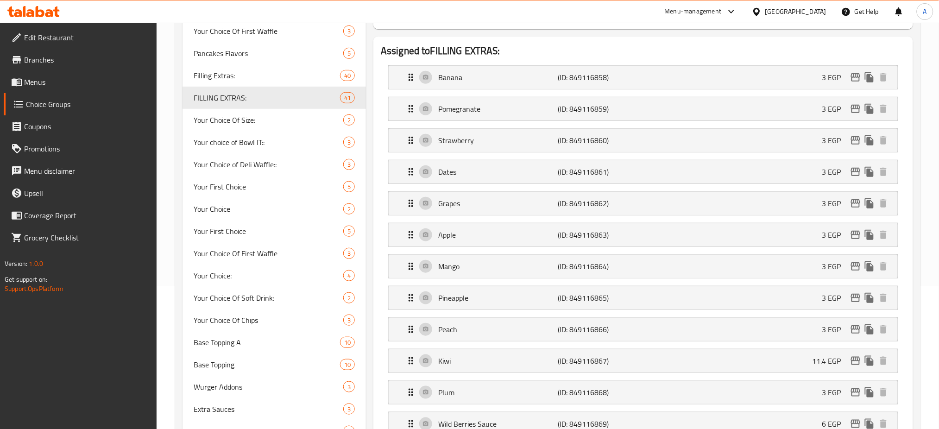
scroll to position [136, 0]
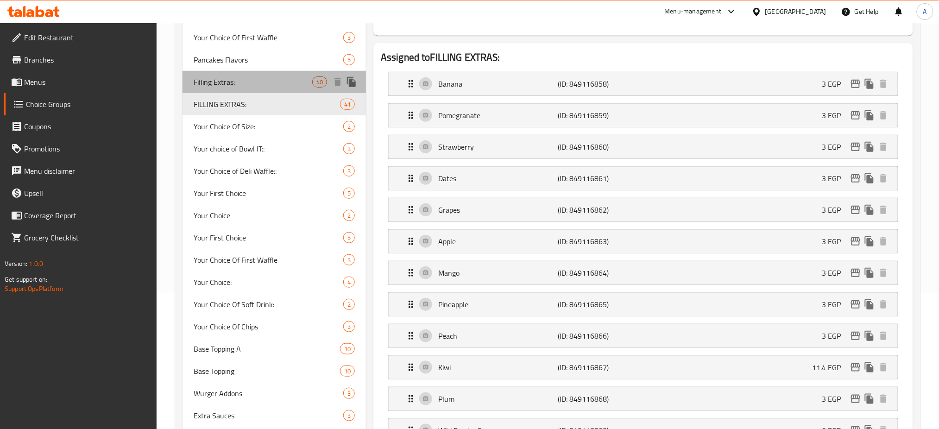
click at [269, 85] on span "Filling Extras:" at bounding box center [253, 81] width 119 height 11
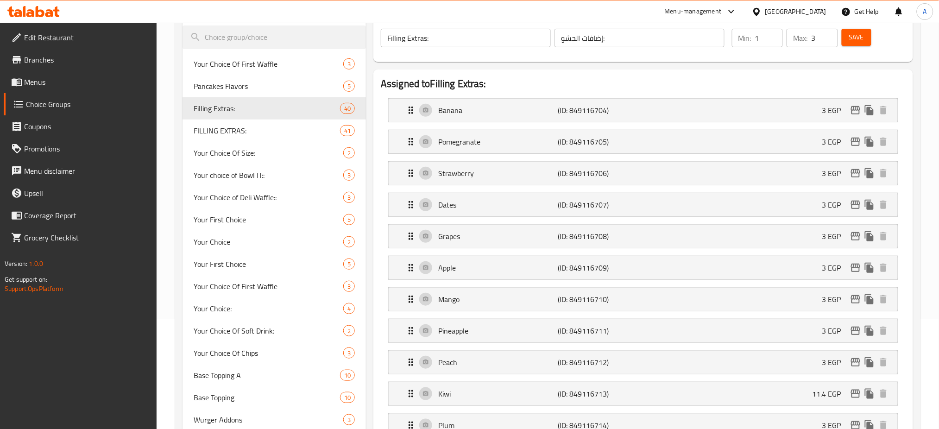
scroll to position [89, 0]
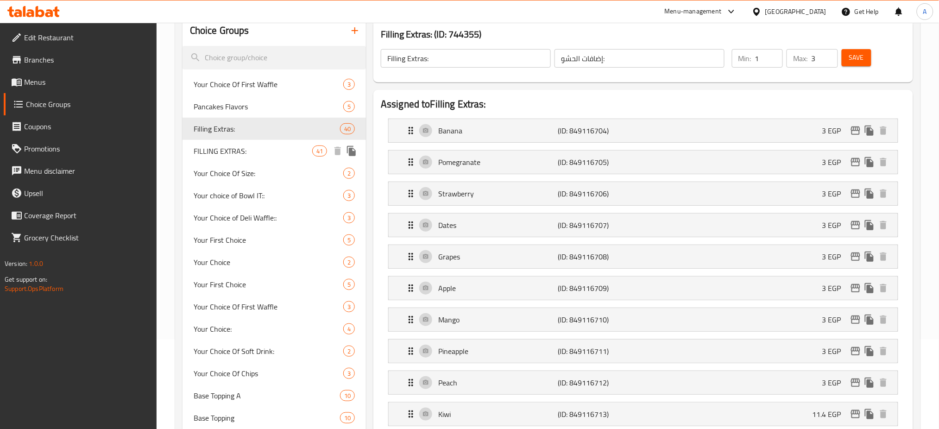
click at [251, 149] on span "FILLING EXTRAS:" at bounding box center [253, 150] width 119 height 11
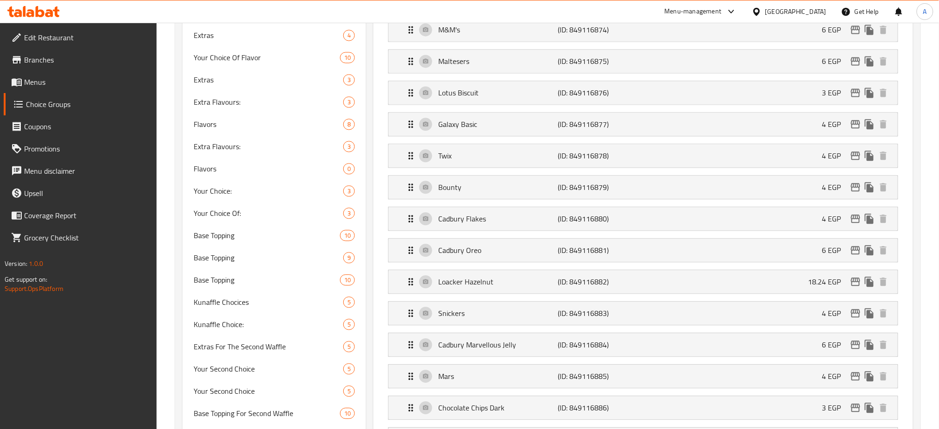
scroll to position [697, 0]
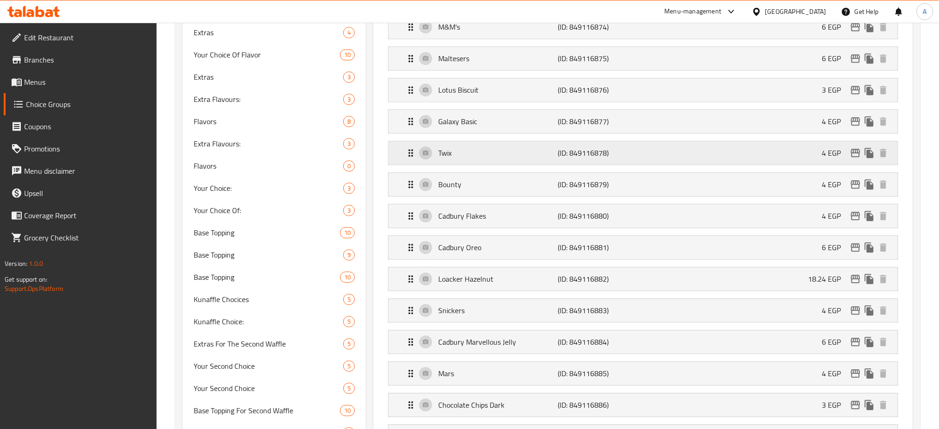
click at [760, 153] on div "Twix (ID: 849116878) 4 EGP" at bounding box center [645, 152] width 481 height 23
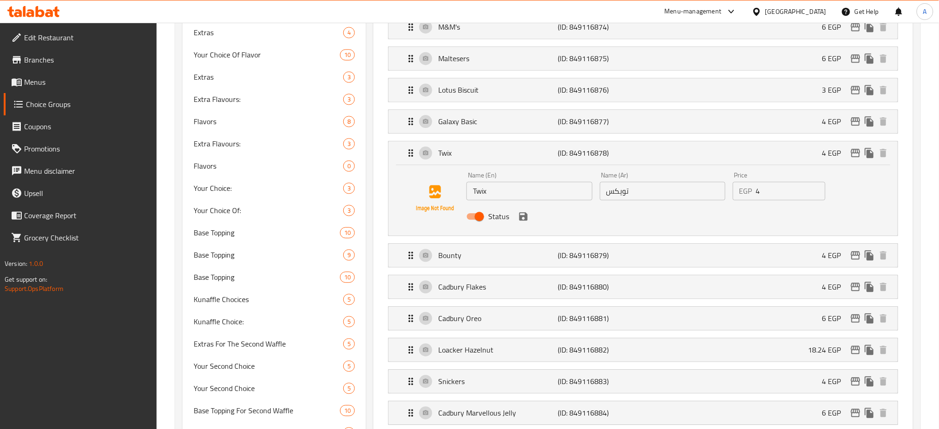
click at [782, 192] on input "4" at bounding box center [790, 191] width 69 height 19
paste input "22.8"
click at [522, 220] on icon "save" at bounding box center [523, 216] width 11 height 11
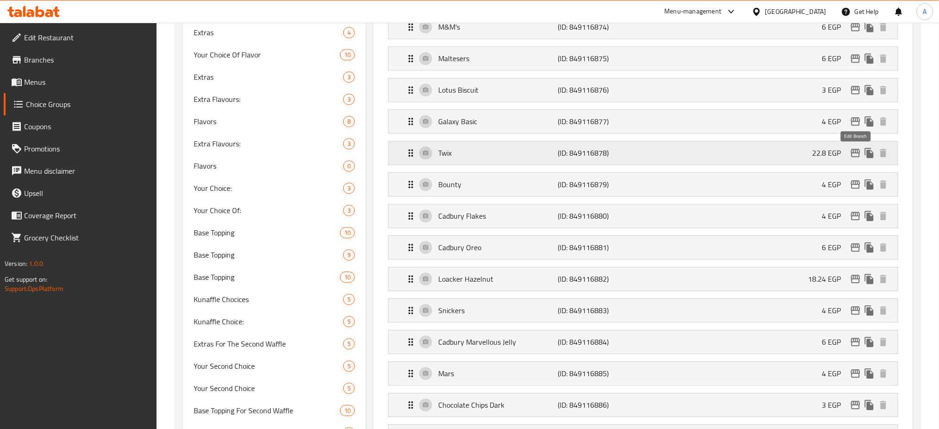
click at [852, 153] on icon "edit" at bounding box center [855, 152] width 11 height 11
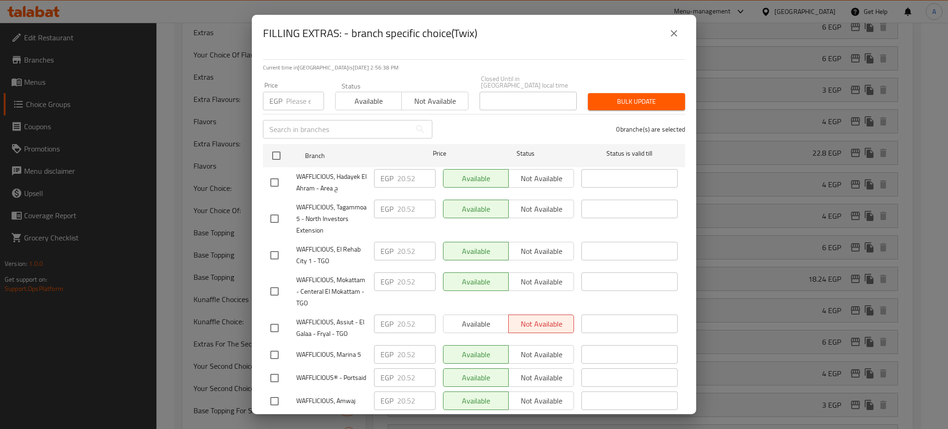
click at [299, 96] on input "number" at bounding box center [305, 101] width 38 height 19
paste input "22.8"
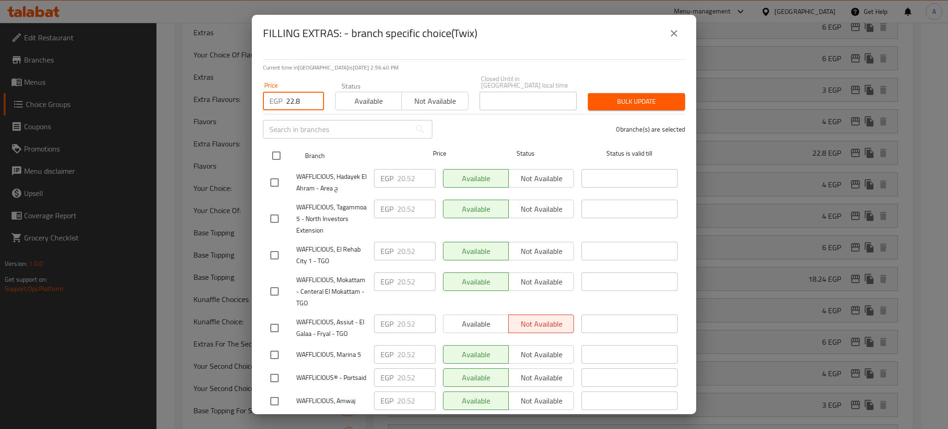
click at [276, 156] on input "checkbox" at bounding box center [276, 155] width 19 height 19
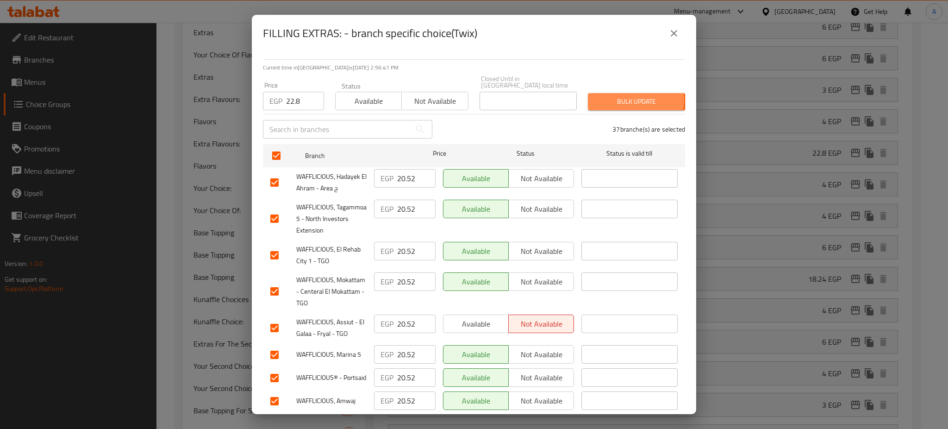
click at [625, 96] on span "Bulk update" at bounding box center [637, 102] width 82 height 12
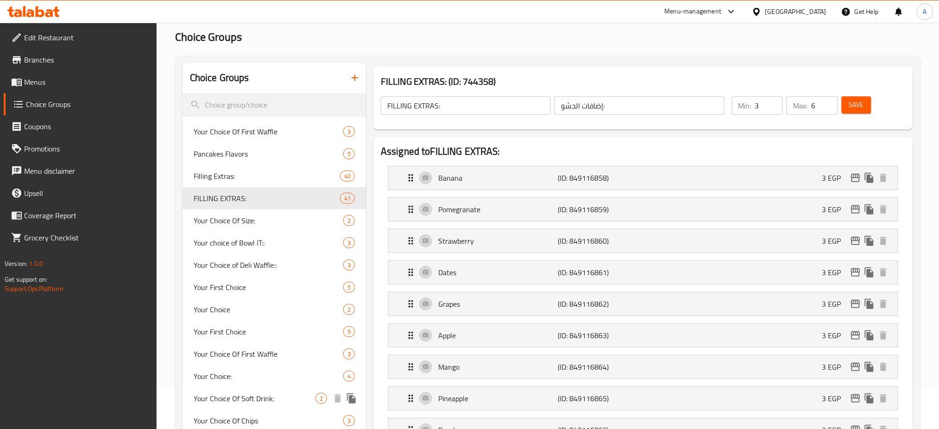
scroll to position [39, 0]
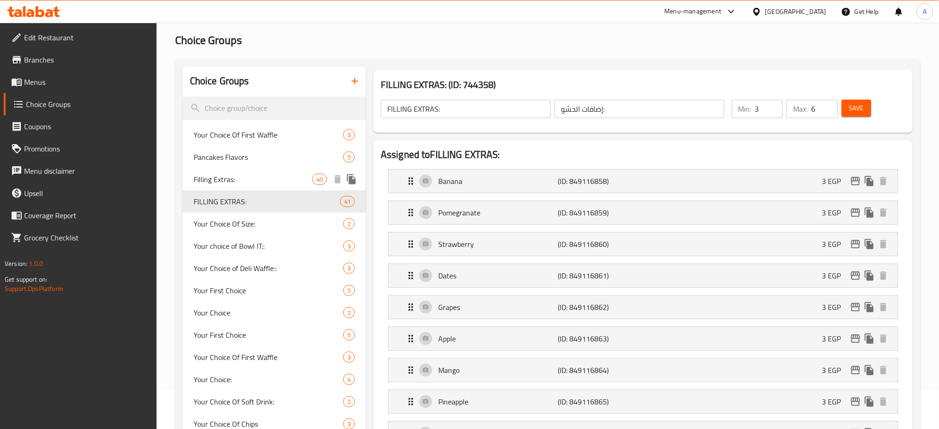
click at [259, 179] on span "Filling Extras:" at bounding box center [253, 179] width 119 height 11
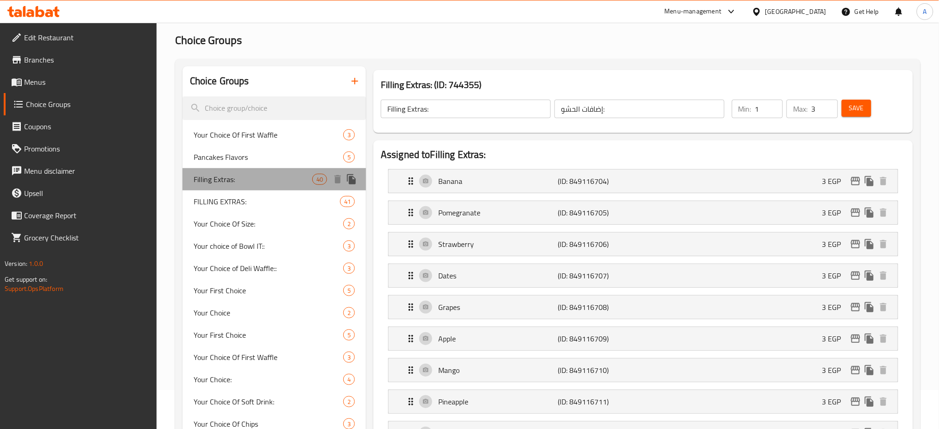
click at [259, 179] on span "Filling Extras:" at bounding box center [253, 179] width 119 height 11
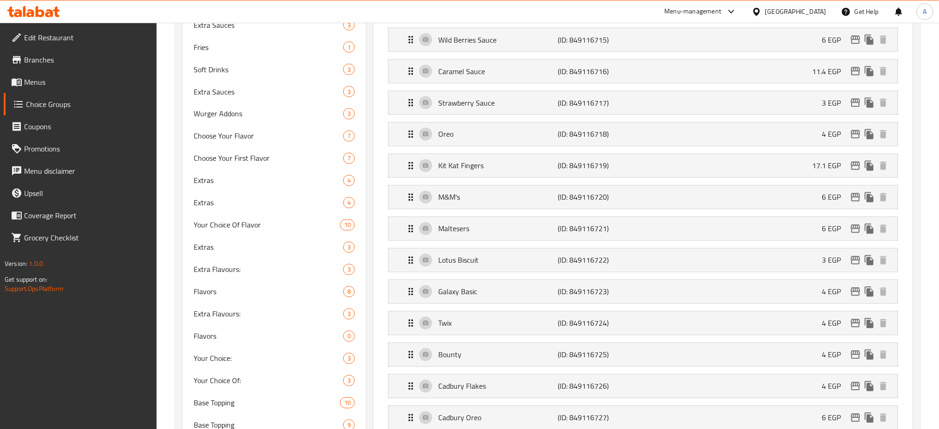
scroll to position [559, 0]
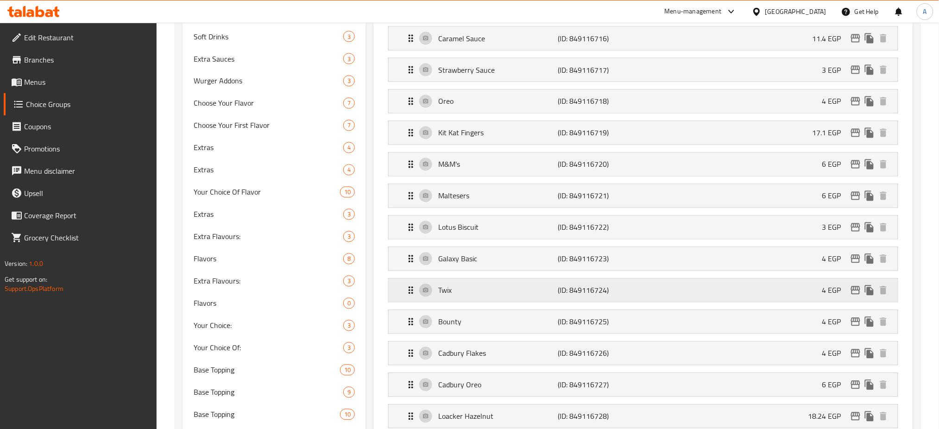
click at [730, 287] on div "Twix (ID: 849116724) 4 EGP" at bounding box center [645, 290] width 481 height 23
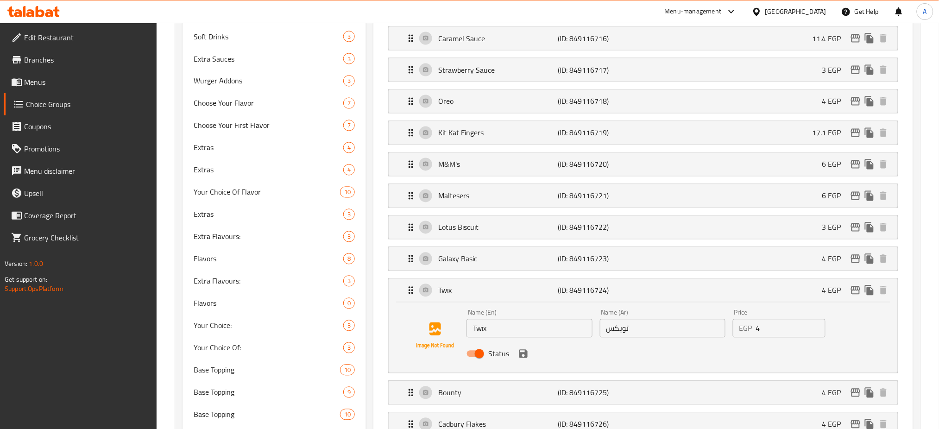
click at [777, 340] on div "Price EGP 4 Price" at bounding box center [779, 324] width 100 height 36
click at [785, 329] on input "4" at bounding box center [790, 328] width 69 height 19
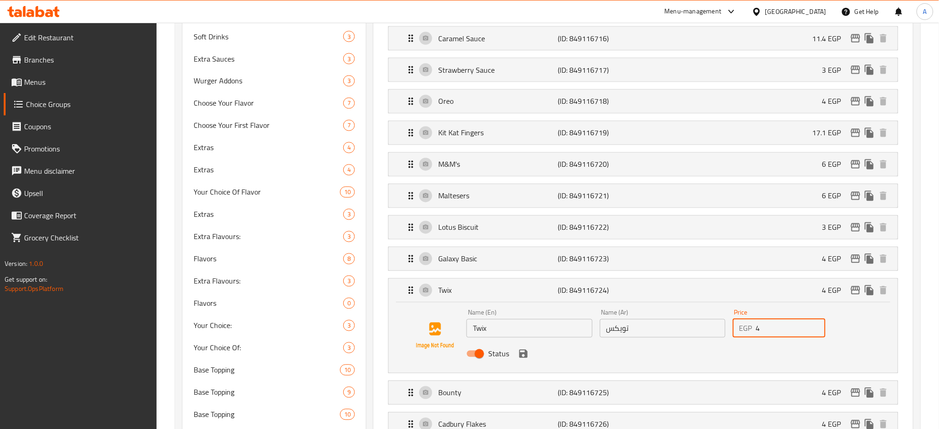
paste input "22.8"
click at [523, 357] on icon "save" at bounding box center [523, 353] width 11 height 11
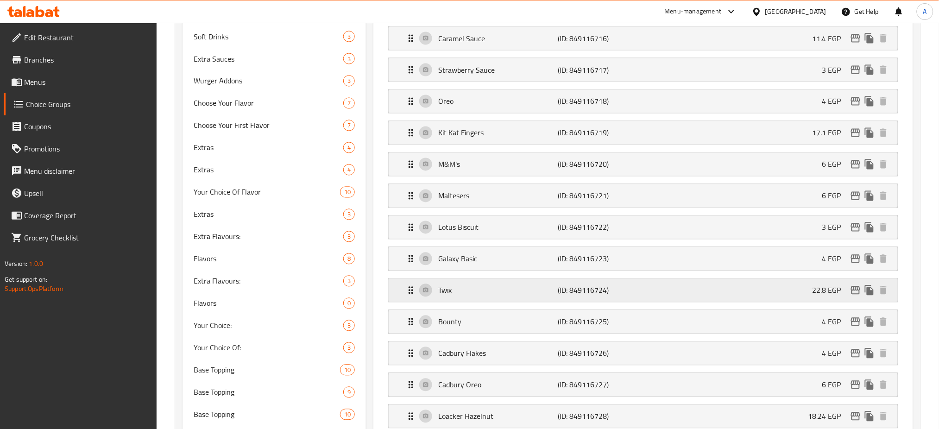
click at [855, 291] on icon "edit" at bounding box center [855, 290] width 11 height 11
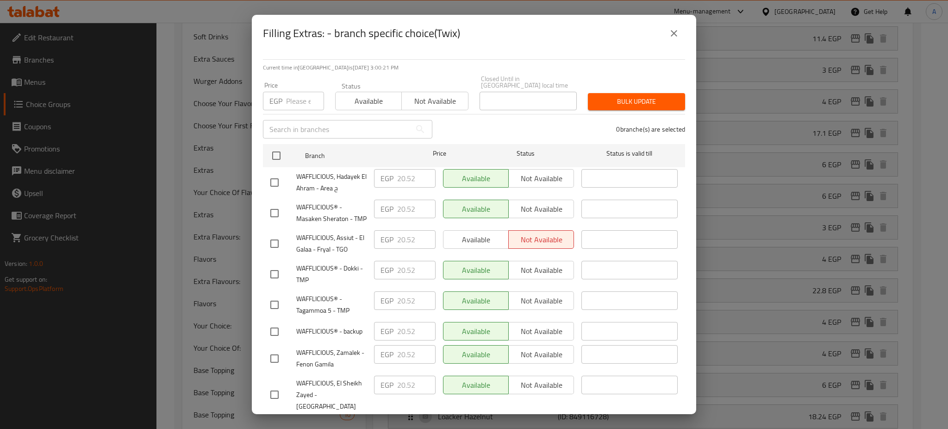
click at [301, 92] on input "number" at bounding box center [305, 101] width 38 height 19
paste input "22.8"
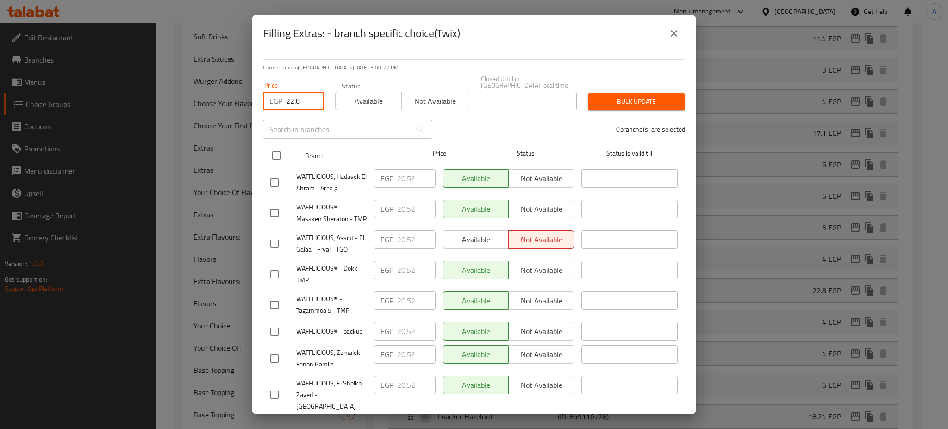
click at [277, 151] on input "checkbox" at bounding box center [276, 155] width 19 height 19
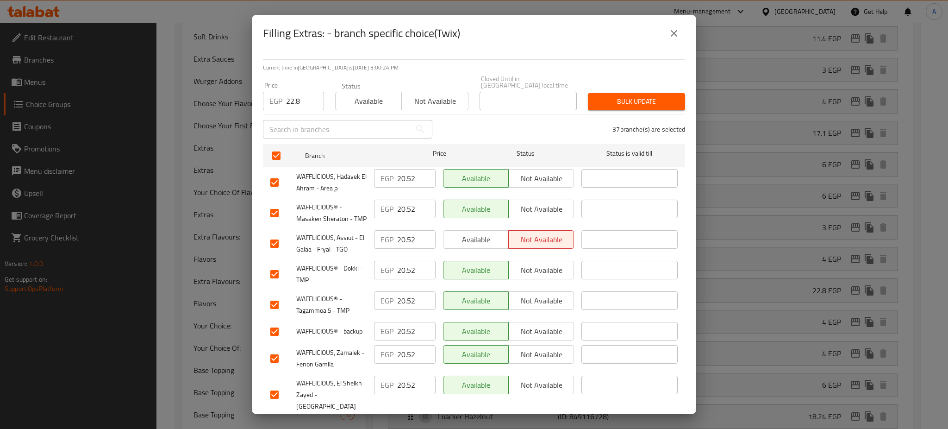
click at [618, 93] on button "Bulk update" at bounding box center [636, 101] width 97 height 17
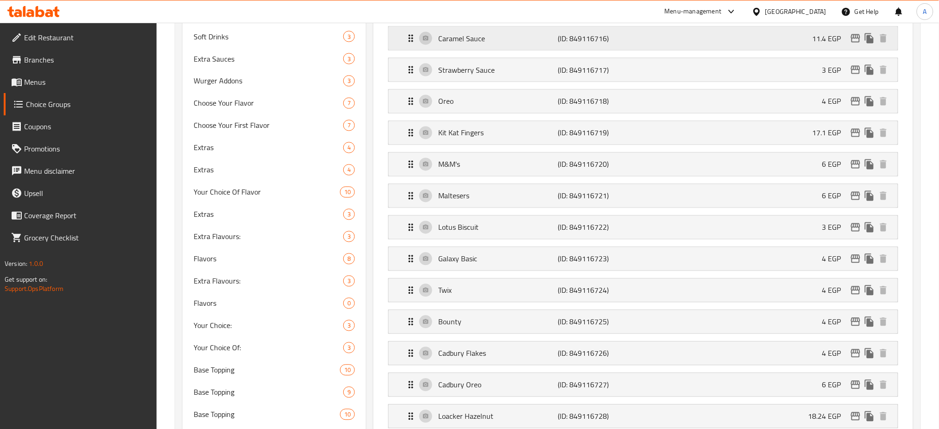
drag, startPoint x: 925, startPoint y: 39, endPoint x: 894, endPoint y: 31, distance: 31.7
click at [925, 39] on div "Home / Restaurants management / Choice Groups Choice Groups Choice Groups Your …" at bounding box center [548, 400] width 782 height 1875
